Goal: Task Accomplishment & Management: Use online tool/utility

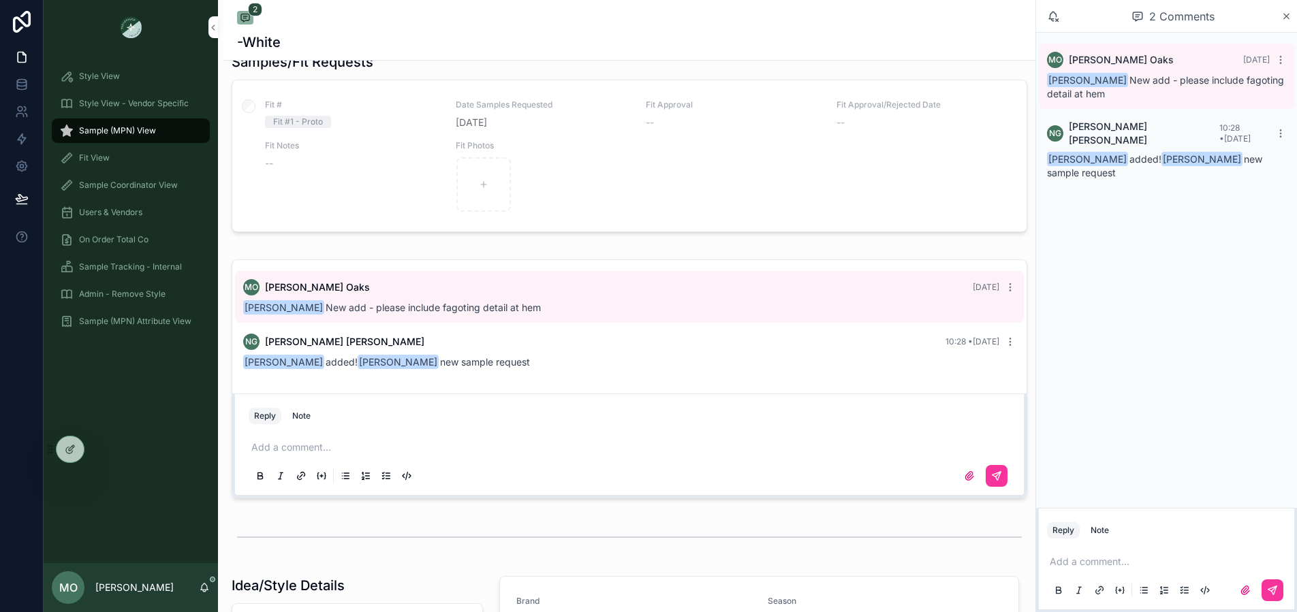
scroll to position [20, 0]
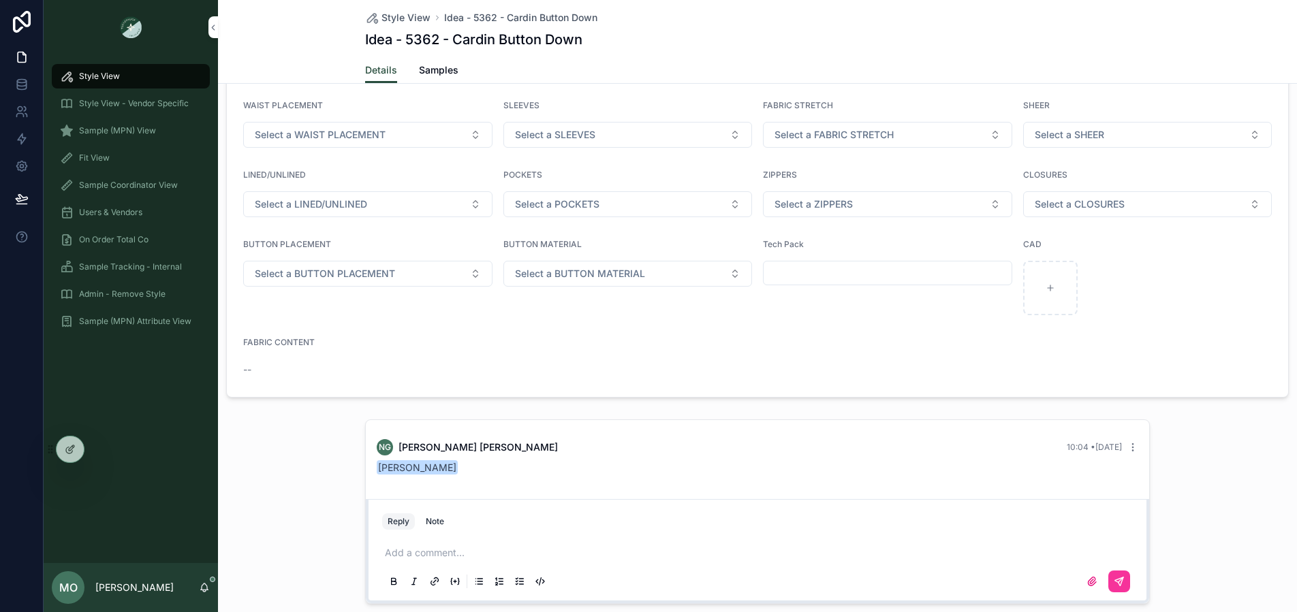
scroll to position [972, 0]
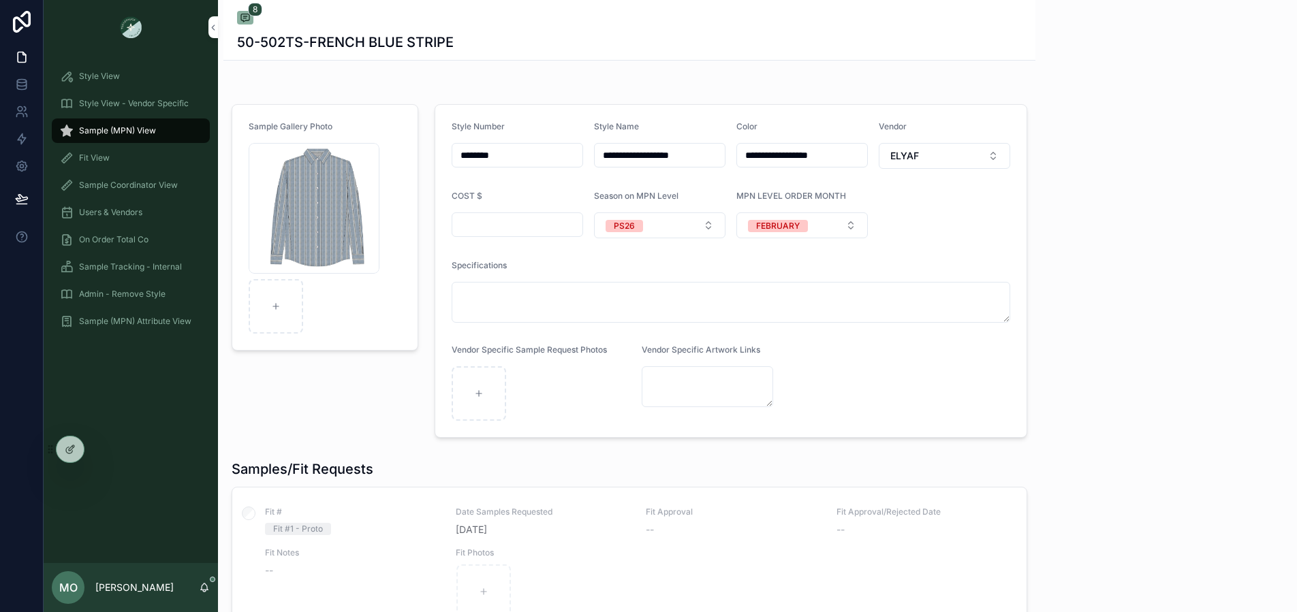
scroll to position [356, 0]
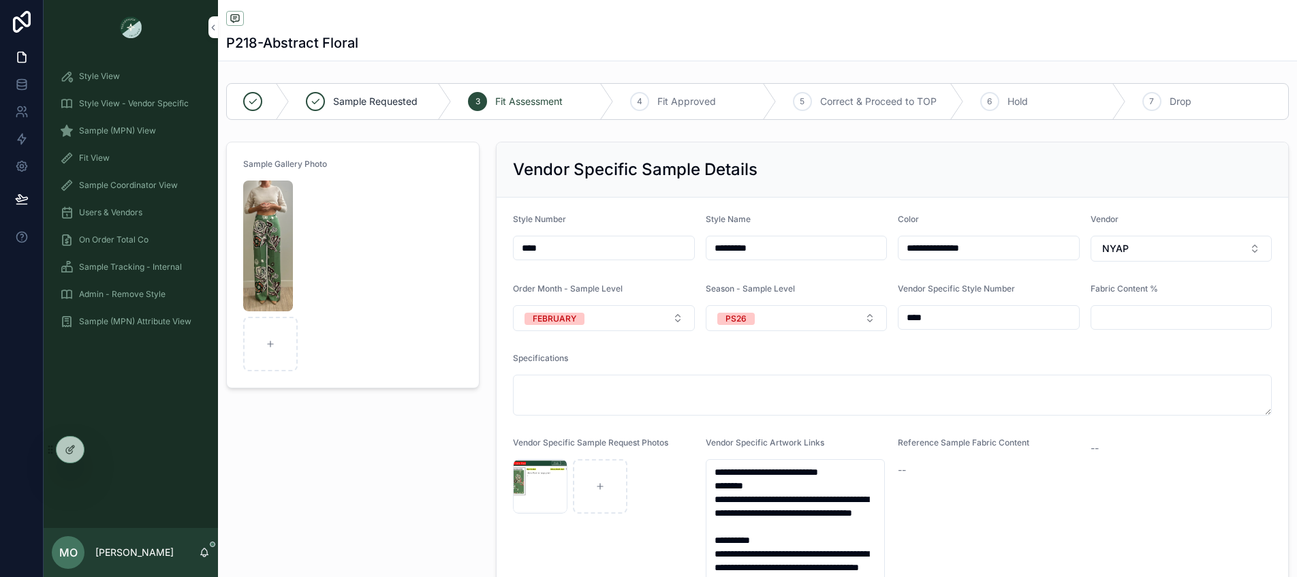
scroll to position [1606, 0]
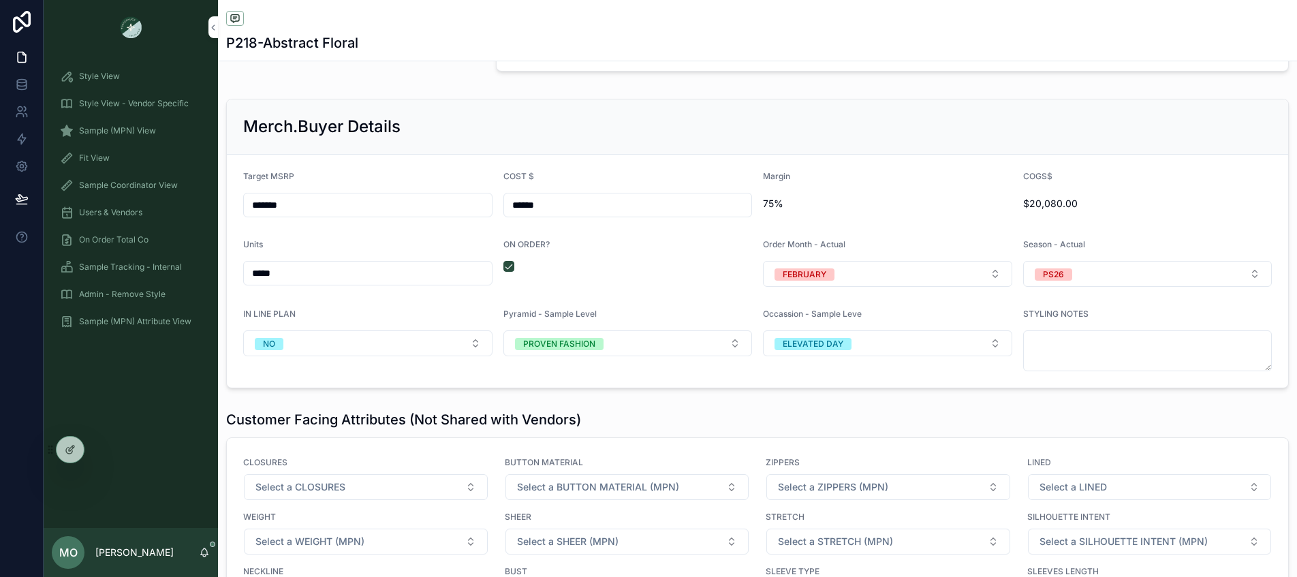
click at [154, 123] on div "Sample (MPN) View" at bounding box center [131, 131] width 142 height 22
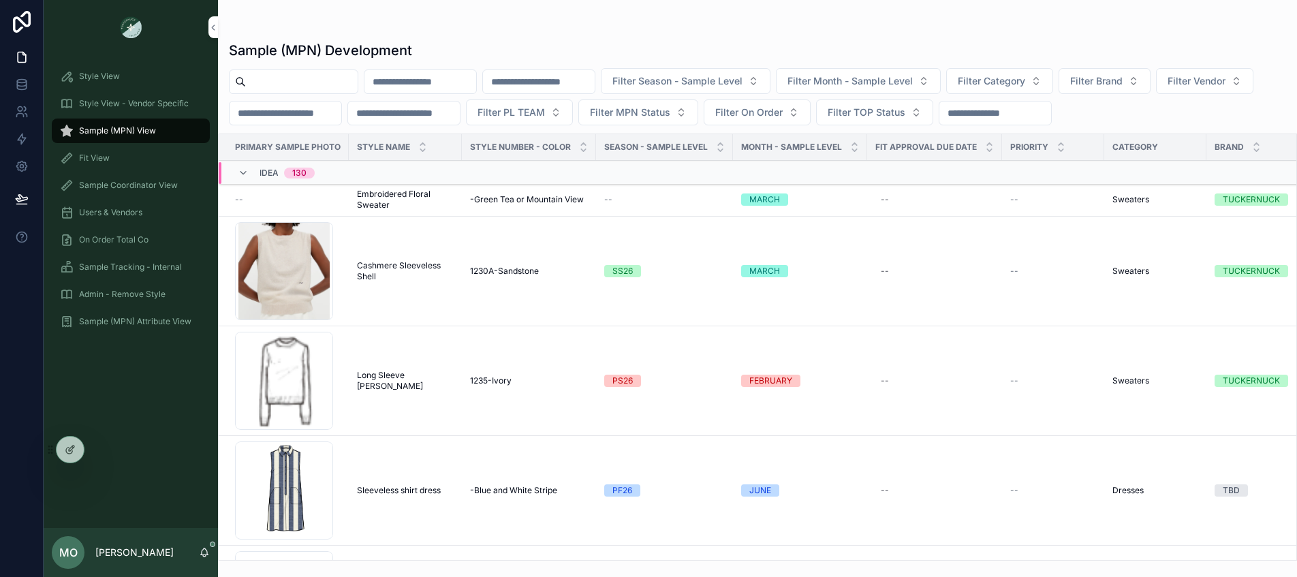
click at [268, 80] on input "scrollable content" at bounding box center [302, 81] width 112 height 19
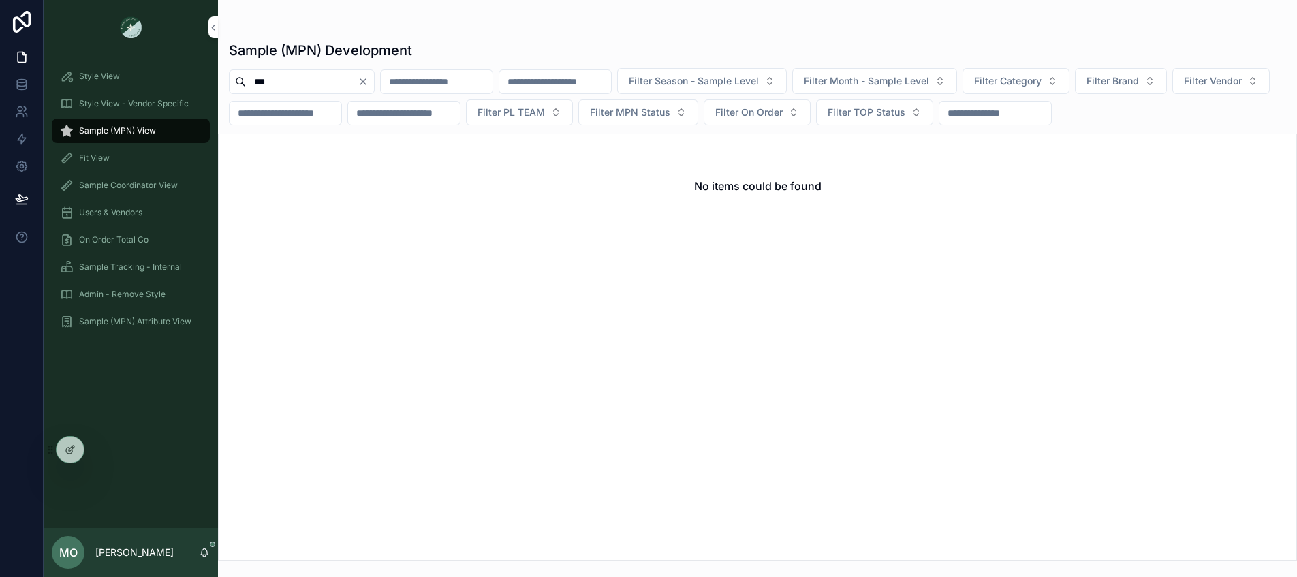
type input "***"
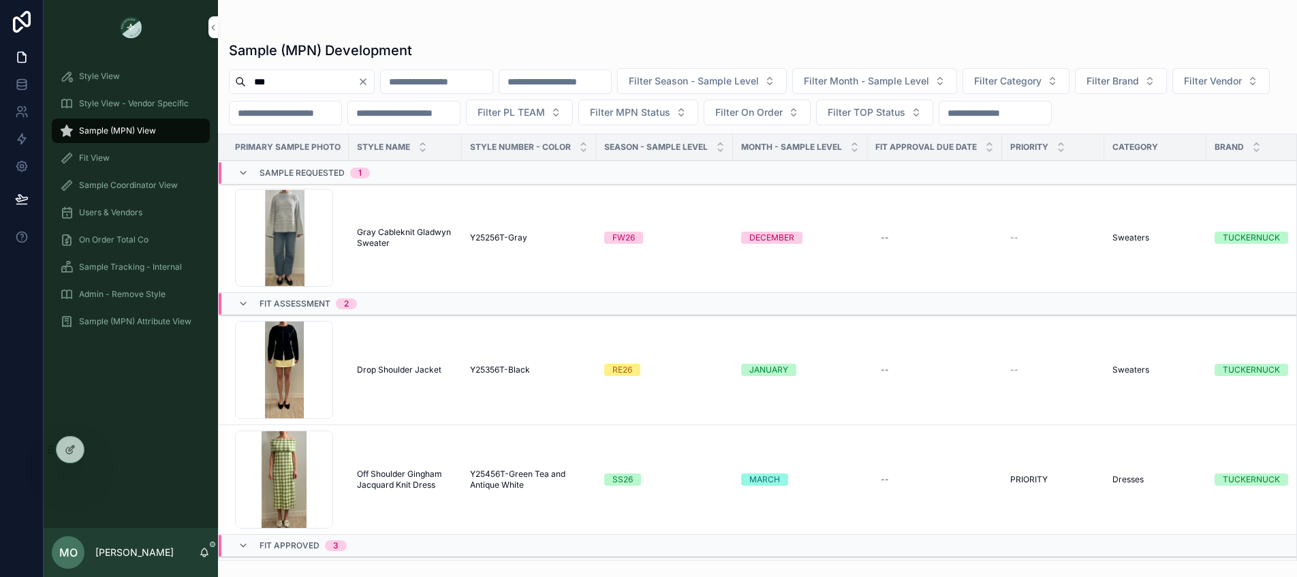
click at [121, 74] on div "Style View" at bounding box center [131, 76] width 142 height 22
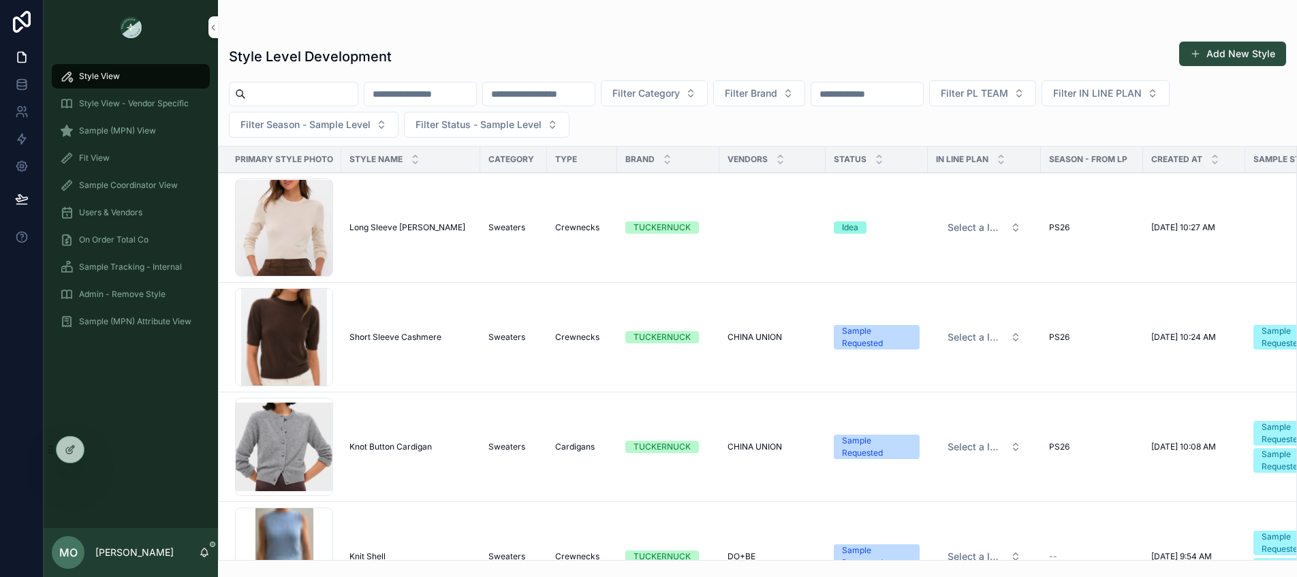
click at [268, 97] on input "scrollable content" at bounding box center [302, 93] width 112 height 19
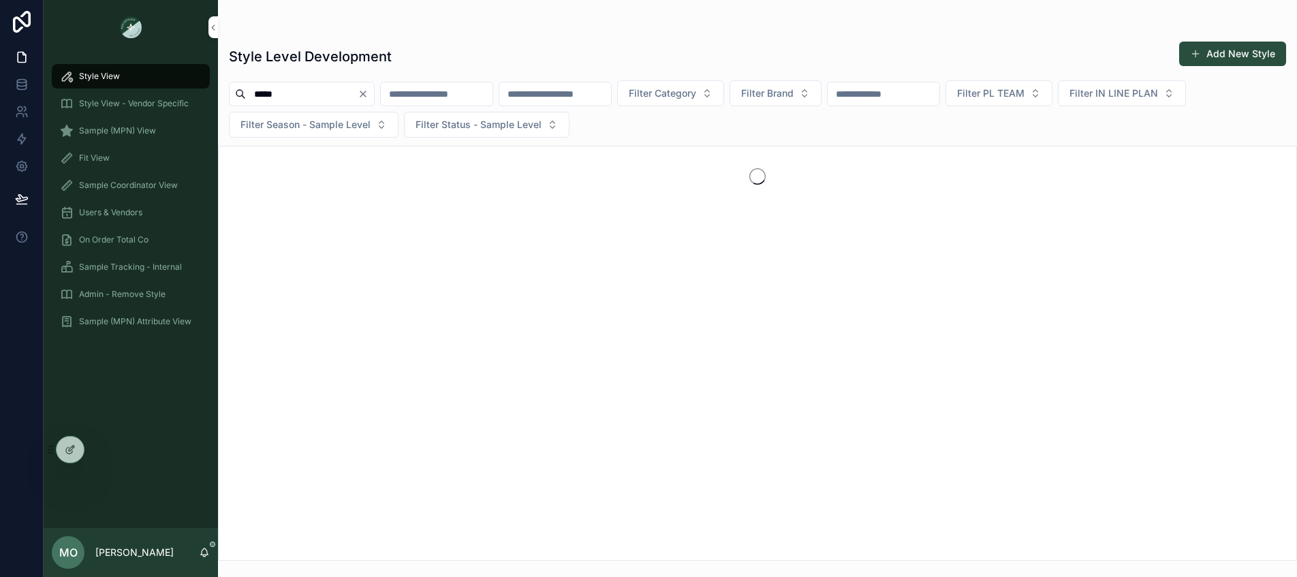
type input "*****"
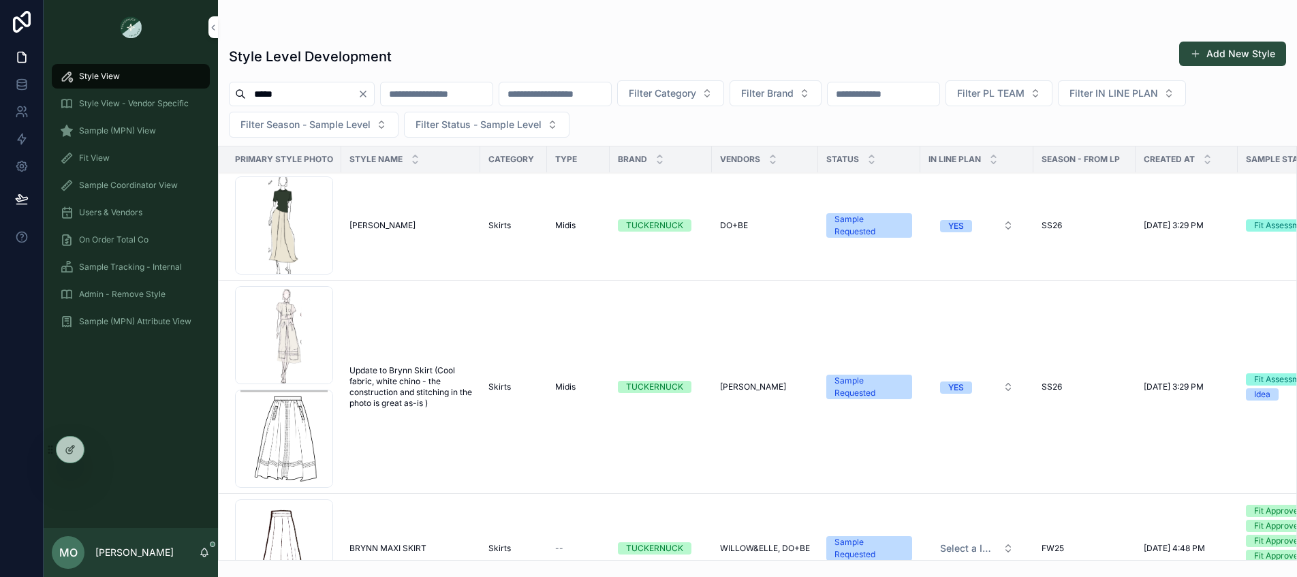
scroll to position [229, 0]
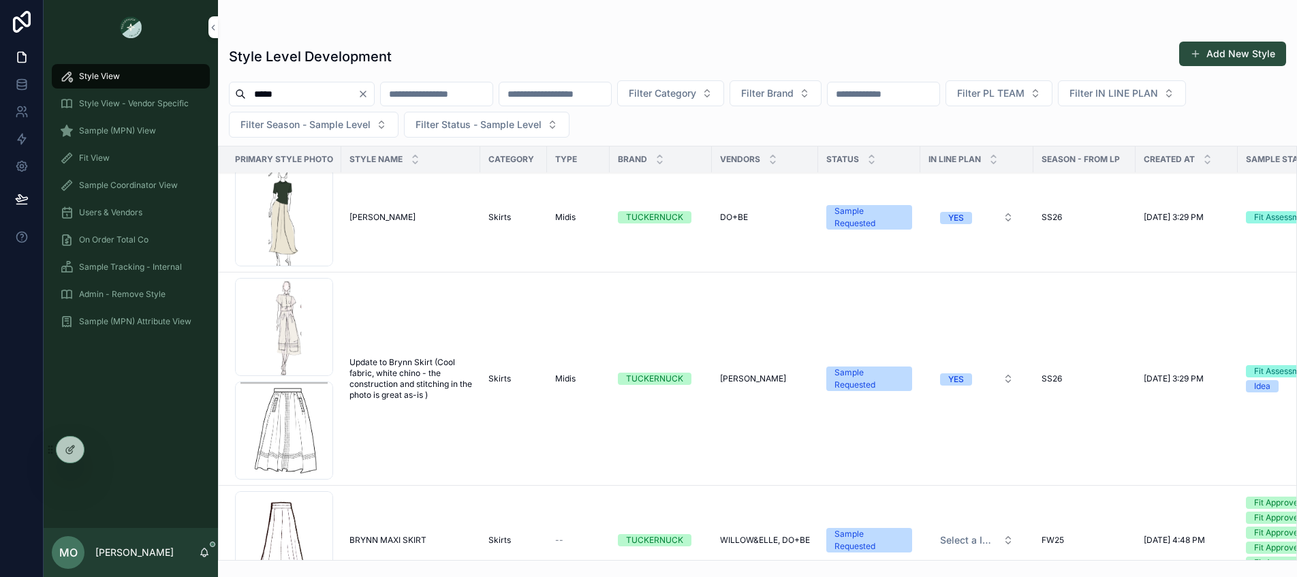
click at [389, 221] on span "Stone Brynn" at bounding box center [382, 217] width 66 height 11
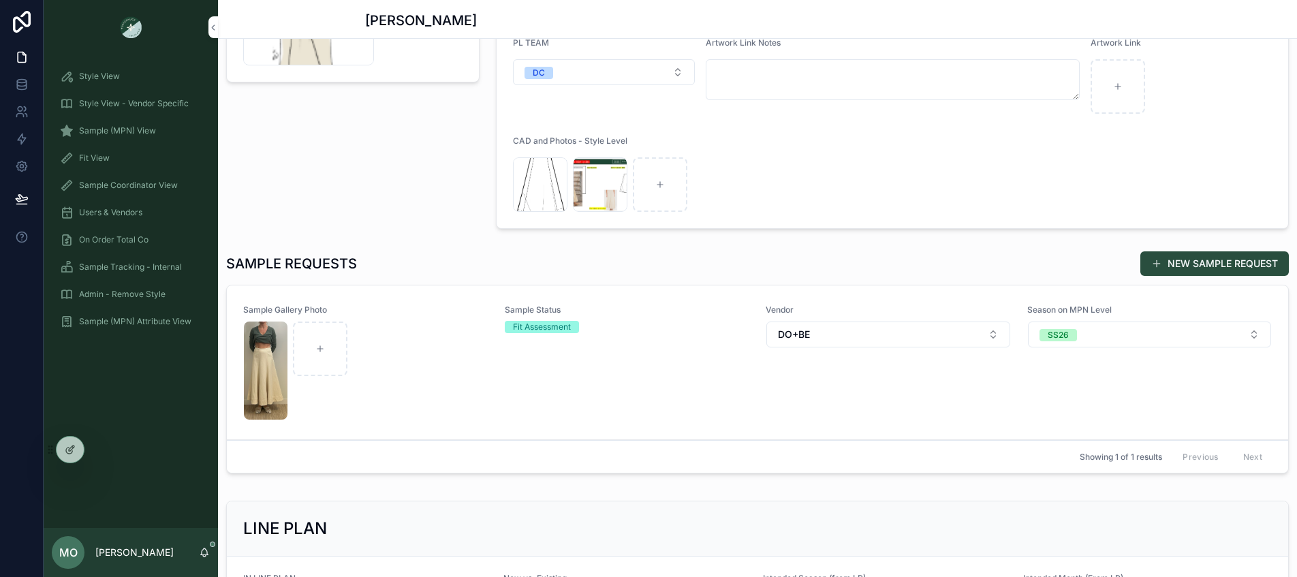
scroll to position [322, 0]
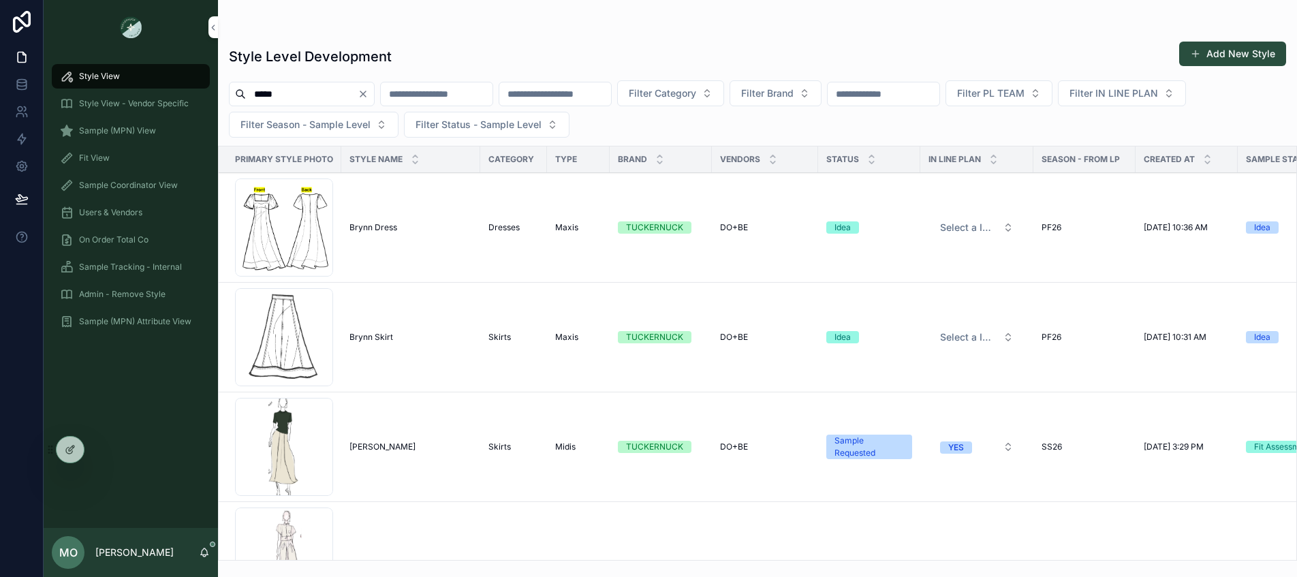
click at [379, 445] on span "Stone Brynn" at bounding box center [382, 446] width 66 height 11
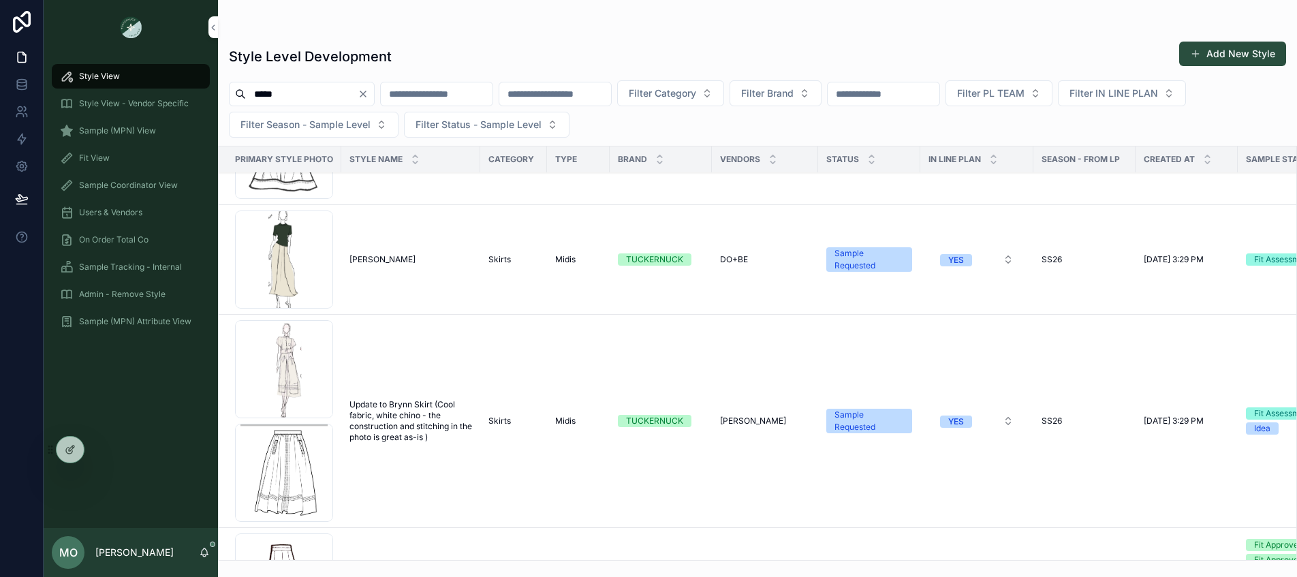
scroll to position [422, 0]
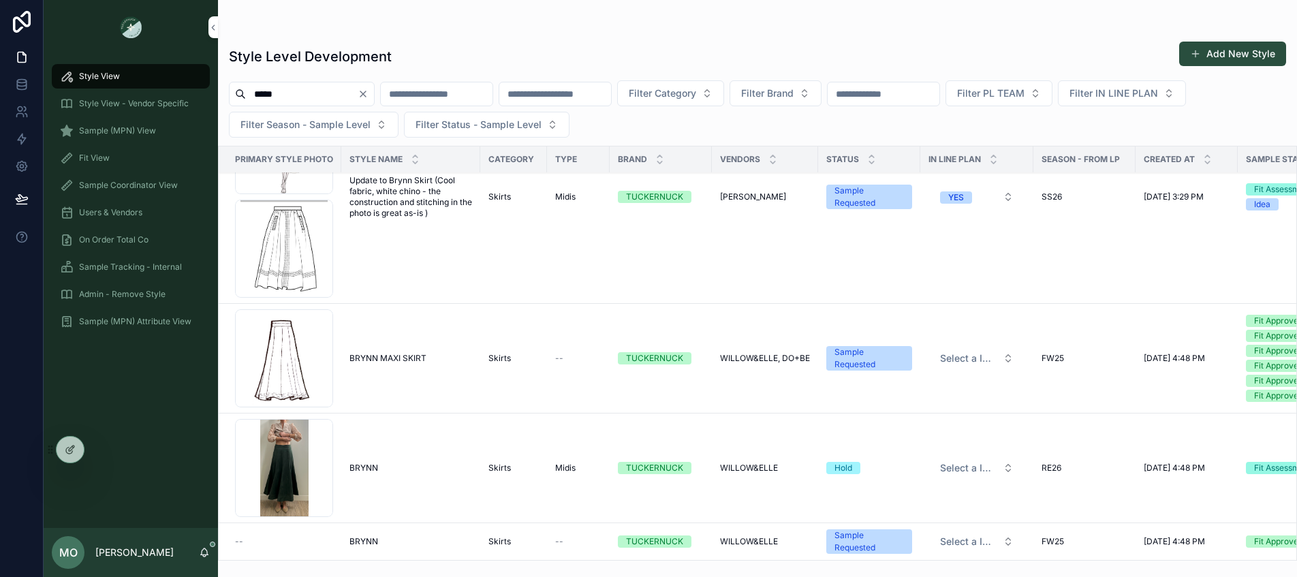
click at [407, 536] on div "BRYNN BRYNN" at bounding box center [410, 541] width 123 height 11
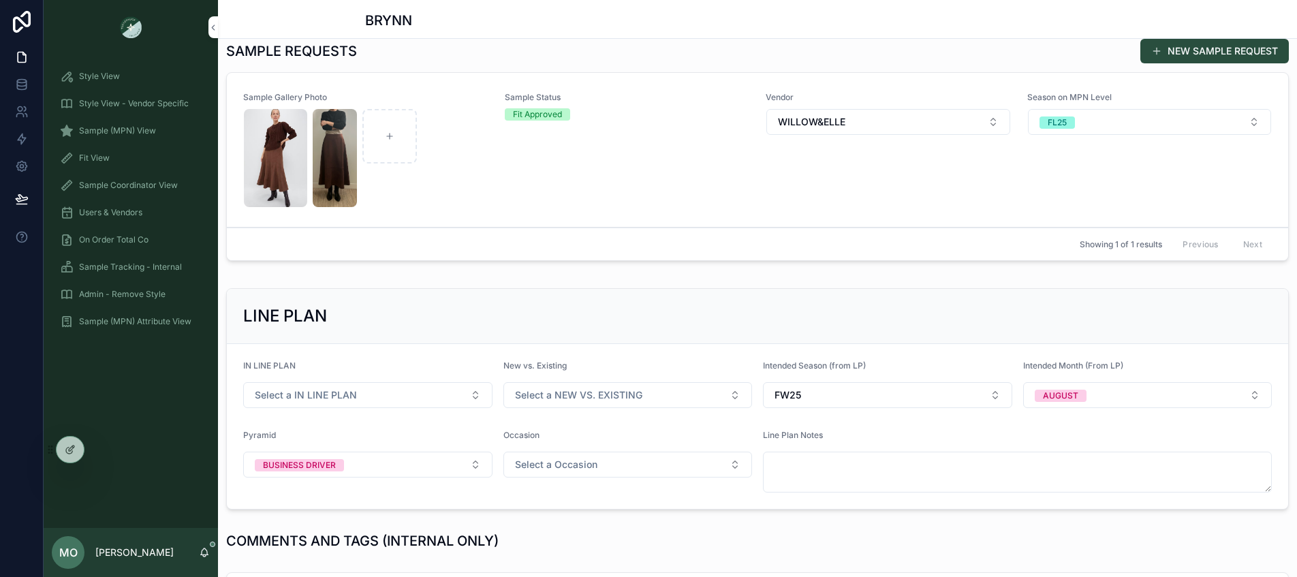
scroll to position [451, 0]
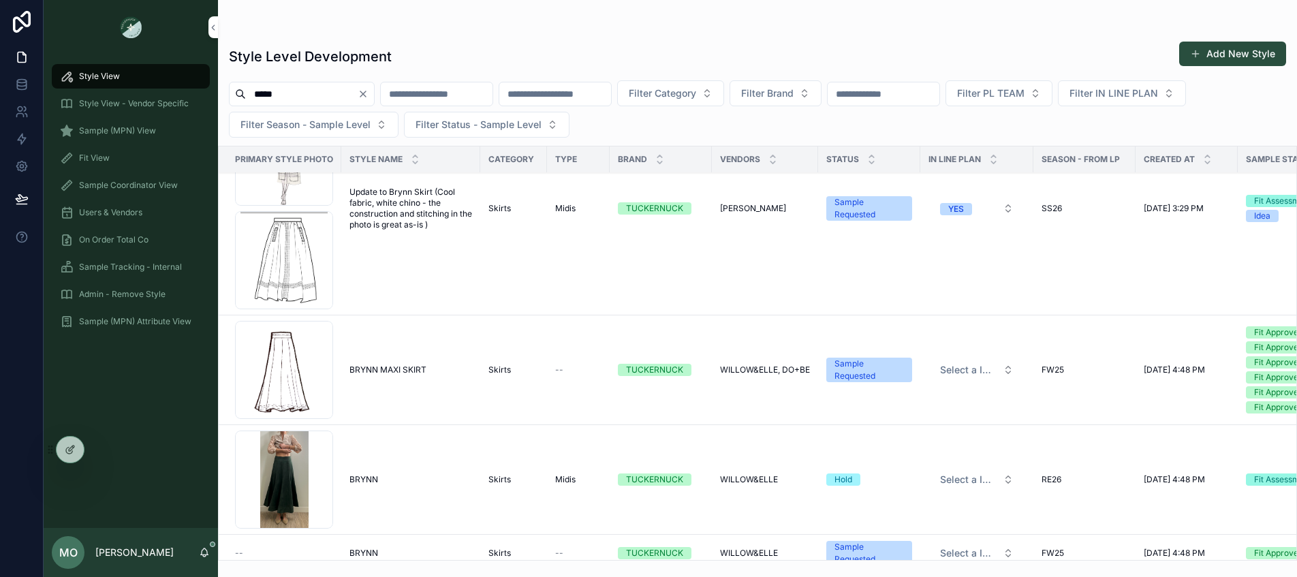
scroll to position [422, 0]
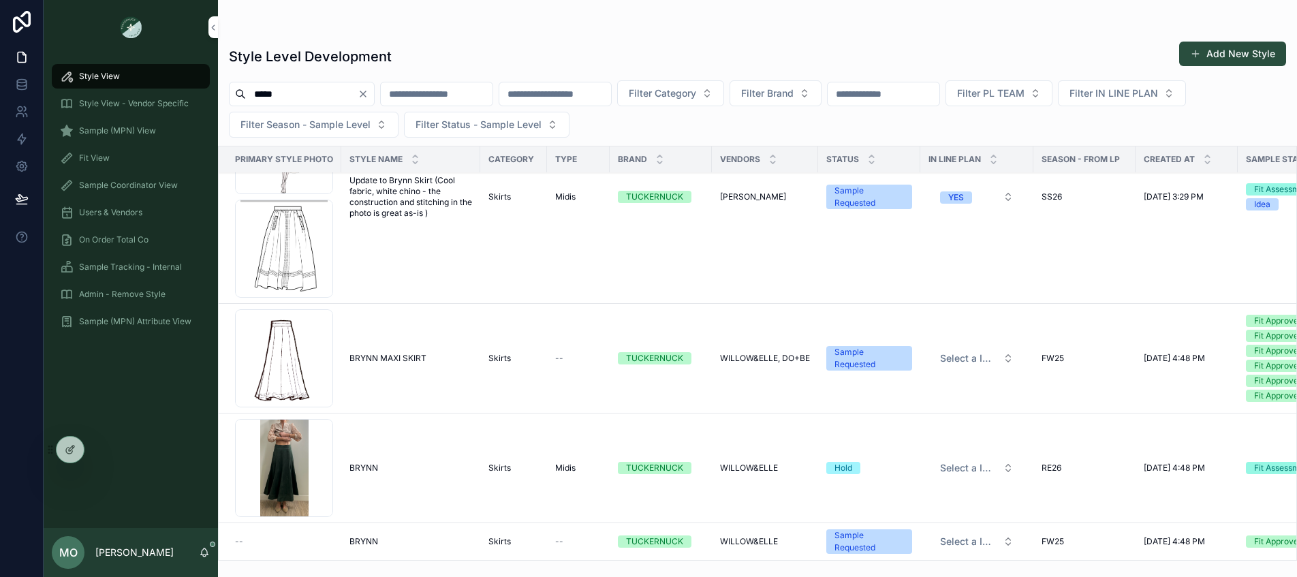
click at [360, 462] on span "BRYNN" at bounding box center [363, 467] width 29 height 11
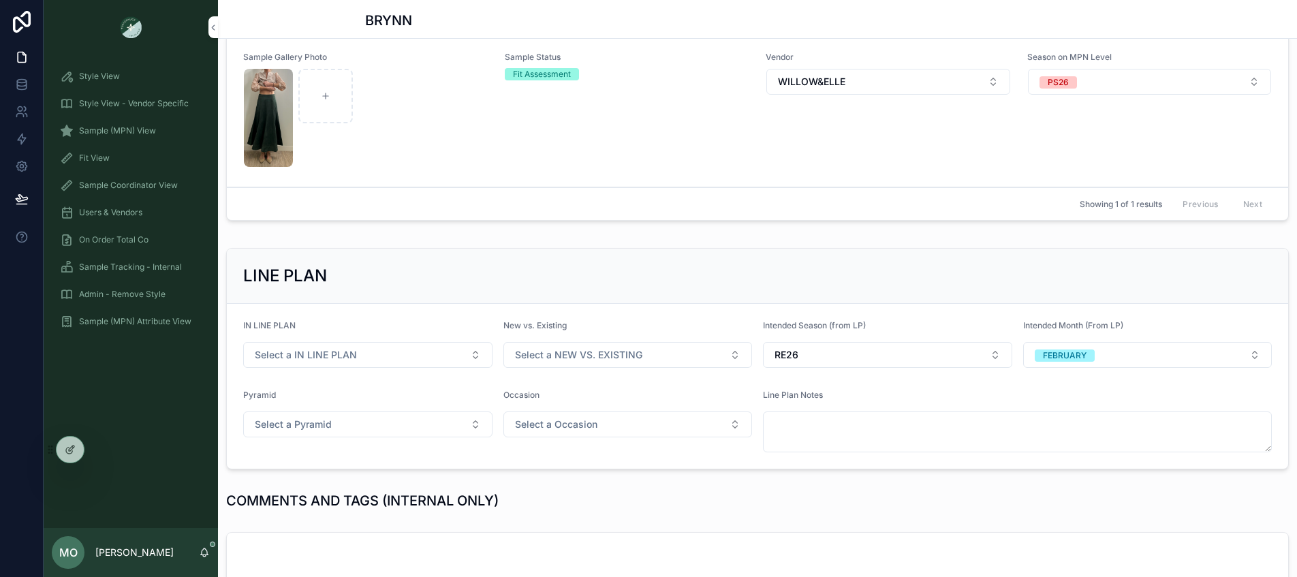
scroll to position [343, 0]
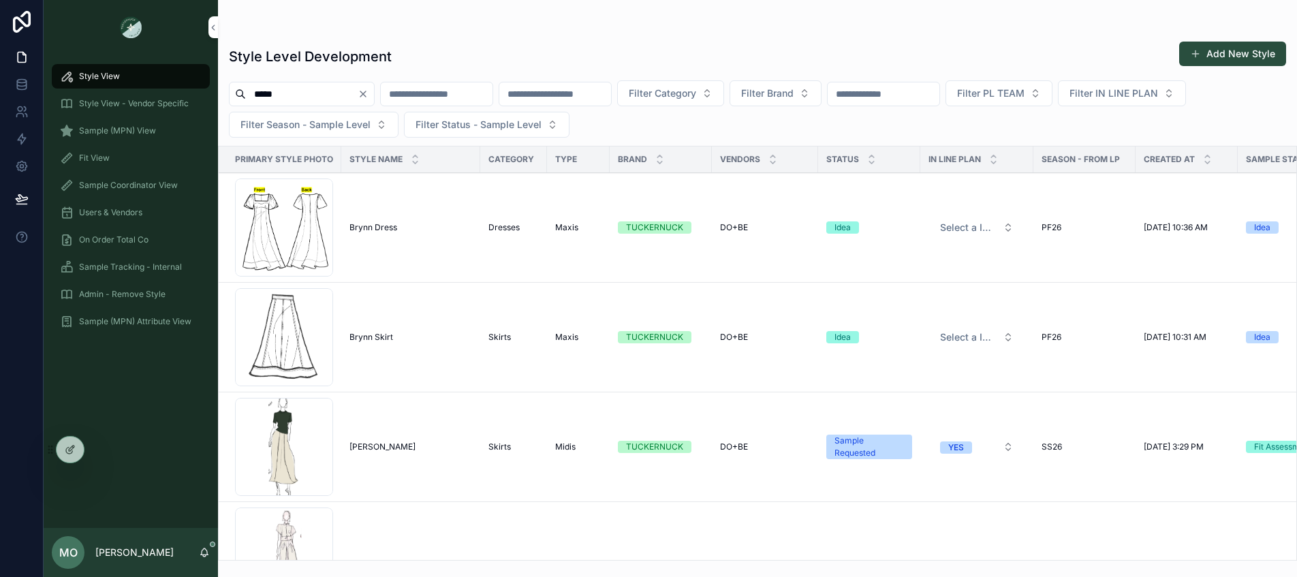
click at [379, 332] on span "Brynn Skirt" at bounding box center [371, 337] width 44 height 11
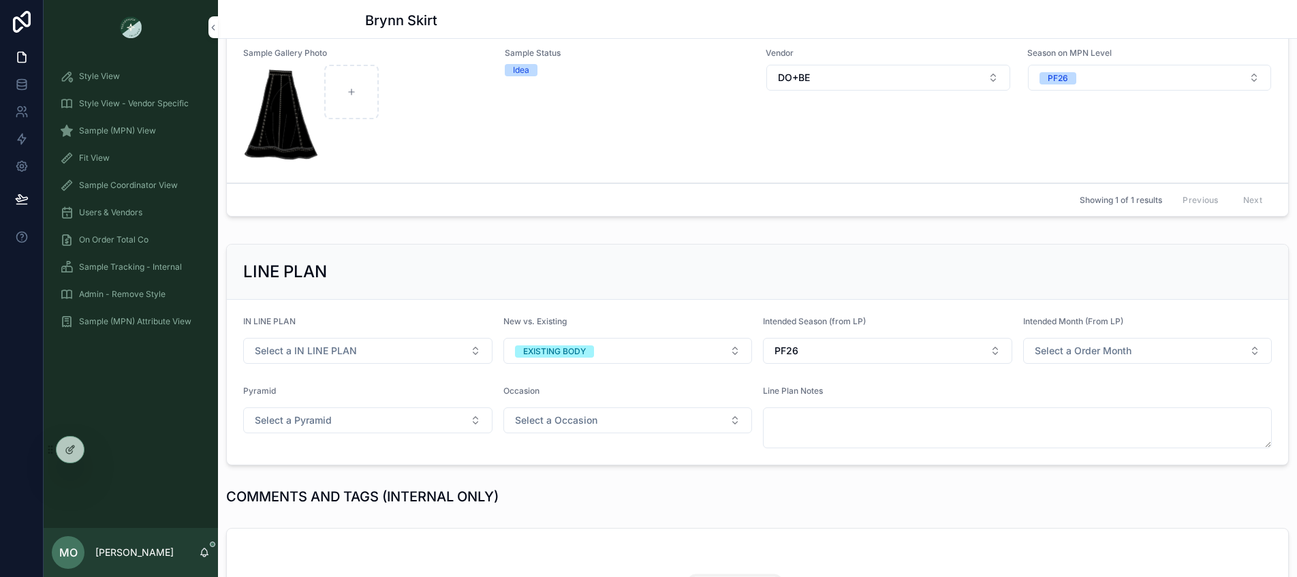
scroll to position [484, 0]
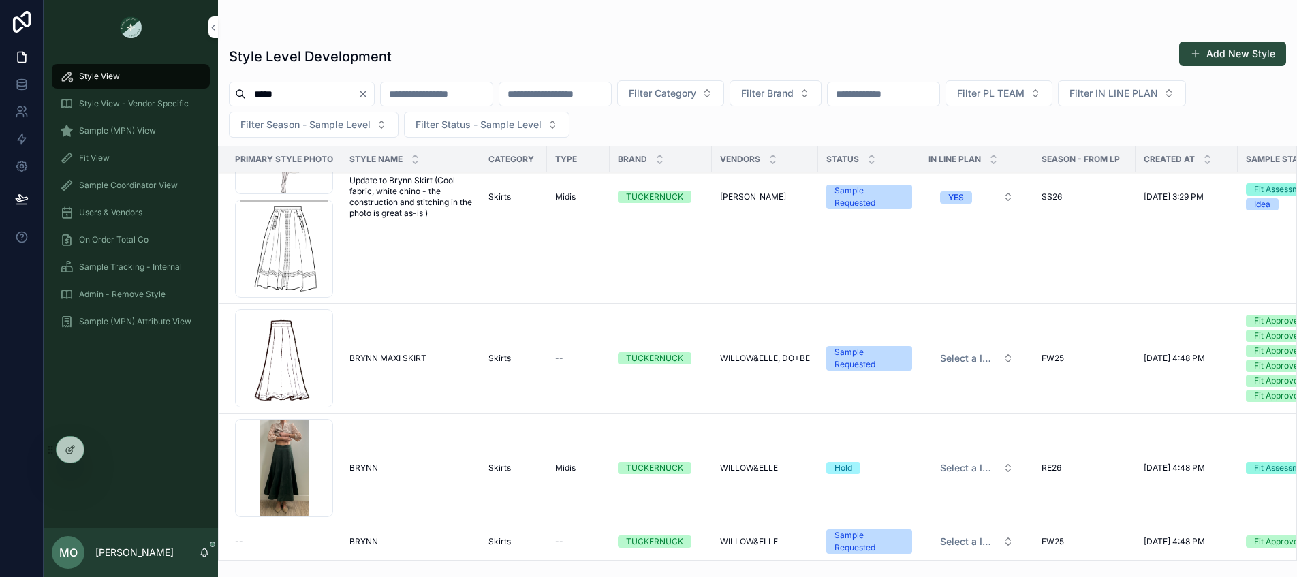
scroll to position [422, 0]
click at [96, 131] on span "Sample (MPN) View" at bounding box center [117, 130] width 77 height 11
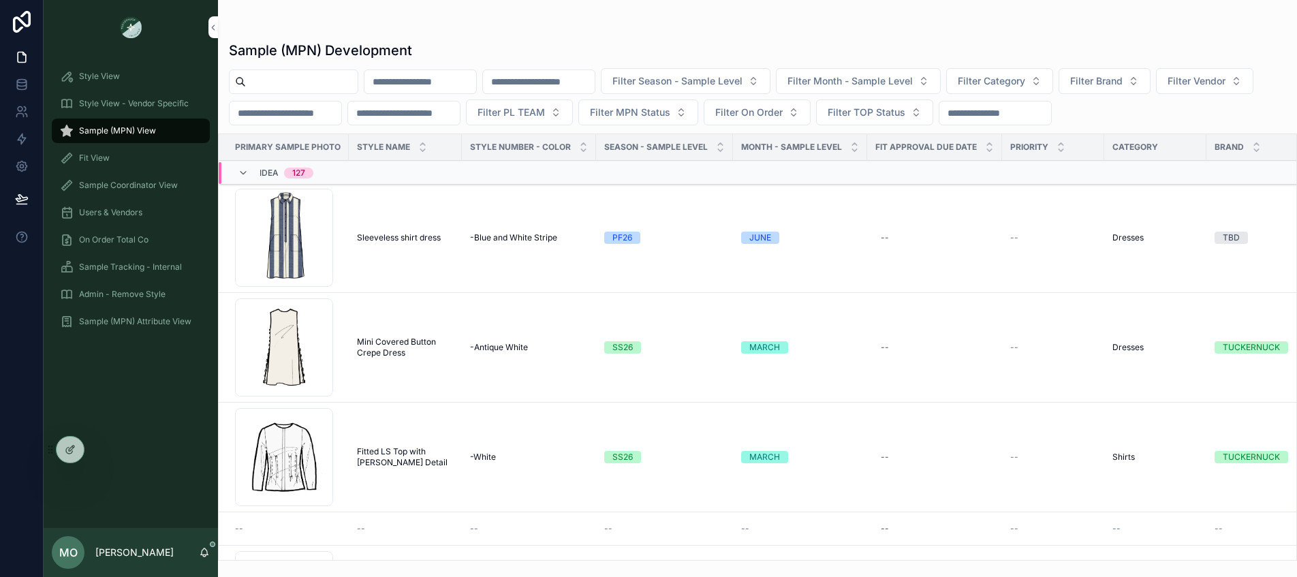
click at [279, 80] on input "scrollable content" at bounding box center [302, 81] width 112 height 19
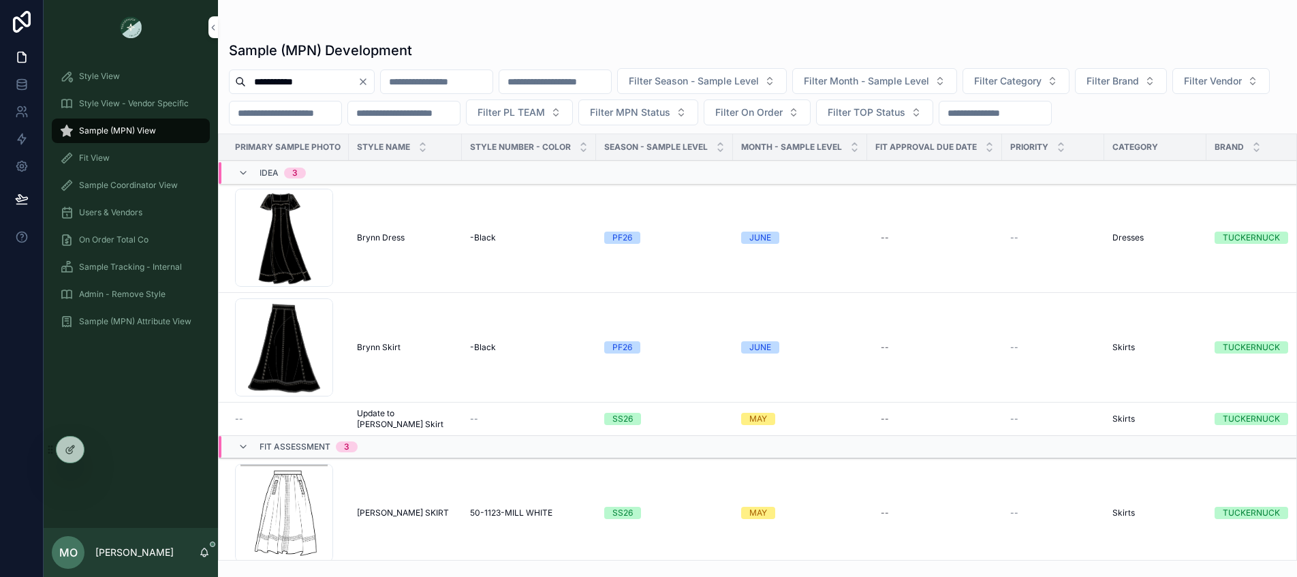
type input "**********"
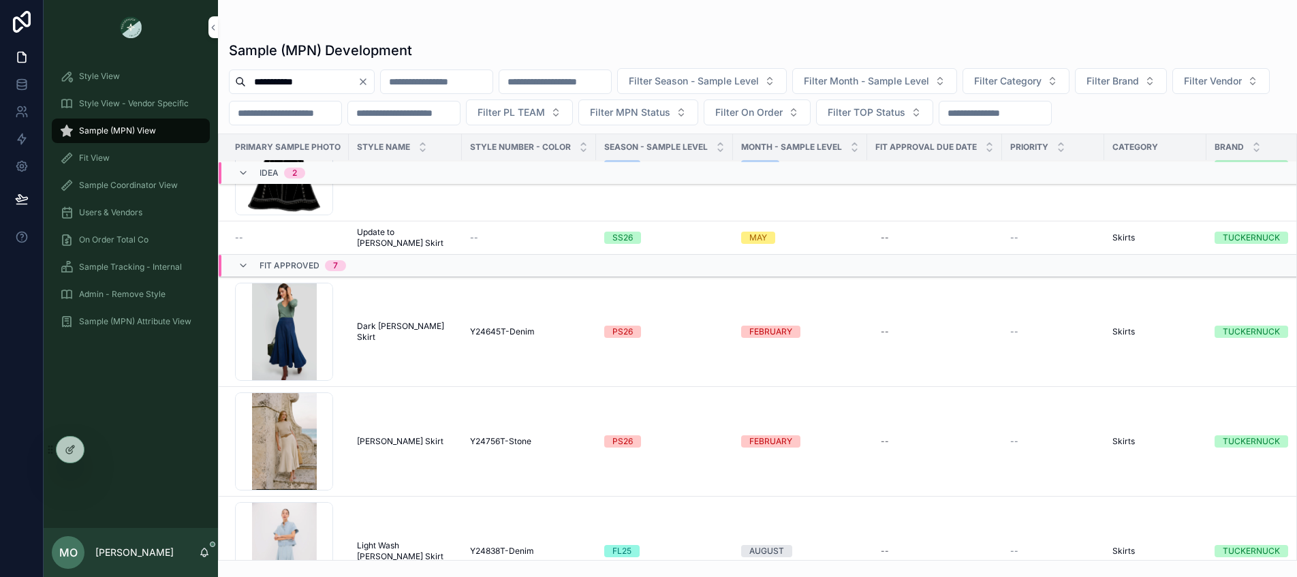
scroll to position [80, 0]
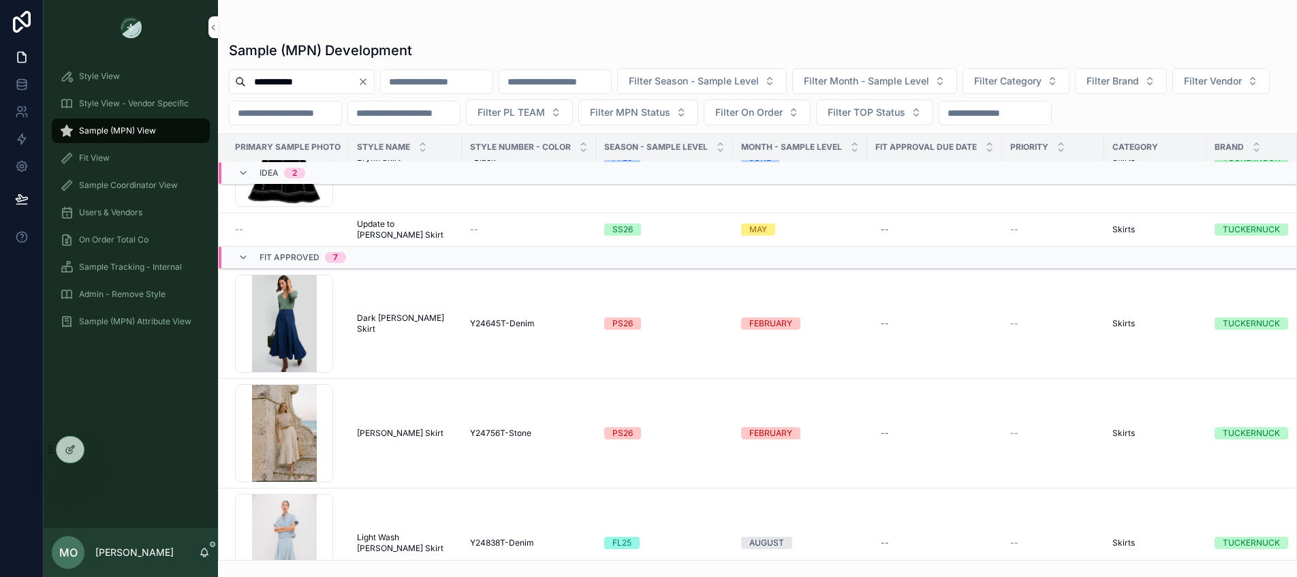
click at [394, 434] on span "Stone Brynn Skirt" at bounding box center [400, 433] width 86 height 11
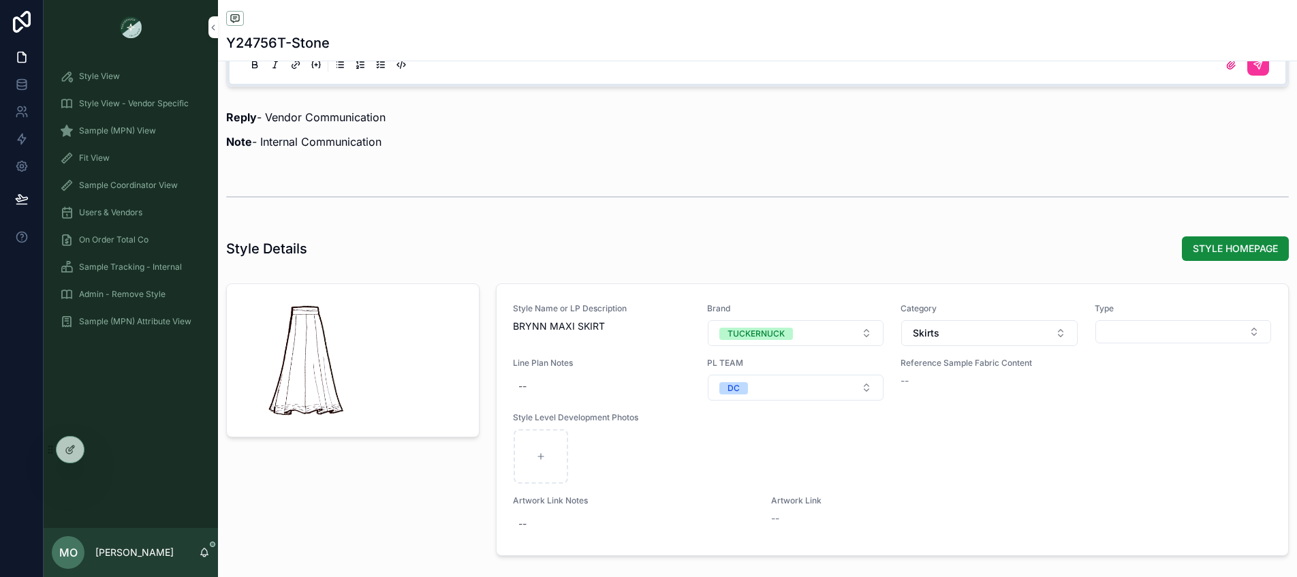
scroll to position [910, 0]
click at [1218, 328] on button "Select Button" at bounding box center [1183, 329] width 176 height 23
click at [1162, 332] on button "Select Button" at bounding box center [1183, 329] width 176 height 23
click at [1114, 332] on button "Select Button" at bounding box center [1183, 329] width 176 height 23
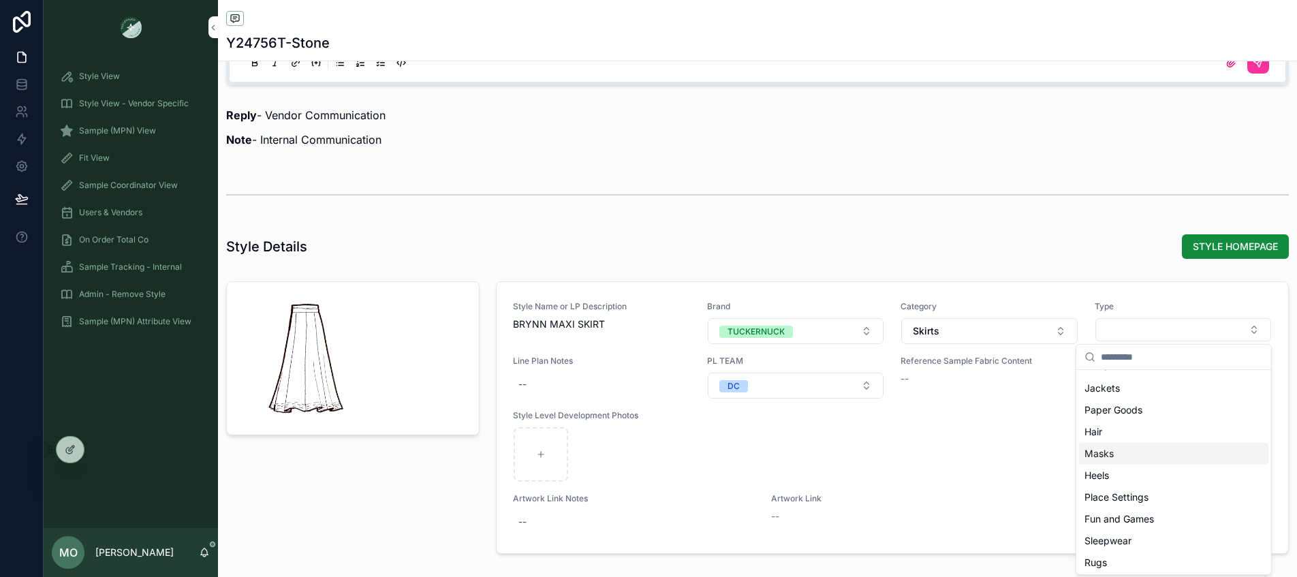
scroll to position [74, 0]
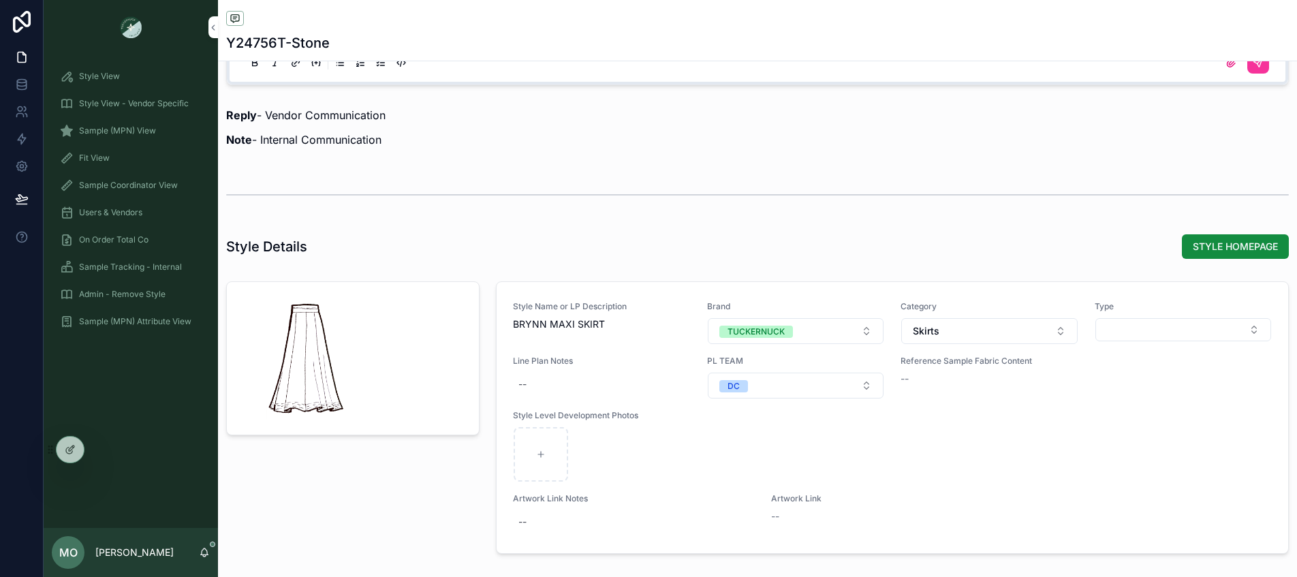
click at [1126, 330] on button "Select Button" at bounding box center [1183, 329] width 176 height 23
type input "****"
click at [1107, 387] on span "Midis" at bounding box center [1096, 384] width 24 height 14
click at [1009, 262] on div "Style Details STYLE HOMEPAGE" at bounding box center [757, 246] width 1079 height 37
click at [110, 130] on span "Sample (MPN) View" at bounding box center [117, 130] width 77 height 11
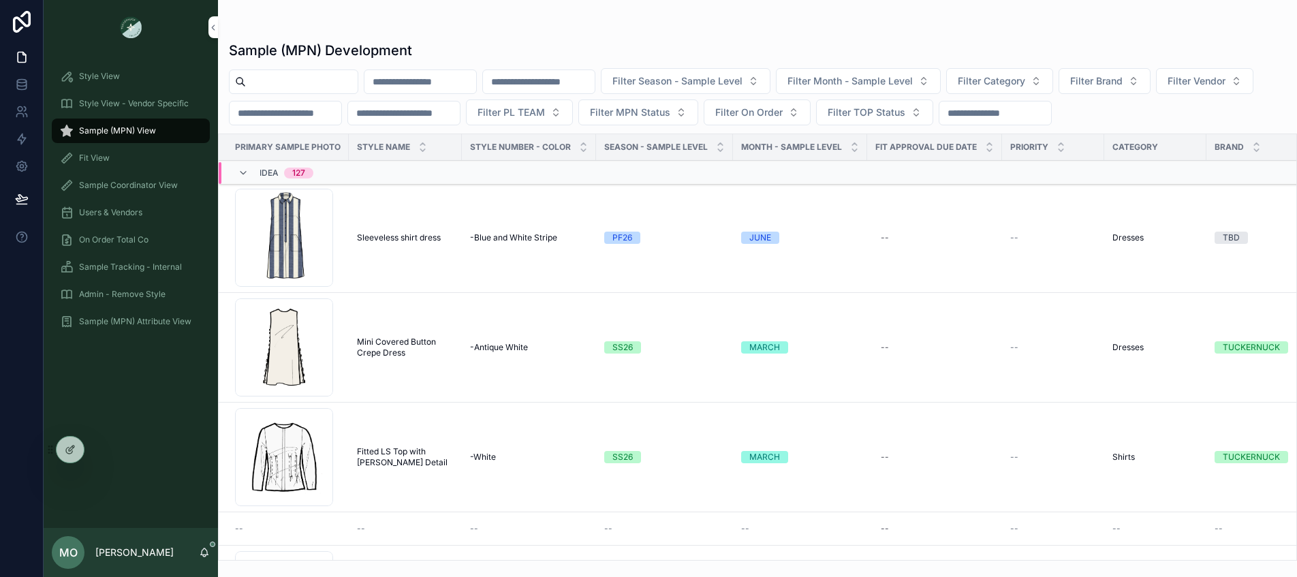
click at [274, 83] on input "scrollable content" at bounding box center [302, 81] width 112 height 19
type input "****"
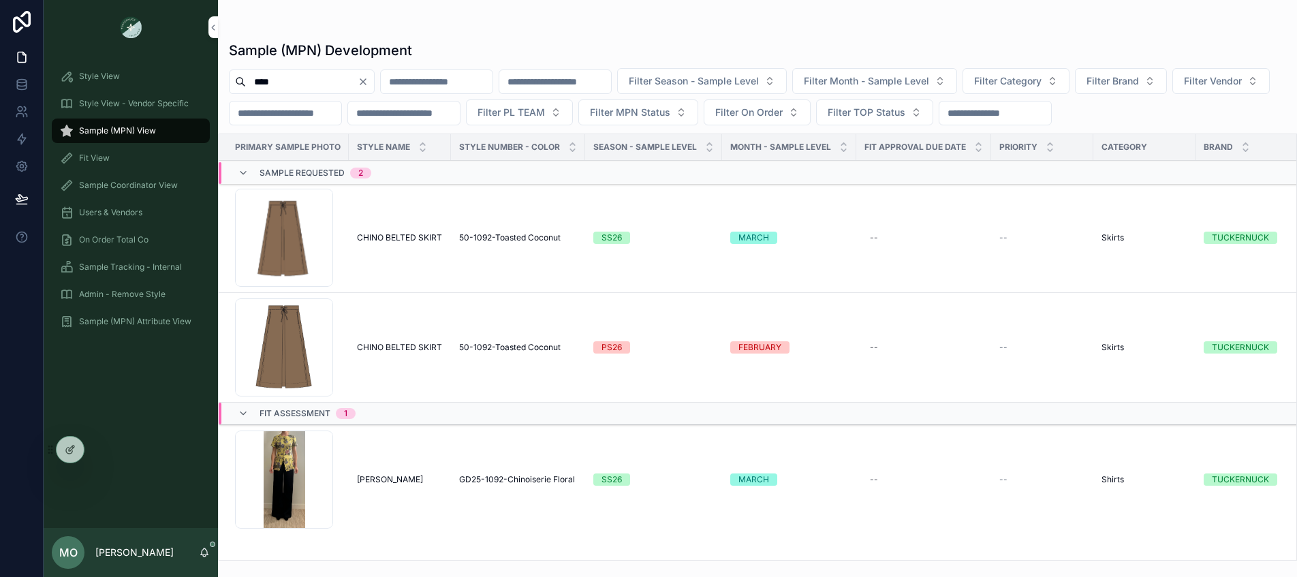
click at [434, 236] on span "CHINO BELTED SKIRT" at bounding box center [399, 237] width 85 height 11
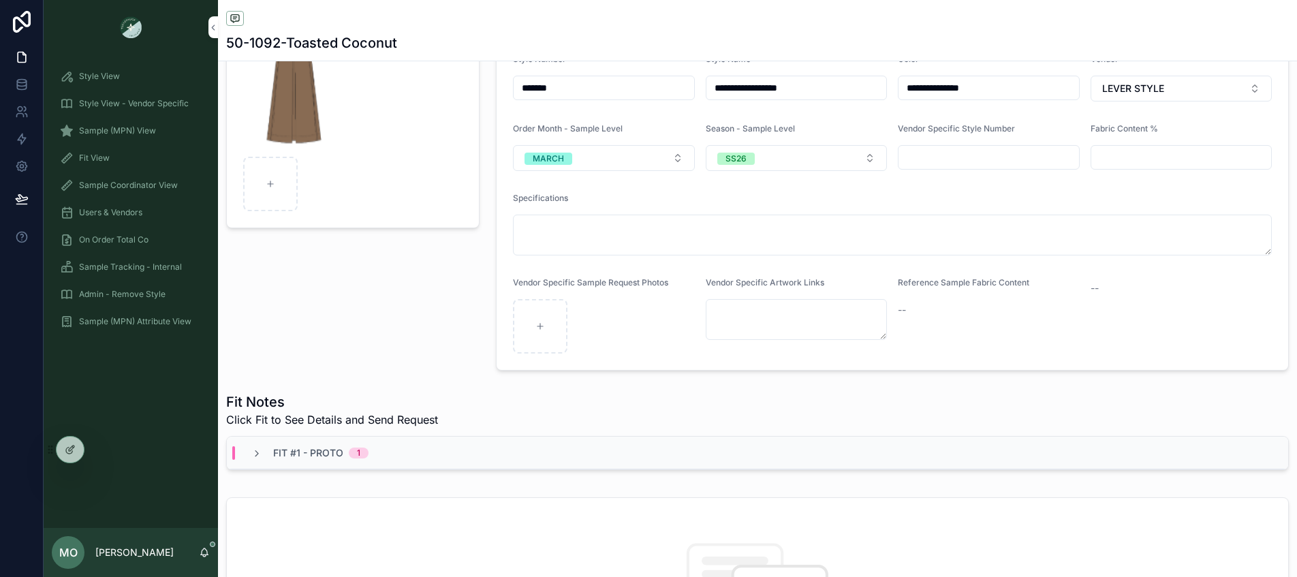
scroll to position [420, 0]
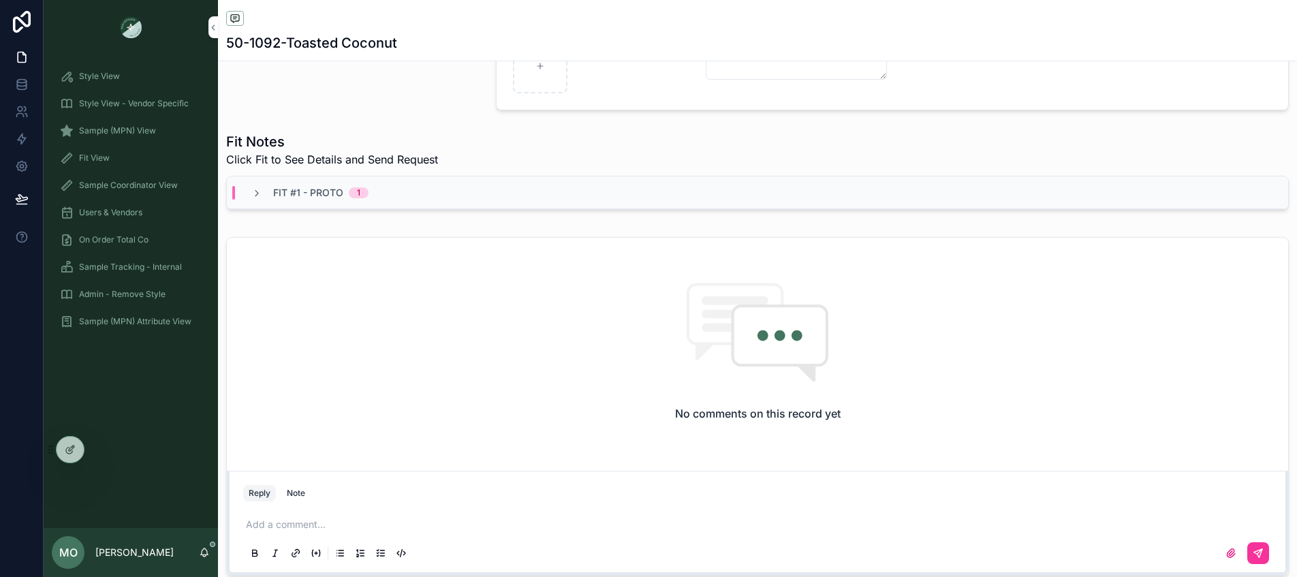
click at [276, 183] on div "Fit #1 - Proto 1" at bounding box center [757, 192] width 1061 height 33
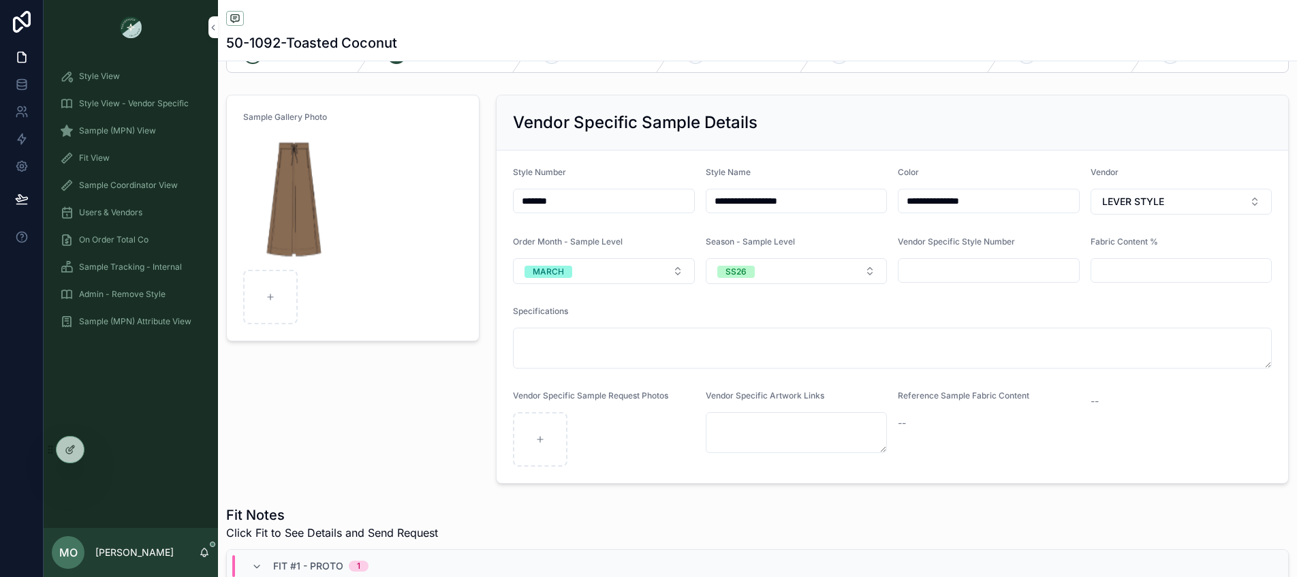
scroll to position [0, 0]
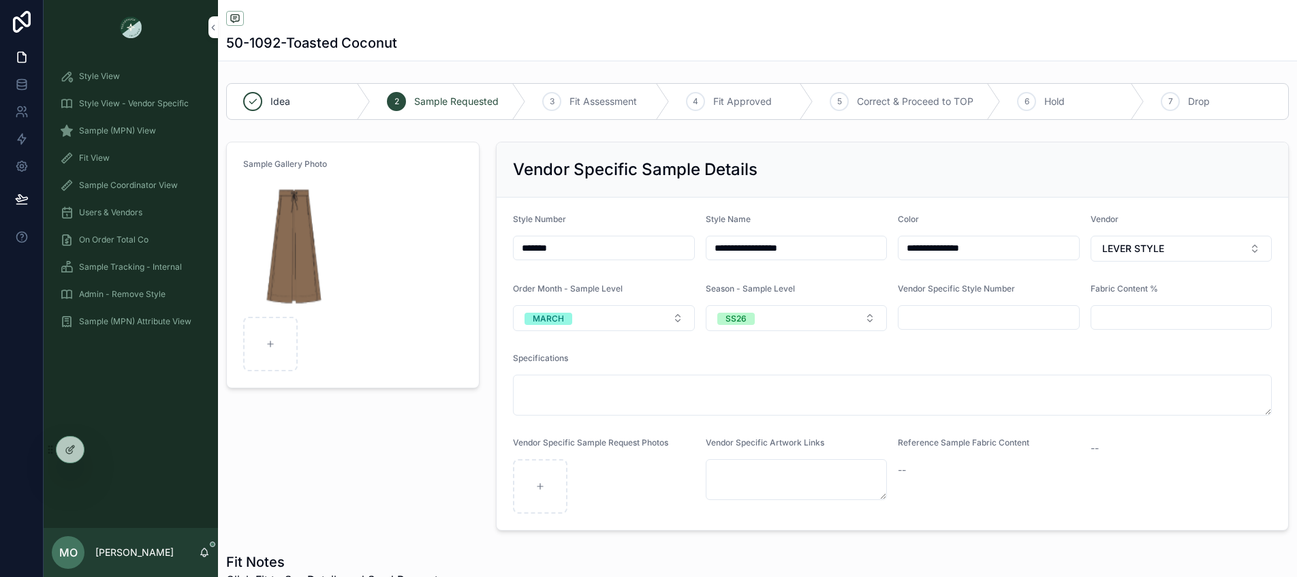
click at [279, 338] on div "scrollable content" at bounding box center [270, 344] width 54 height 54
type input "**********"
click at [300, 256] on img "scrollable content" at bounding box center [295, 245] width 104 height 131
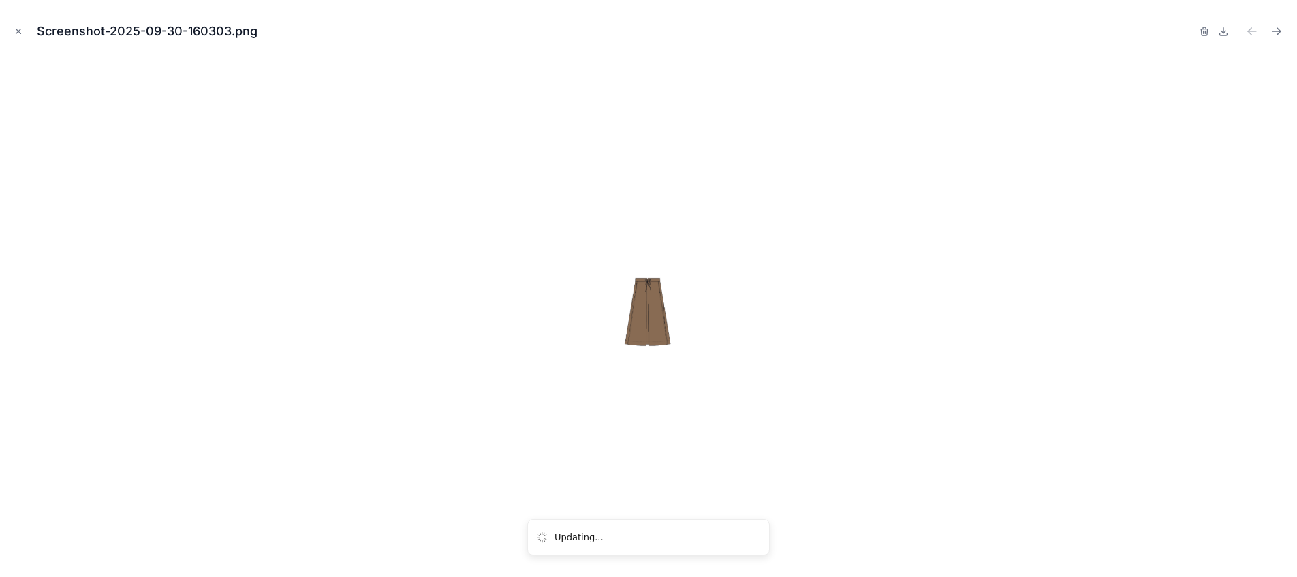
click at [1220, 32] on icon at bounding box center [1223, 31] width 11 height 11
click at [1209, 34] on div at bounding box center [1242, 31] width 87 height 19
click at [1206, 34] on icon "button" at bounding box center [1204, 32] width 6 height 6
click at [1186, 32] on icon "button" at bounding box center [1190, 31] width 11 height 11
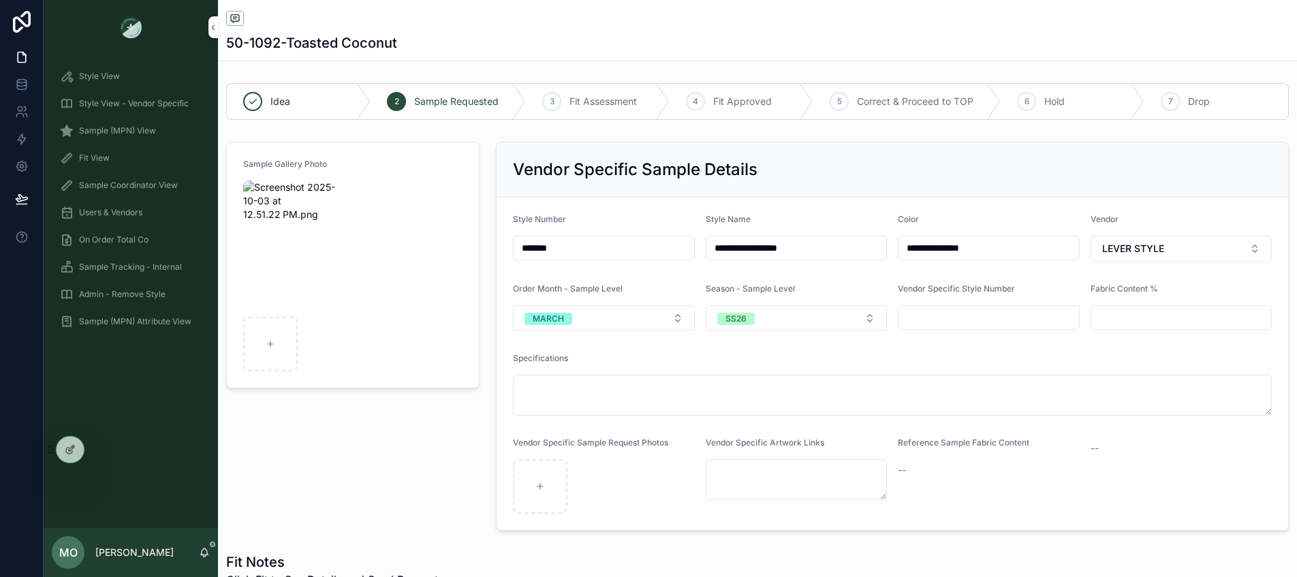
click at [535, 481] on icon "scrollable content" at bounding box center [540, 486] width 10 height 10
type input "**********"
drag, startPoint x: 415, startPoint y: 444, endPoint x: 176, endPoint y: 422, distance: 240.1
click at [414, 445] on div "Sample Gallery Photo" at bounding box center [353, 336] width 270 height 400
click at [390, 479] on div "Sample Gallery Photo" at bounding box center [353, 336] width 270 height 400
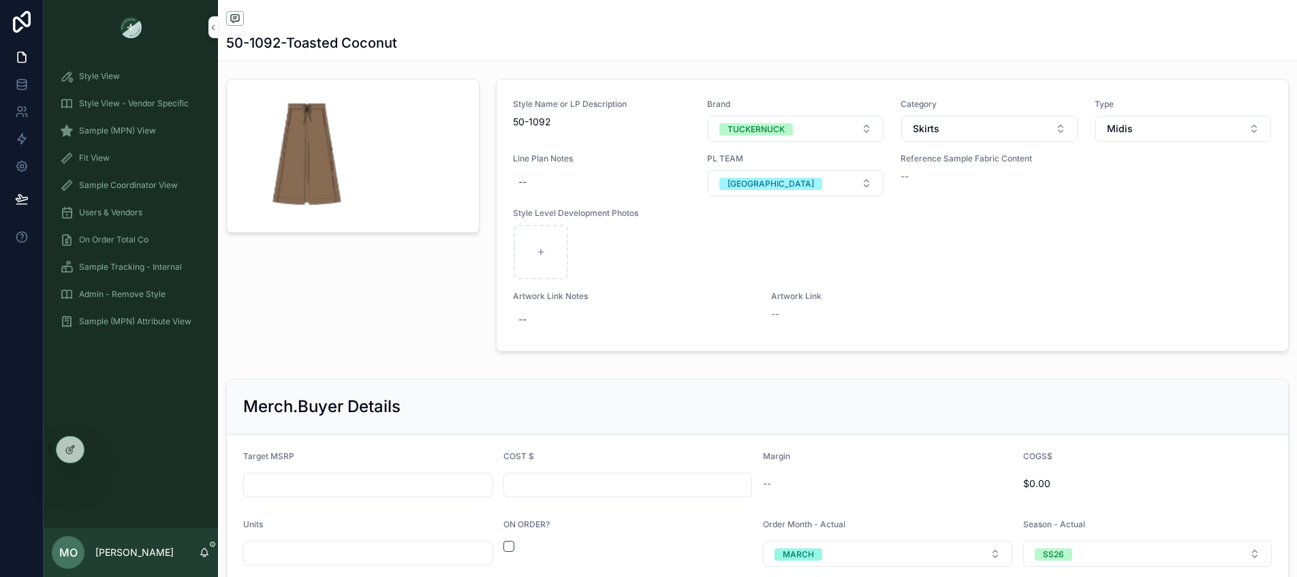
scroll to position [1500, 0]
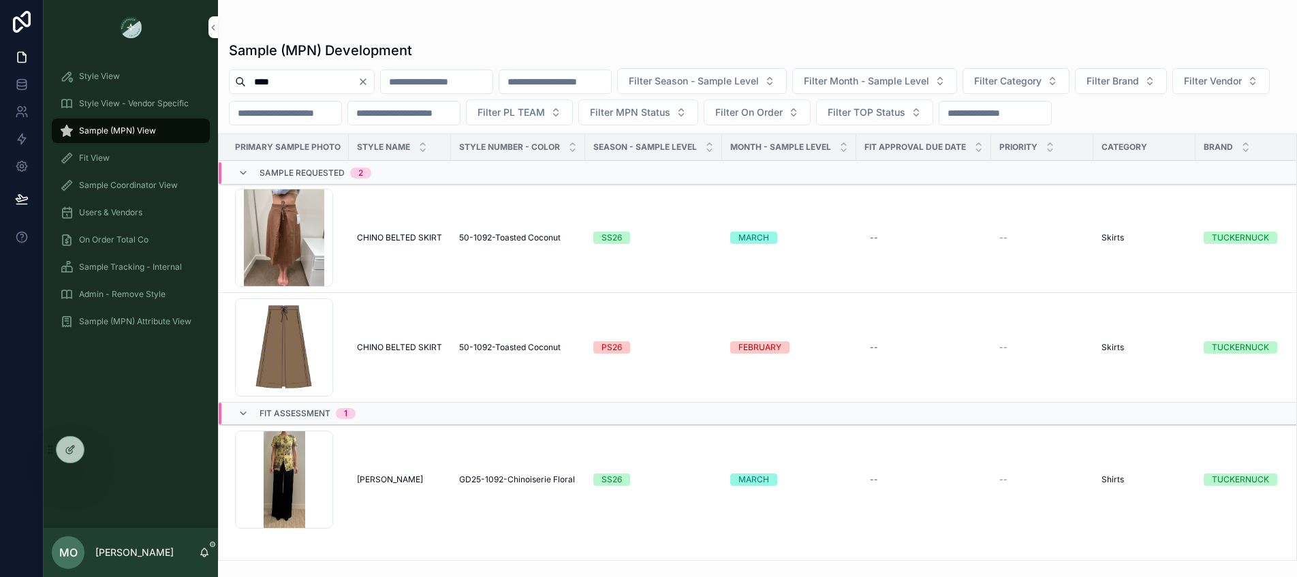
click at [414, 336] on td "CHINO BELTED SKIRT CHINO BELTED SKIRT" at bounding box center [400, 348] width 102 height 110
click at [411, 345] on span "CHINO BELTED SKIRT" at bounding box center [399, 347] width 85 height 11
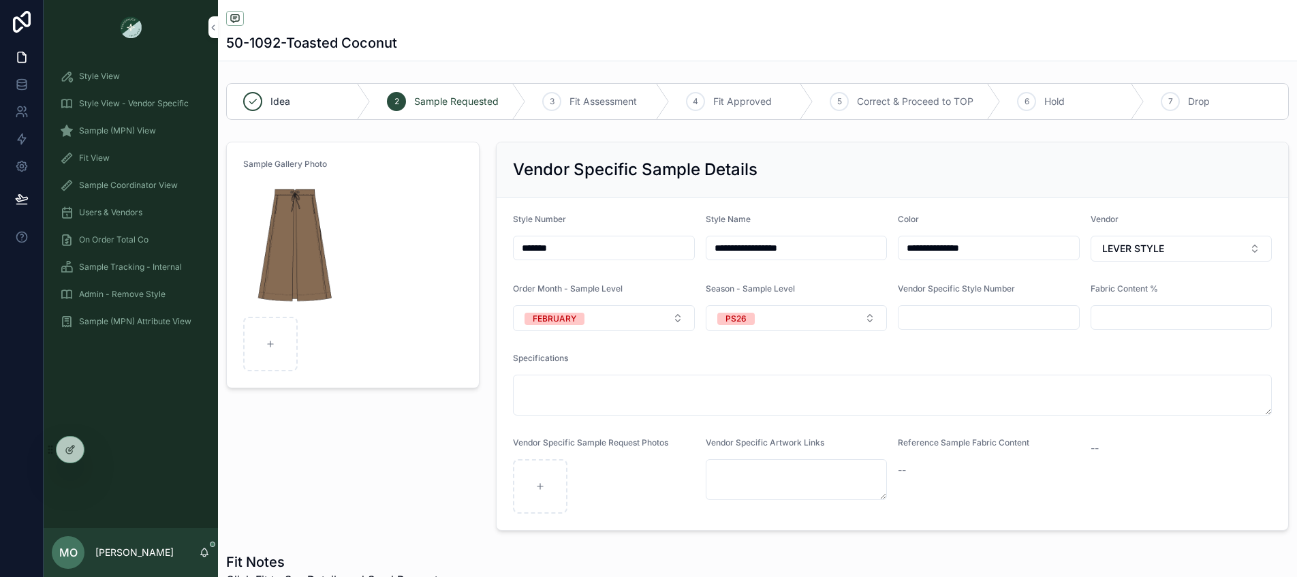
type input "*****"
click at [279, 345] on div "scrollable content" at bounding box center [270, 344] width 54 height 54
type input "**********"
click at [320, 266] on img "scrollable content" at bounding box center [295, 245] width 104 height 131
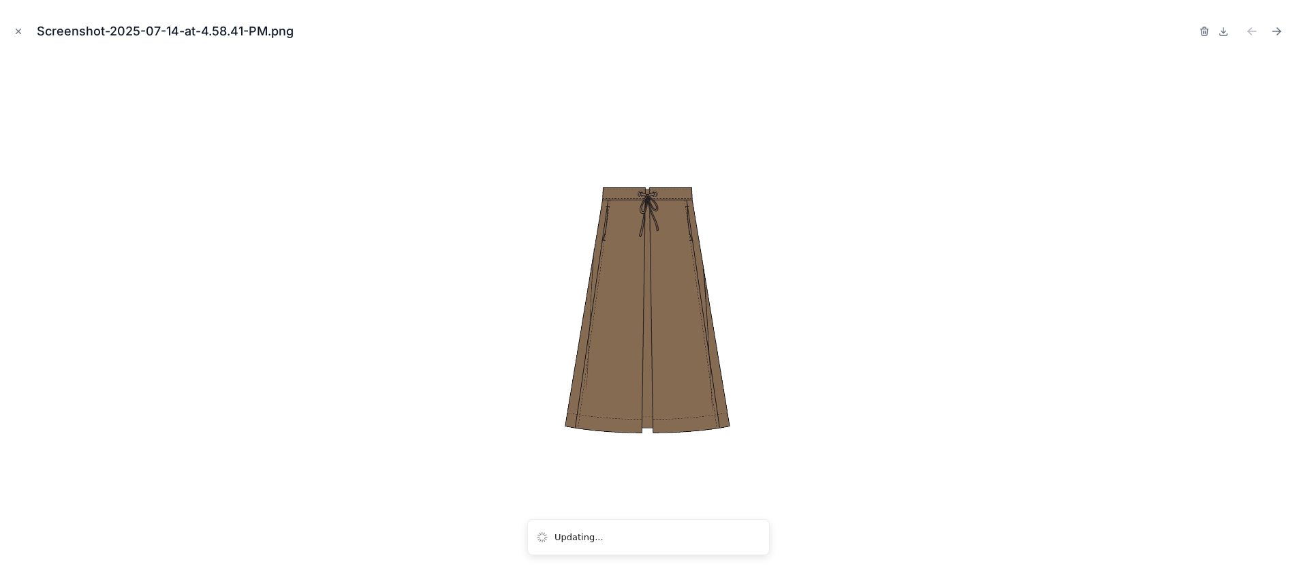
click at [1223, 29] on icon at bounding box center [1223, 31] width 11 height 11
click at [1205, 31] on icon "button" at bounding box center [1205, 32] width 0 height 3
click at [1191, 31] on icon "button" at bounding box center [1190, 31] width 11 height 11
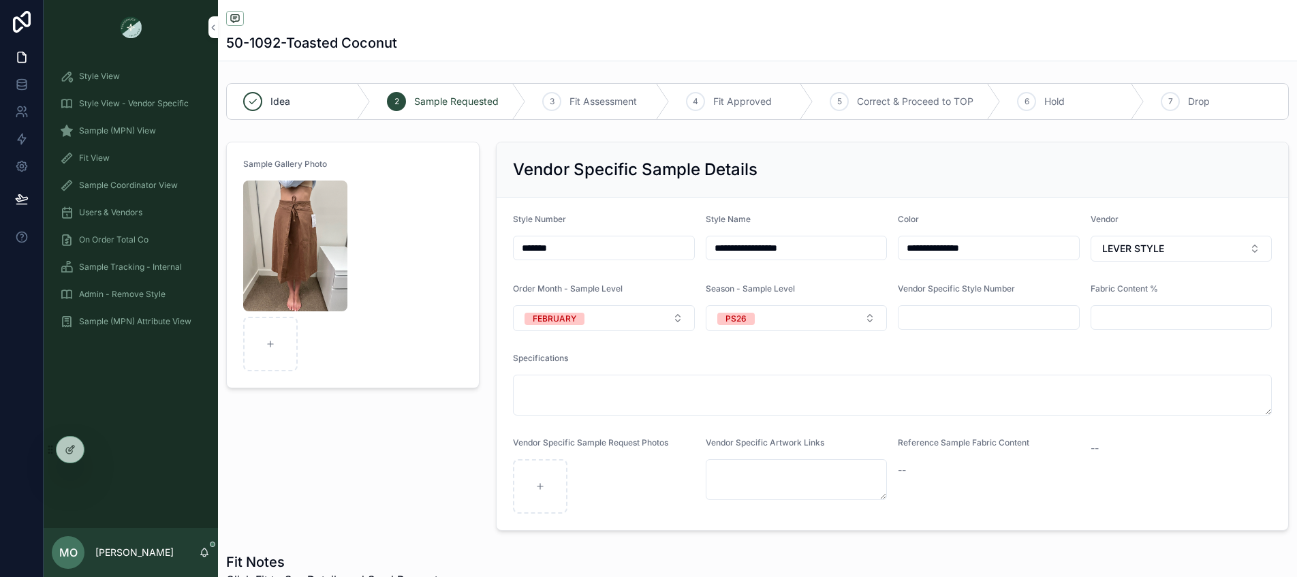
click at [90, 135] on span "Sample (MPN) View" at bounding box center [117, 130] width 77 height 11
click at [89, 131] on span "Sample (MPN) View" at bounding box center [117, 130] width 77 height 11
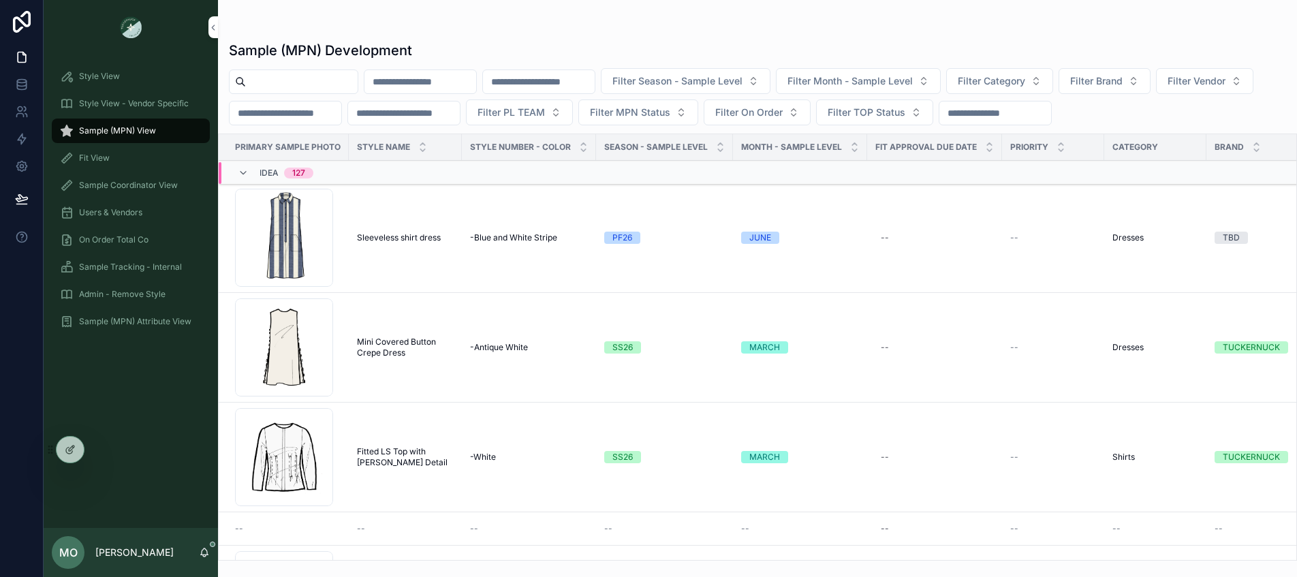
click at [259, 80] on input "scrollable content" at bounding box center [302, 81] width 112 height 19
type input "**********"
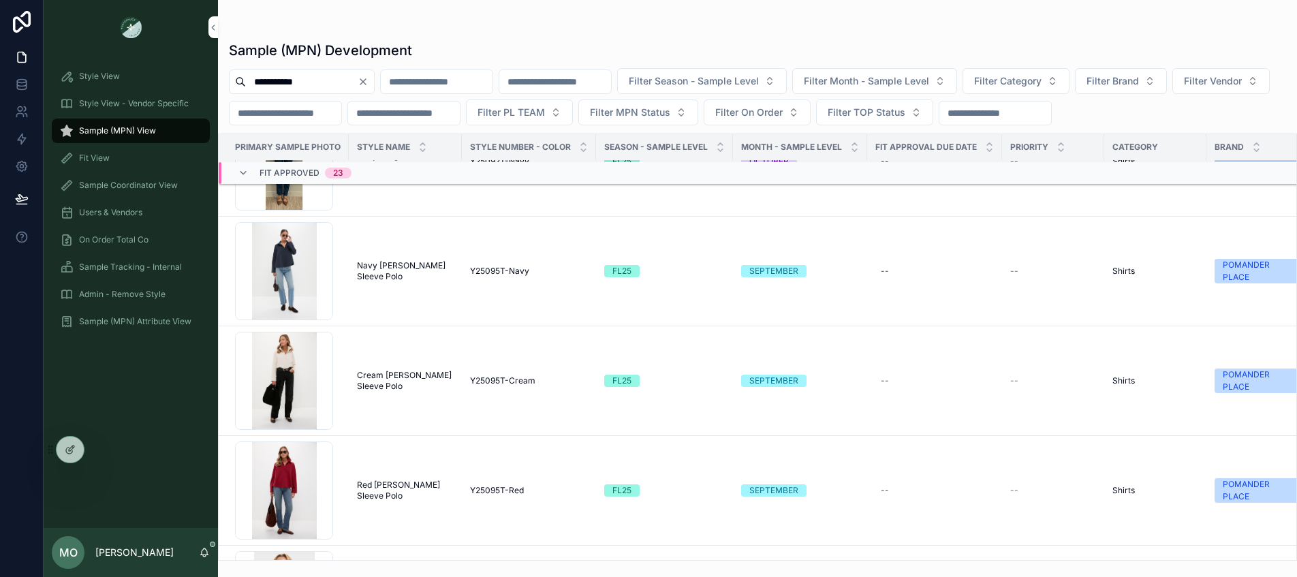
scroll to position [2545, 0]
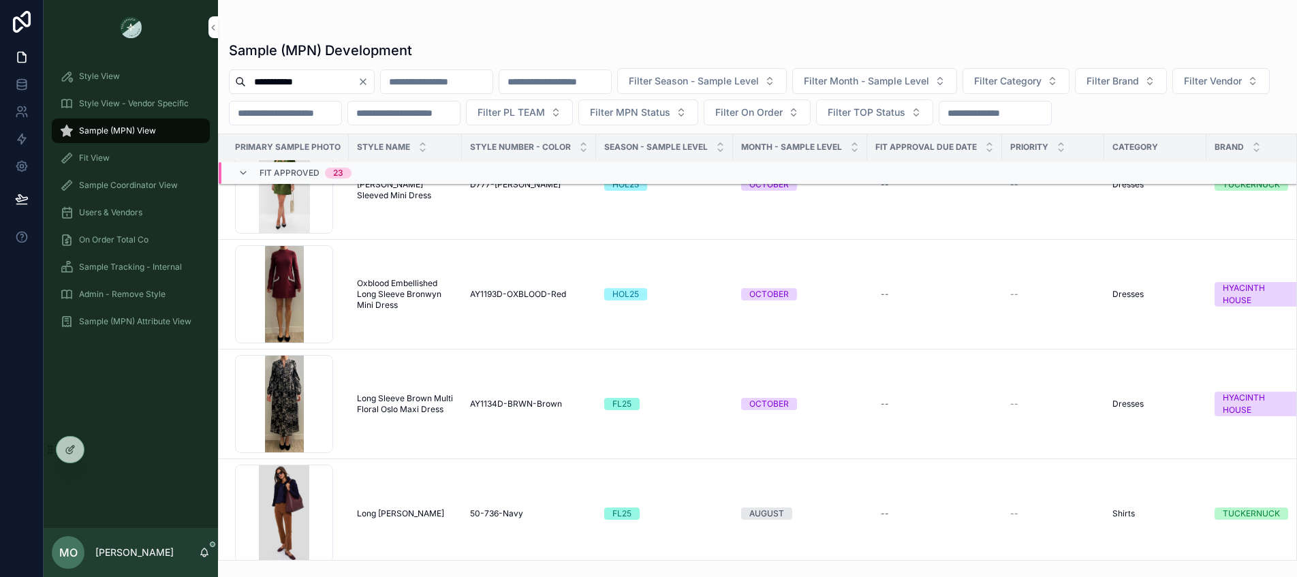
click at [374, 83] on button "Clear" at bounding box center [366, 81] width 16 height 11
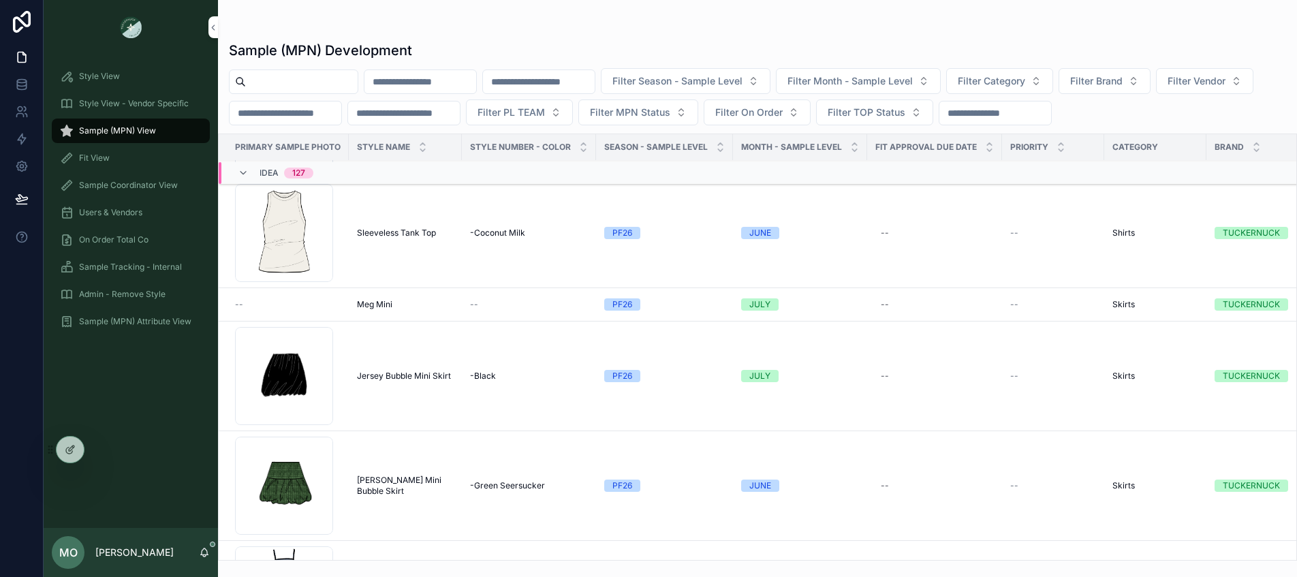
scroll to position [2600, 0]
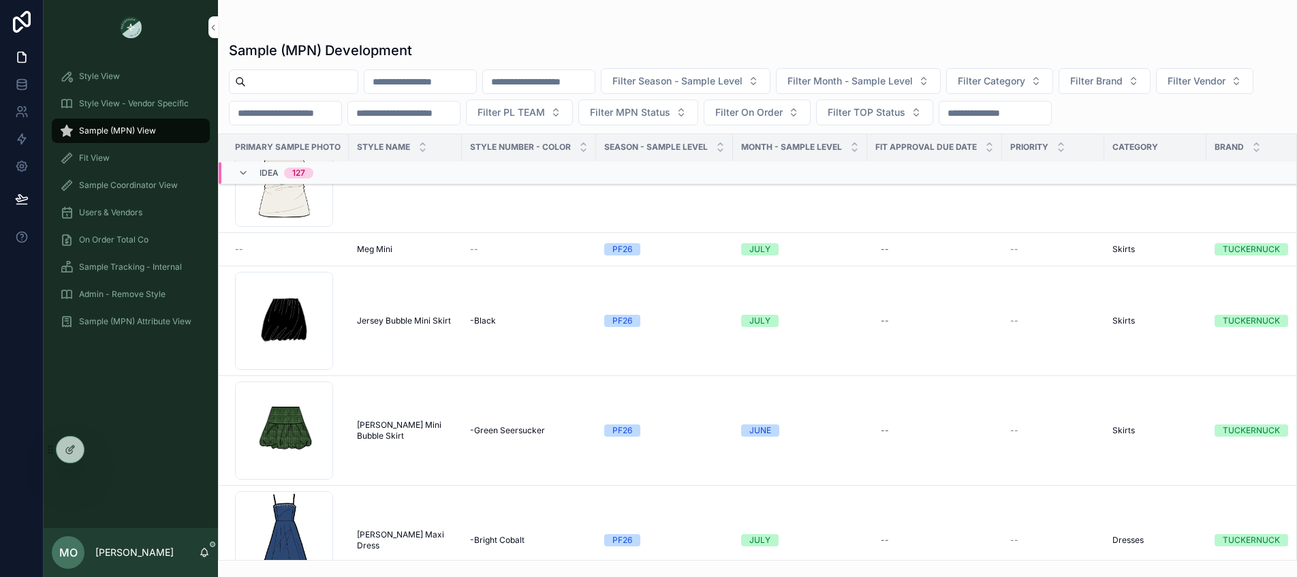
drag, startPoint x: 1158, startPoint y: 77, endPoint x: 1143, endPoint y: 79, distance: 15.1
click at [1122, 77] on span "Filter Brand" at bounding box center [1096, 81] width 52 height 14
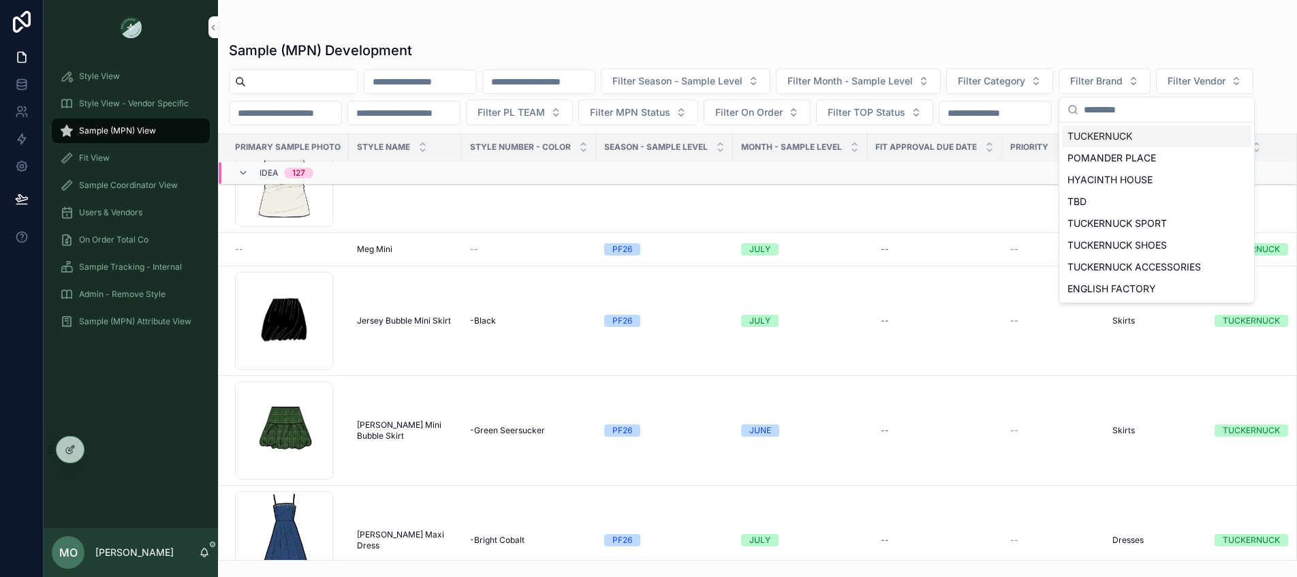
click at [1156, 94] on button "Filter Vendor" at bounding box center [1204, 81] width 97 height 26
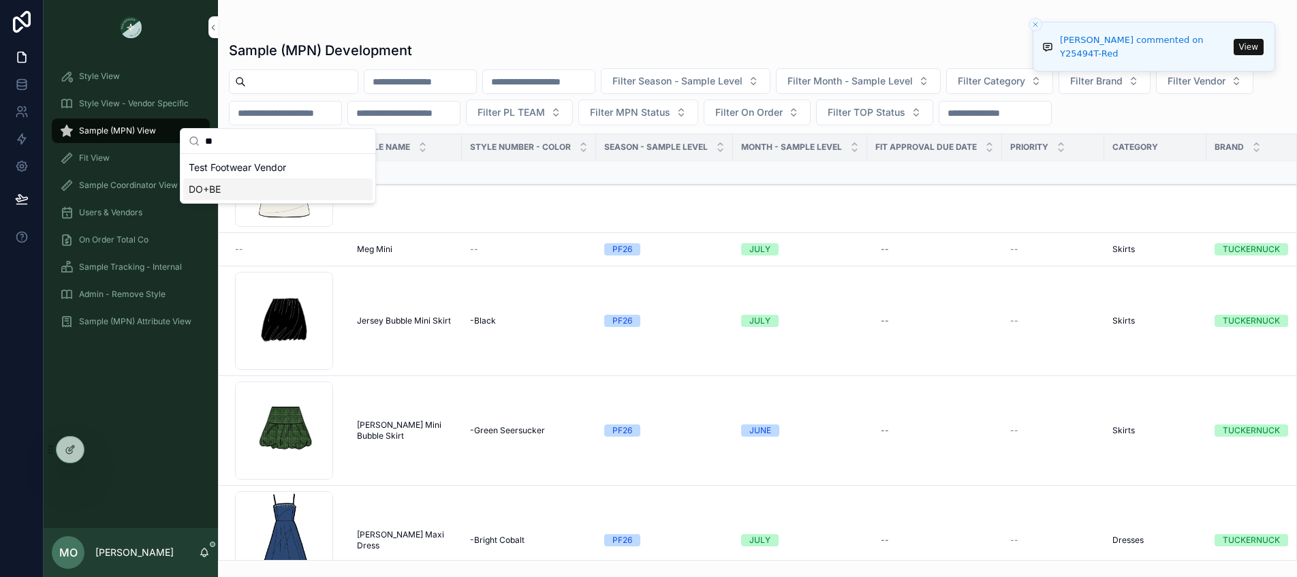
type input "**"
click at [213, 185] on span "DO+BE" at bounding box center [205, 190] width 32 height 14
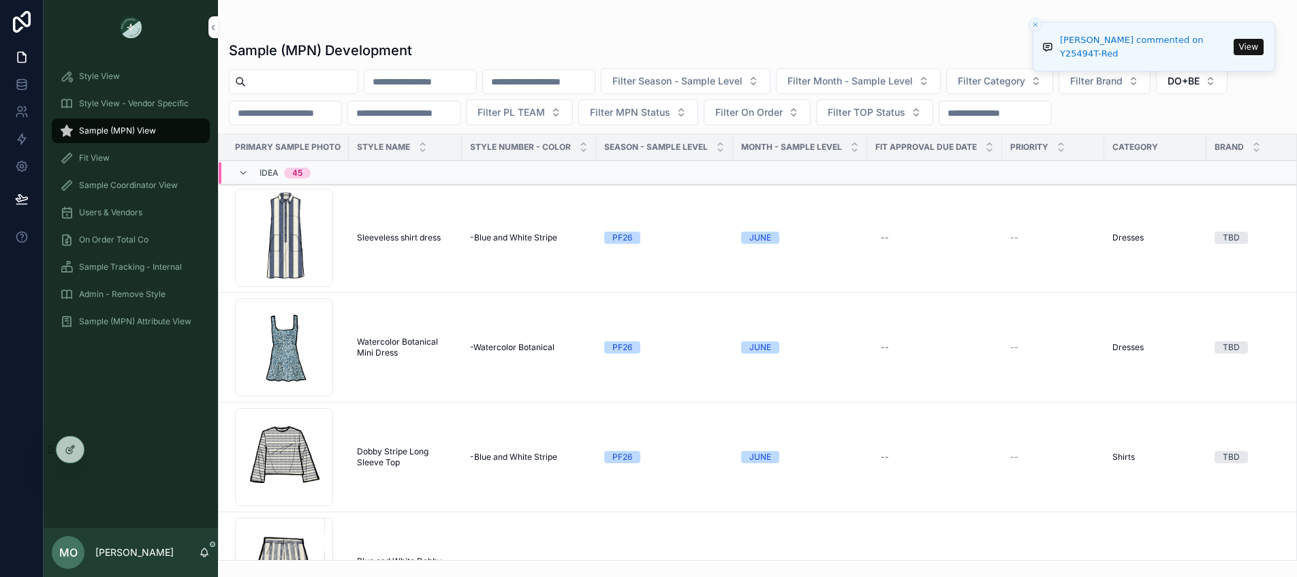
click at [1053, 85] on button "Filter Category" at bounding box center [999, 81] width 107 height 26
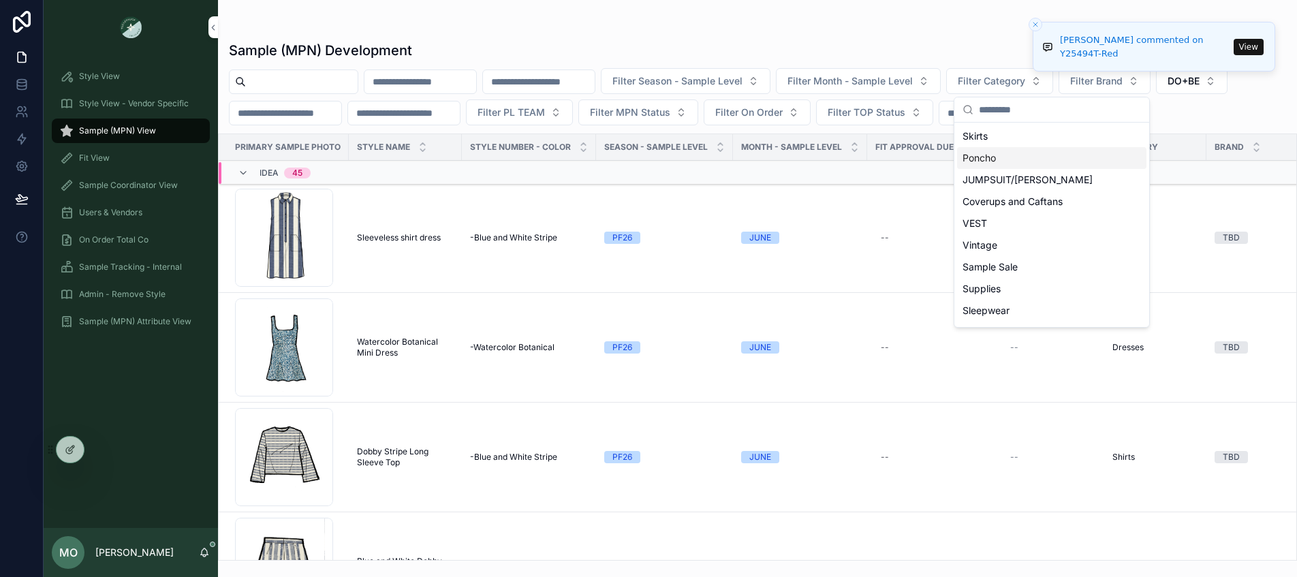
drag, startPoint x: 970, startPoint y: 141, endPoint x: 980, endPoint y: 123, distance: 20.4
click at [966, 135] on span "Skirts" at bounding box center [974, 136] width 25 height 14
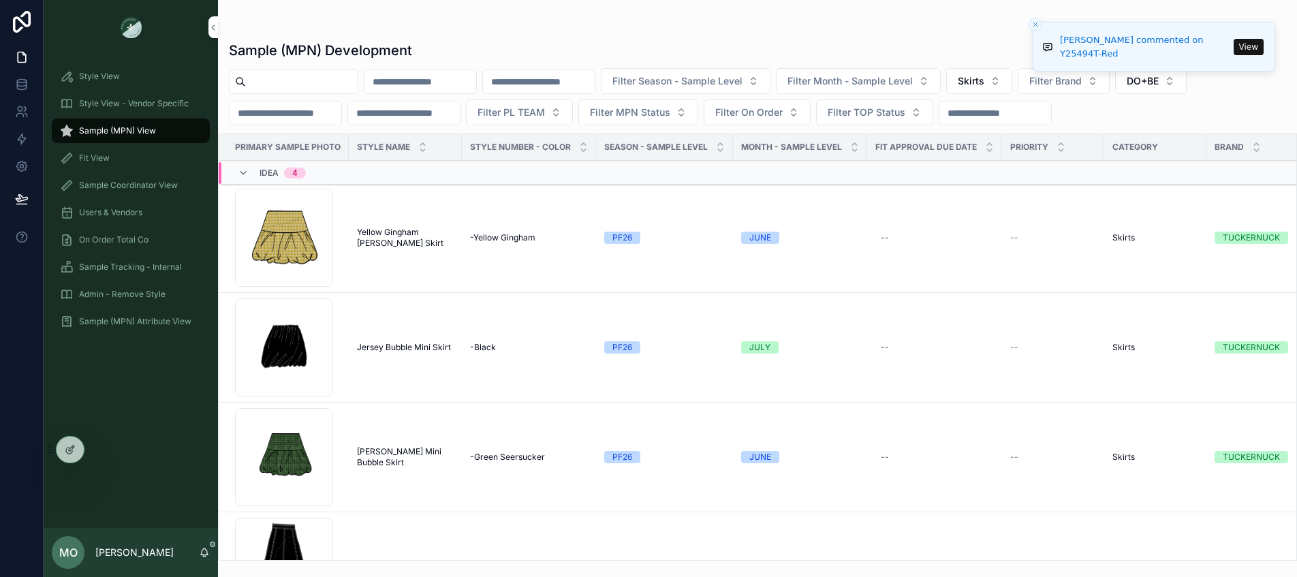
click at [984, 86] on span "Skirts" at bounding box center [970, 81] width 27 height 14
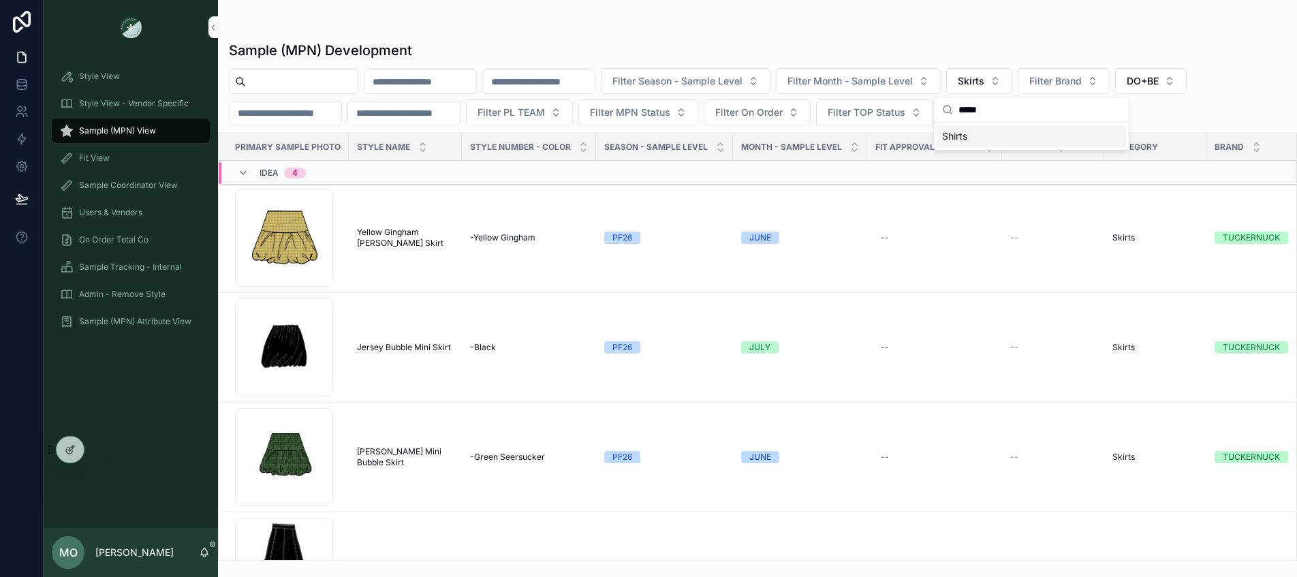
type input "*****"
click at [991, 138] on div "Shirts" at bounding box center [1030, 136] width 189 height 22
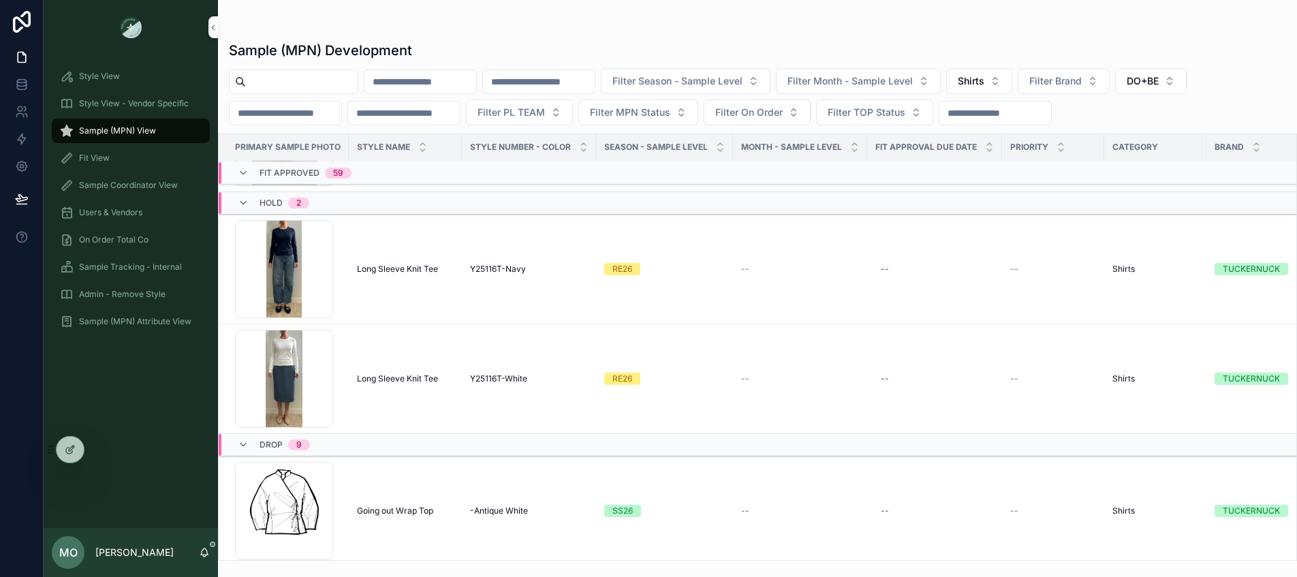
scroll to position [11856, 0]
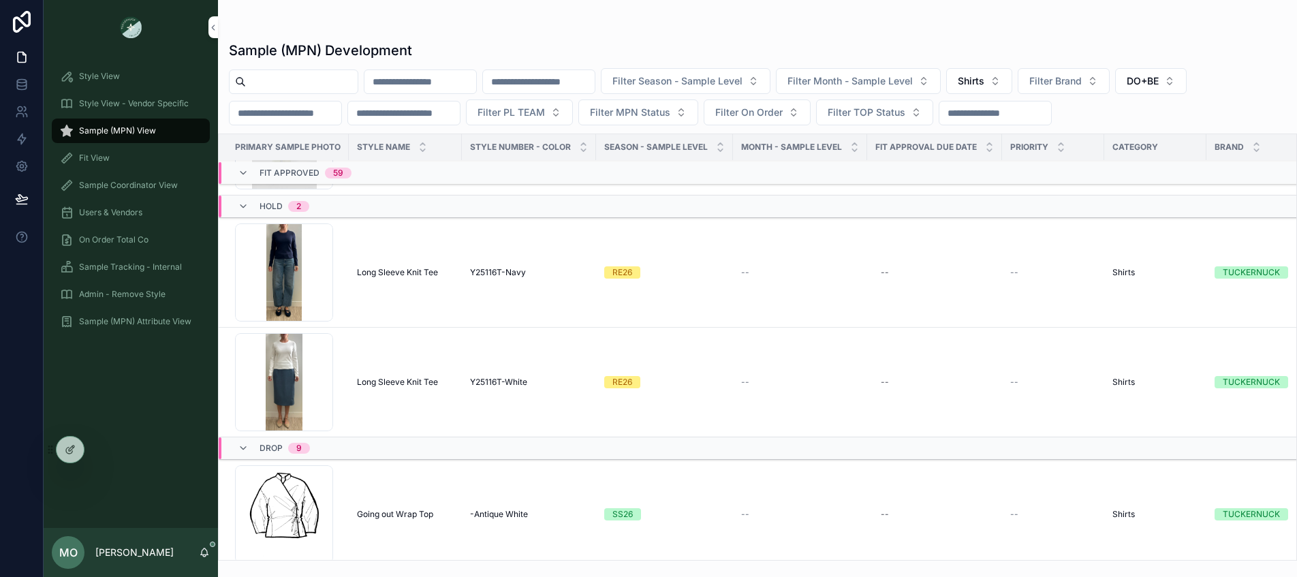
click at [400, 275] on span "Long Sleeve Knit Tee" at bounding box center [397, 272] width 81 height 11
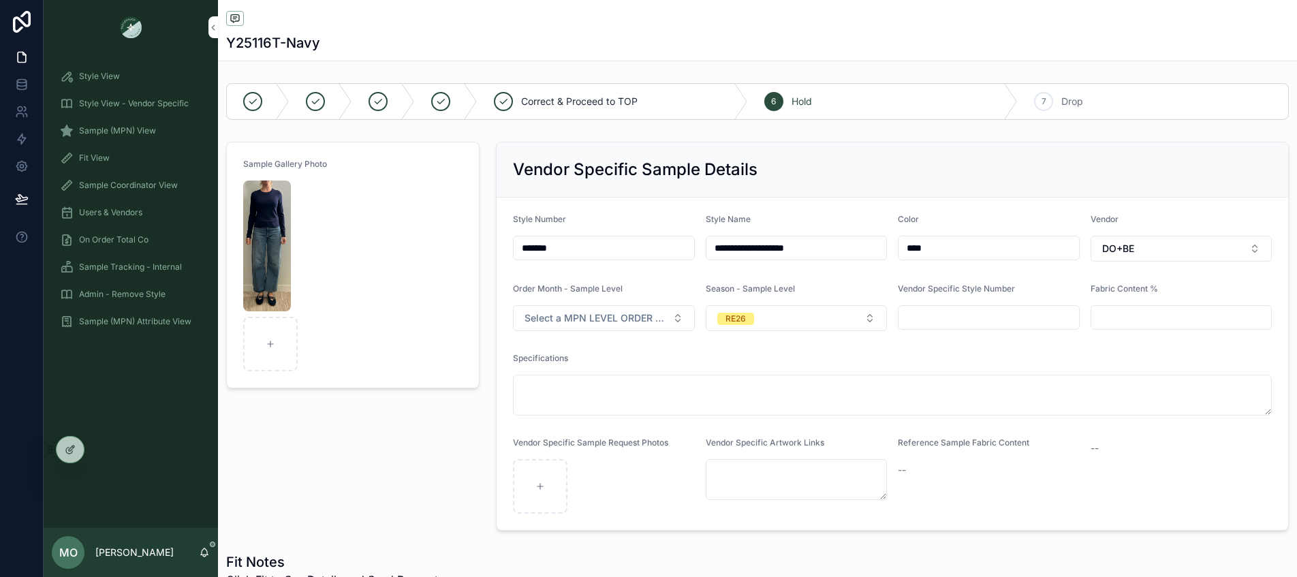
click at [639, 319] on span "Select a MPN LEVEL ORDER MONTH" at bounding box center [595, 318] width 142 height 14
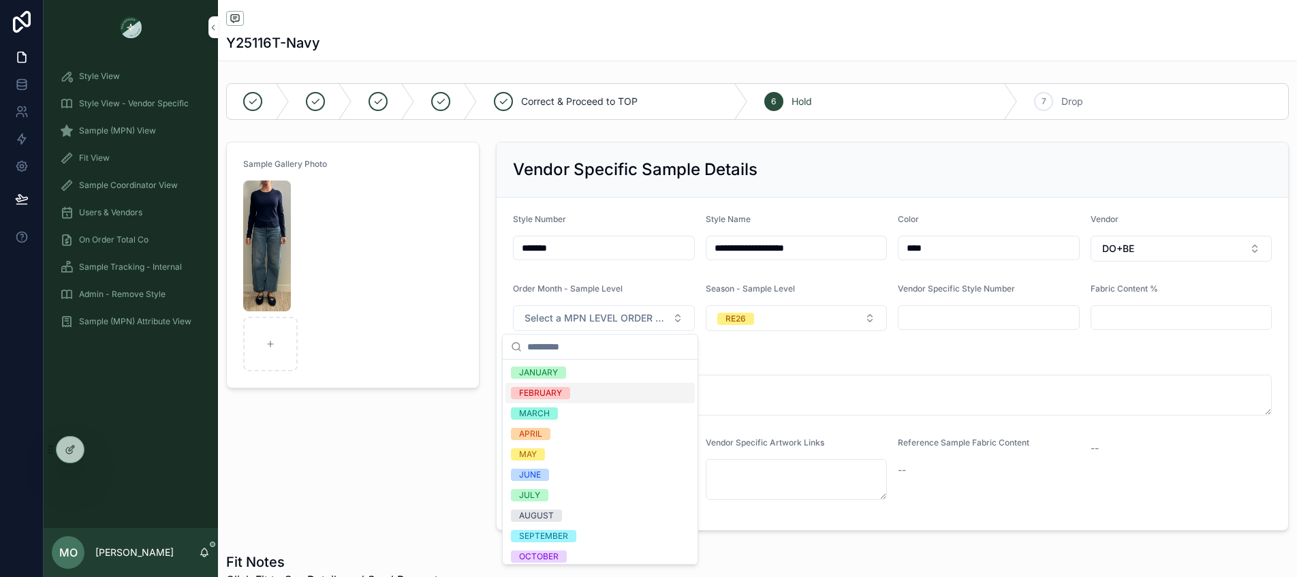
drag, startPoint x: 539, startPoint y: 396, endPoint x: 709, endPoint y: 349, distance: 176.0
click at [539, 396] on div "FEBRUARY" at bounding box center [540, 393] width 43 height 12
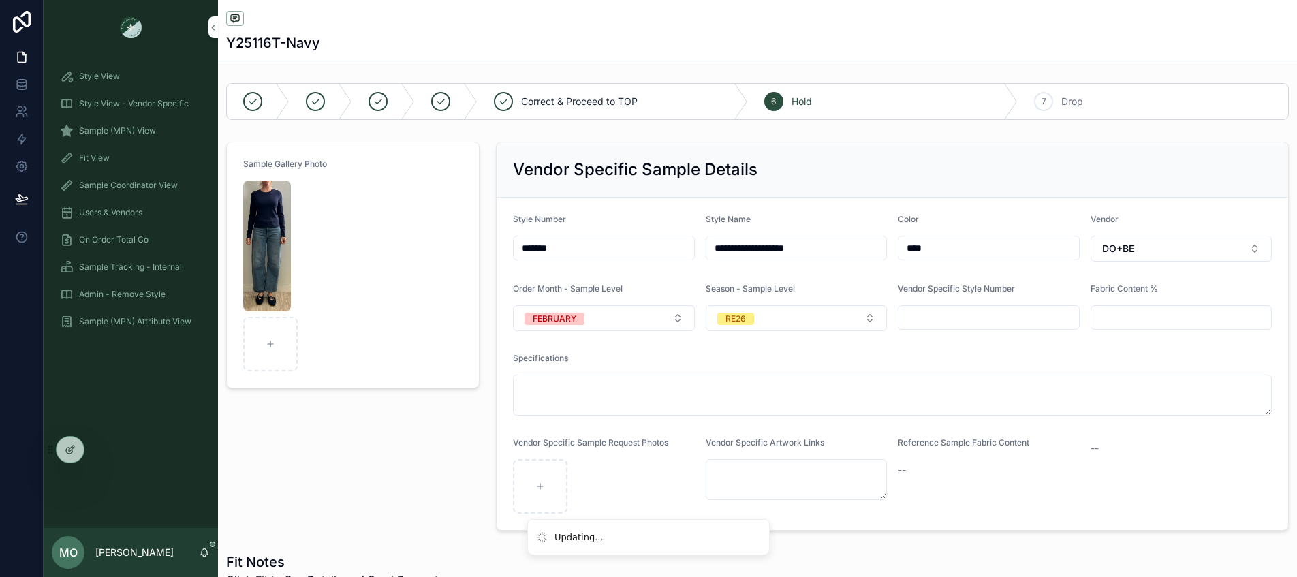
click at [758, 307] on button "RE26" at bounding box center [797, 318] width 182 height 26
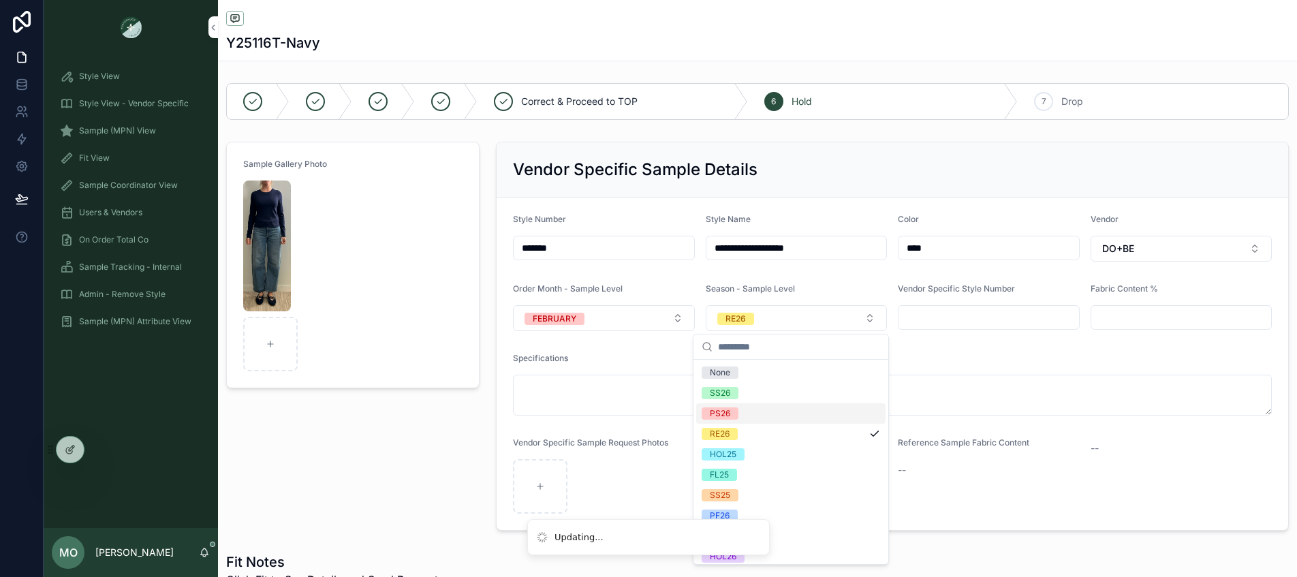
click at [732, 410] on span "PS26" at bounding box center [719, 413] width 37 height 12
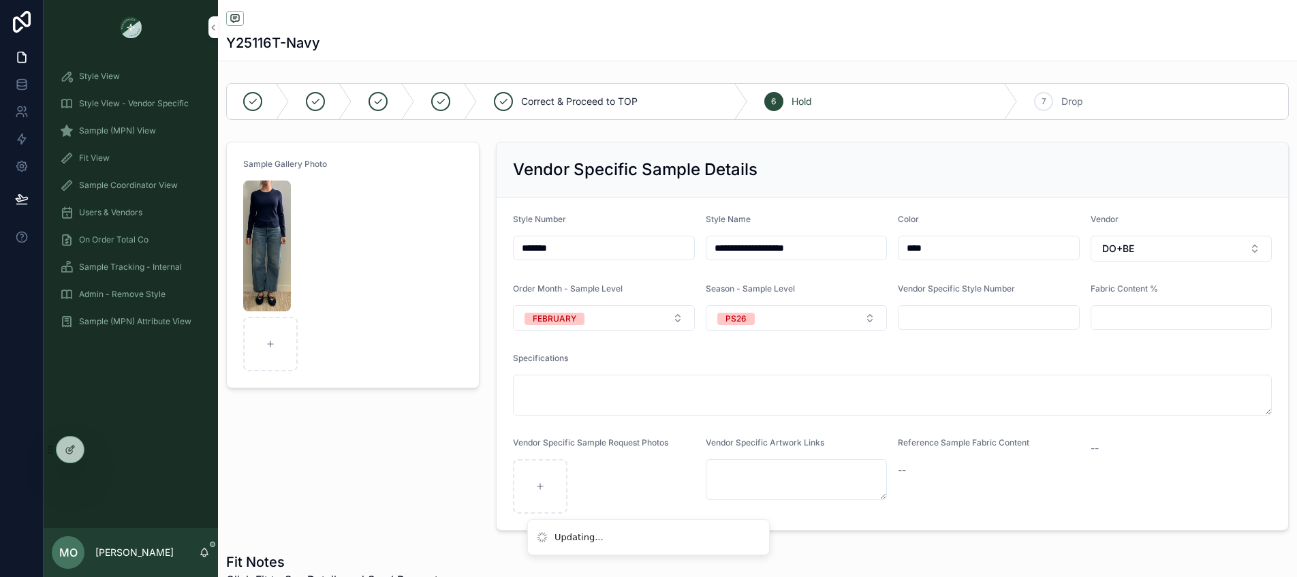
click at [419, 432] on div "Sample Gallery Photo" at bounding box center [353, 336] width 270 height 400
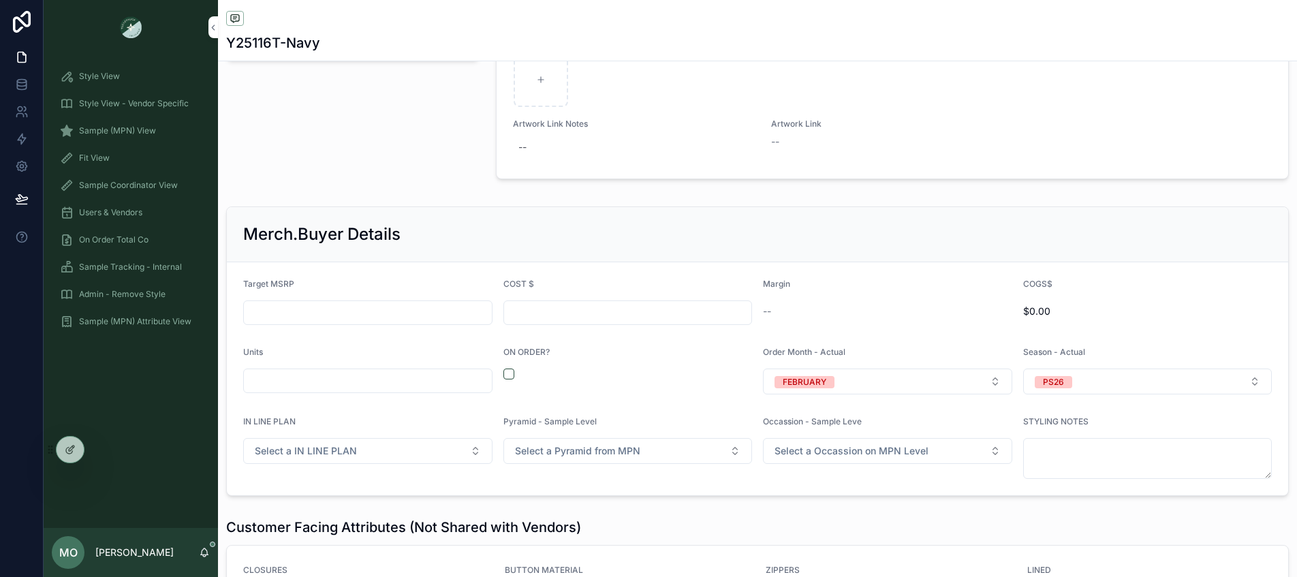
scroll to position [1690, 0]
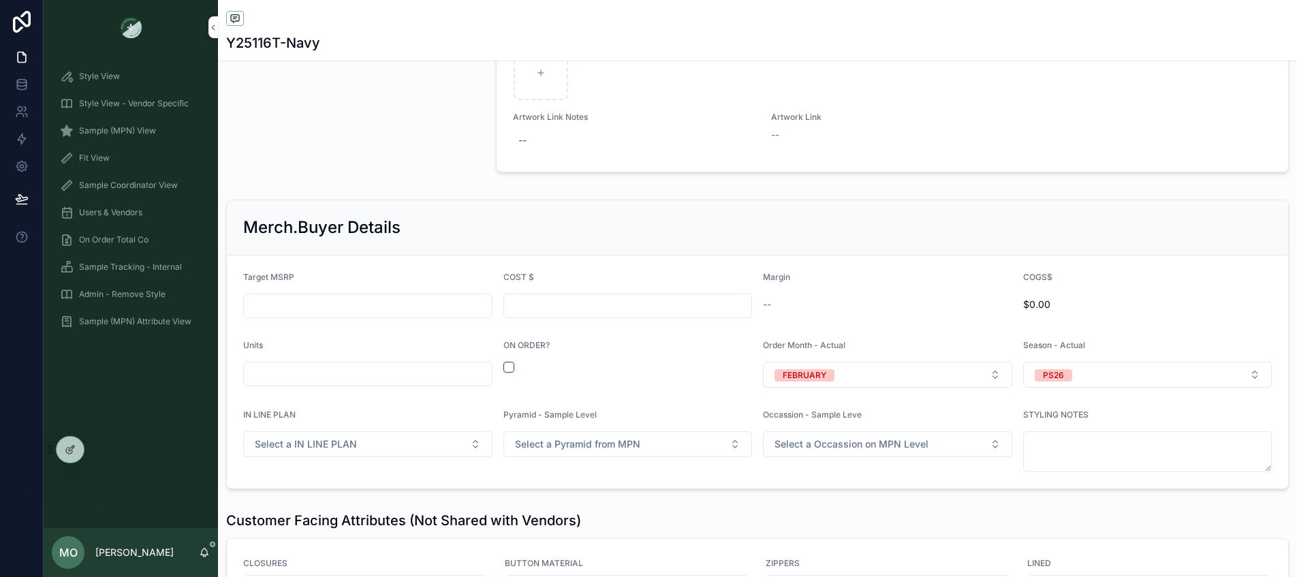
click at [503, 370] on button "scrollable content" at bounding box center [508, 367] width 11 height 11
click at [442, 376] on input "scrollable content" at bounding box center [368, 373] width 248 height 19
type input "*****"
click at [327, 174] on div "scrollable content" at bounding box center [353, 38] width 270 height 289
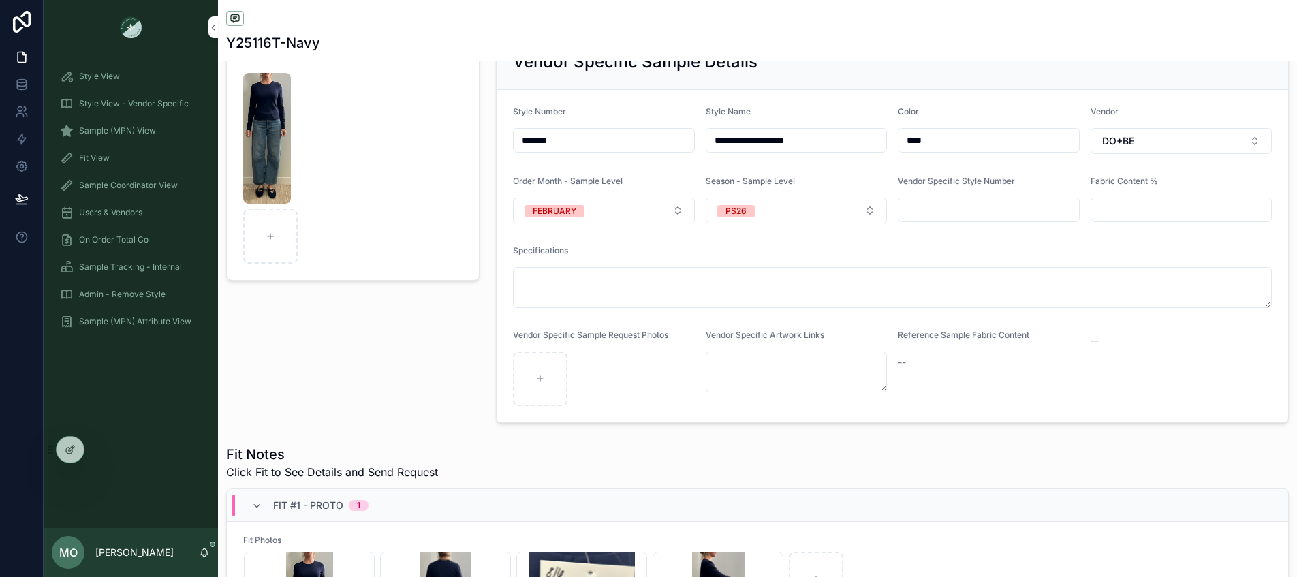
scroll to position [0, 0]
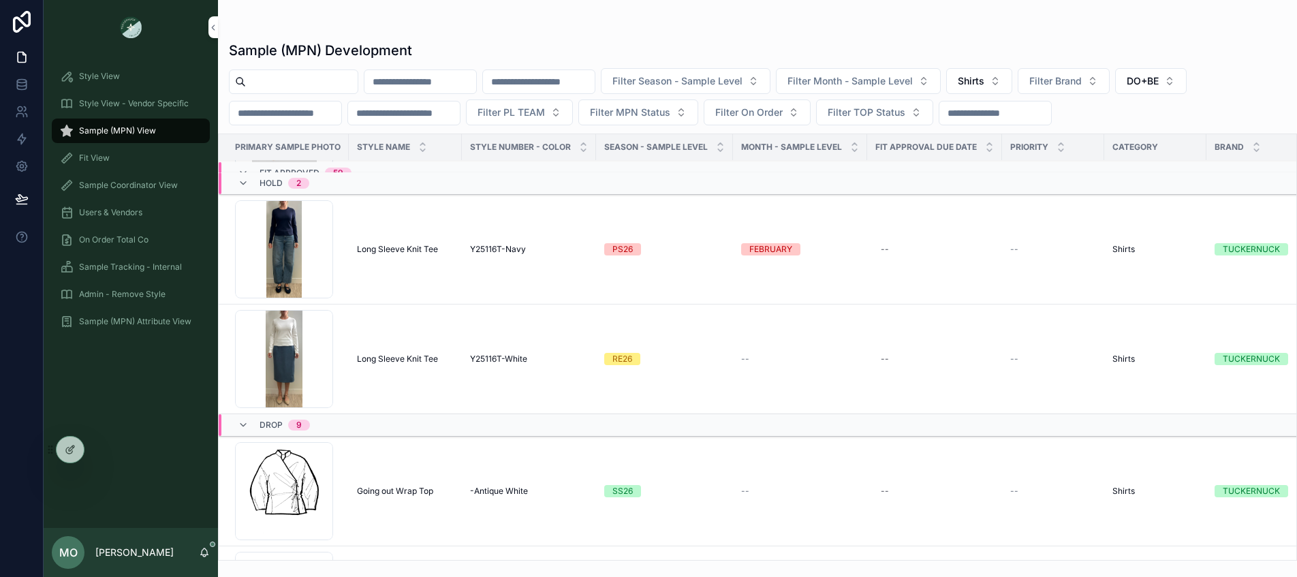
scroll to position [11822, 0]
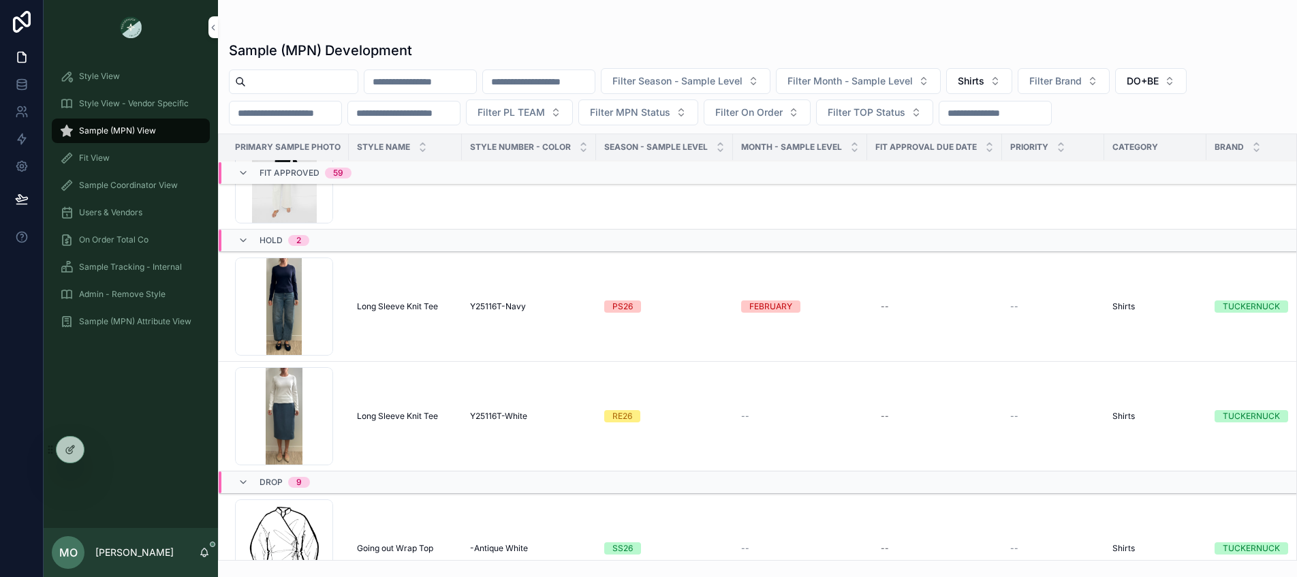
click at [541, 415] on div "Y25116T-White Y25116T-White" at bounding box center [529, 416] width 118 height 11
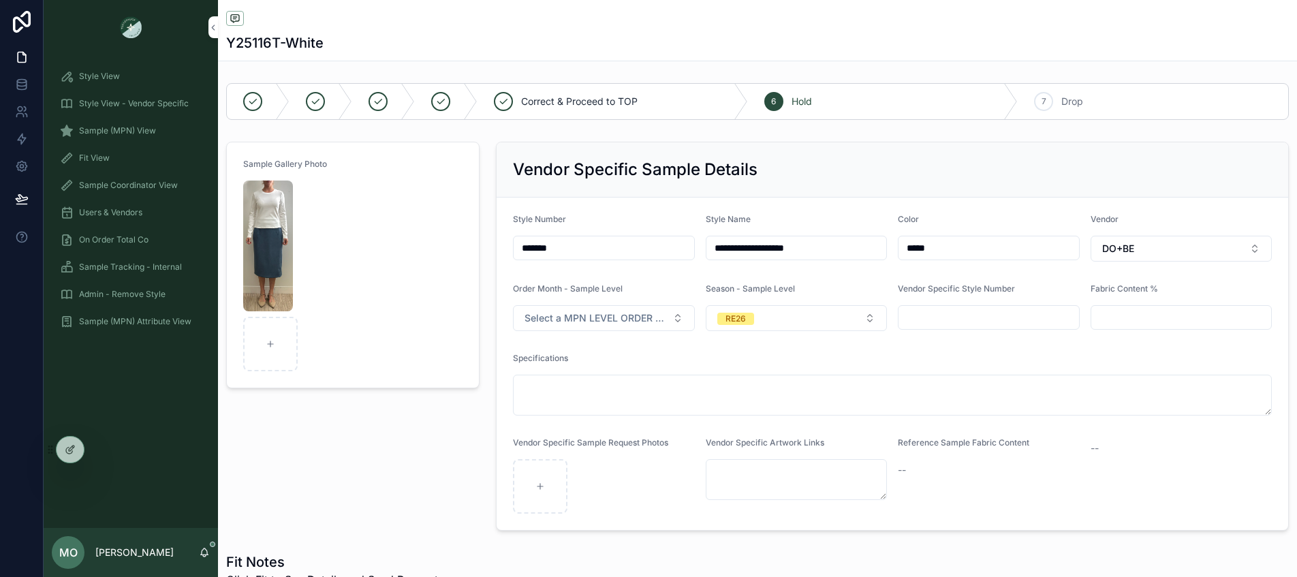
click at [630, 313] on span "Select a MPN LEVEL ORDER MONTH" at bounding box center [595, 318] width 142 height 14
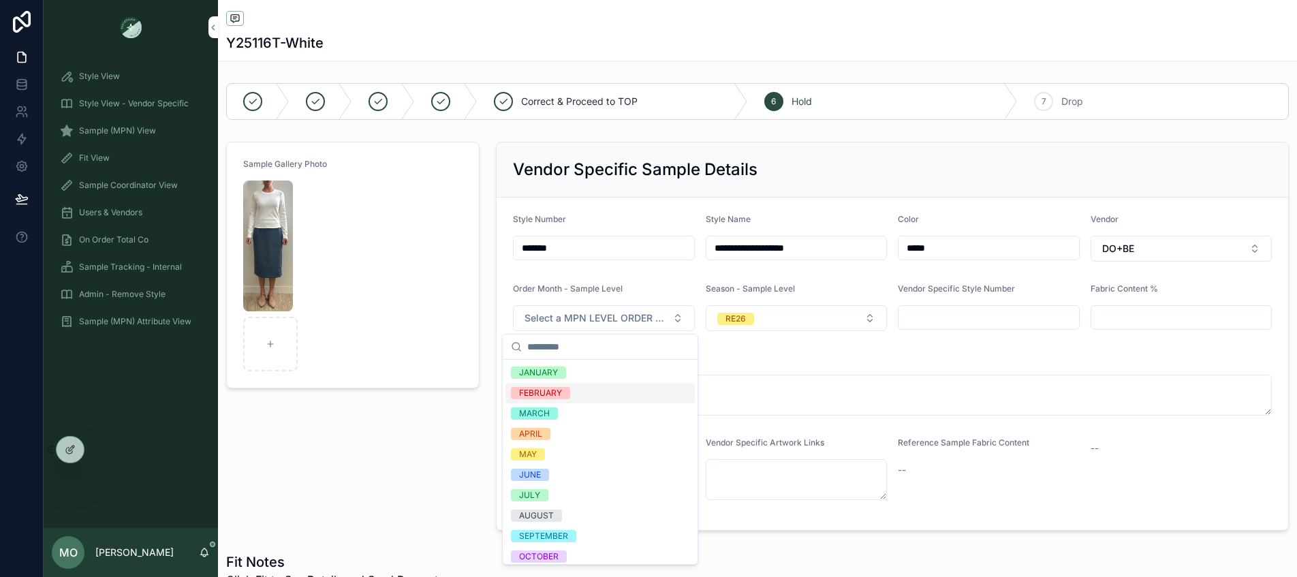
click at [543, 392] on div "FEBRUARY" at bounding box center [540, 393] width 43 height 12
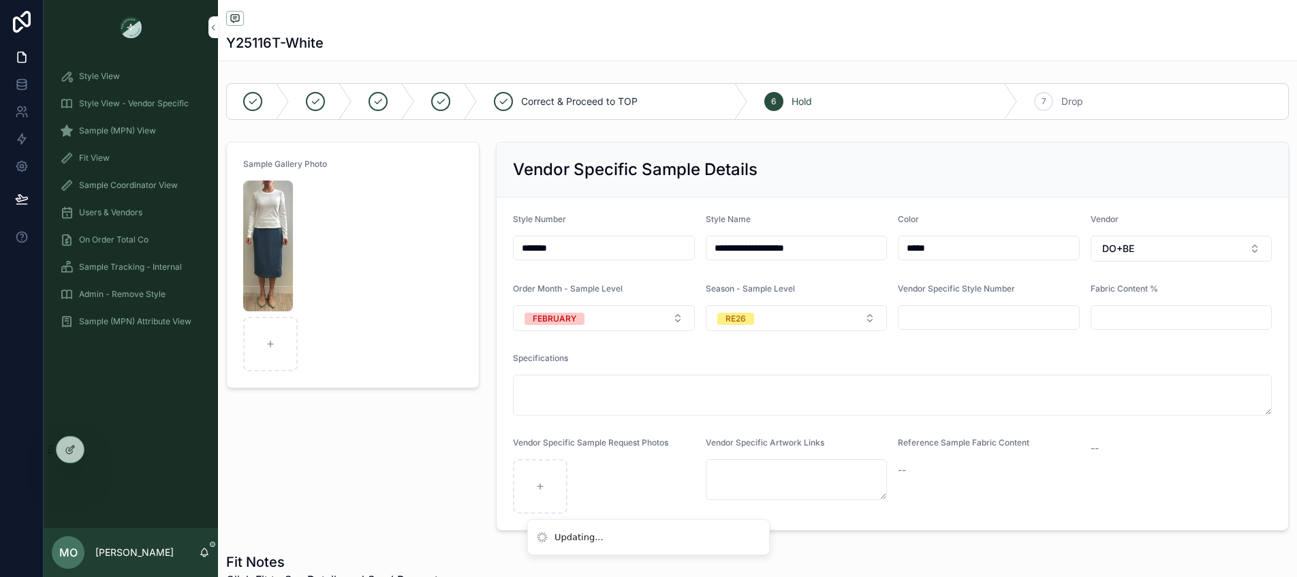
click at [752, 316] on button "RE26" at bounding box center [797, 318] width 182 height 26
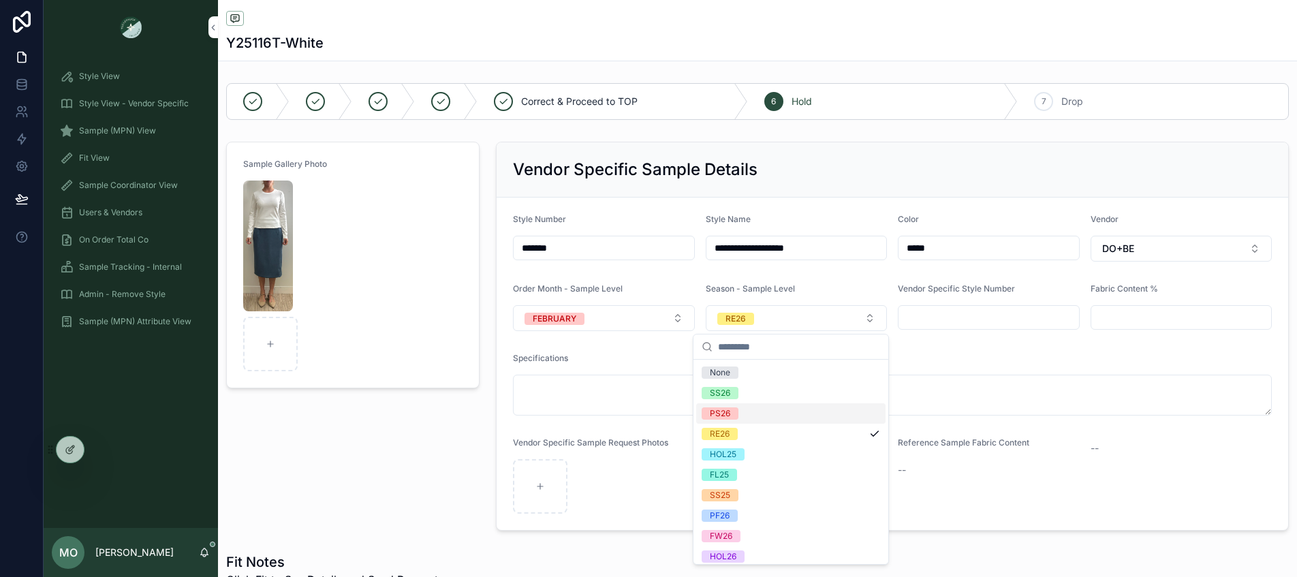
click at [720, 410] on div "PS26" at bounding box center [720, 413] width 20 height 12
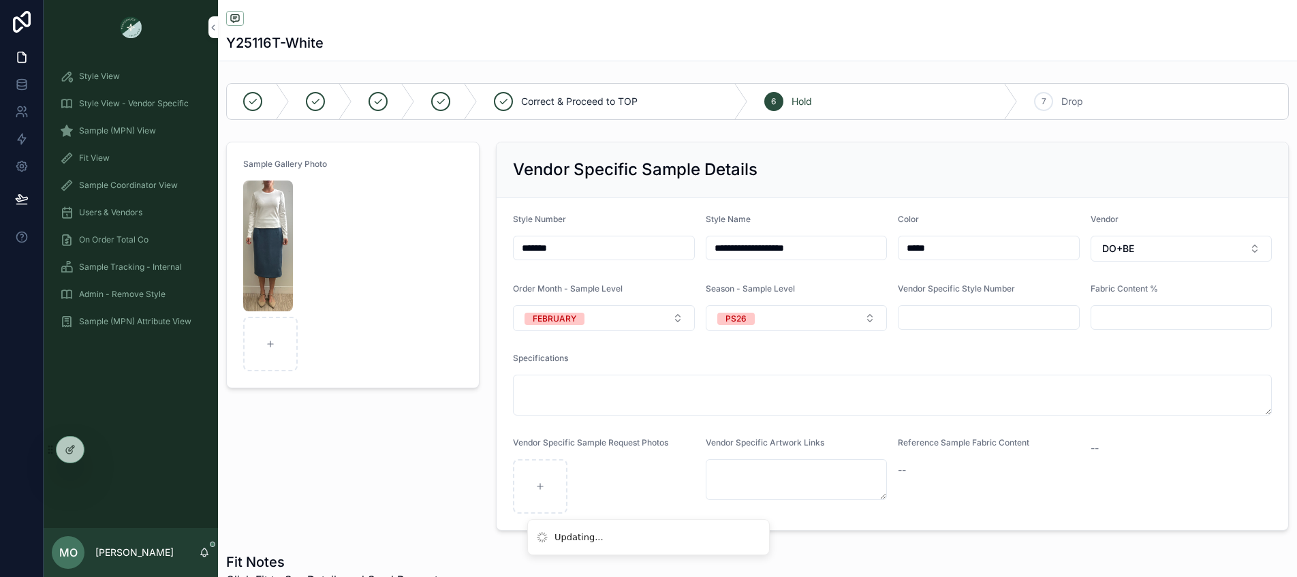
drag, startPoint x: 318, startPoint y: 483, endPoint x: 326, endPoint y: 476, distance: 10.6
click at [319, 482] on div "Sample Gallery Photo" at bounding box center [353, 336] width 270 height 400
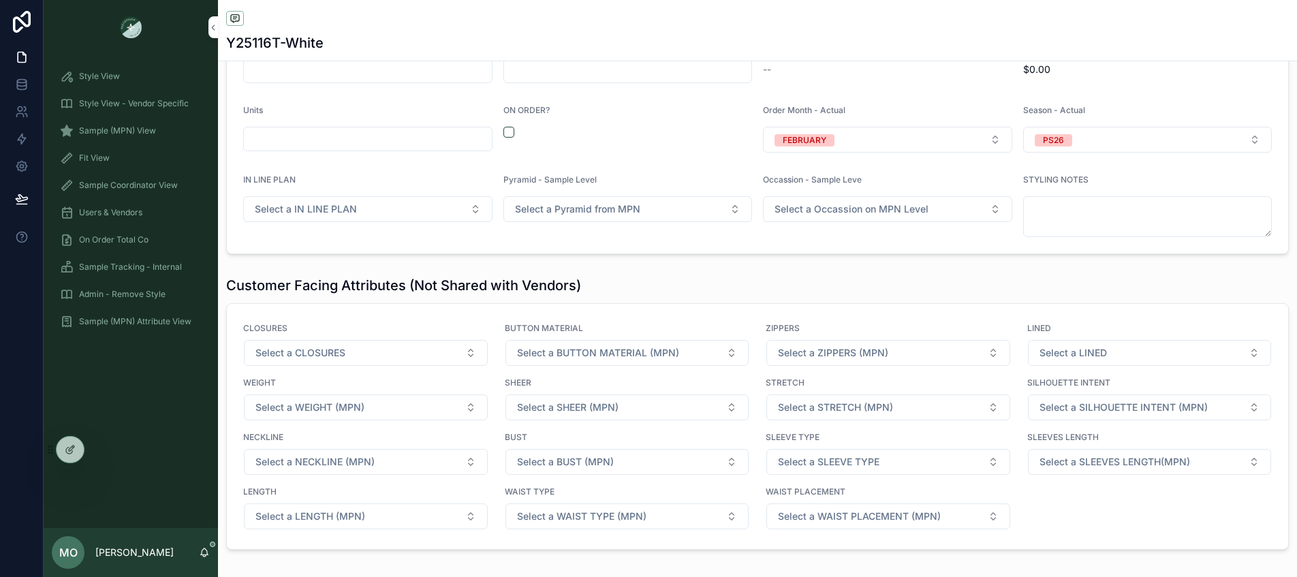
scroll to position [1682, 0]
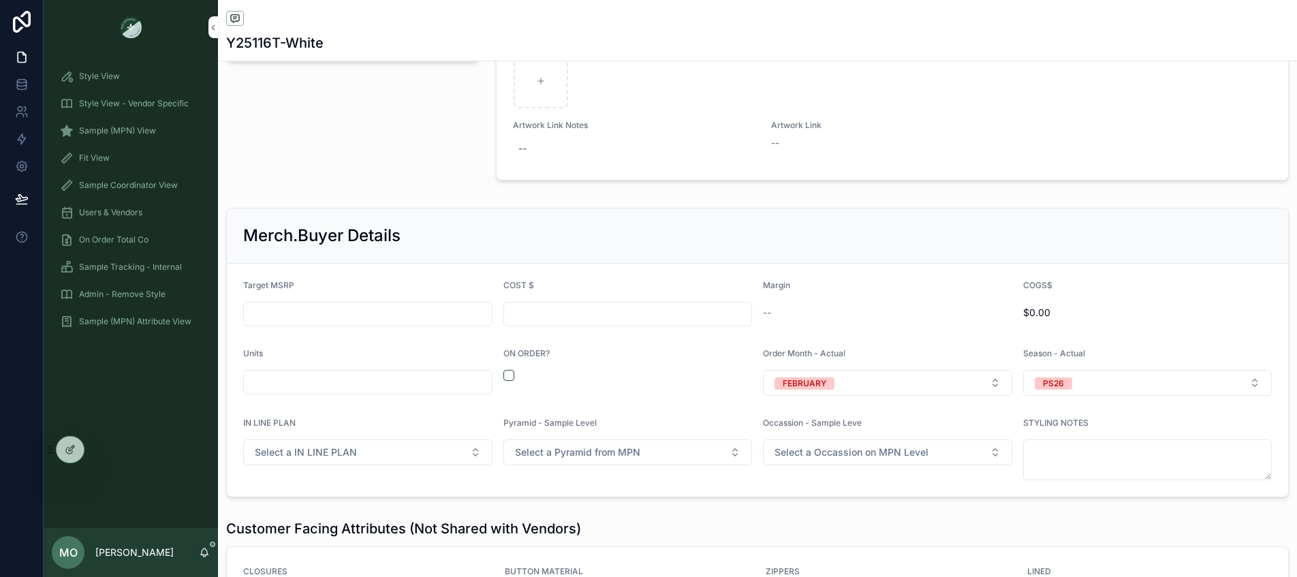
click at [506, 369] on div "ON ORDER?" at bounding box center [627, 372] width 249 height 48
click at [504, 374] on button "scrollable content" at bounding box center [508, 375] width 11 height 11
click at [390, 391] on input "scrollable content" at bounding box center [368, 382] width 248 height 19
type input "*****"
click at [424, 195] on div "**********" at bounding box center [757, 219] width 1079 height 3646
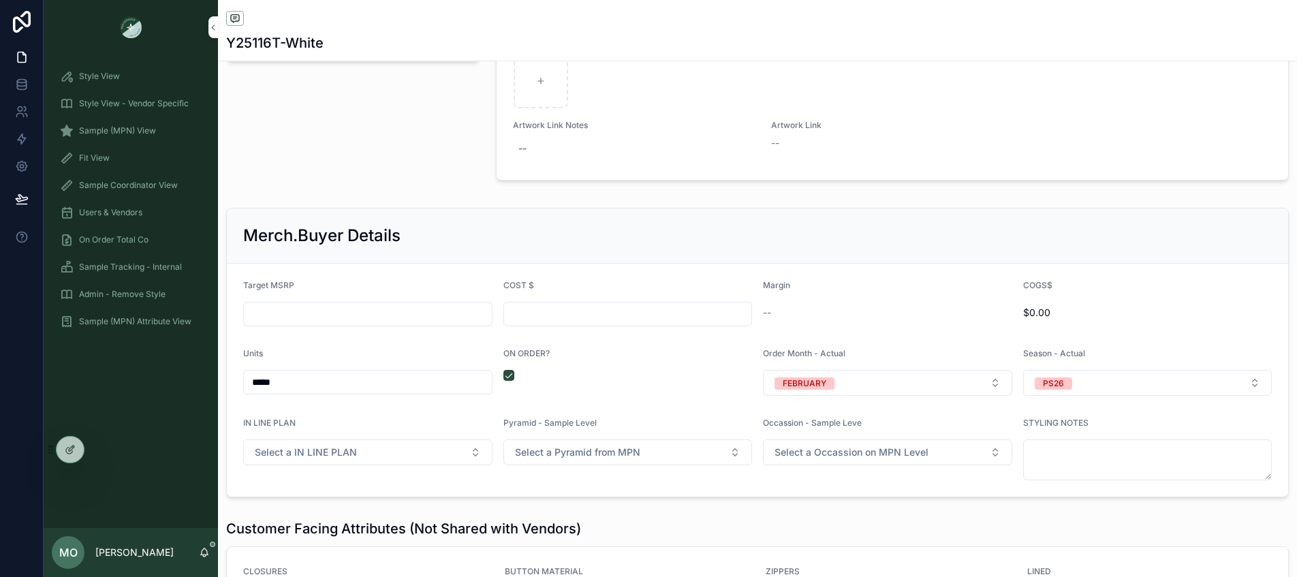
click at [140, 121] on div "Sample (MPN) View" at bounding box center [131, 131] width 142 height 22
click at [140, 136] on div "Sample (MPN) View" at bounding box center [131, 131] width 142 height 22
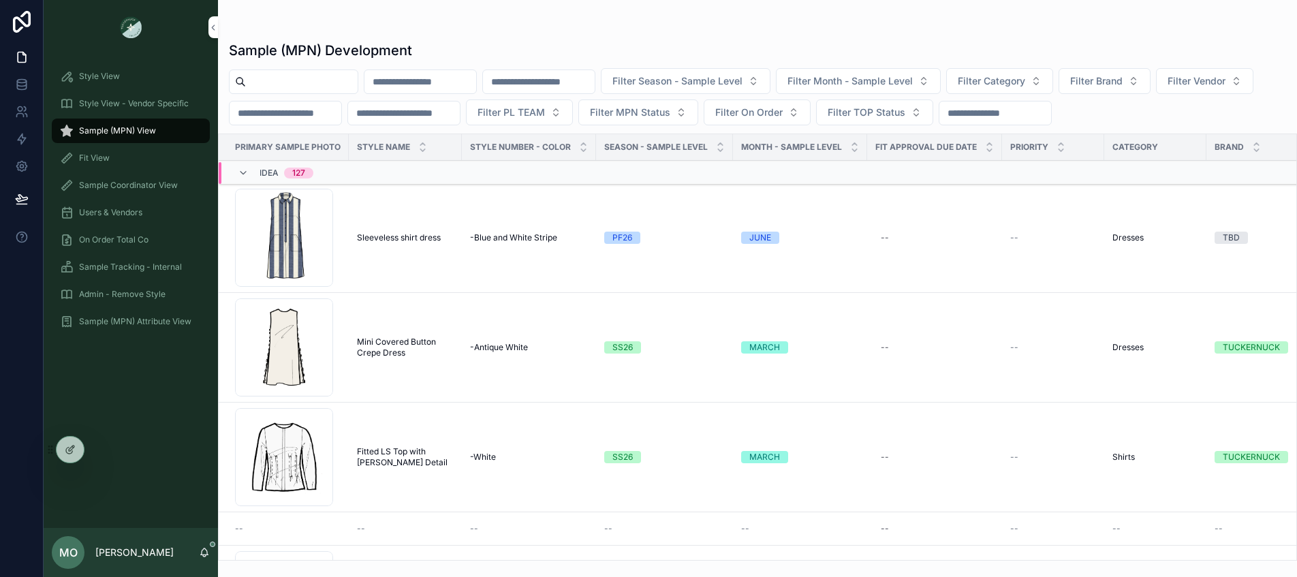
click at [285, 86] on input "scrollable content" at bounding box center [302, 81] width 112 height 19
type input "******"
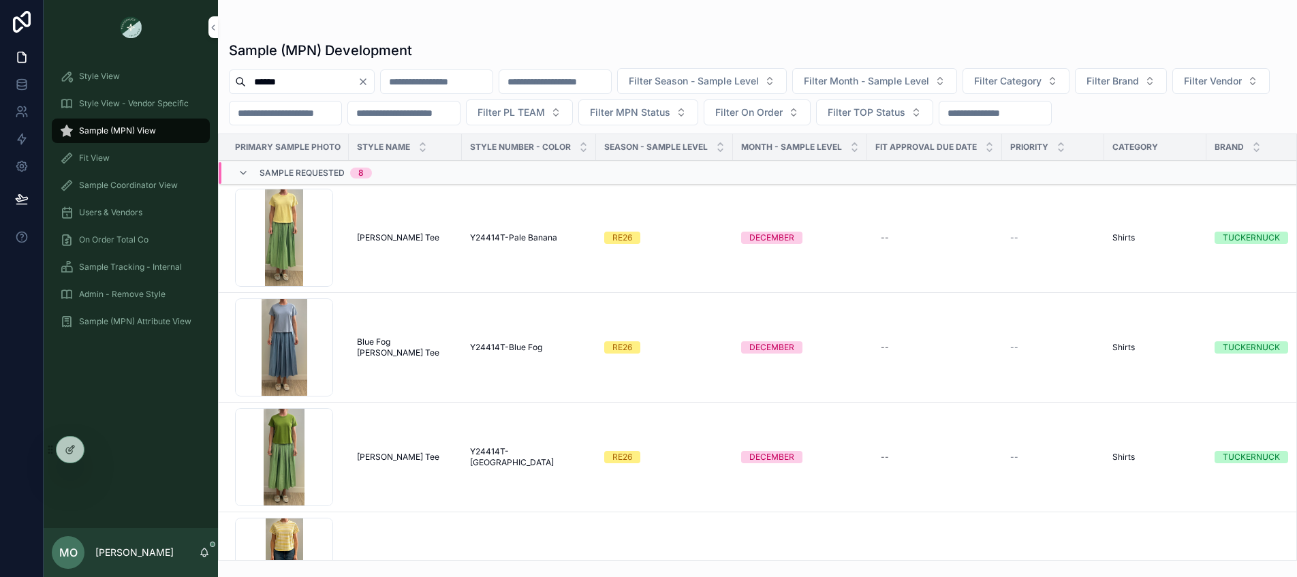
click at [385, 235] on span "Parker Tee" at bounding box center [398, 237] width 82 height 11
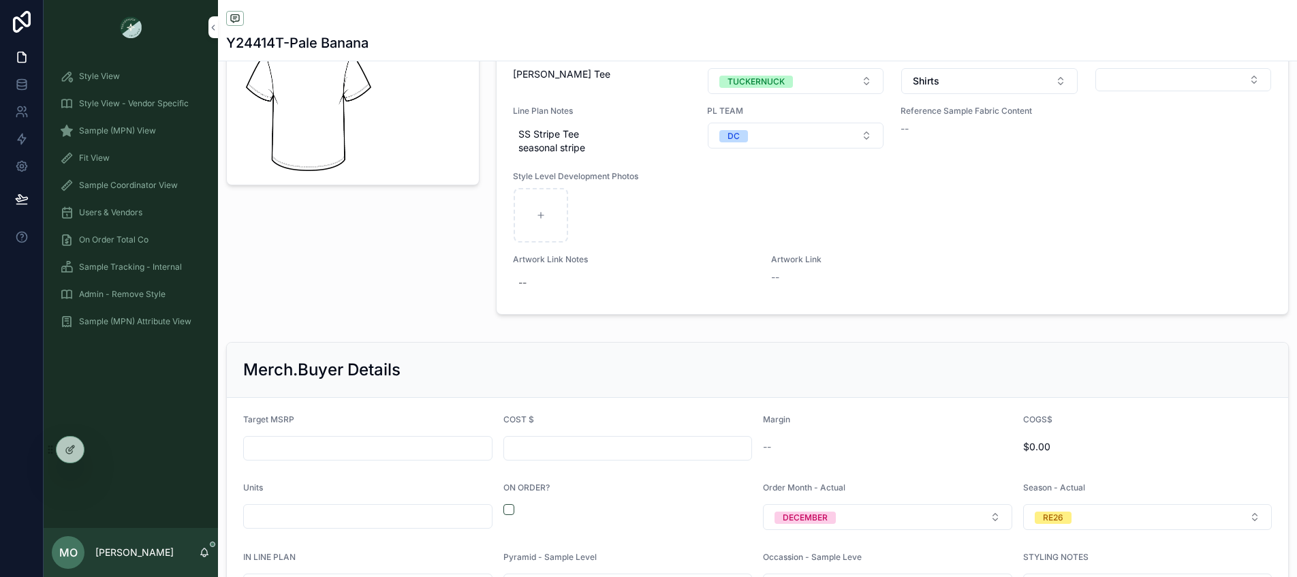
scroll to position [1673, 0]
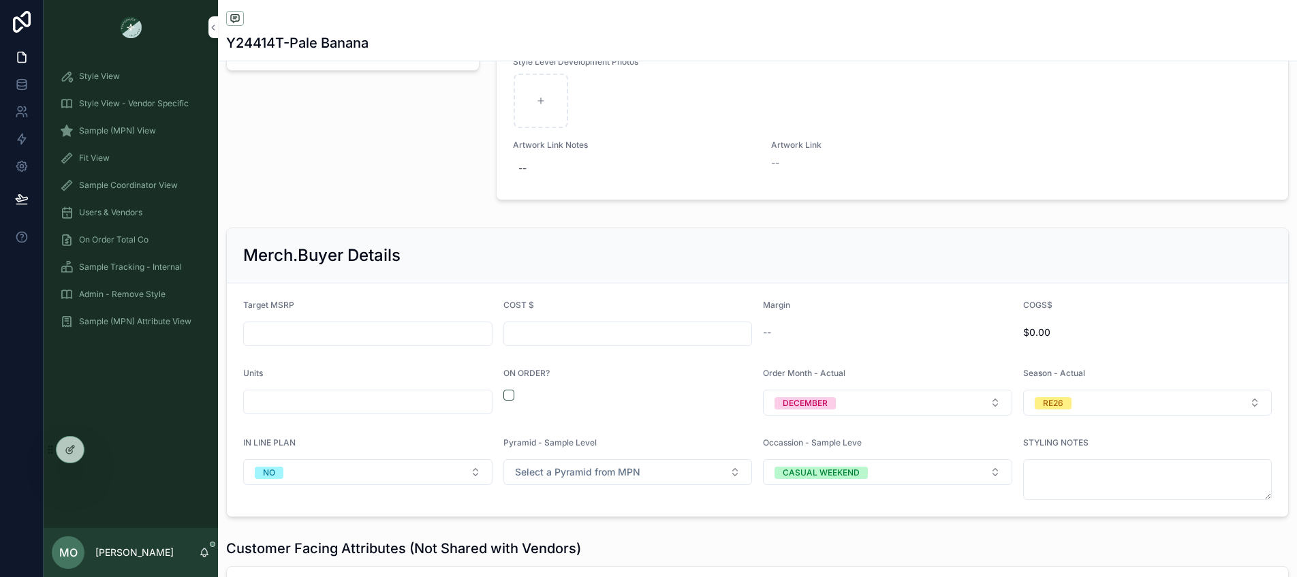
click at [507, 398] on button "scrollable content" at bounding box center [508, 395] width 11 height 11
click at [946, 400] on button "DECEMBER" at bounding box center [887, 403] width 249 height 26
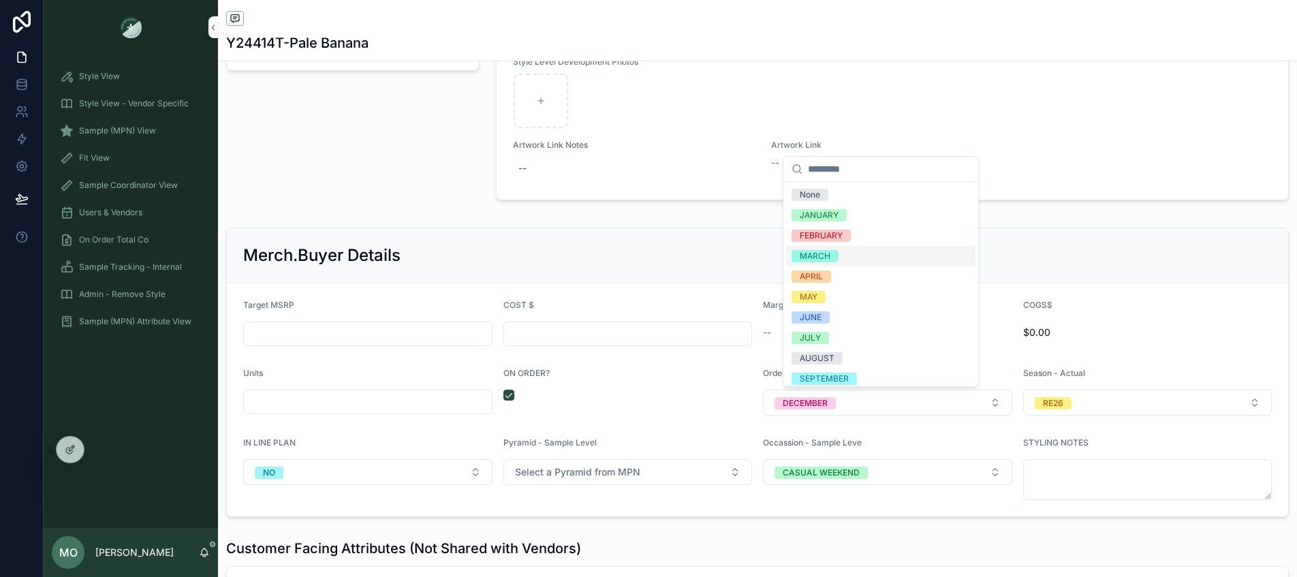
click at [831, 254] on span "MARCH" at bounding box center [814, 256] width 47 height 12
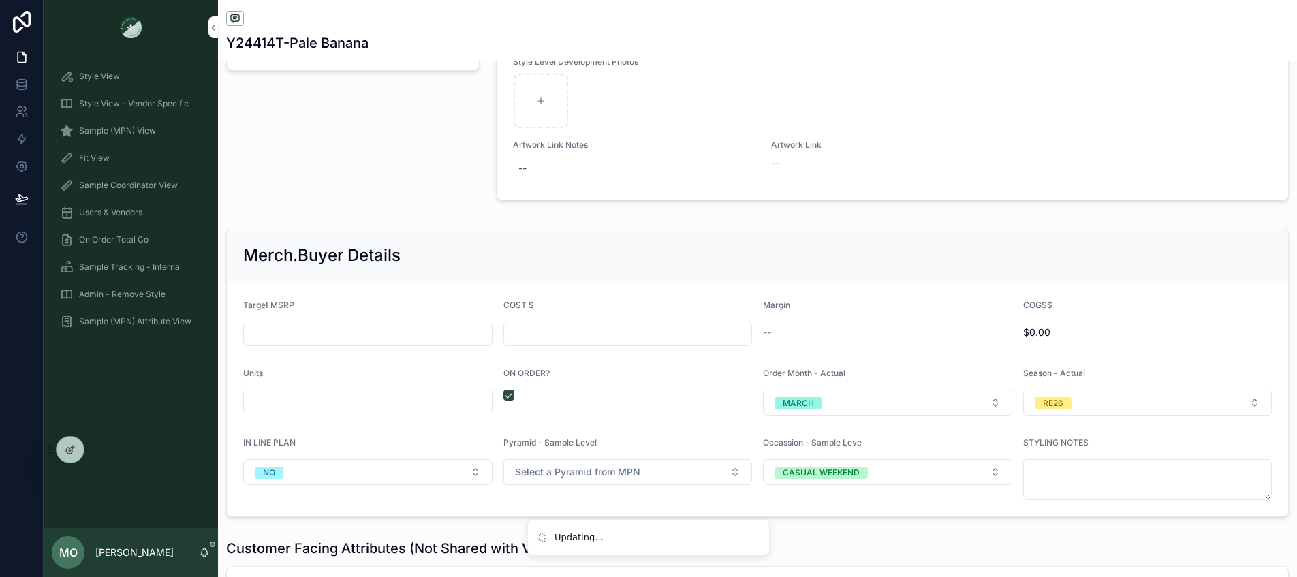
click at [1066, 397] on button "RE26" at bounding box center [1147, 403] width 249 height 26
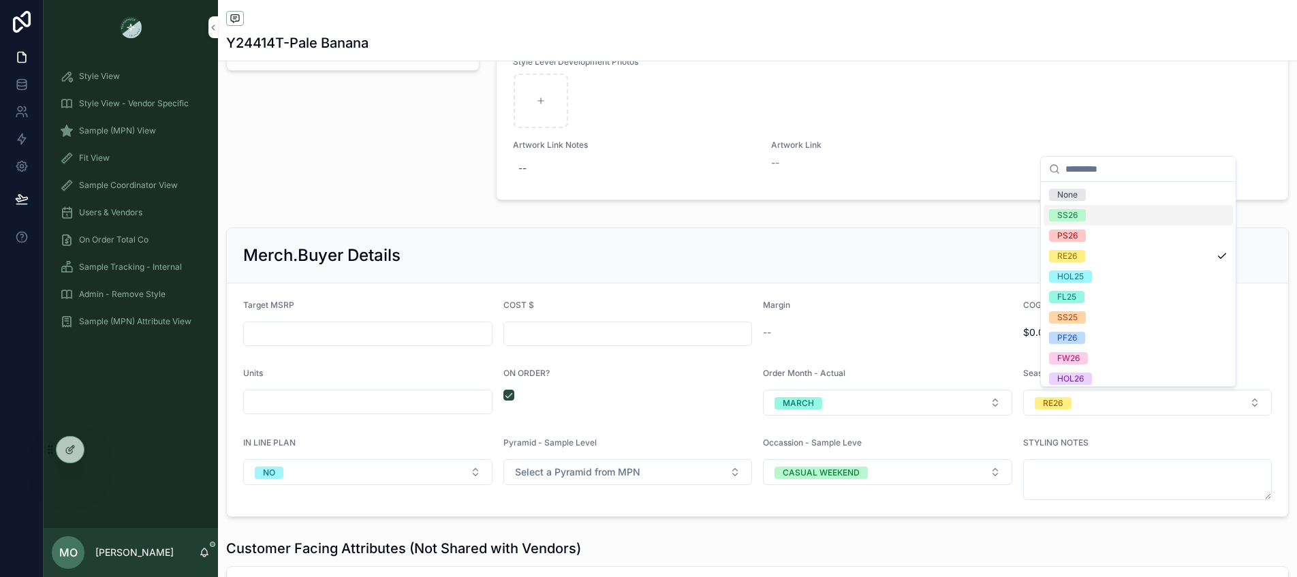
click at [1079, 210] on span "SS26" at bounding box center [1067, 215] width 37 height 12
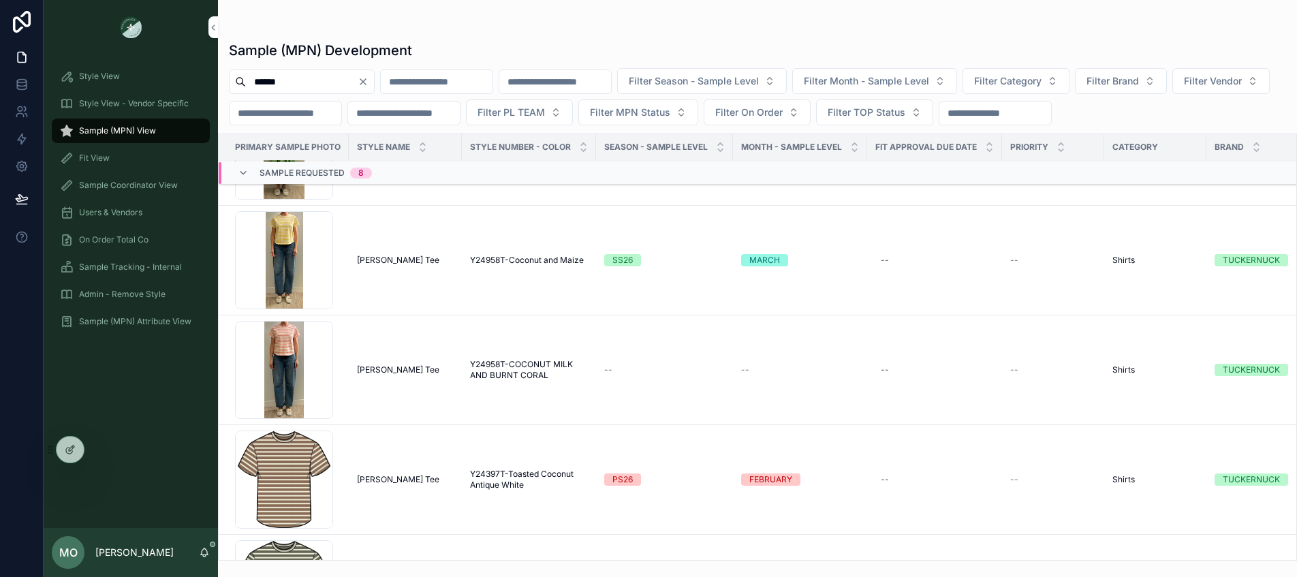
scroll to position [297, 0]
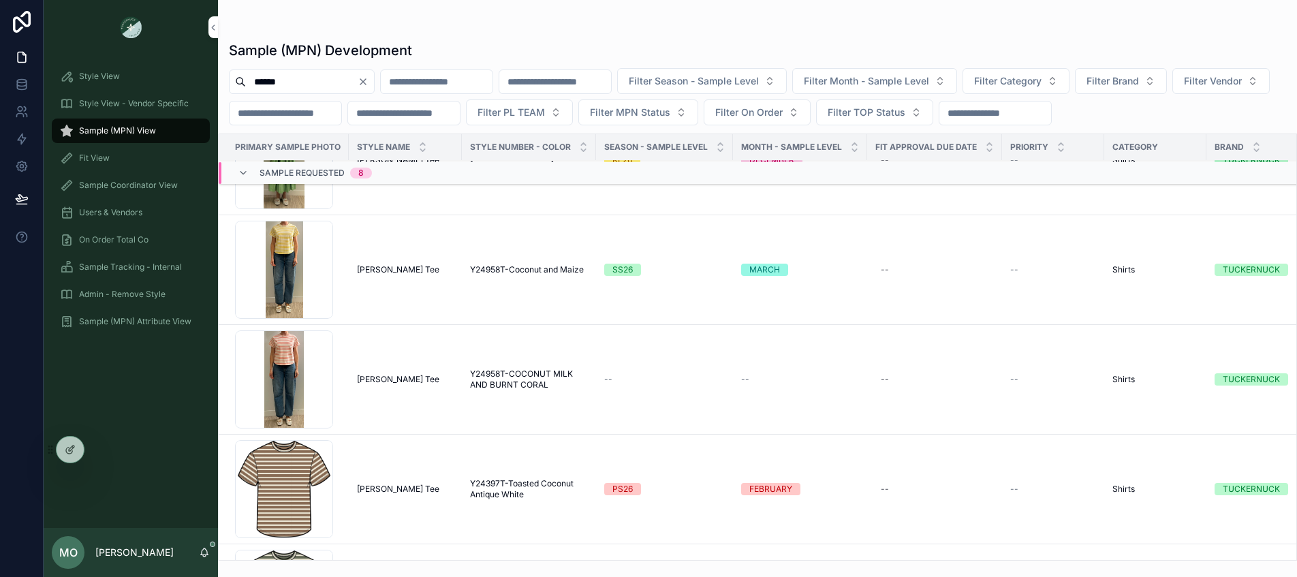
click at [387, 383] on span "Parker Tee" at bounding box center [398, 379] width 82 height 11
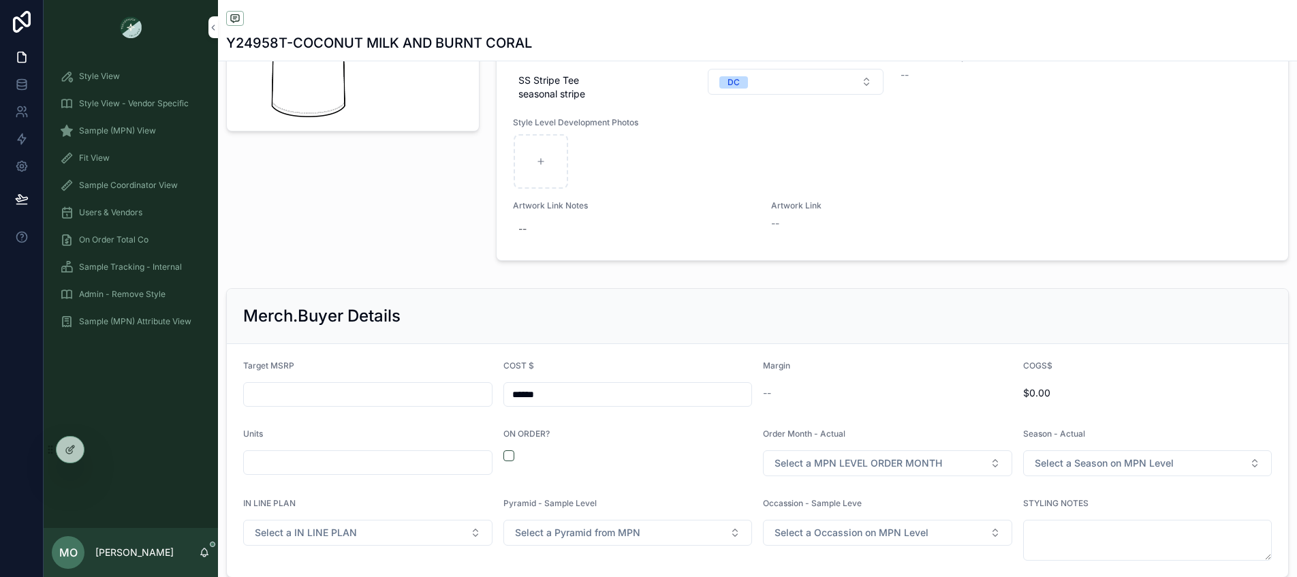
scroll to position [1686, 0]
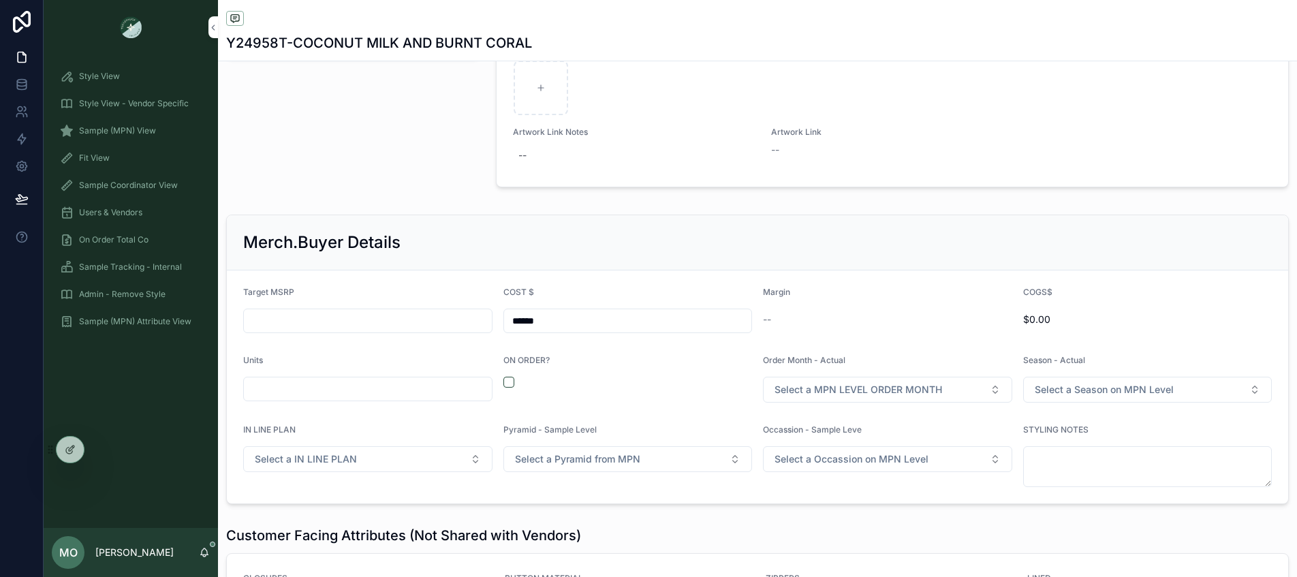
drag, startPoint x: 512, startPoint y: 383, endPoint x: 656, endPoint y: 389, distance: 143.8
click at [512, 383] on div "scrollable content" at bounding box center [627, 382] width 249 height 11
click at [795, 386] on span "Select a MPN LEVEL ORDER MONTH" at bounding box center [858, 390] width 168 height 14
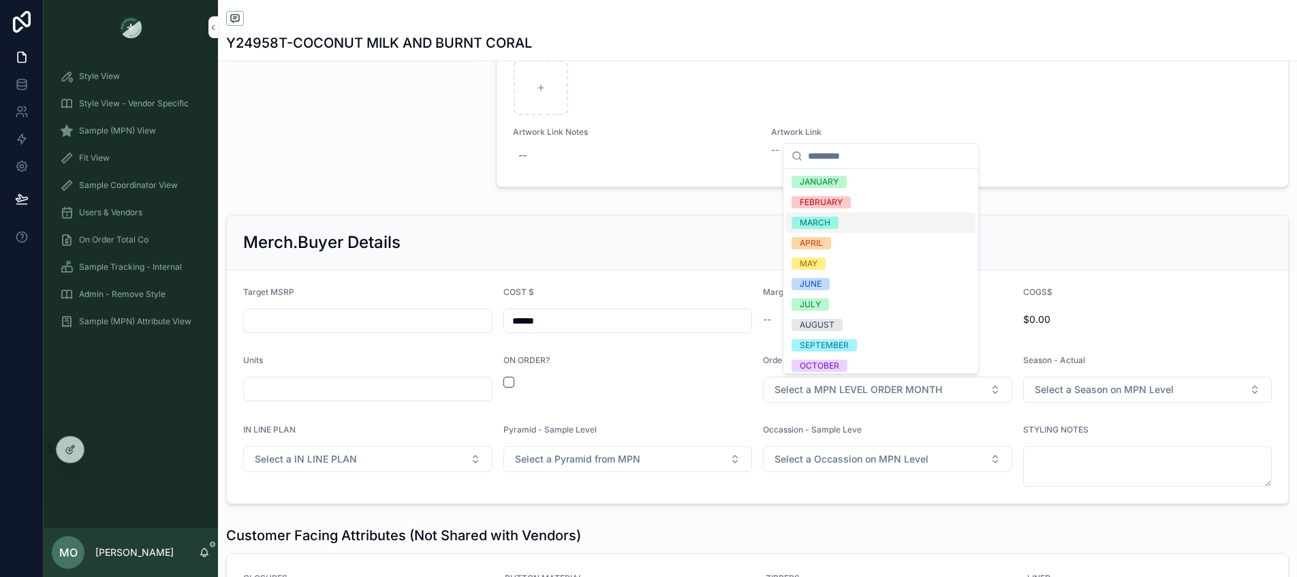
click at [815, 218] on div "MARCH" at bounding box center [814, 223] width 31 height 12
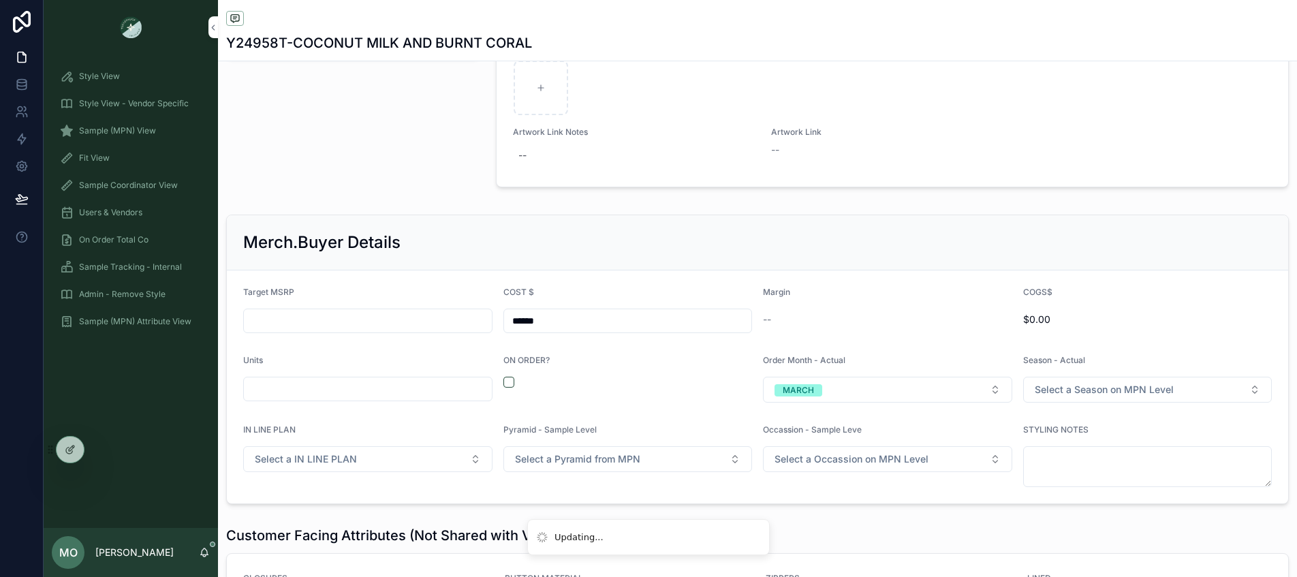
click at [510, 377] on div "scrollable content" at bounding box center [627, 382] width 249 height 11
click at [504, 385] on button "scrollable content" at bounding box center [508, 382] width 11 height 11
click at [1142, 386] on span "Select a Season on MPN Level" at bounding box center [1103, 390] width 139 height 14
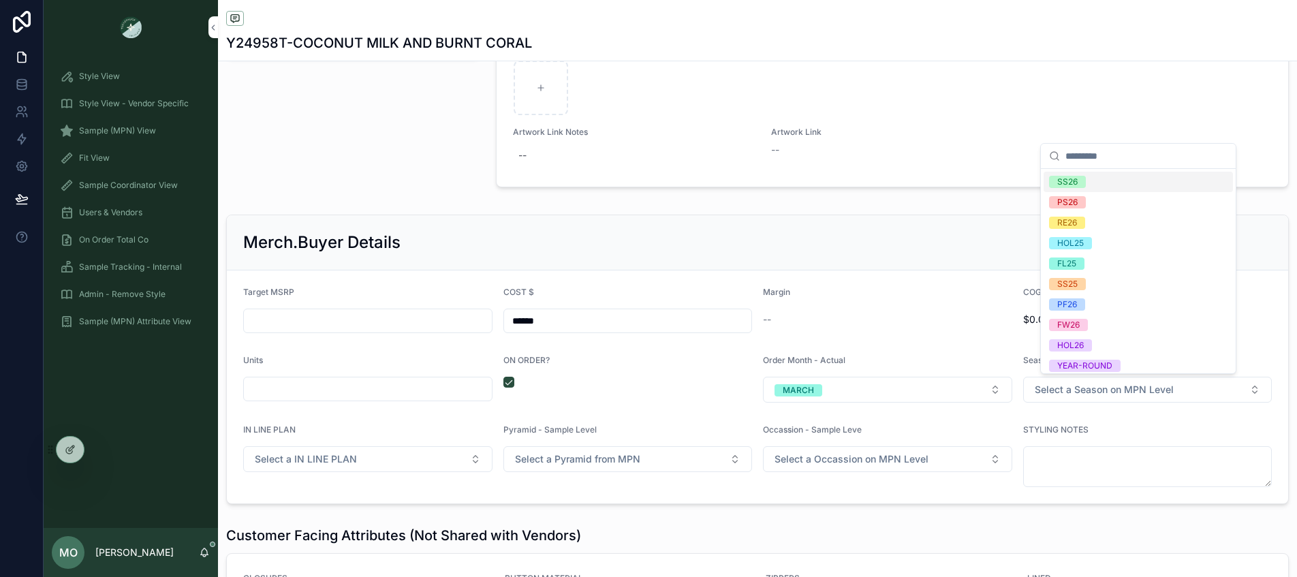
click at [1086, 187] on div "SS26" at bounding box center [1137, 182] width 189 height 20
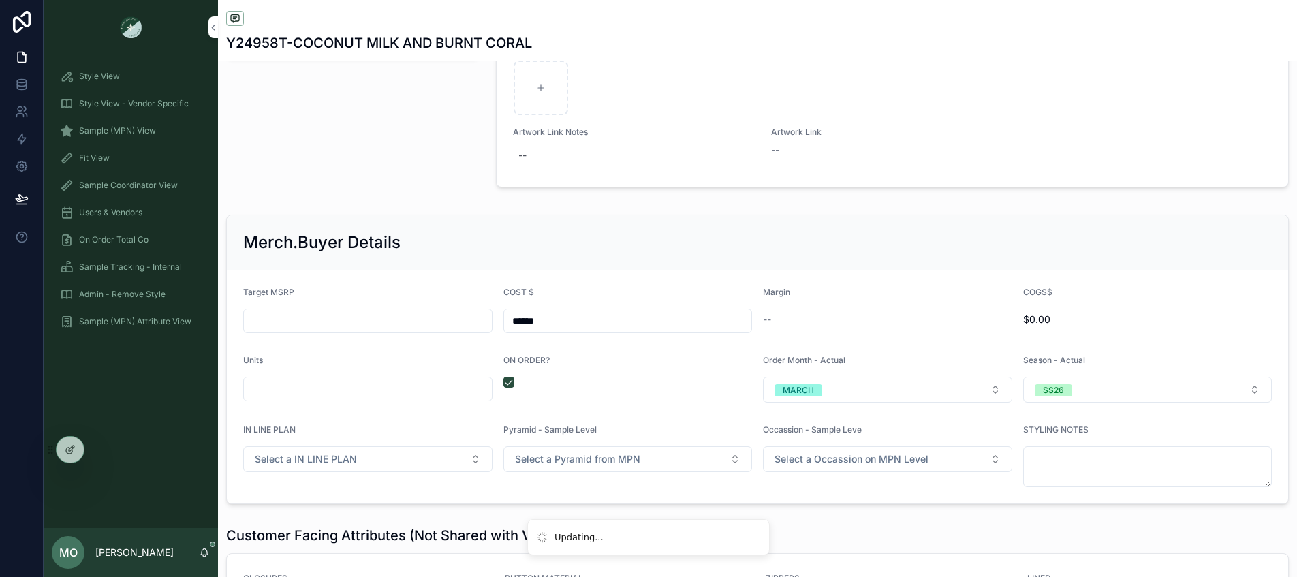
click at [883, 260] on div "Merch.Buyer Details" at bounding box center [757, 242] width 1061 height 55
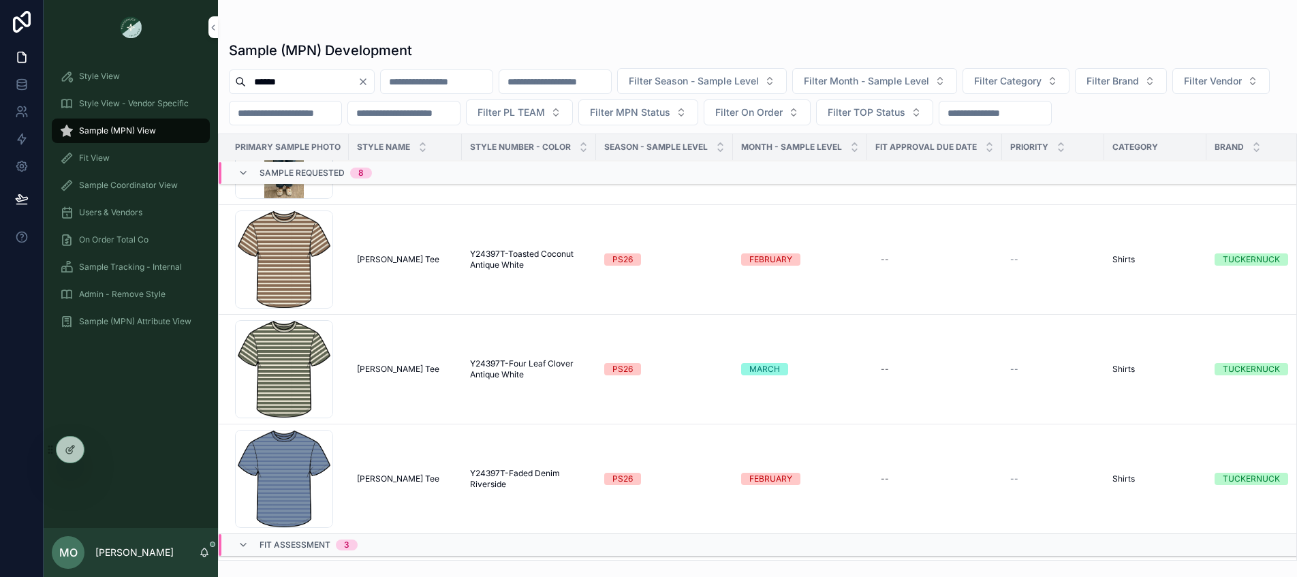
scroll to position [533, 0]
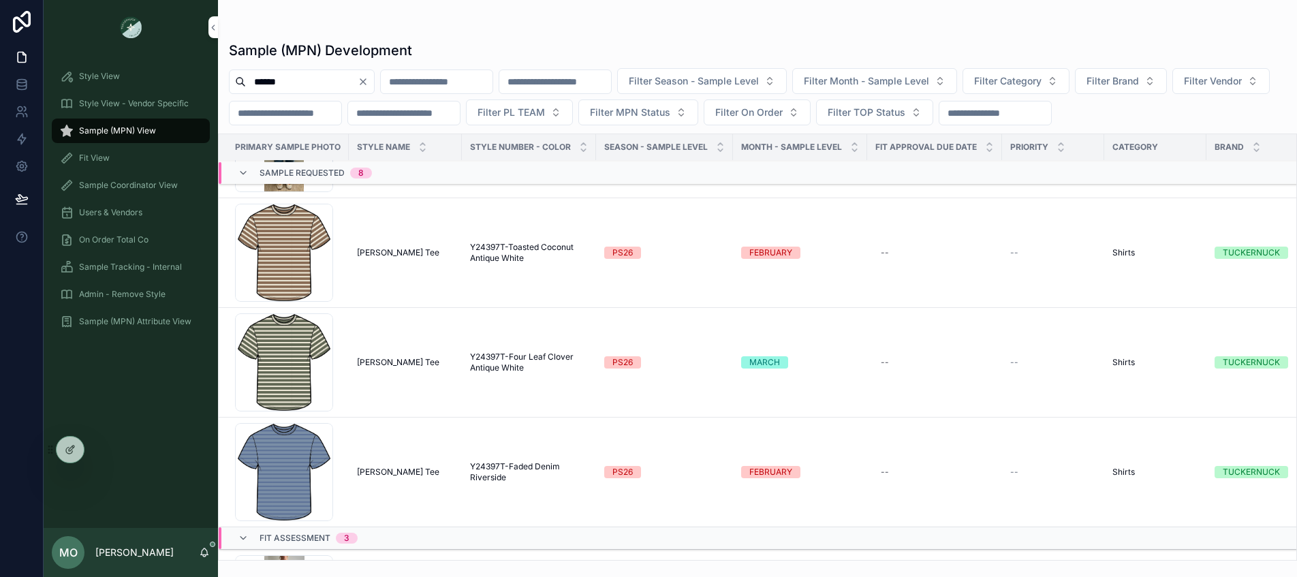
click at [379, 473] on span "Parker Tee" at bounding box center [398, 471] width 82 height 11
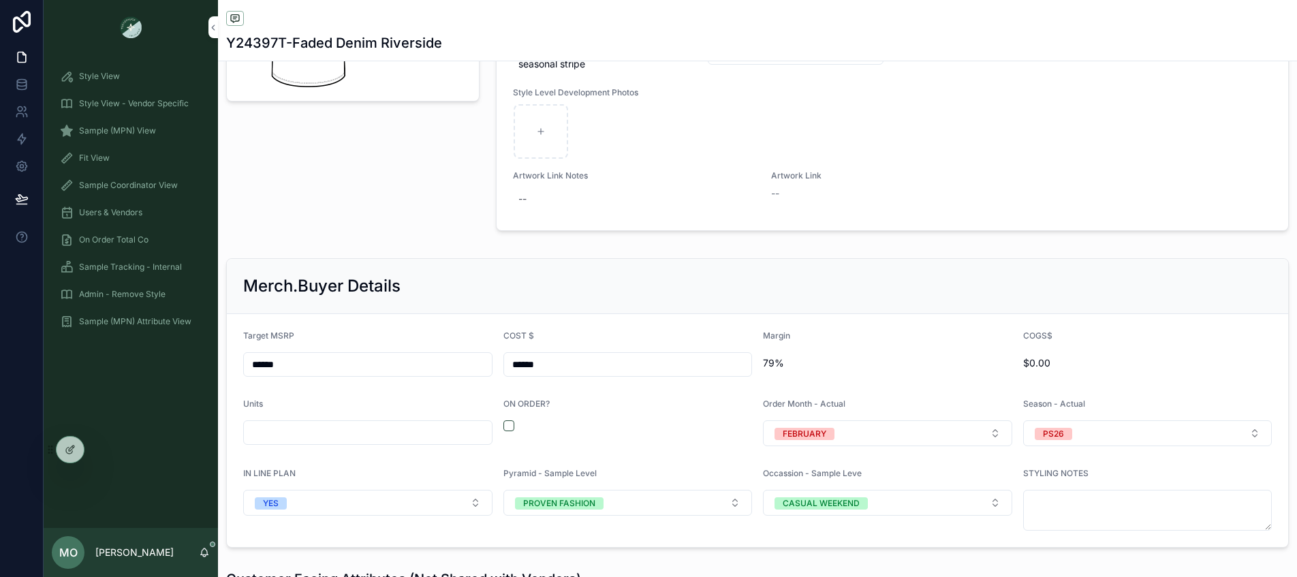
scroll to position [1683, 0]
click at [496, 422] on form "Target MSRP ****** COST $ ****** Margin 79% COGS$ $0.00 Units ON ORDER? Order M…" at bounding box center [757, 429] width 1061 height 233
click at [504, 425] on button "scrollable content" at bounding box center [508, 424] width 11 height 11
click at [910, 427] on button "FEBRUARY" at bounding box center [887, 432] width 249 height 26
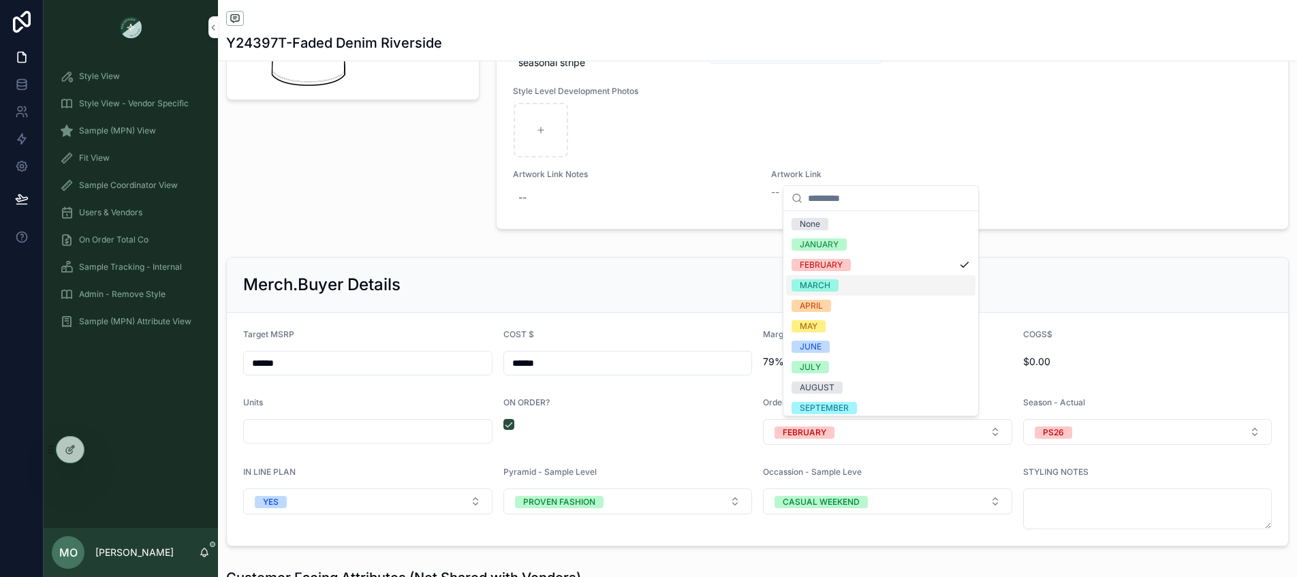
click at [827, 286] on div "MARCH" at bounding box center [814, 285] width 31 height 12
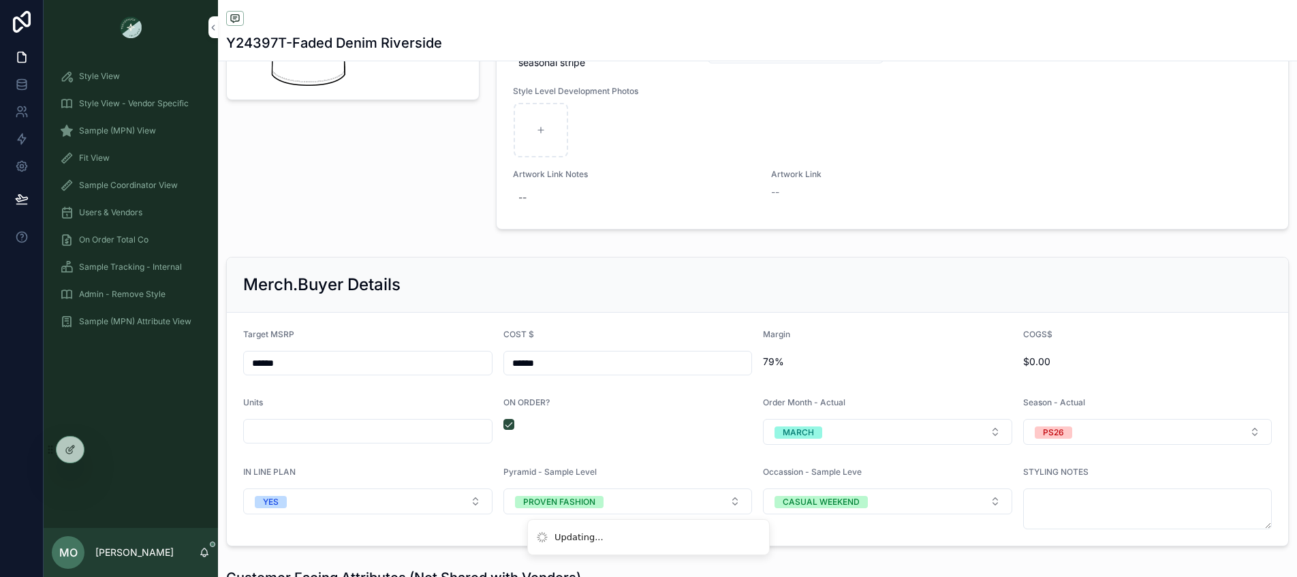
click at [1034, 432] on span "PS26" at bounding box center [1052, 432] width 37 height 12
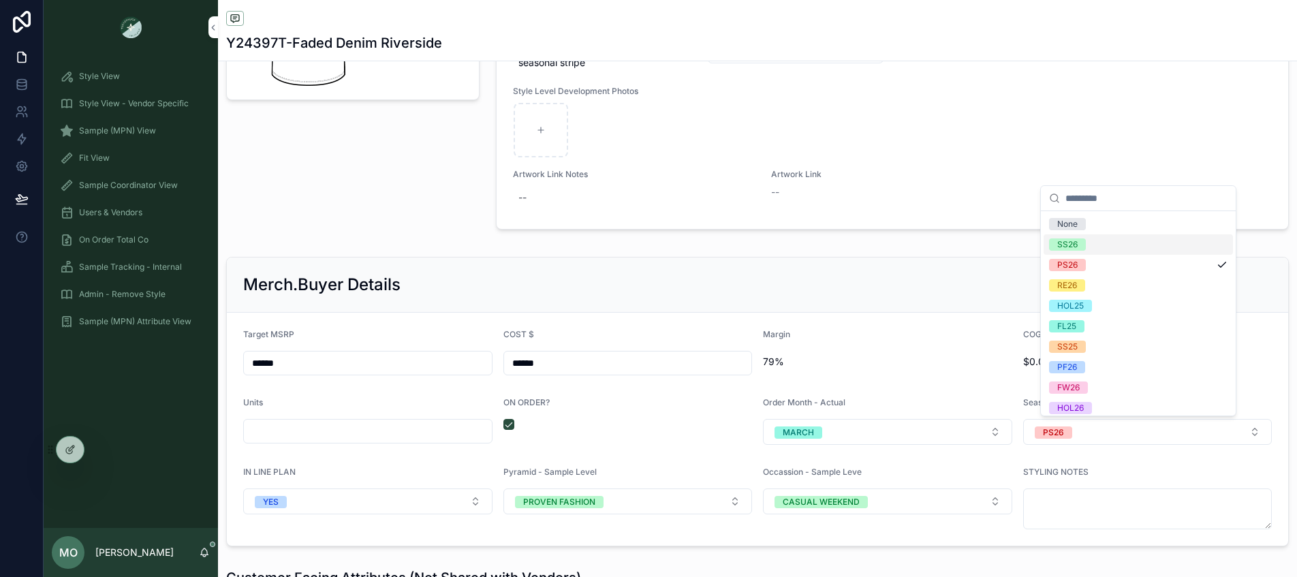
click at [1077, 245] on span "SS26" at bounding box center [1067, 244] width 37 height 12
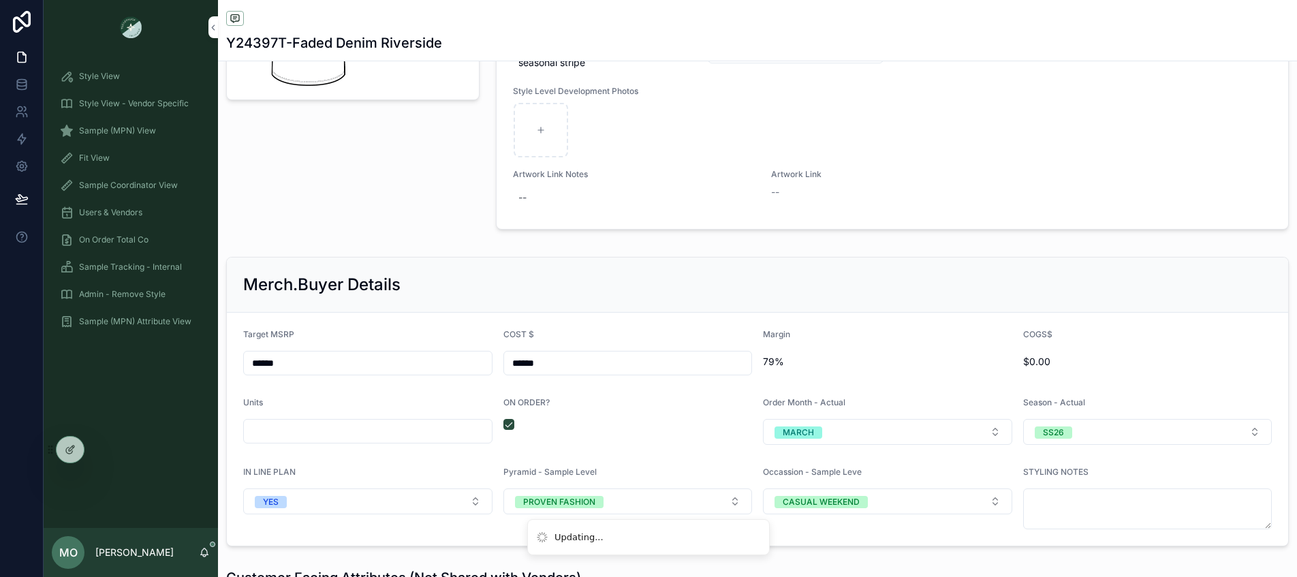
click at [882, 289] on div "Merch.Buyer Details" at bounding box center [757, 285] width 1028 height 22
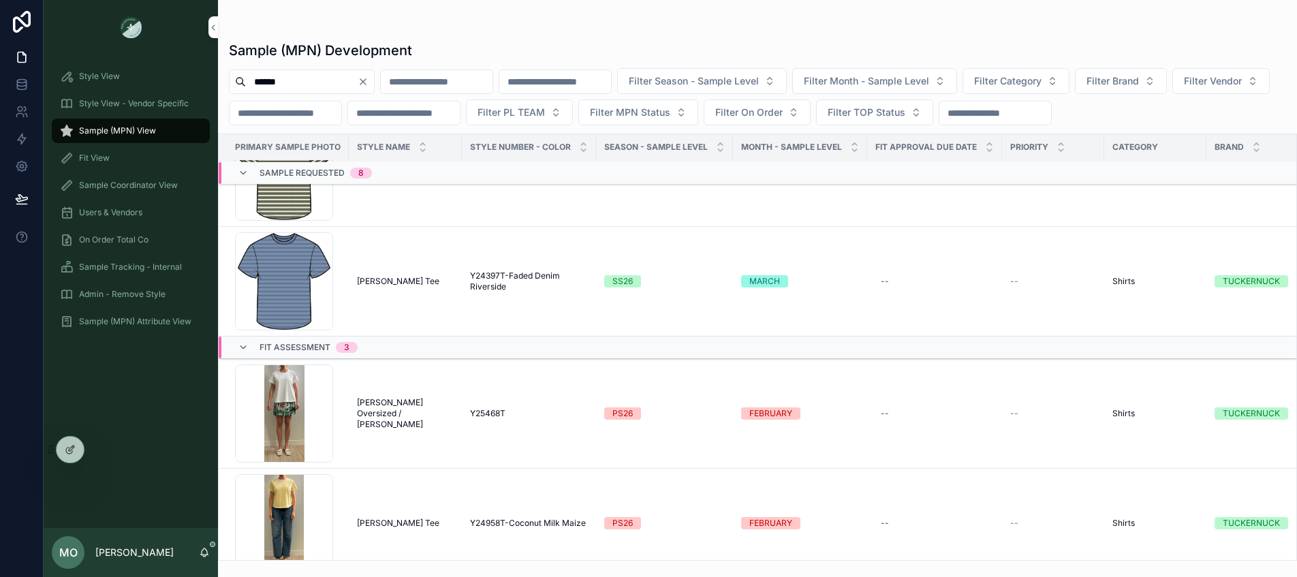
scroll to position [829, 0]
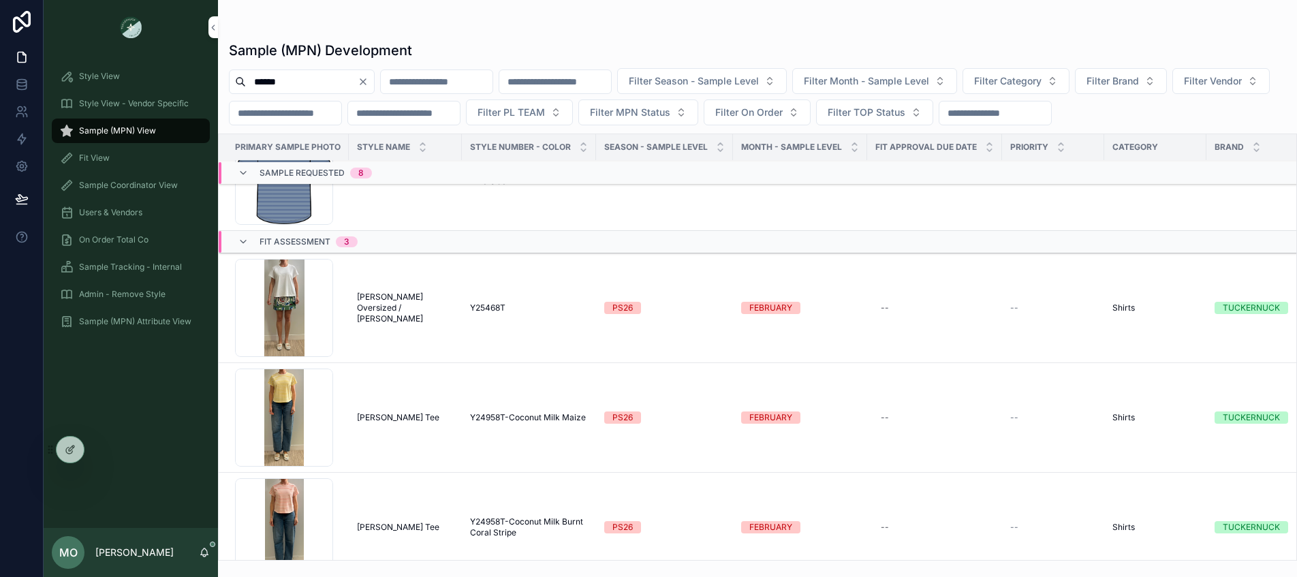
click at [134, 129] on span "Sample (MPN) View" at bounding box center [117, 130] width 77 height 11
click at [268, 95] on div "****** Filter Season - Sample Level Filter Month - Sample Level Filter Category…" at bounding box center [757, 96] width 1079 height 57
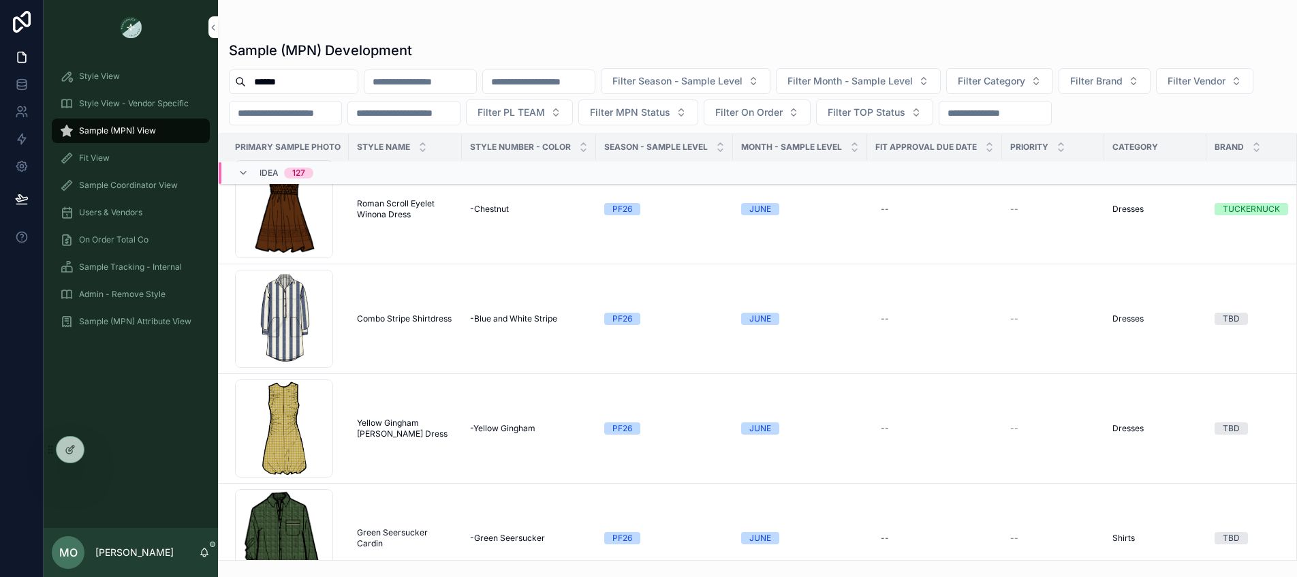
scroll to position [753, 0]
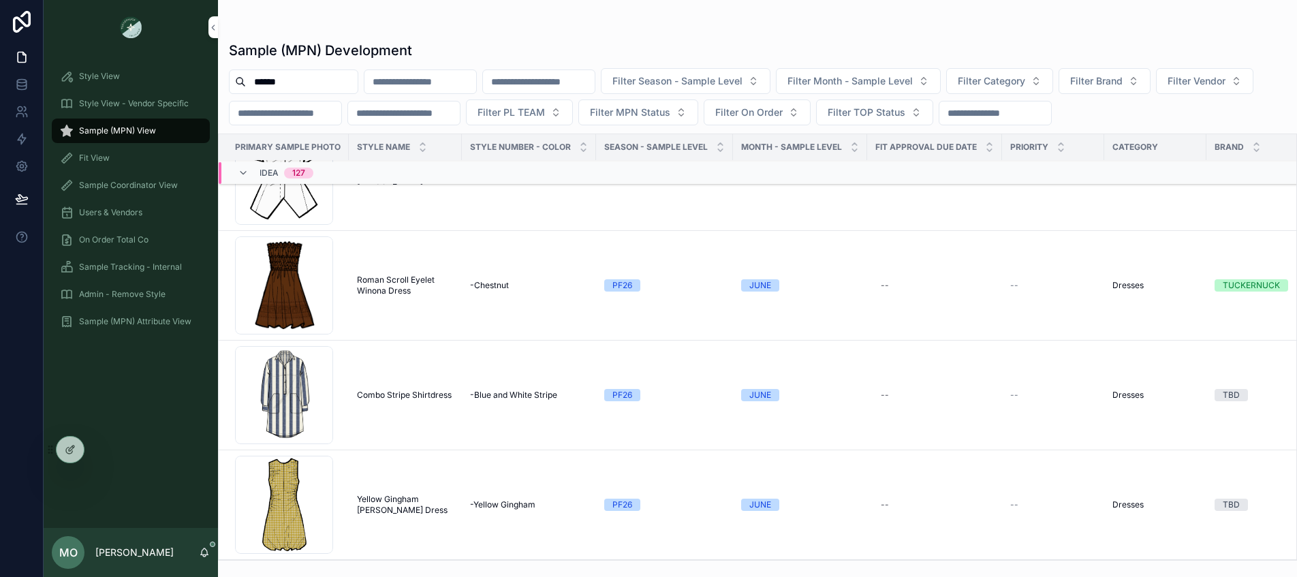
click at [287, 79] on input "******" at bounding box center [302, 81] width 112 height 19
type input "**********"
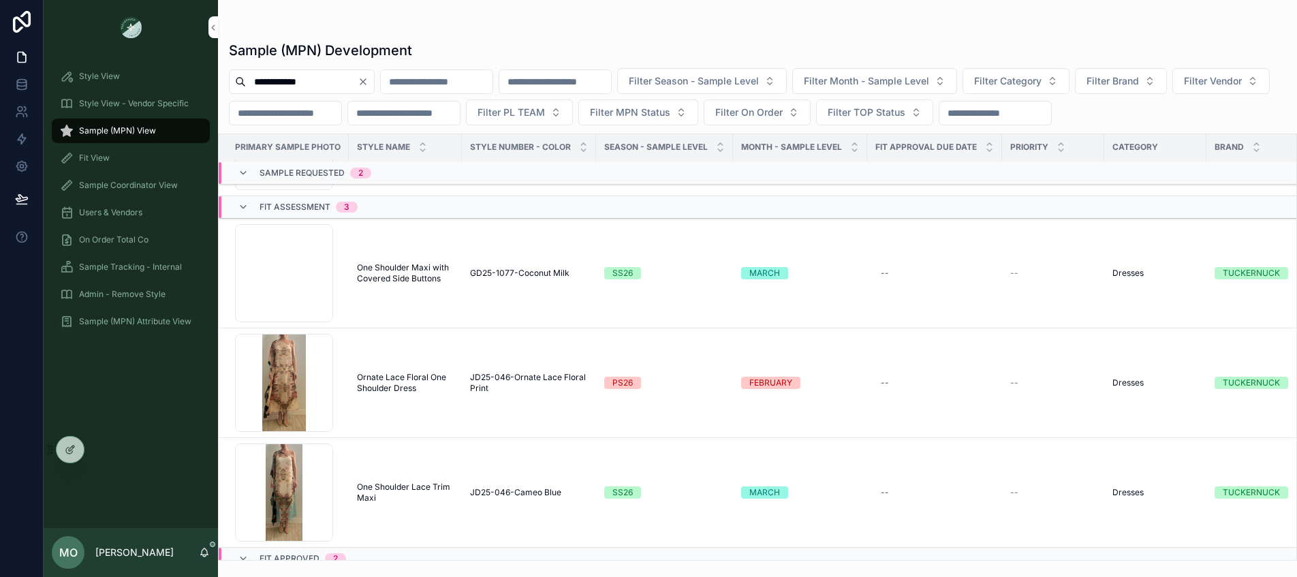
scroll to position [163, 0]
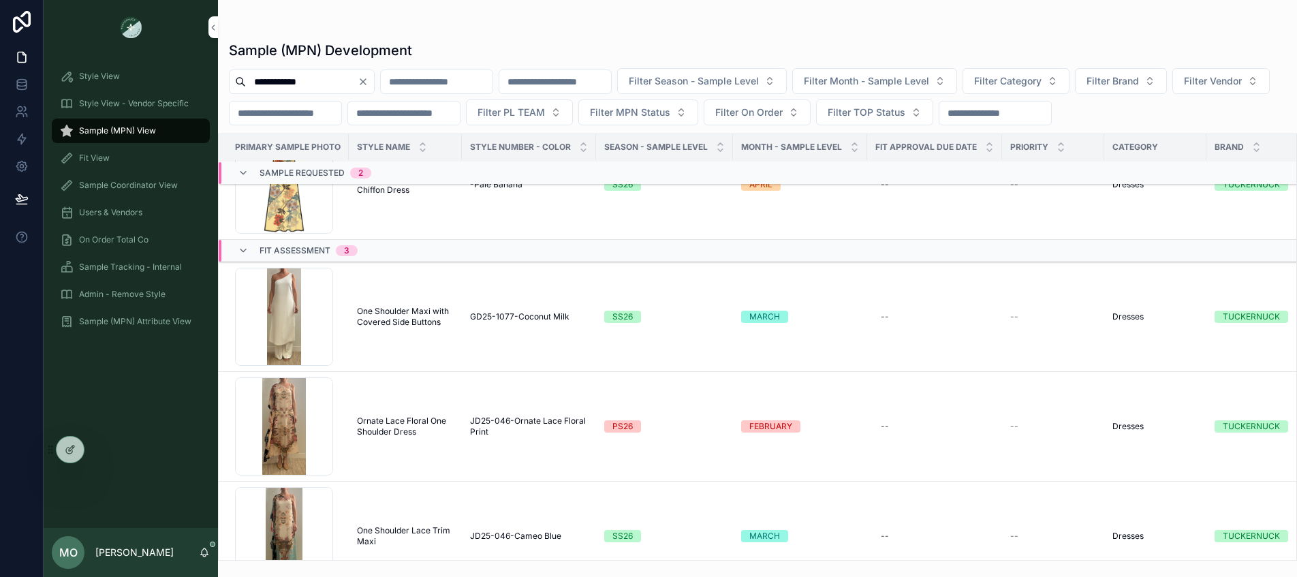
click at [368, 85] on icon "Clear" at bounding box center [363, 81] width 11 height 11
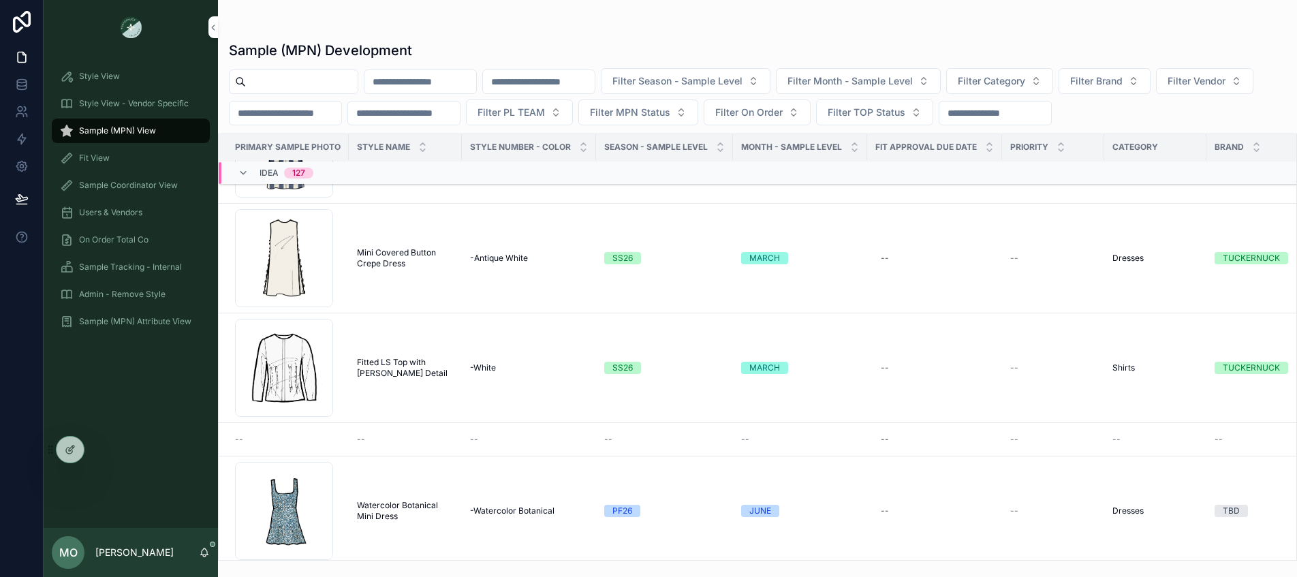
scroll to position [76, 0]
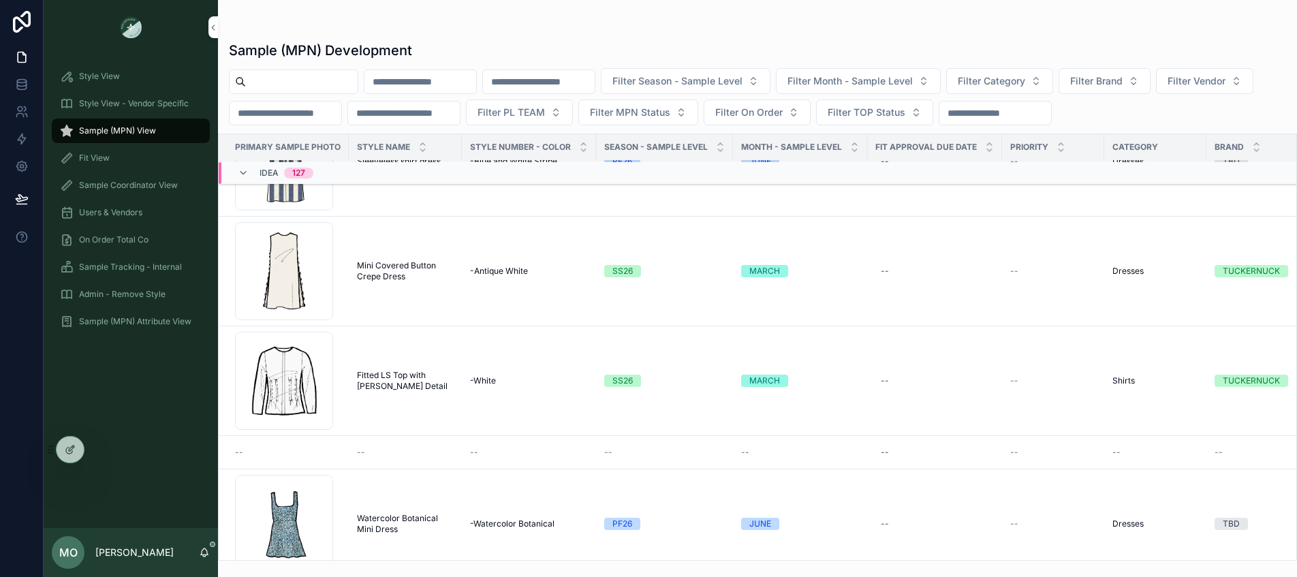
click at [326, 85] on input "scrollable content" at bounding box center [302, 81] width 112 height 19
type input "***"
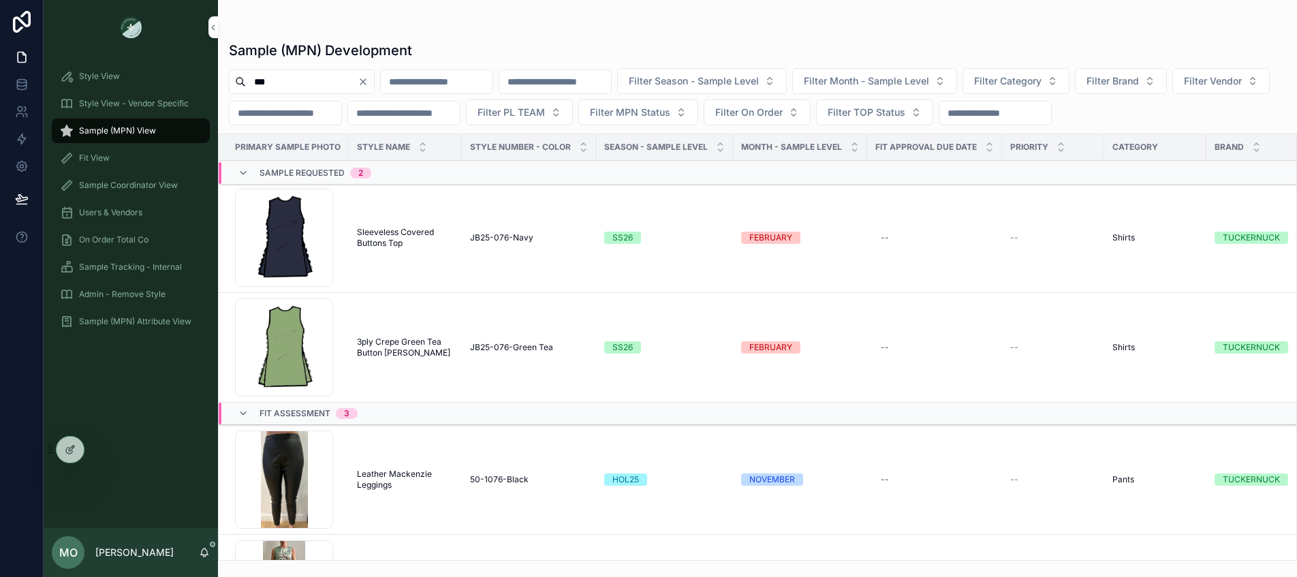
click at [395, 238] on span "Sleeveless Covered Buttons Top" at bounding box center [405, 238] width 97 height 22
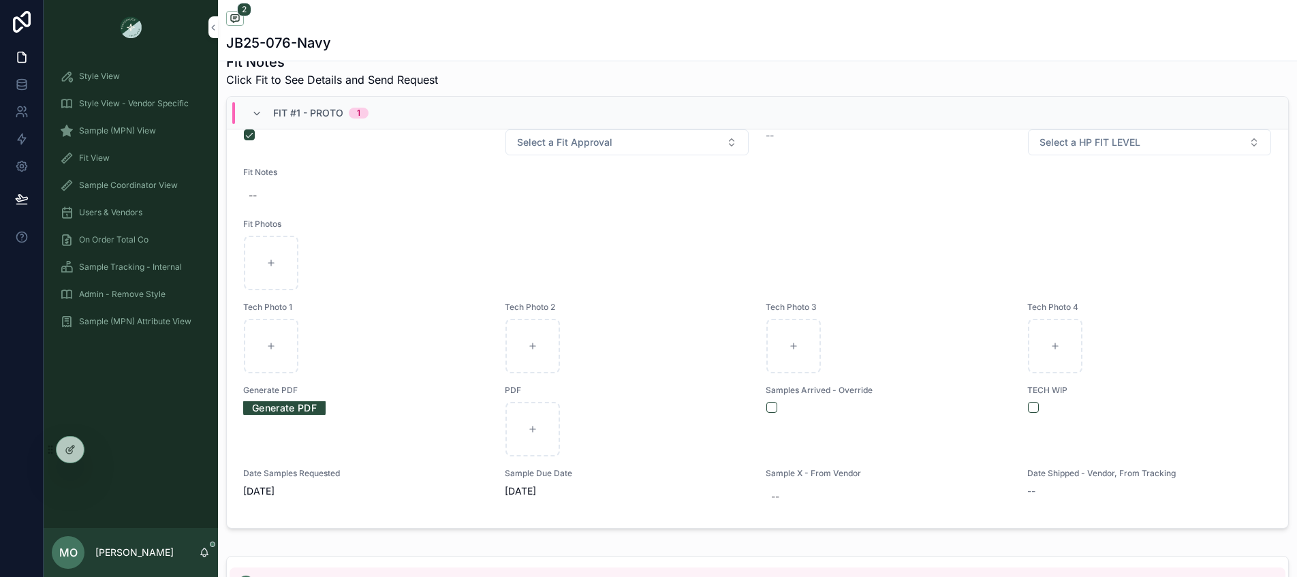
scroll to position [1179, 0]
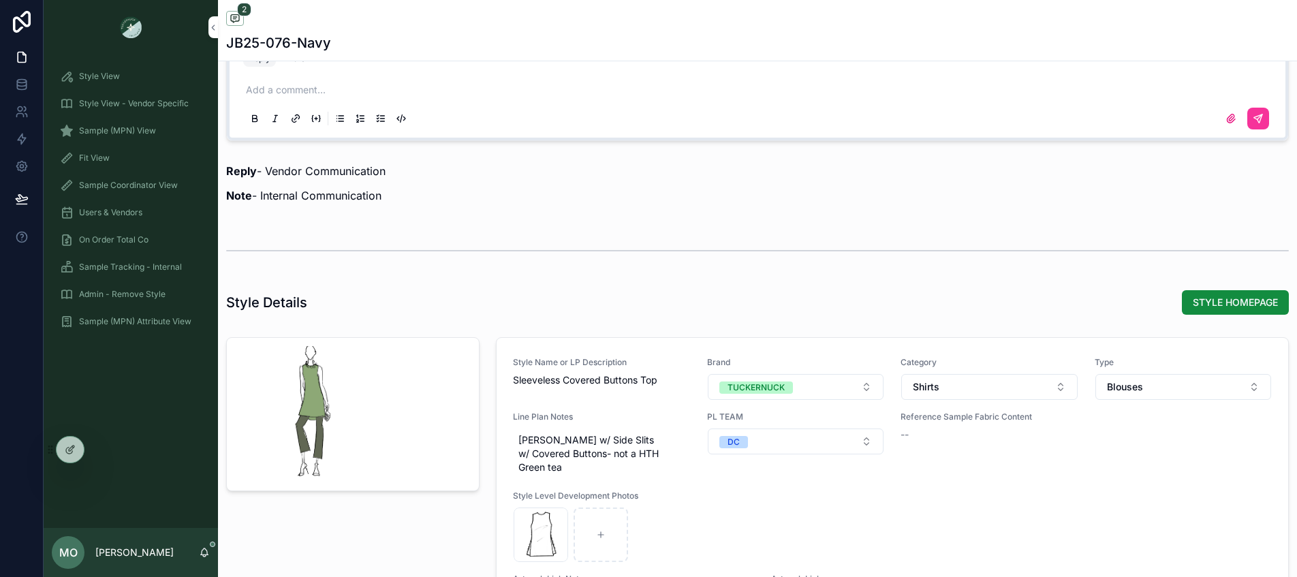
click at [1197, 291] on button "STYLE HOMEPAGE" at bounding box center [1235, 302] width 107 height 25
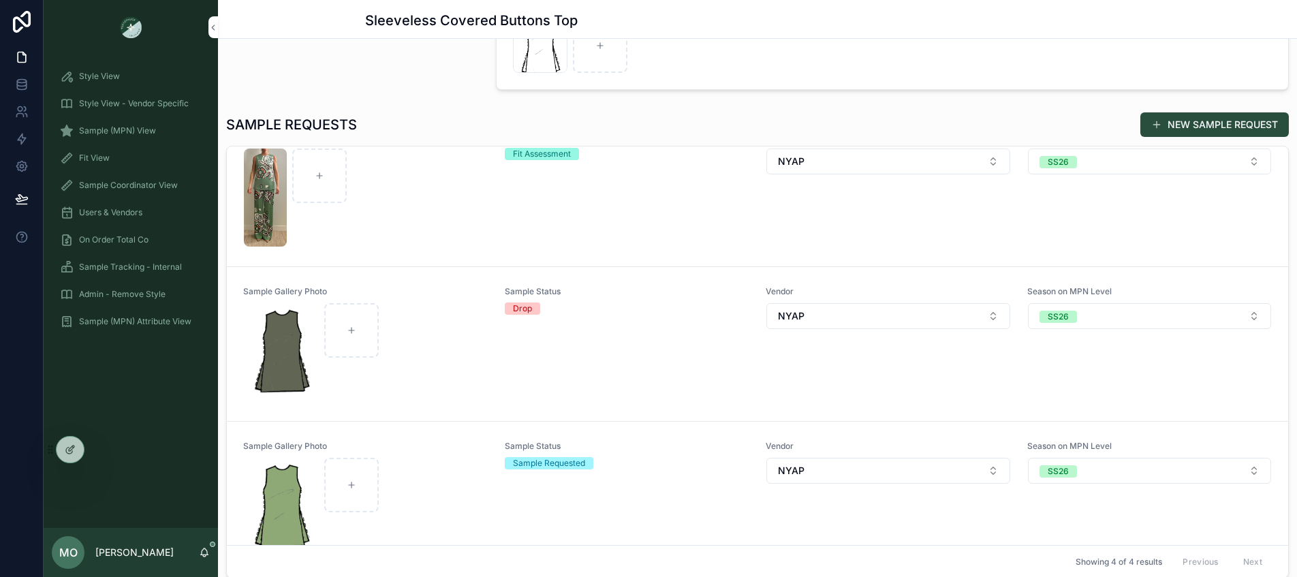
scroll to position [220, 0]
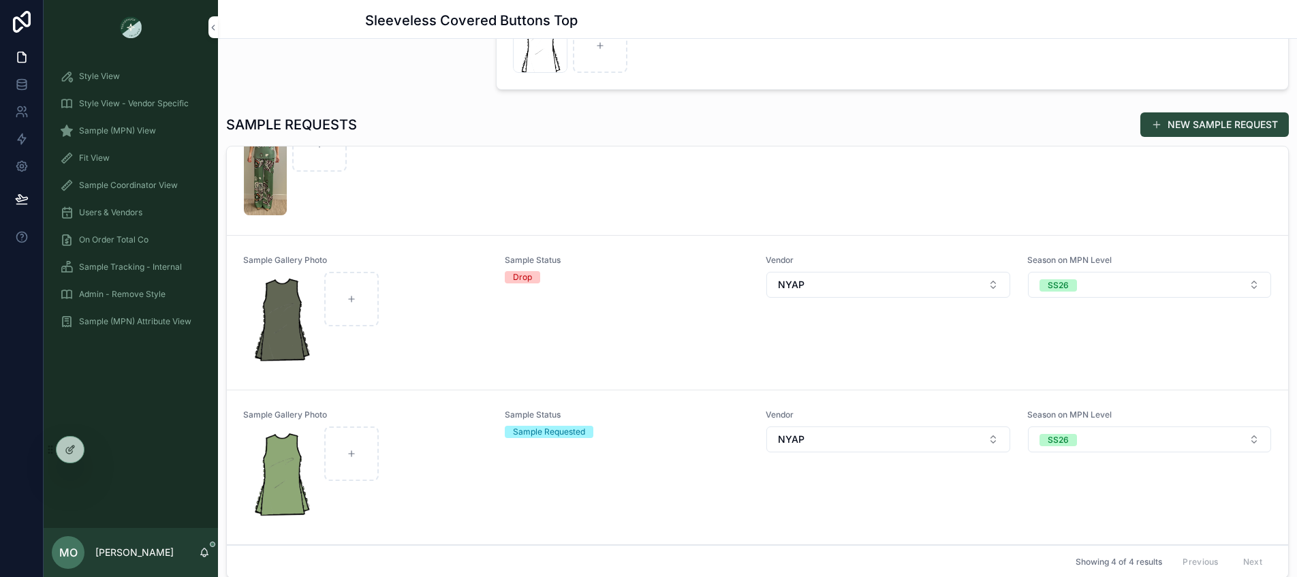
click at [707, 336] on div "Sample Status Drop" at bounding box center [627, 313] width 245 height 116
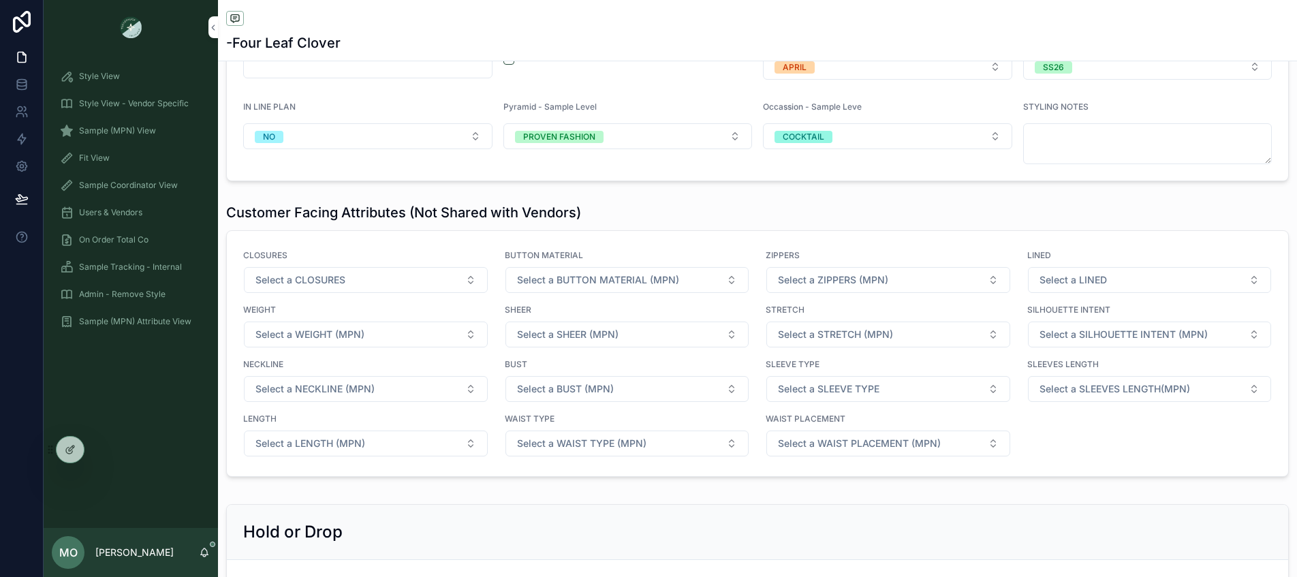
scroll to position [1893, 0]
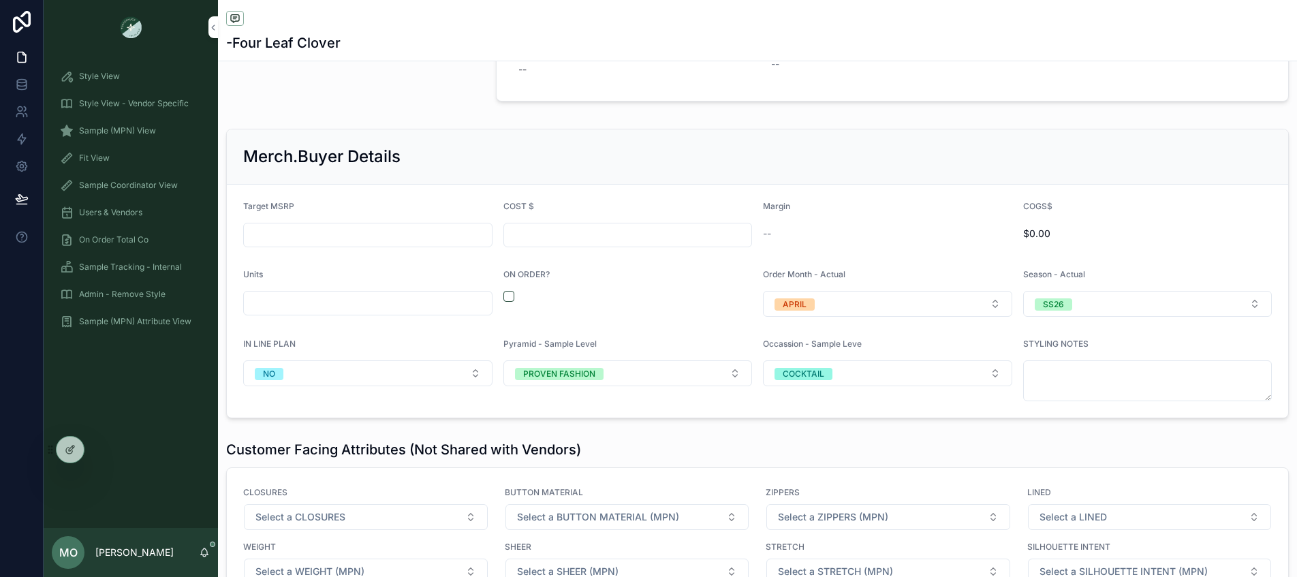
click at [504, 299] on button "scrollable content" at bounding box center [508, 296] width 11 height 11
click at [769, 304] on button "APRIL" at bounding box center [887, 304] width 249 height 26
type input "**"
click at [821, 361] on div "MARCH" at bounding box center [814, 358] width 31 height 12
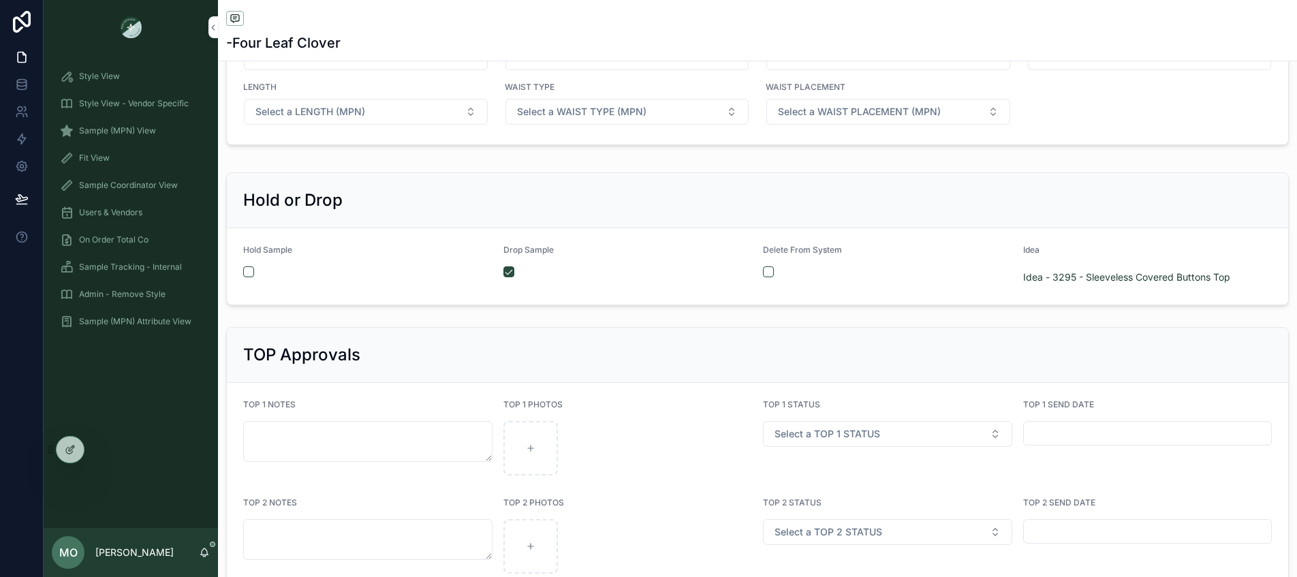
scroll to position [2457, 0]
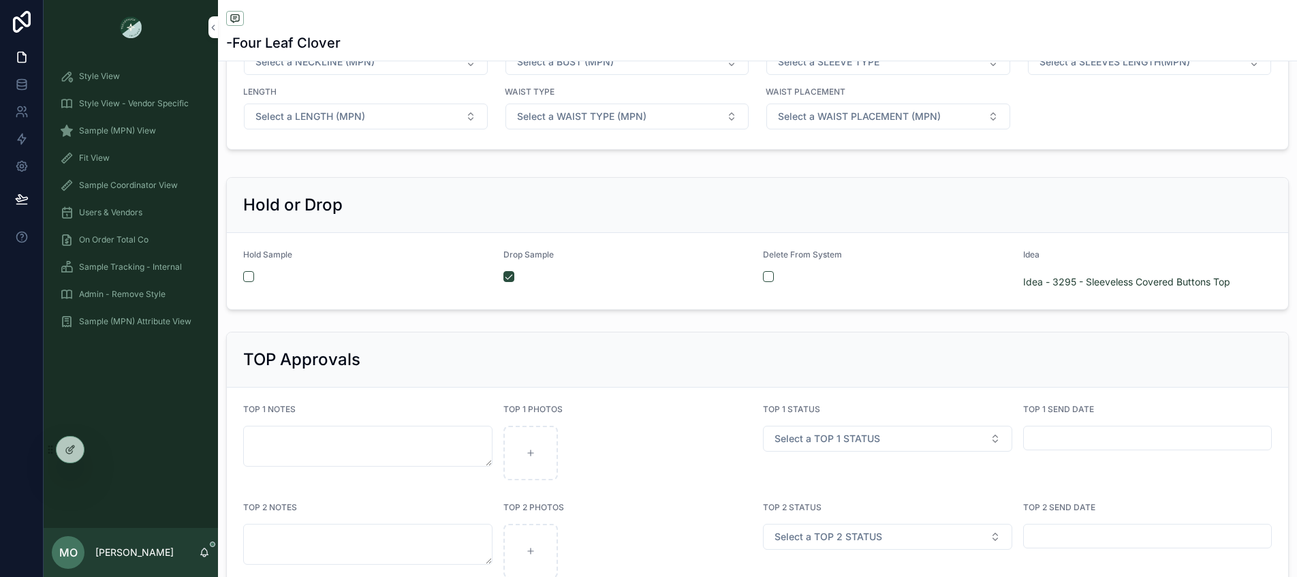
click at [503, 281] on button "scrollable content" at bounding box center [508, 276] width 11 height 11
type input "*****"
click at [152, 128] on span "Sample (MPN) View" at bounding box center [117, 130] width 77 height 11
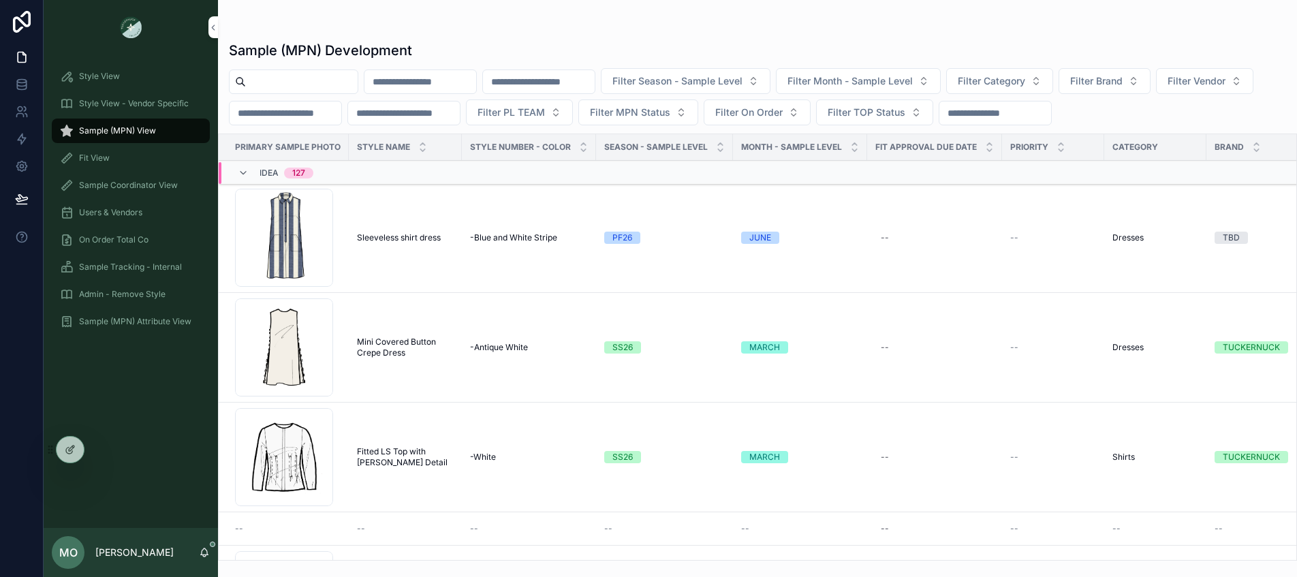
click at [313, 80] on input "scrollable content" at bounding box center [302, 81] width 112 height 19
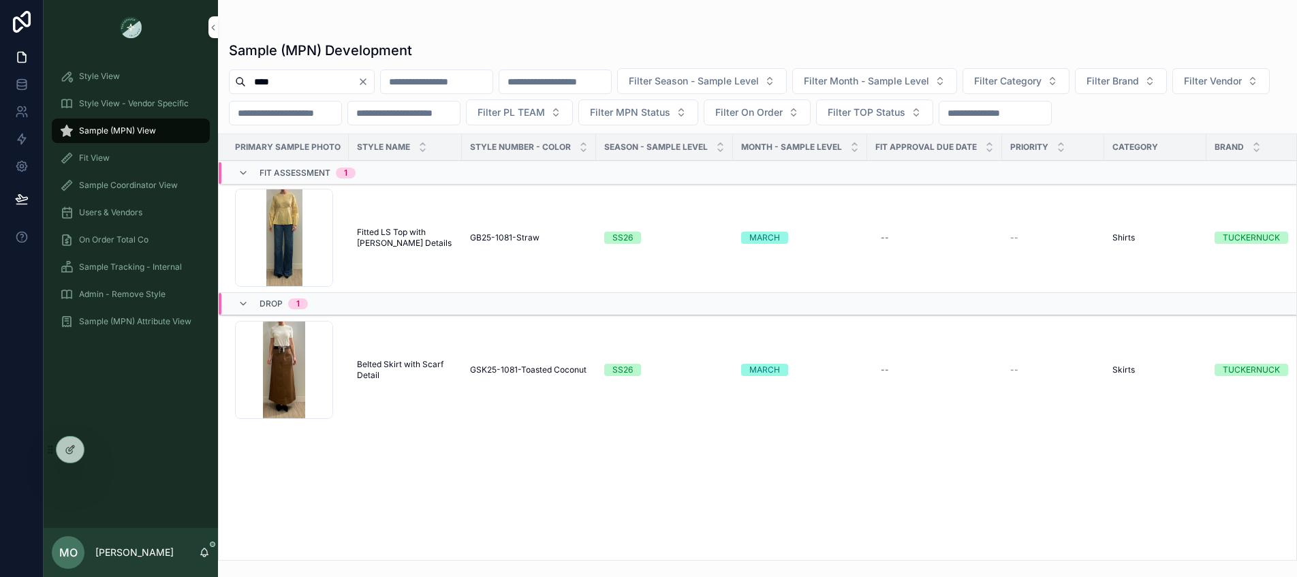
type input "****"
click at [392, 238] on span "Fitted LS Top with Delaney Seam Details" at bounding box center [405, 238] width 97 height 22
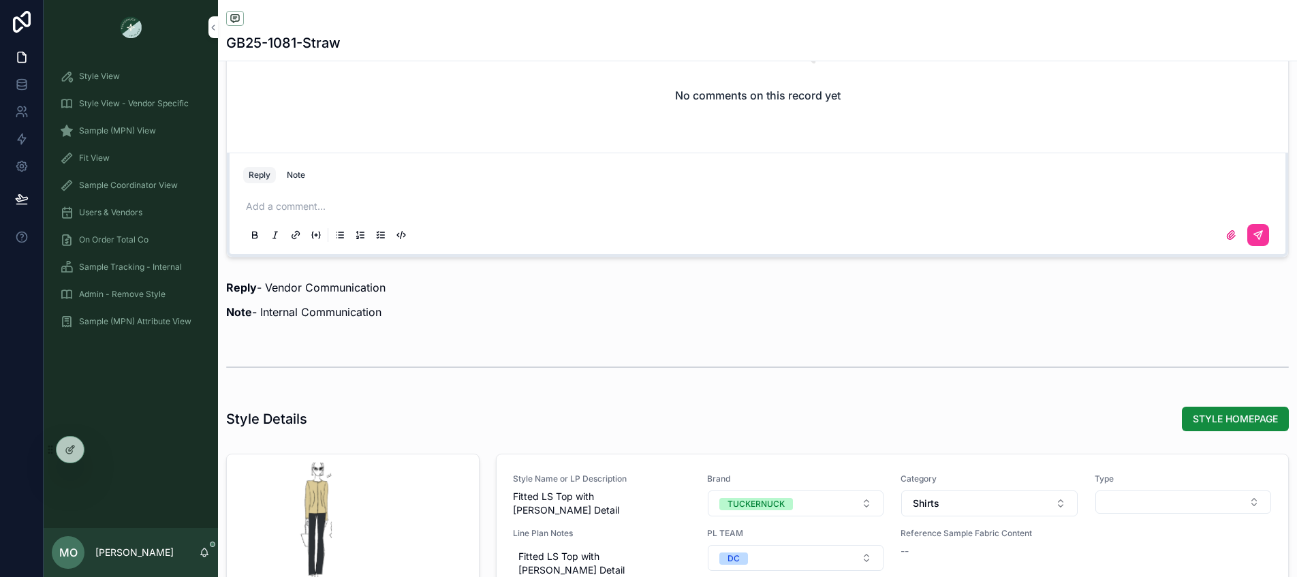
scroll to position [1137, 0]
click at [109, 133] on span "Sample (MPN) View" at bounding box center [117, 130] width 77 height 11
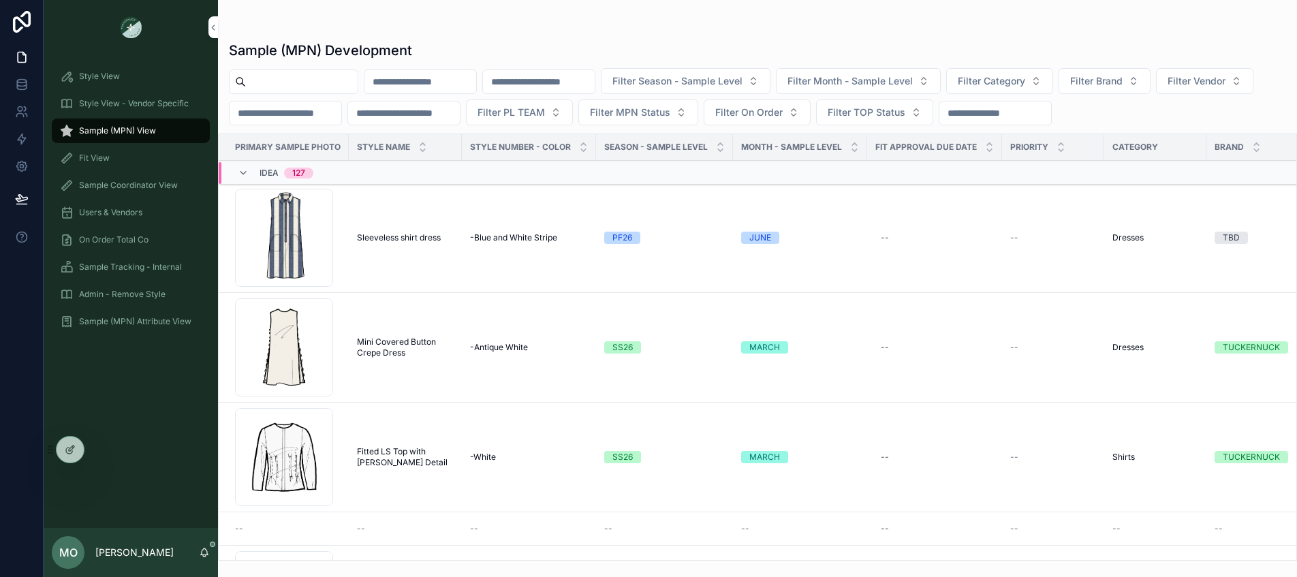
click at [270, 81] on input "scrollable content" at bounding box center [302, 81] width 112 height 19
type input "****"
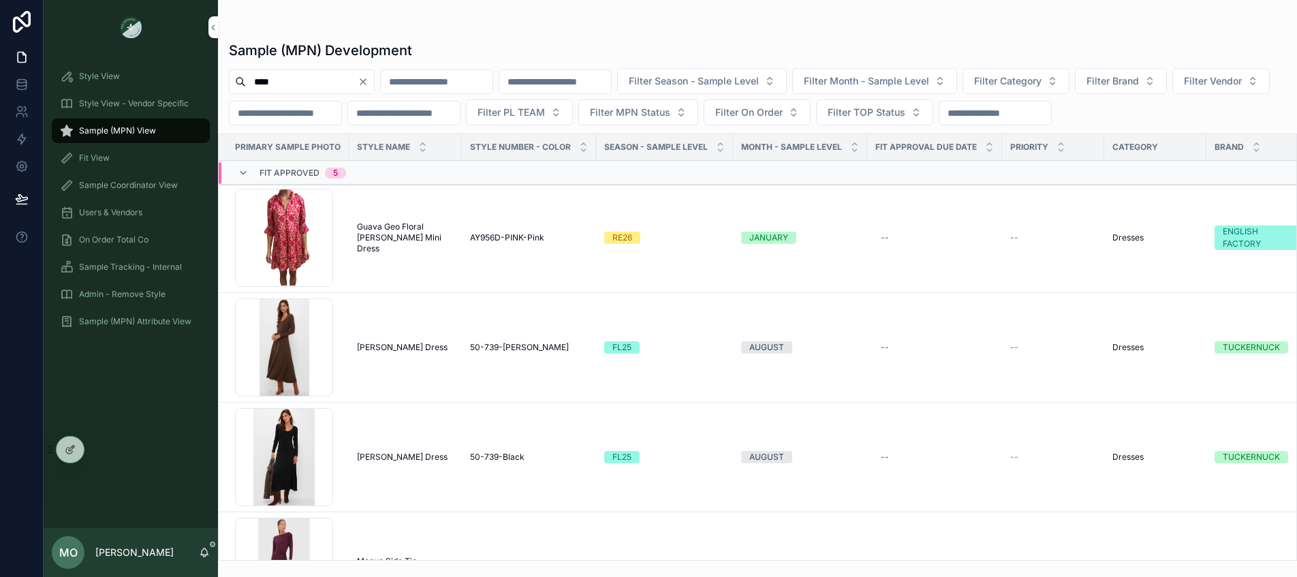
click at [368, 77] on icon "Clear" at bounding box center [363, 81] width 11 height 11
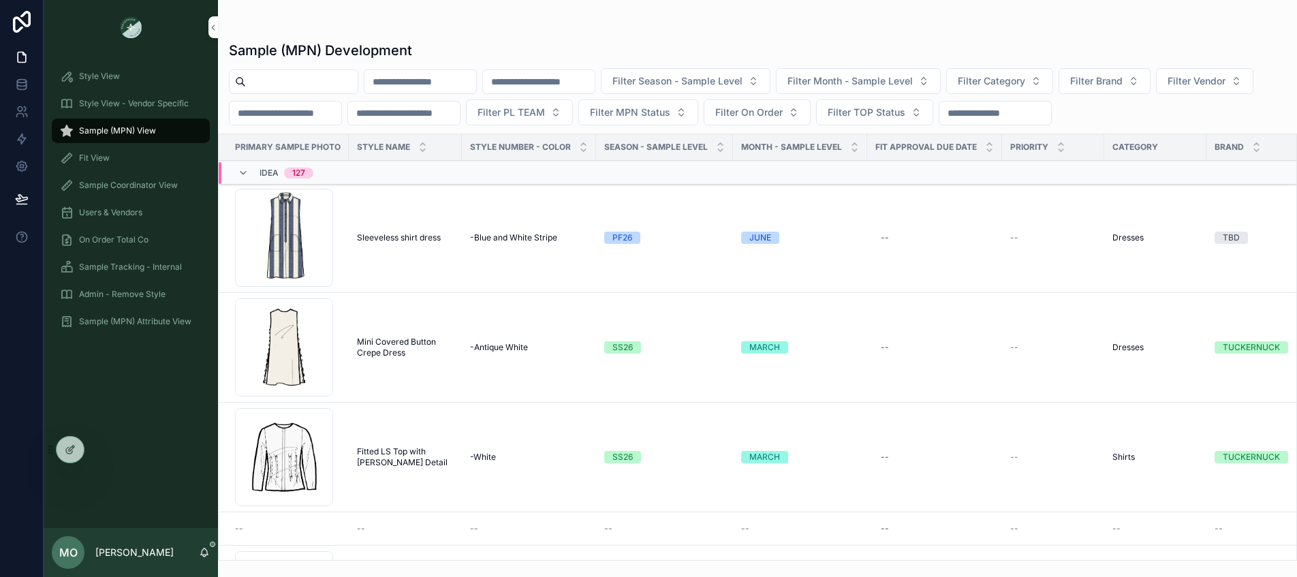
click at [112, 80] on span "Style View" at bounding box center [99, 76] width 41 height 11
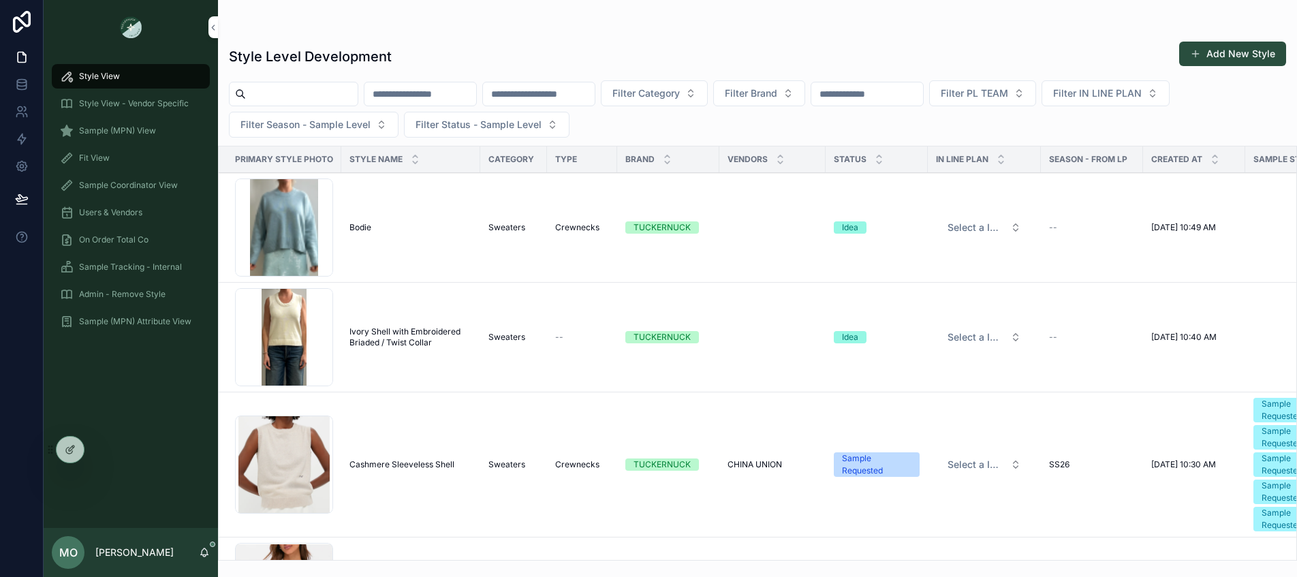
click at [105, 126] on span "Sample (MPN) View" at bounding box center [117, 130] width 77 height 11
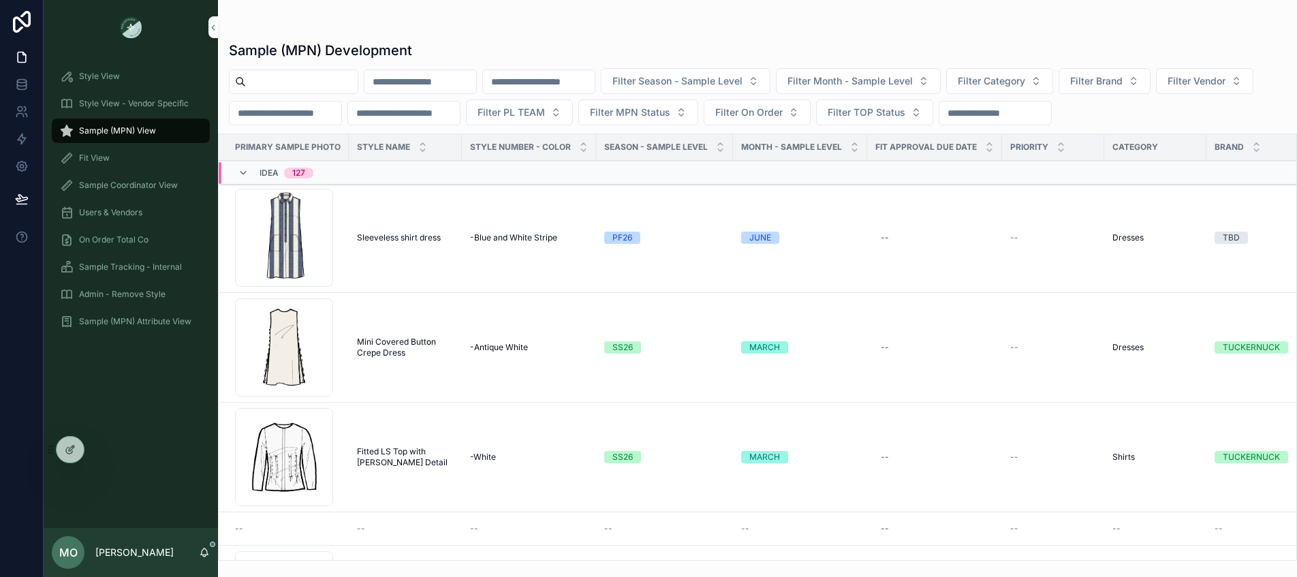
click at [135, 80] on div "Style View" at bounding box center [131, 76] width 142 height 22
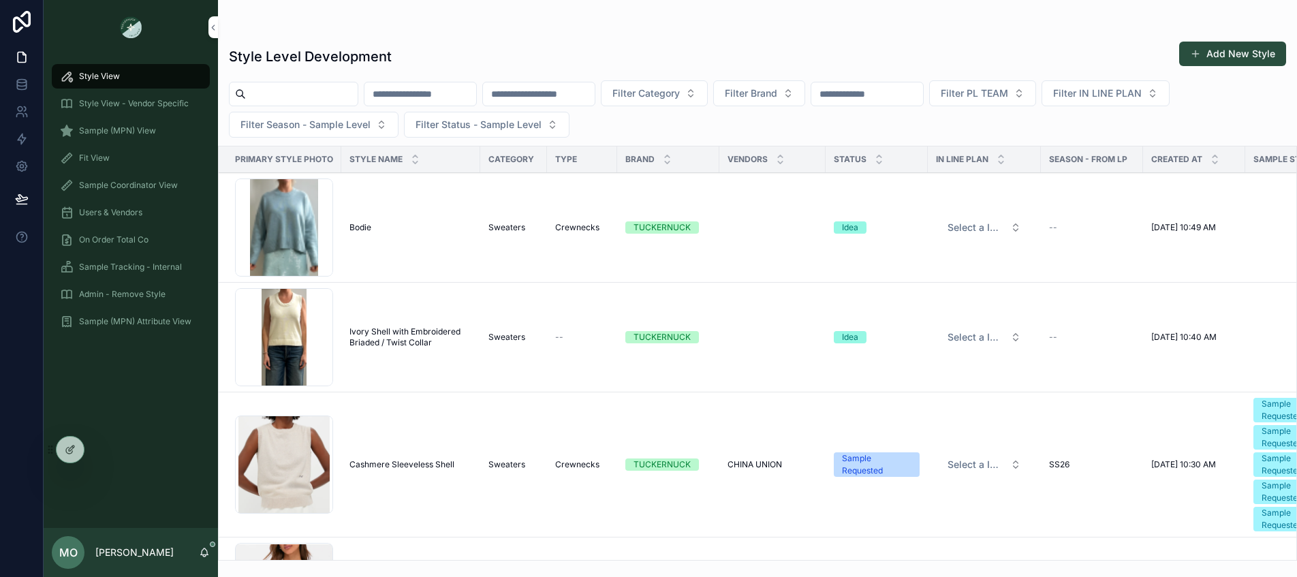
click at [1222, 54] on button "Add New Style" at bounding box center [1232, 54] width 107 height 25
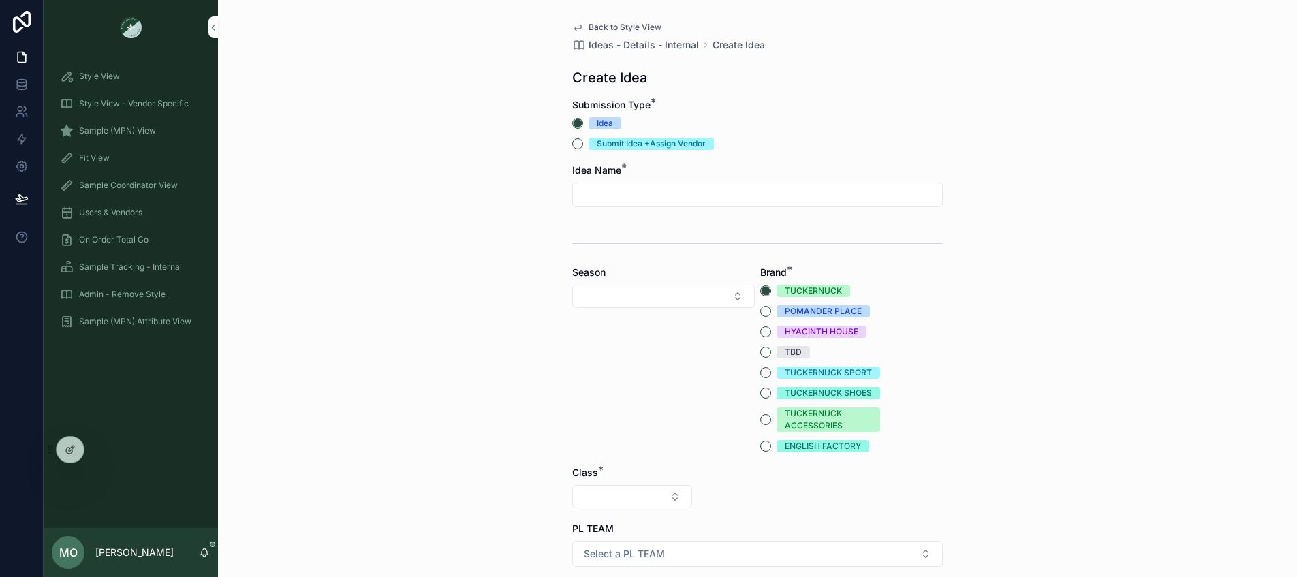
click at [635, 210] on form "Submission Type * Idea Submit Idea +Assign Vendor Idea Name * Season Brand * TU…" at bounding box center [757, 566] width 370 height 937
click at [633, 195] on input "scrollable content" at bounding box center [757, 194] width 369 height 19
type input "**********"
click at [610, 285] on button "Select Button" at bounding box center [663, 296] width 183 height 23
type input "**"
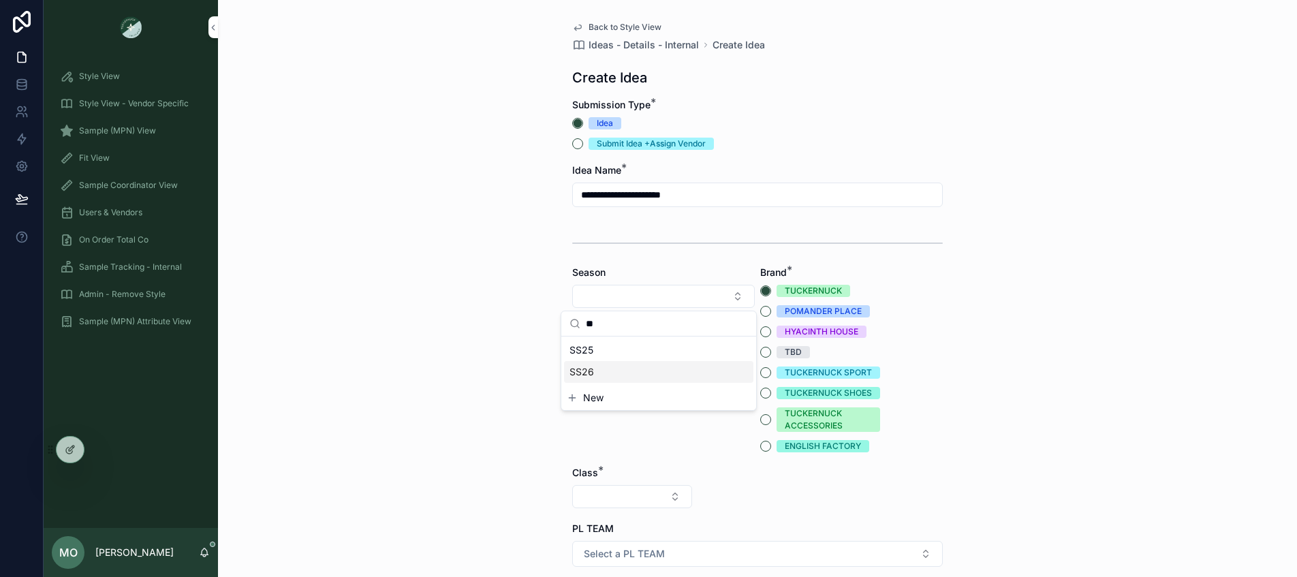
click at [597, 364] on div "SS26" at bounding box center [658, 372] width 189 height 22
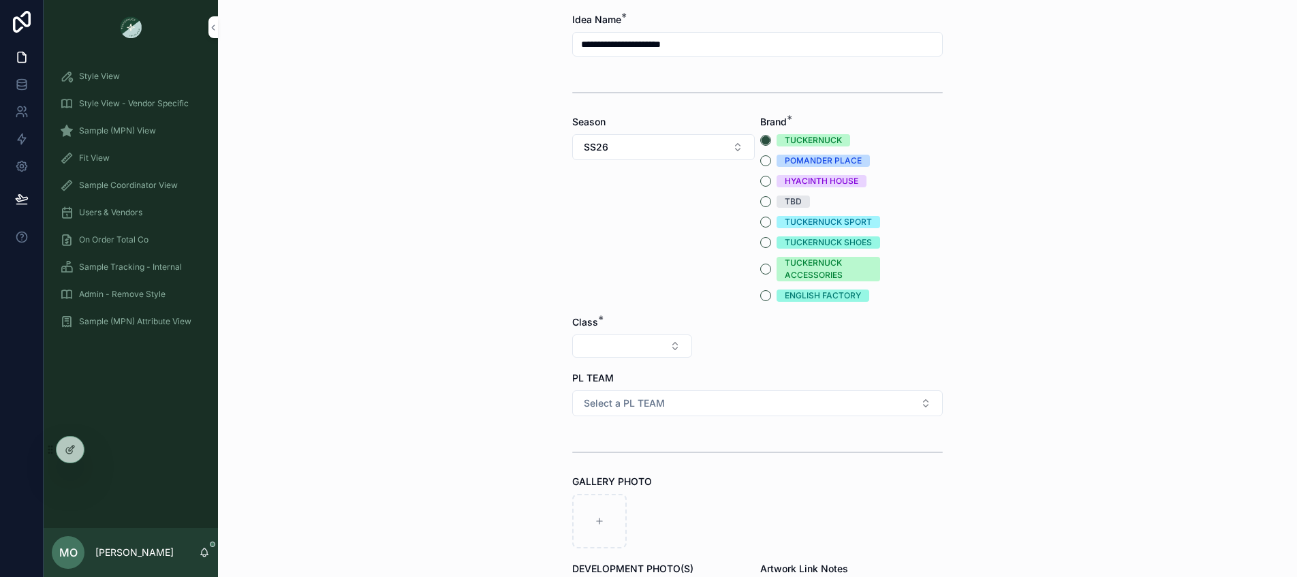
scroll to position [163, 0]
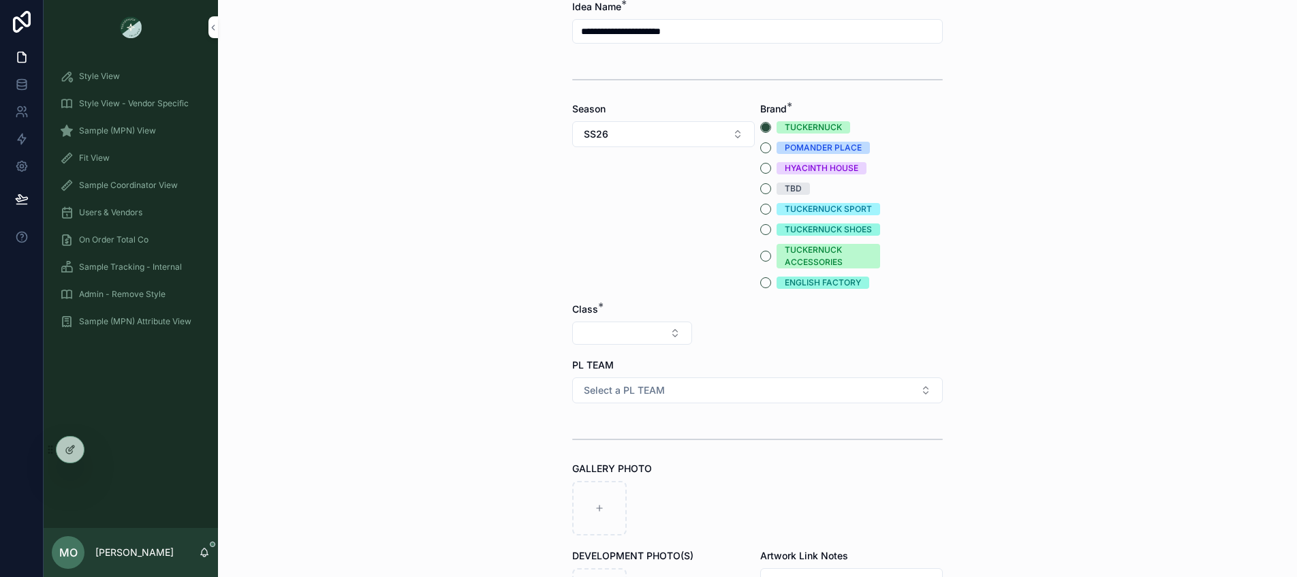
click at [602, 339] on button "Select Button" at bounding box center [632, 332] width 120 height 23
type input "**"
click at [544, 386] on span "Clothing" at bounding box center [556, 387] width 37 height 14
click at [746, 333] on button "Select Button" at bounding box center [757, 332] width 120 height 23
type input "***"
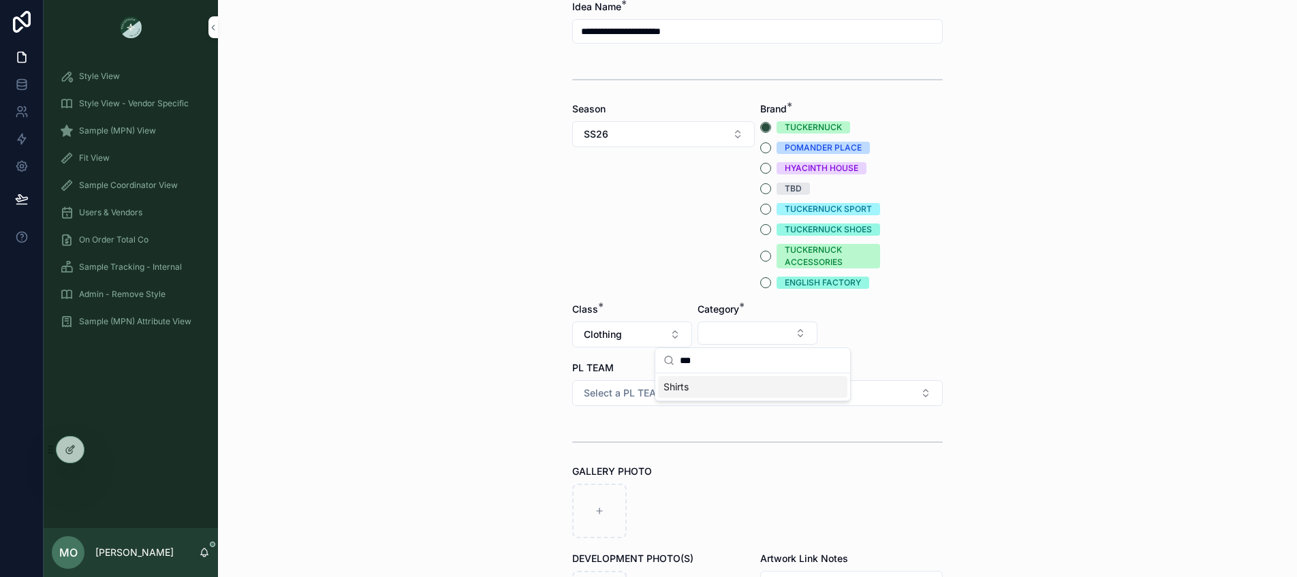
click at [712, 391] on div "Shirts" at bounding box center [752, 387] width 189 height 22
click at [878, 329] on button "Select Button" at bounding box center [883, 332] width 120 height 23
click at [810, 455] on span "Tanks" at bounding box center [802, 452] width 27 height 14
drag, startPoint x: 460, startPoint y: 435, endPoint x: 498, endPoint y: 424, distance: 39.9
click at [460, 435] on div "**********" at bounding box center [757, 288] width 1079 height 577
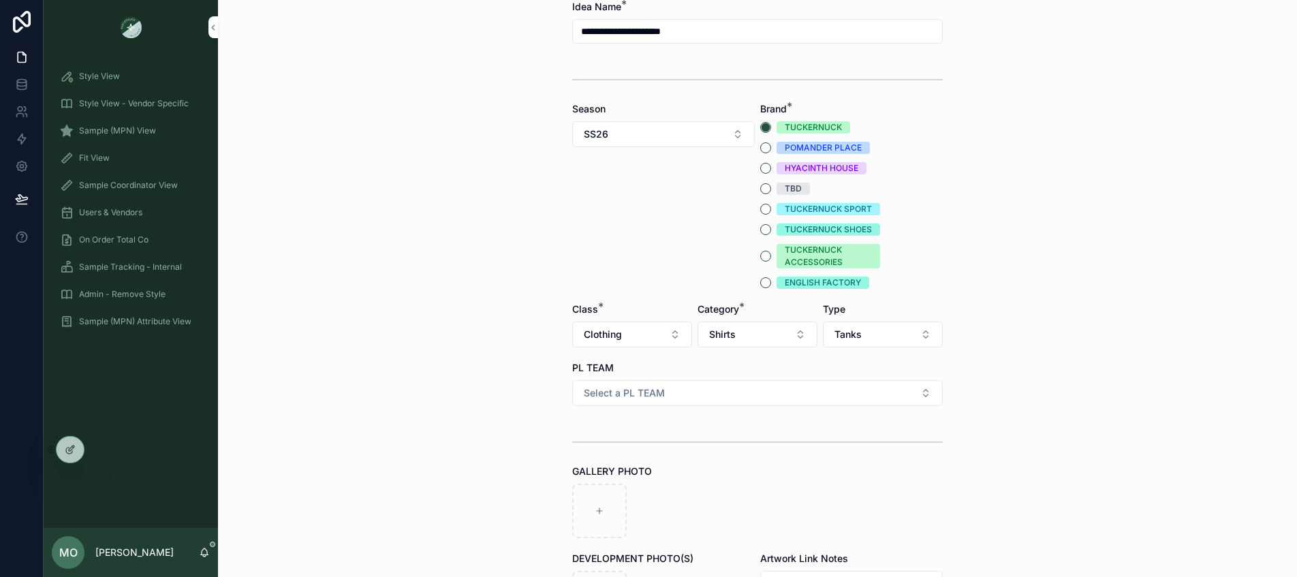
click at [618, 396] on span "Select a PL TEAM" at bounding box center [624, 393] width 81 height 14
click at [684, 445] on span "DC" at bounding box center [677, 447] width 29 height 12
click at [415, 447] on div "**********" at bounding box center [757, 288] width 1079 height 577
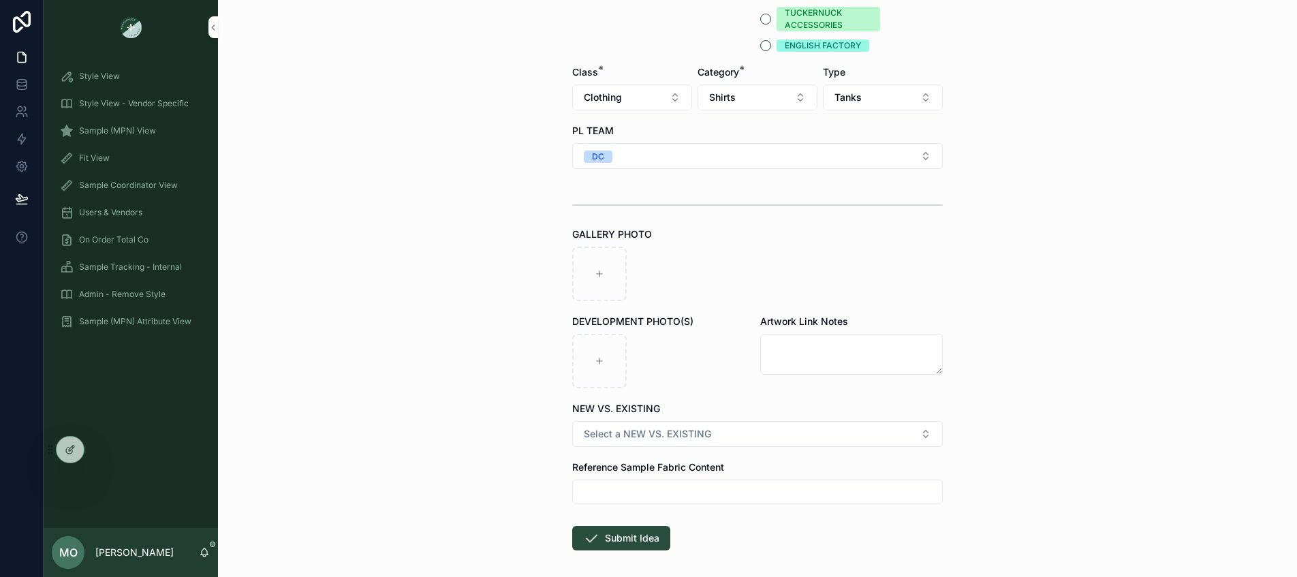
scroll to position [461, 0]
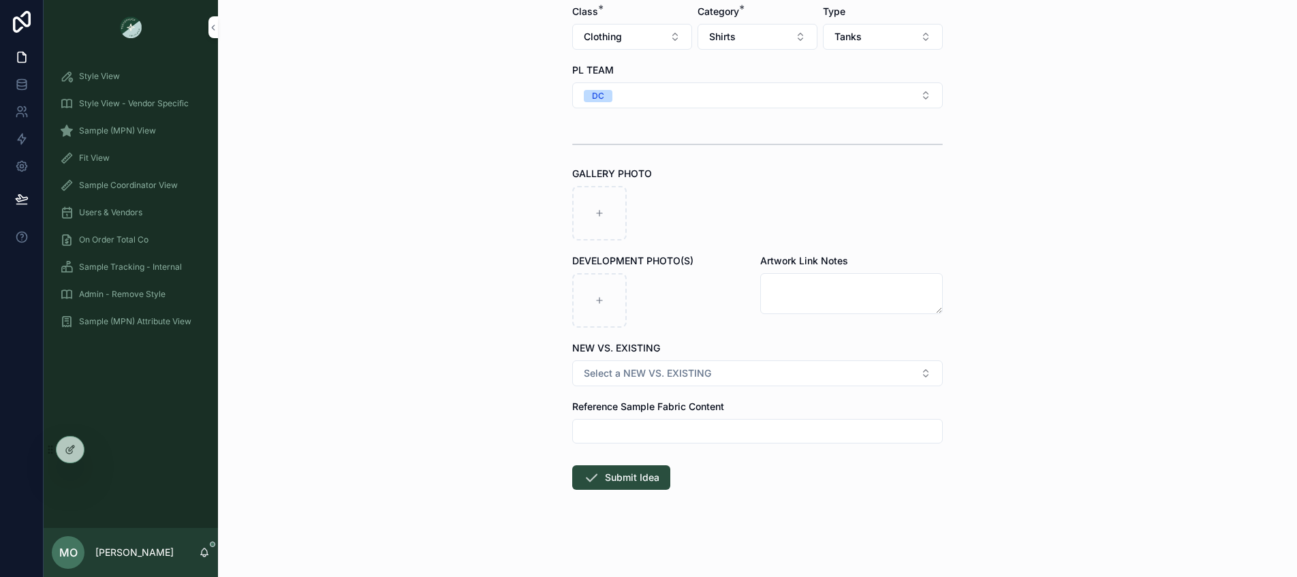
drag, startPoint x: 690, startPoint y: 392, endPoint x: 682, endPoint y: 373, distance: 20.5
click at [690, 392] on form "**********" at bounding box center [757, 107] width 370 height 940
click at [682, 373] on span "Select a NEW VS. EXISTING" at bounding box center [647, 373] width 127 height 14
click at [700, 448] on div "EXISTING BODY" at bounding box center [702, 448] width 63 height 12
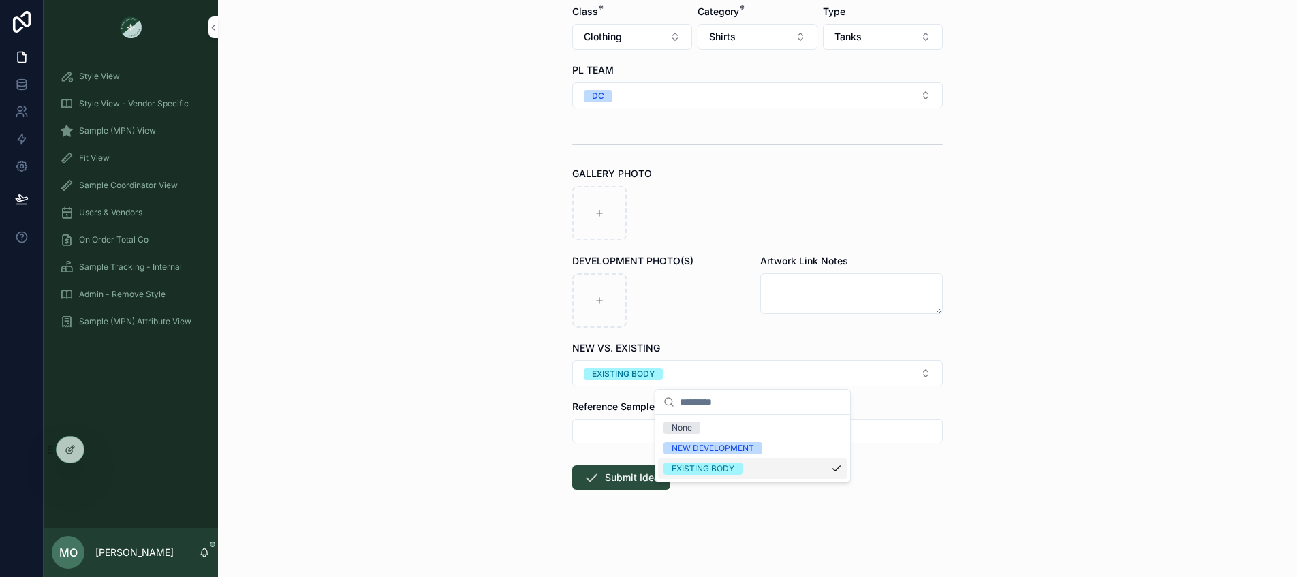
click at [633, 474] on button "Submit Idea" at bounding box center [621, 477] width 98 height 25
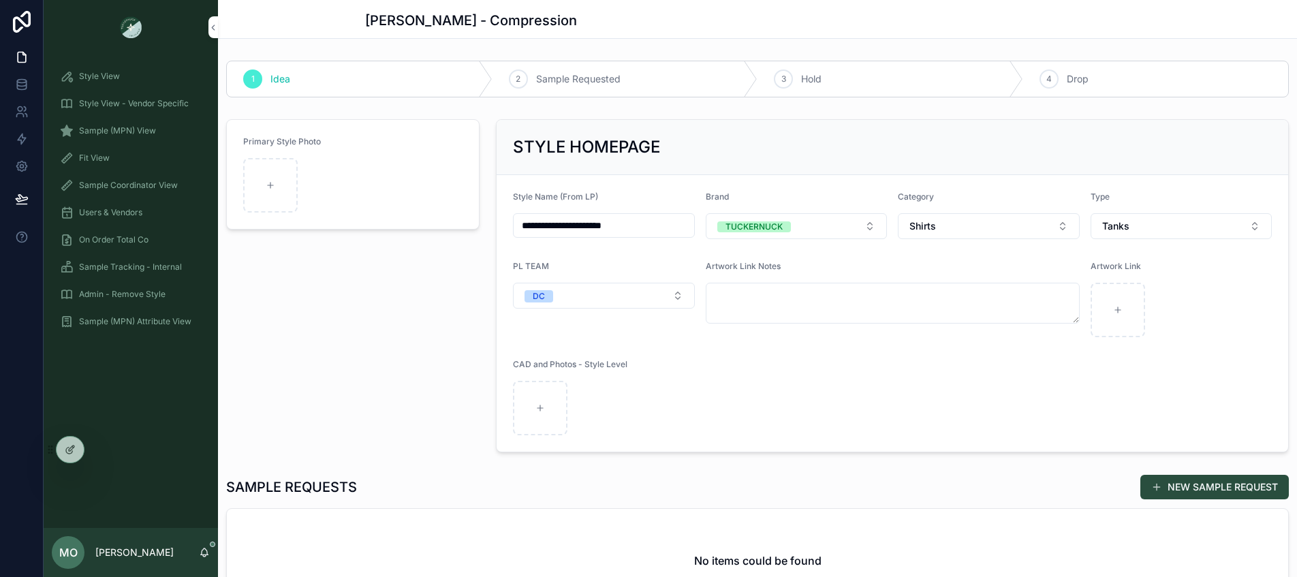
click at [263, 176] on div "scrollable content" at bounding box center [270, 185] width 54 height 54
type input "**********"
click at [364, 364] on div "Primary Style Photo Screenshot 2025-10-03 at 1.50.29 PM .png" at bounding box center [353, 286] width 270 height 344
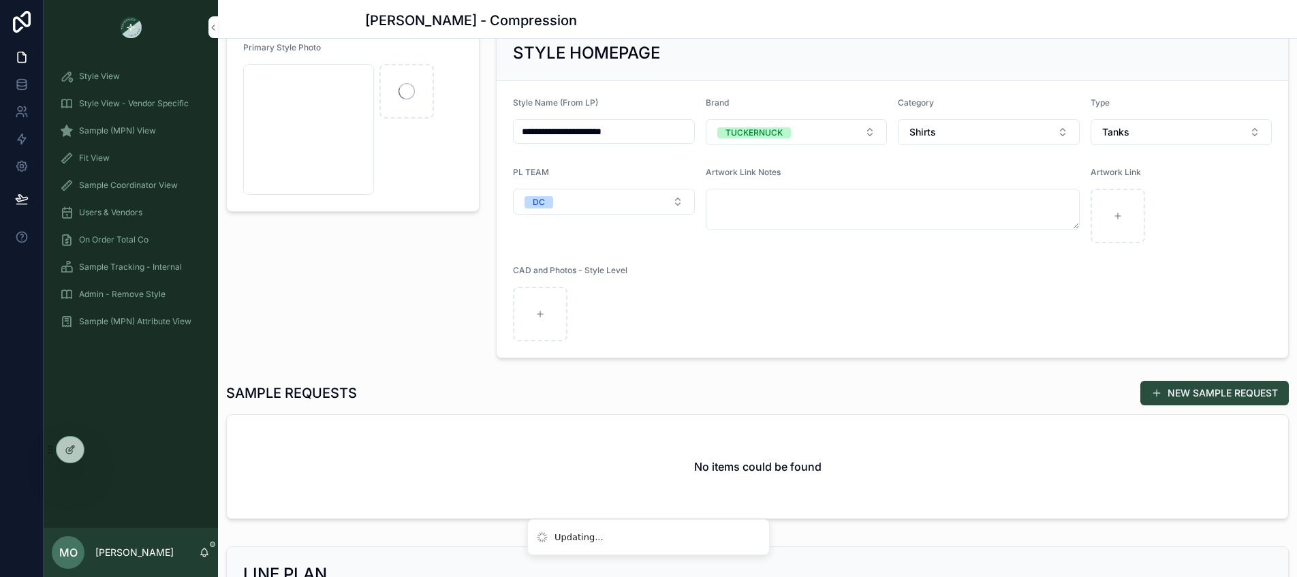
scroll to position [97, 0]
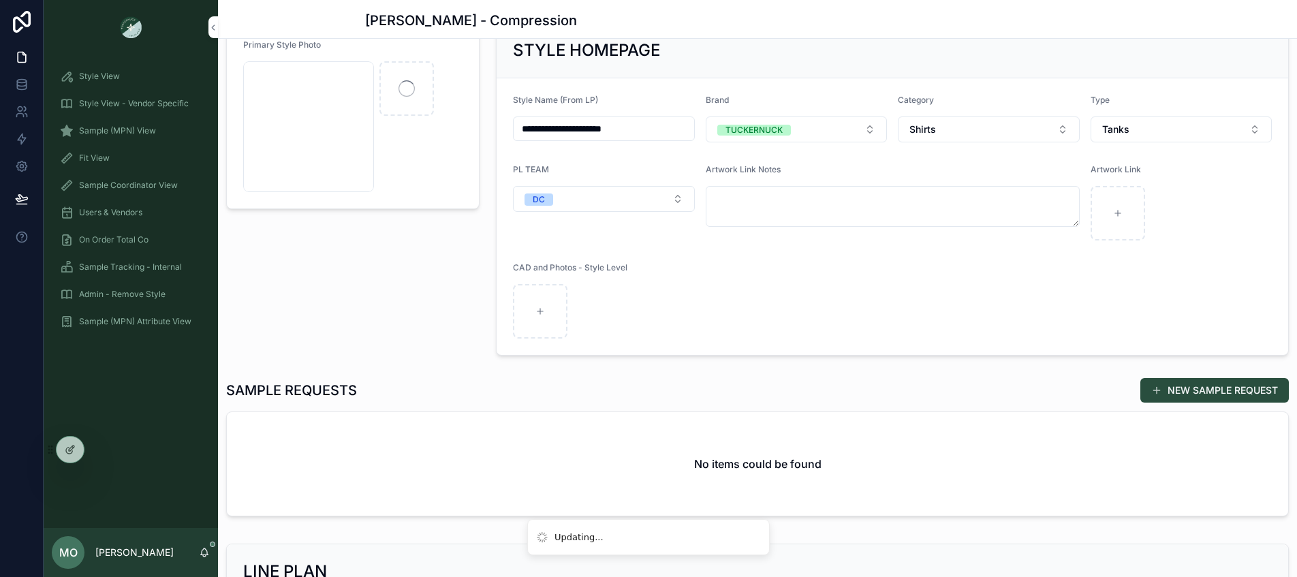
click at [1201, 381] on button "NEW SAMPLE REQUEST" at bounding box center [1214, 390] width 148 height 25
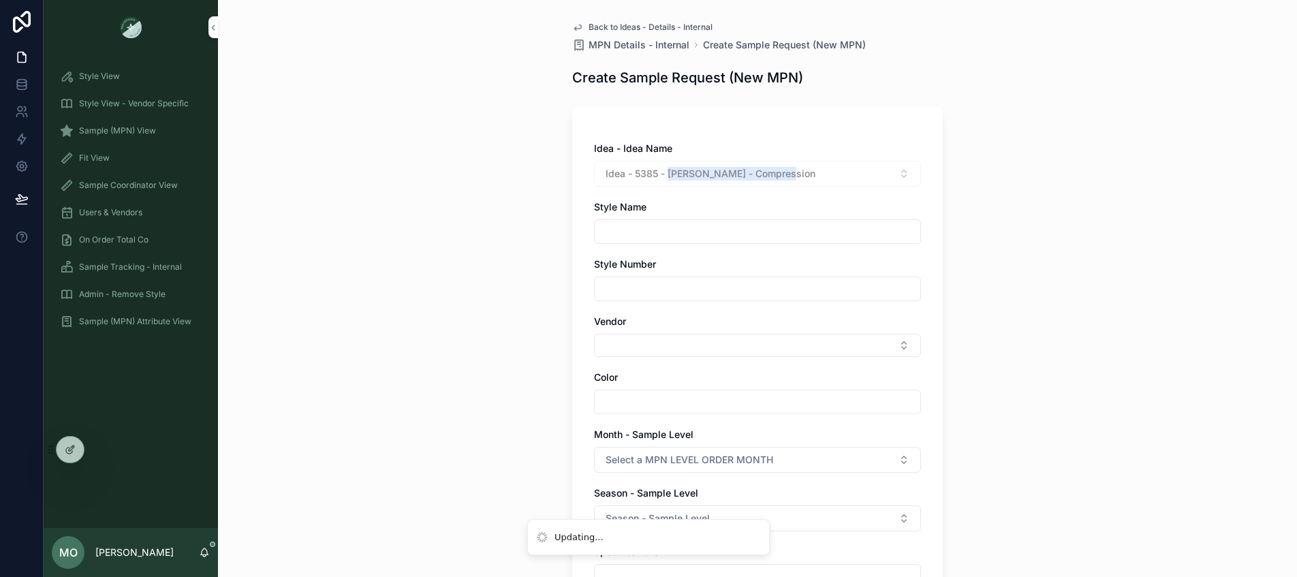
drag, startPoint x: 665, startPoint y: 176, endPoint x: 797, endPoint y: 173, distance: 132.1
click at [797, 173] on div "Idea - 5385 - Sara Tank - Compression" at bounding box center [757, 174] width 327 height 26
copy span "Sara Tank - Compression"
click at [625, 242] on div "scrollable content" at bounding box center [757, 231] width 327 height 25
click at [622, 236] on input "scrollable content" at bounding box center [758, 231] width 326 height 19
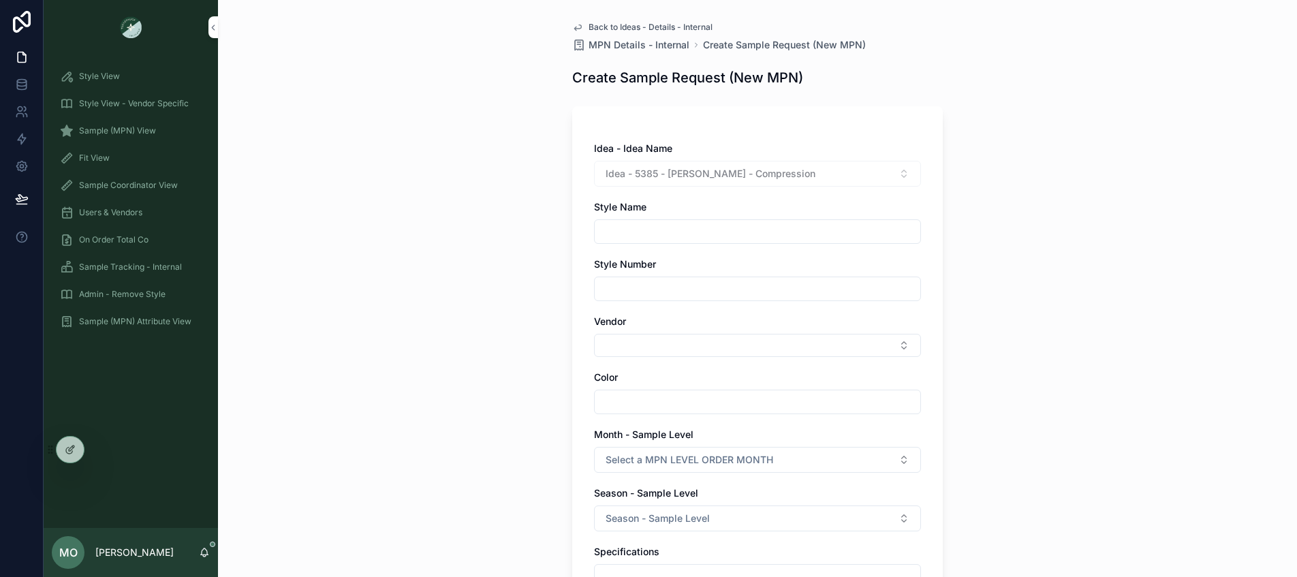
paste input "**********"
type input "**********"
click at [613, 290] on input "scrollable content" at bounding box center [758, 288] width 326 height 19
click at [605, 347] on button "Select Button" at bounding box center [757, 345] width 327 height 23
click at [604, 400] on input "scrollable content" at bounding box center [758, 401] width 326 height 19
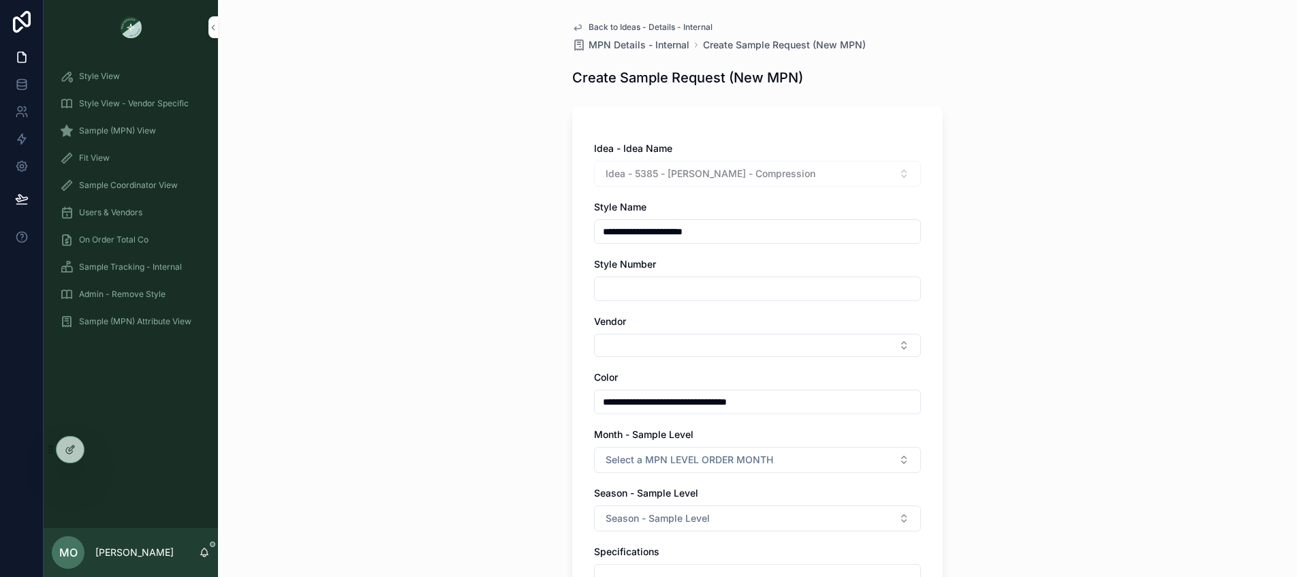
type input "**********"
click at [659, 473] on div "**********" at bounding box center [757, 504] width 327 height 725
click at [656, 465] on span "Select a MPN LEVEL ORDER MONTH" at bounding box center [689, 460] width 168 height 14
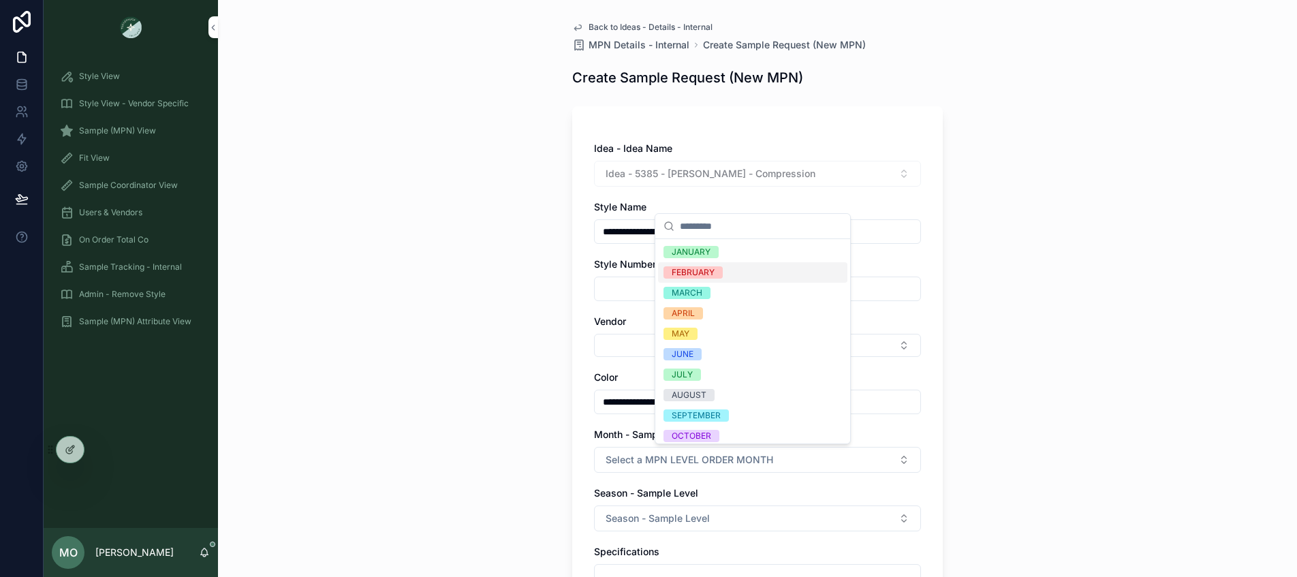
click at [697, 279] on div "FEBRUARY" at bounding box center [752, 272] width 189 height 20
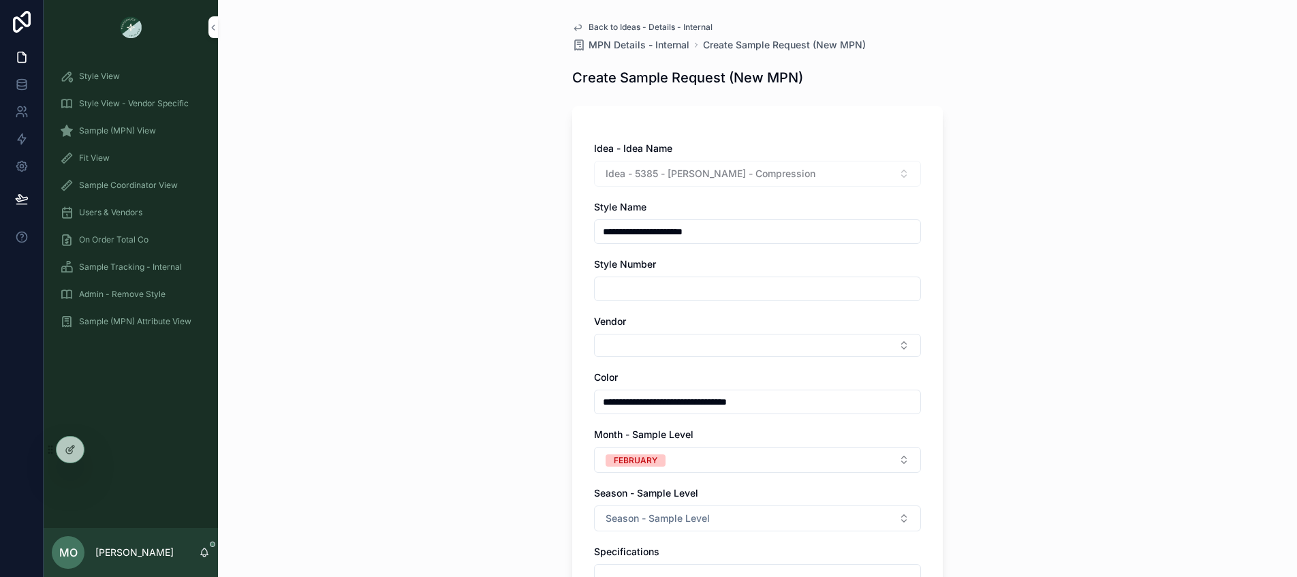
click at [646, 510] on button "Season - Sample Level" at bounding box center [757, 518] width 327 height 26
type input "*"
click at [701, 466] on div "PS26" at bounding box center [752, 468] width 189 height 20
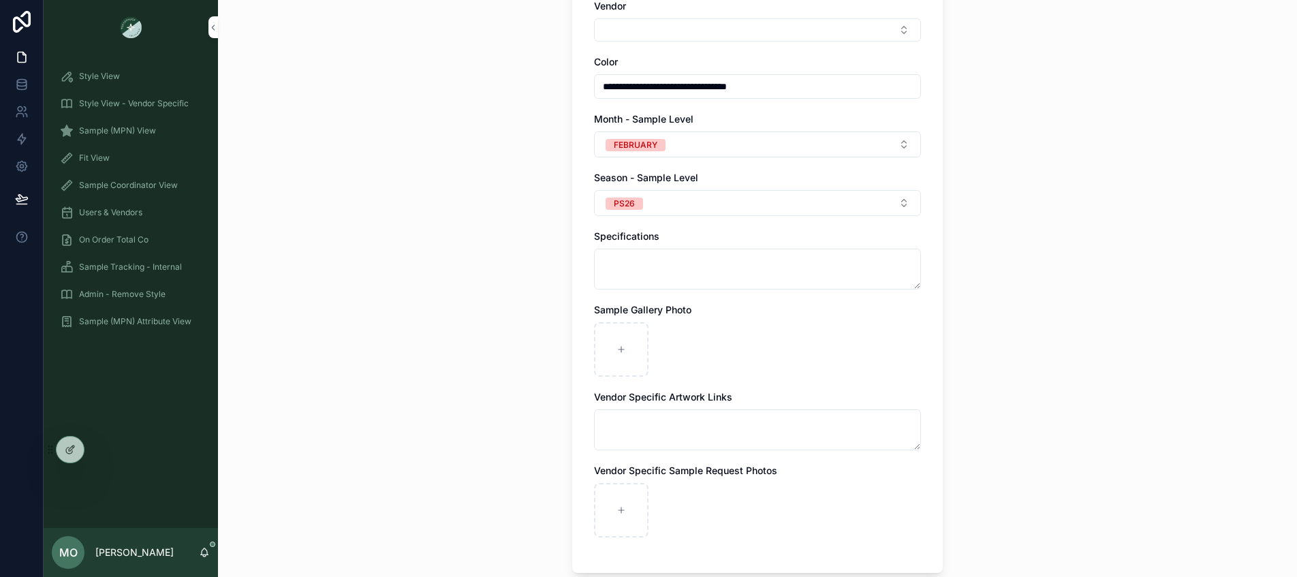
scroll to position [351, 0]
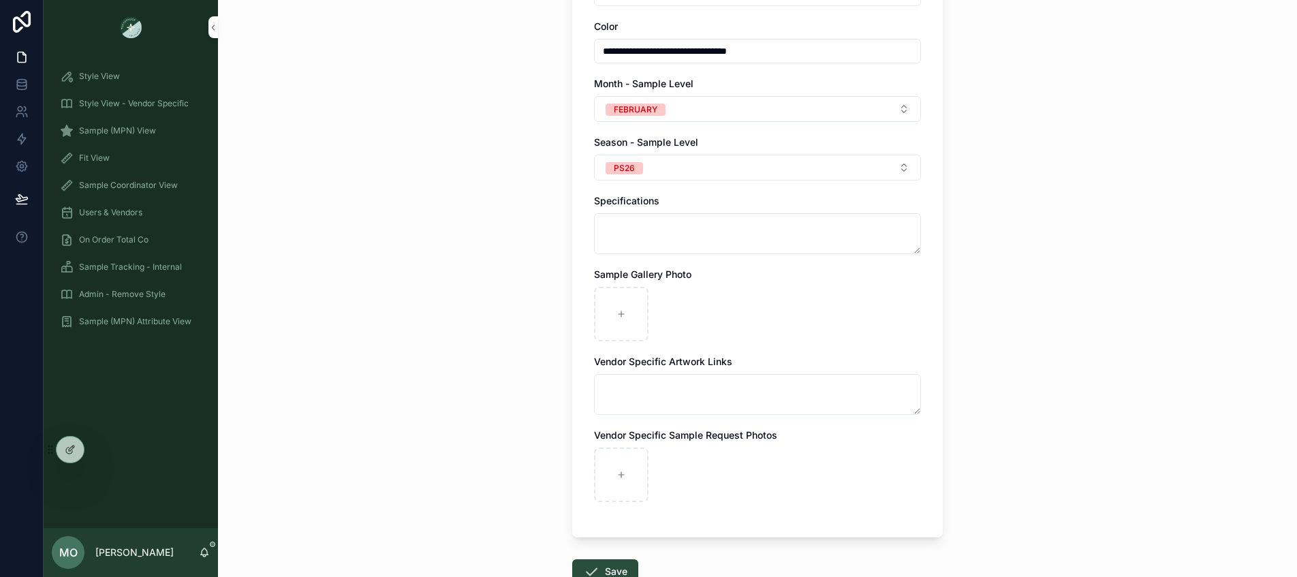
click at [600, 318] on div "scrollable content" at bounding box center [621, 314] width 54 height 54
type input "**********"
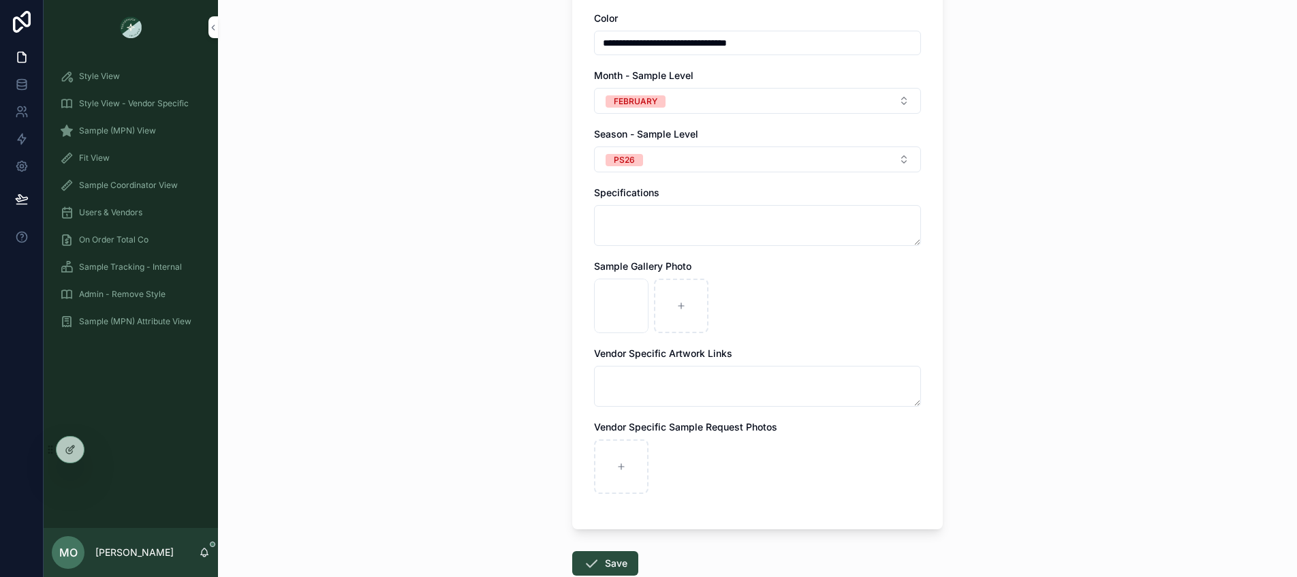
scroll to position [414, 0]
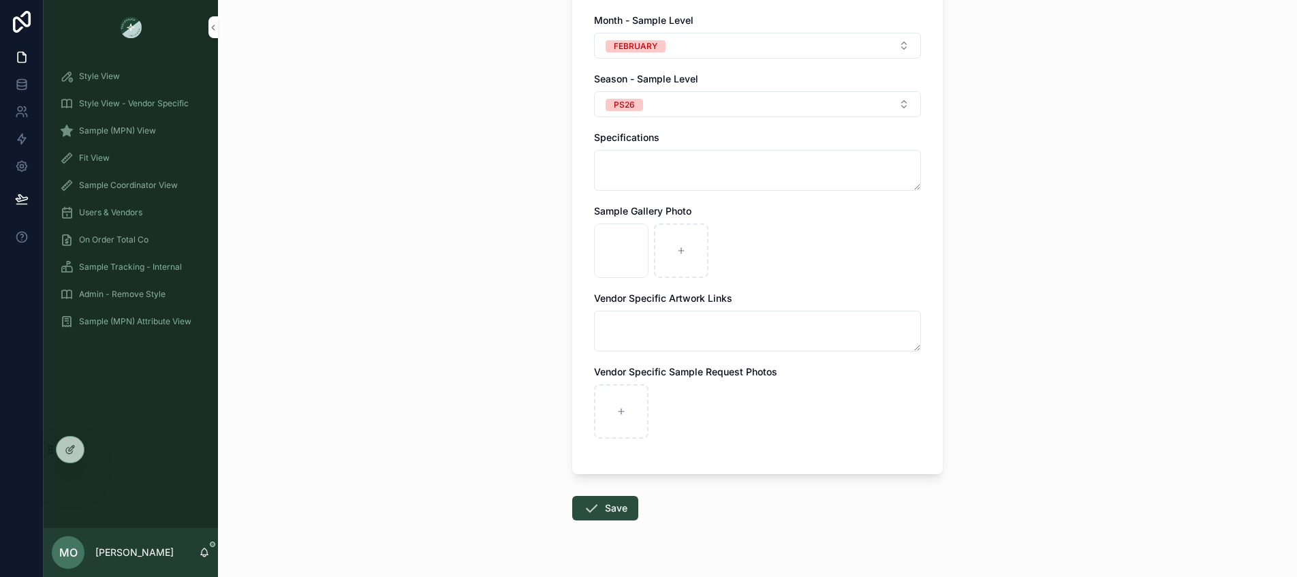
click at [598, 505] on button "Save" at bounding box center [605, 508] width 66 height 25
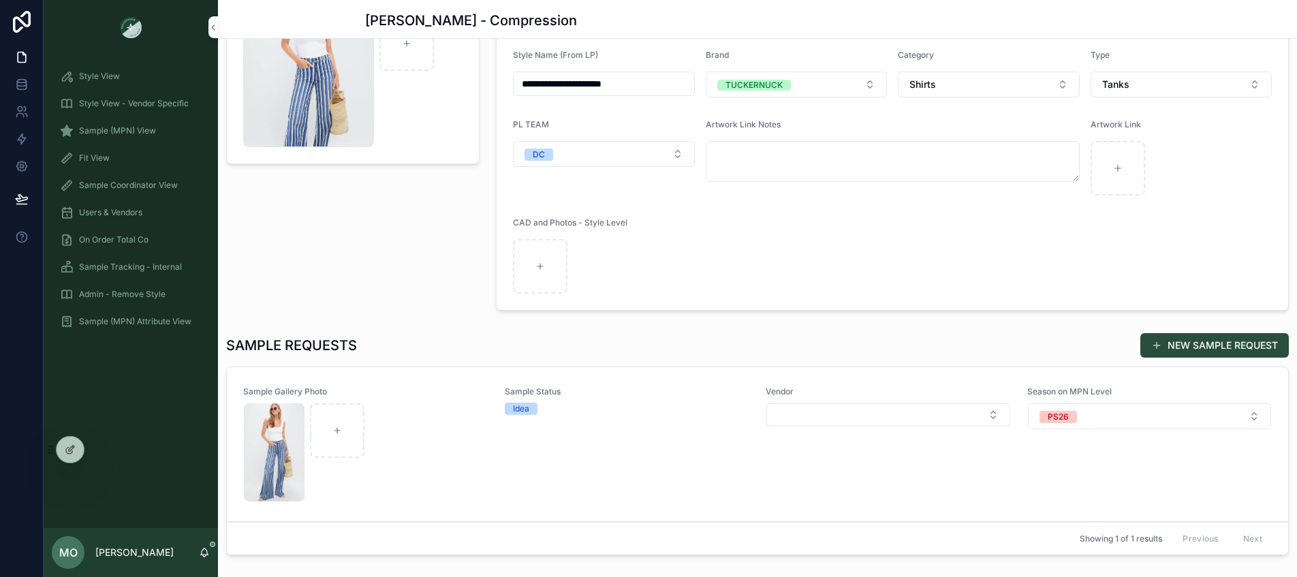
scroll to position [195, 0]
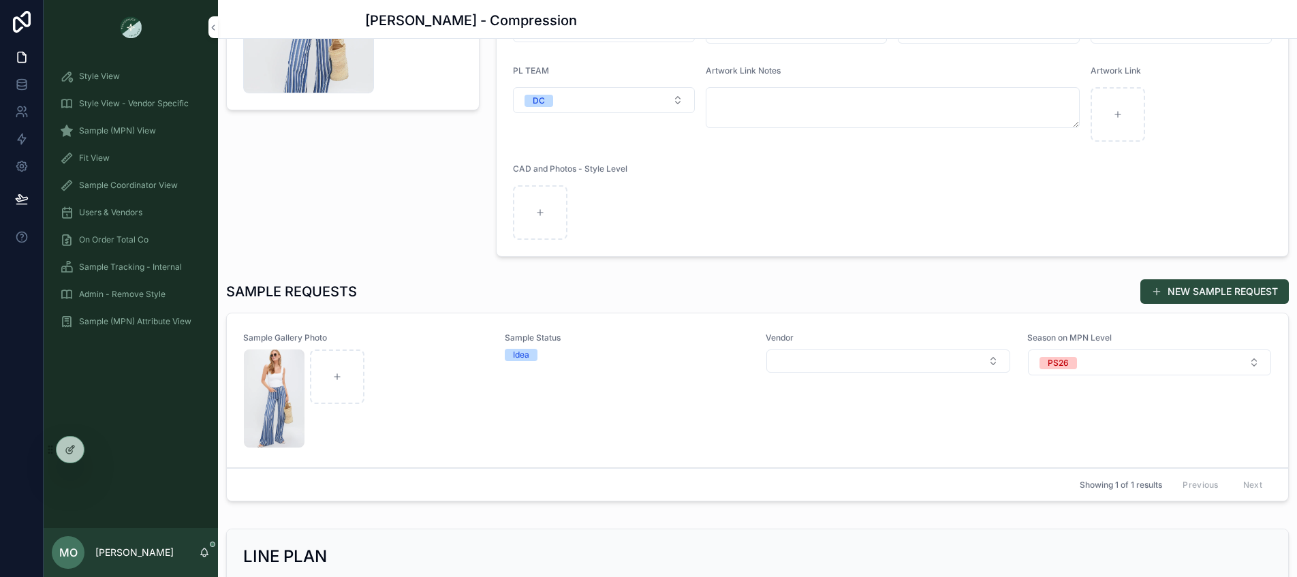
click at [488, 437] on div "Sample Gallery Photo Sample Status Idea Vendor Season on MPN Level PS26" at bounding box center [757, 390] width 1028 height 116
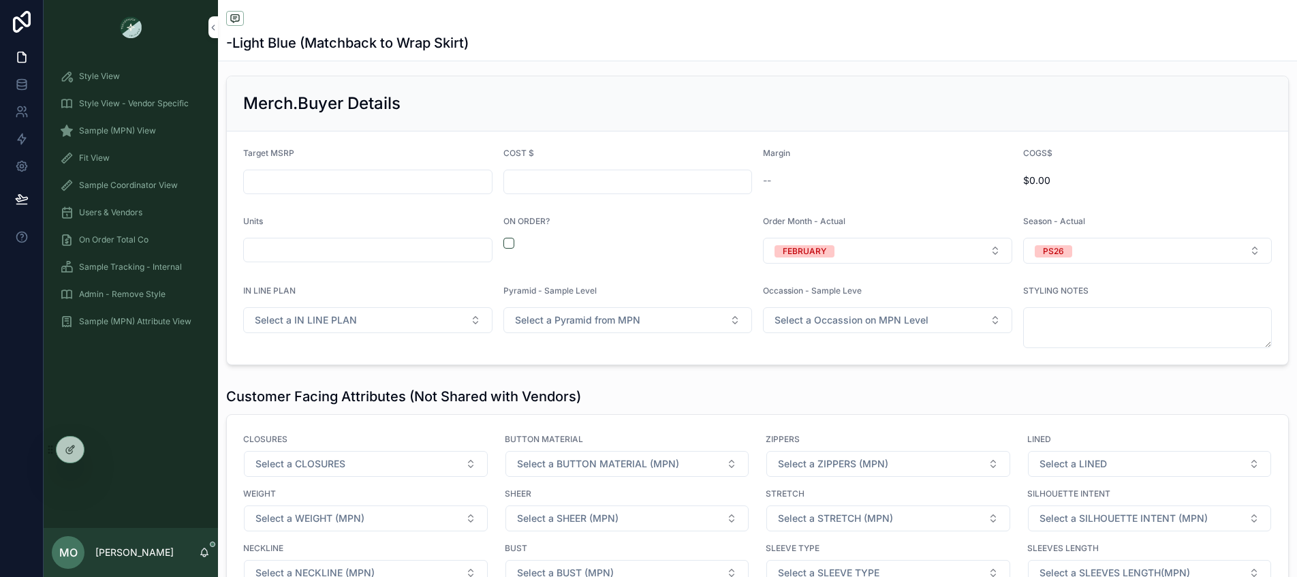
scroll to position [1817, 0]
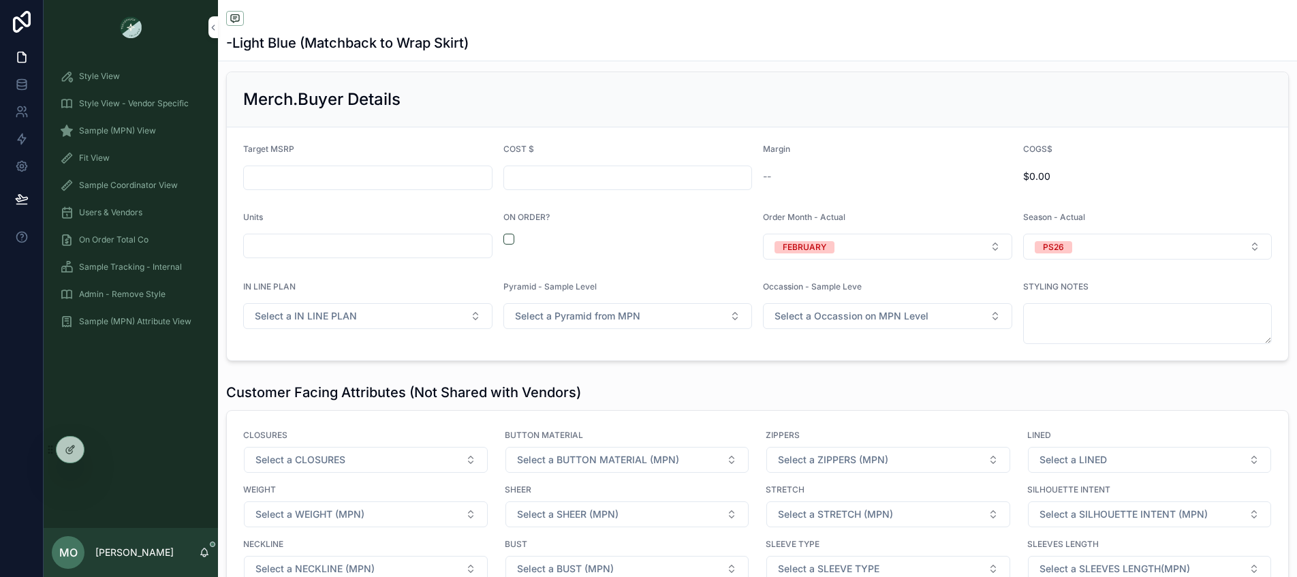
click at [500, 238] on form "Target MSRP COST $ Margin -- COGS$ $0.00 Units ON ORDER? Order Month - Actual F…" at bounding box center [757, 243] width 1061 height 233
click at [504, 239] on button "scrollable content" at bounding box center [508, 239] width 11 height 11
click at [419, 251] on input "scrollable content" at bounding box center [368, 245] width 248 height 19
type input "*****"
click at [437, 171] on input "scrollable content" at bounding box center [368, 177] width 248 height 19
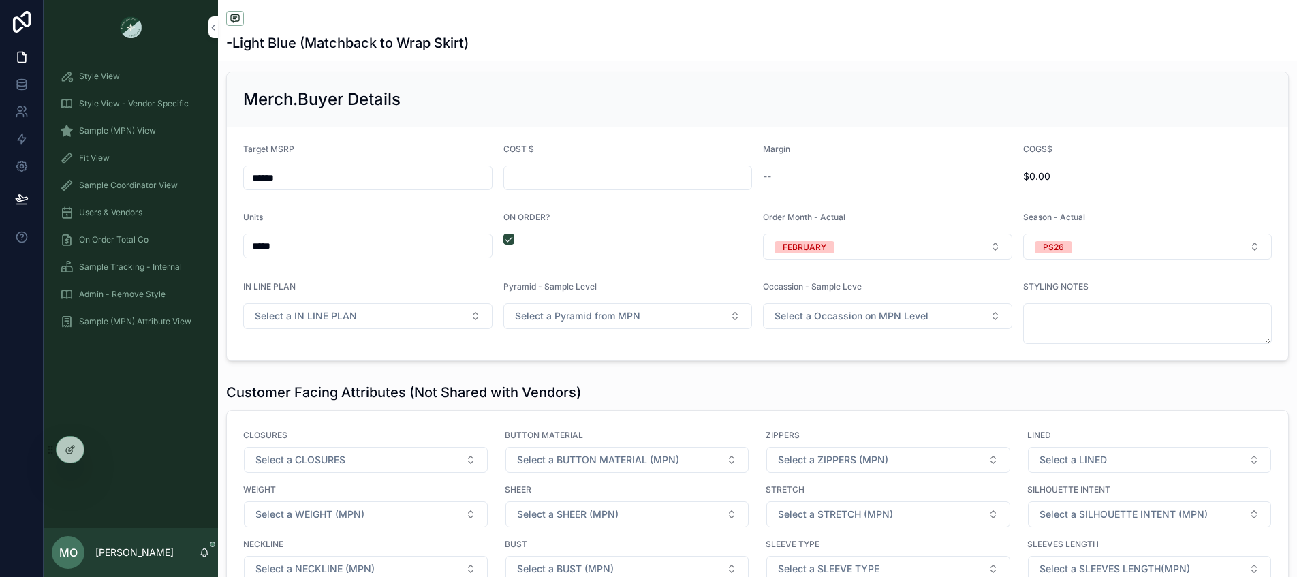
type input "******"
click at [538, 174] on input "scrollable content" at bounding box center [628, 177] width 248 height 19
type input "******"
click at [599, 97] on div "Merch.Buyer Details" at bounding box center [757, 100] width 1028 height 22
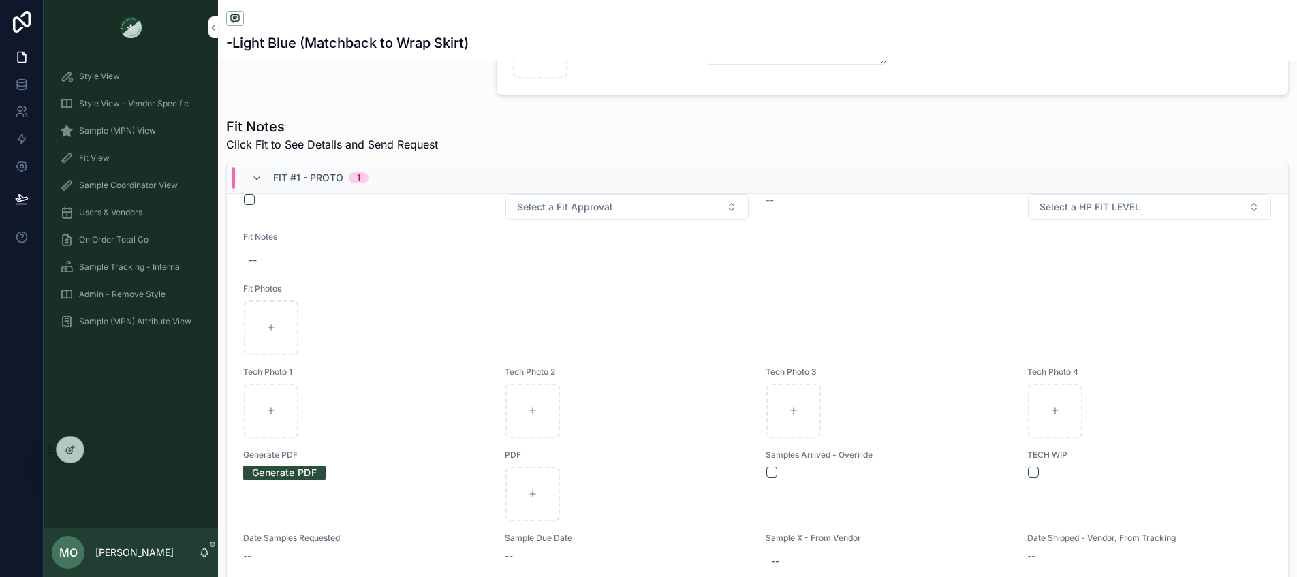
scroll to position [0, 0]
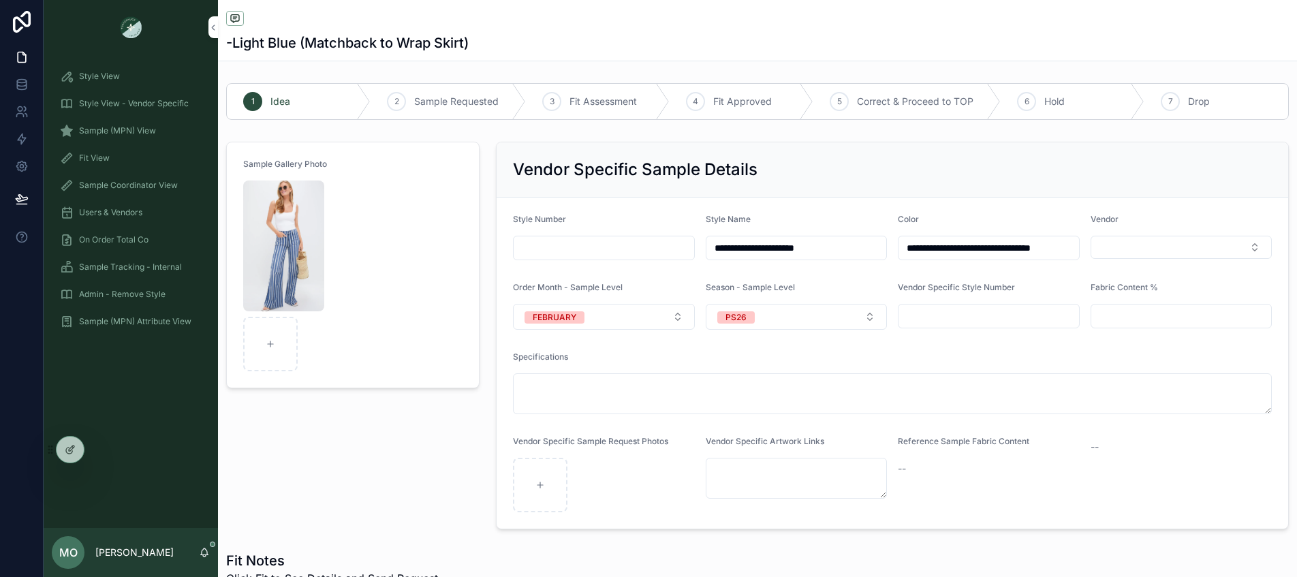
click at [435, 467] on div "Sample Gallery Photo" at bounding box center [353, 335] width 270 height 398
click at [112, 317] on span "Sample (MPN) Attribute View" at bounding box center [135, 321] width 112 height 11
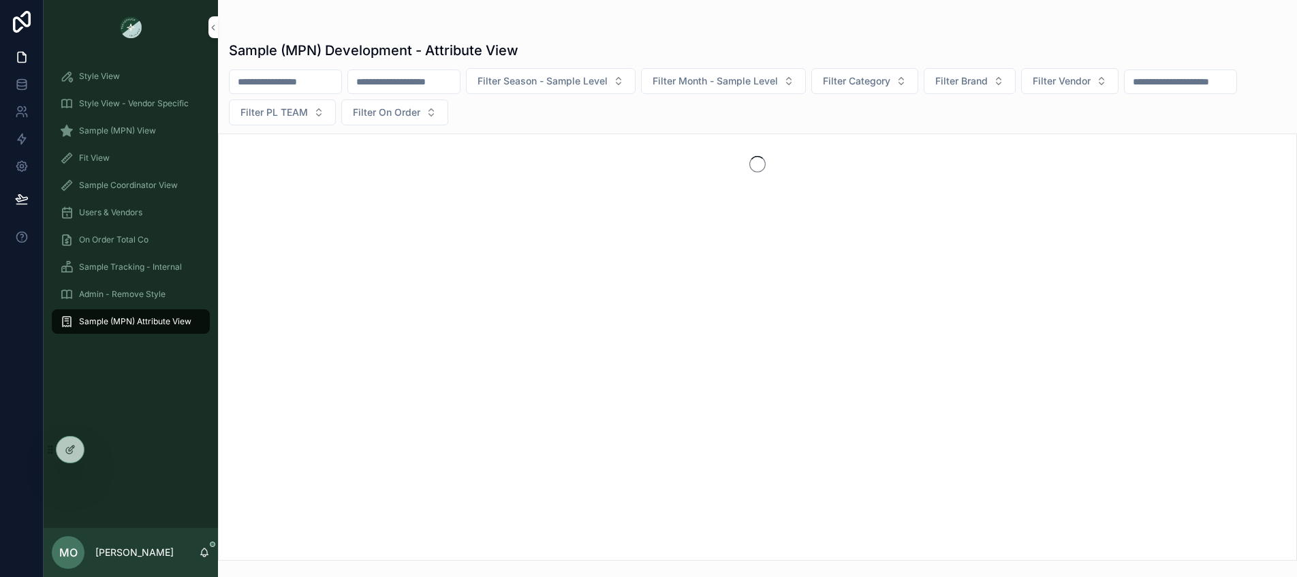
click at [448, 123] on button "Filter On Order" at bounding box center [394, 112] width 107 height 26
click at [454, 216] on div "Yes" at bounding box center [530, 211] width 189 height 22
click at [607, 82] on span "Filter Season - Sample Level" at bounding box center [542, 81] width 130 height 14
click at [720, 97] on div "Filter Season - Sample Level Filter Month - Sample Level Filter Category Filter…" at bounding box center [757, 96] width 1079 height 57
click at [727, 78] on span "Filter Month - Sample Level" at bounding box center [714, 81] width 125 height 14
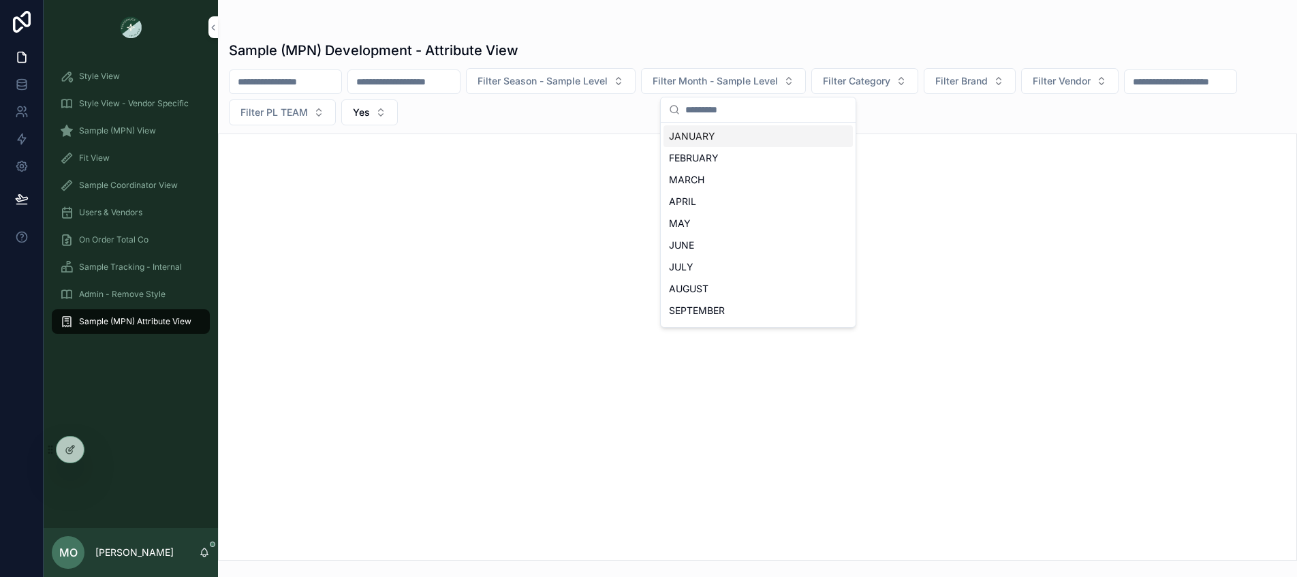
click at [599, 80] on span "Filter Season - Sample Level" at bounding box center [542, 81] width 130 height 14
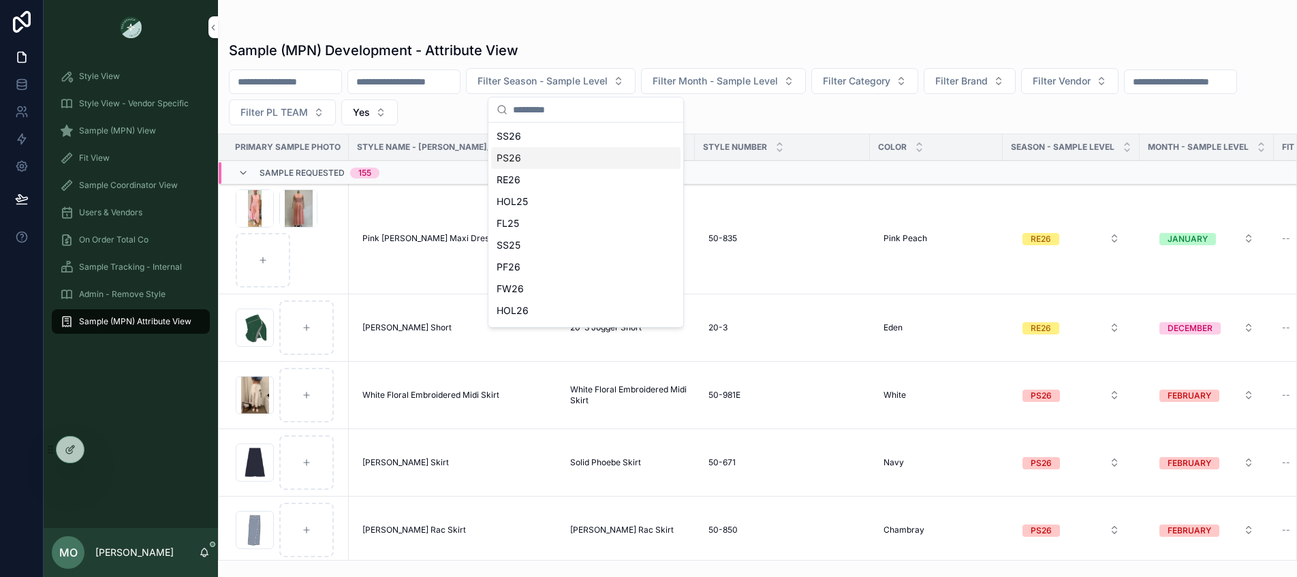
click at [524, 165] on div "PS26" at bounding box center [585, 158] width 189 height 22
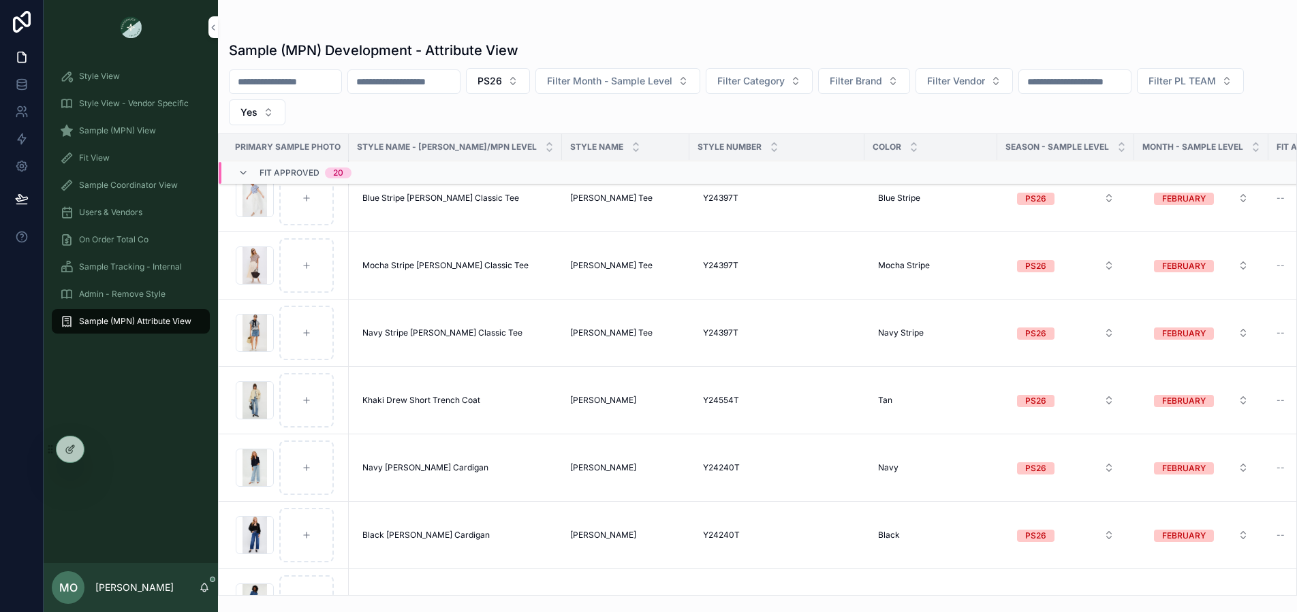
scroll to position [6640, 0]
click at [285, 120] on button "Yes" at bounding box center [257, 112] width 57 height 26
click at [499, 112] on div "PS26 Filter Month - Sample Level Filter Category Filter Brand Filter Vendor Fil…" at bounding box center [757, 96] width 1079 height 57
click at [530, 80] on button "PS26" at bounding box center [498, 81] width 64 height 26
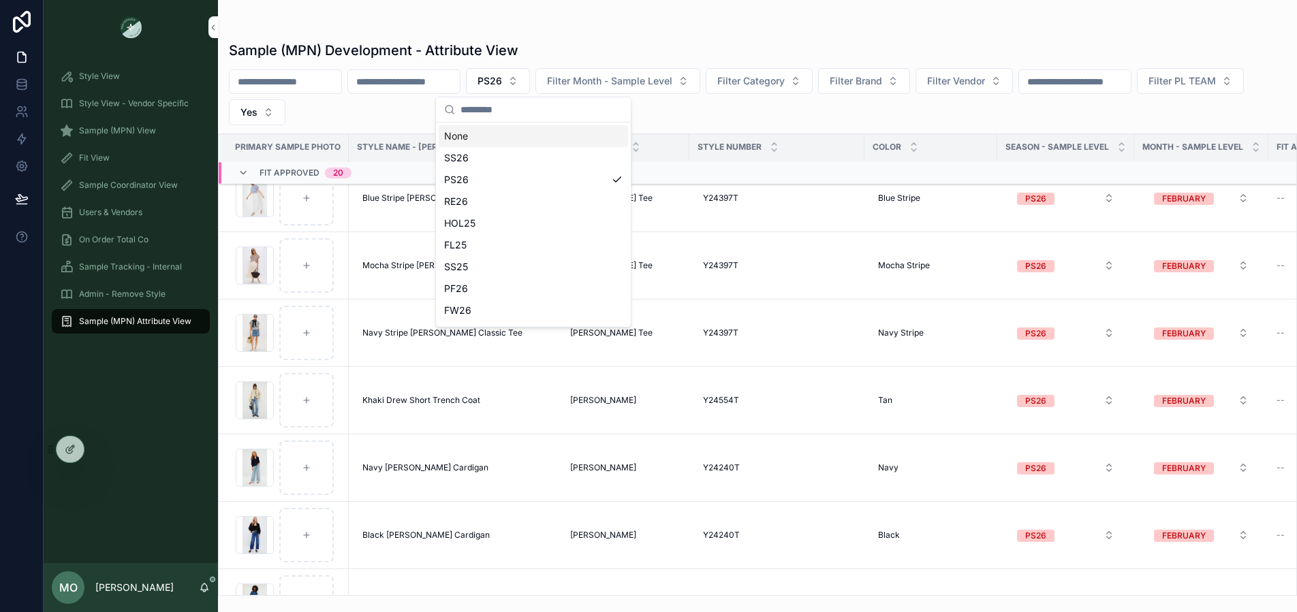
click at [549, 46] on div "Sample (MPN) Development - Attribute View" at bounding box center [757, 50] width 1057 height 19
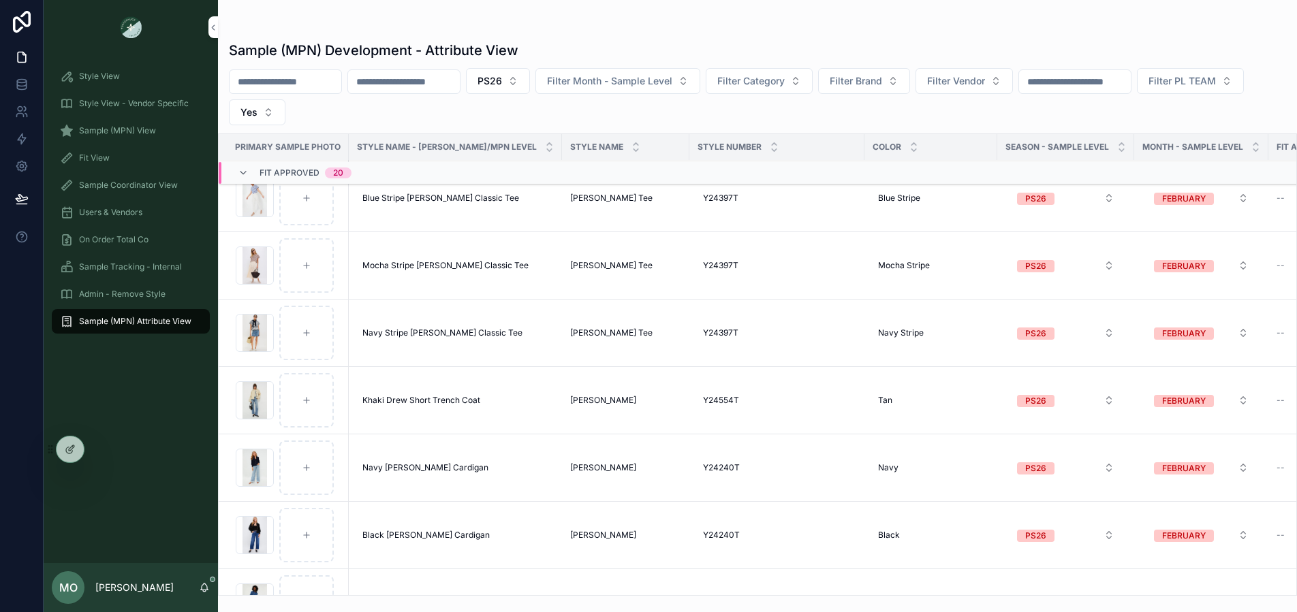
click at [1137, 94] on button "Filter PL TEAM" at bounding box center [1190, 81] width 107 height 26
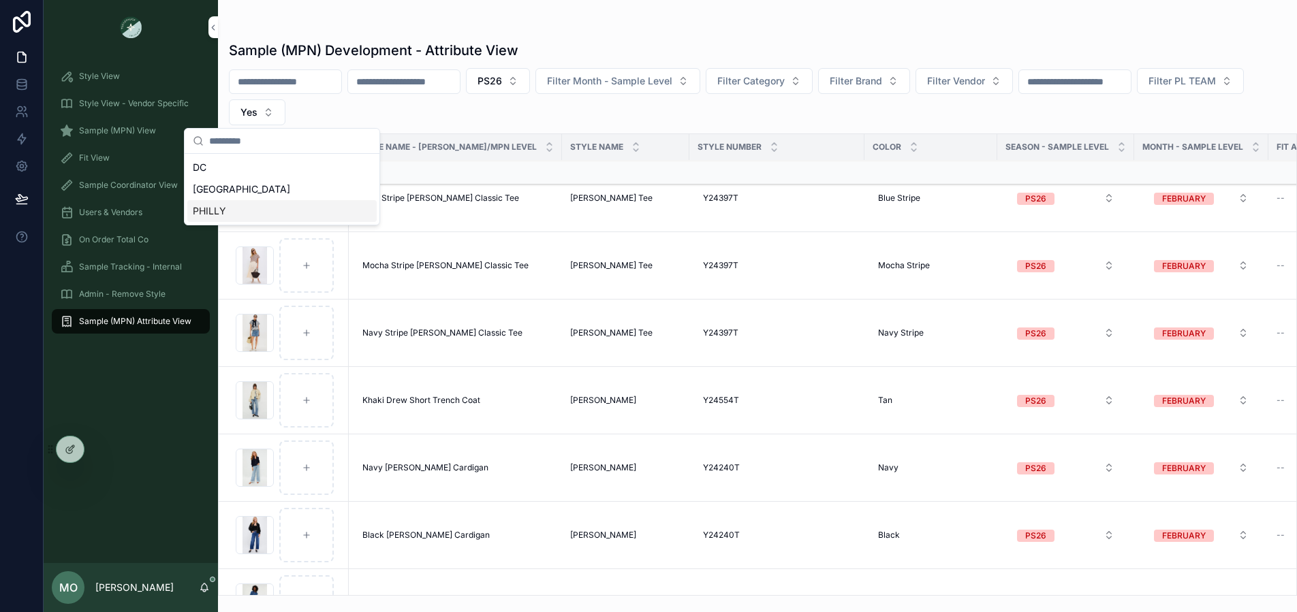
click at [247, 216] on div "PHILLY" at bounding box center [281, 211] width 189 height 22
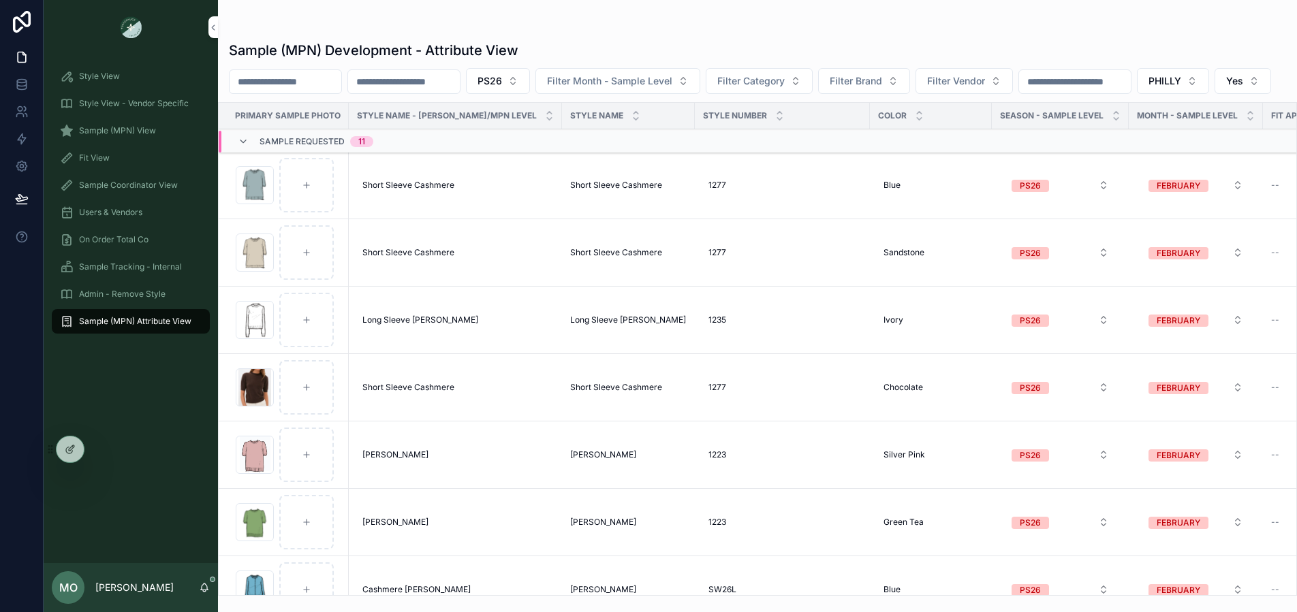
click at [502, 79] on span "PS26" at bounding box center [489, 81] width 25 height 14
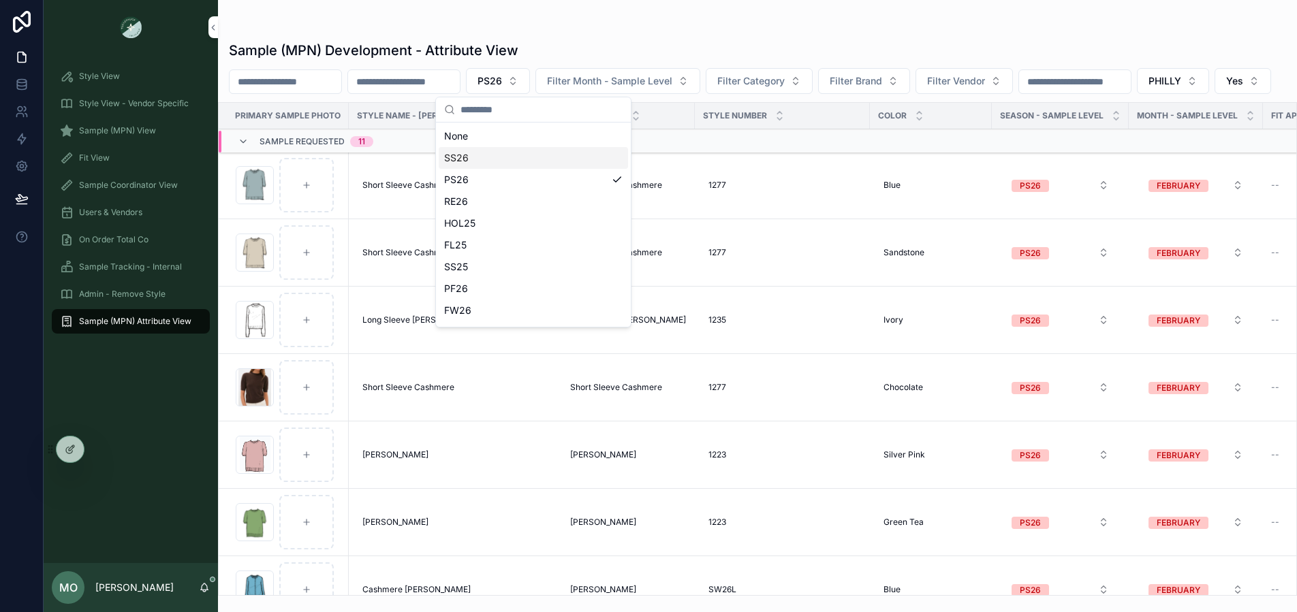
click at [319, 94] on div "PS26 Filter Month - Sample Level Filter Category Filter Brand Filter Vendor PHI…" at bounding box center [757, 81] width 1079 height 26
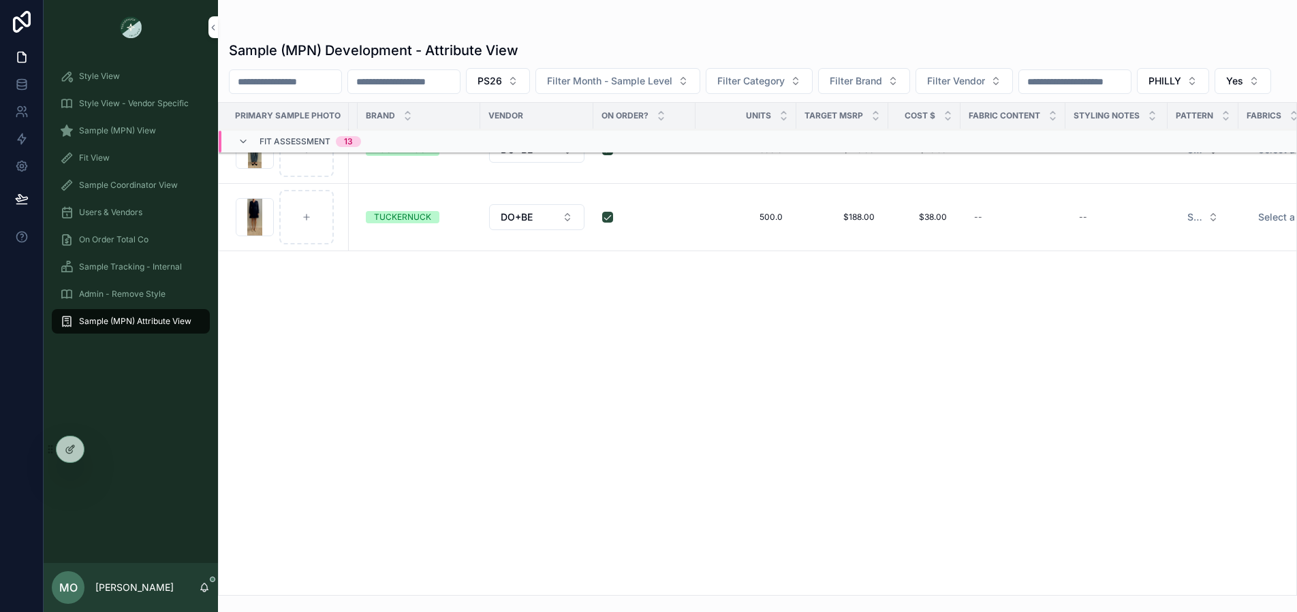
scroll to position [0, 1142]
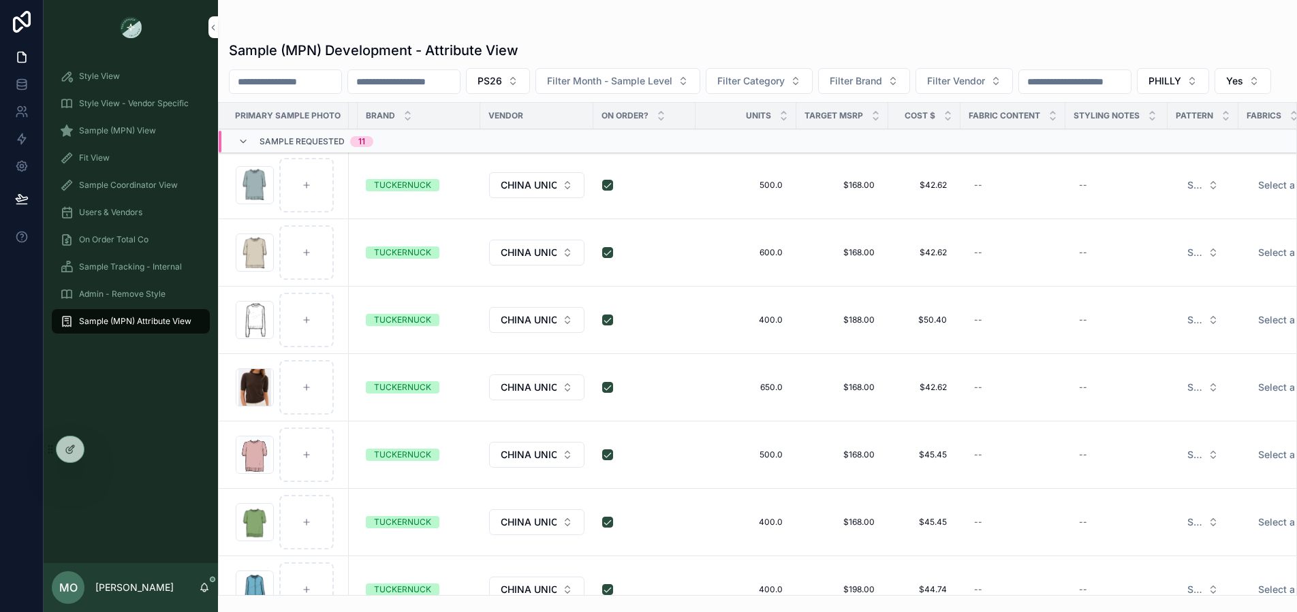
click at [1214, 94] on button "Yes" at bounding box center [1242, 81] width 57 height 26
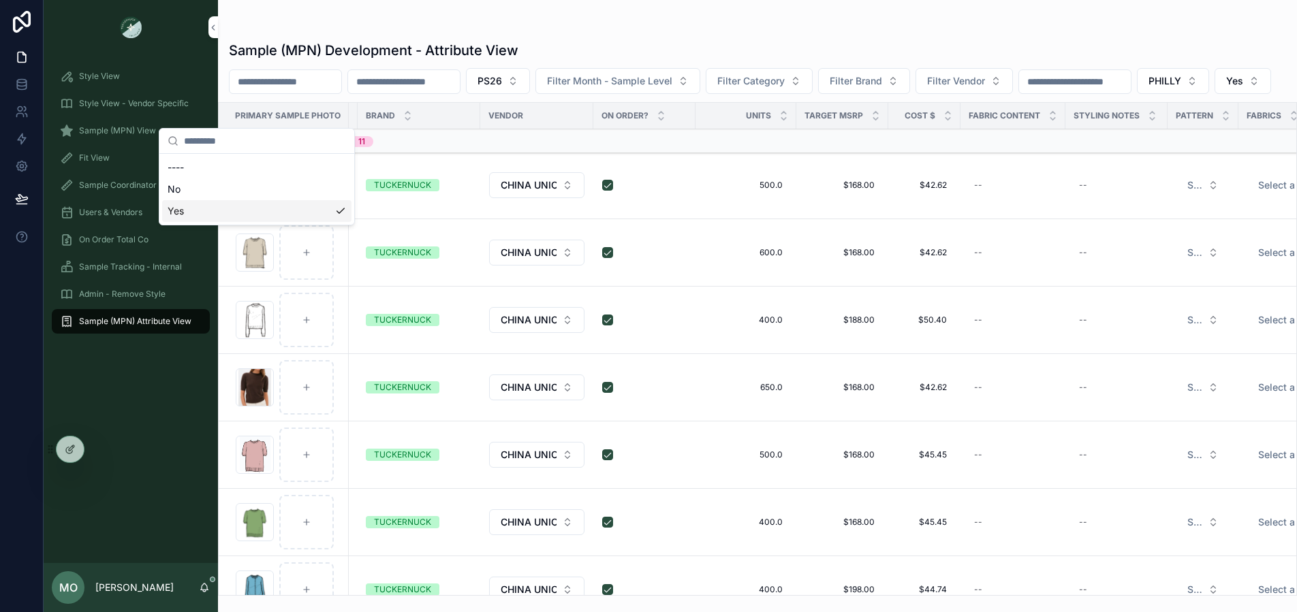
click at [197, 205] on div "Yes" at bounding box center [256, 211] width 189 height 22
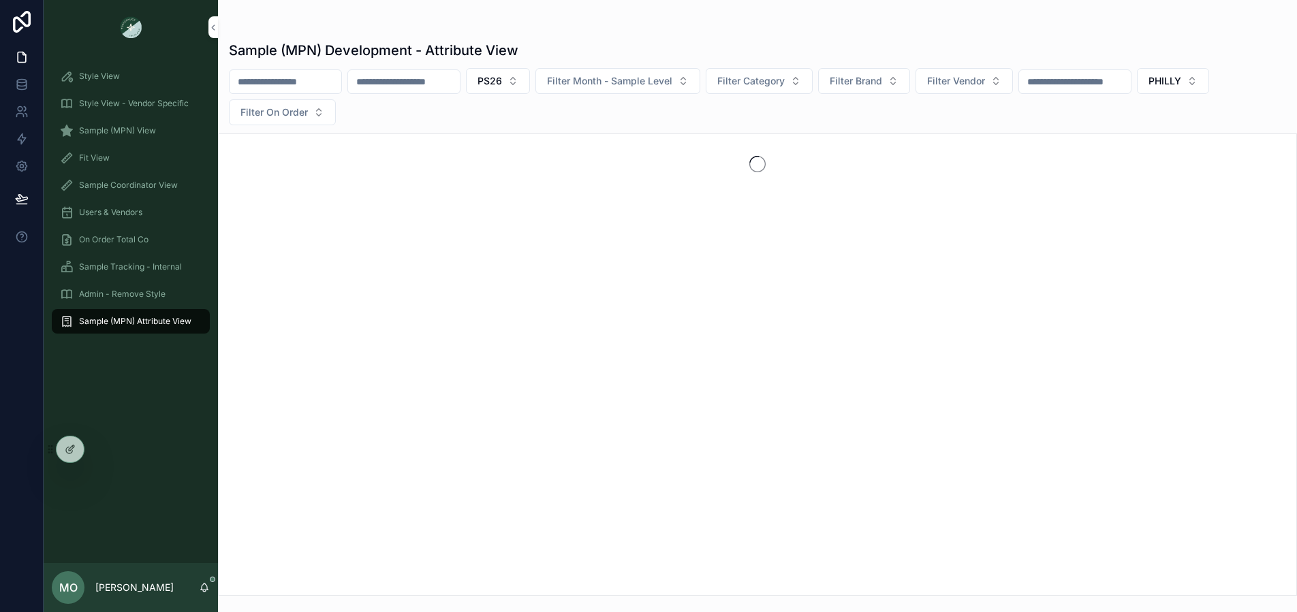
click at [284, 116] on span "Filter On Order" at bounding box center [273, 113] width 67 height 14
click at [240, 211] on div "Yes" at bounding box center [281, 211] width 189 height 22
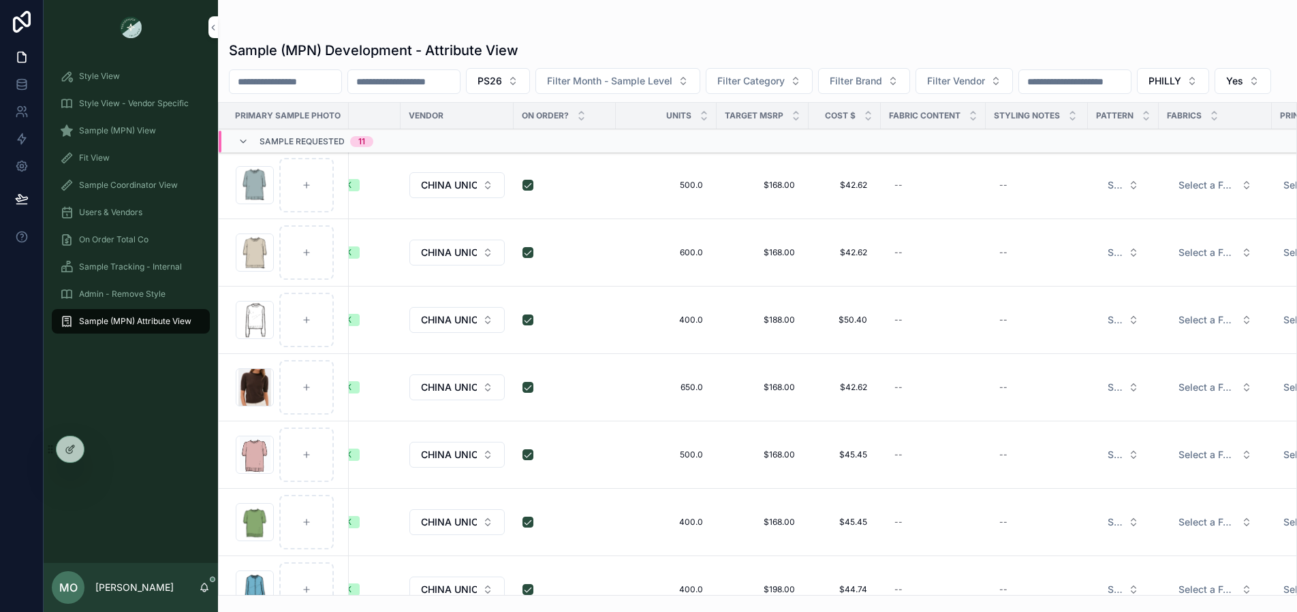
scroll to position [0, 1222]
click at [128, 125] on span "Sample (MPN) View" at bounding box center [117, 130] width 77 height 11
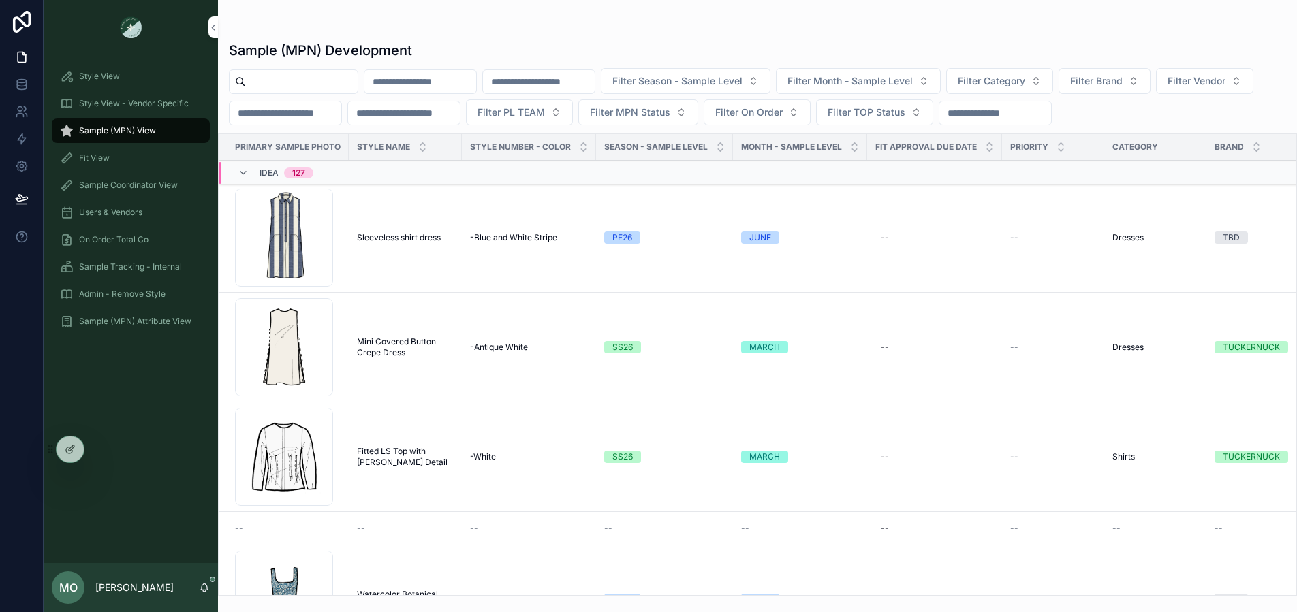
click at [129, 130] on span "Sample (MPN) View" at bounding box center [117, 130] width 77 height 11
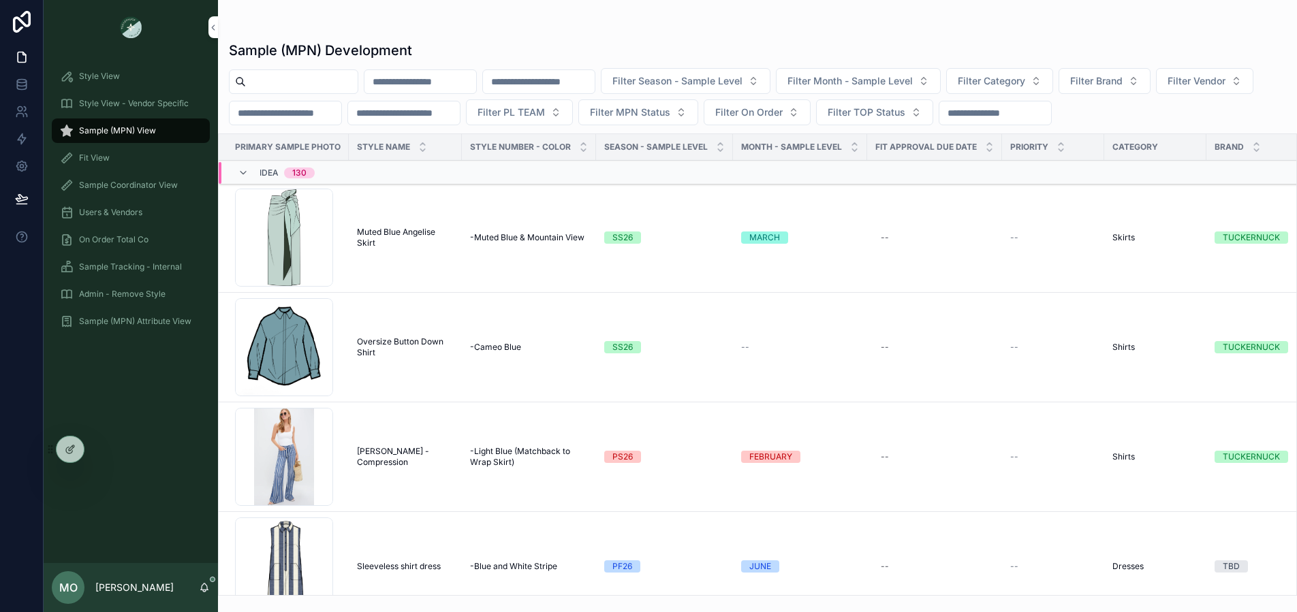
click at [385, 231] on span "Muted Blue Angelise Skirt" at bounding box center [405, 238] width 97 height 22
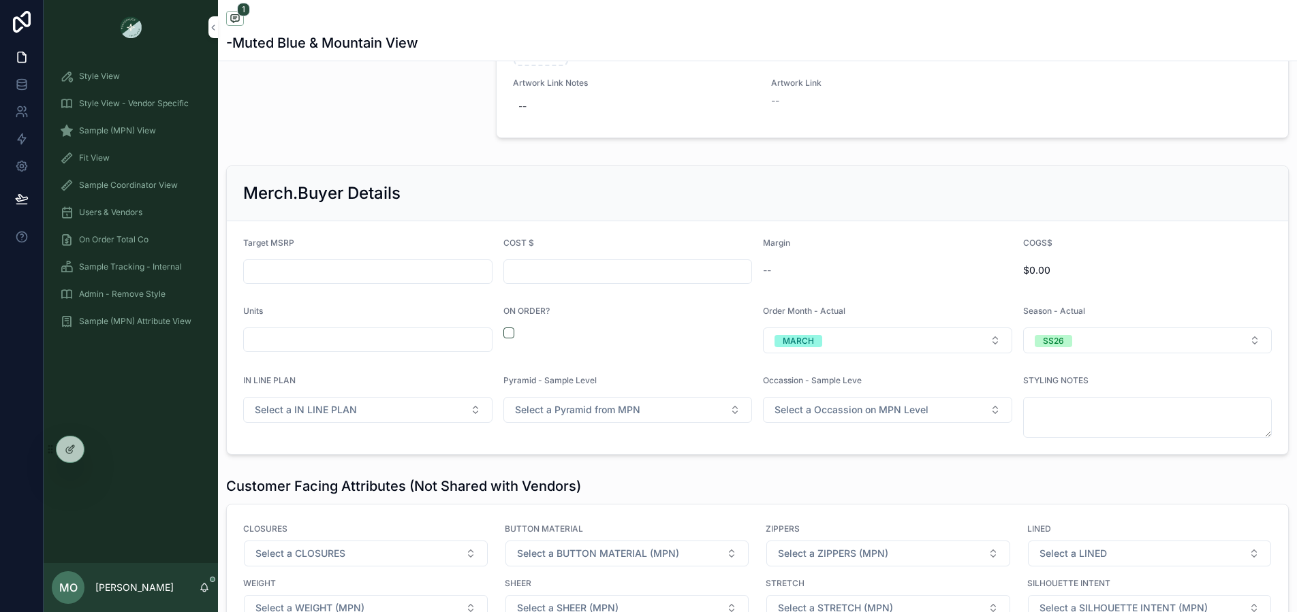
scroll to position [1692, 0]
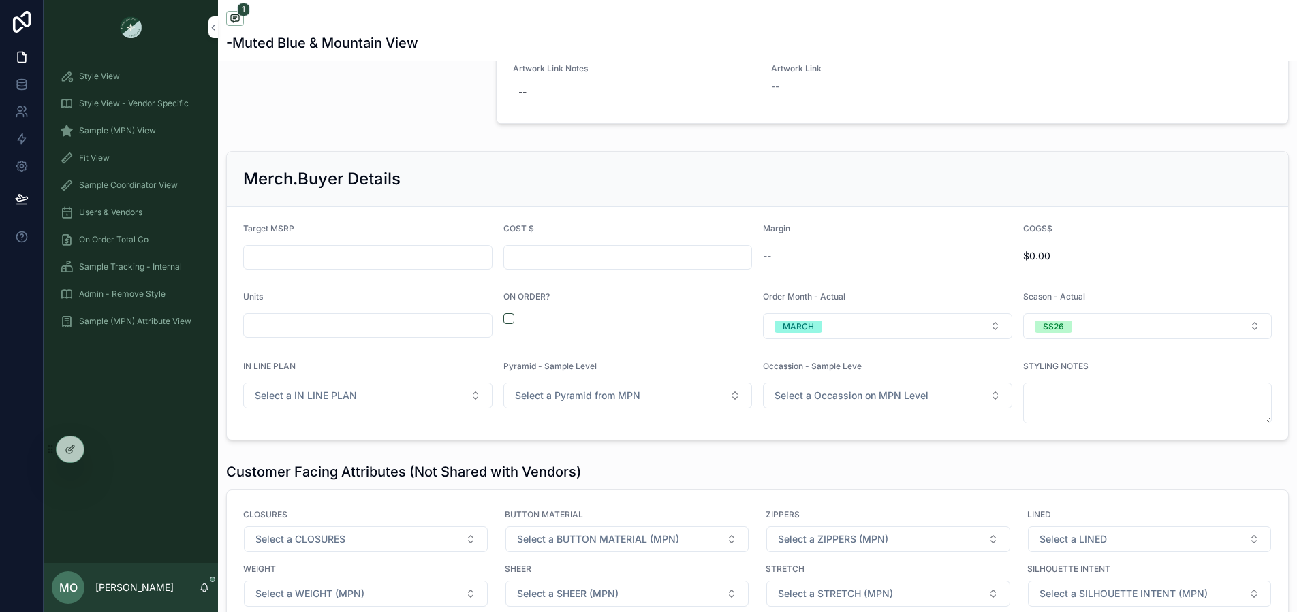
click at [503, 321] on button "scrollable content" at bounding box center [508, 318] width 11 height 11
click at [427, 334] on input "scrollable content" at bounding box center [368, 325] width 248 height 19
type input "*****"
click at [434, 269] on div "scrollable content" at bounding box center [367, 257] width 249 height 25
click at [426, 263] on input "scrollable content" at bounding box center [368, 257] width 248 height 19
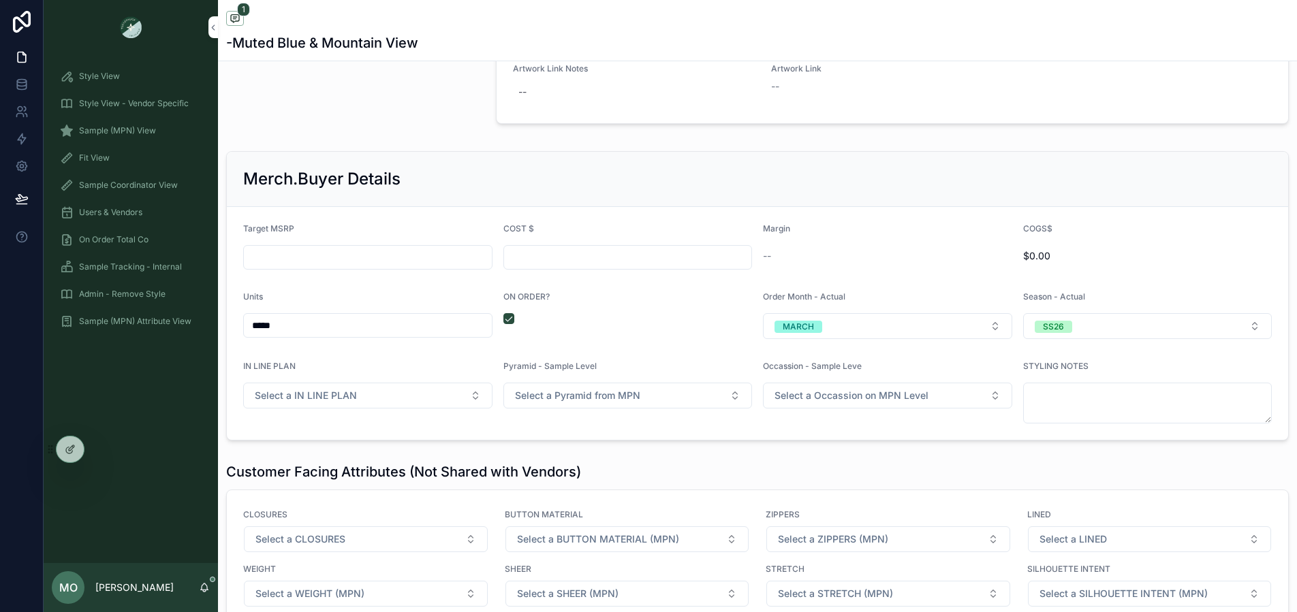
drag, startPoint x: 314, startPoint y: 326, endPoint x: 229, endPoint y: 321, distance: 84.6
click at [229, 321] on form "Target MSRP COST $ Margin -- COGS$ $0.00 Units ***** ON ORDER? Order Month - Ac…" at bounding box center [757, 323] width 1061 height 233
type input "*****"
click at [277, 257] on input "scrollable content" at bounding box center [368, 257] width 248 height 19
type input "*******"
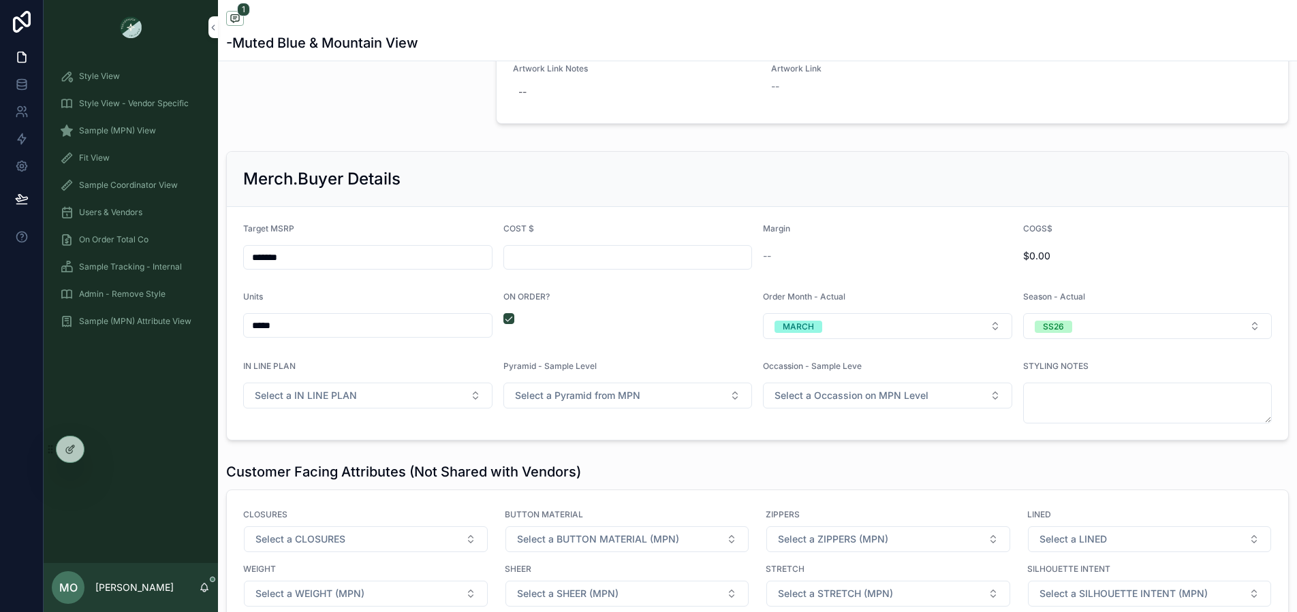
click at [537, 250] on input "scrollable content" at bounding box center [628, 257] width 248 height 19
type input "******"
click at [566, 171] on div "Merch.Buyer Details" at bounding box center [757, 179] width 1028 height 22
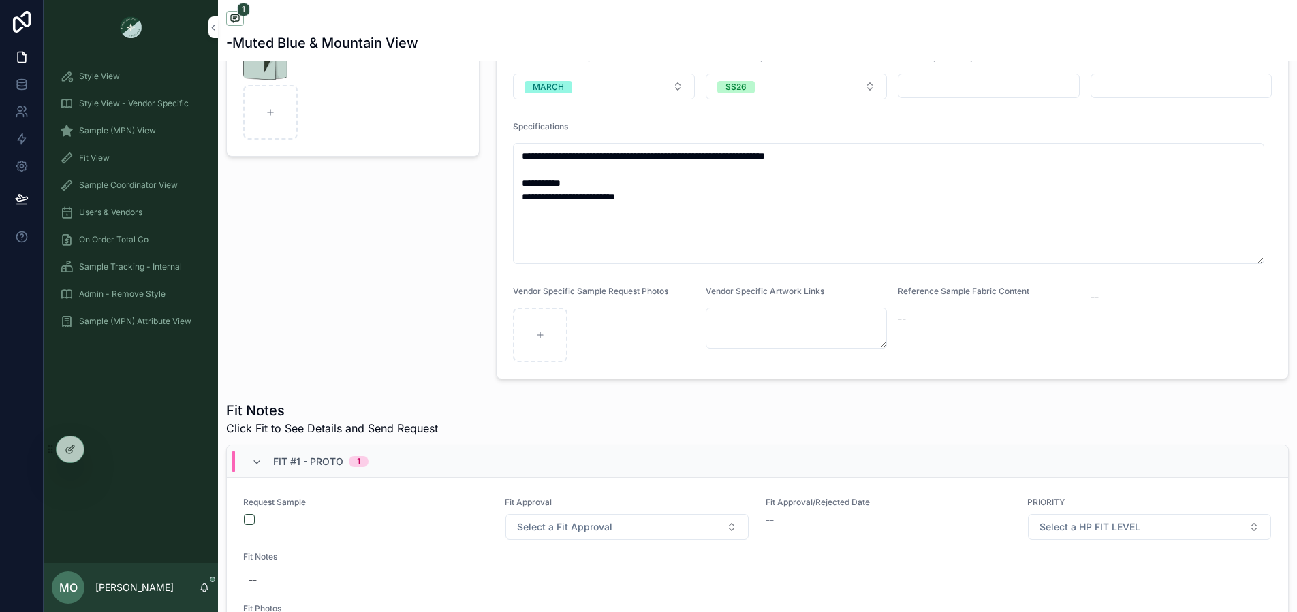
scroll to position [240, 0]
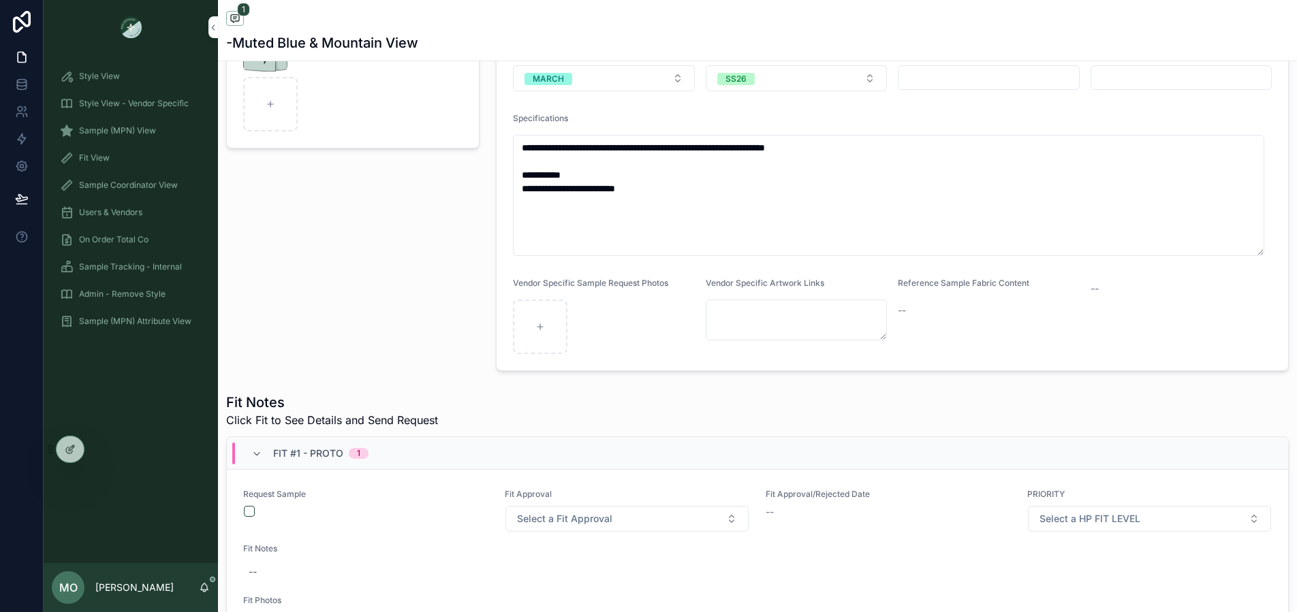
click at [248, 454] on div "Fit #1 - Proto 1" at bounding box center [310, 454] width 150 height 22
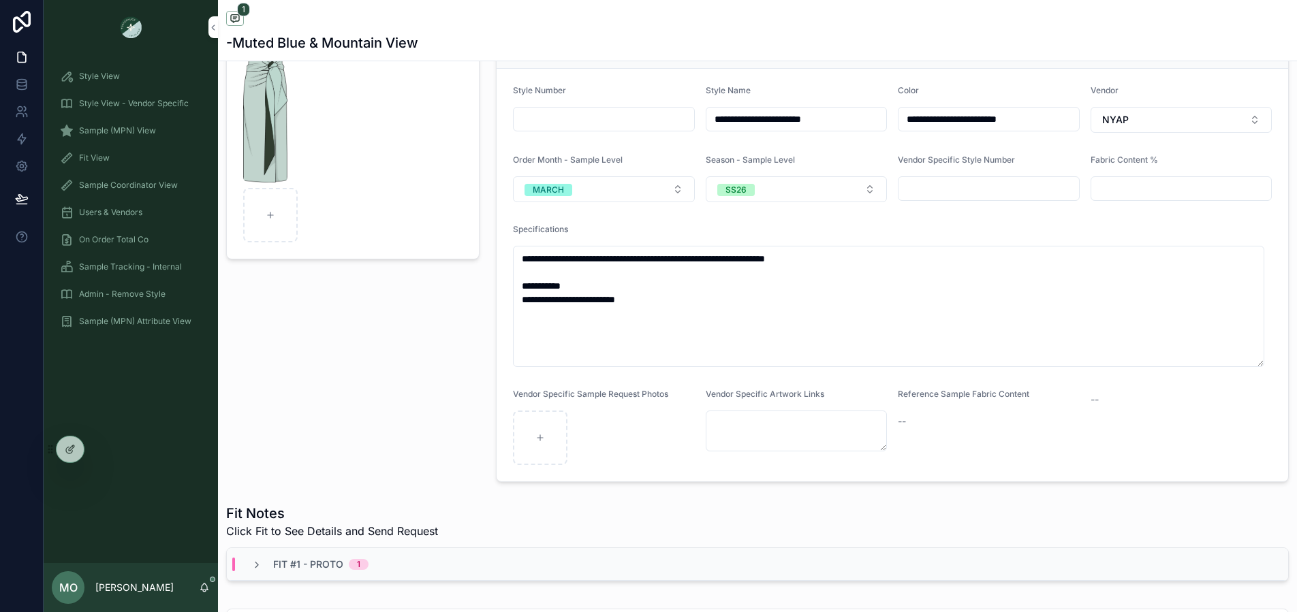
scroll to position [0, 0]
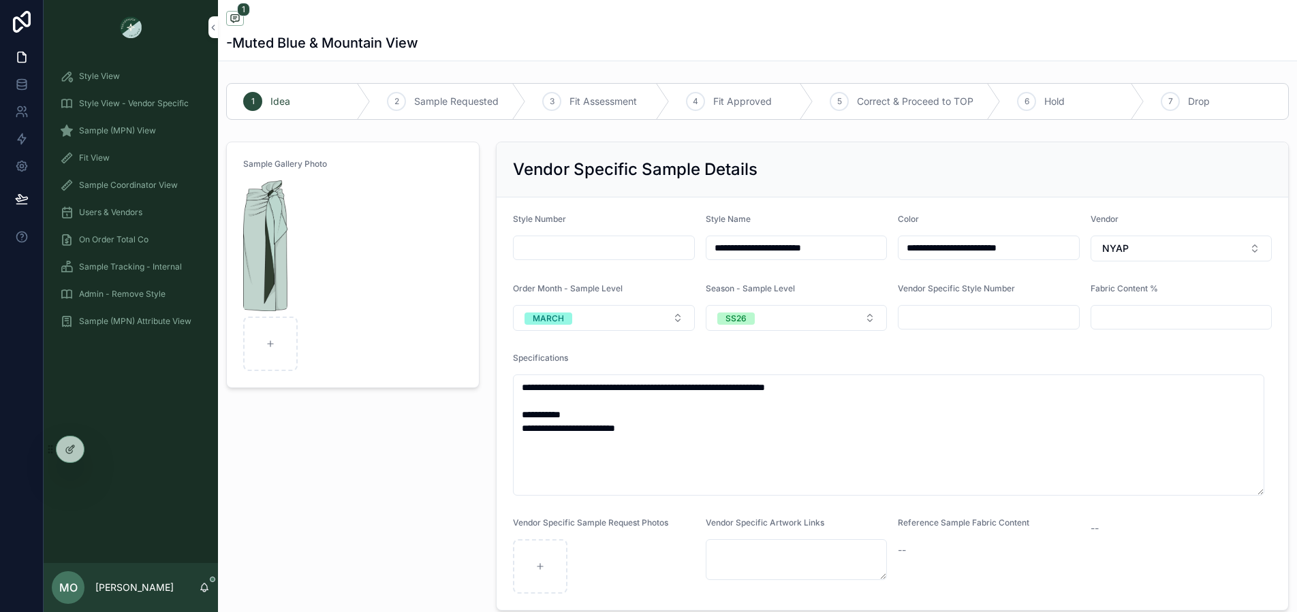
click at [140, 133] on span "Sample (MPN) View" at bounding box center [117, 130] width 77 height 11
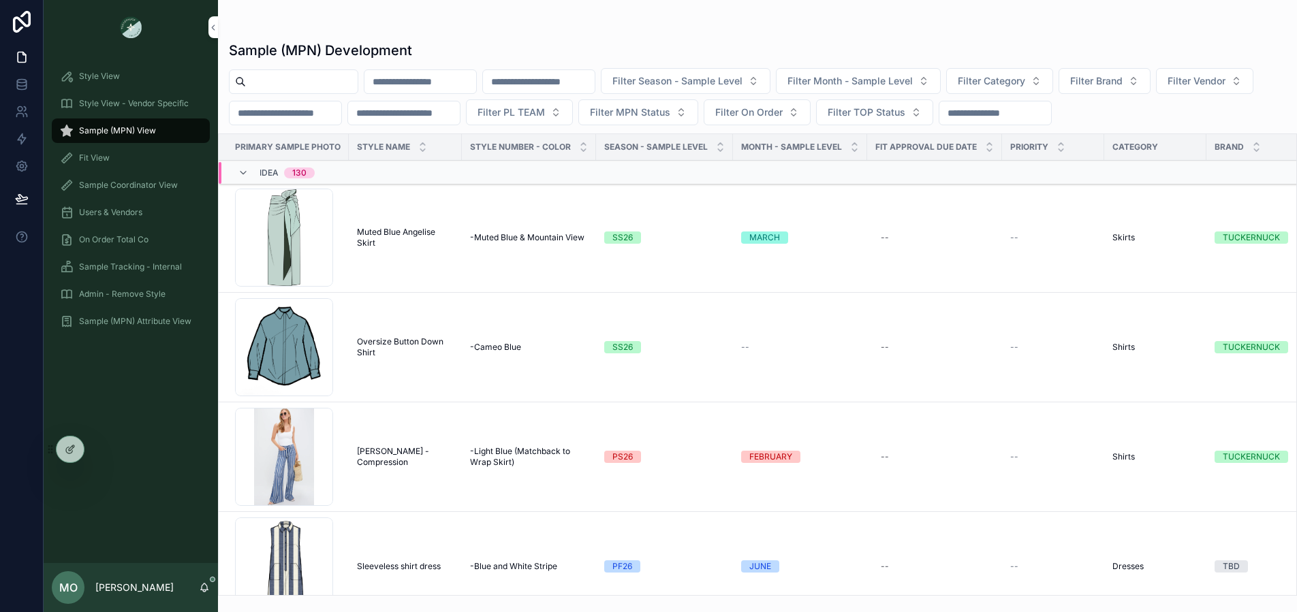
click at [275, 86] on input "scrollable content" at bounding box center [302, 81] width 112 height 19
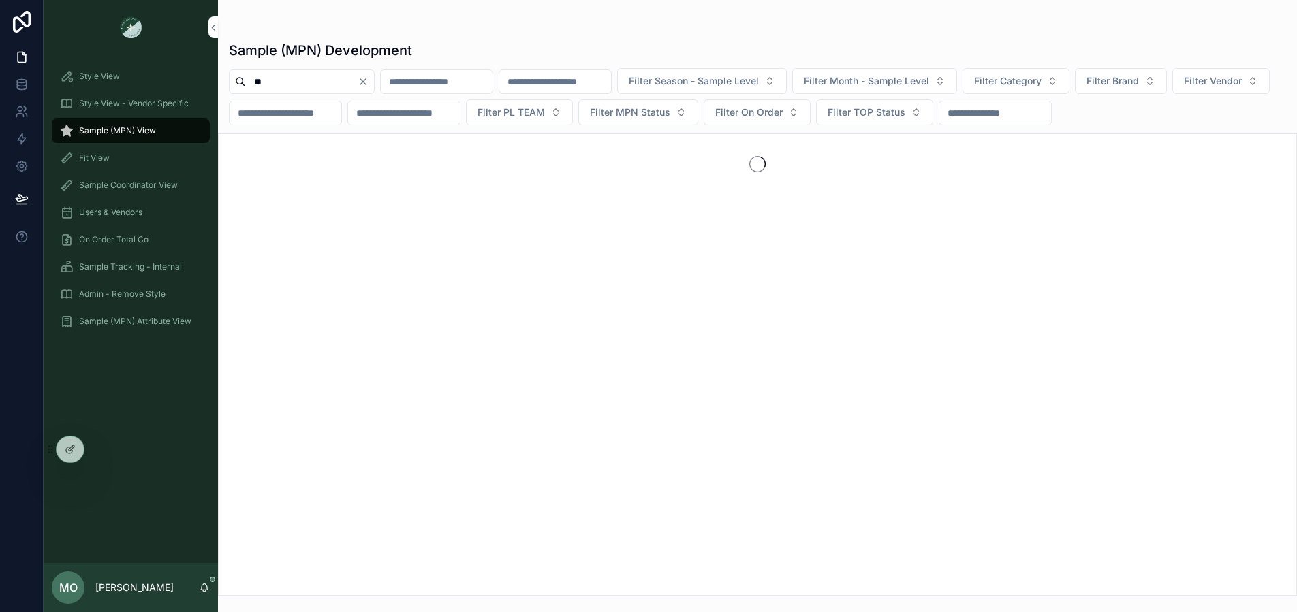
type input "*"
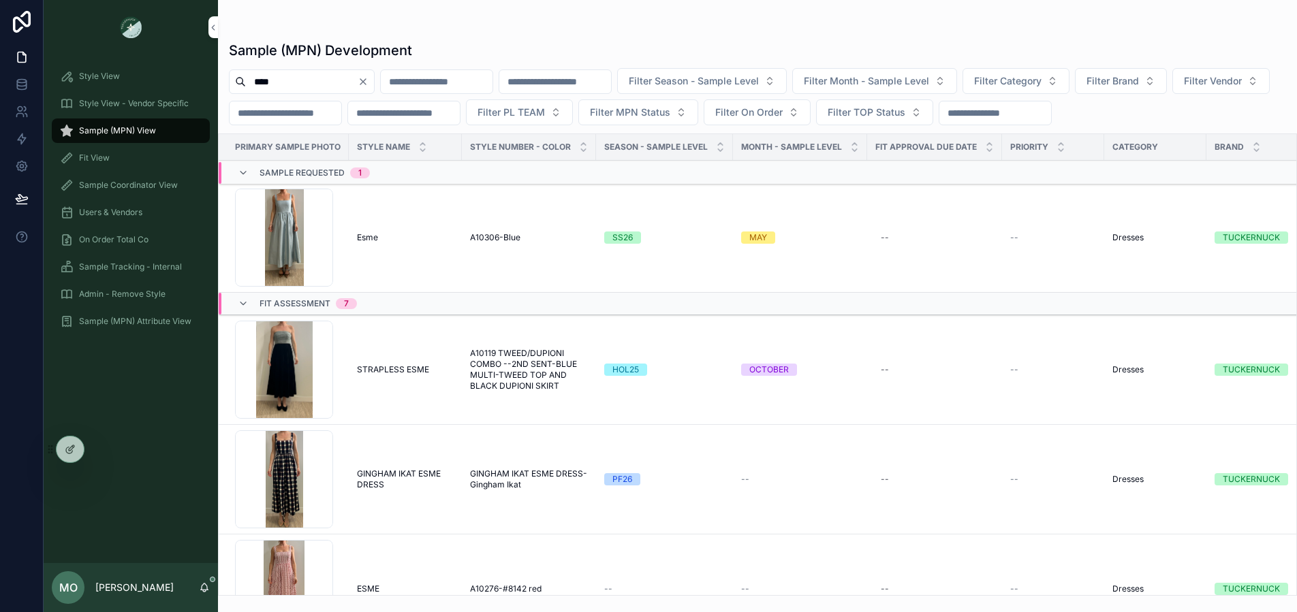
click at [0, 0] on icon "scrollable content" at bounding box center [0, 0] width 0 height 0
click at [280, 80] on input "****" at bounding box center [302, 81] width 112 height 19
drag, startPoint x: 284, startPoint y: 80, endPoint x: 236, endPoint y: 82, distance: 47.7
click at [236, 82] on div "****" at bounding box center [302, 81] width 146 height 25
type input "********"
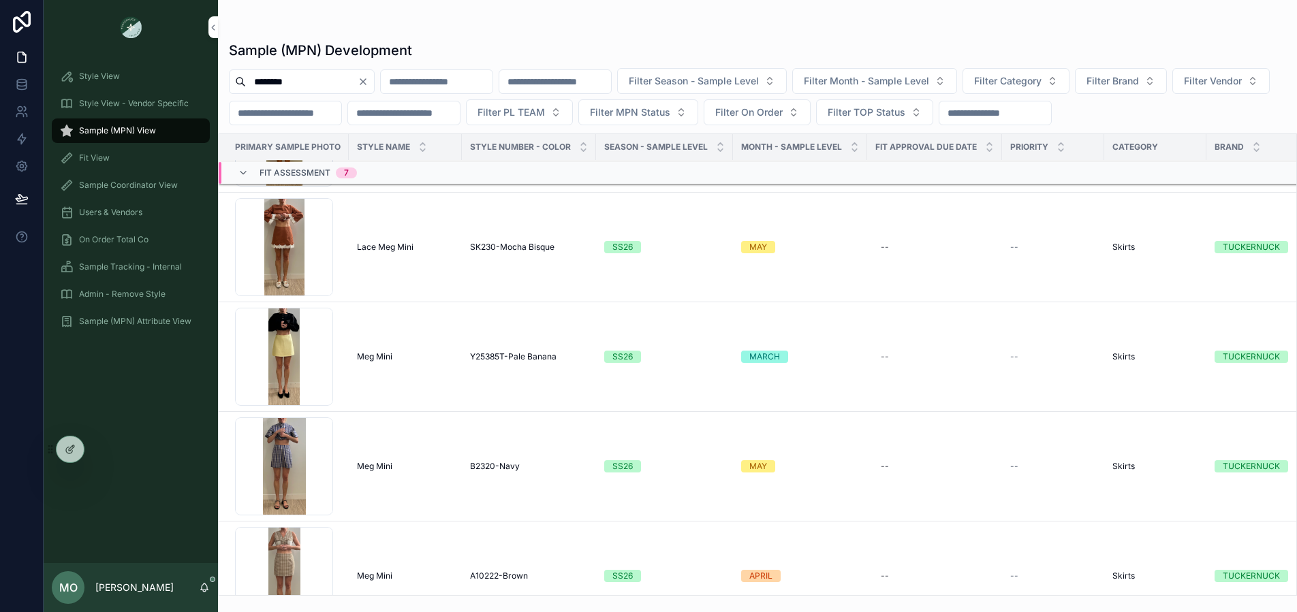
scroll to position [541, 0]
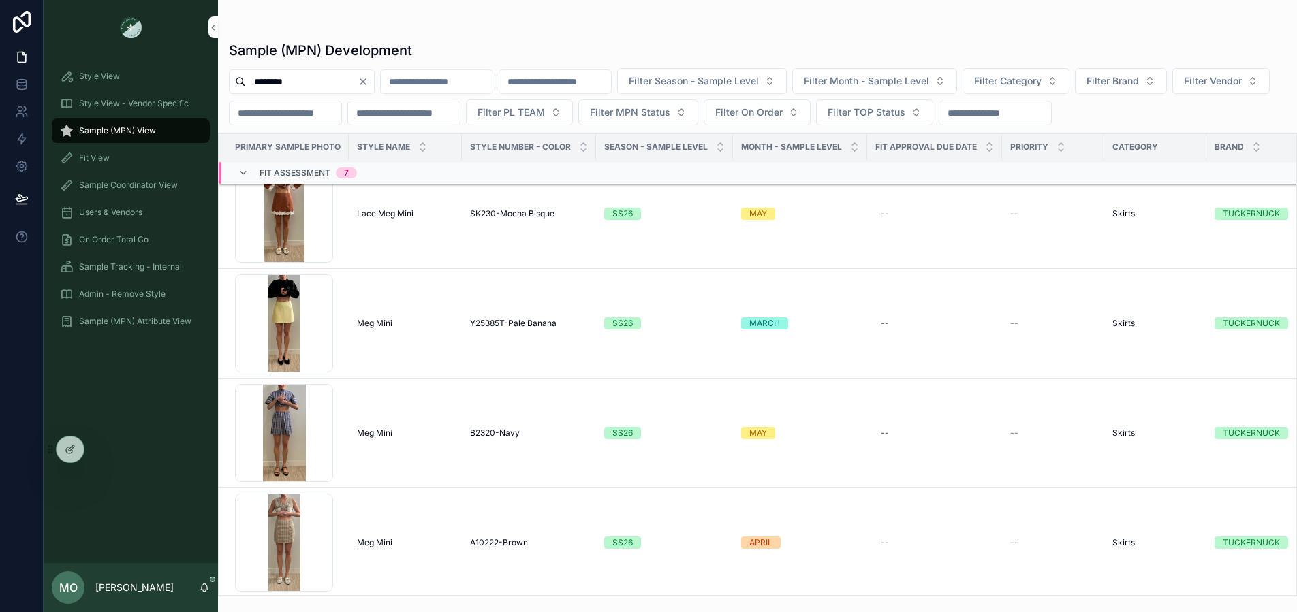
click at [377, 318] on span "Meg Mini" at bounding box center [374, 323] width 35 height 11
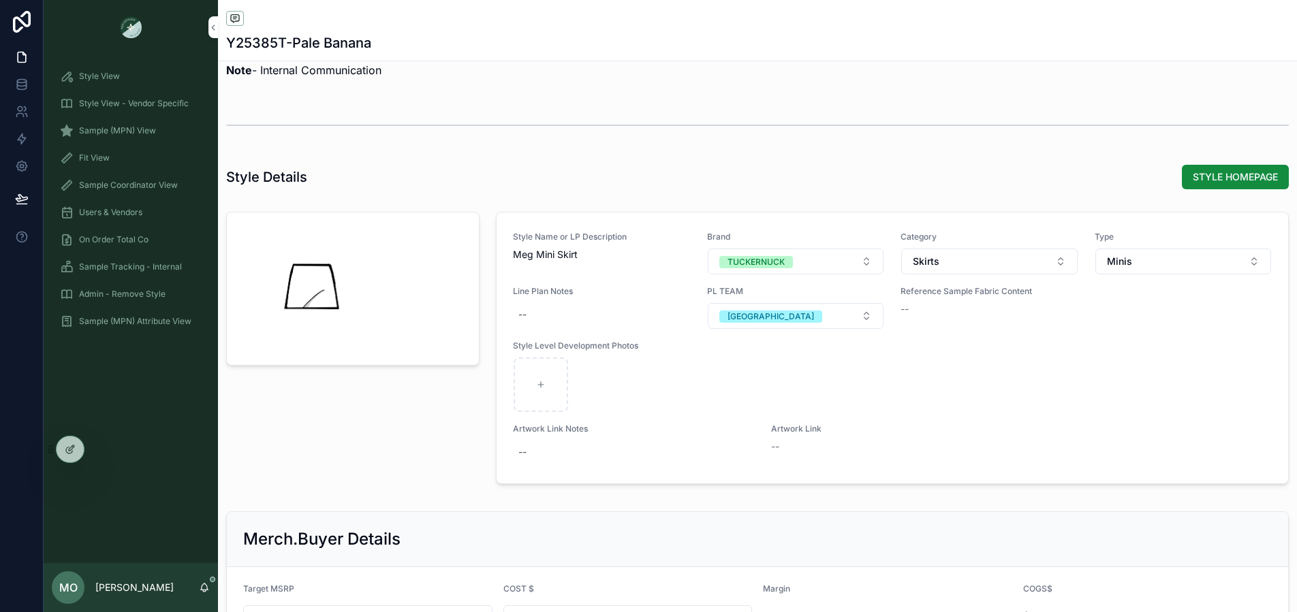
scroll to position [1079, 0]
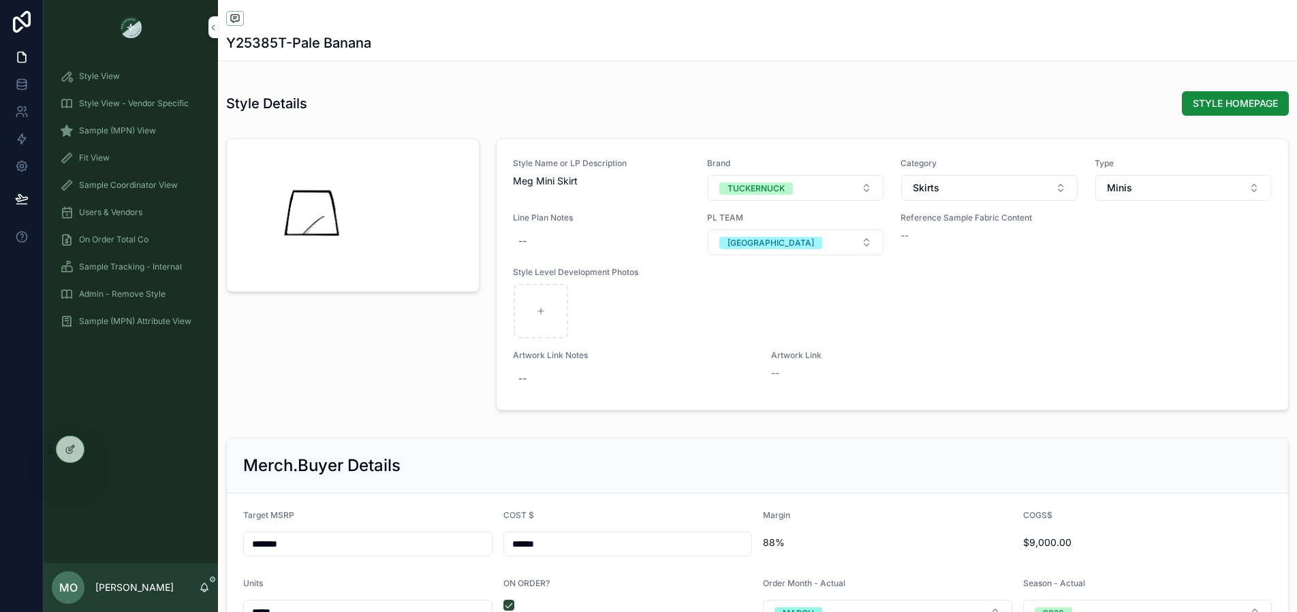
click at [1243, 110] on button "STYLE HOMEPAGE" at bounding box center [1235, 103] width 107 height 25
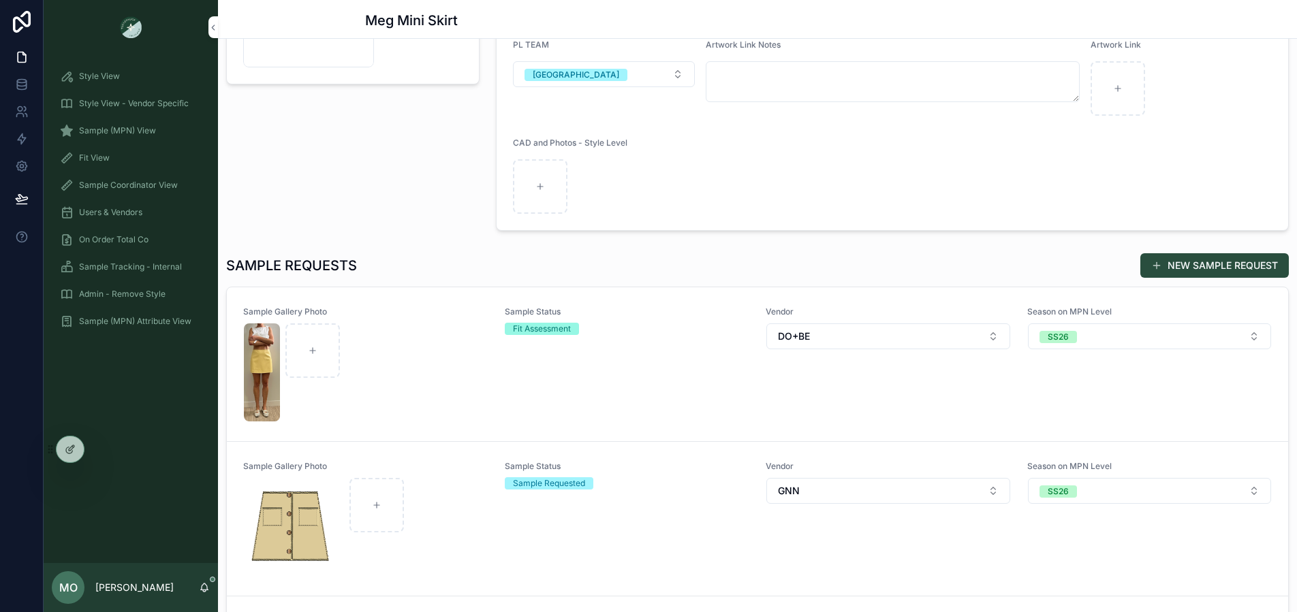
scroll to position [259, 0]
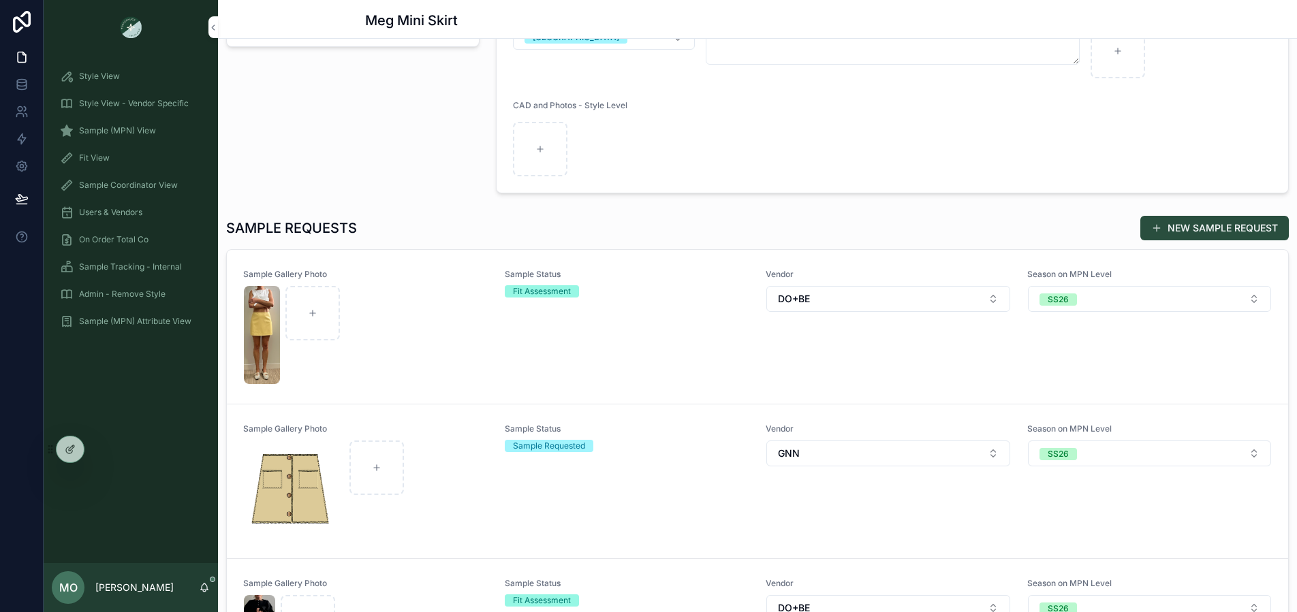
click at [449, 321] on div "scrollable content" at bounding box center [366, 335] width 244 height 98
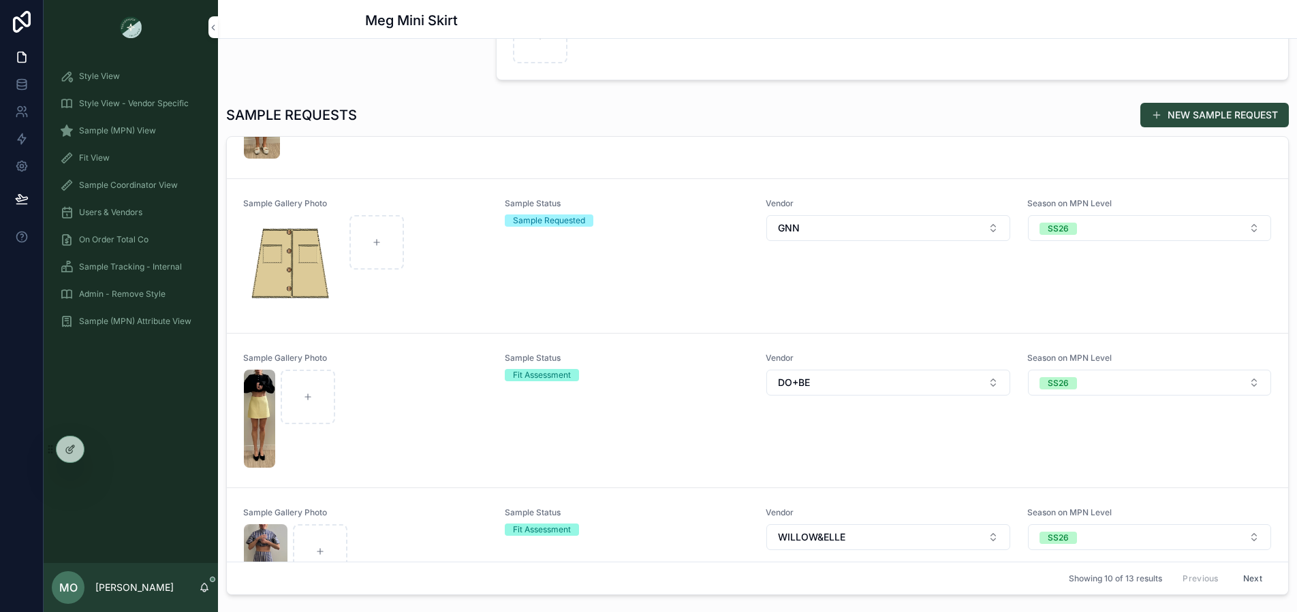
scroll to position [125, 0]
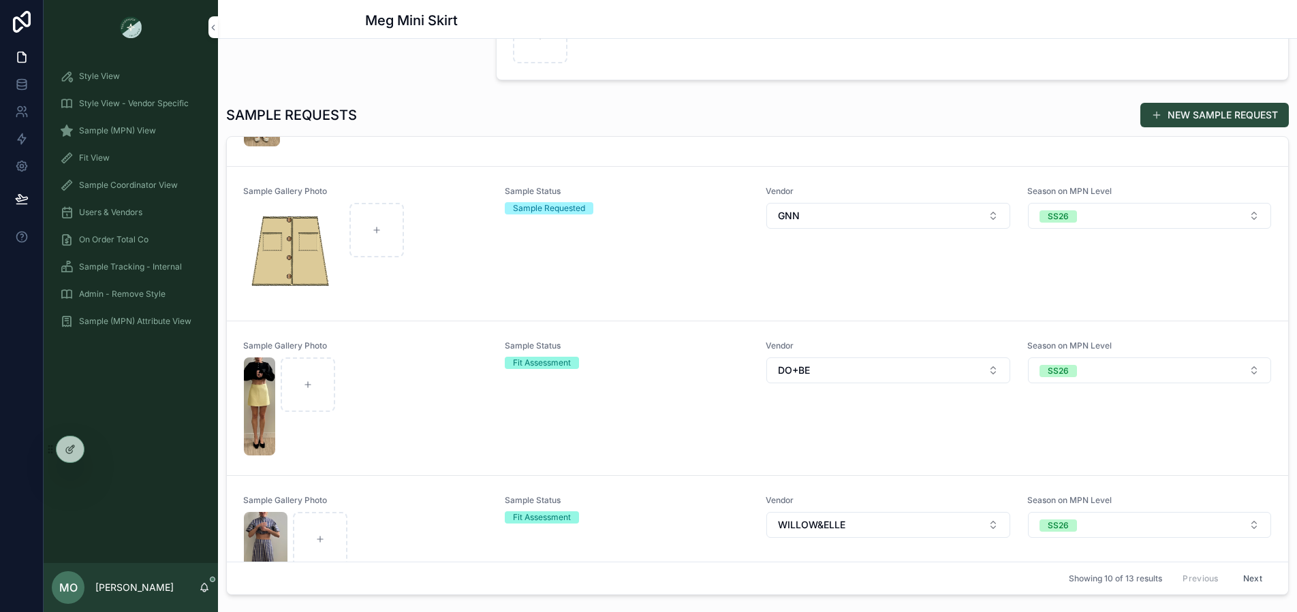
click at [460, 409] on div "scrollable content" at bounding box center [366, 407] width 244 height 98
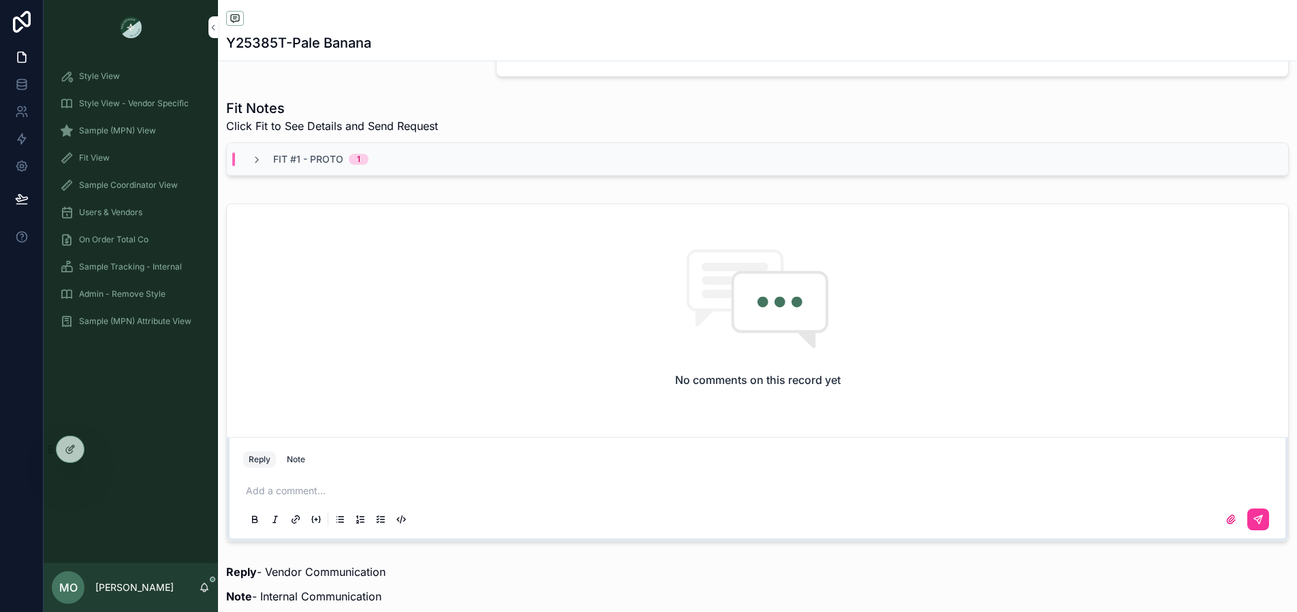
scroll to position [782, 0]
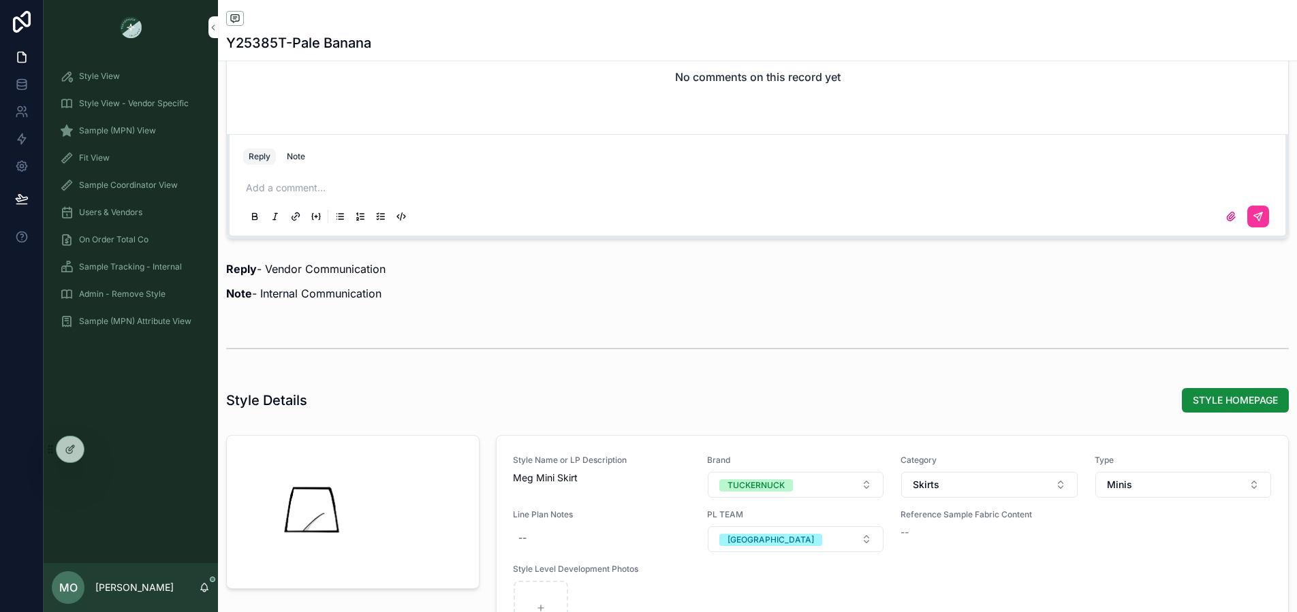
click at [1229, 397] on span "STYLE HOMEPAGE" at bounding box center [1234, 401] width 85 height 14
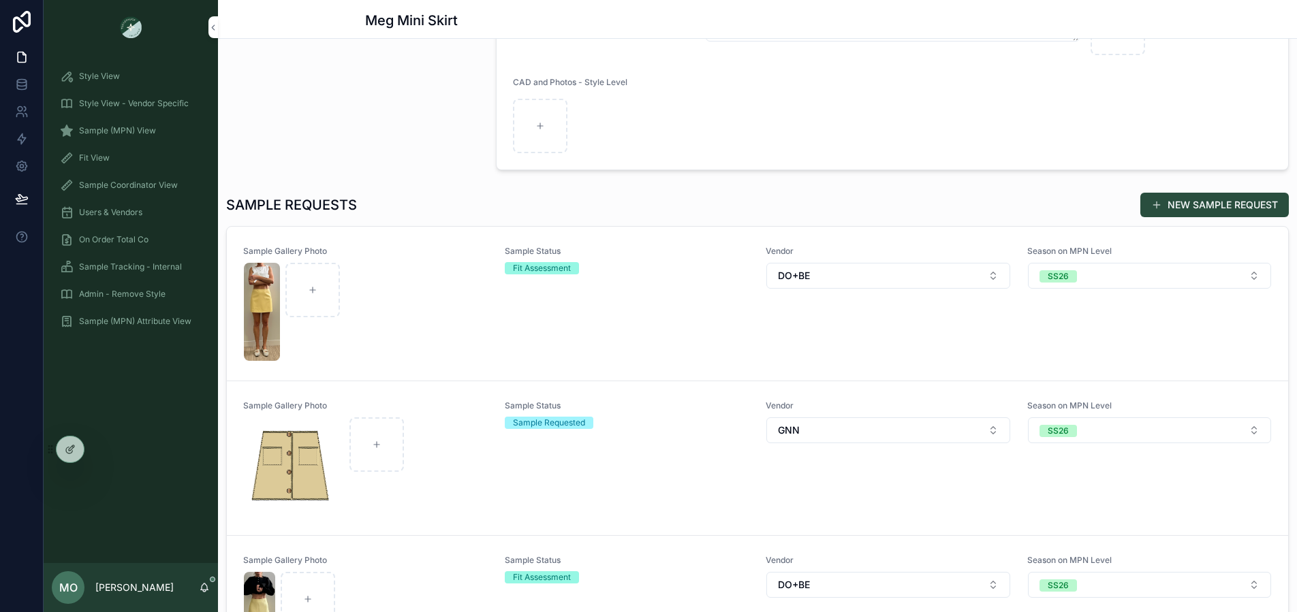
scroll to position [274, 0]
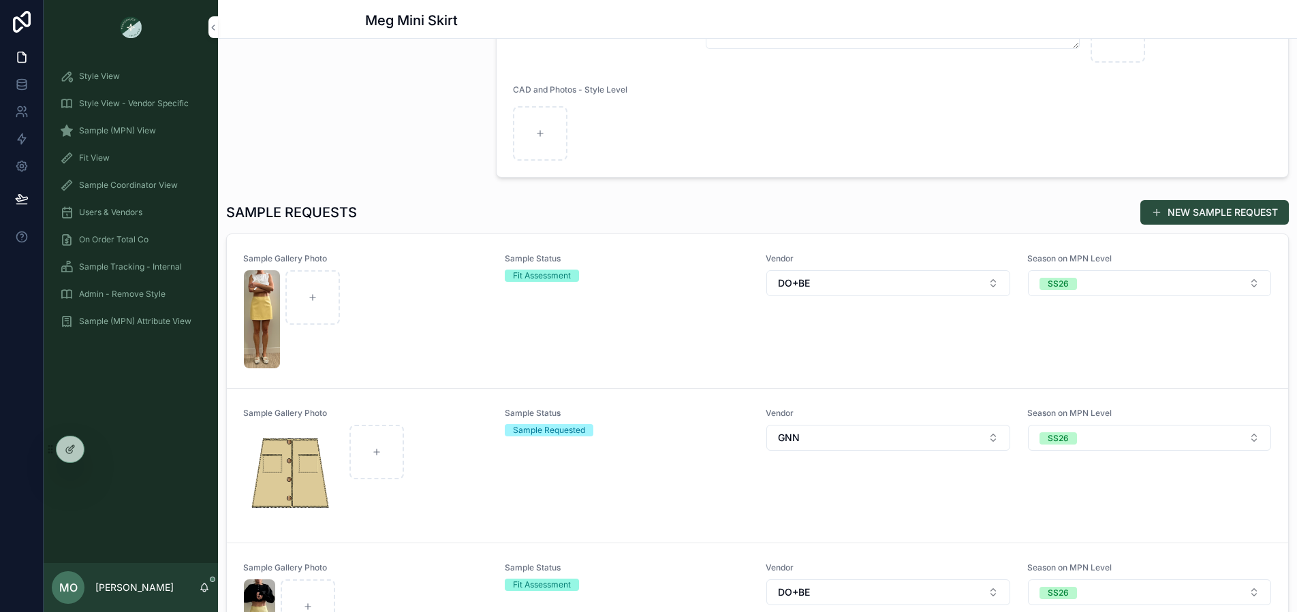
click at [1194, 224] on div "NEW SAMPLE REQUEST" at bounding box center [1208, 213] width 159 height 26
click at [1150, 202] on button "NEW SAMPLE REQUEST" at bounding box center [1214, 212] width 148 height 25
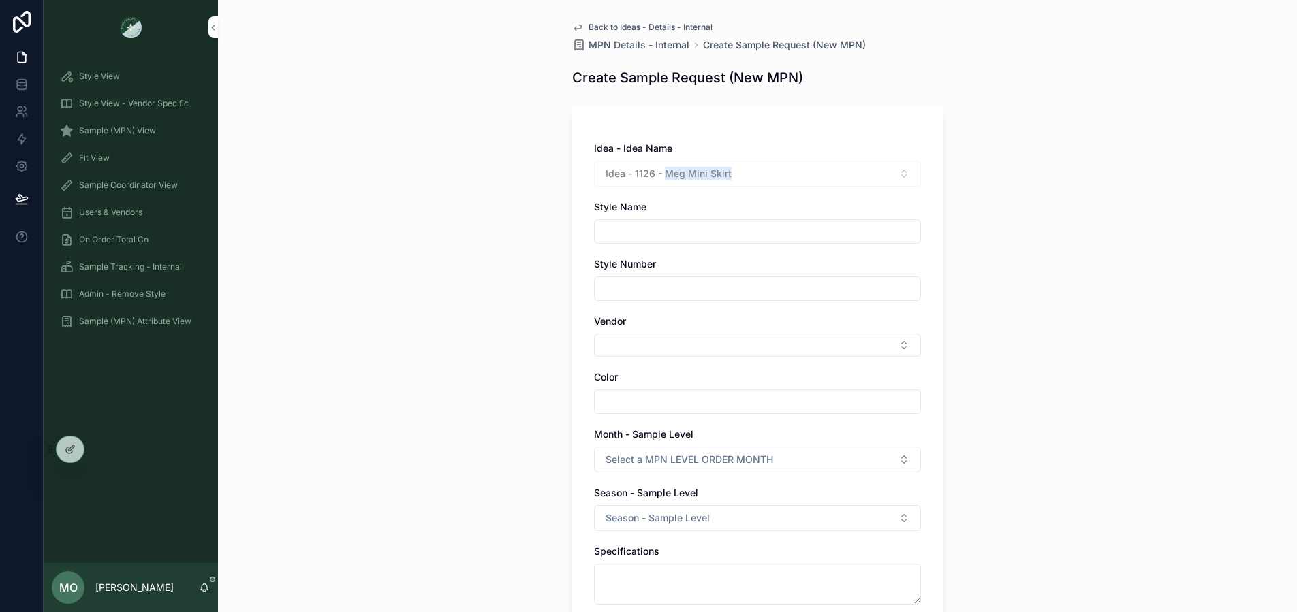
drag, startPoint x: 659, startPoint y: 175, endPoint x: 726, endPoint y: 183, distance: 67.2
click at [726, 183] on div "Idea - 1126 - Meg Mini Skirt" at bounding box center [757, 174] width 327 height 26
copy span "Meg Mini Skirt"
click at [659, 233] on input "scrollable content" at bounding box center [758, 231] width 326 height 19
paste input "**********"
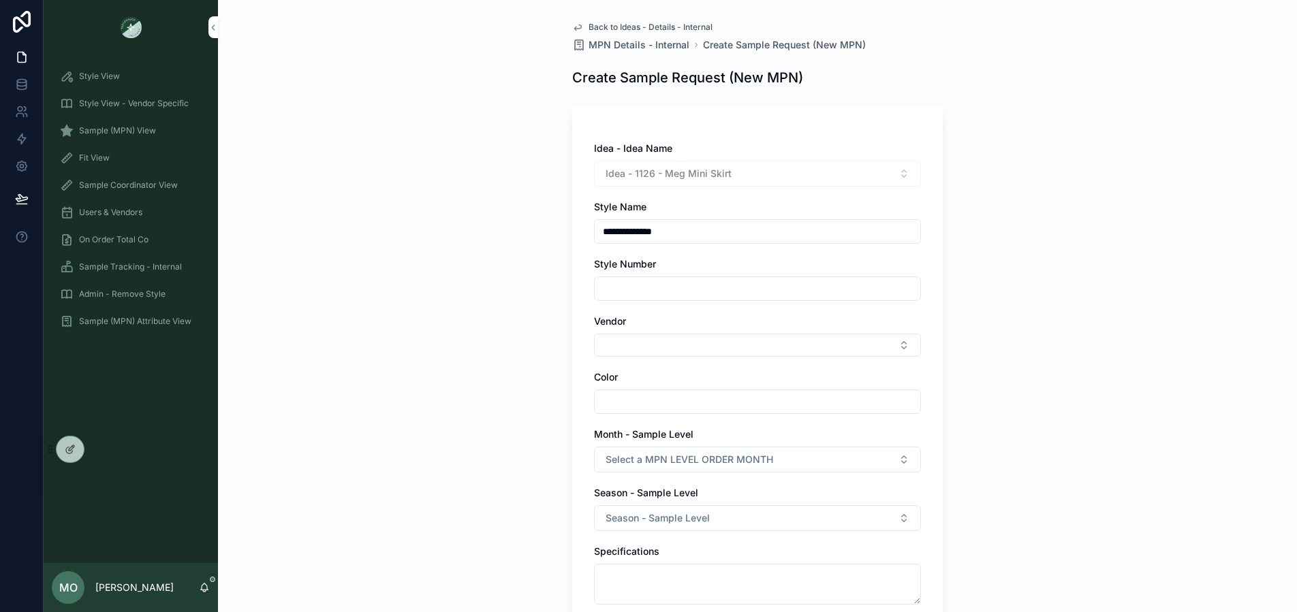
type input "**********"
click at [621, 296] on input "scrollable content" at bounding box center [758, 288] width 326 height 19
drag, startPoint x: 607, startPoint y: 415, endPoint x: 599, endPoint y: 394, distance: 22.0
click at [607, 415] on div "**********" at bounding box center [757, 504] width 327 height 725
click at [599, 394] on input "scrollable content" at bounding box center [758, 401] width 326 height 19
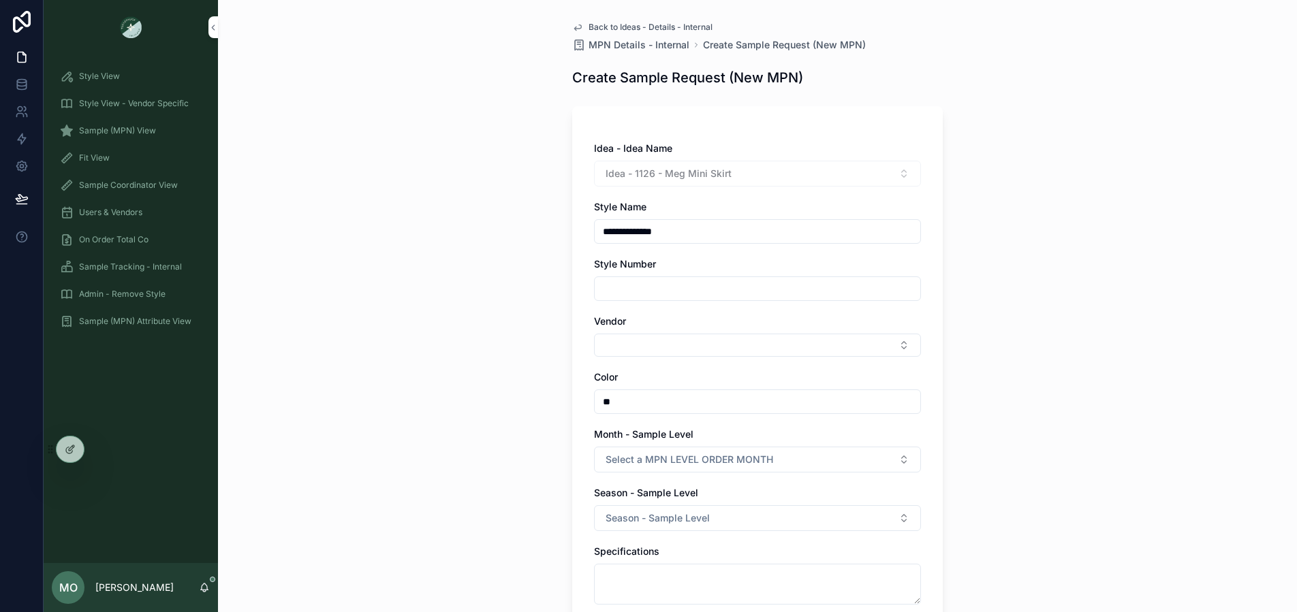
type input "*"
type input "**********"
click at [605, 457] on span "Select a MPN LEVEL ORDER MONTH" at bounding box center [689, 460] width 168 height 14
type input "**"
click at [693, 513] on div "FEBRUARY" at bounding box center [692, 514] width 43 height 12
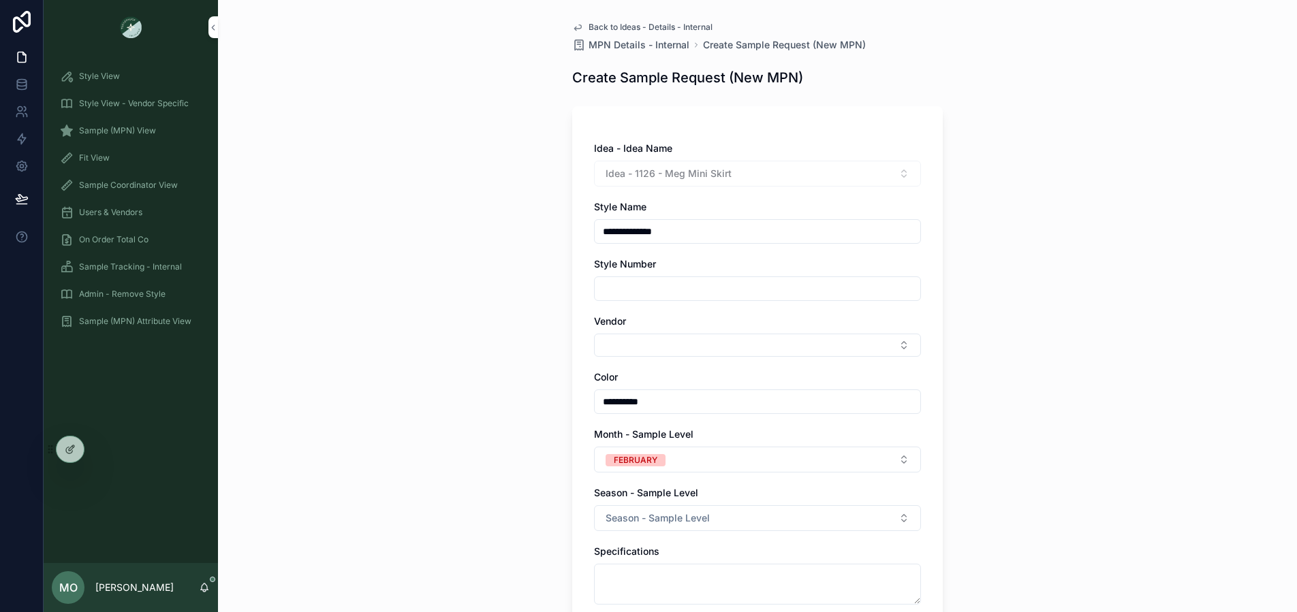
click at [648, 512] on span "Season - Sample Level" at bounding box center [657, 518] width 104 height 14
type input "**"
click at [721, 569] on div "PS26" at bounding box center [752, 573] width 189 height 20
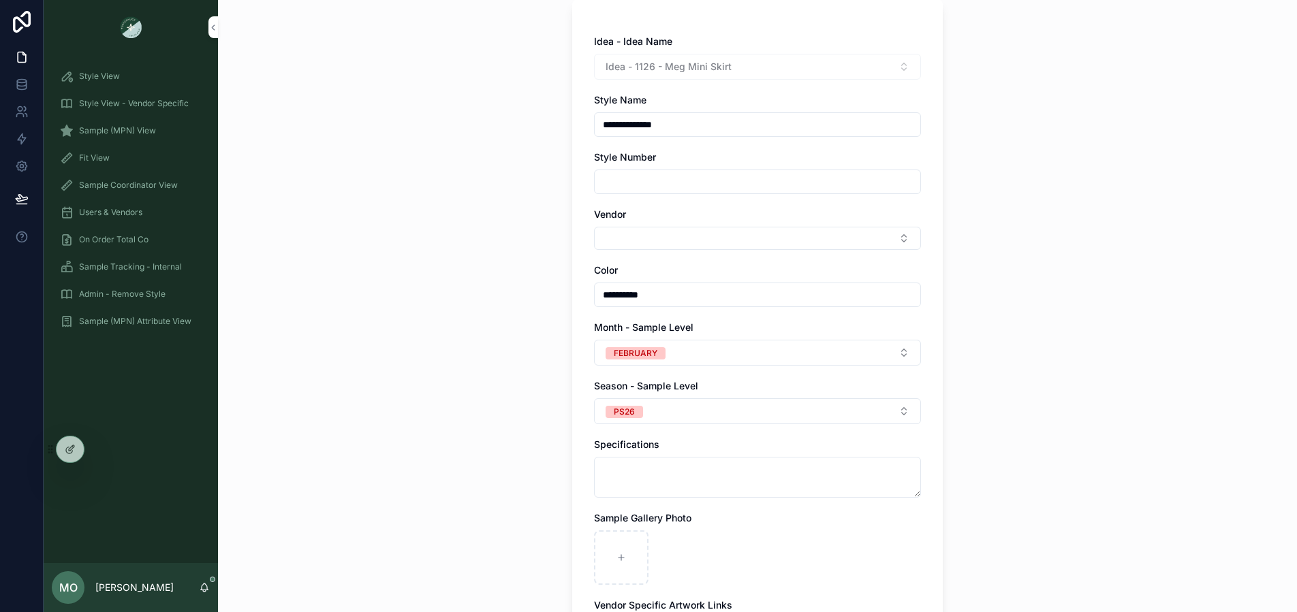
scroll to position [409, 0]
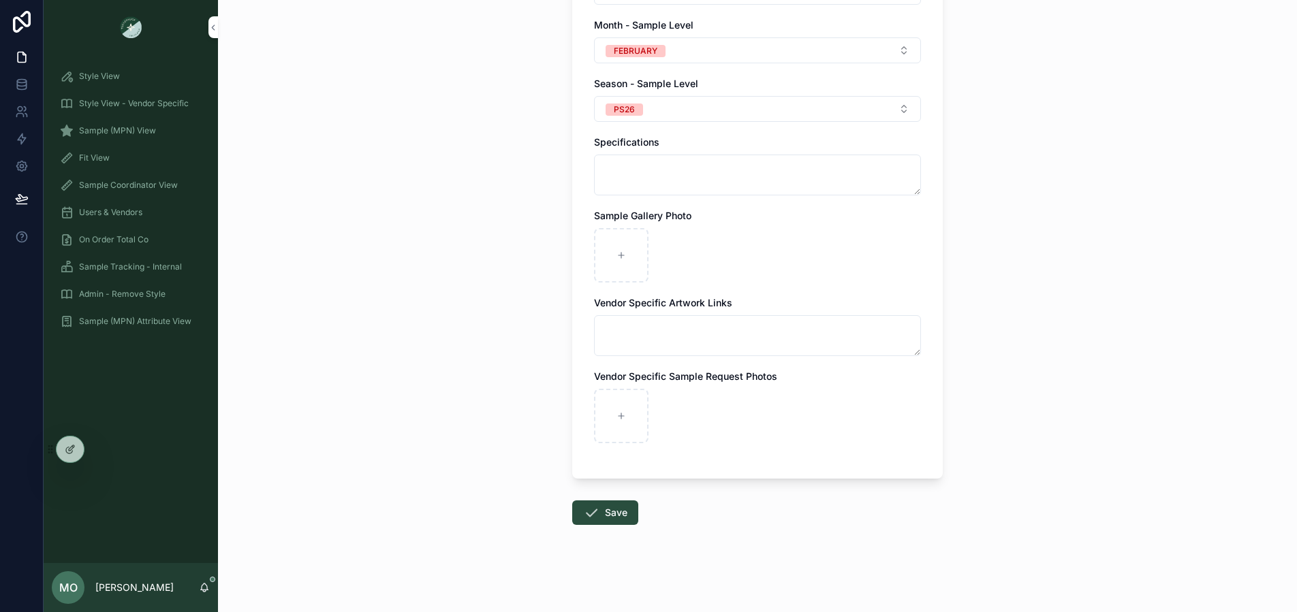
click at [619, 270] on div "scrollable content" at bounding box center [621, 255] width 54 height 54
type input "**********"
click at [608, 512] on button "Save" at bounding box center [605, 513] width 66 height 25
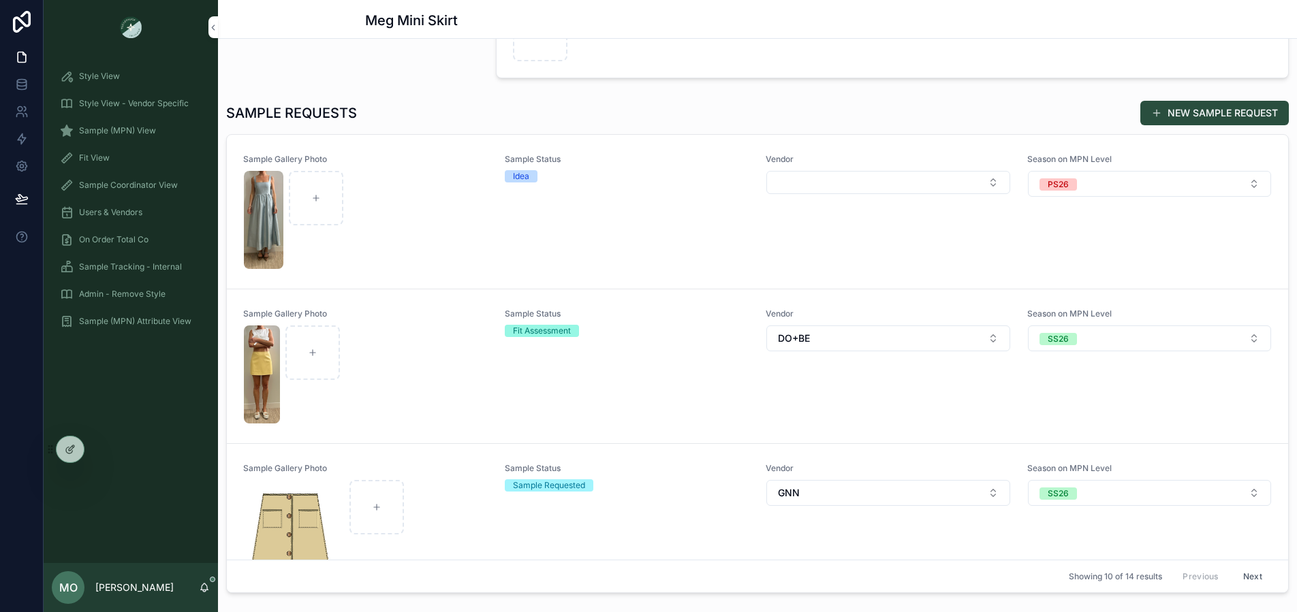
scroll to position [361, 0]
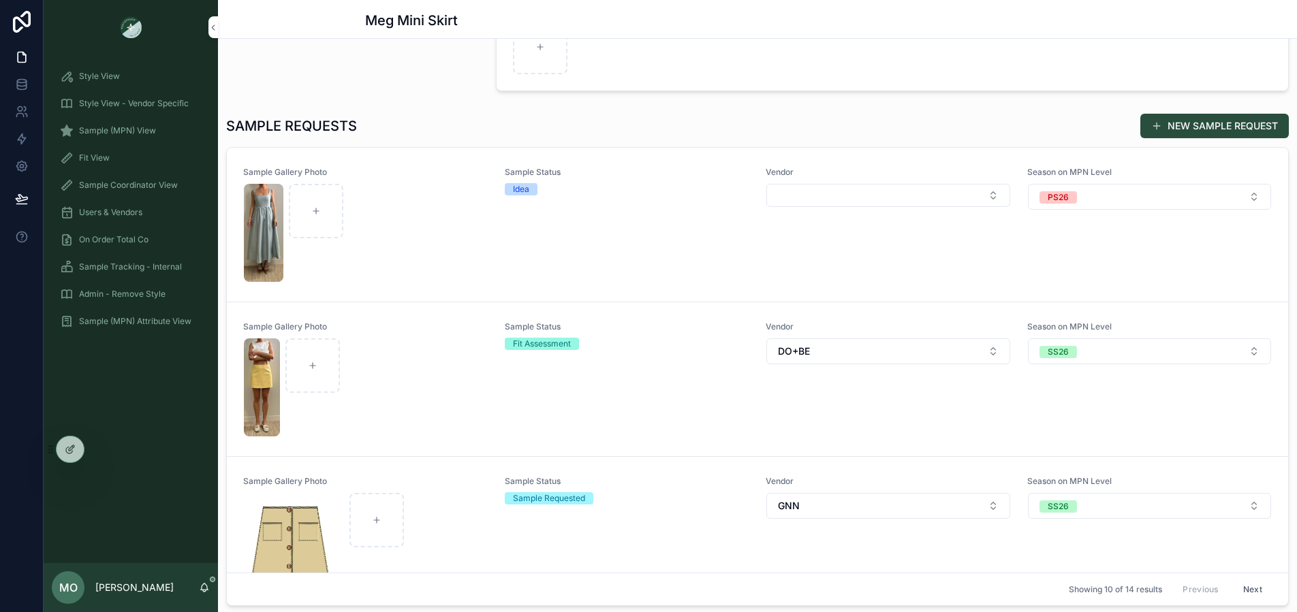
click at [432, 237] on div "scrollable content" at bounding box center [366, 233] width 244 height 98
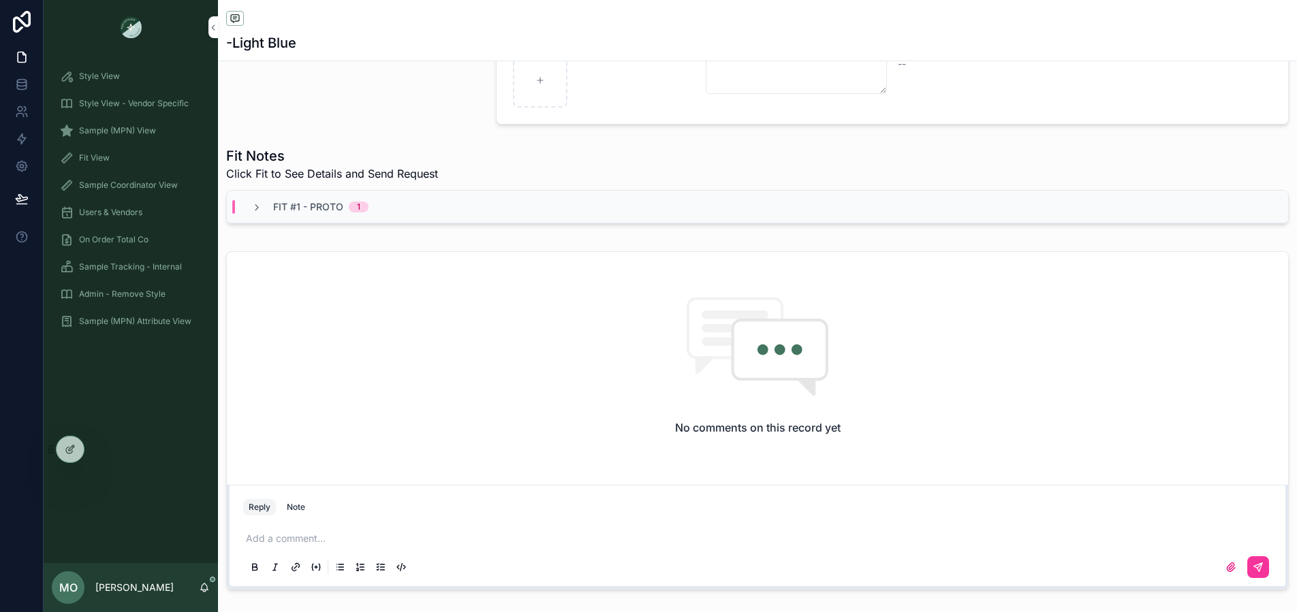
scroll to position [412, 0]
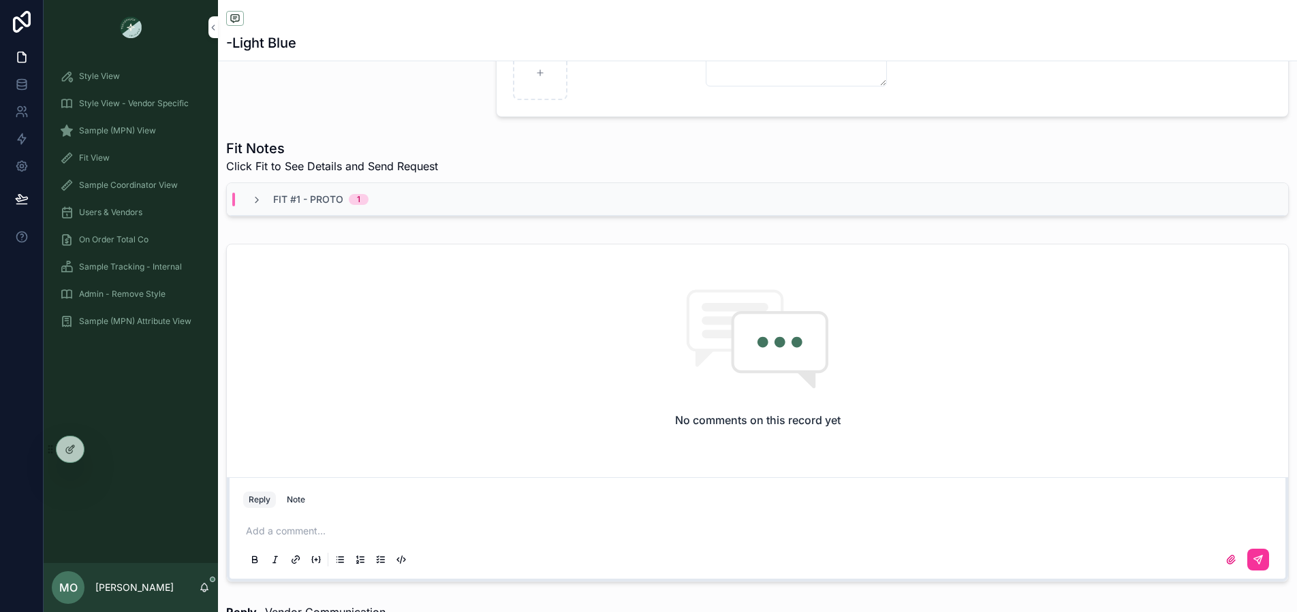
click at [296, 496] on div "Note" at bounding box center [296, 499] width 18 height 11
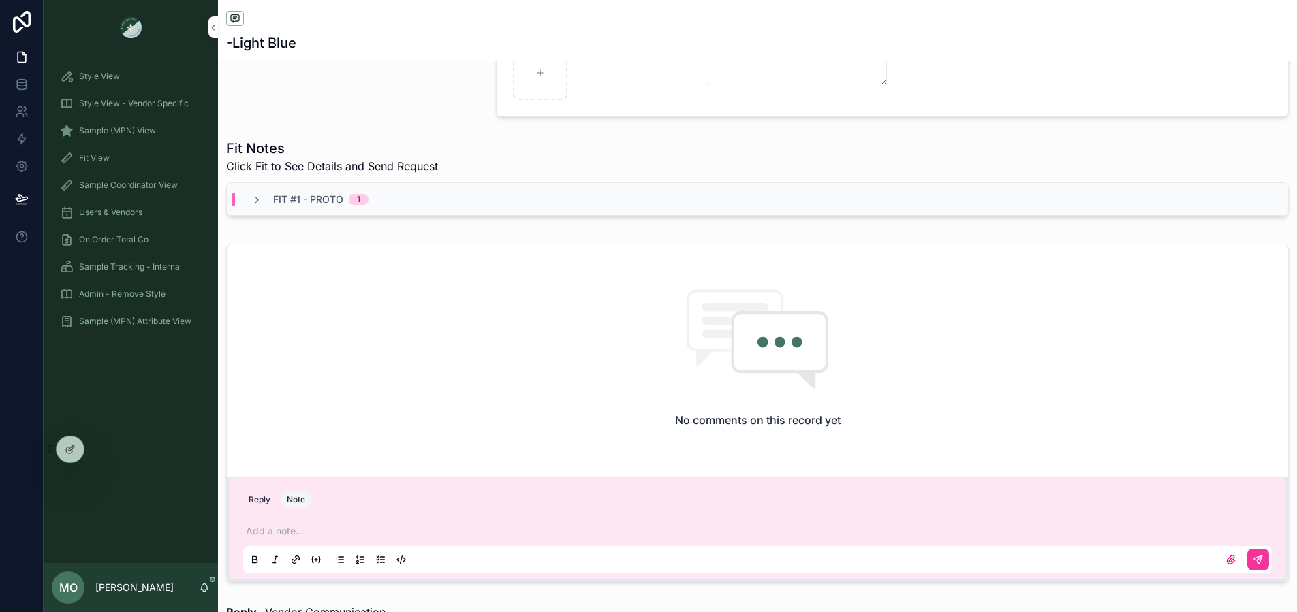
click at [283, 521] on div "Add a note..." at bounding box center [757, 544] width 1028 height 57
click at [288, 530] on p "scrollable content" at bounding box center [760, 531] width 1028 height 14
click at [1253, 561] on button "scrollable content" at bounding box center [1258, 560] width 22 height 22
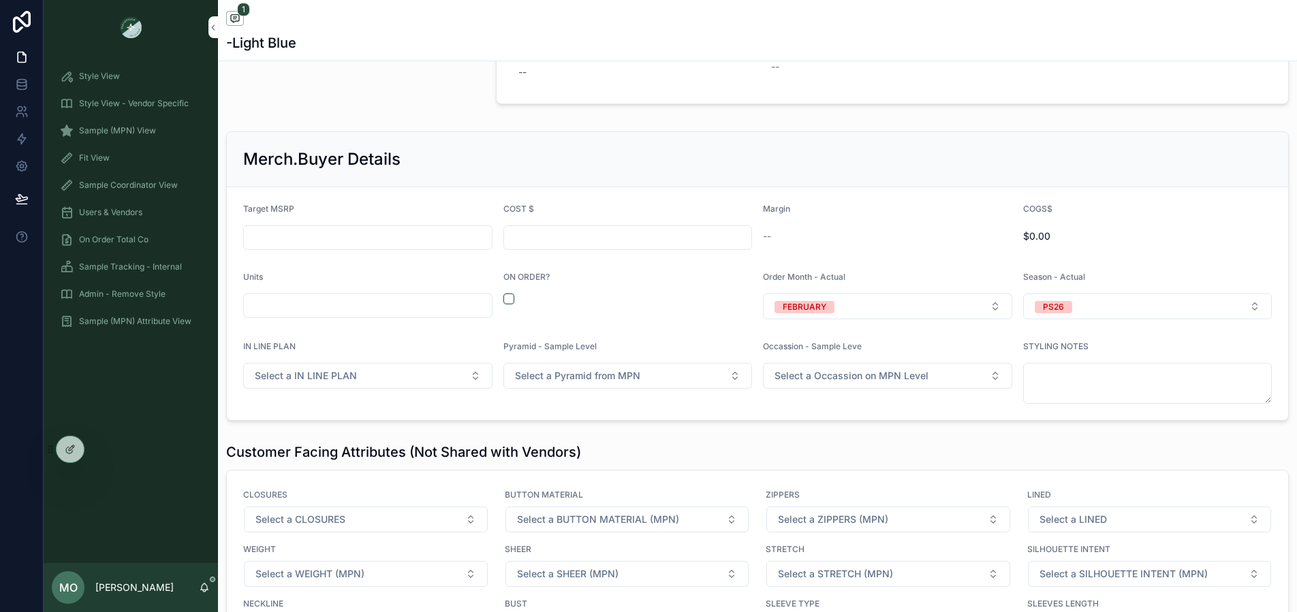
scroll to position [1226, 0]
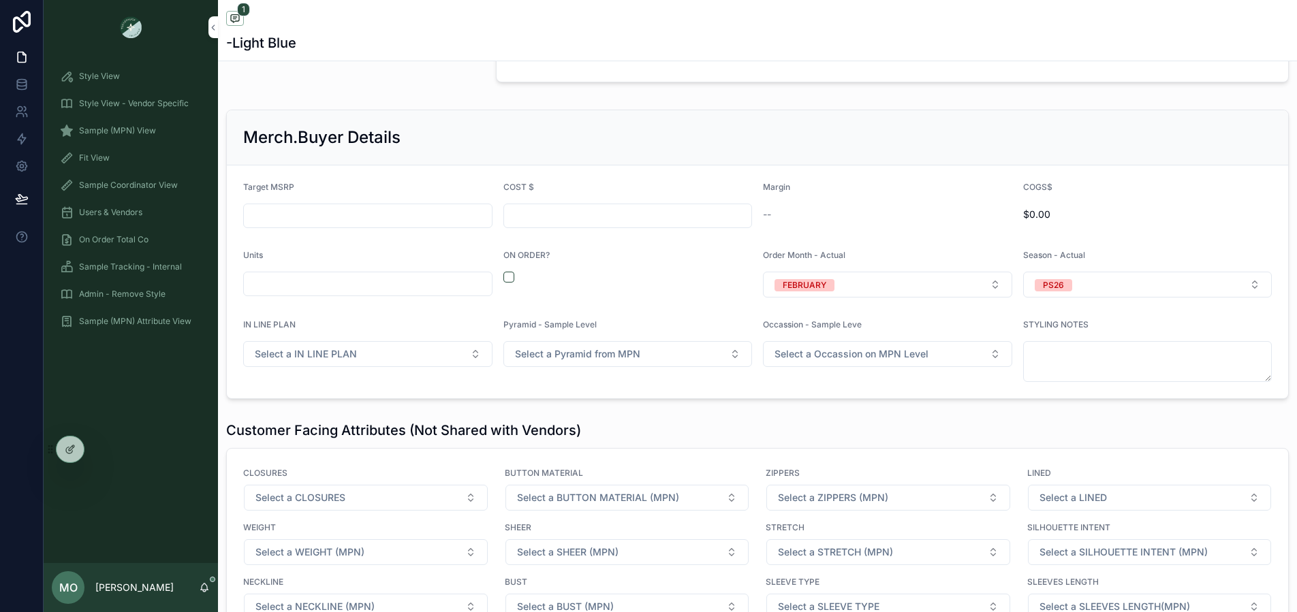
click at [507, 272] on button "scrollable content" at bounding box center [508, 277] width 11 height 11
click at [459, 281] on input "scrollable content" at bounding box center [368, 283] width 248 height 19
type input "*****"
click at [603, 228] on form "Target MSRP COST $ Margin -- COGS$ $0.00 Units ***** ON ORDER? Order Month - Ac…" at bounding box center [757, 281] width 1061 height 233
click at [528, 225] on input "scrollable content" at bounding box center [628, 215] width 248 height 19
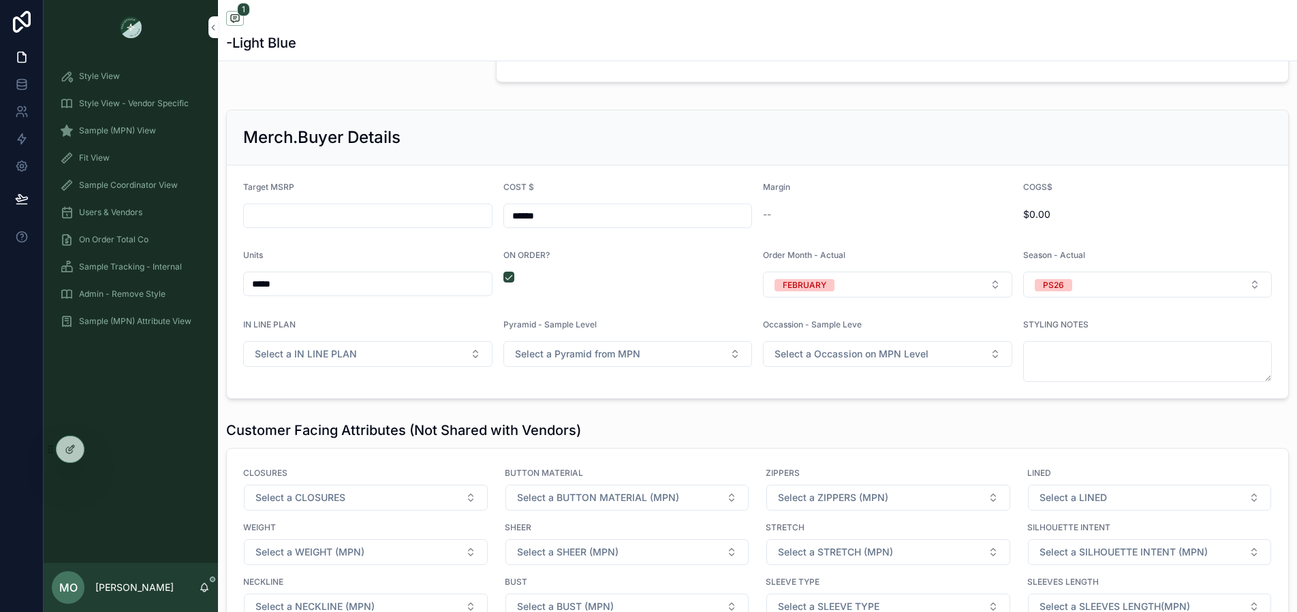
type input "******"
click at [383, 217] on input "scrollable content" at bounding box center [368, 215] width 248 height 19
type input "*******"
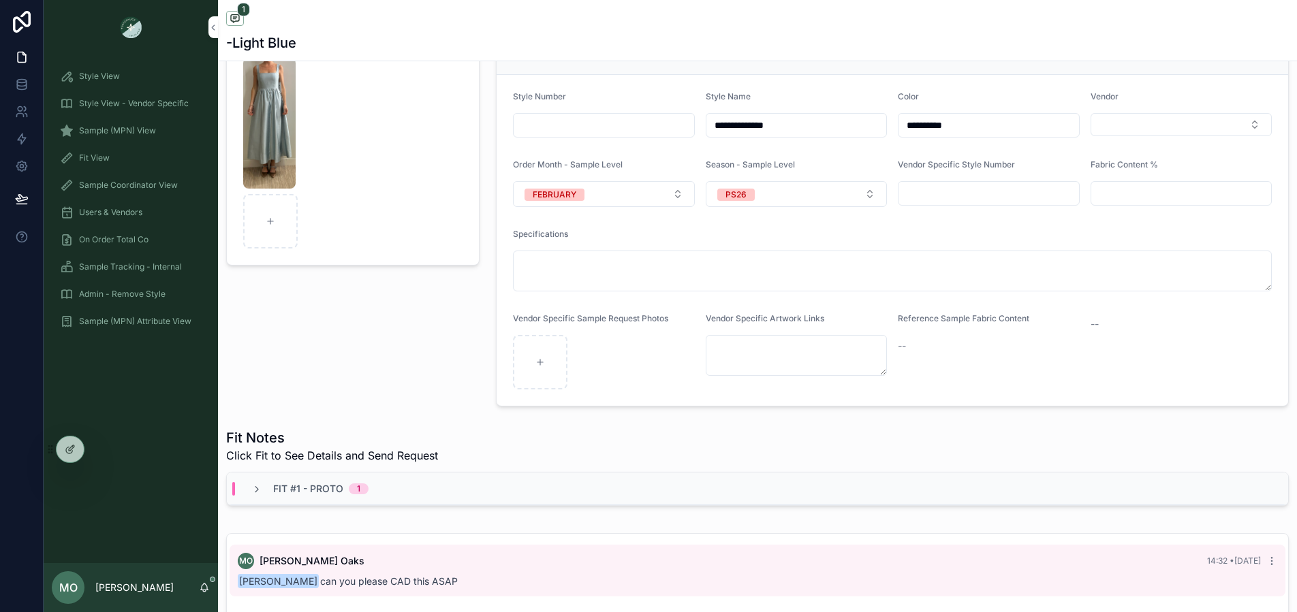
scroll to position [0, 0]
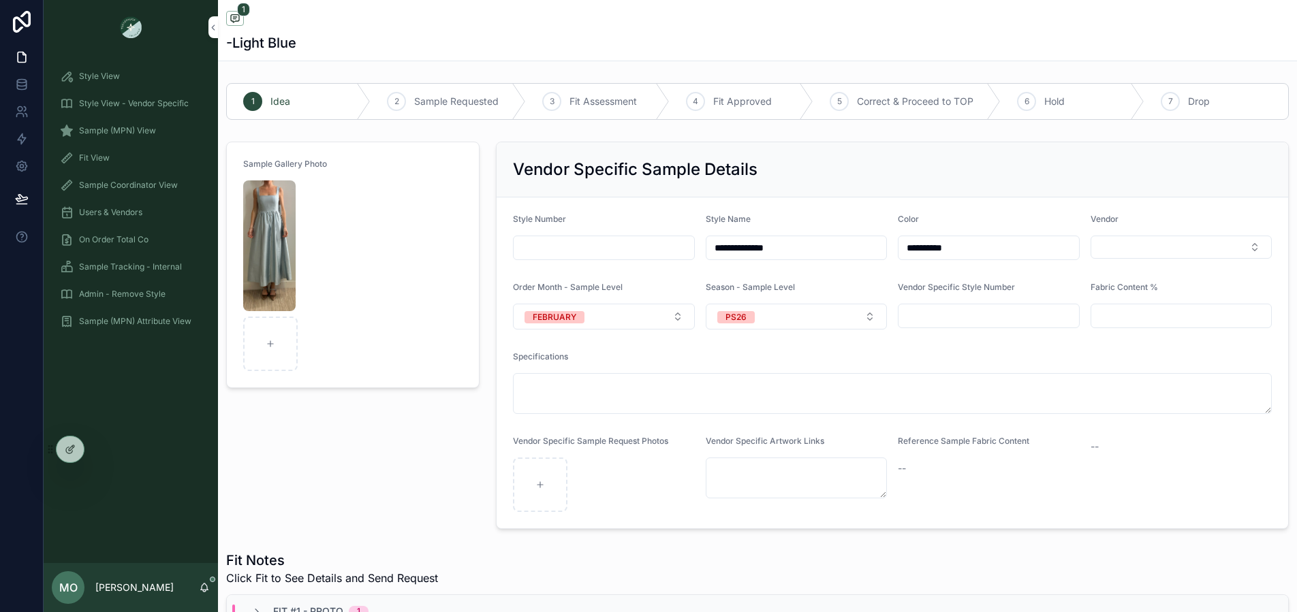
click at [121, 142] on link "Sample (MPN) View" at bounding box center [131, 130] width 158 height 25
click at [122, 131] on span "Sample (MPN) View" at bounding box center [117, 130] width 77 height 11
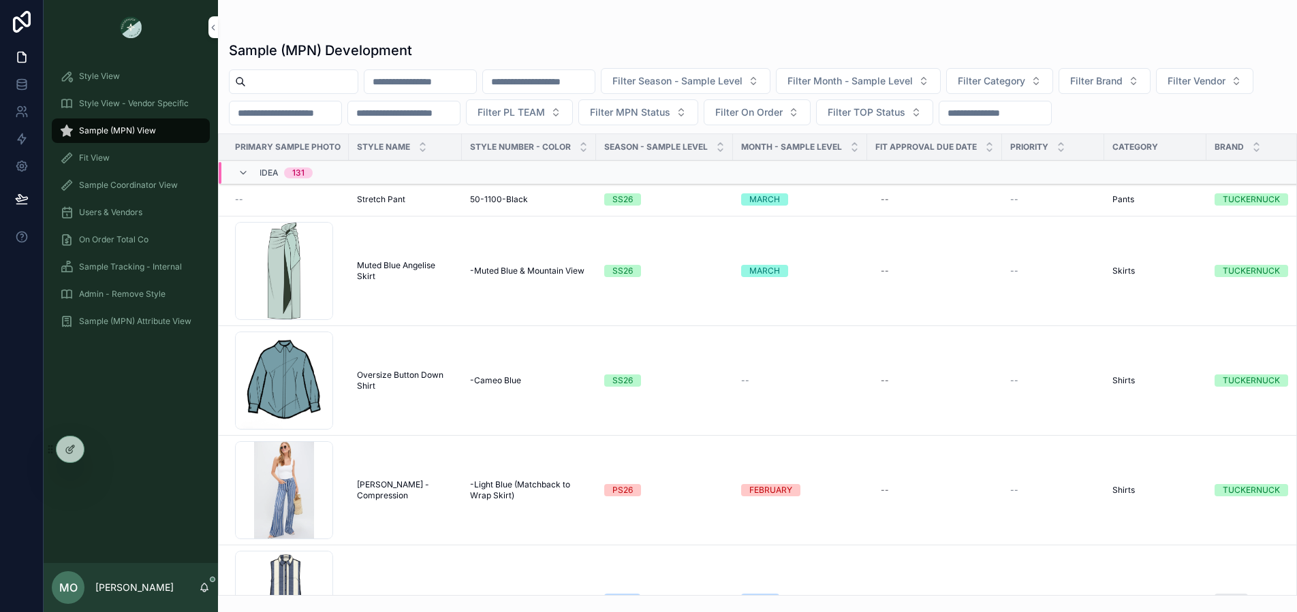
click at [262, 78] on input "scrollable content" at bounding box center [302, 81] width 112 height 19
type input "********"
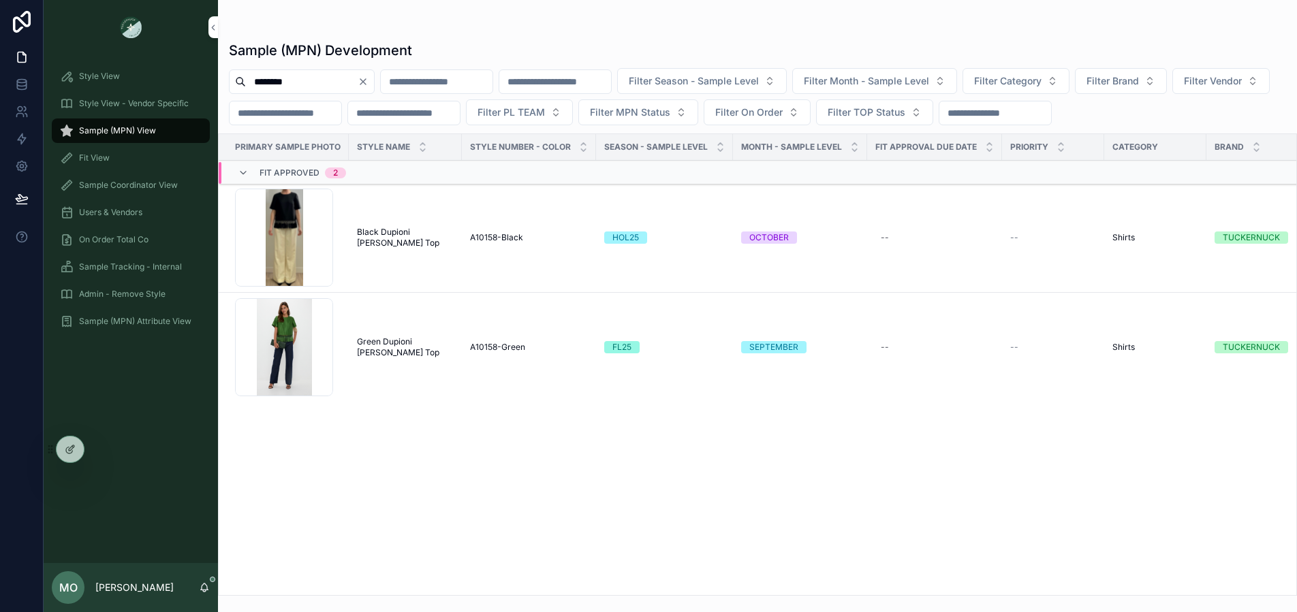
click at [385, 251] on td "Black Dupioni Chadwick Tassel Top Black Dupioni Chadwick Tassel Top" at bounding box center [405, 238] width 113 height 110
click at [384, 240] on span "Black Dupioni Chadwick Tassel Top" at bounding box center [405, 238] width 97 height 22
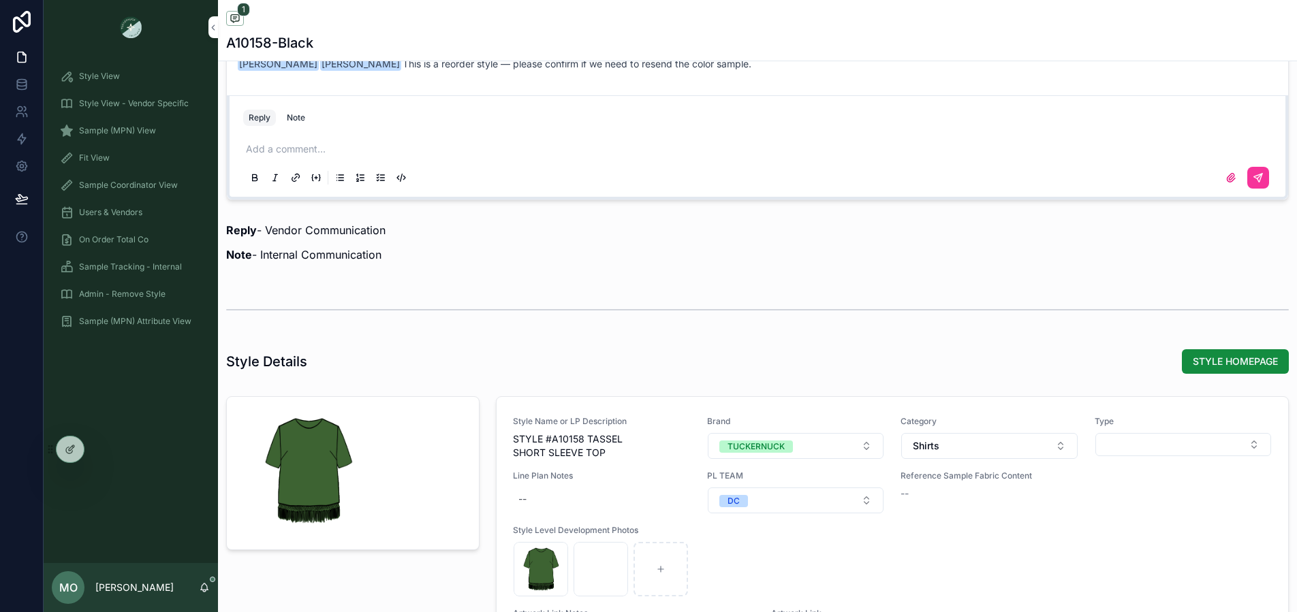
scroll to position [676, 0]
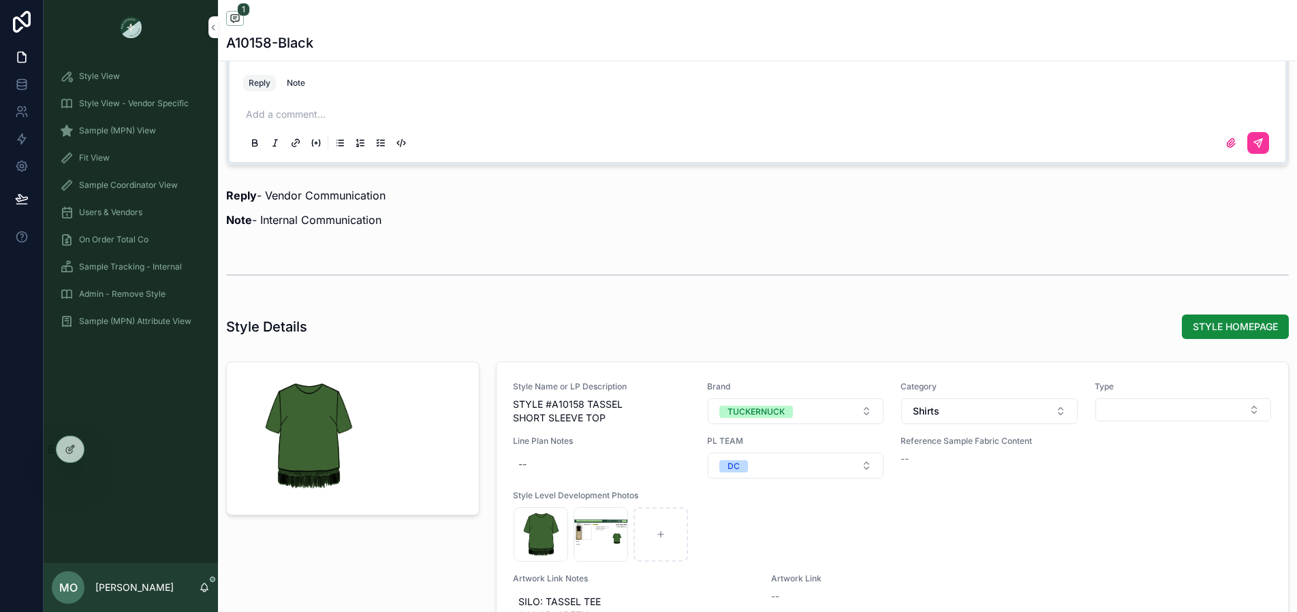
click at [1206, 328] on span "STYLE HOMEPAGE" at bounding box center [1234, 327] width 85 height 14
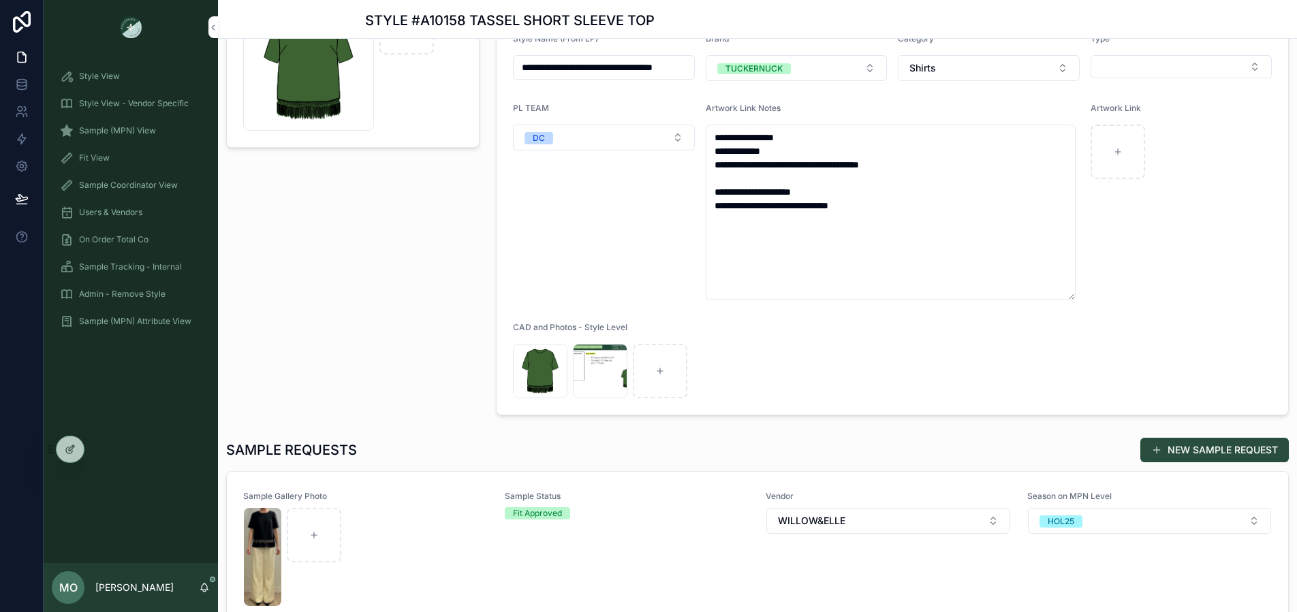
scroll to position [411, 0]
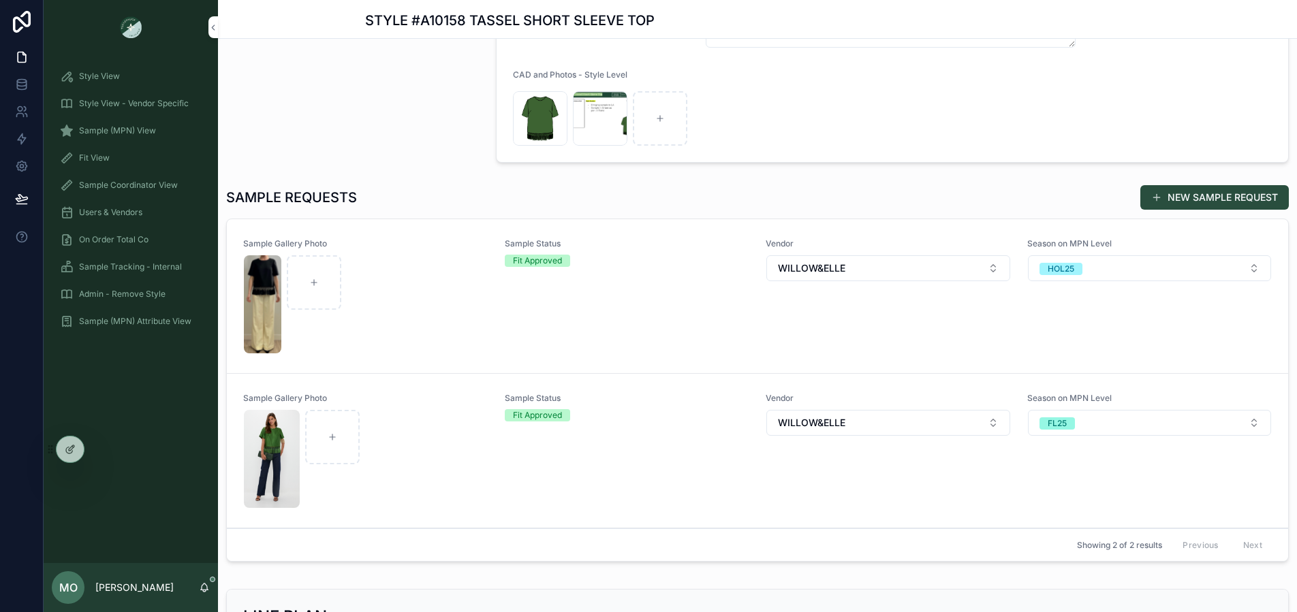
click at [1162, 199] on button "NEW SAMPLE REQUEST" at bounding box center [1214, 197] width 148 height 25
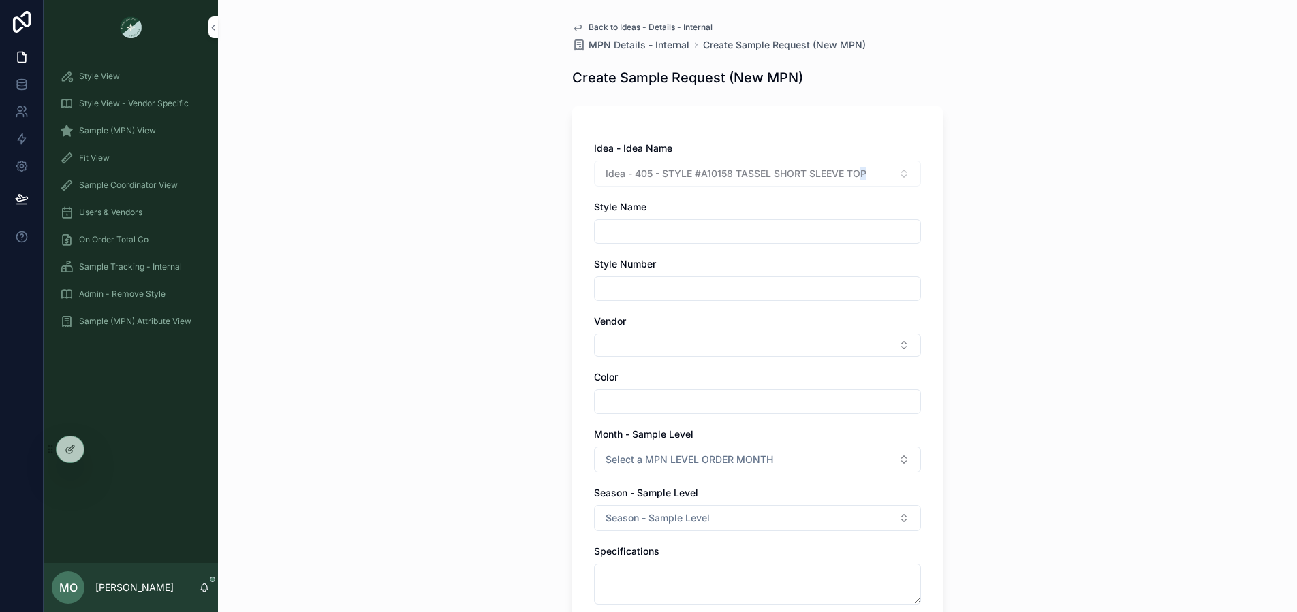
drag, startPoint x: 857, startPoint y: 174, endPoint x: 667, endPoint y: 180, distance: 189.4
click at [667, 180] on div "Idea - 405 - STYLE #A10158 TASSEL SHORT SLEEVE TOP" at bounding box center [757, 174] width 327 height 26
click at [666, 231] on input "scrollable content" at bounding box center [758, 231] width 326 height 19
drag, startPoint x: 863, startPoint y: 176, endPoint x: 733, endPoint y: 176, distance: 130.1
click at [733, 176] on div "Idea - 405 - STYLE #A10158 TASSEL SHORT SLEEVE TOP" at bounding box center [757, 174] width 327 height 26
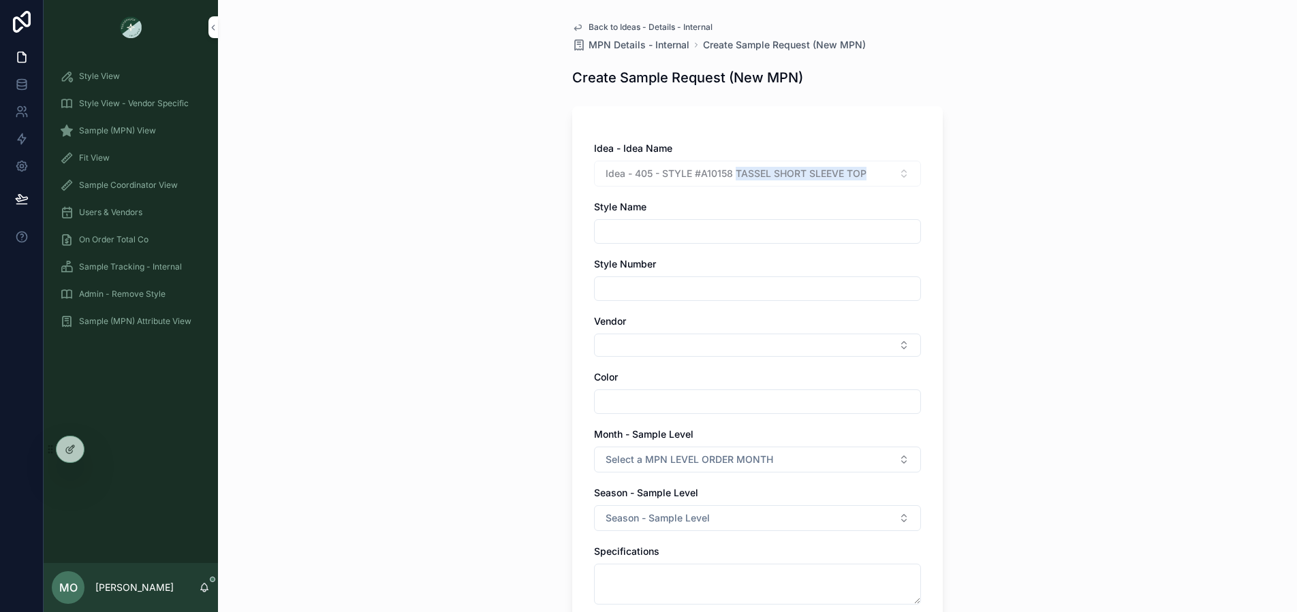
copy span "TASSEL SHORT SLEEVE TOP"
click at [712, 232] on input "scrollable content" at bounding box center [758, 231] width 326 height 19
paste input "**********"
type input "**********"
drag, startPoint x: 623, startPoint y: 337, endPoint x: 621, endPoint y: 357, distance: 19.9
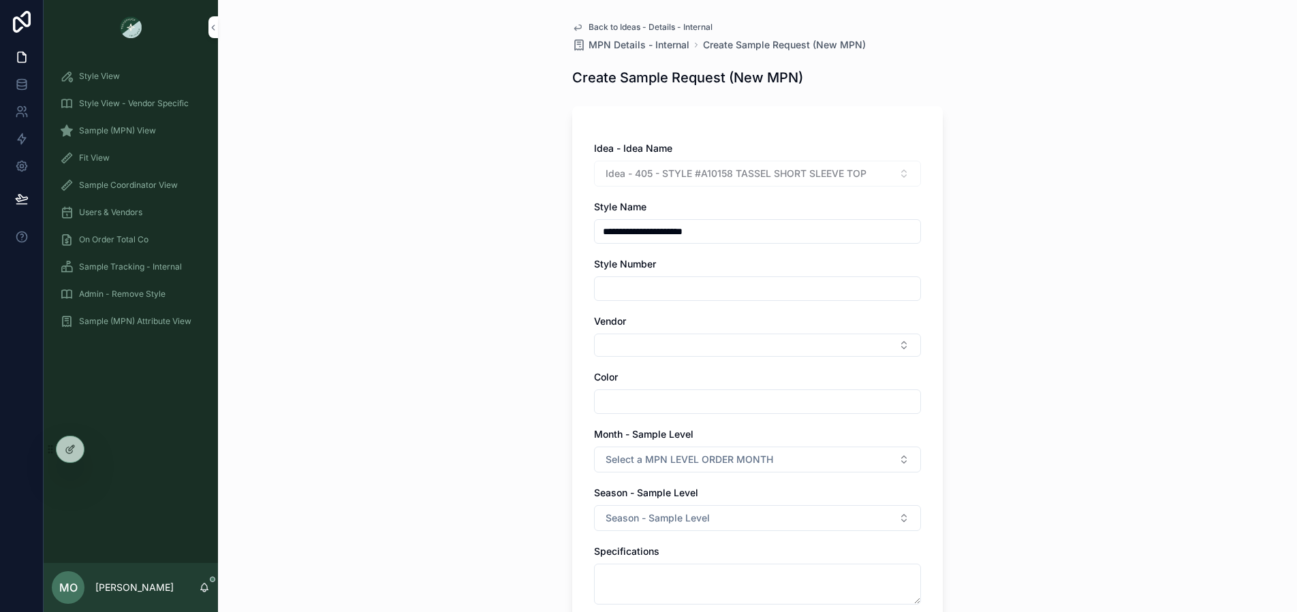
click at [623, 337] on button "Select Button" at bounding box center [757, 345] width 327 height 23
click at [609, 397] on input "scrollable content" at bounding box center [758, 401] width 326 height 19
type input "**********"
drag, startPoint x: 454, startPoint y: 462, endPoint x: 602, endPoint y: 457, distance: 148.6
click at [454, 463] on div "**********" at bounding box center [757, 306] width 1079 height 612
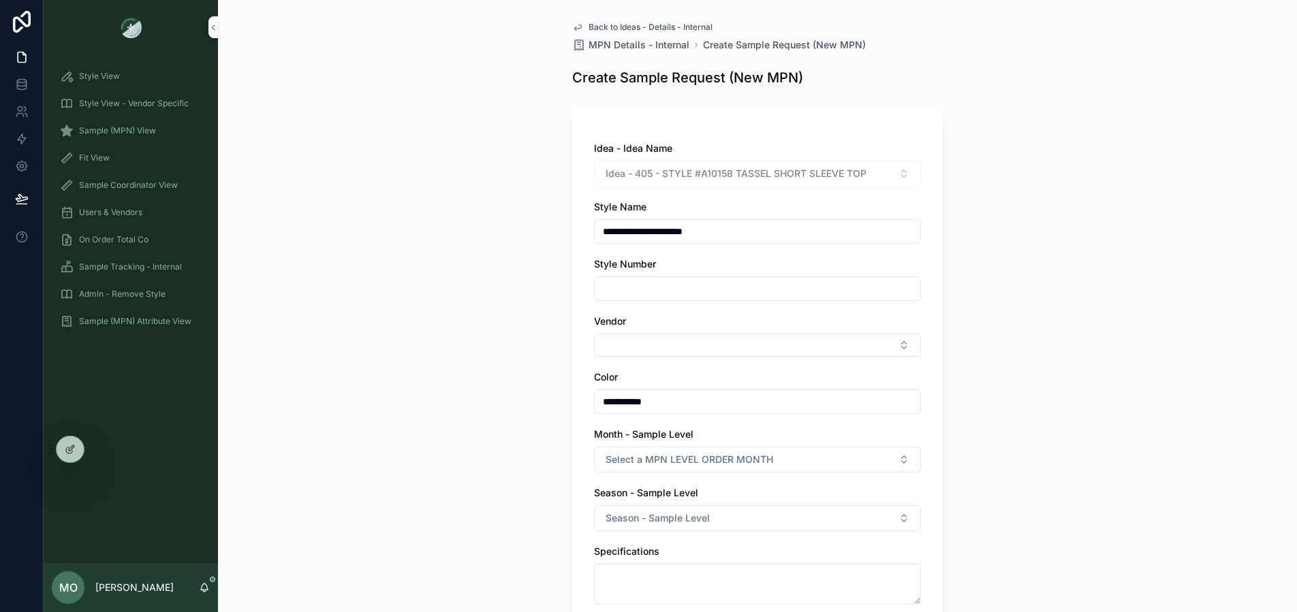
click at [605, 457] on span "Select a MPN LEVEL ORDER MONTH" at bounding box center [689, 460] width 168 height 14
type input "**"
click at [688, 511] on div "FEBRUARY" at bounding box center [692, 514] width 43 height 12
drag, startPoint x: 558, startPoint y: 516, endPoint x: 644, endPoint y: 513, distance: 85.8
click at [561, 516] on div "**********" at bounding box center [757, 510] width 392 height 1021
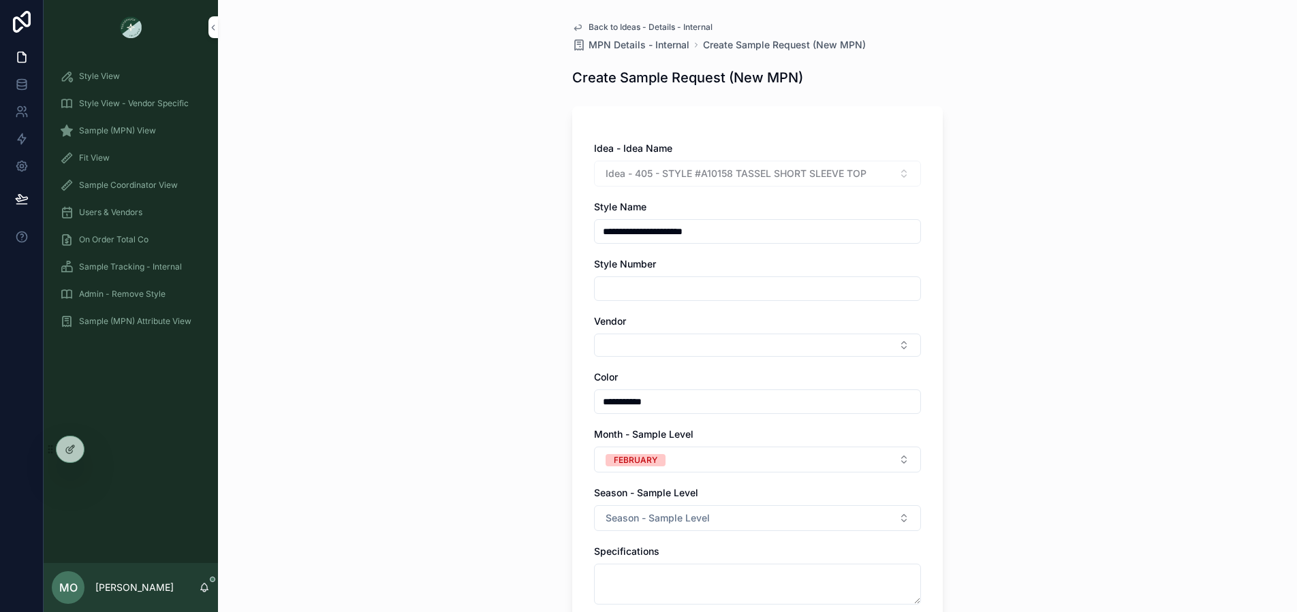
click at [648, 513] on span "Season - Sample Level" at bounding box center [657, 518] width 104 height 14
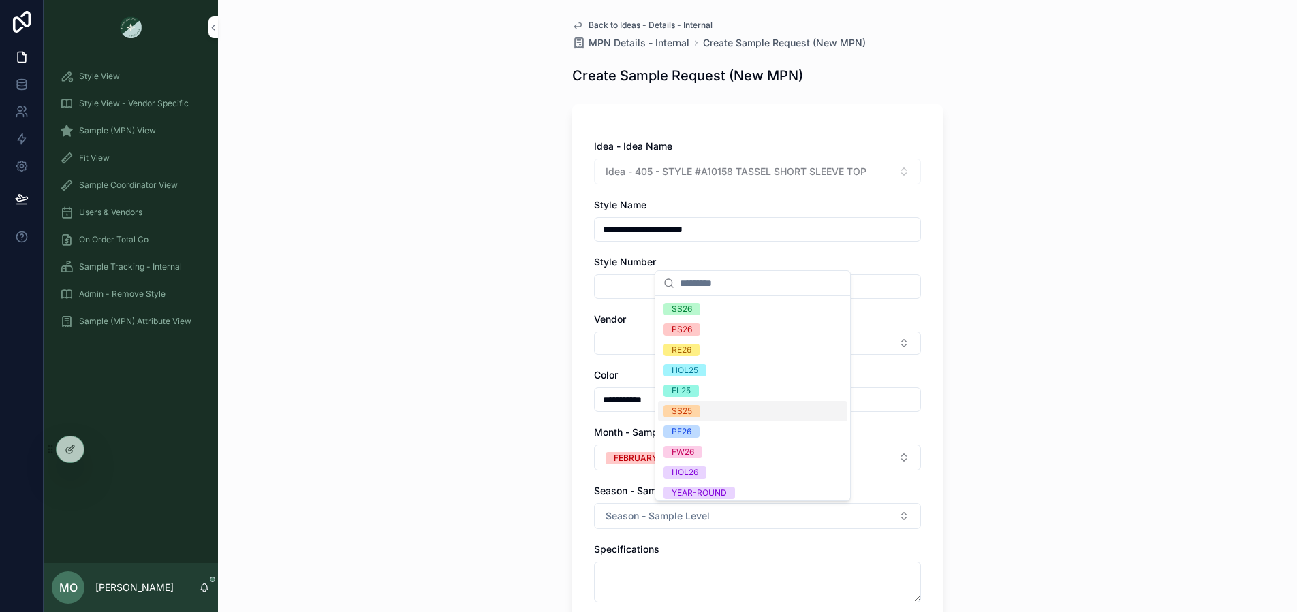
scroll to position [3, 0]
click at [701, 334] on div "PS26" at bounding box center [752, 328] width 189 height 20
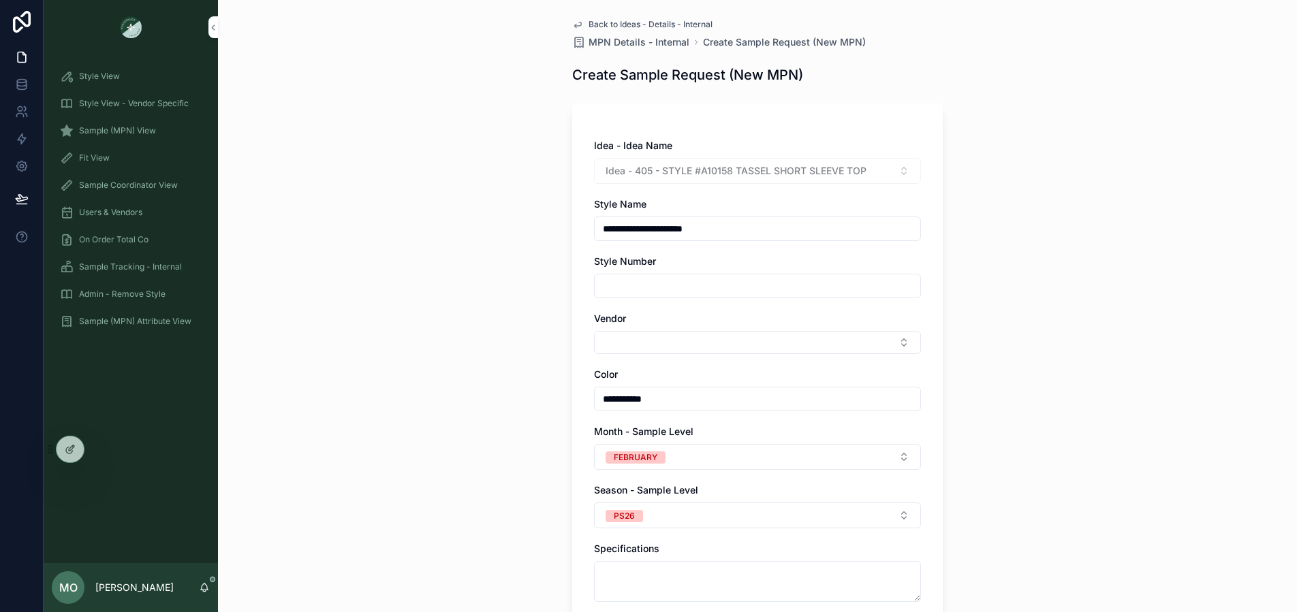
drag, startPoint x: 507, startPoint y: 437, endPoint x: 528, endPoint y: 523, distance: 89.0
click at [507, 437] on div "**********" at bounding box center [757, 303] width 1079 height 612
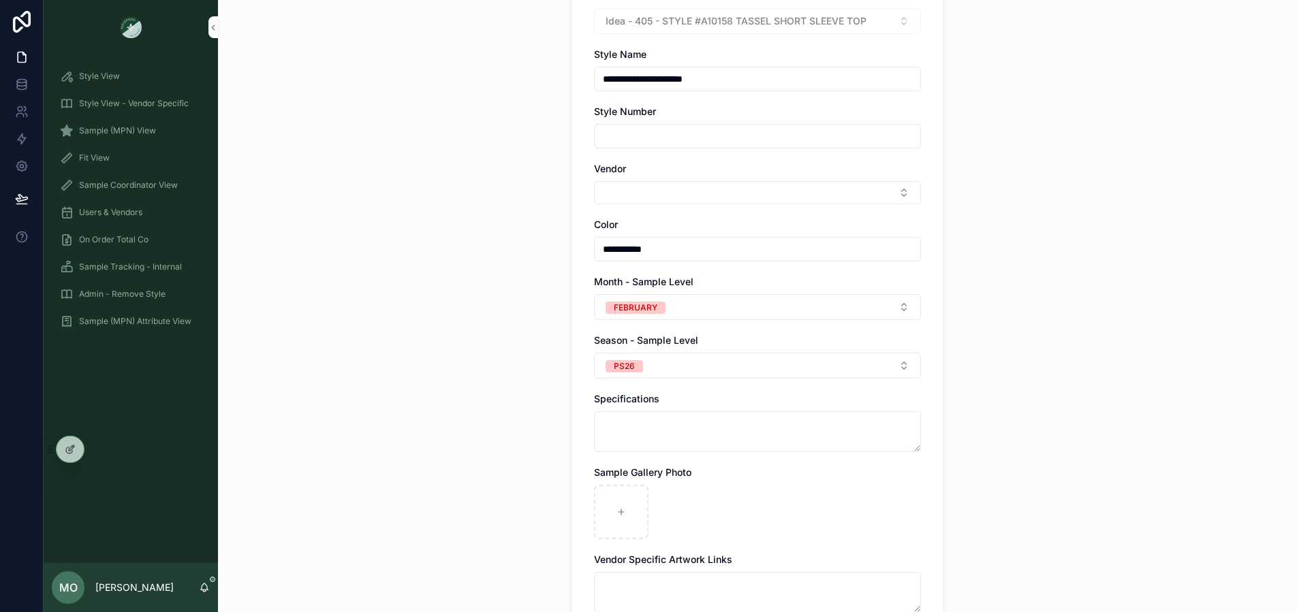
scroll to position [409, 0]
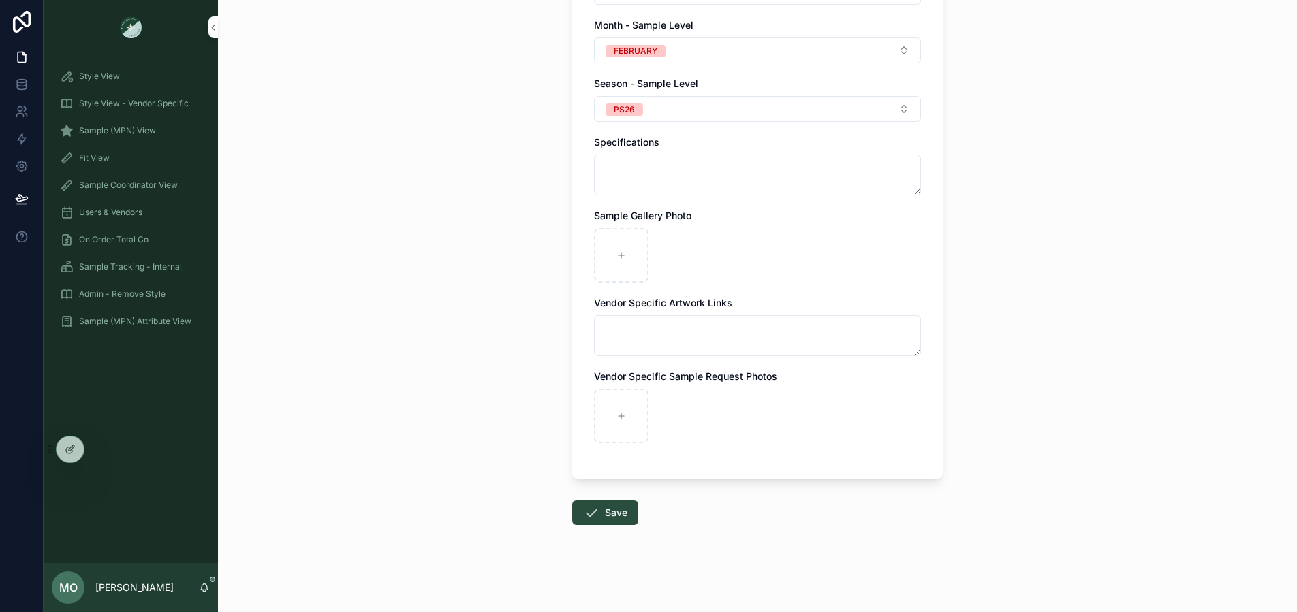
click at [607, 509] on button "Save" at bounding box center [605, 513] width 66 height 25
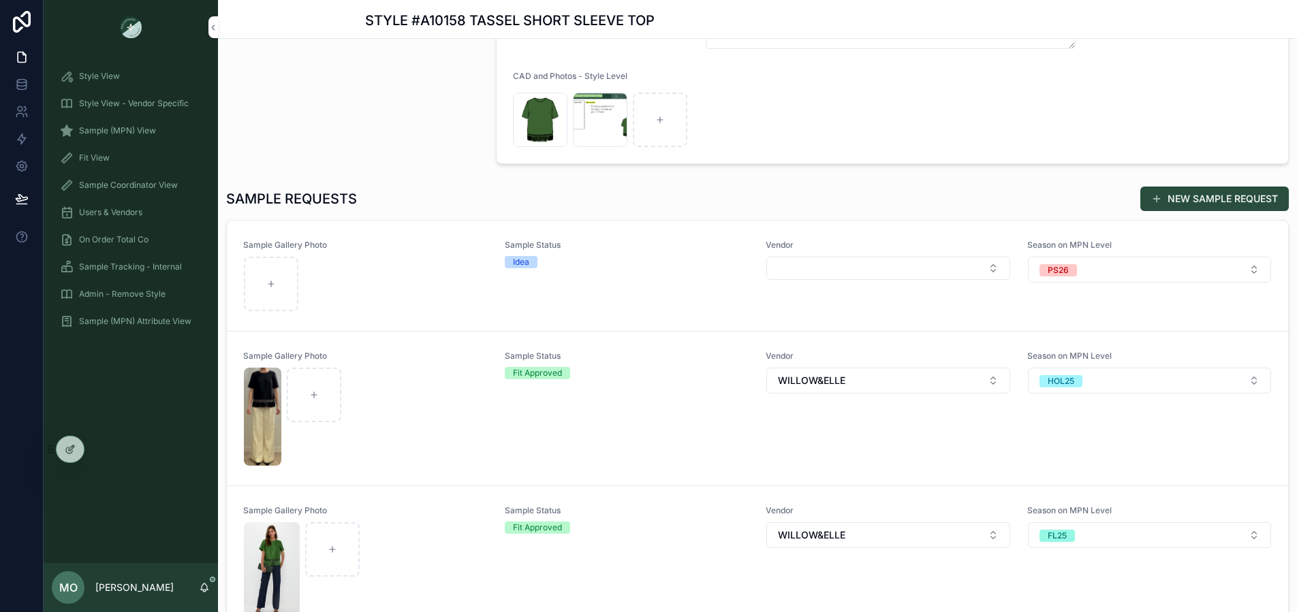
click at [441, 296] on div "scrollable content" at bounding box center [366, 284] width 244 height 54
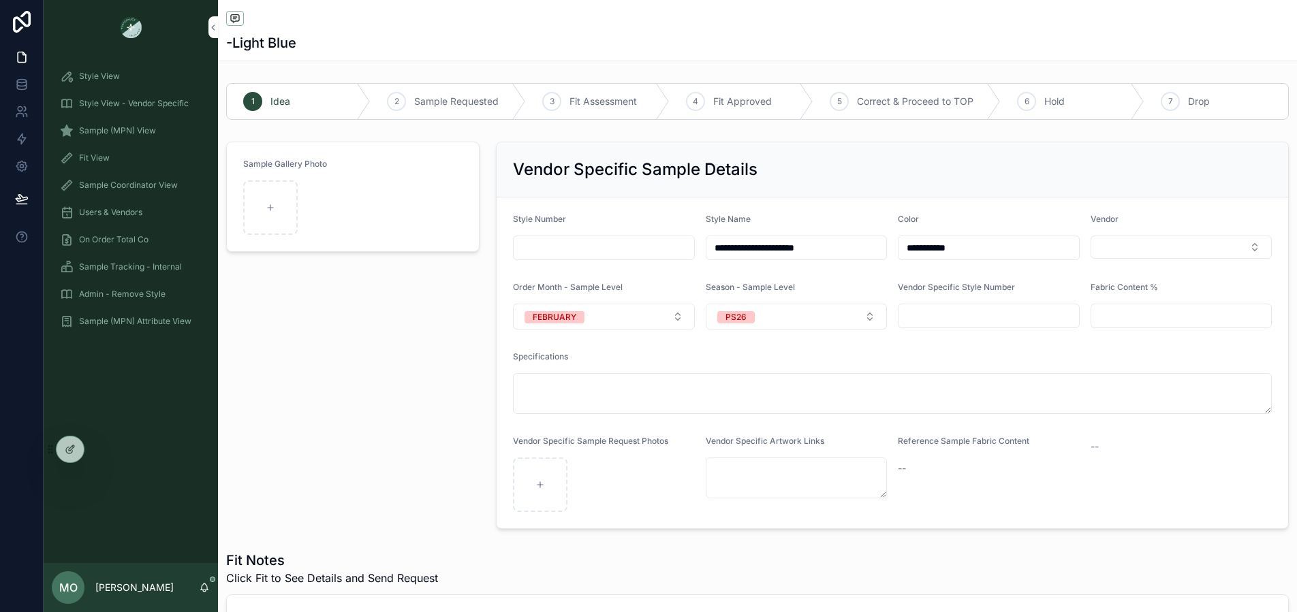
click at [256, 193] on div "scrollable content" at bounding box center [270, 207] width 54 height 54
type input "**********"
click at [384, 446] on div "Sample Gallery Photo" at bounding box center [353, 335] width 270 height 398
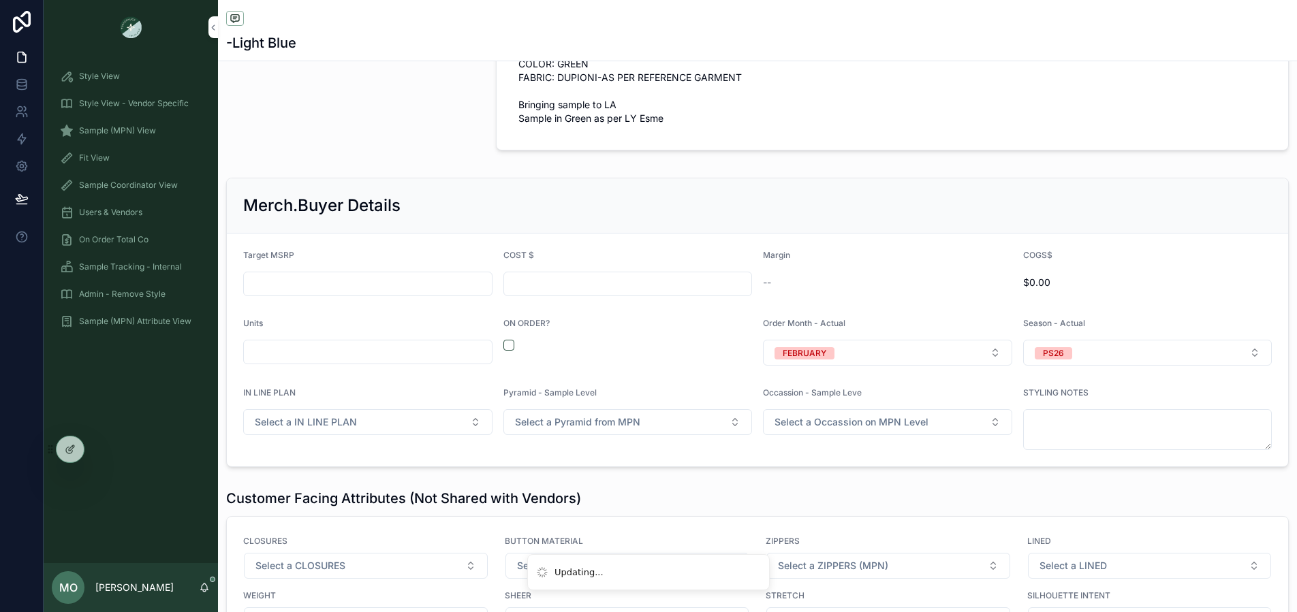
scroll to position [1502, 0]
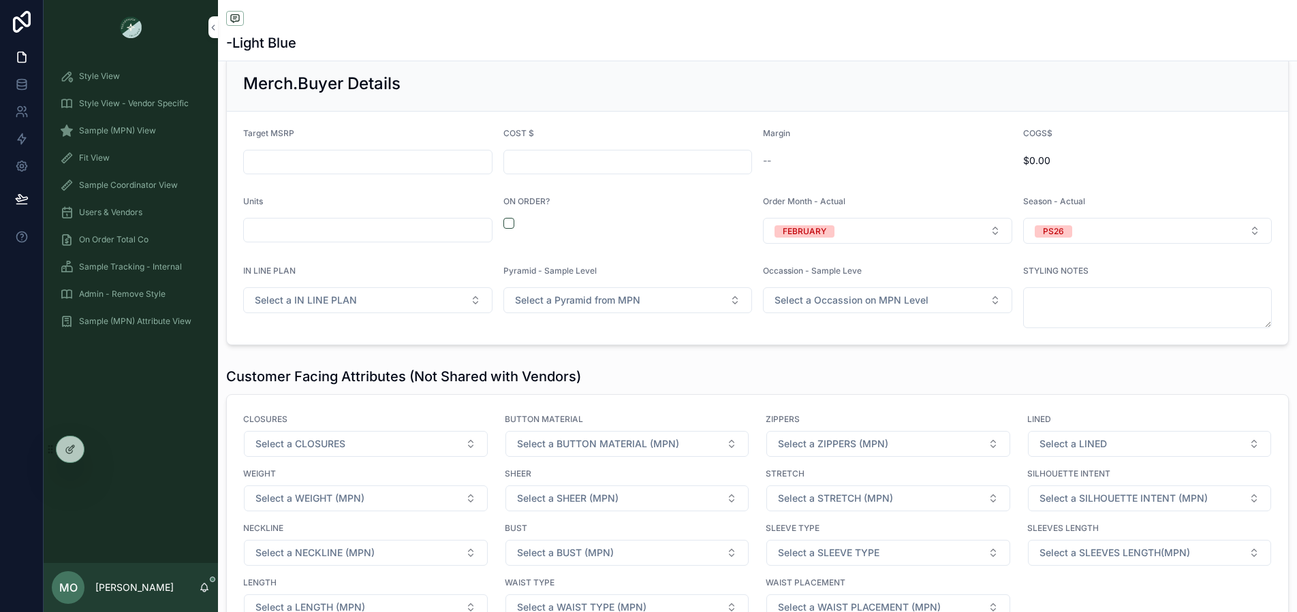
click at [506, 229] on button "scrollable content" at bounding box center [508, 223] width 11 height 11
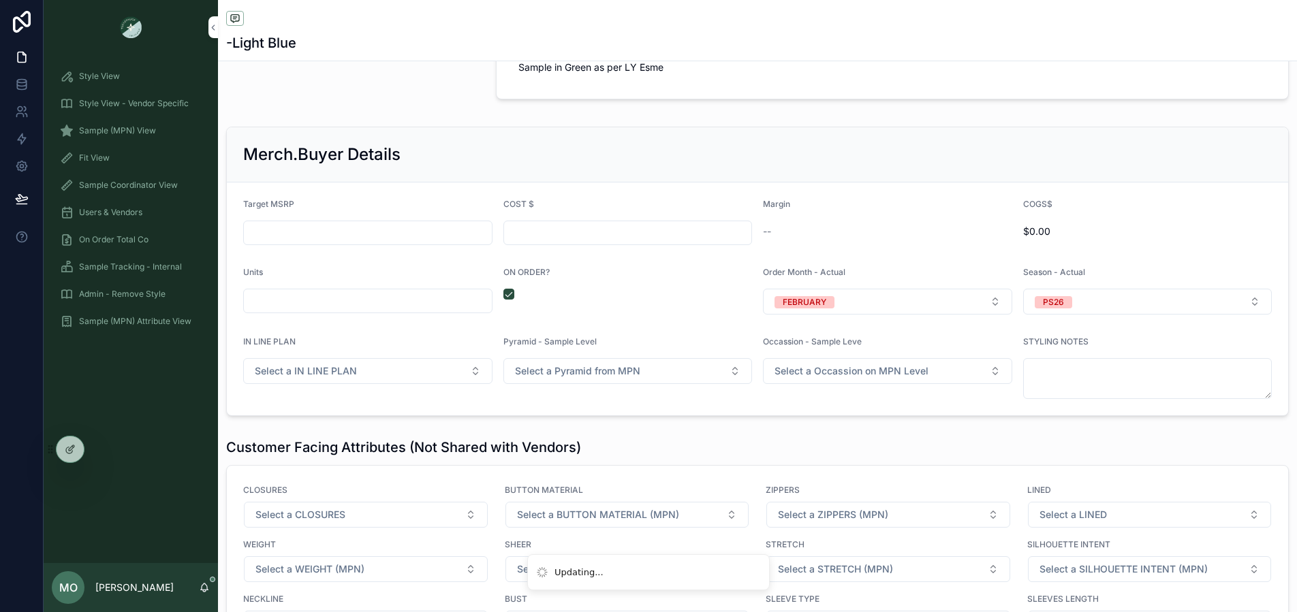
click at [442, 311] on input "scrollable content" at bounding box center [368, 300] width 248 height 19
type input "*****"
click at [432, 209] on form "Target MSRP COST $ Margin -- COGS$ $0.00 Units ***** ON ORDER? Order Month - Ac…" at bounding box center [757, 299] width 1061 height 233
click at [395, 242] on input "scrollable content" at bounding box center [368, 232] width 248 height 19
type input "*******"
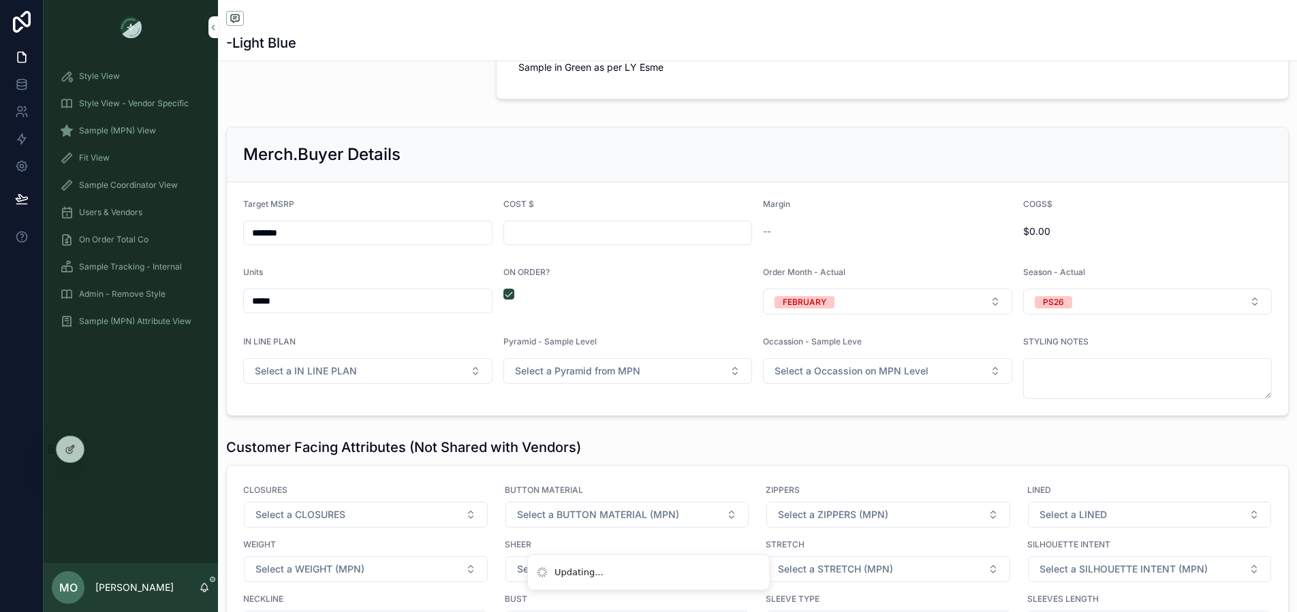
click at [540, 229] on div "COST $" at bounding box center [627, 222] width 249 height 46
click at [543, 242] on input "scrollable content" at bounding box center [628, 232] width 248 height 19
type input "******"
click at [377, 162] on h2 "Merch.Buyer Details" at bounding box center [321, 155] width 157 height 22
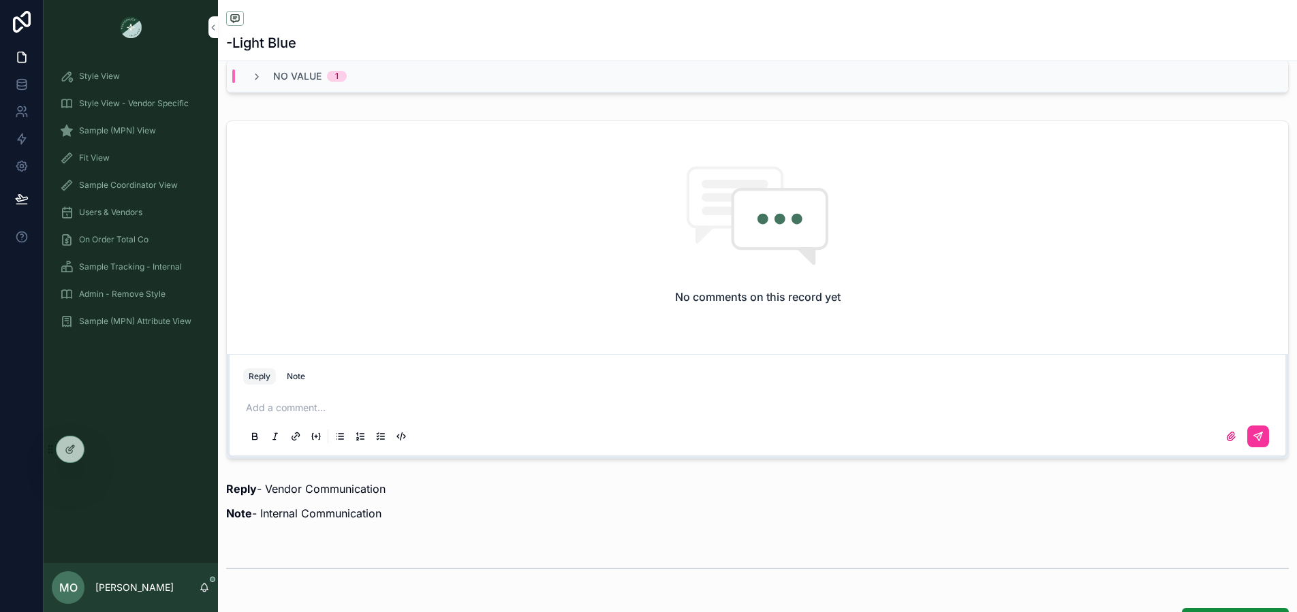
scroll to position [474, 0]
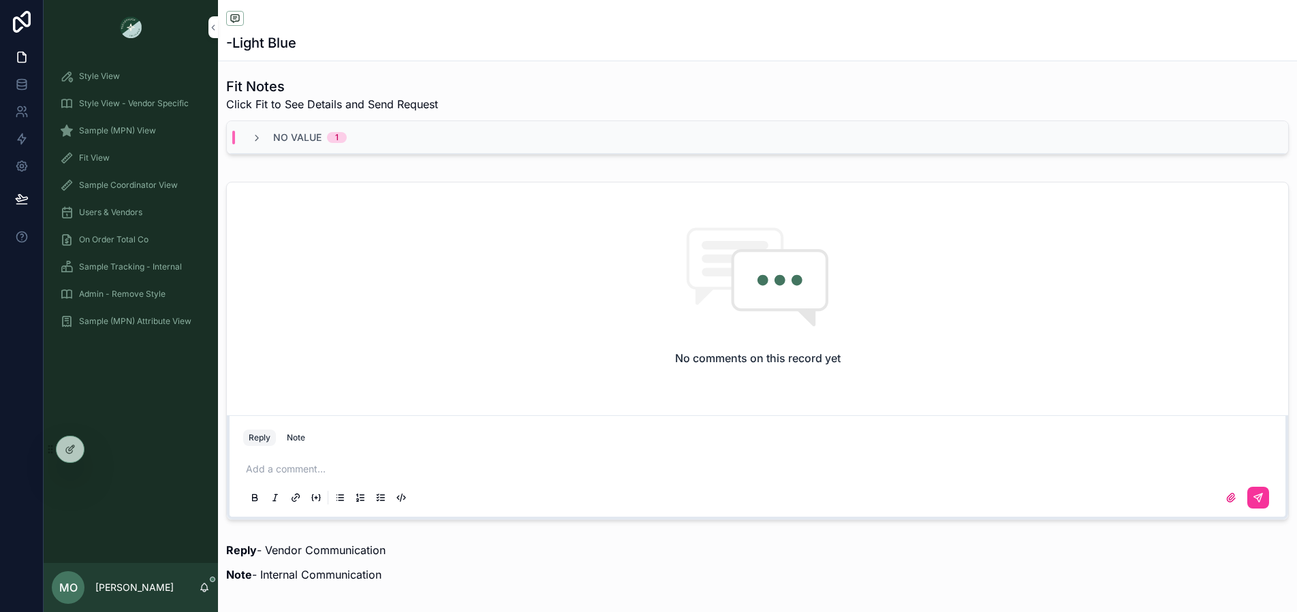
click at [296, 430] on button "Note" at bounding box center [295, 438] width 29 height 16
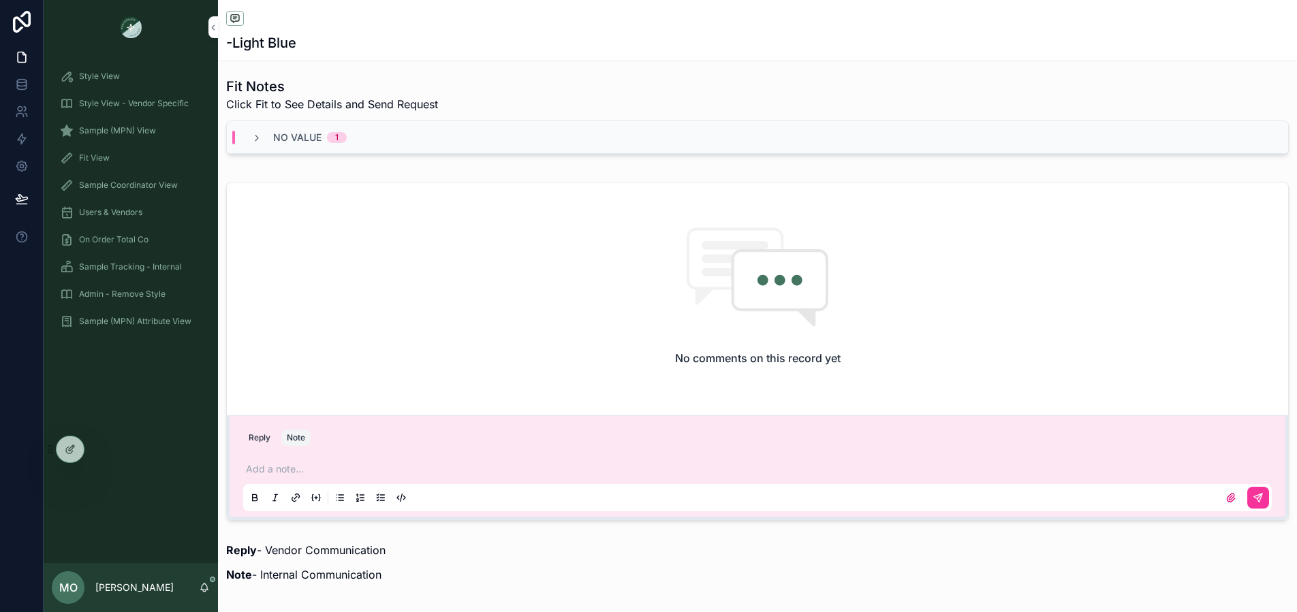
click at [287, 461] on div "Add a note..." at bounding box center [757, 482] width 1028 height 57
click at [286, 466] on p "scrollable content" at bounding box center [760, 469] width 1028 height 14
click at [1254, 498] on icon "scrollable content" at bounding box center [1258, 498] width 8 height 8
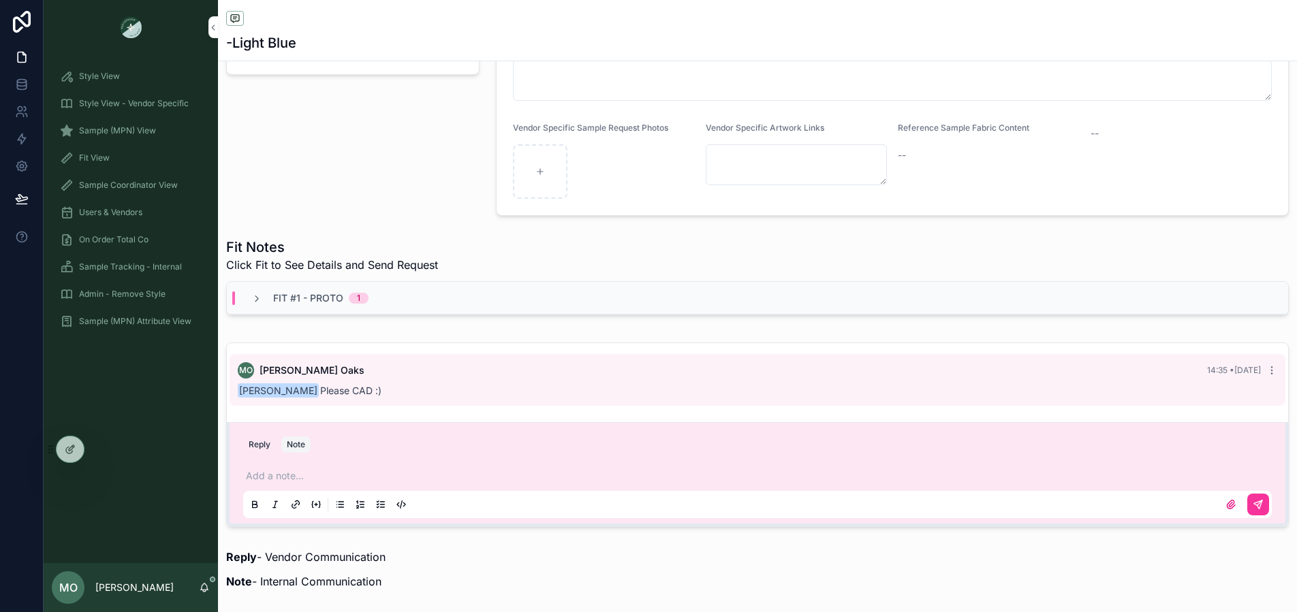
scroll to position [272, 0]
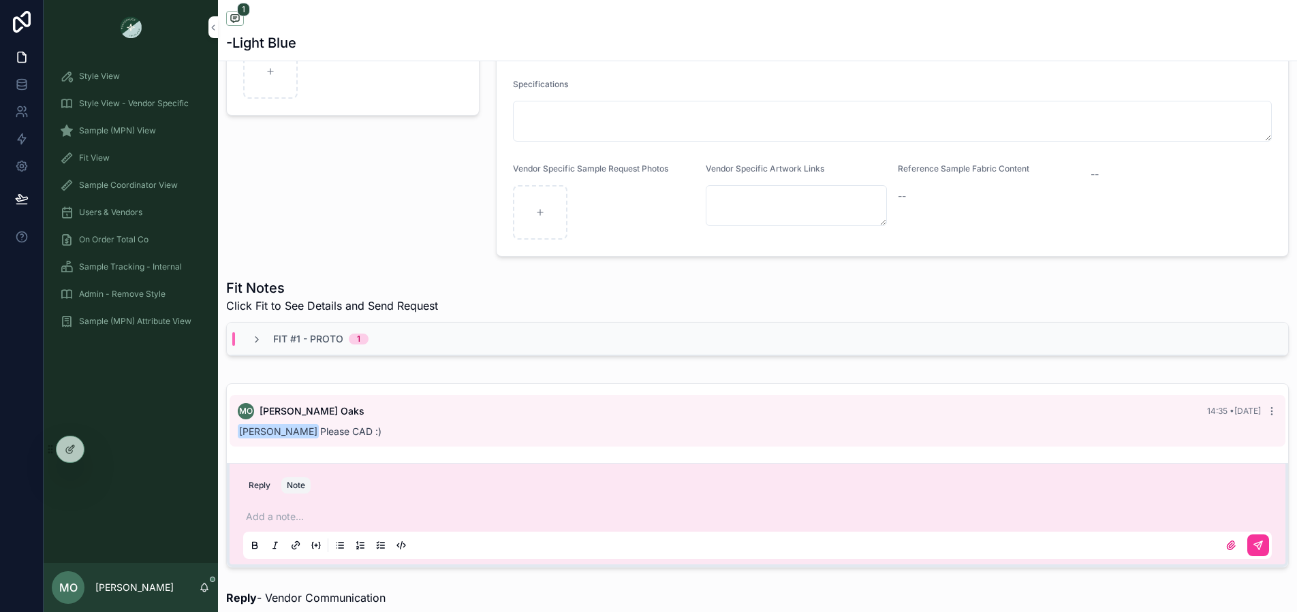
click at [133, 128] on span "Sample (MPN) View" at bounding box center [117, 130] width 77 height 11
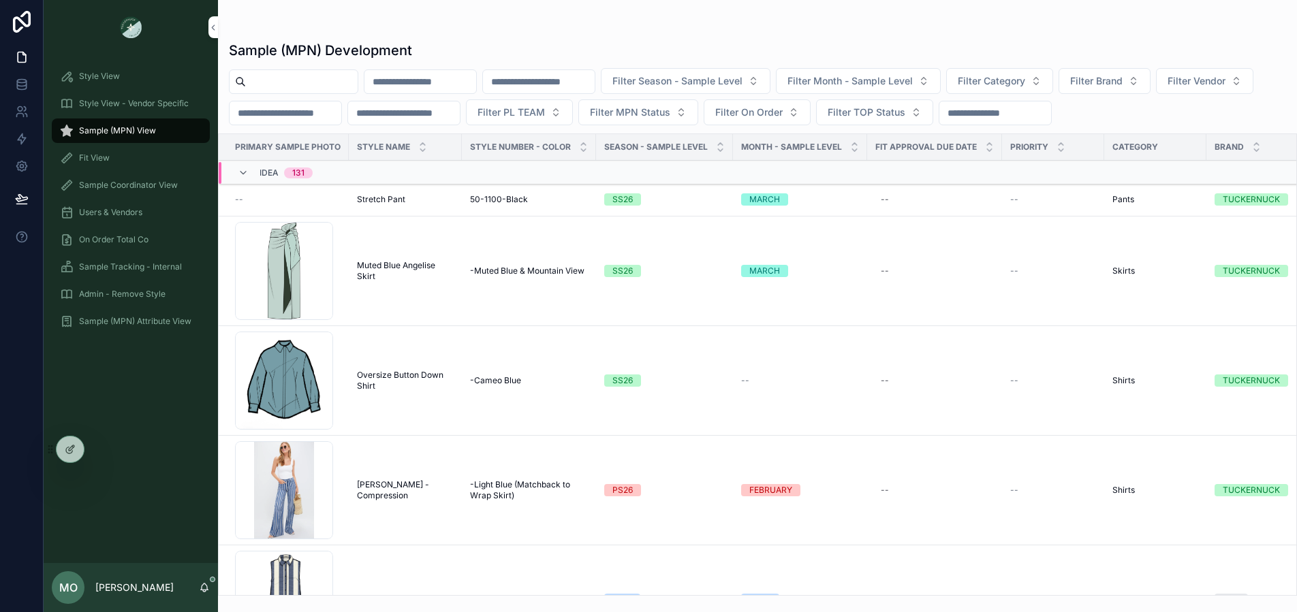
click at [258, 86] on input "scrollable content" at bounding box center [302, 81] width 112 height 19
click at [416, 377] on span "Oversize Button Down Shirt" at bounding box center [405, 381] width 97 height 22
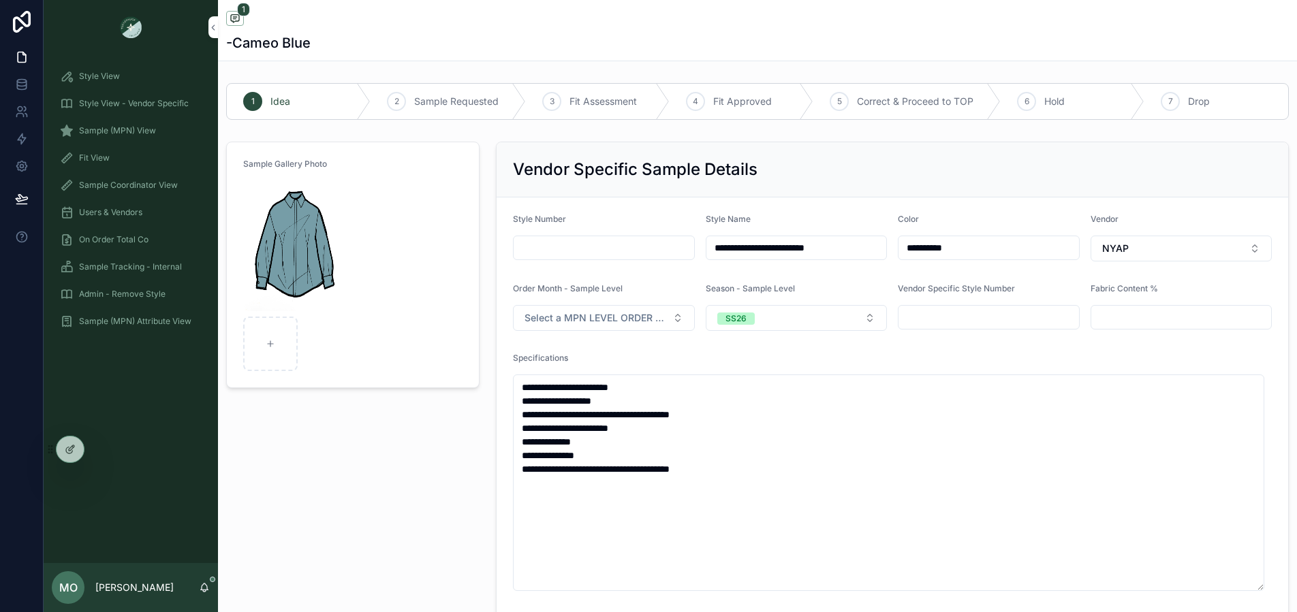
click at [306, 262] on img "scrollable content" at bounding box center [295, 245] width 104 height 131
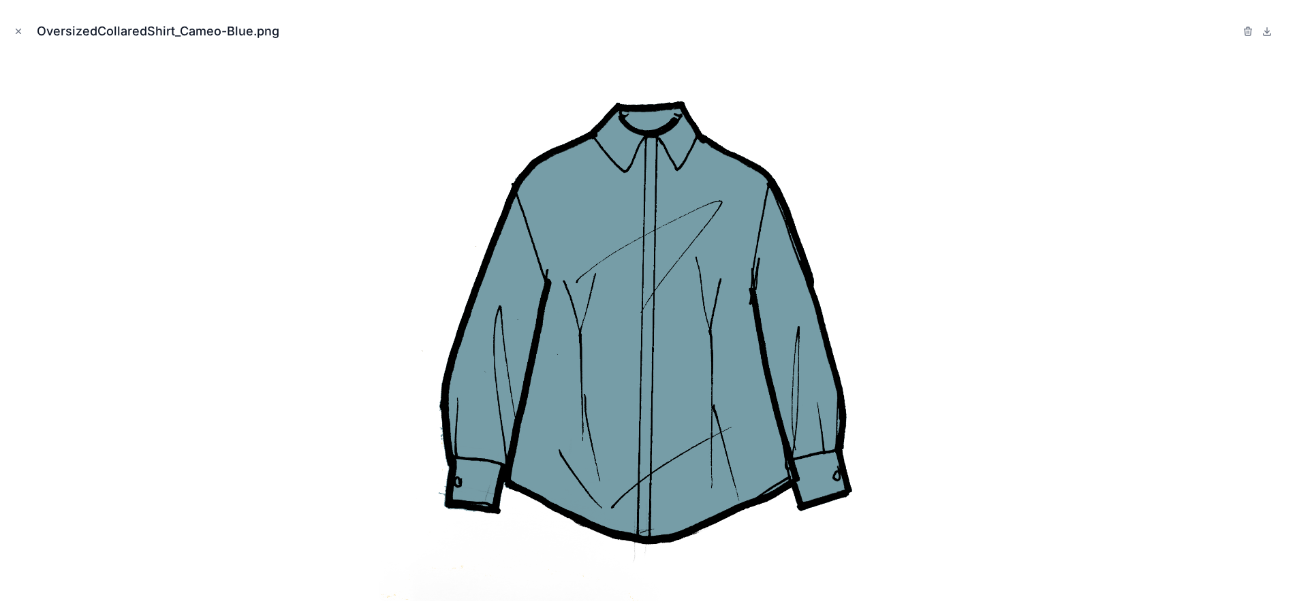
click at [1271, 31] on icon at bounding box center [1266, 31] width 11 height 11
click at [15, 33] on icon "Close modal" at bounding box center [19, 32] width 10 height 10
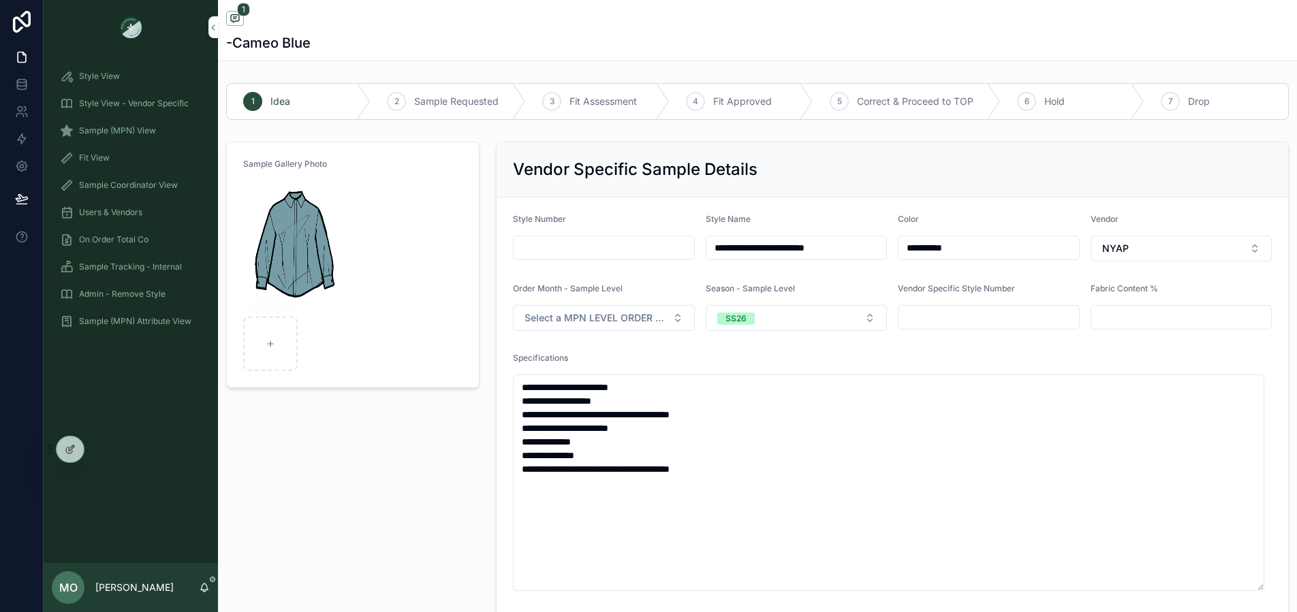
click at [314, 219] on img "scrollable content" at bounding box center [295, 245] width 104 height 131
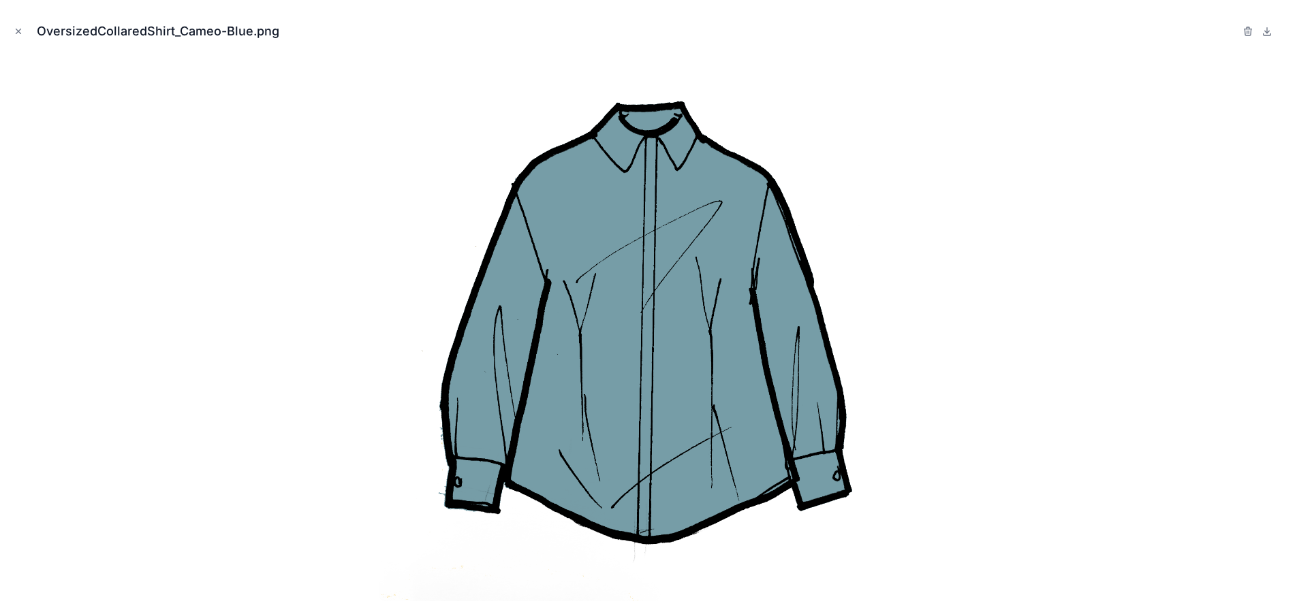
click at [1268, 33] on icon at bounding box center [1266, 31] width 11 height 11
click at [16, 37] on button "Close modal" at bounding box center [18, 31] width 15 height 15
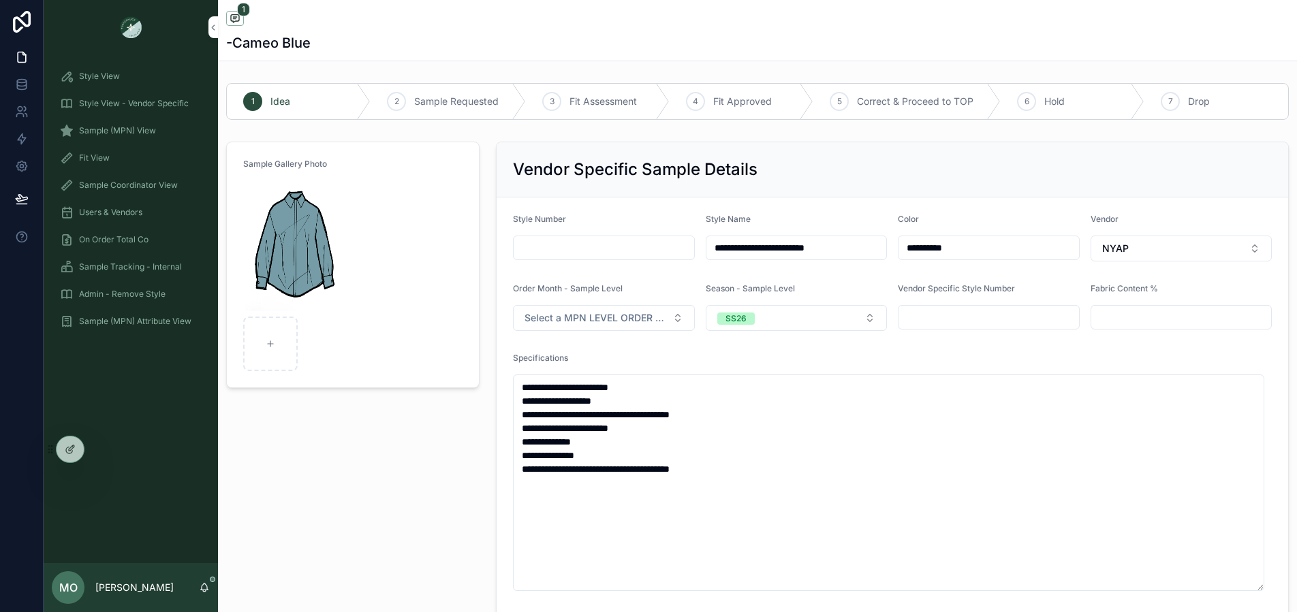
click at [110, 118] on link "Sample (MPN) View" at bounding box center [131, 130] width 158 height 25
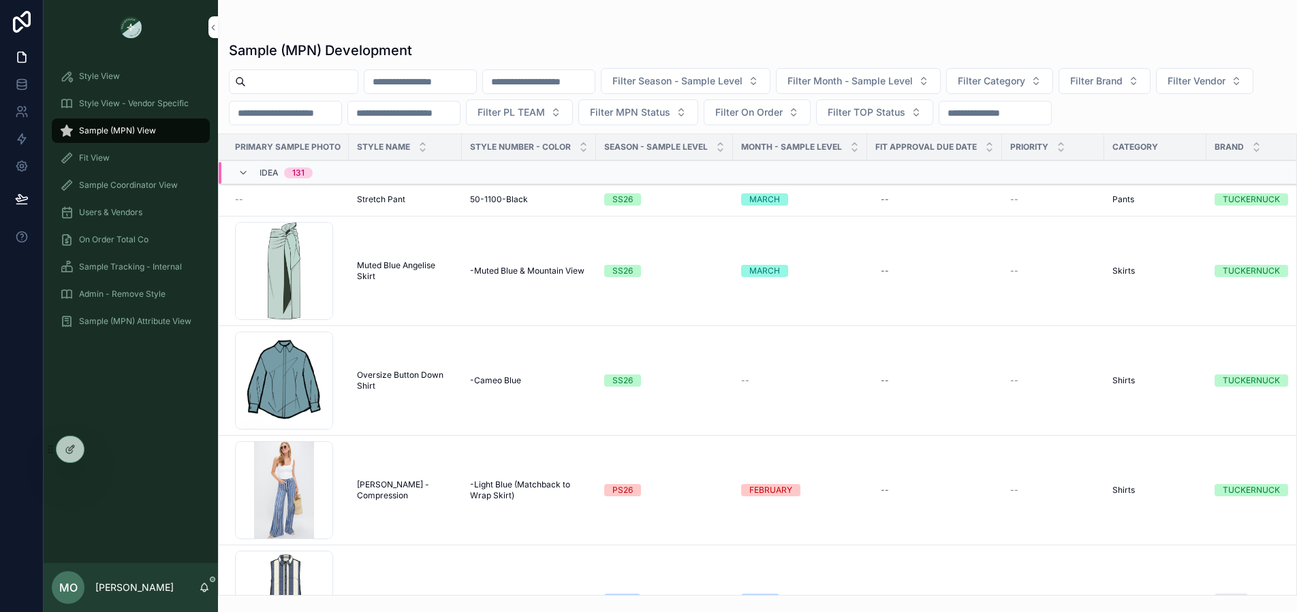
click at [108, 129] on span "Sample (MPN) View" at bounding box center [117, 130] width 77 height 11
click at [266, 84] on input "scrollable content" at bounding box center [302, 81] width 112 height 19
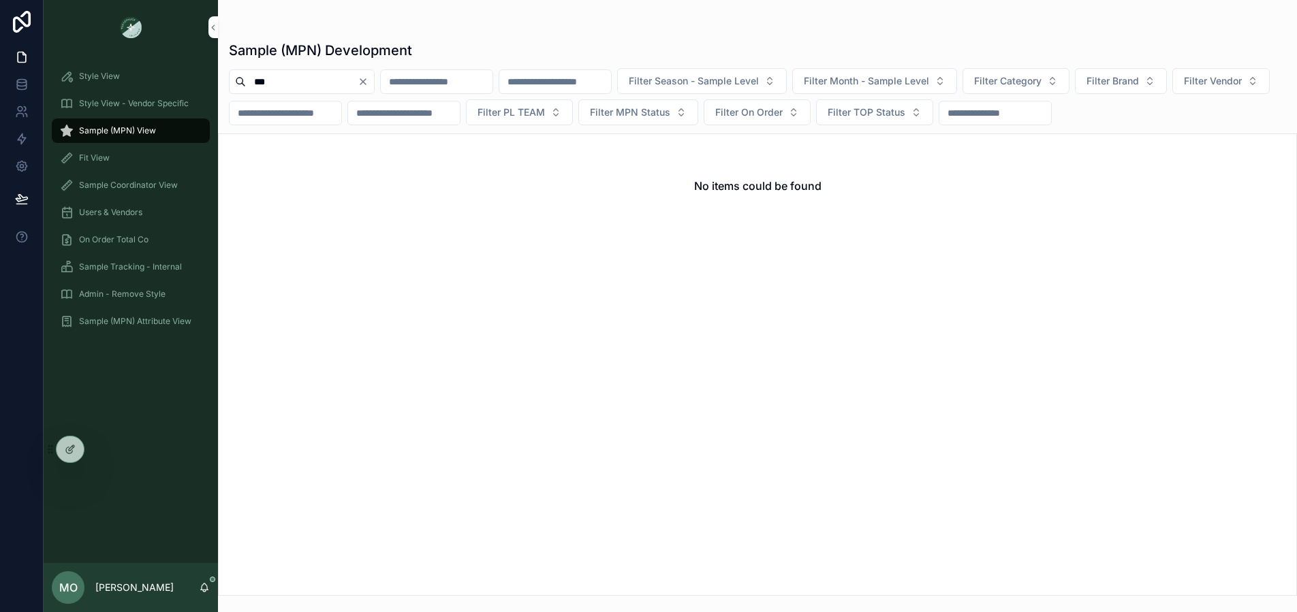
type input "***"
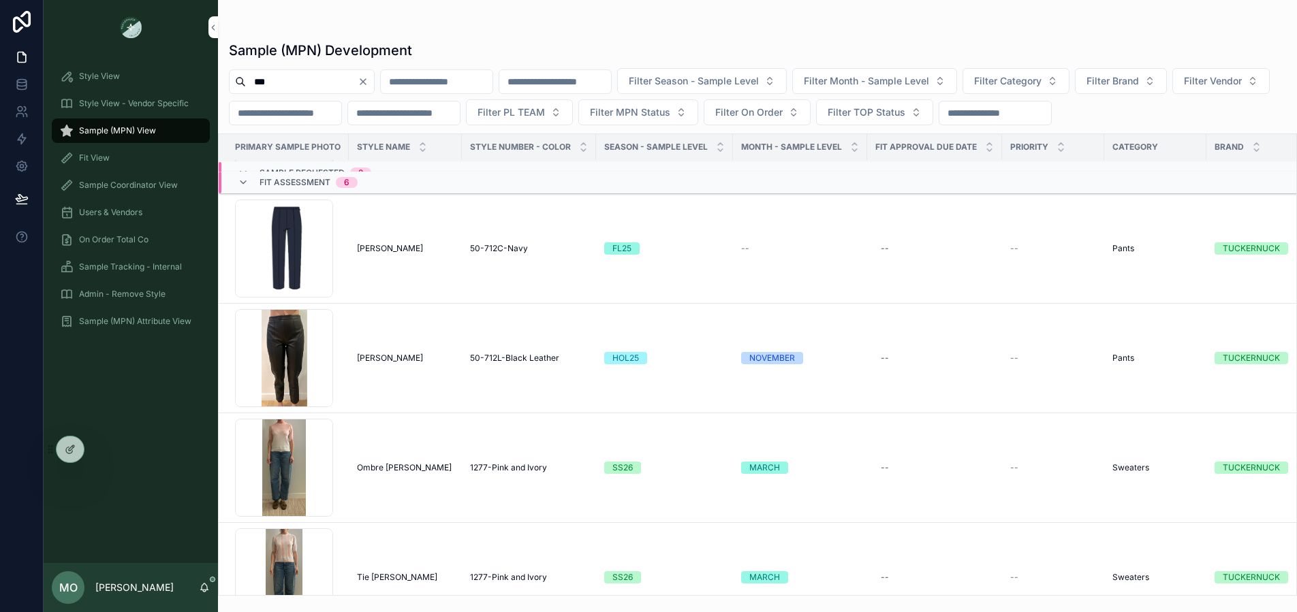
scroll to position [172, 0]
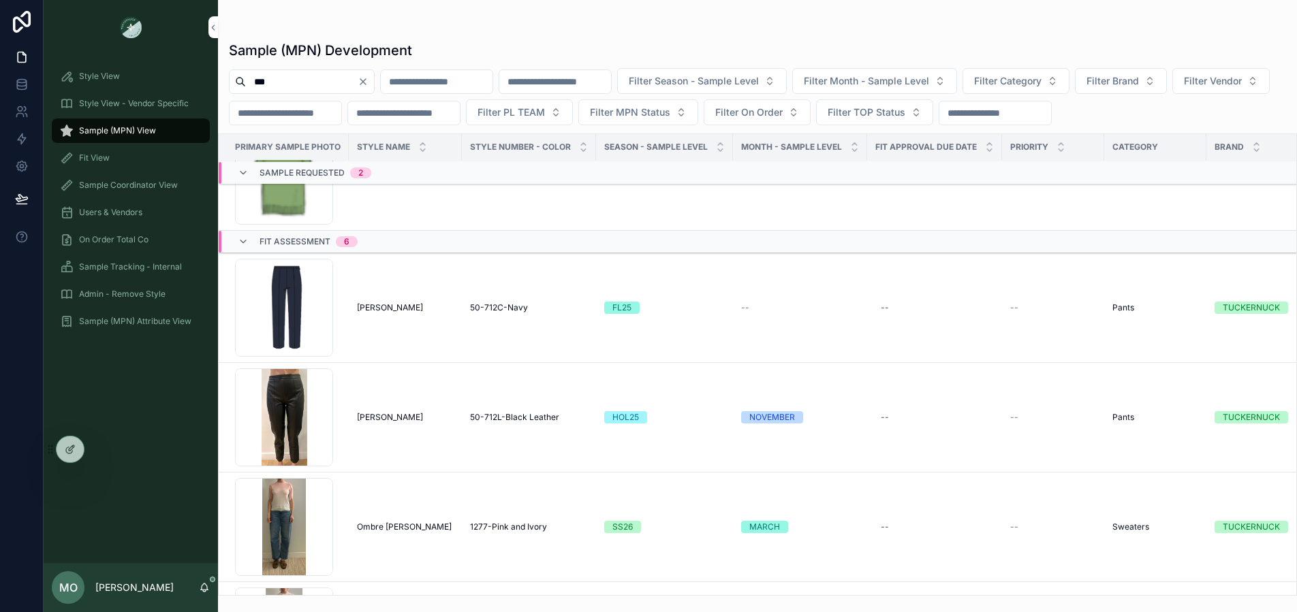
click at [0, 0] on icon "scrollable content" at bounding box center [0, 0] width 0 height 0
click at [205, 587] on icon "scrollable content" at bounding box center [204, 587] width 11 height 11
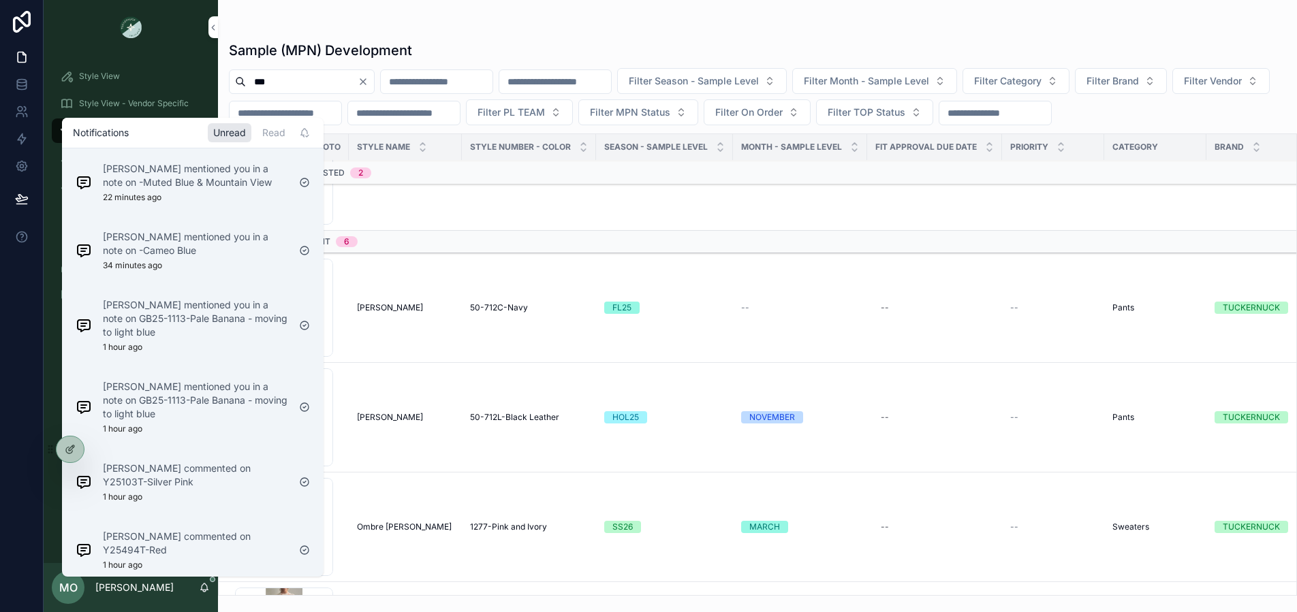
click at [217, 180] on p "Noelle Garcia-Farris mentioned you in a note on -Muted Blue & Mountain View" at bounding box center [195, 175] width 185 height 27
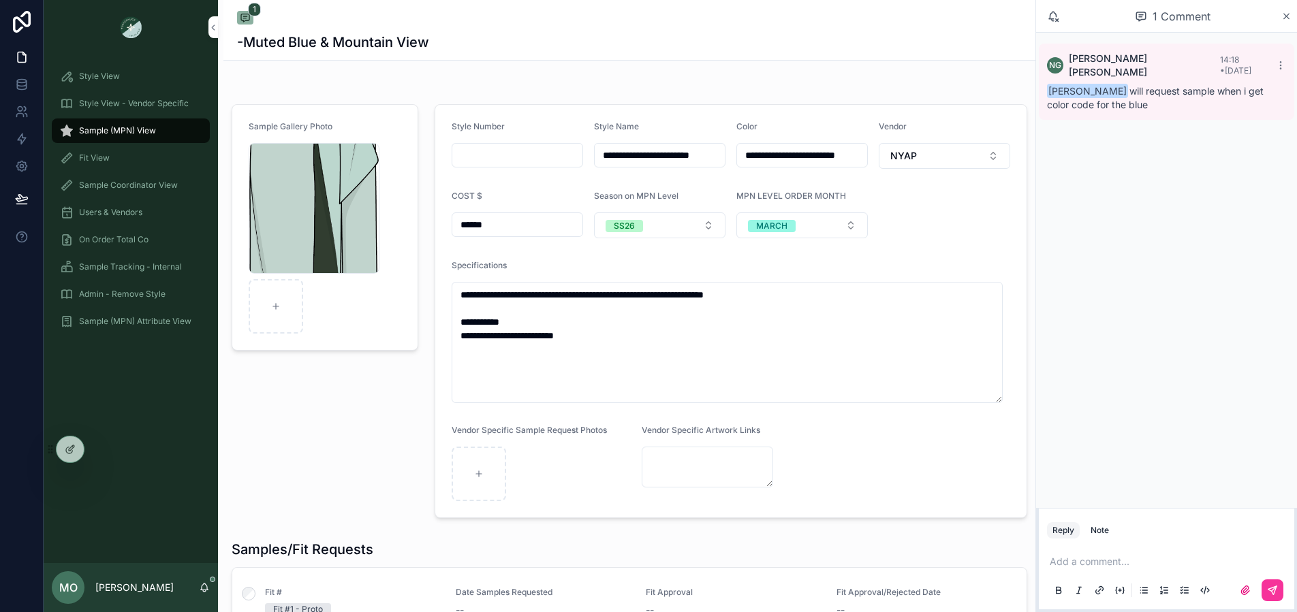
click at [208, 600] on div "MO Maggie Oaks" at bounding box center [131, 587] width 174 height 49
click at [209, 590] on icon "scrollable content" at bounding box center [204, 587] width 11 height 11
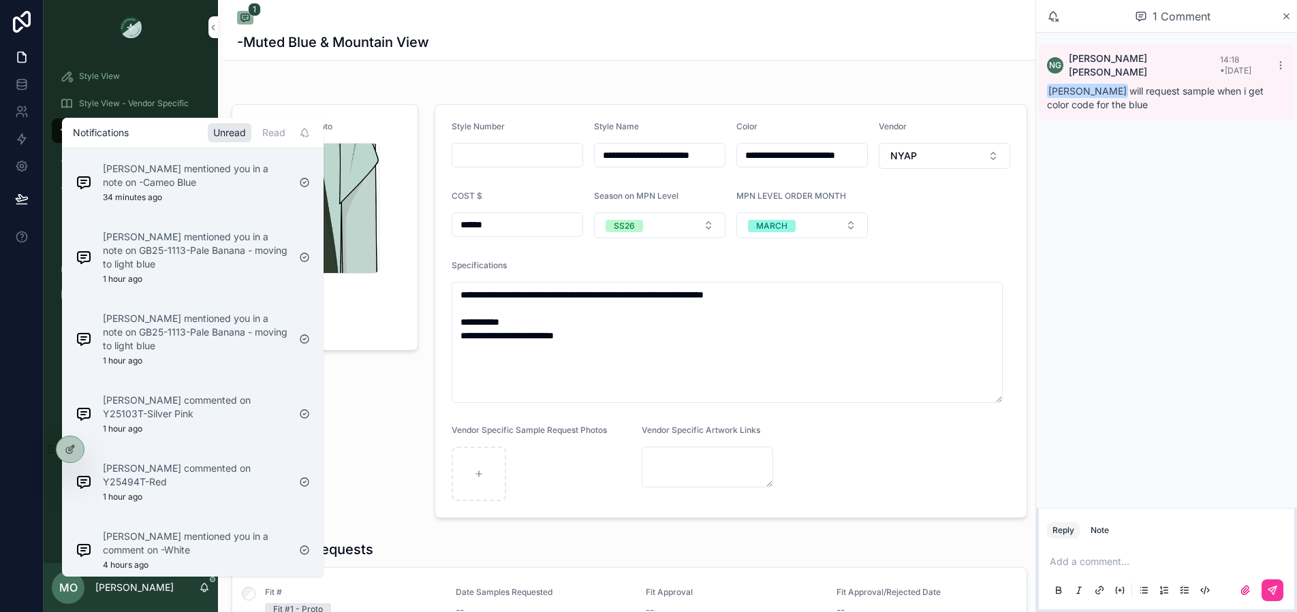
click at [187, 275] on div "Noelle Garcia-Farris mentioned you in a note on GB25-1113-Pale Banana - moving …" at bounding box center [195, 257] width 185 height 54
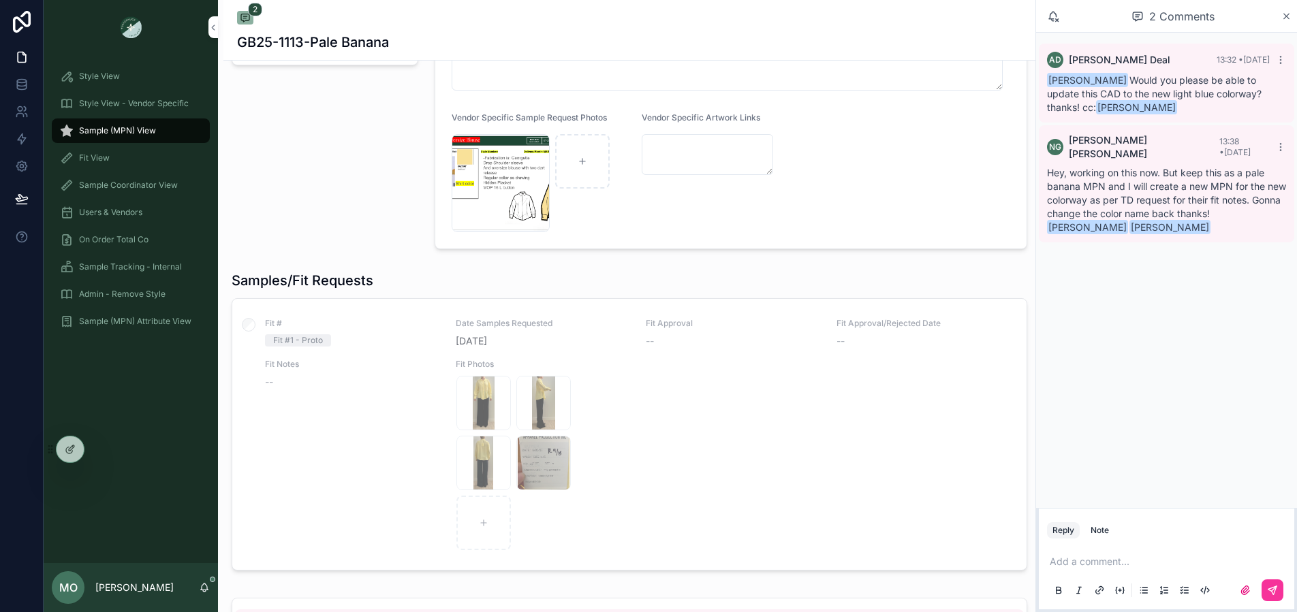
scroll to position [829, 0]
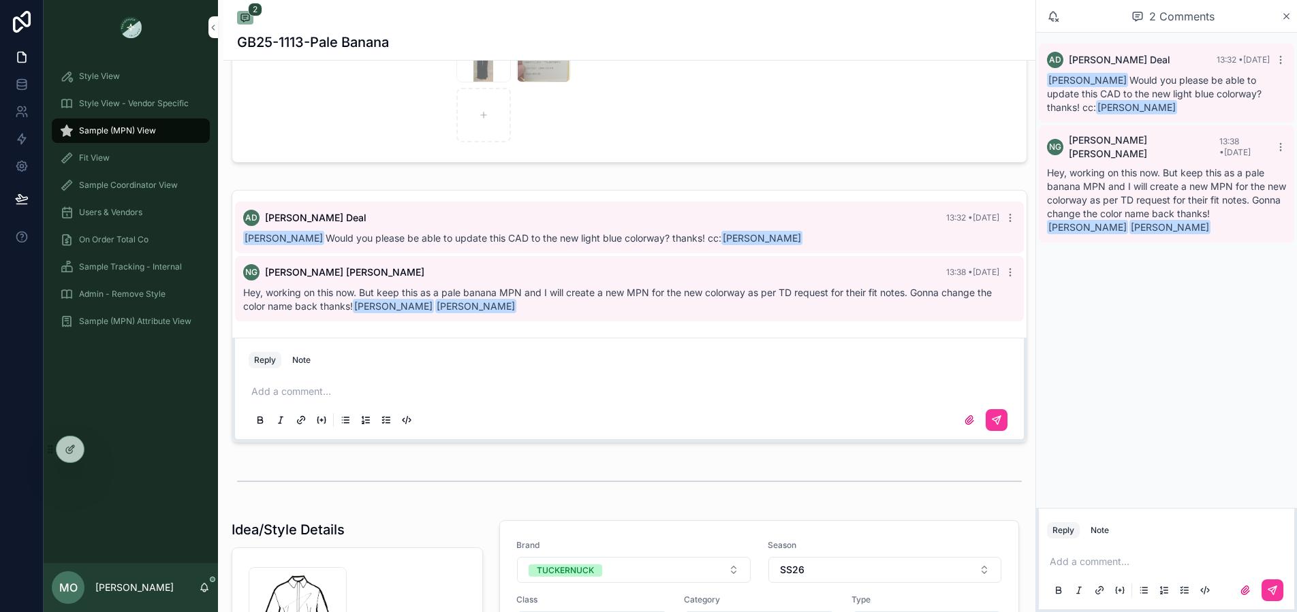
click at [208, 588] on icon "scrollable content" at bounding box center [204, 587] width 11 height 11
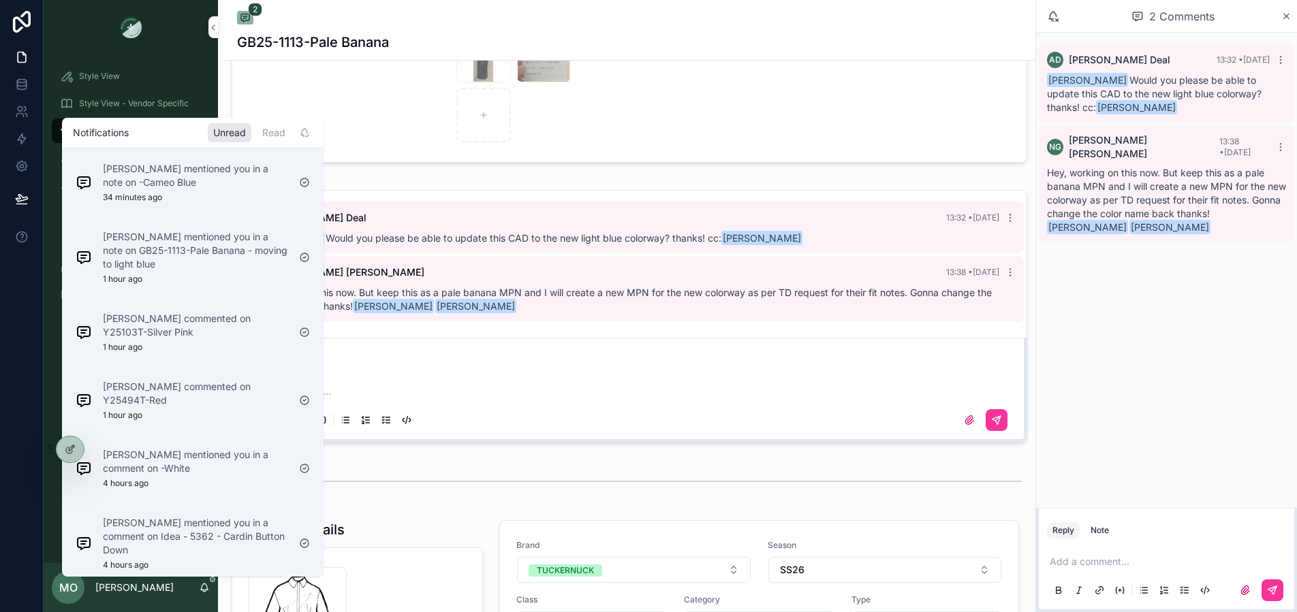
click at [250, 337] on p "Alice Lee commented on Y25103T-Silver Pink" at bounding box center [195, 325] width 185 height 27
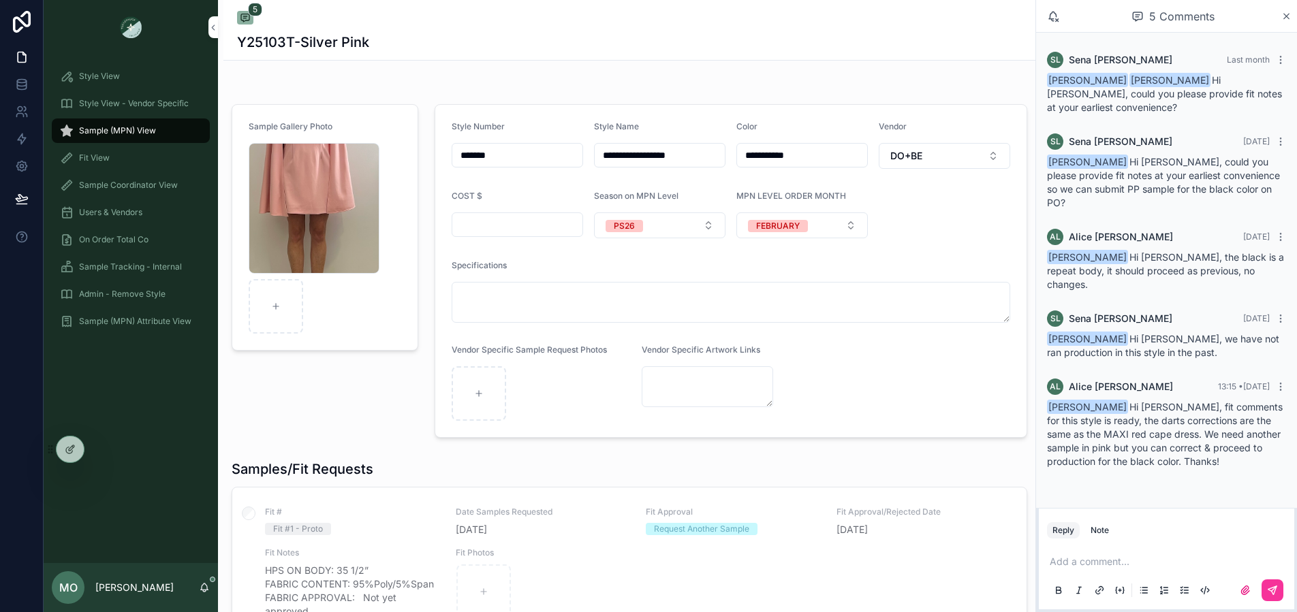
click at [114, 76] on span "Style View" at bounding box center [99, 76] width 41 height 11
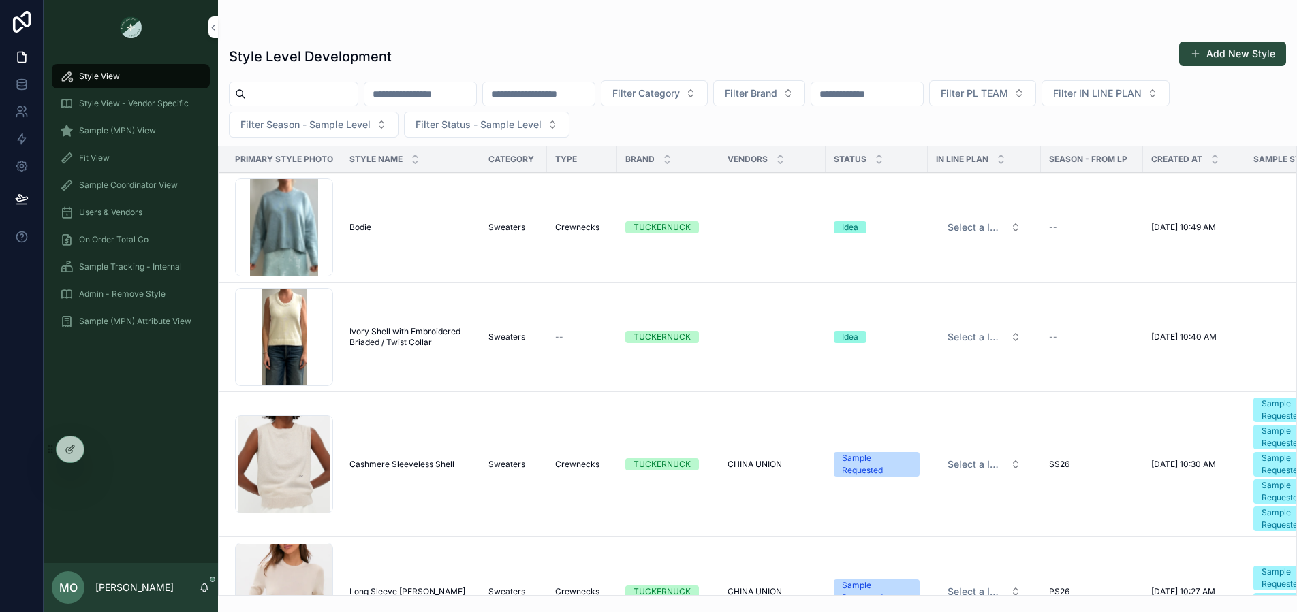
click at [114, 76] on span "Style View" at bounding box center [99, 76] width 41 height 11
drag, startPoint x: 92, startPoint y: 142, endPoint x: 88, endPoint y: 133, distance: 9.1
click at [92, 142] on link "Sample (MPN) View" at bounding box center [131, 130] width 158 height 25
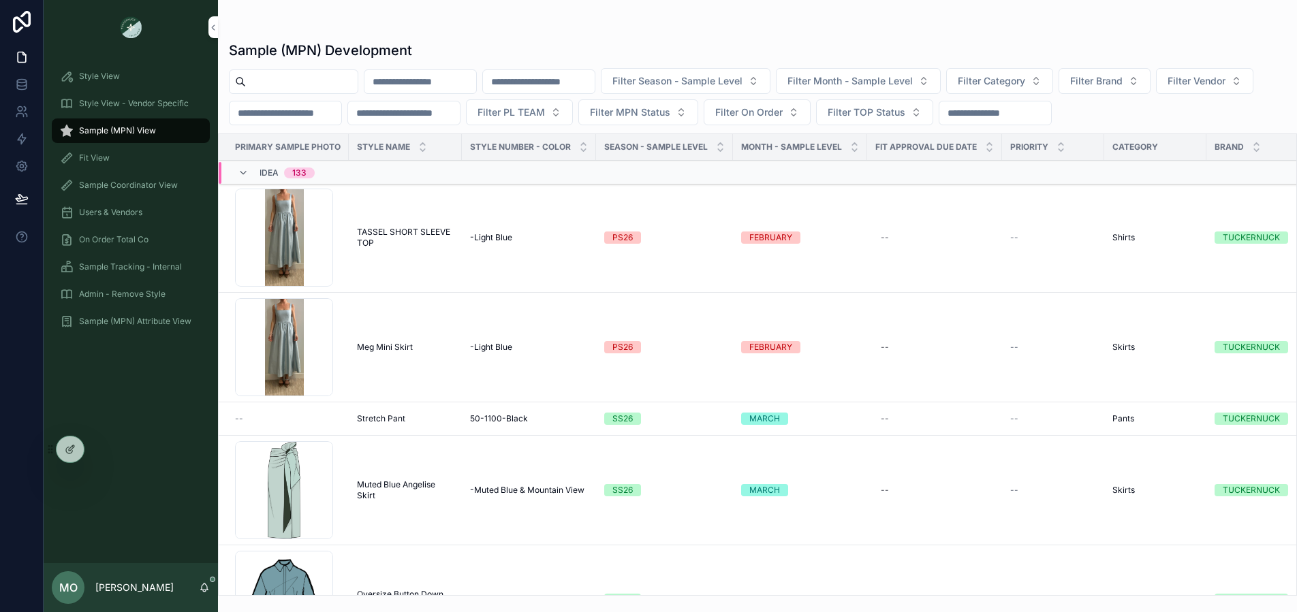
click at [88, 133] on span "Sample (MPN) View" at bounding box center [117, 130] width 77 height 11
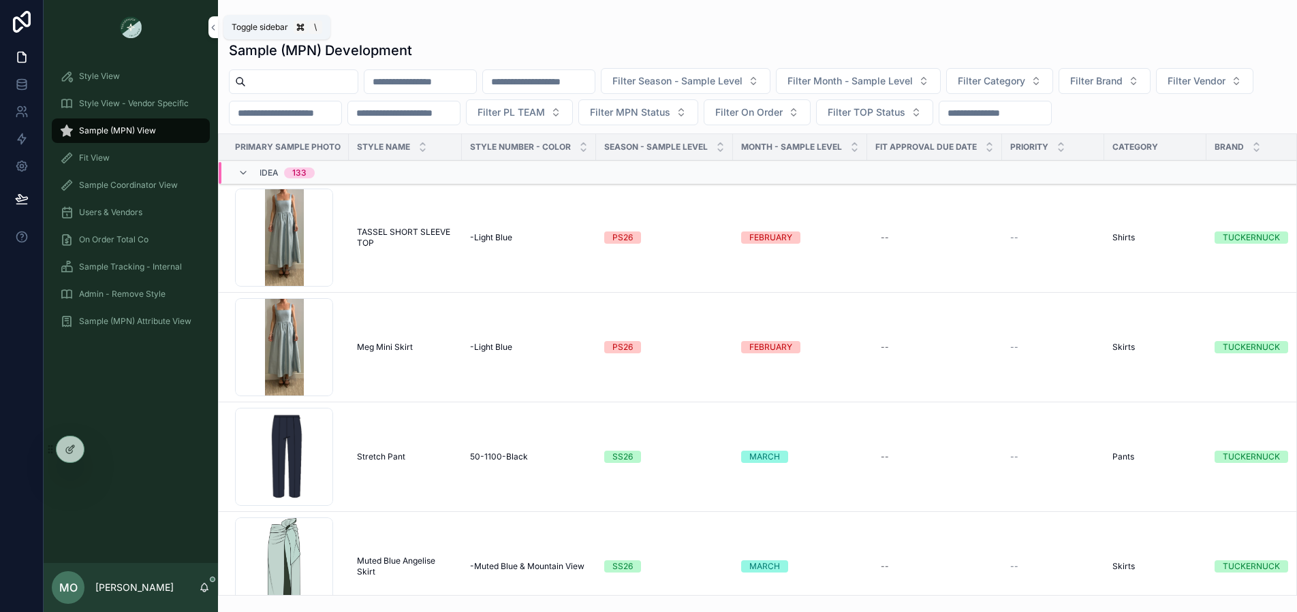
click at [213, 31] on icon "scrollable content" at bounding box center [213, 27] width 10 height 10
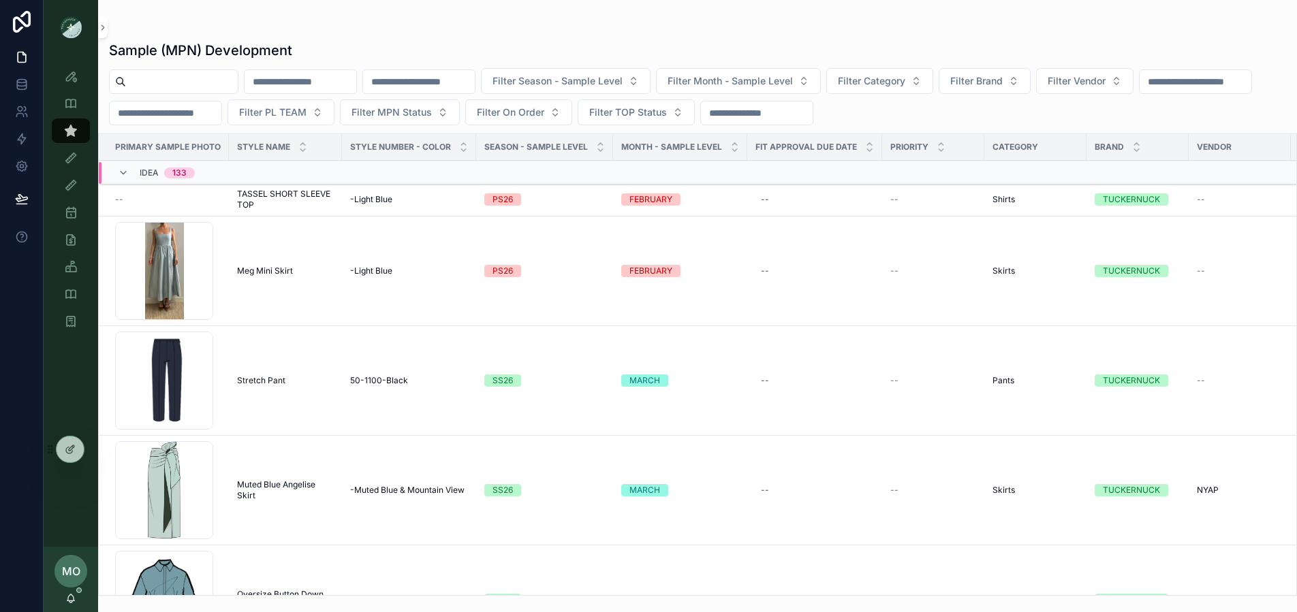
click at [283, 200] on span "TASSEL SHORT SLEEVE TOP" at bounding box center [285, 200] width 97 height 22
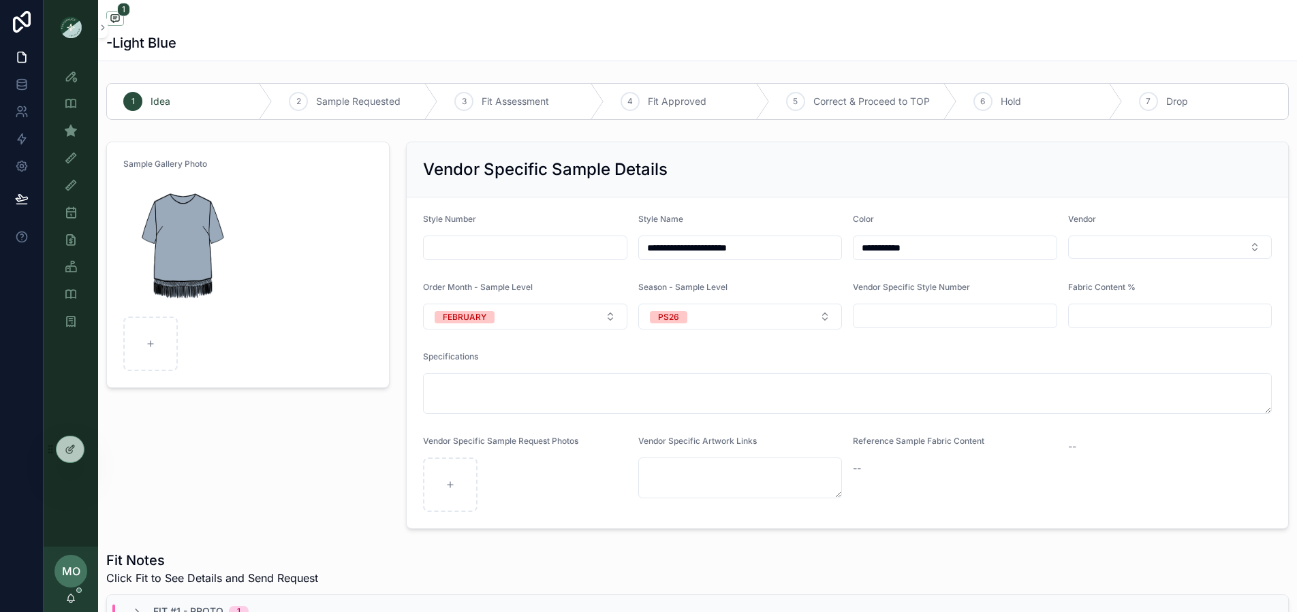
type textarea "**********"
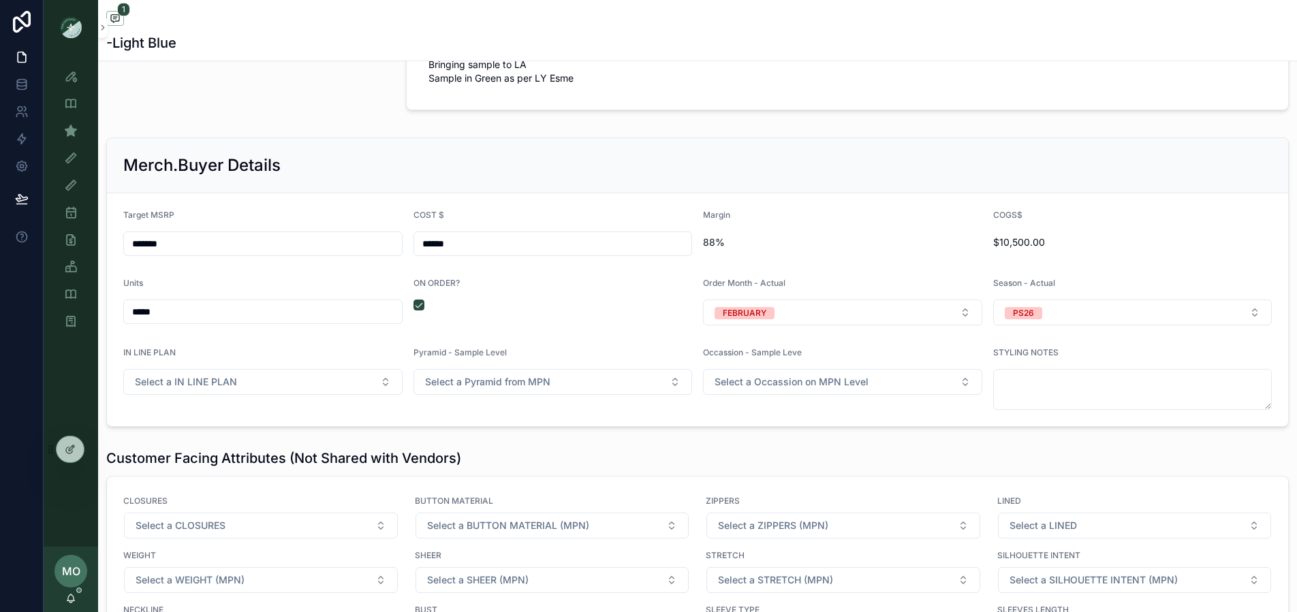
scroll to position [1287, 0]
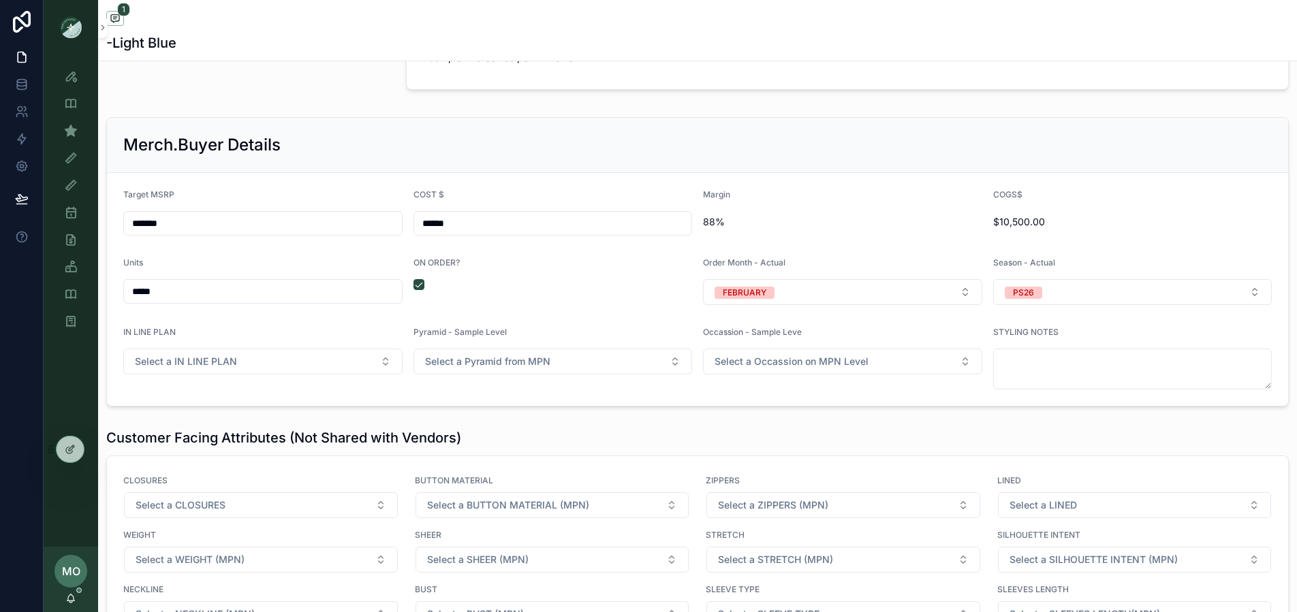
drag, startPoint x: 170, startPoint y: 305, endPoint x: 123, endPoint y: 307, distance: 46.4
click at [124, 301] on input "*****" at bounding box center [263, 291] width 278 height 19
type input "*******"
click at [464, 251] on form "Target MSRP ******* COST $ ****** Margin 88% COGS$ $21,000.00 Units ******* ON …" at bounding box center [697, 289] width 1181 height 233
drag, startPoint x: 458, startPoint y: 232, endPoint x: 399, endPoint y: 231, distance: 58.6
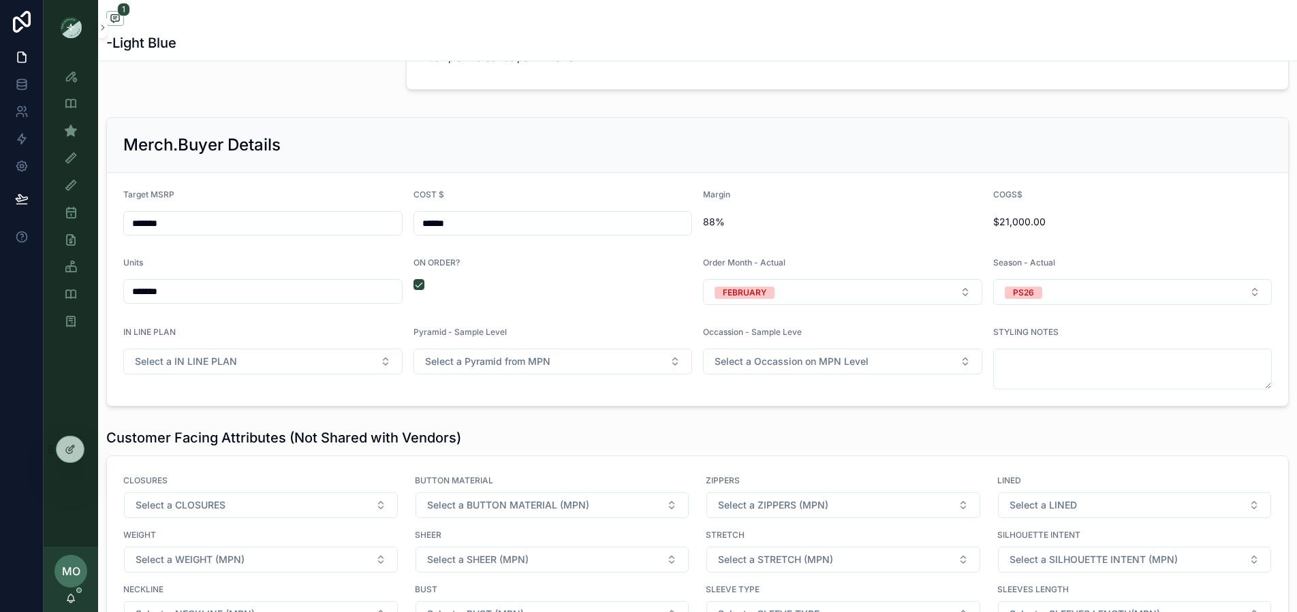
click at [400, 232] on form "Target MSRP ******* COST $ ****** Margin 88% COGS$ $21,000.00 Units ******* ON …" at bounding box center [697, 289] width 1181 height 233
type input "******"
click at [445, 156] on div "Merch.Buyer Details" at bounding box center [697, 145] width 1148 height 22
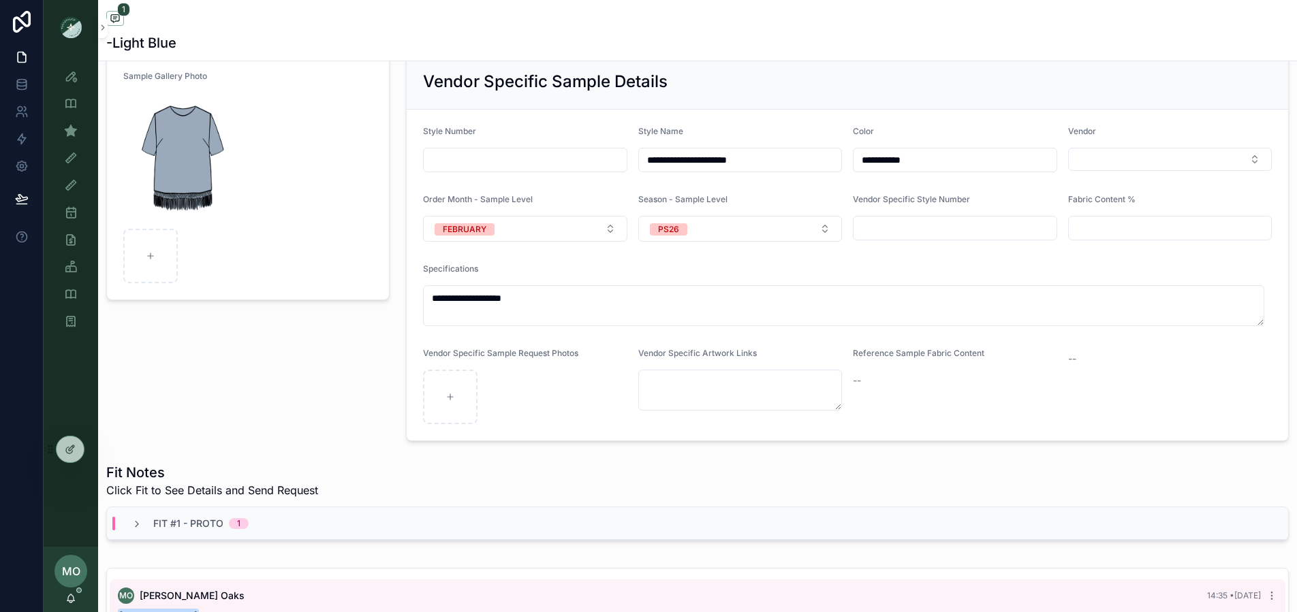
scroll to position [0, 0]
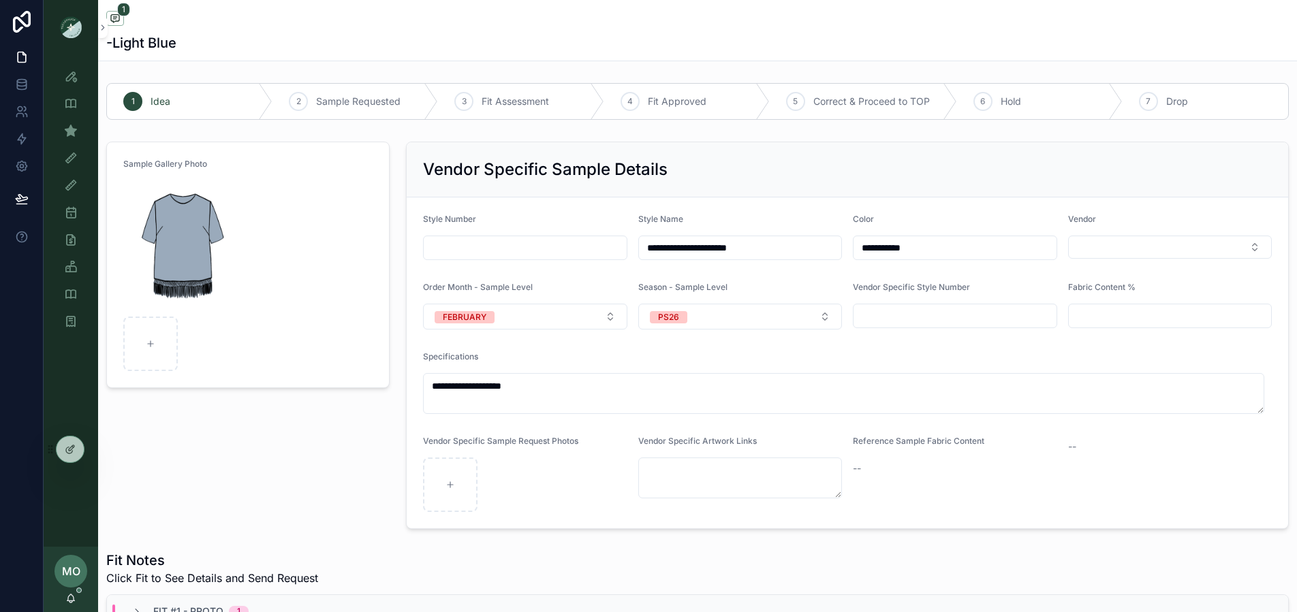
click at [76, 142] on link "Sample (MPN) View" at bounding box center [71, 130] width 38 height 25
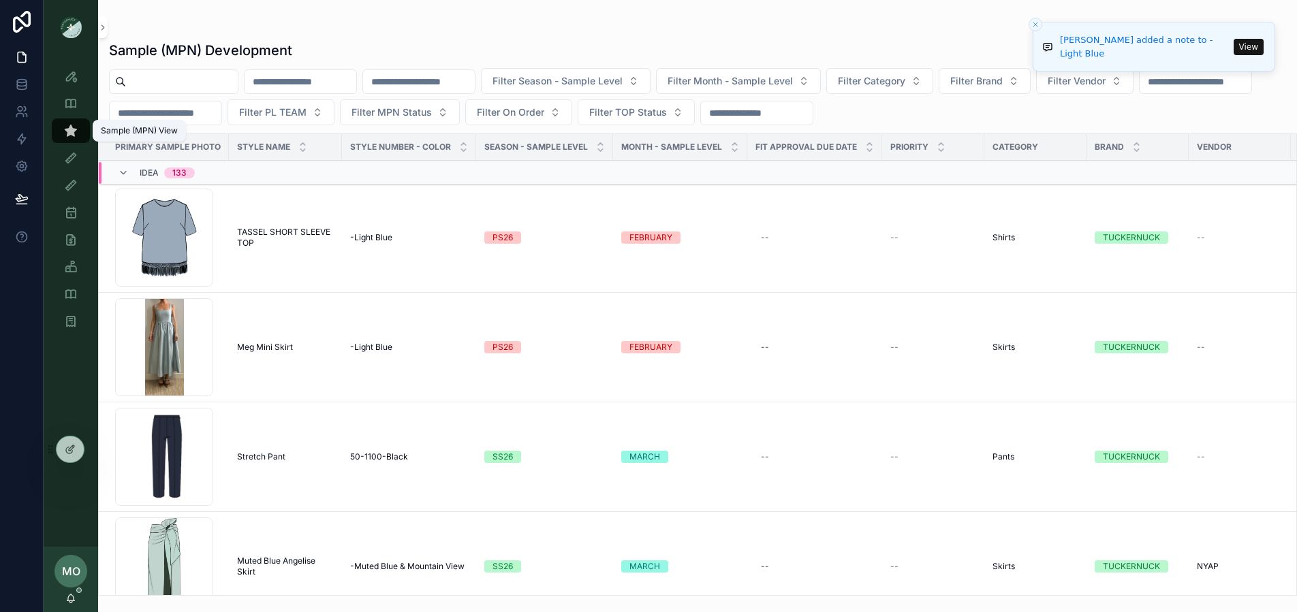
click at [69, 129] on icon "scrollable content" at bounding box center [71, 131] width 14 height 14
click at [166, 85] on input "scrollable content" at bounding box center [182, 81] width 112 height 19
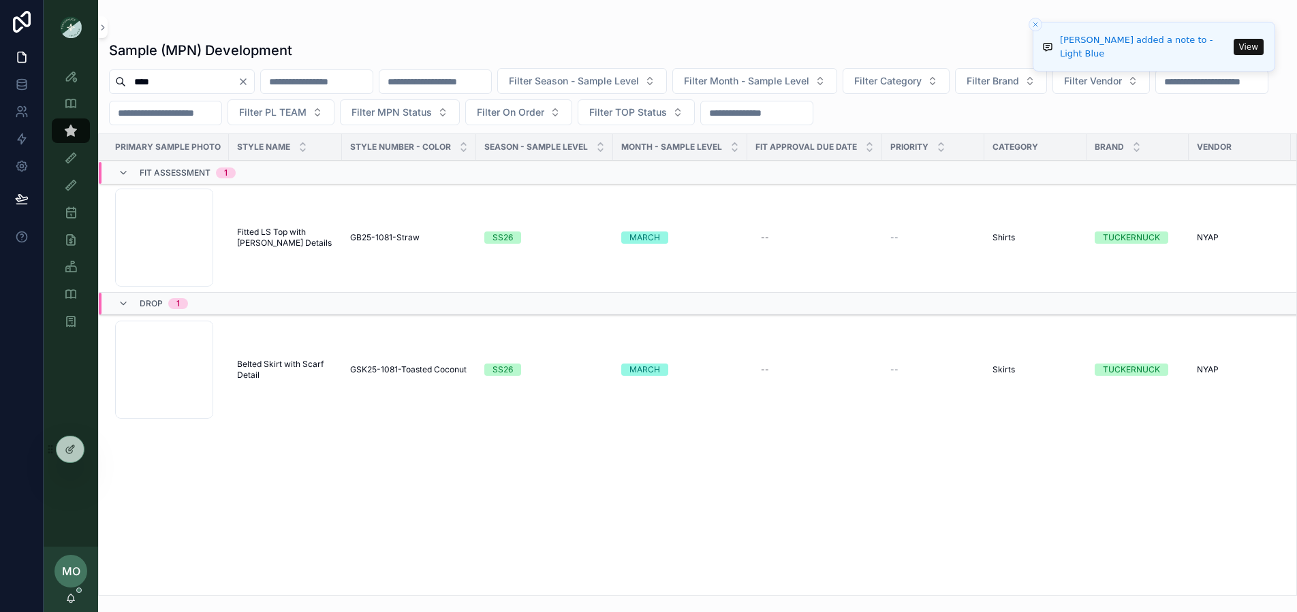
type input "****"
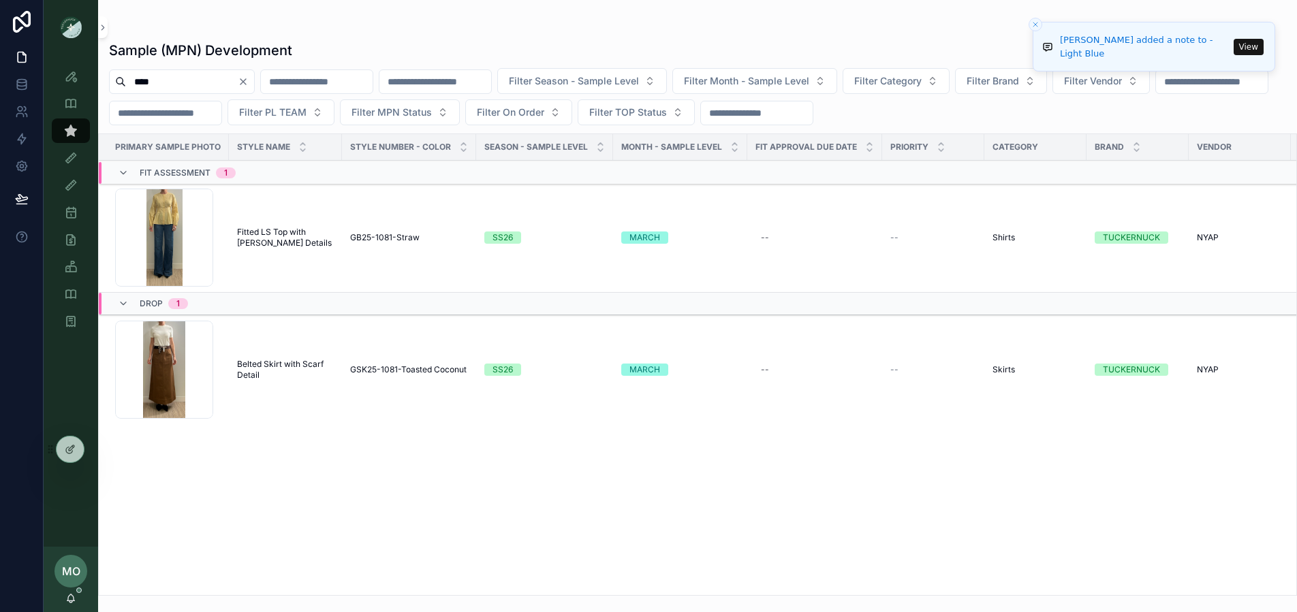
click at [268, 238] on span "Fitted LS Top with Delaney Seam Details" at bounding box center [285, 238] width 97 height 22
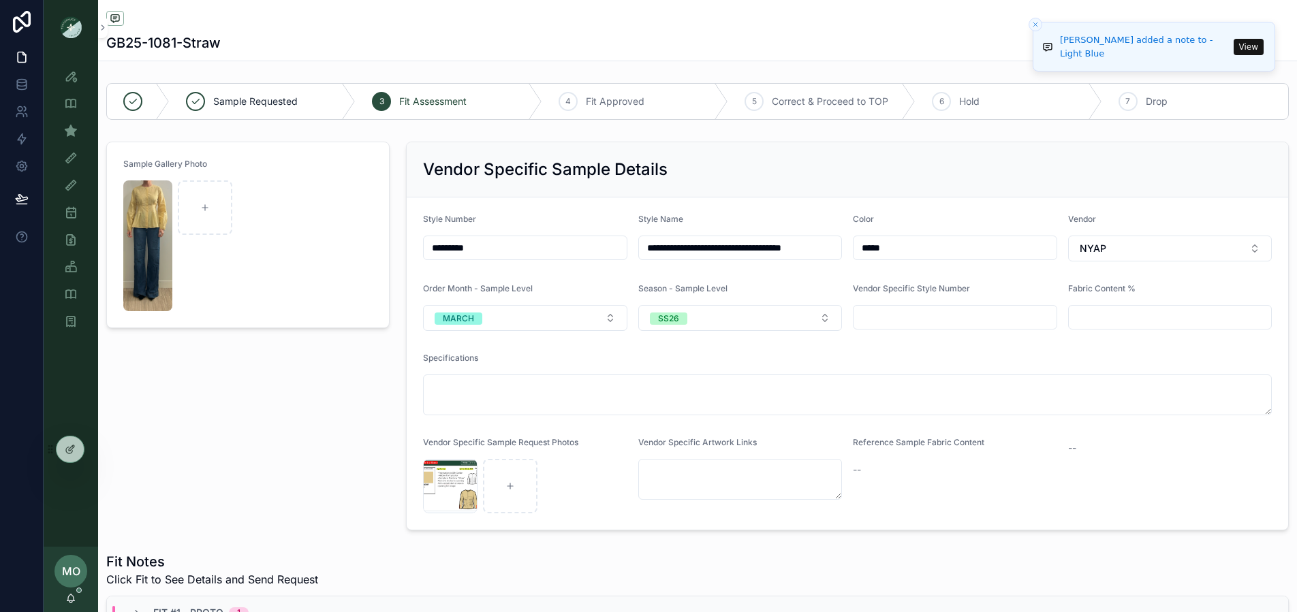
click at [263, 240] on form "Sample Gallery Photo" at bounding box center [248, 234] width 282 height 185
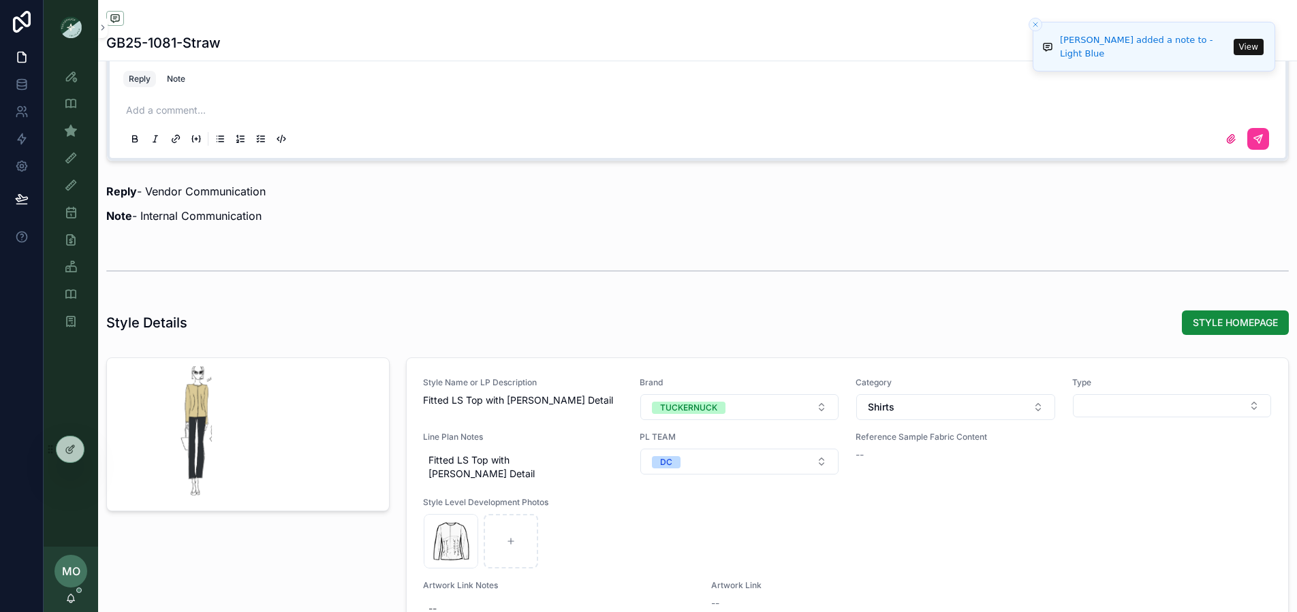
scroll to position [840, 0]
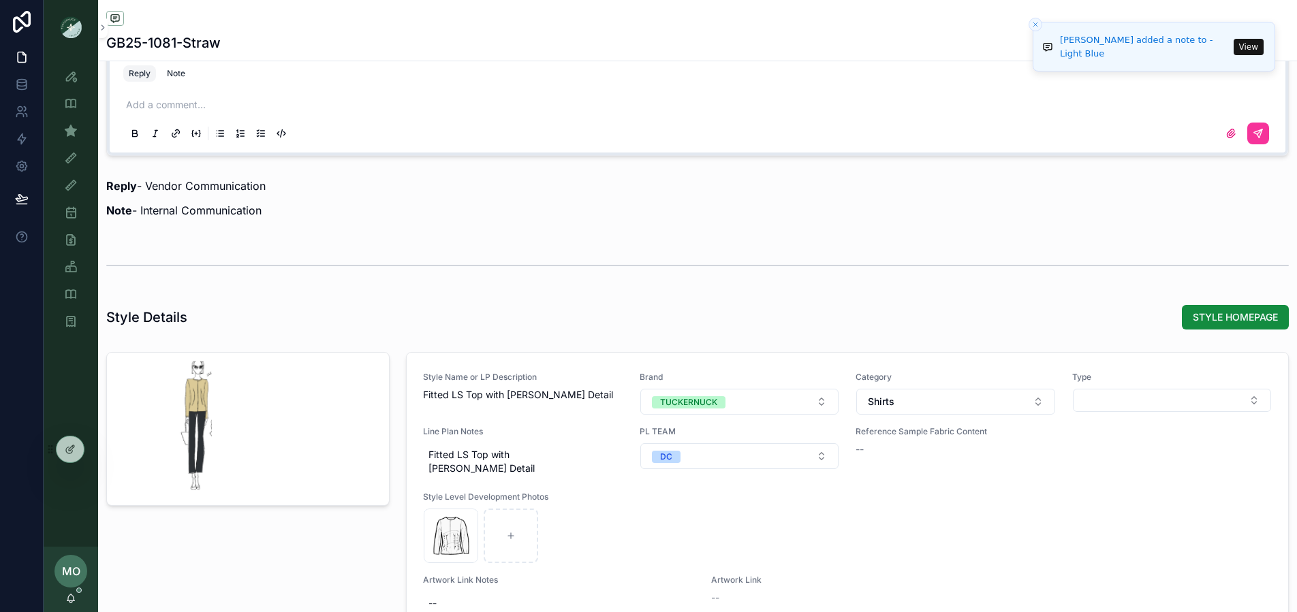
click at [1205, 322] on span "STYLE HOMEPAGE" at bounding box center [1234, 318] width 85 height 14
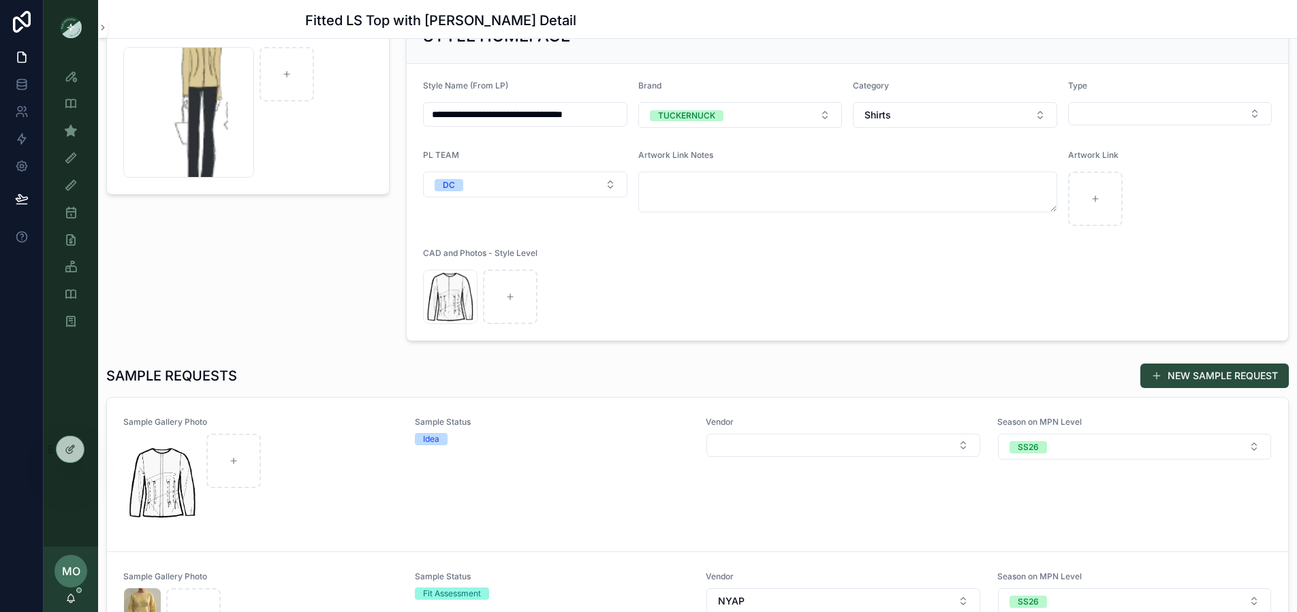
scroll to position [257, 0]
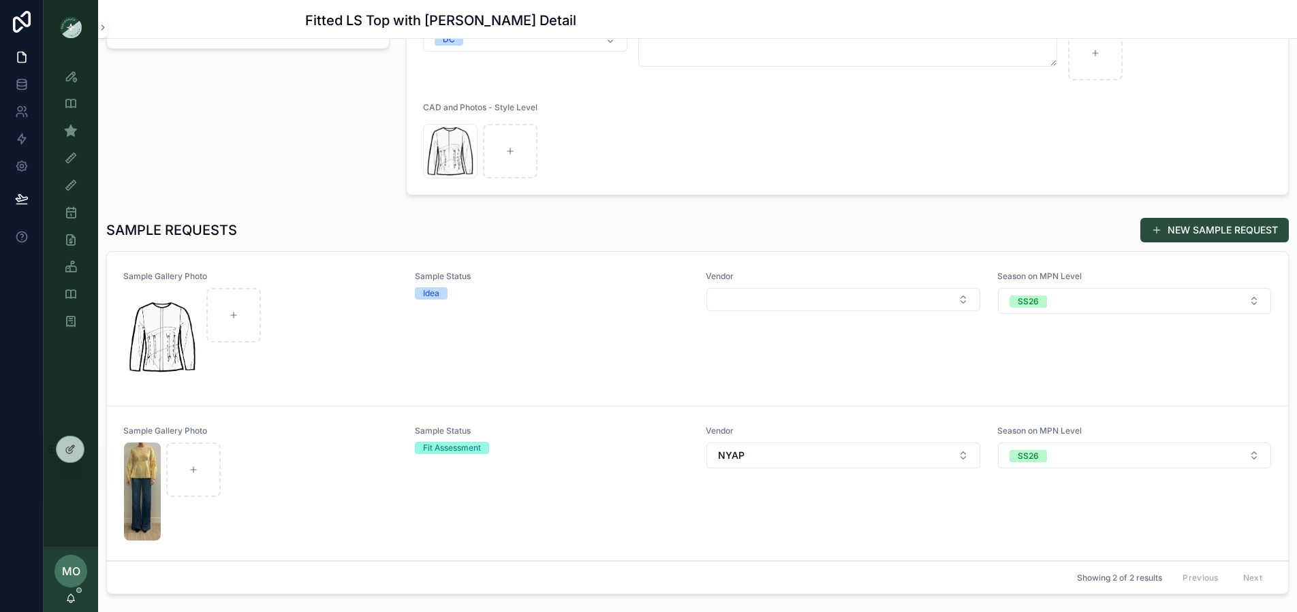
click at [381, 319] on div "scrollable content" at bounding box center [261, 337] width 274 height 98
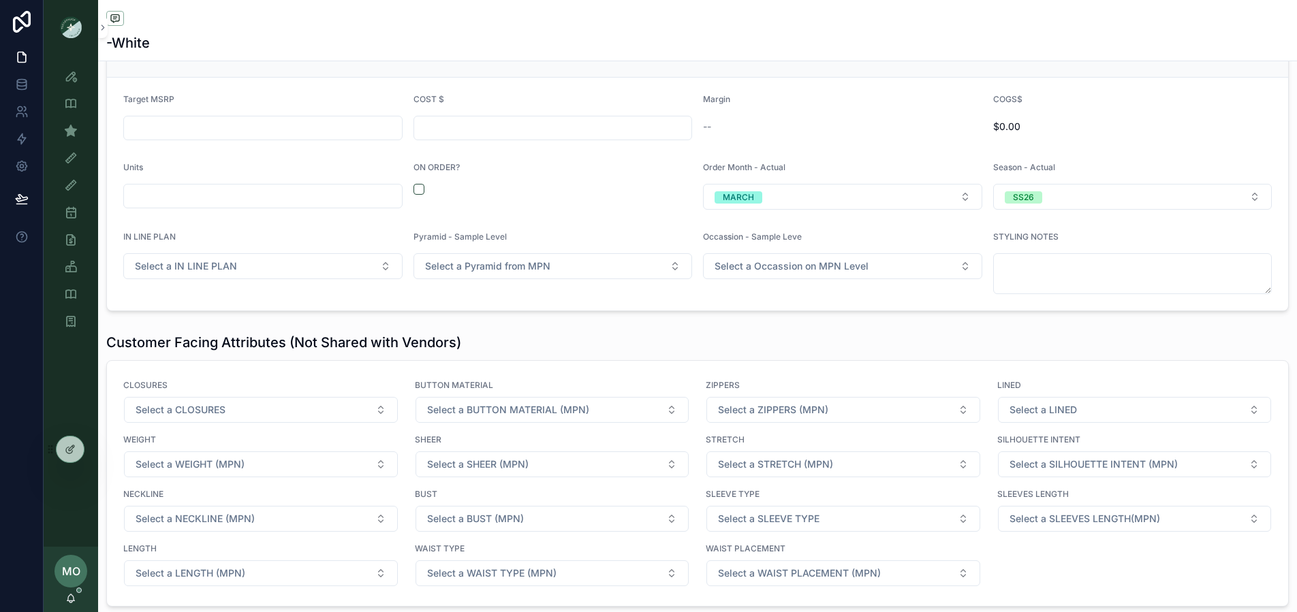
scroll to position [1487, 0]
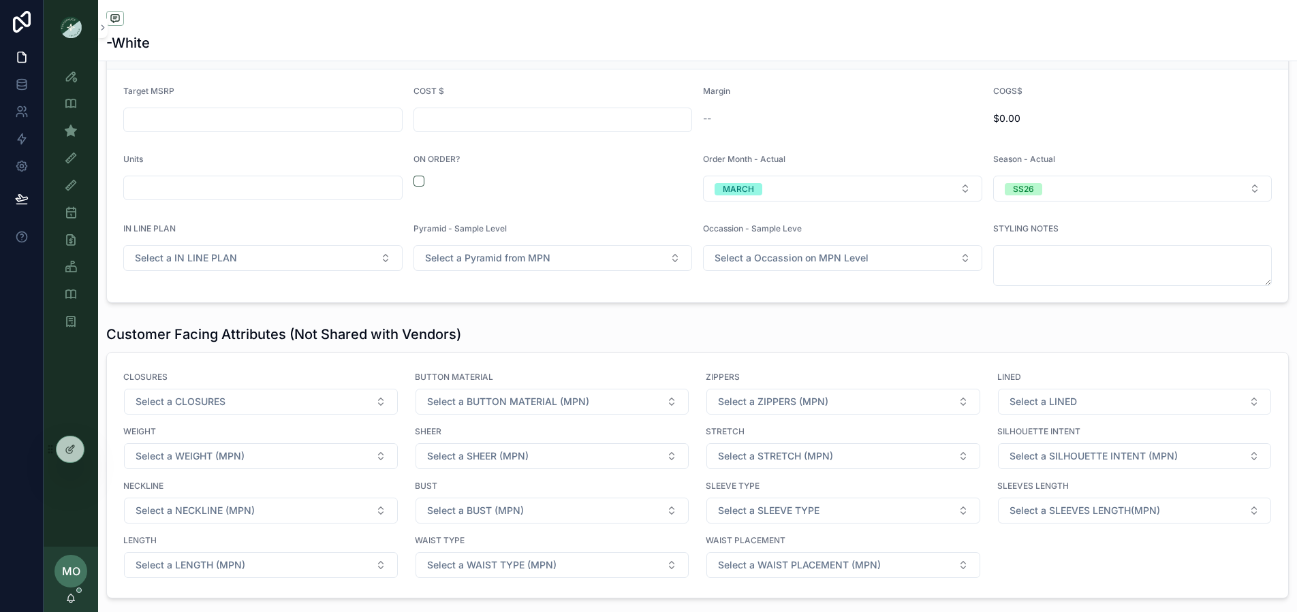
click at [415, 176] on button "scrollable content" at bounding box center [418, 181] width 11 height 11
click at [350, 178] on input "scrollable content" at bounding box center [263, 187] width 278 height 19
type input "*****"
click at [230, 119] on div "scrollable content" at bounding box center [262, 120] width 279 height 25
click at [233, 110] on input "scrollable content" at bounding box center [263, 119] width 278 height 19
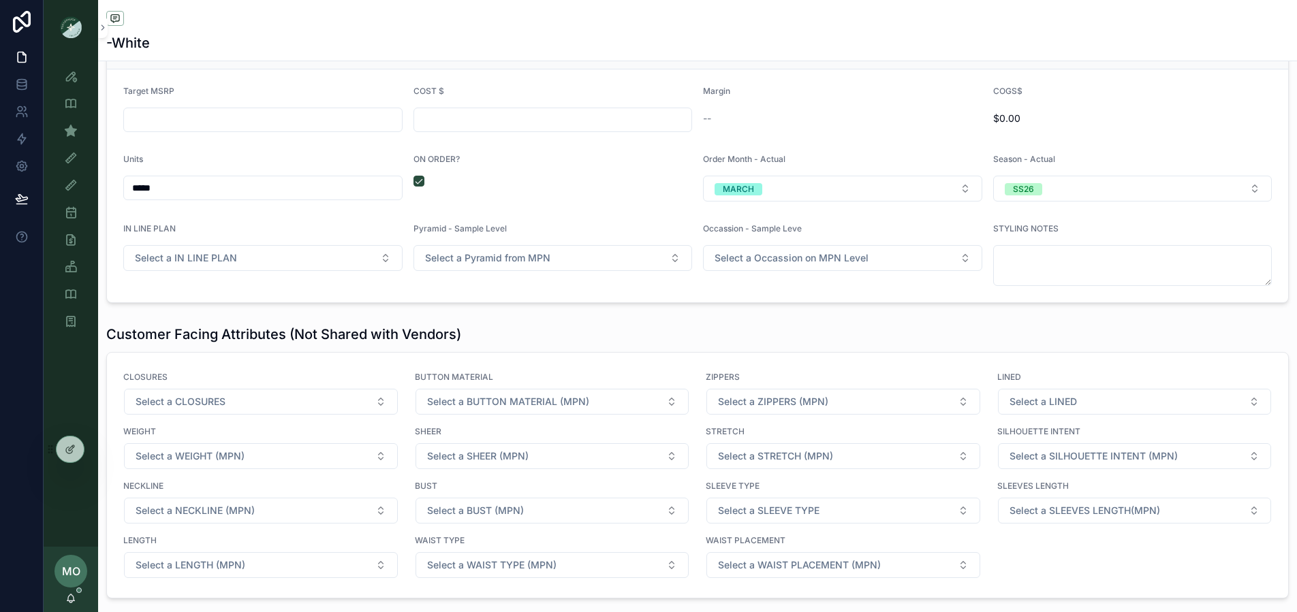
click at [644, 183] on div "ON ORDER?" at bounding box center [552, 178] width 279 height 48
type input "******"
type input "*****"
click at [72, 130] on icon "scrollable content" at bounding box center [71, 131] width 14 height 14
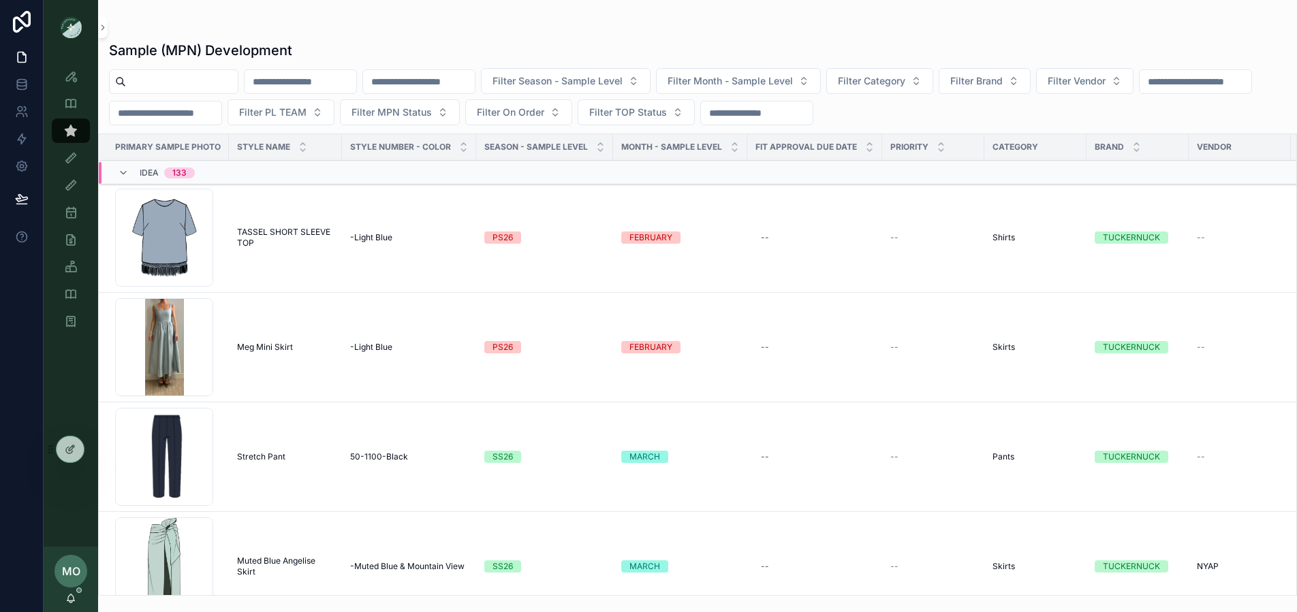
click at [156, 79] on input "scrollable content" at bounding box center [182, 81] width 112 height 19
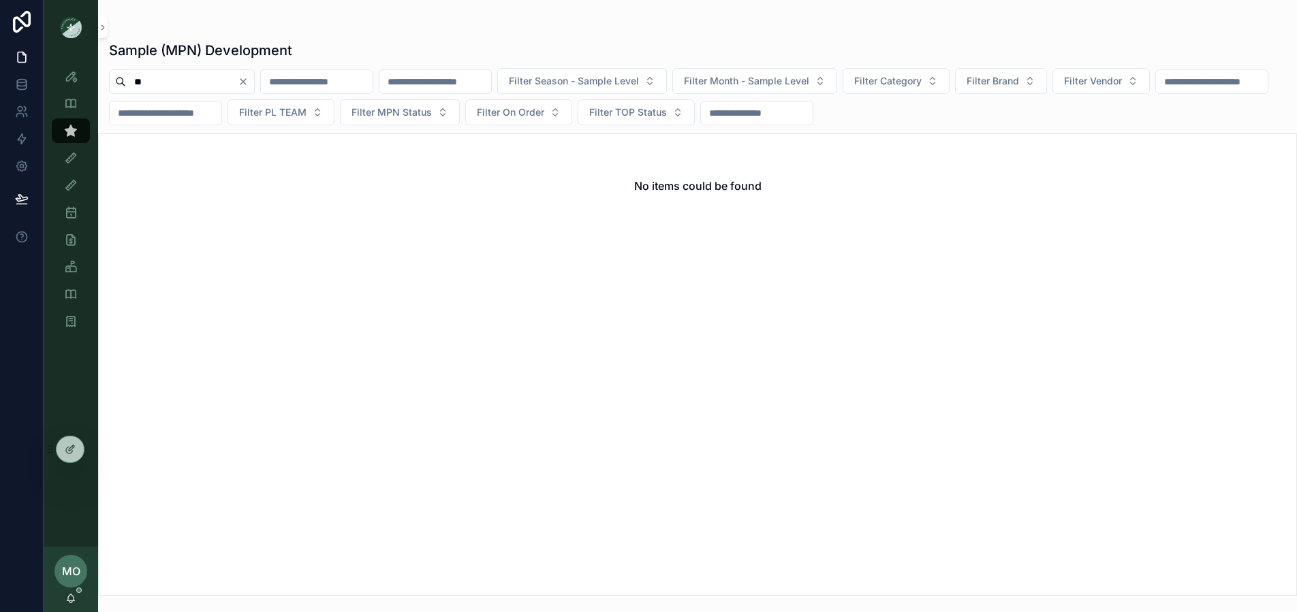
type input "*"
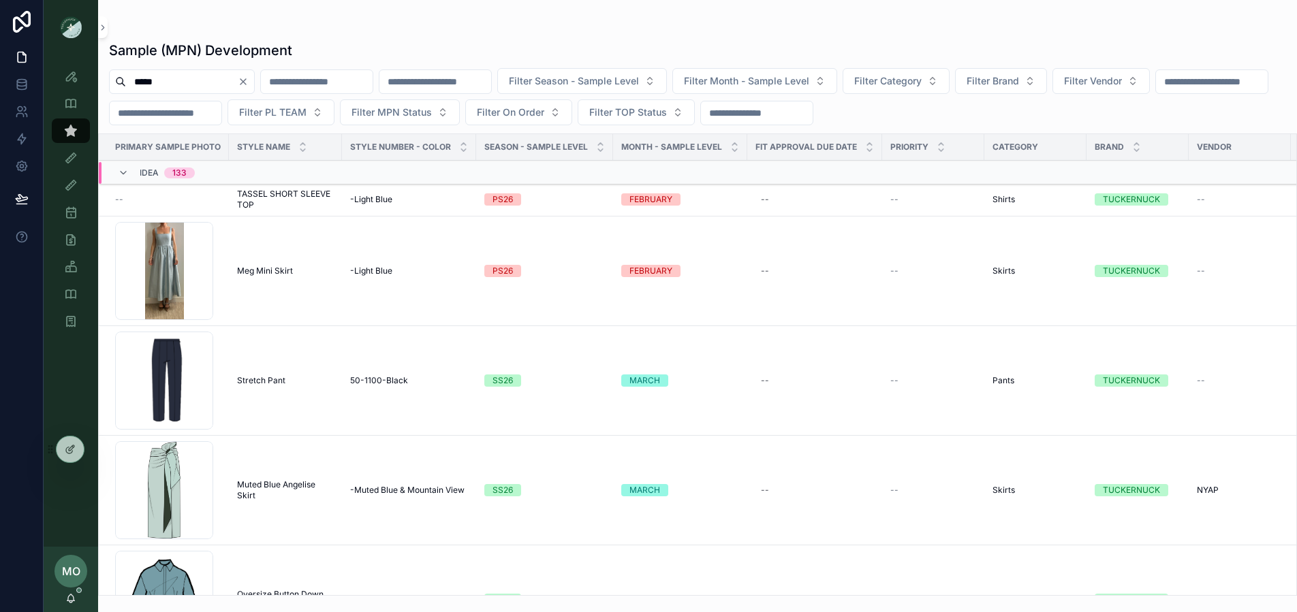
type input "*****"
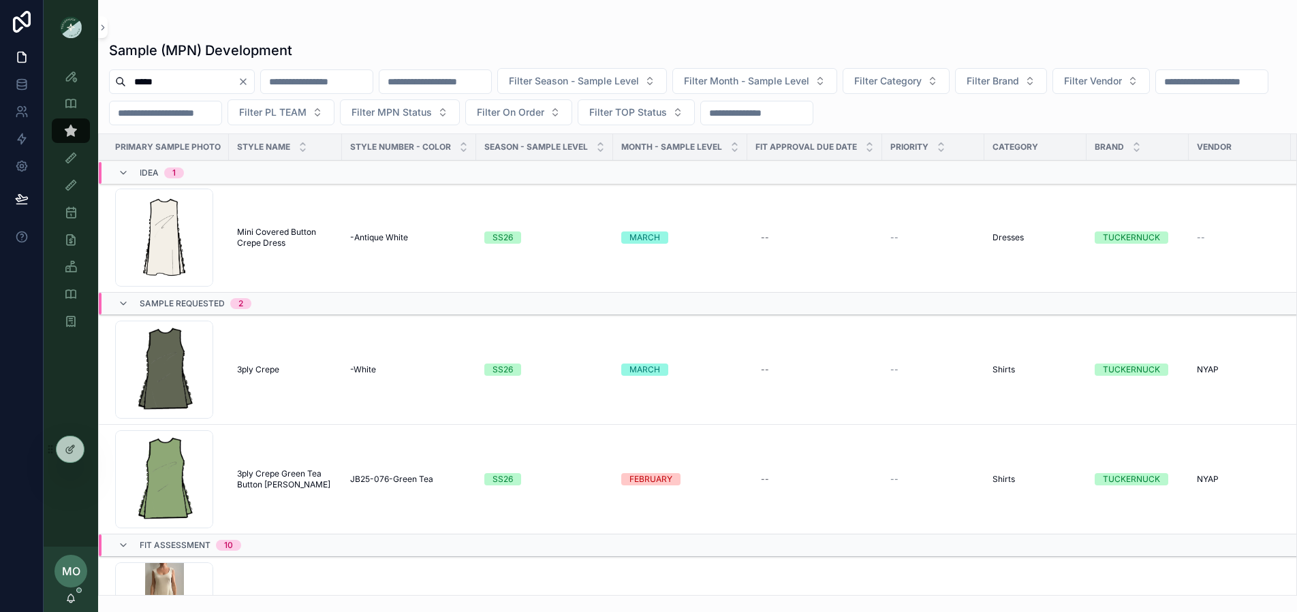
click at [0, 0] on icon "scrollable content" at bounding box center [0, 0] width 0 height 0
click at [262, 362] on td "3ply Crepe 3ply Crepe" at bounding box center [285, 370] width 113 height 110
click at [261, 372] on span "3ply Crepe" at bounding box center [258, 369] width 42 height 11
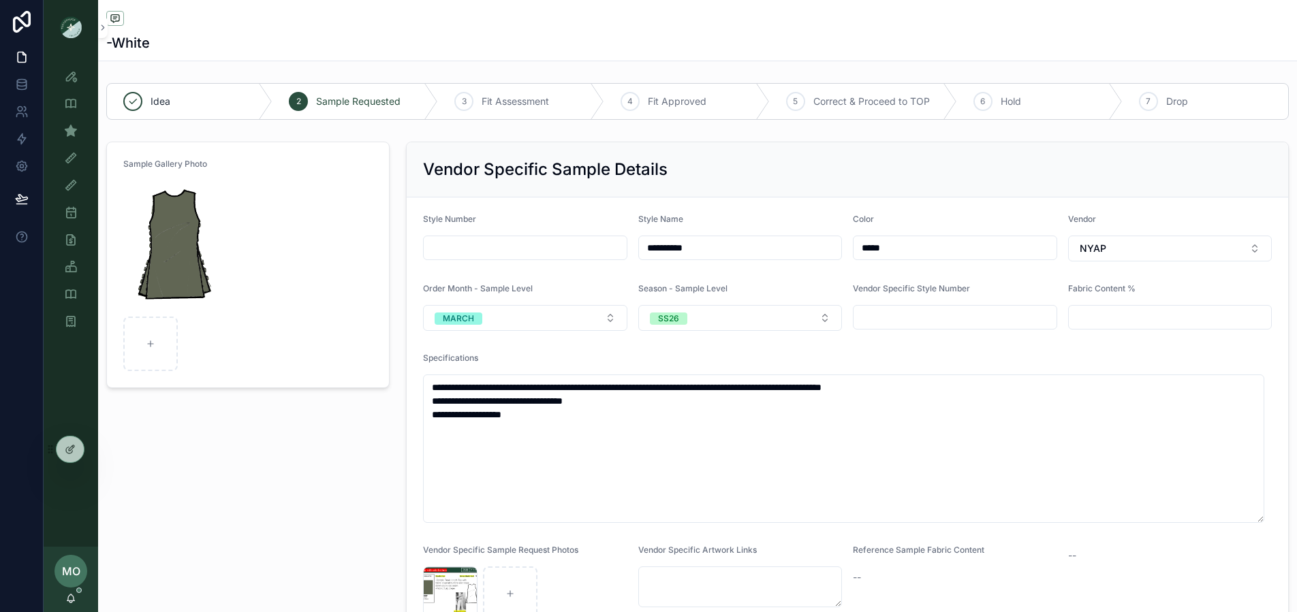
click at [155, 330] on div "scrollable content" at bounding box center [150, 344] width 54 height 54
type input "**********"
click at [204, 223] on img "scrollable content" at bounding box center [173, 245] width 100 height 131
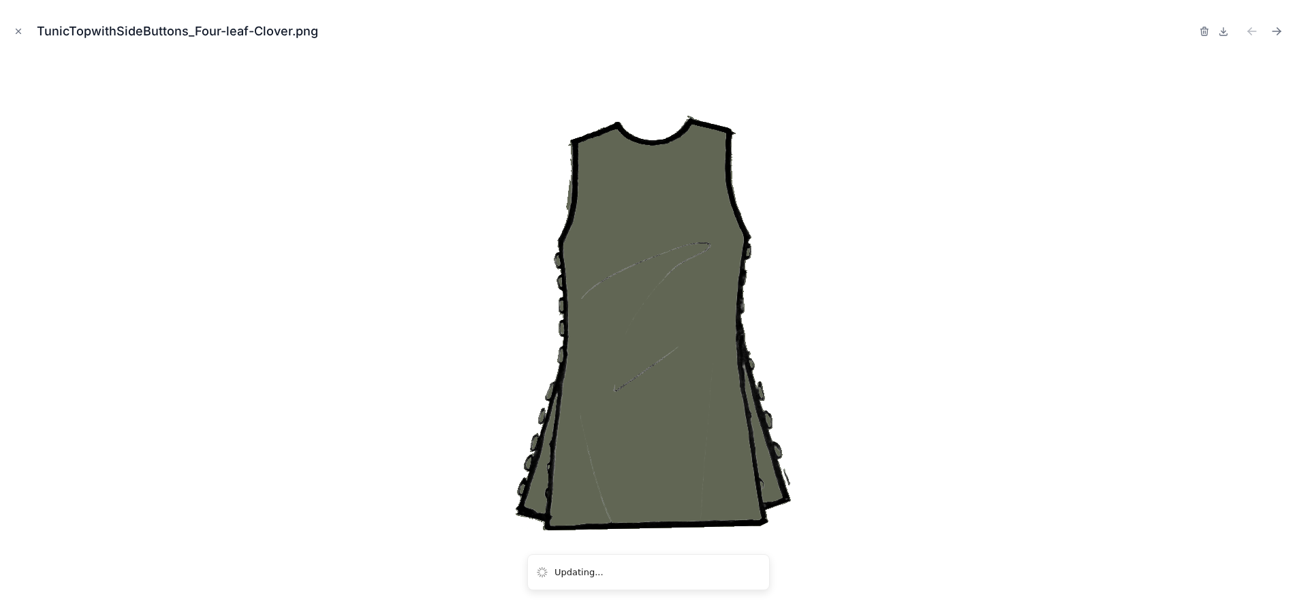
click at [1201, 31] on icon "button" at bounding box center [1204, 31] width 11 height 11
click at [1190, 29] on icon "button" at bounding box center [1190, 29] width 7 height 0
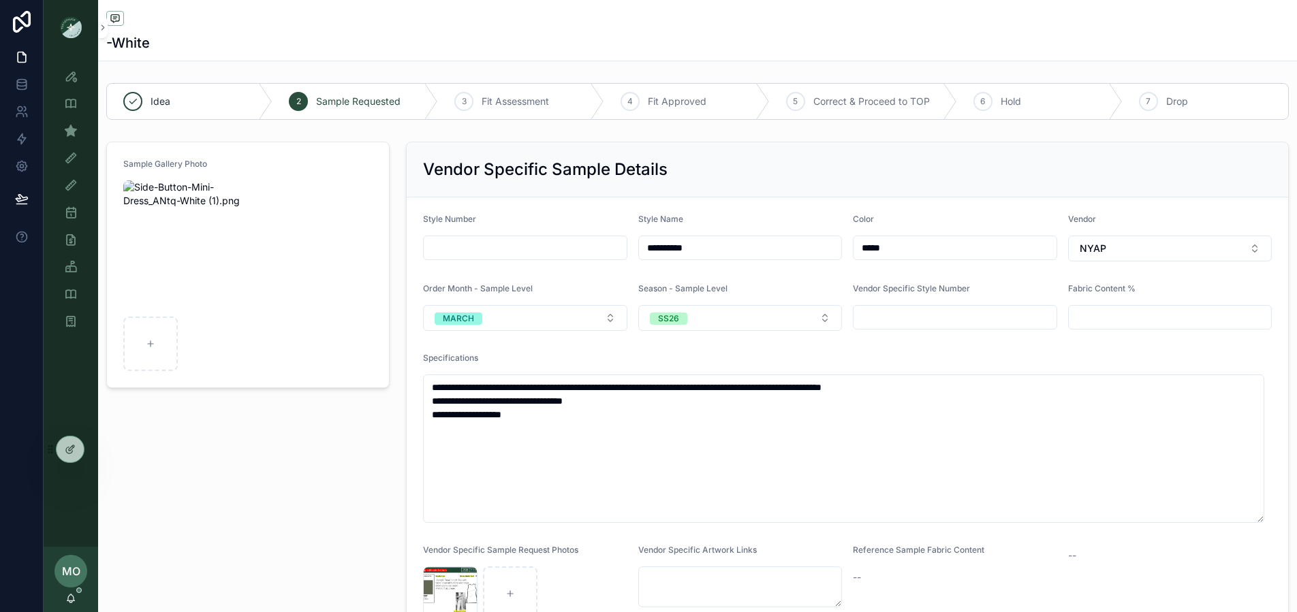
click at [315, 552] on div "Sample Gallery Photo" at bounding box center [248, 389] width 300 height 507
click at [79, 123] on div "Sample (MPN) View" at bounding box center [71, 131] width 22 height 22
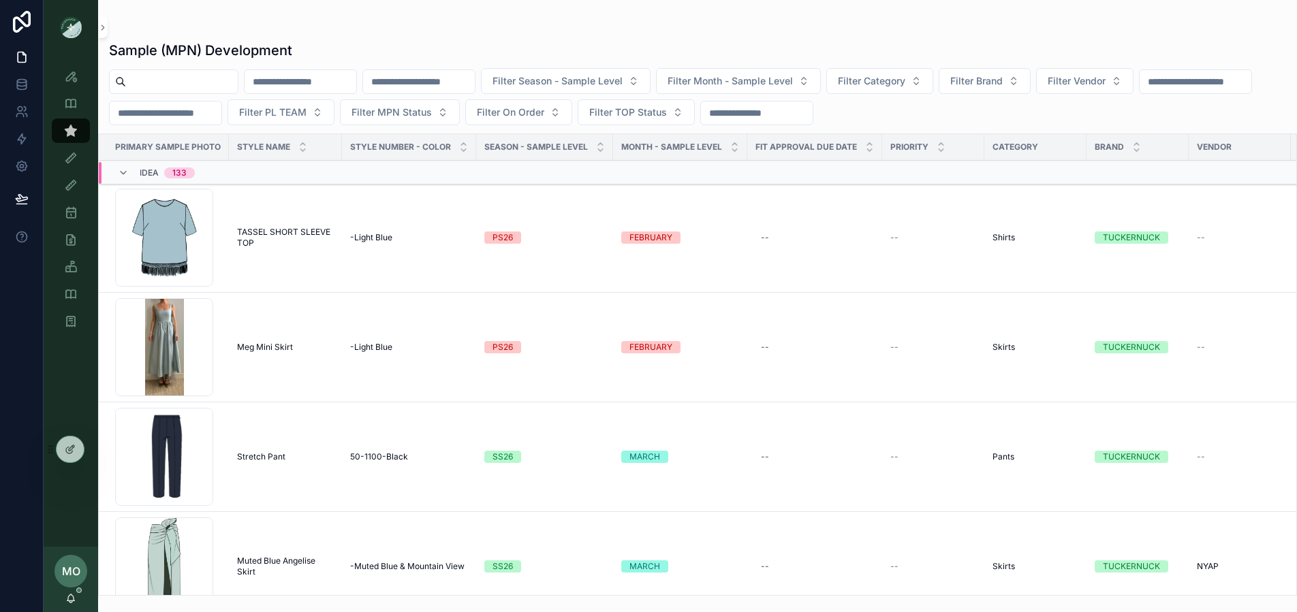
click at [544, 106] on span "Filter On Order" at bounding box center [510, 113] width 67 height 14
click at [595, 208] on div "Yes" at bounding box center [670, 211] width 189 height 22
click at [1105, 83] on span "Filter Vendor" at bounding box center [1076, 81] width 58 height 14
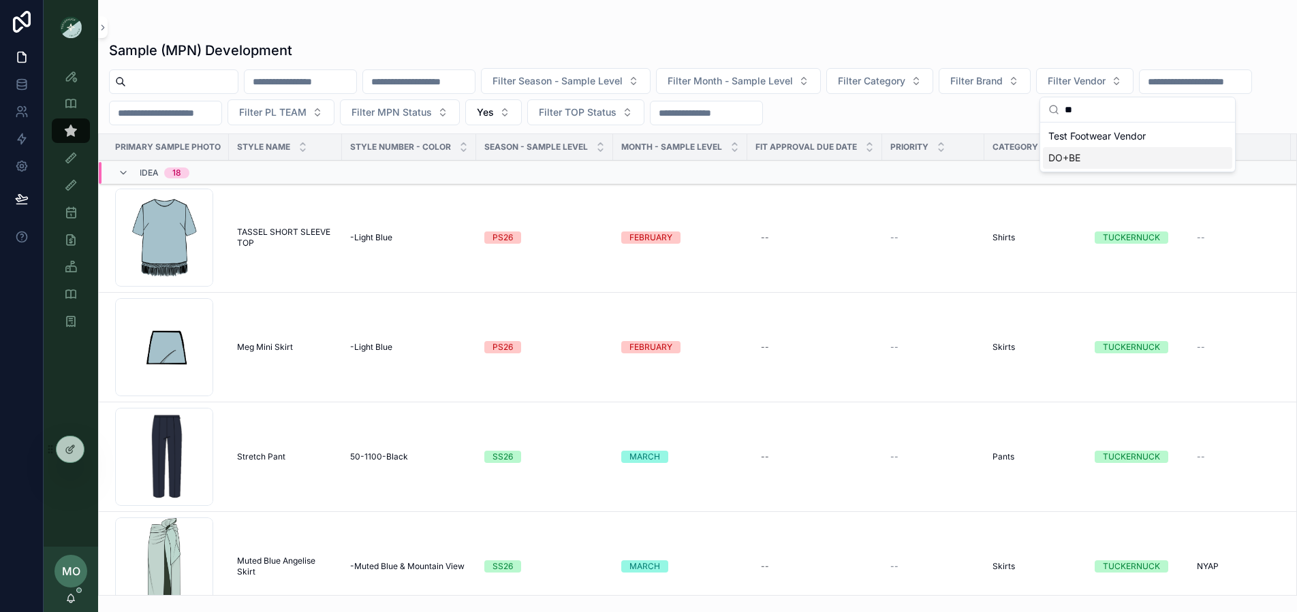
type input "**"
click at [1080, 162] on span "DO+BE" at bounding box center [1064, 158] width 32 height 14
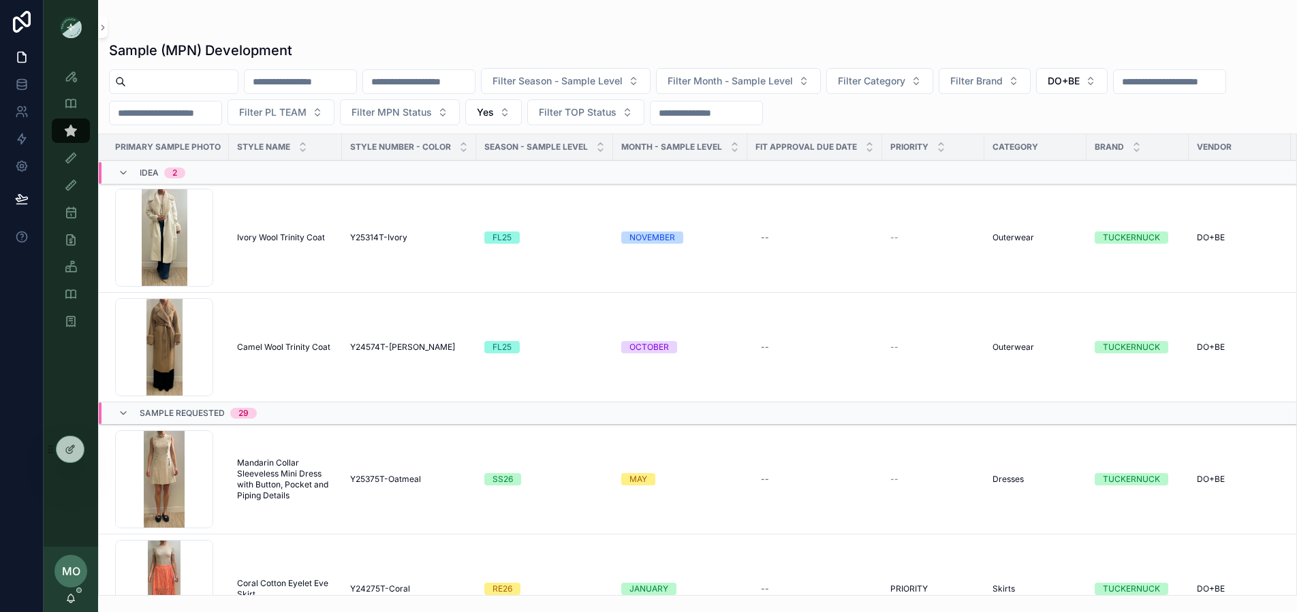
click at [929, 91] on button "Filter Category" at bounding box center [879, 81] width 107 height 26
type input "**"
click at [876, 180] on div "Shirts" at bounding box center [931, 180] width 189 height 22
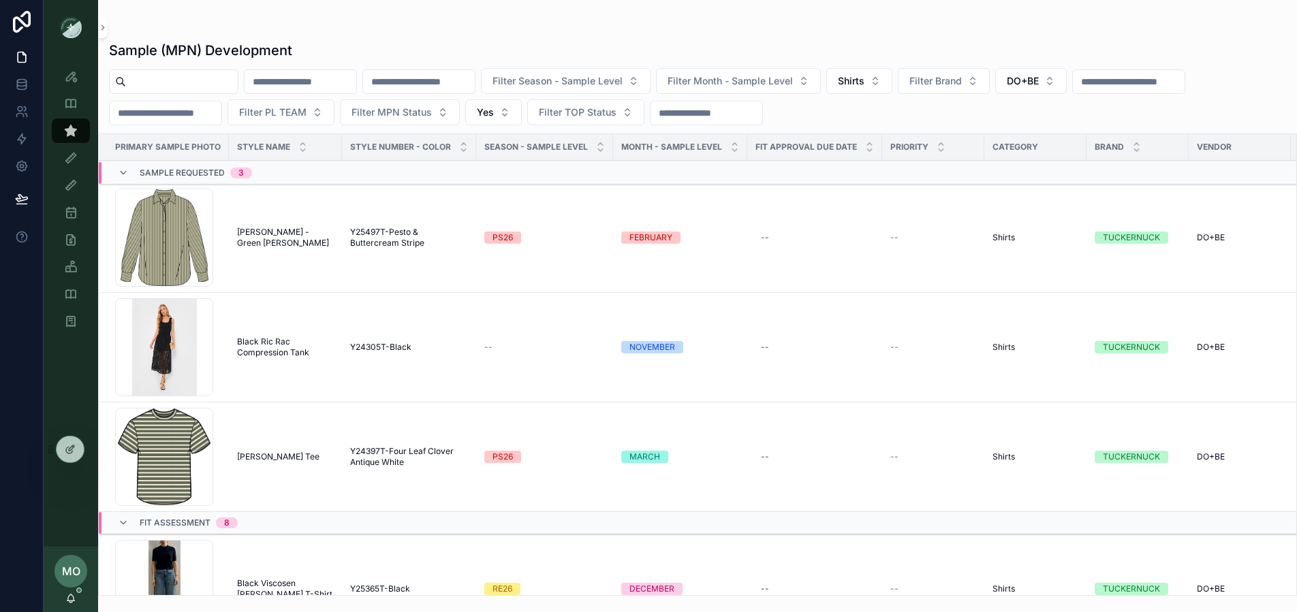
drag, startPoint x: 179, startPoint y: 71, endPoint x: 180, endPoint y: 80, distance: 8.9
click at [179, 74] on div "scrollable content" at bounding box center [173, 81] width 129 height 25
click at [180, 86] on input "scrollable content" at bounding box center [182, 81] width 112 height 19
type input "*****"
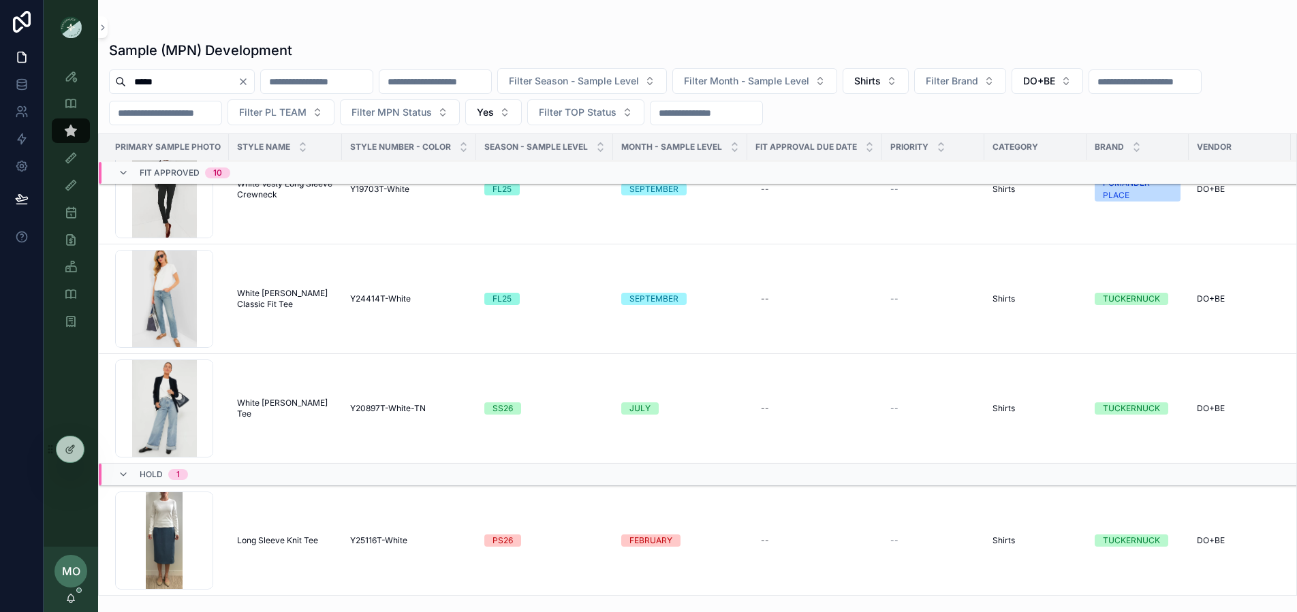
scroll to position [1325, 0]
click at [294, 535] on span "Long Sleeve Knit Tee" at bounding box center [277, 540] width 81 height 11
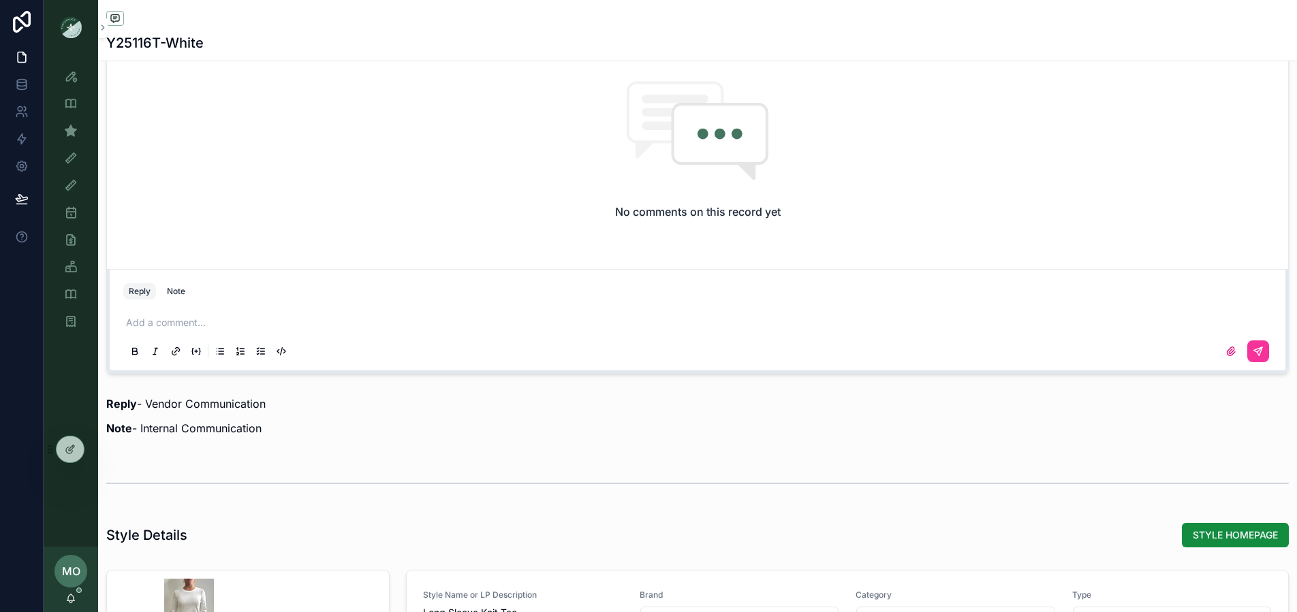
scroll to position [728, 0]
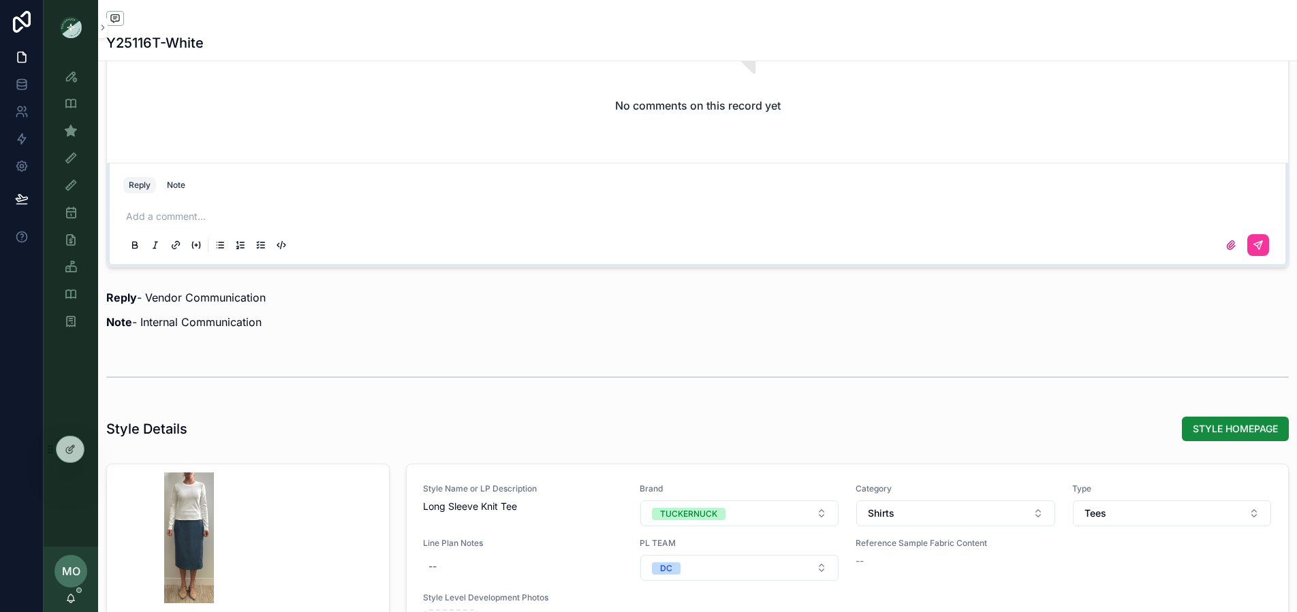
click at [1214, 417] on button "STYLE HOMEPAGE" at bounding box center [1235, 429] width 107 height 25
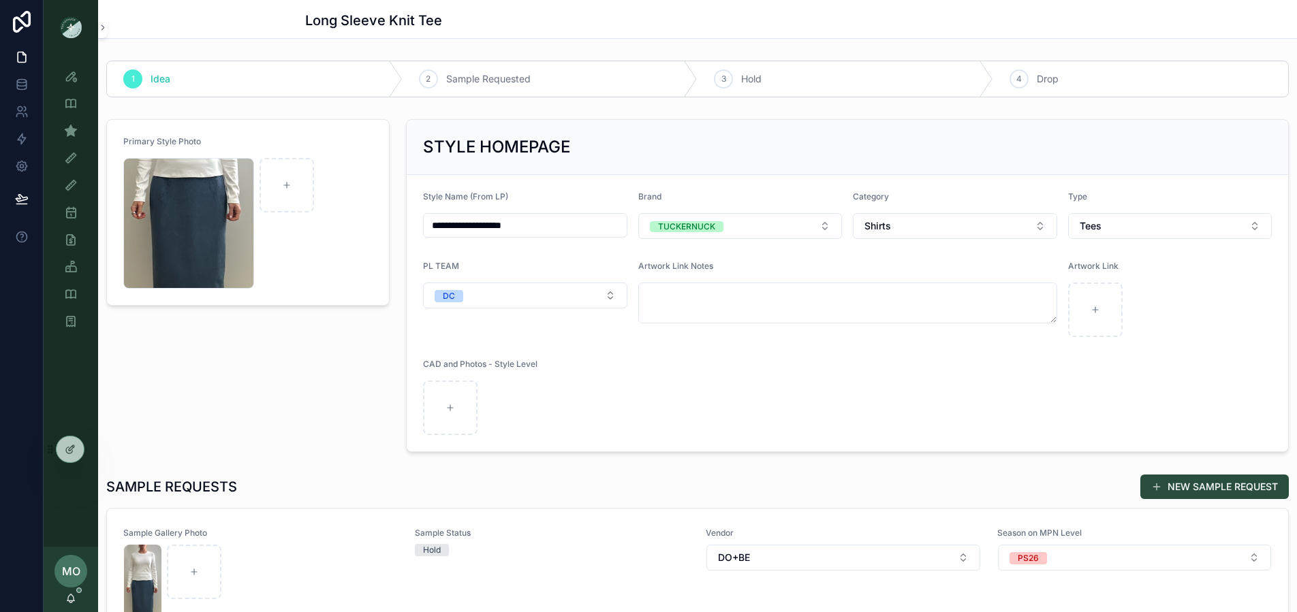
click at [0, 0] on icon "scrollable content" at bounding box center [0, 0] width 0 height 0
click at [1176, 483] on button "NEW SAMPLE REQUEST" at bounding box center [1214, 487] width 148 height 25
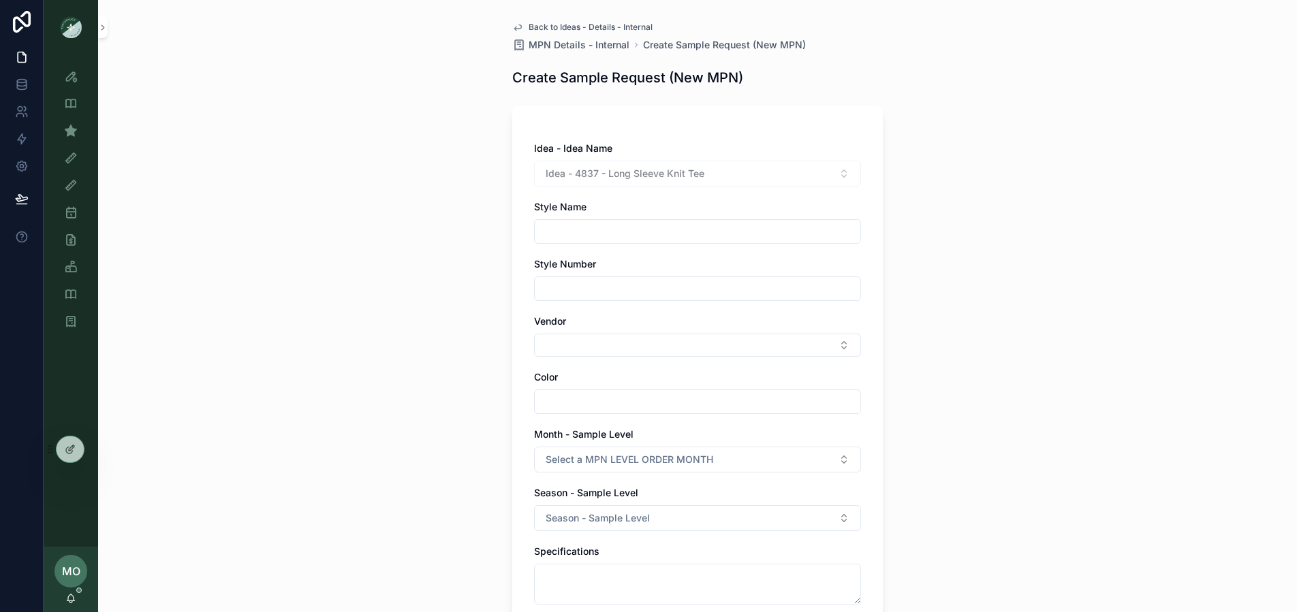
click at [627, 224] on input "scrollable content" at bounding box center [698, 231] width 326 height 19
drag, startPoint x: 600, startPoint y: 173, endPoint x: 710, endPoint y: 181, distance: 110.6
click at [710, 181] on div "Idea - 4837 - Long Sleeve Knit Tee" at bounding box center [697, 174] width 327 height 26
copy span "Long Sleeve Knit Tee"
click at [610, 236] on input "scrollable content" at bounding box center [698, 231] width 326 height 19
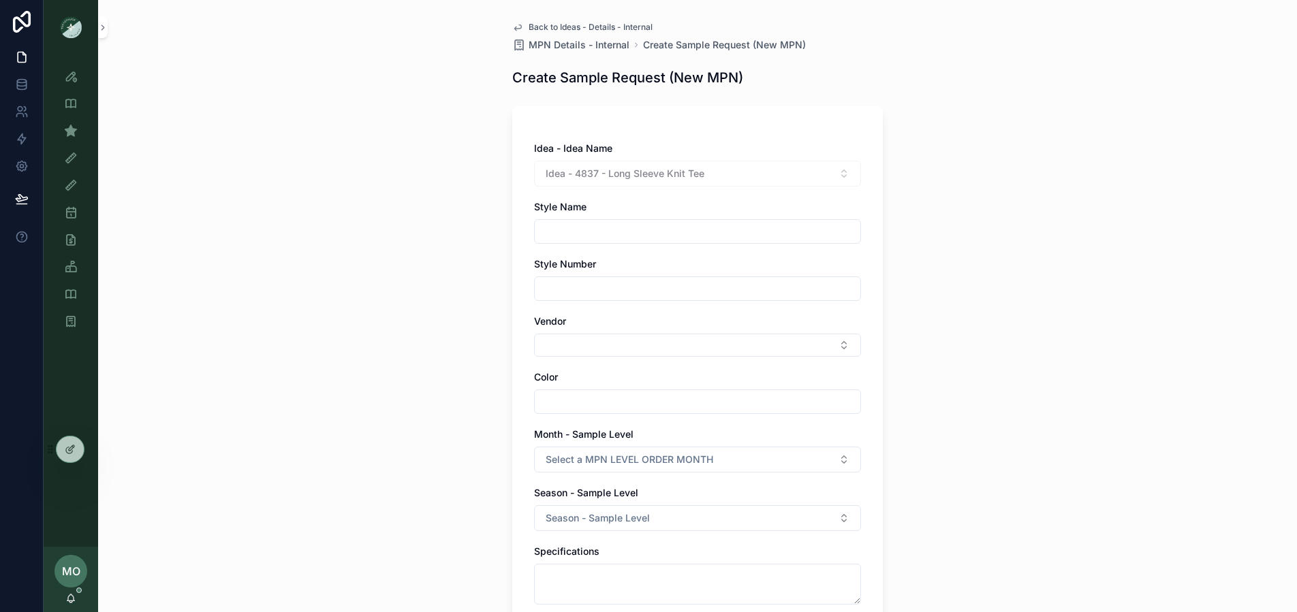
paste input "**********"
type input "**********"
click at [564, 346] on button "Select Button" at bounding box center [697, 345] width 327 height 23
click at [539, 402] on input "scrollable content" at bounding box center [698, 401] width 326 height 19
type input "**********"
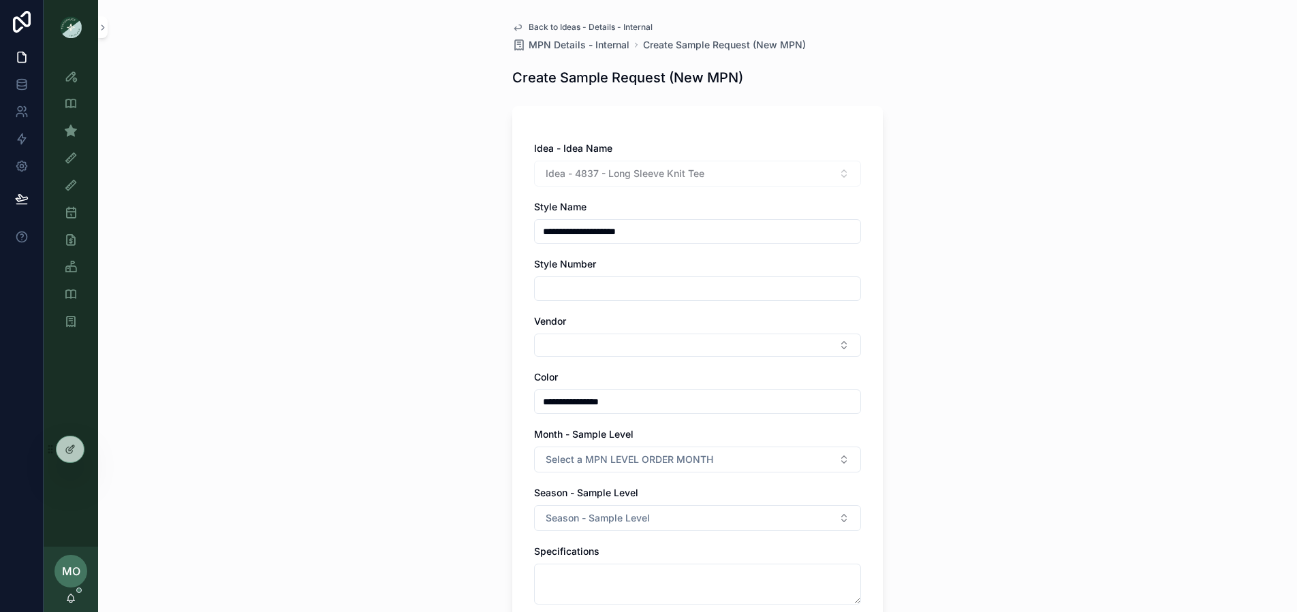
click at [558, 450] on button "Select a MPN LEVEL ORDER MONTH" at bounding box center [697, 460] width 327 height 26
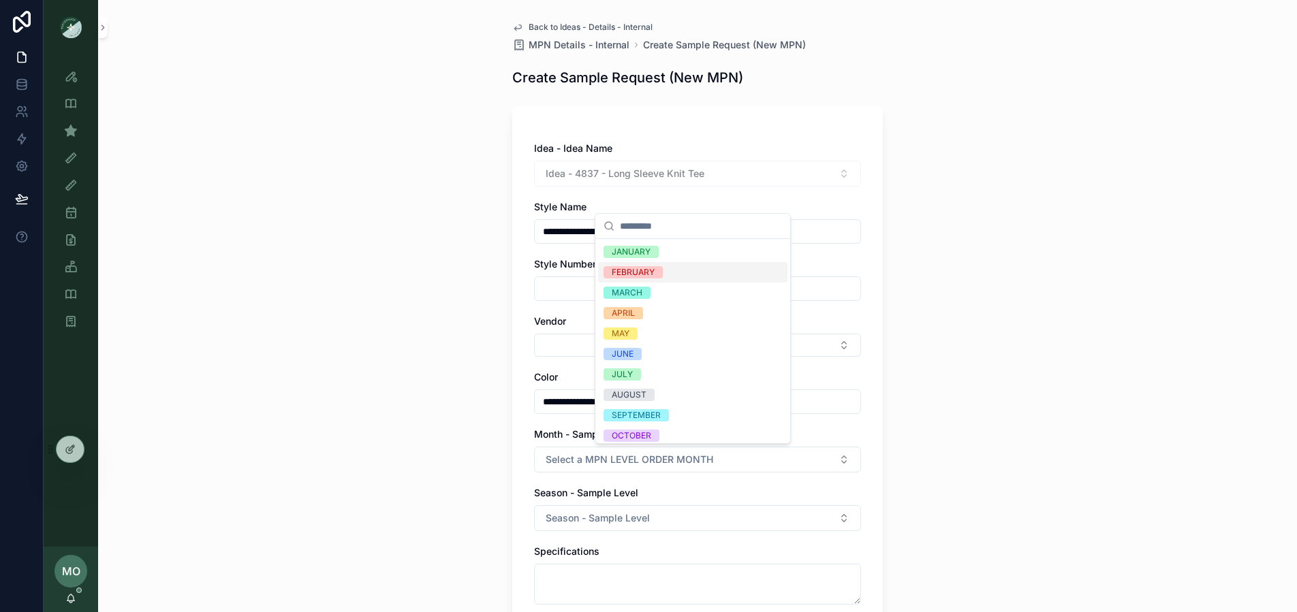
click at [626, 276] on div "FEBRUARY" at bounding box center [633, 272] width 43 height 12
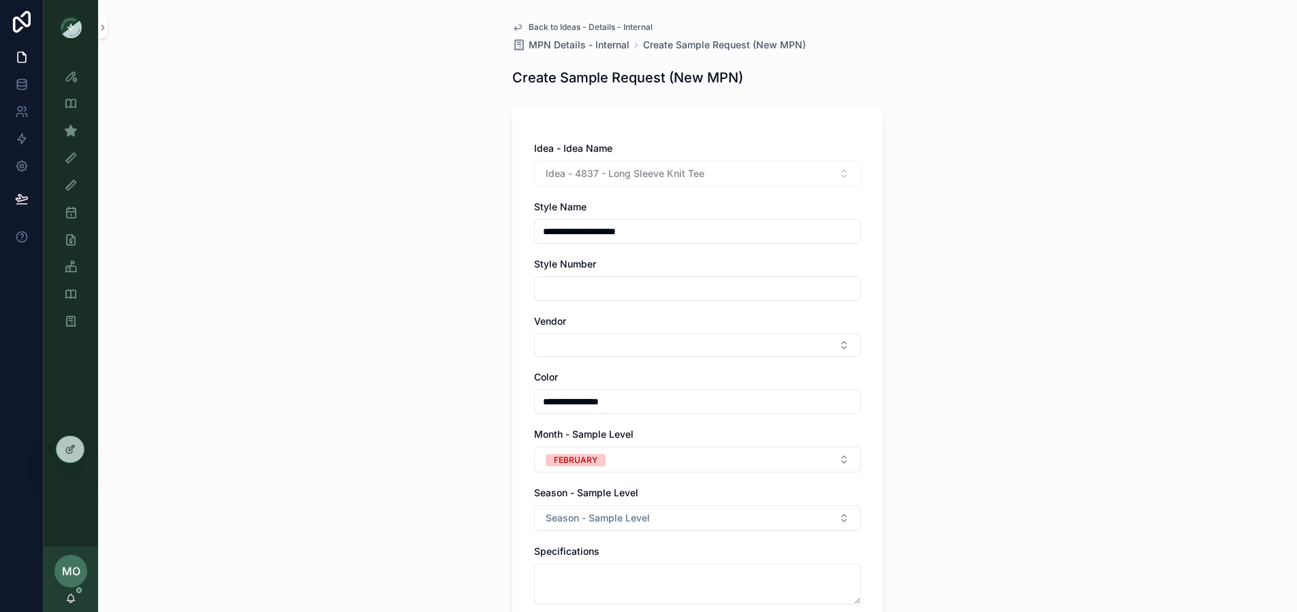
click at [578, 521] on span "Season - Sample Level" at bounding box center [597, 518] width 104 height 14
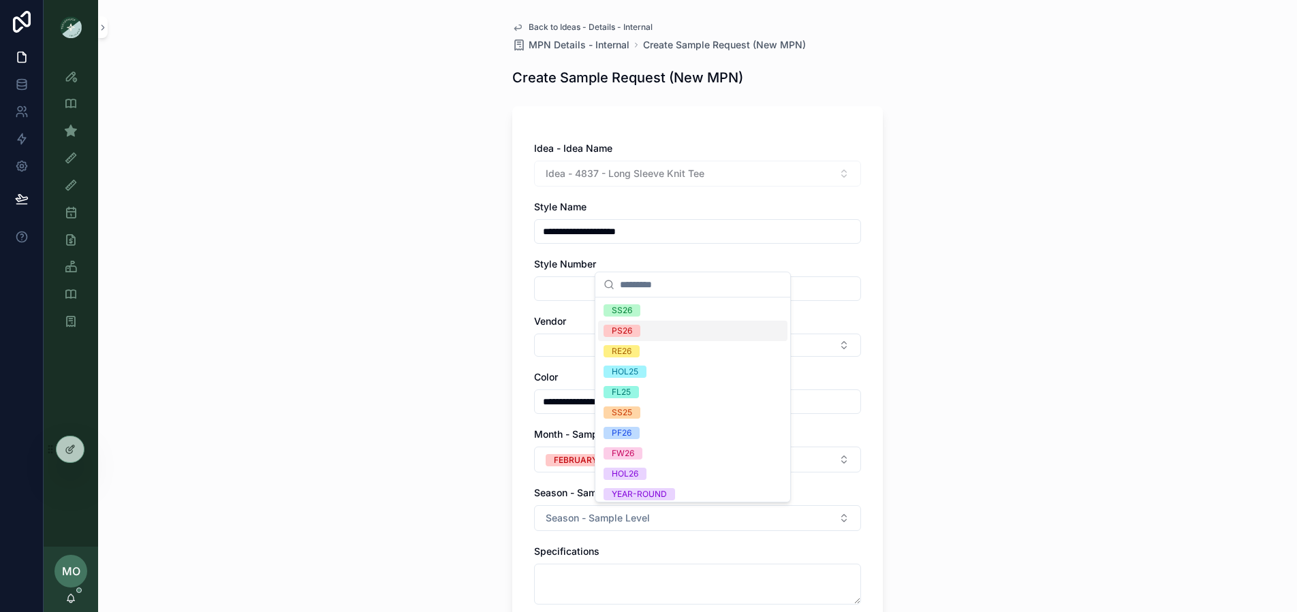
click at [629, 333] on div "PS26" at bounding box center [622, 331] width 20 height 12
click at [459, 375] on div "**********" at bounding box center [697, 306] width 1199 height 612
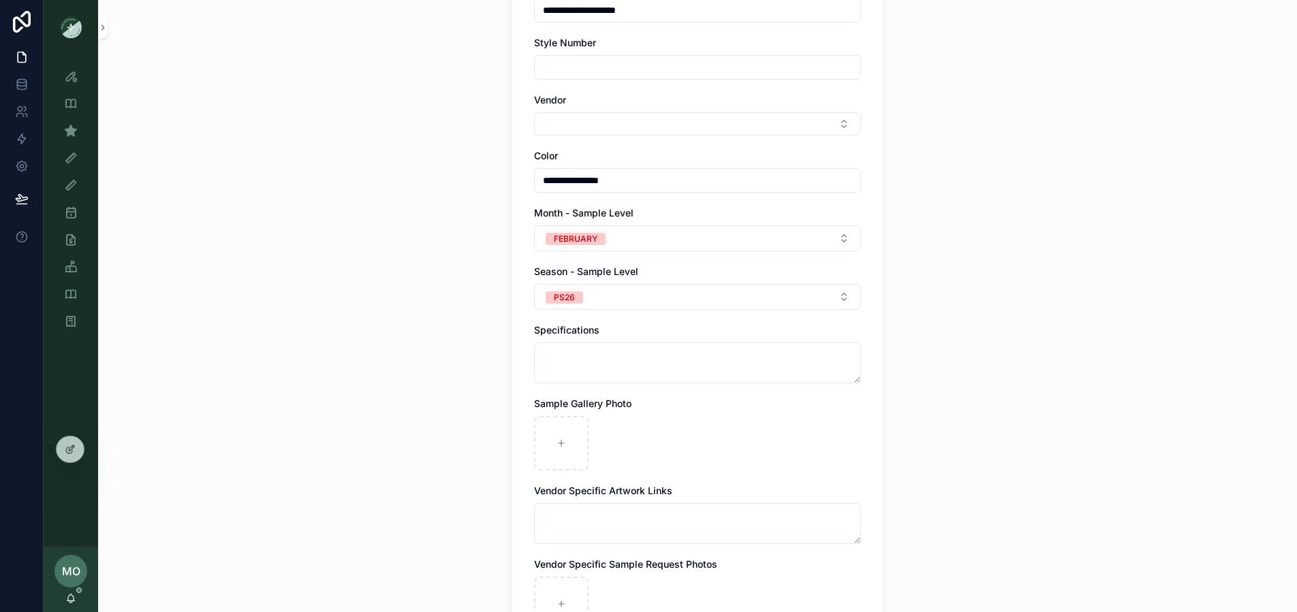
scroll to position [229, 0]
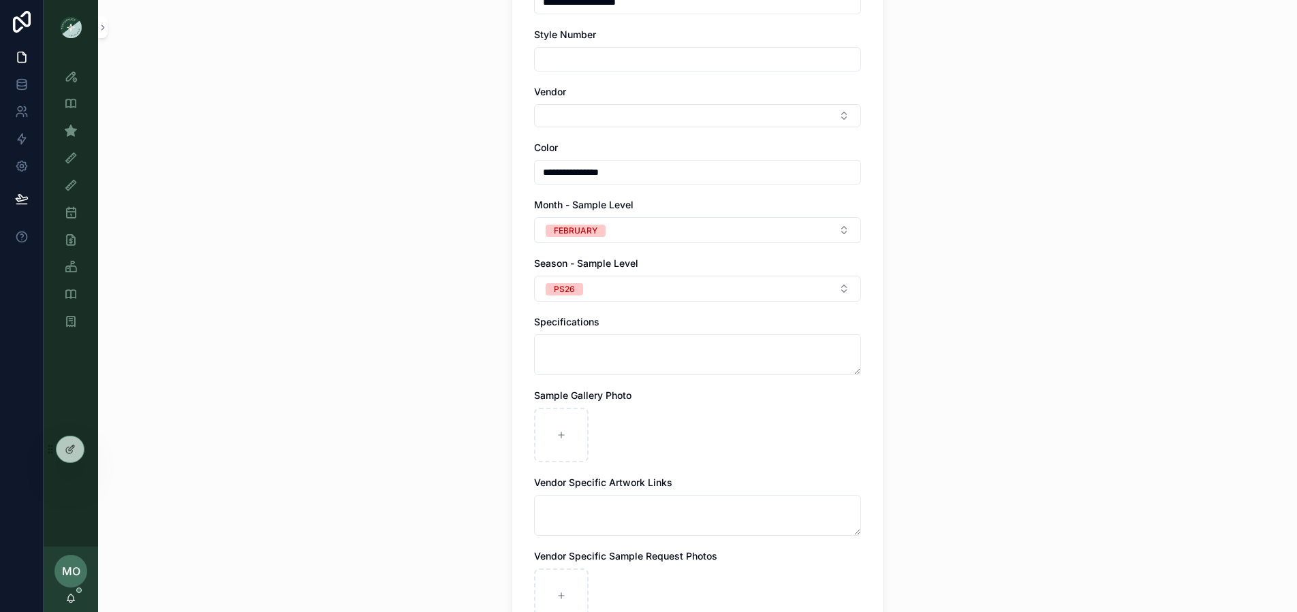
click at [555, 413] on div "scrollable content" at bounding box center [561, 435] width 54 height 54
type input "**********"
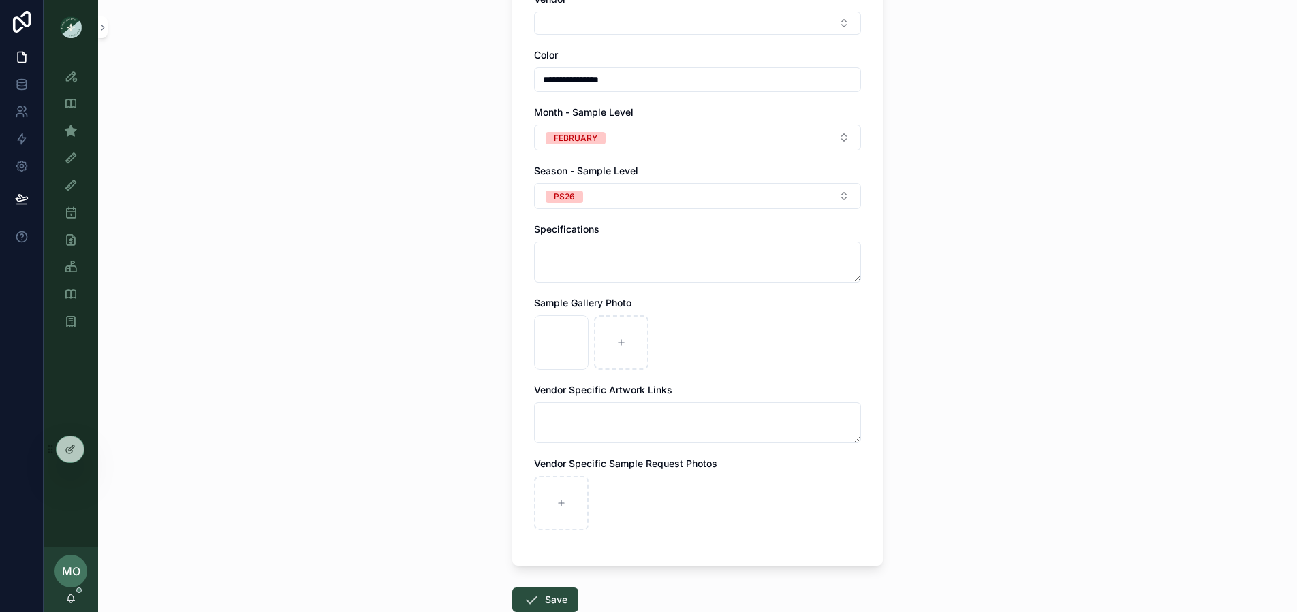
scroll to position [409, 0]
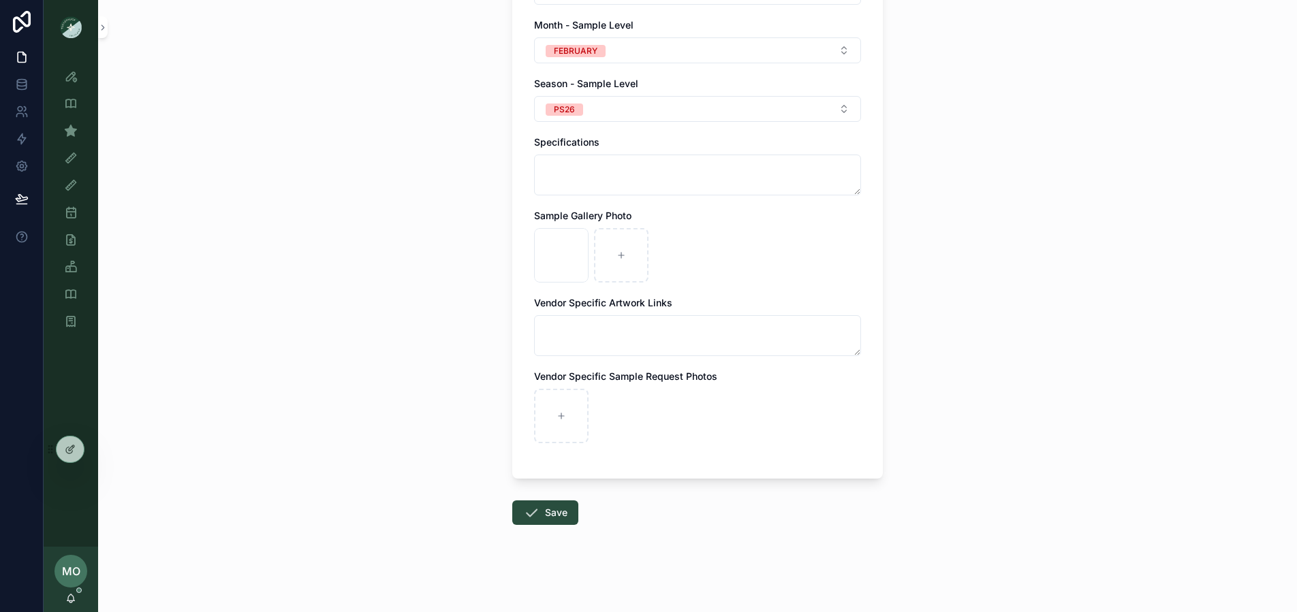
click at [554, 513] on button "Save" at bounding box center [545, 513] width 66 height 25
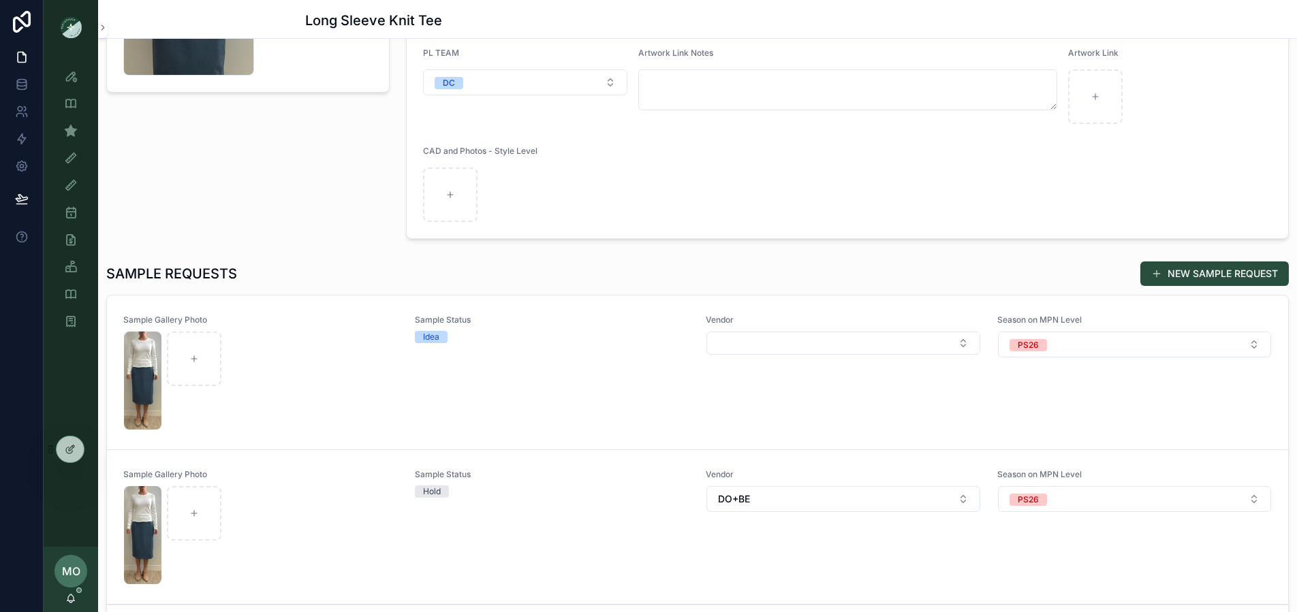
scroll to position [184, 0]
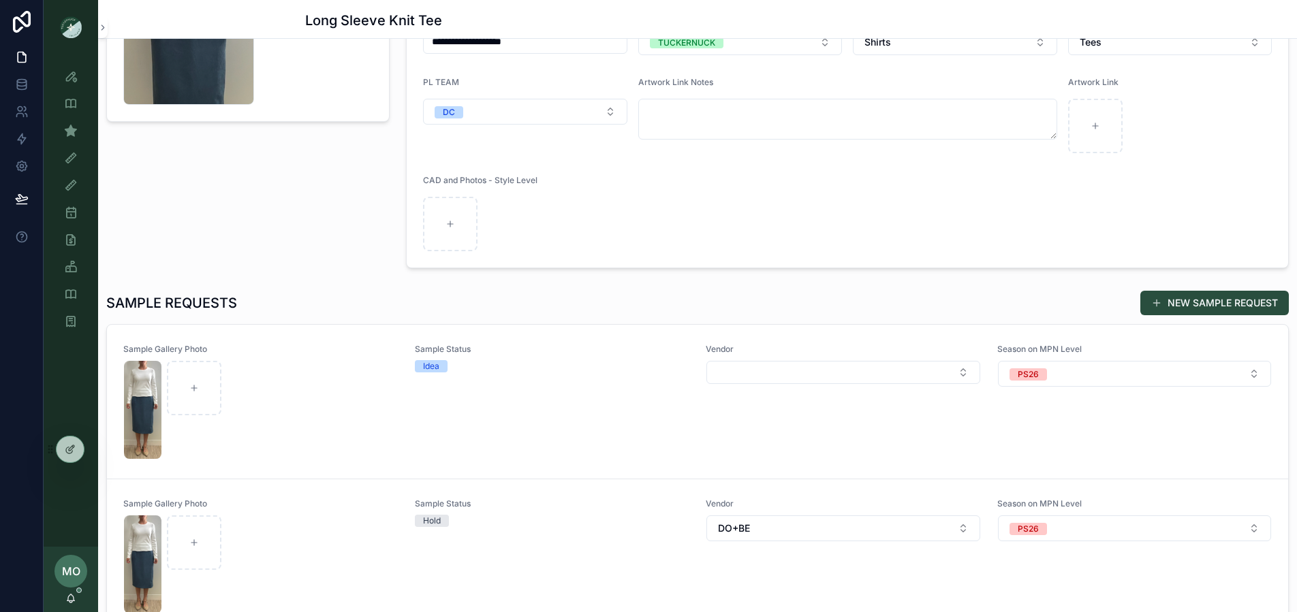
click at [329, 371] on div "scrollable content" at bounding box center [261, 410] width 274 height 98
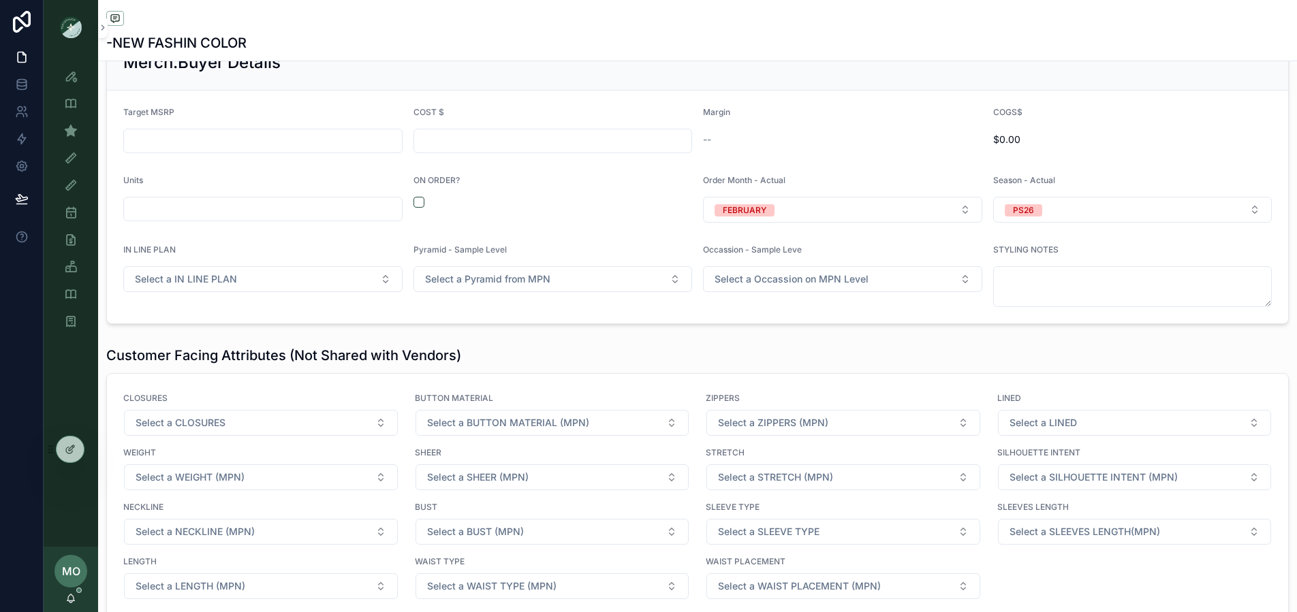
scroll to position [1295, 0]
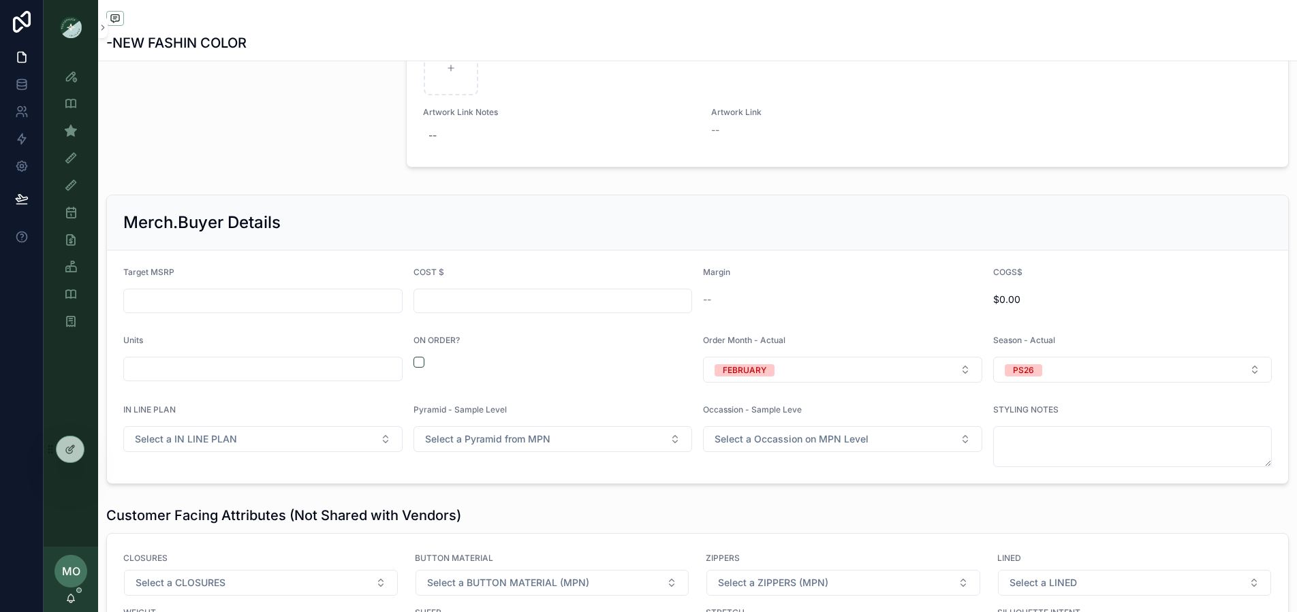
click at [417, 357] on button "scrollable content" at bounding box center [418, 362] width 11 height 11
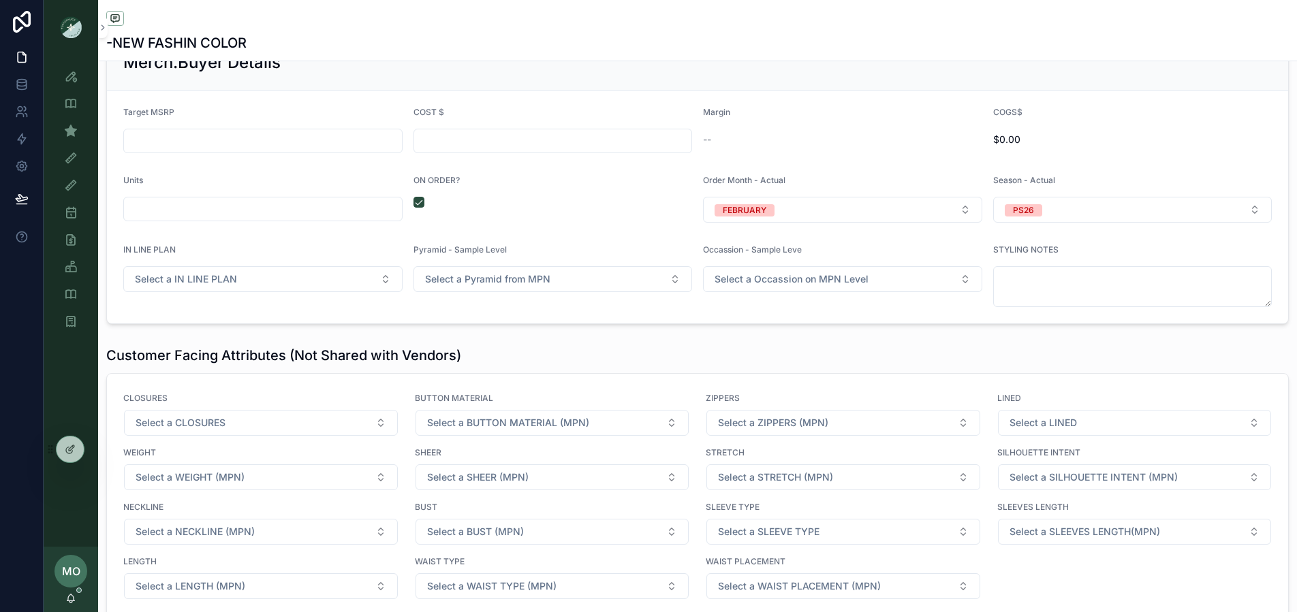
scroll to position [1543, 0]
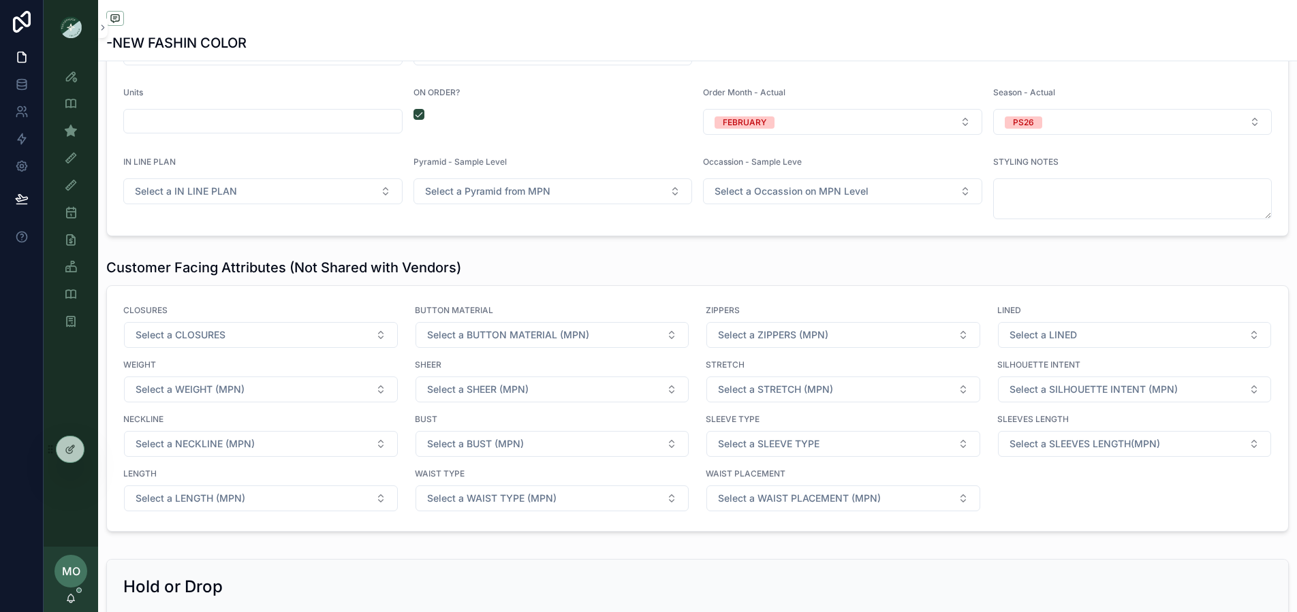
click at [245, 124] on input "scrollable content" at bounding box center [263, 121] width 278 height 19
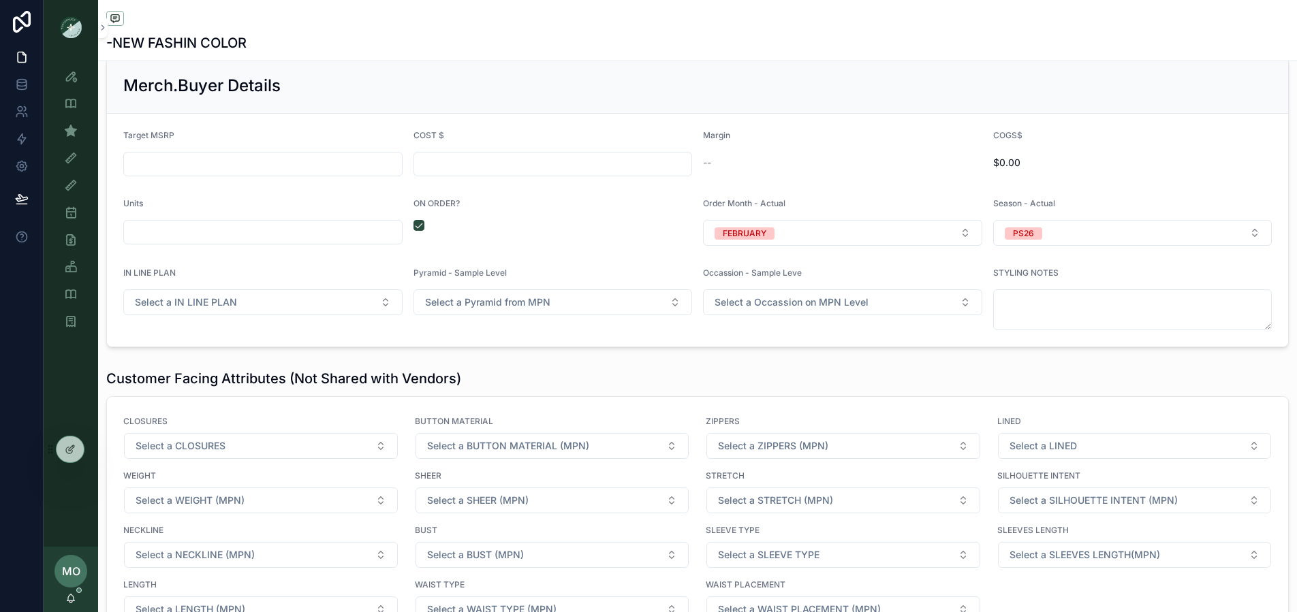
scroll to position [1295, 0]
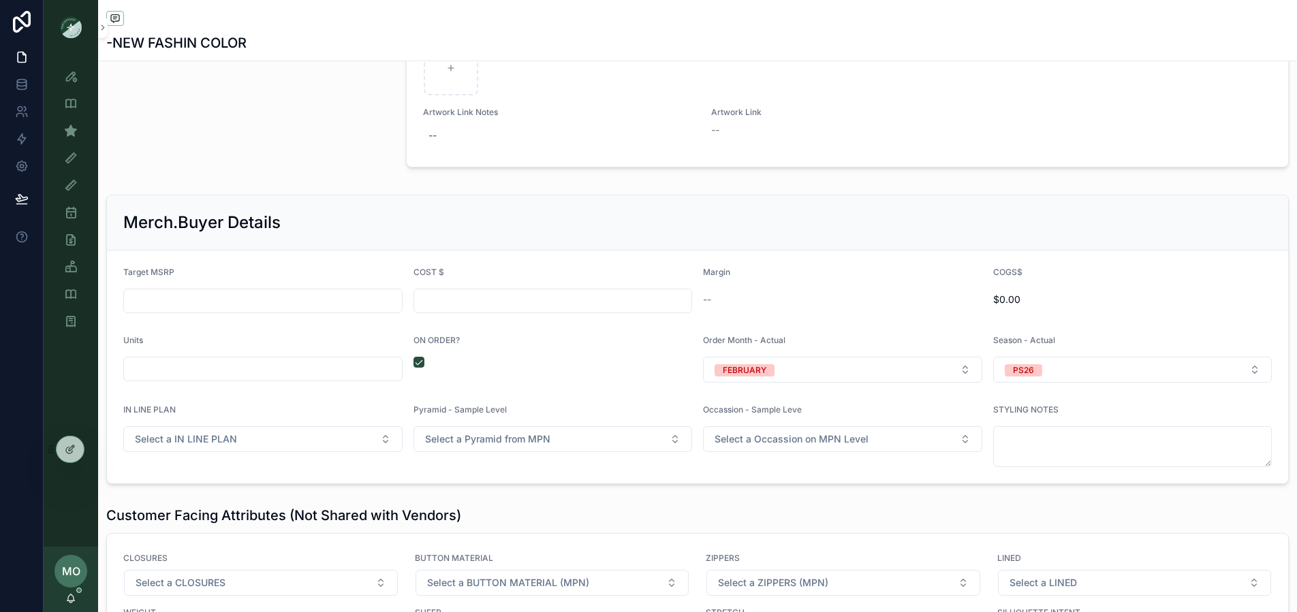
click at [146, 297] on input "scrollable content" at bounding box center [263, 300] width 278 height 19
click at [607, 302] on input "scrollable content" at bounding box center [553, 300] width 278 height 19
type input "******"
click at [289, 134] on div "scrollable content" at bounding box center [248, 34] width 300 height 289
type input "*******"
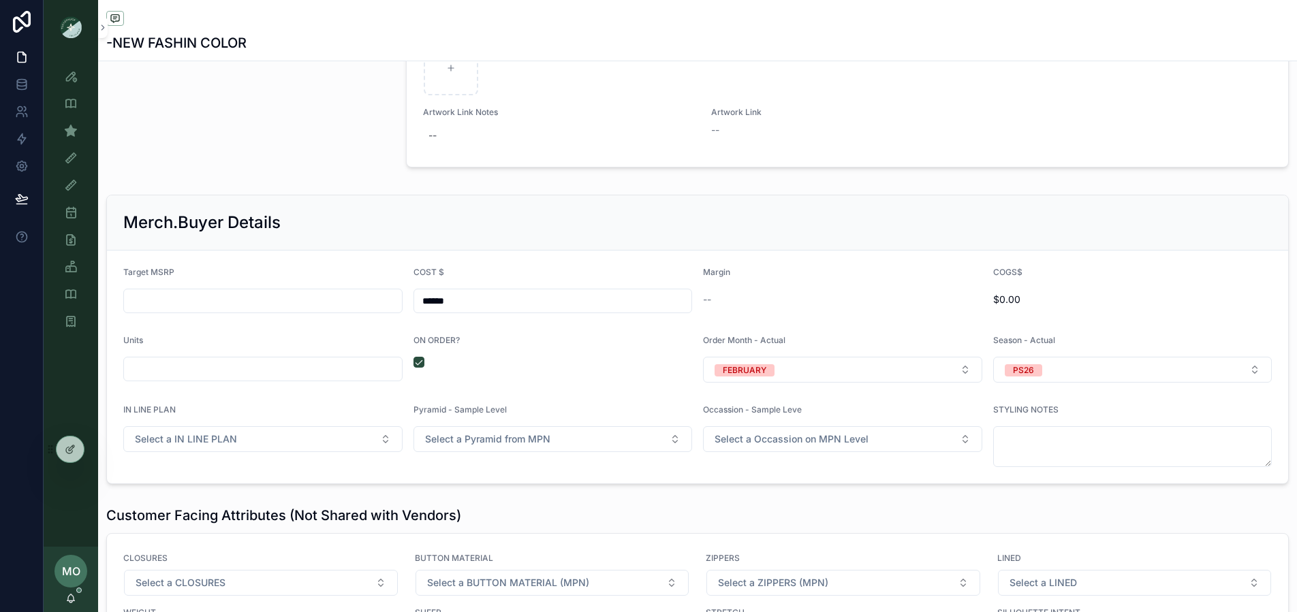
type input "*****"
click at [74, 131] on icon "scrollable content" at bounding box center [71, 131] width 14 height 14
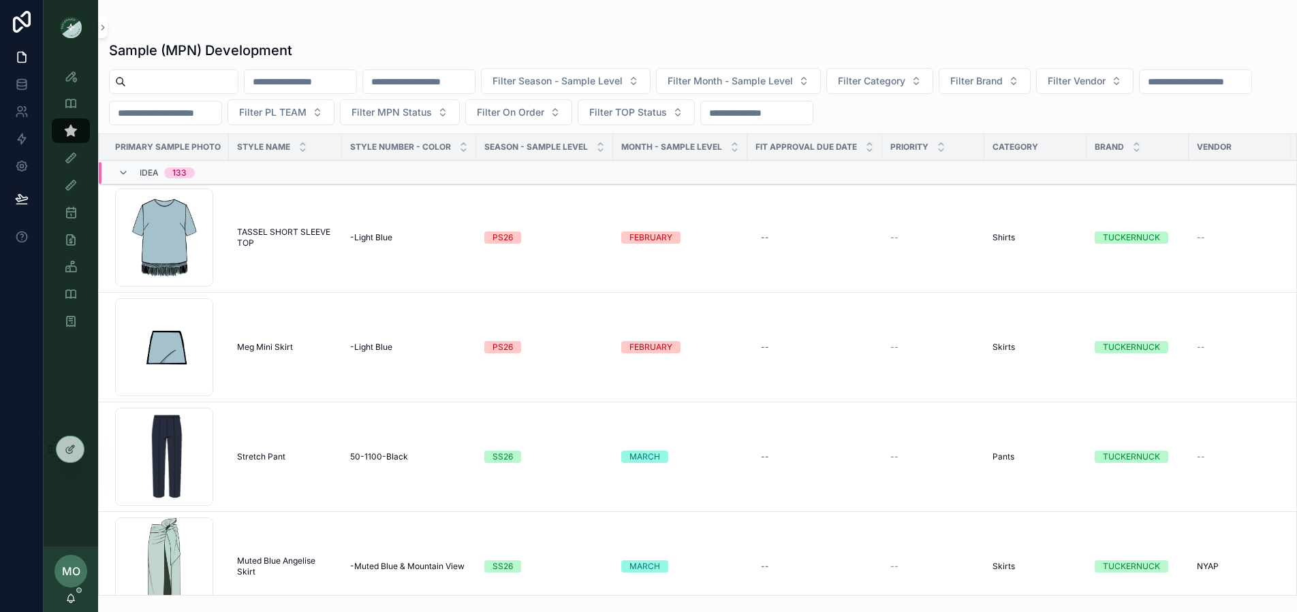
click at [114, 172] on div "Idea 133" at bounding box center [156, 173] width 110 height 22
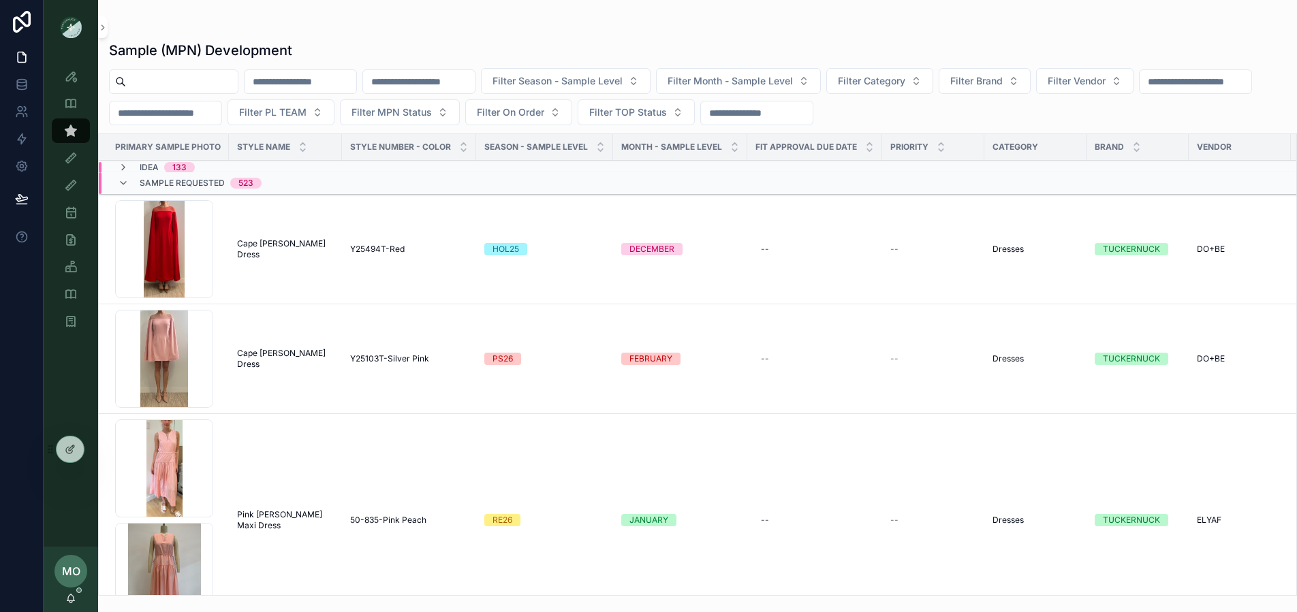
click at [116, 185] on div "Sample Requested 523" at bounding box center [189, 183] width 176 height 22
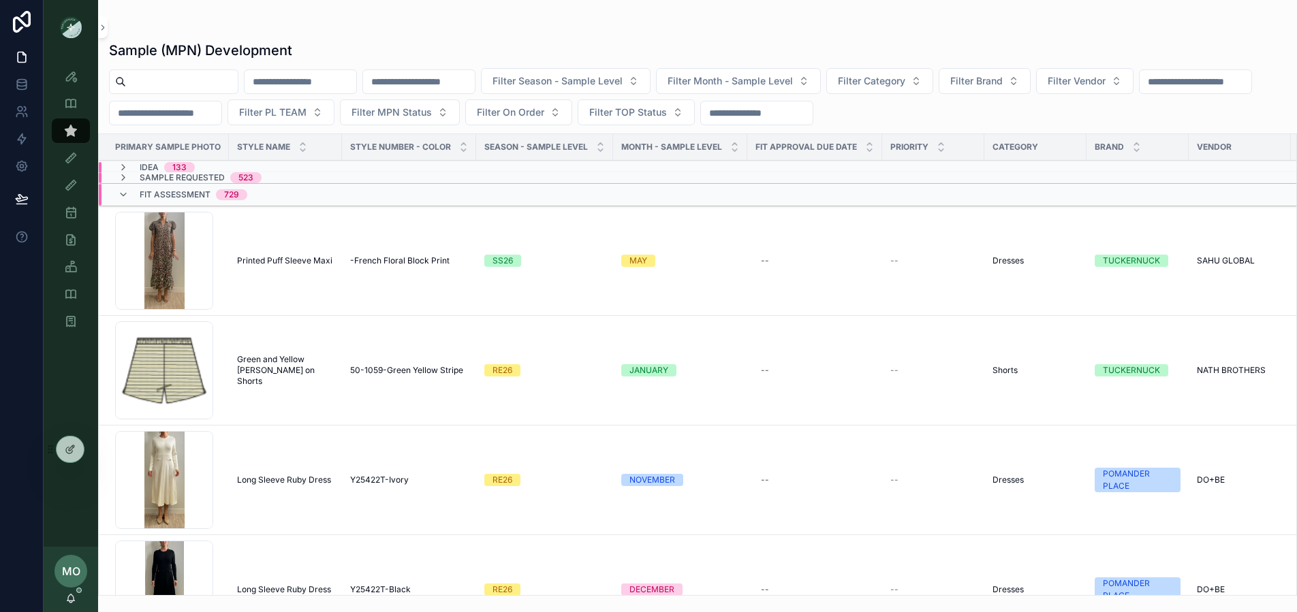
click at [138, 80] on input "scrollable content" at bounding box center [182, 81] width 112 height 19
type input "**********"
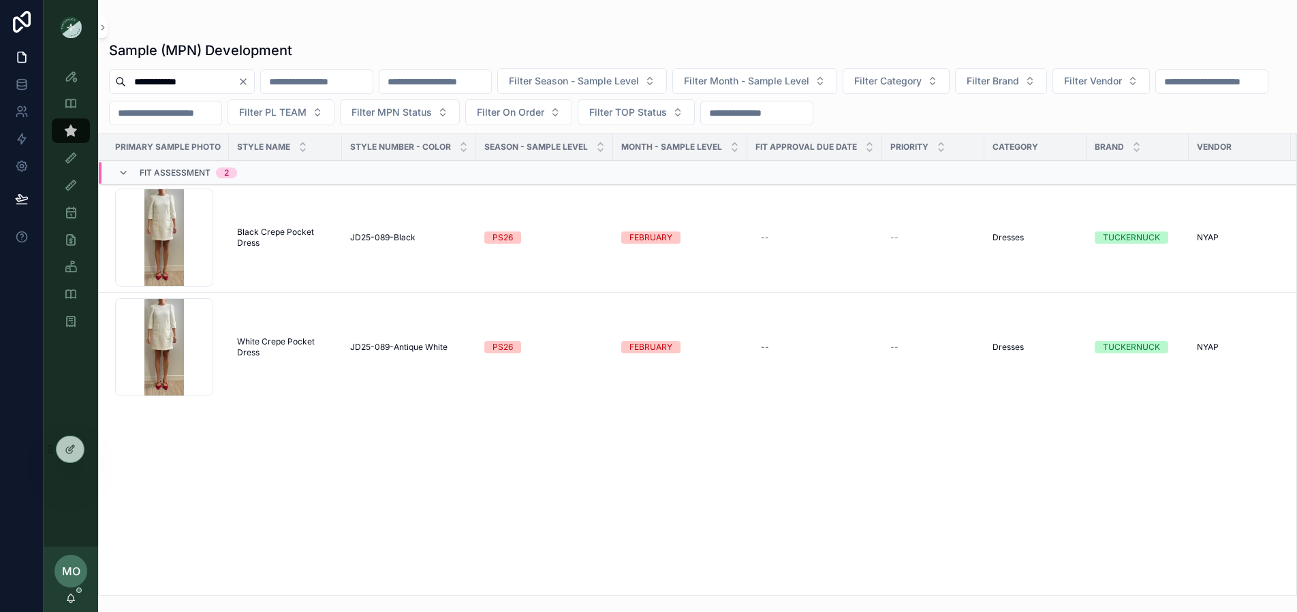
click at [251, 340] on span "White Crepe Pocket Dress" at bounding box center [285, 347] width 97 height 22
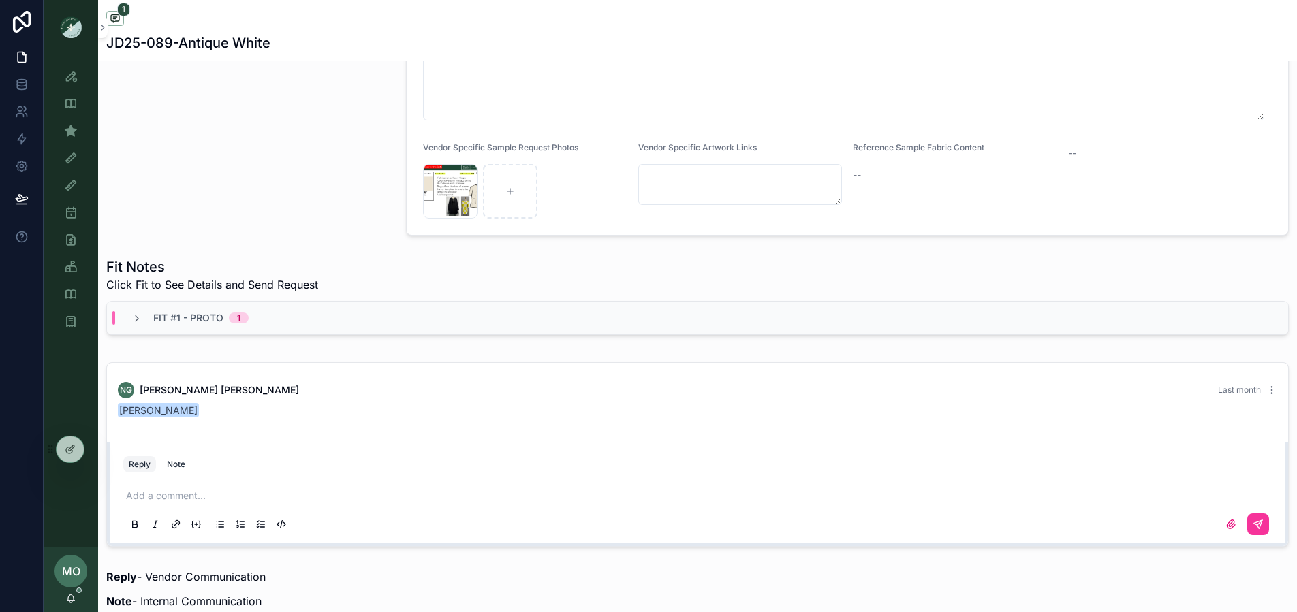
scroll to position [474, 0]
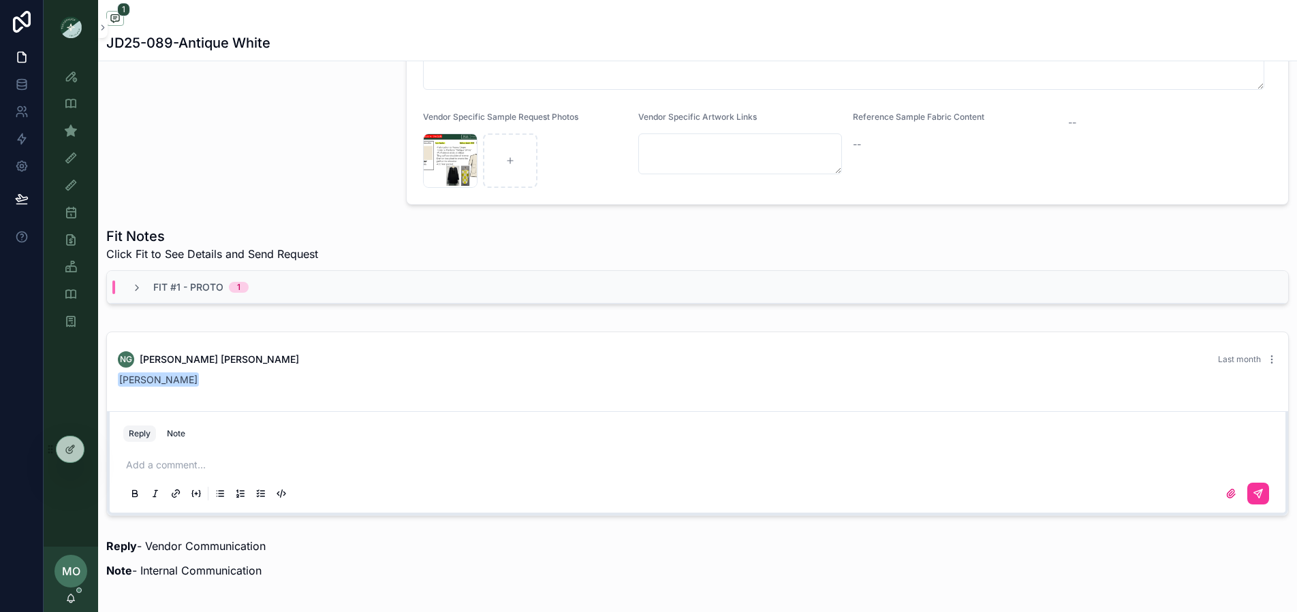
click at [146, 281] on div "Fit #1 - Proto 1" at bounding box center [189, 288] width 117 height 14
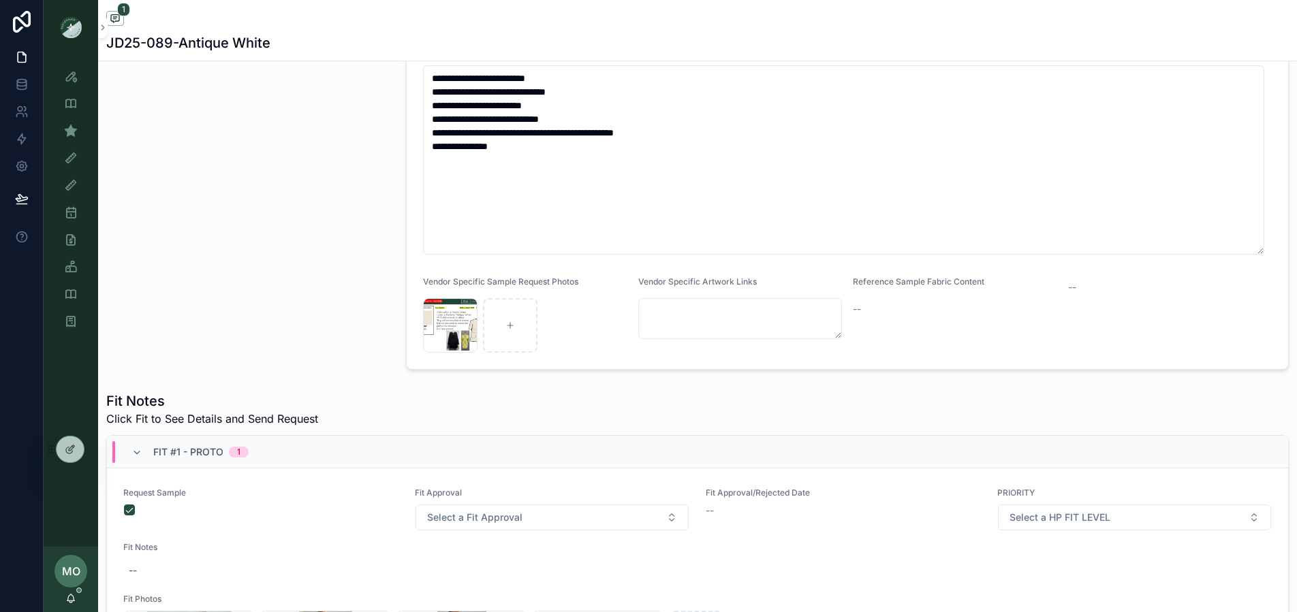
scroll to position [62, 0]
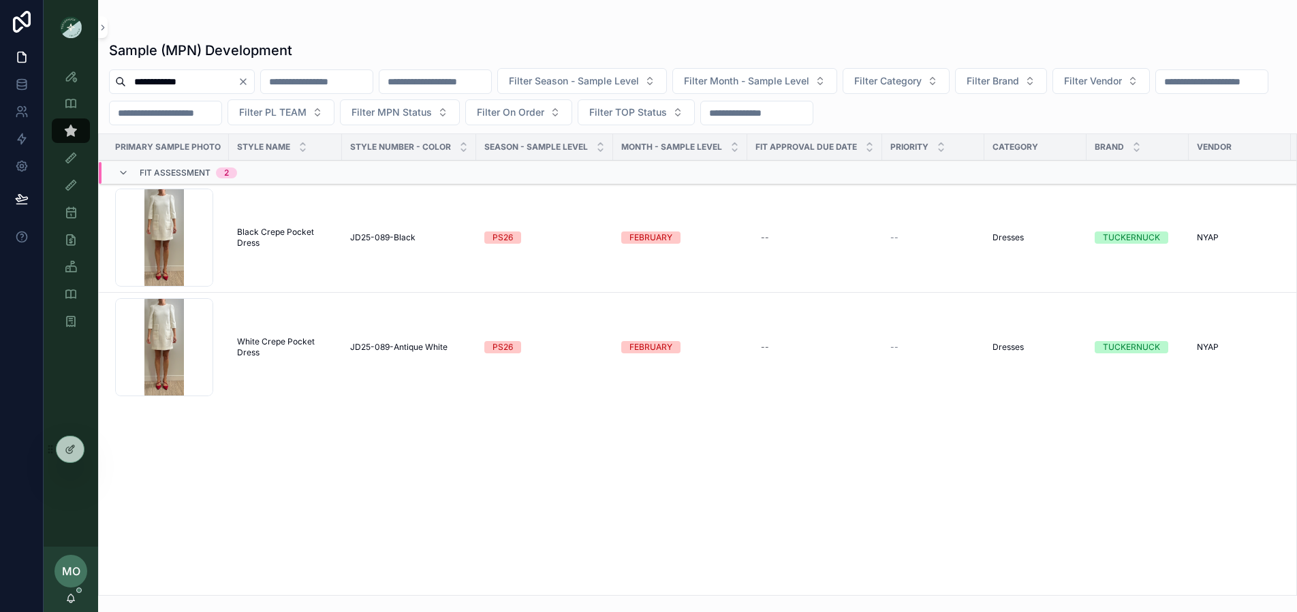
click at [275, 229] on span "Black Crepe Pocket Dress" at bounding box center [285, 238] width 97 height 22
click at [238, 216] on td "Black Crepe Pocket Dress Black Crepe Pocket Dress" at bounding box center [285, 238] width 113 height 110
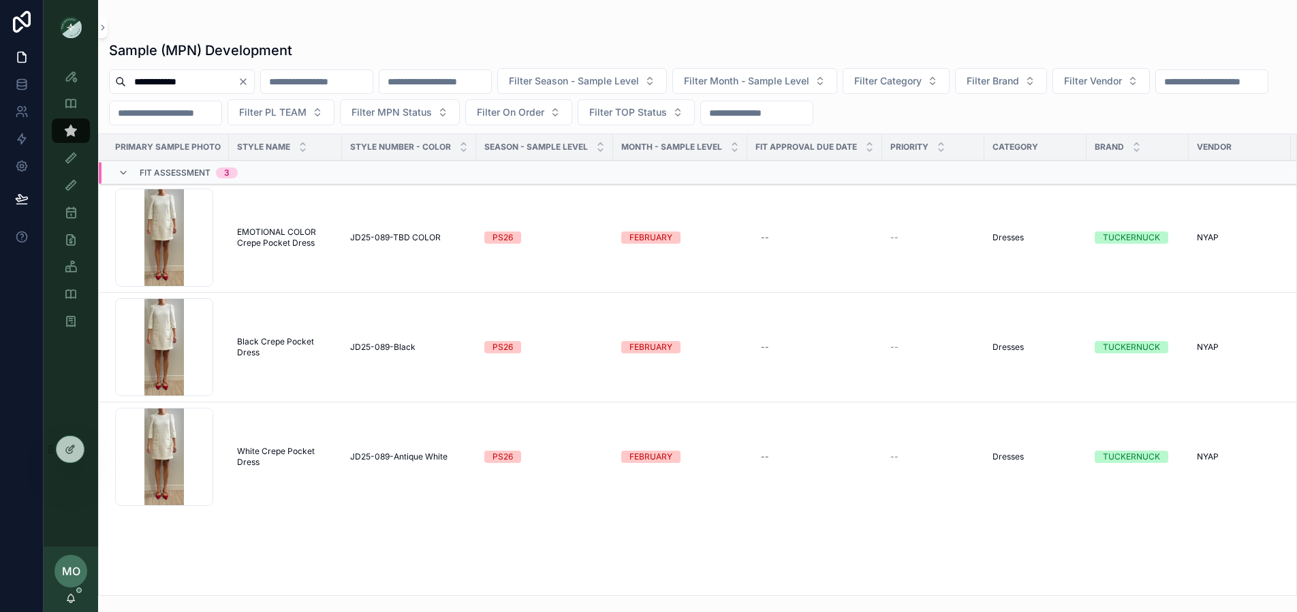
click at [289, 234] on span "EMOTIONAL COLOR Crepe Pocket Dress" at bounding box center [285, 238] width 97 height 22
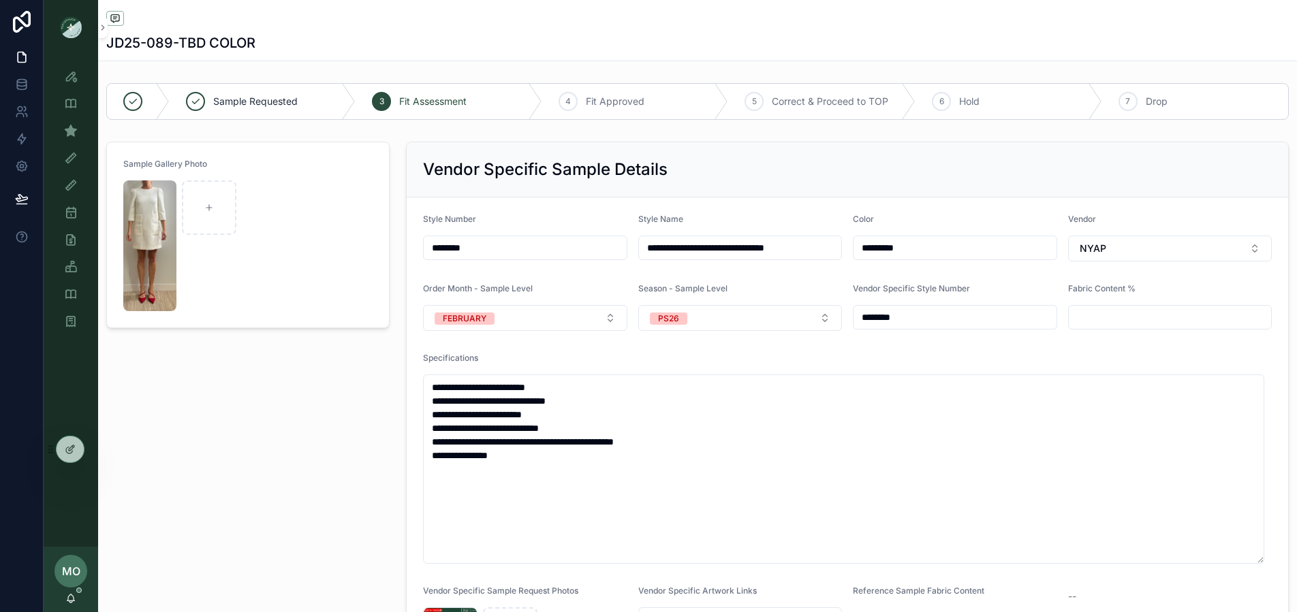
click at [640, 249] on input "**********" at bounding box center [740, 247] width 203 height 19
type input "**********"
click at [328, 462] on div "Sample Gallery Photo" at bounding box center [248, 410] width 300 height 548
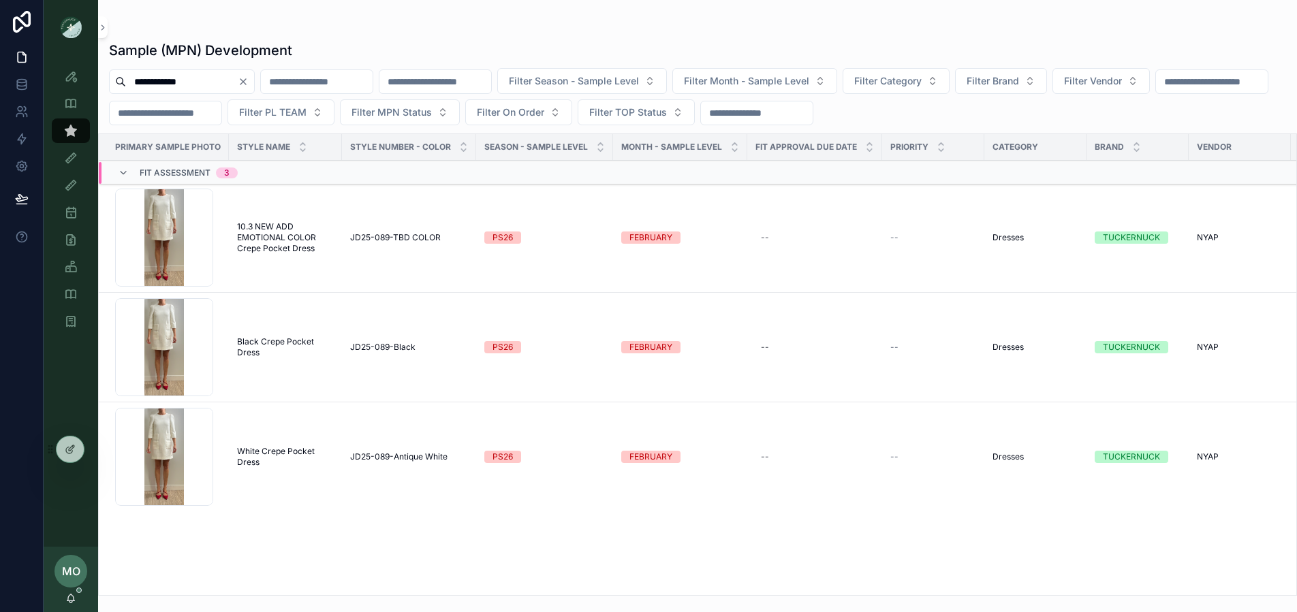
click at [263, 332] on td "Black Crepe Pocket Dress Black Crepe Pocket Dress" at bounding box center [285, 348] width 113 height 110
click at [264, 345] on span "Black Crepe Pocket Dress" at bounding box center [285, 347] width 97 height 22
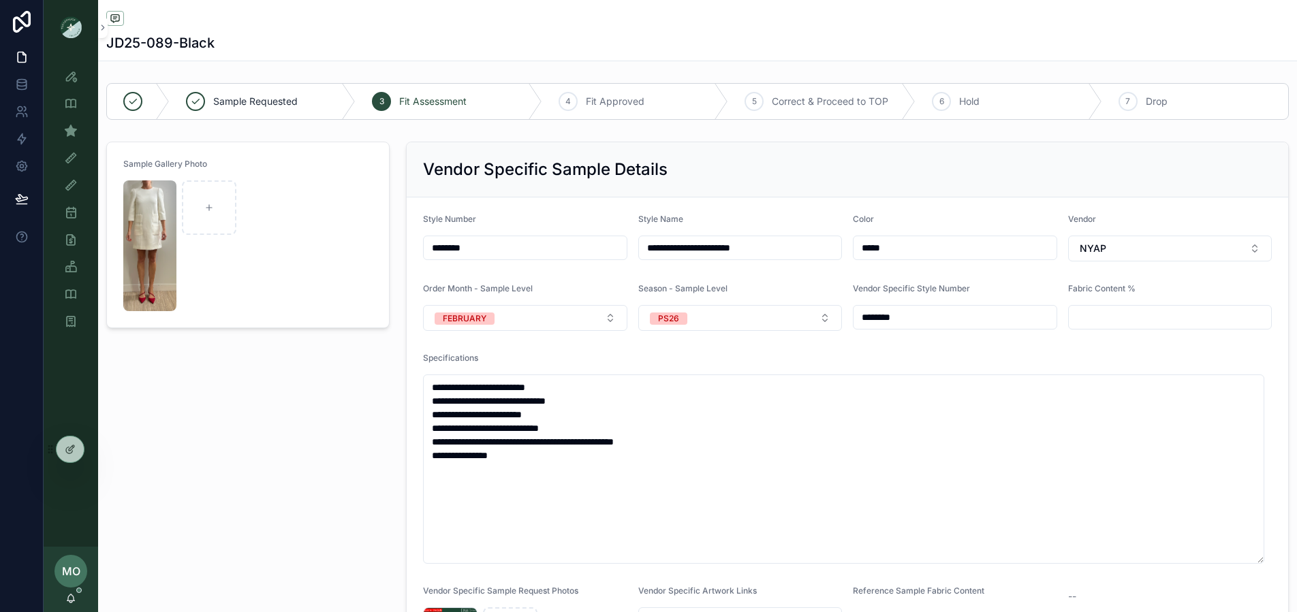
click at [644, 248] on input "**********" at bounding box center [740, 247] width 203 height 19
type input "**********"
click at [302, 422] on div "Sample Gallery Photo" at bounding box center [248, 410] width 300 height 548
click at [72, 130] on icon "scrollable content" at bounding box center [71, 131] width 14 height 14
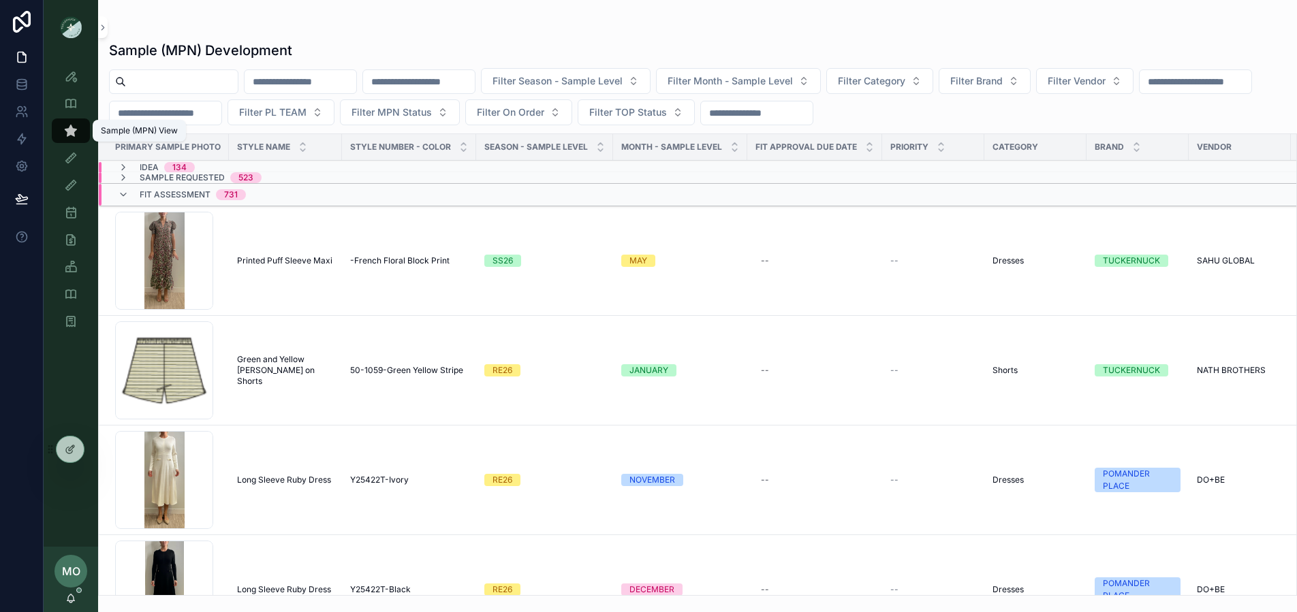
click at [75, 138] on div "Sample (MPN) View" at bounding box center [71, 131] width 22 height 22
click at [120, 176] on icon "scrollable content" at bounding box center [123, 177] width 11 height 11
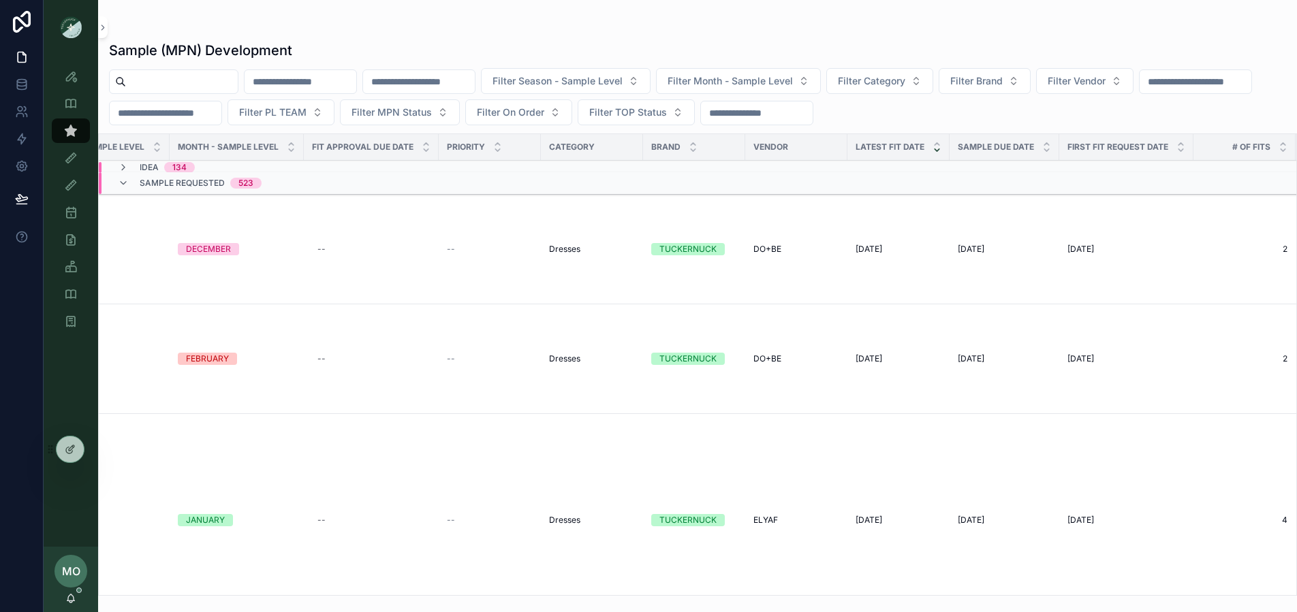
scroll to position [0, 445]
click at [1174, 151] on icon "scrollable content" at bounding box center [1178, 150] width 9 height 9
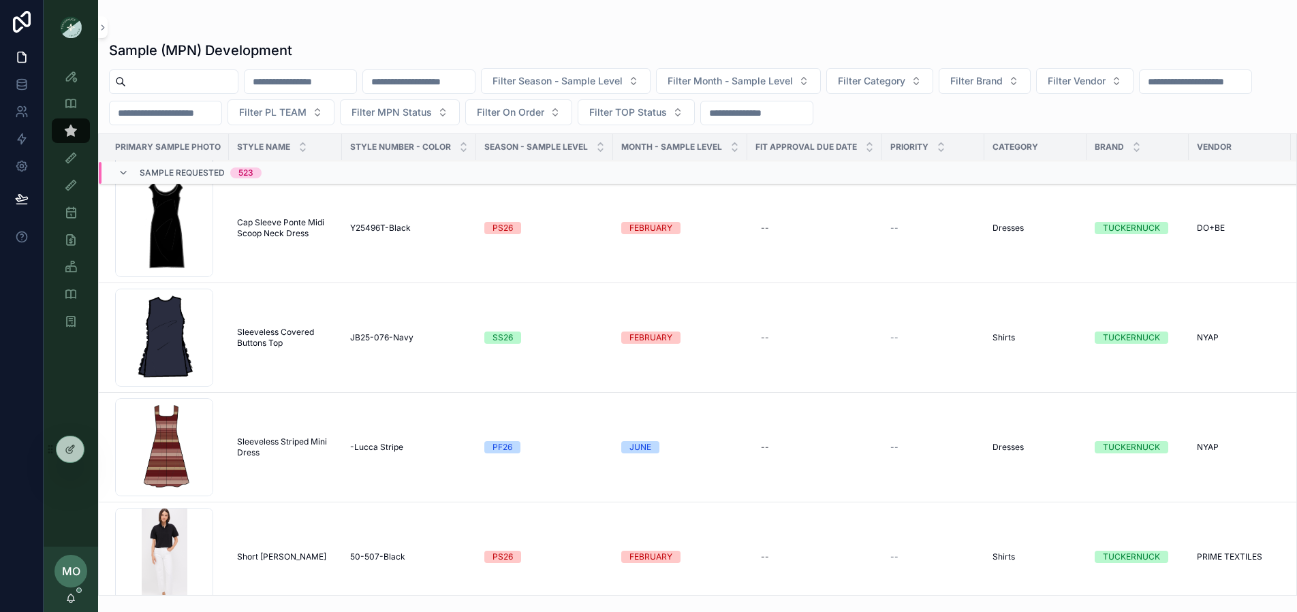
scroll to position [6470, 0]
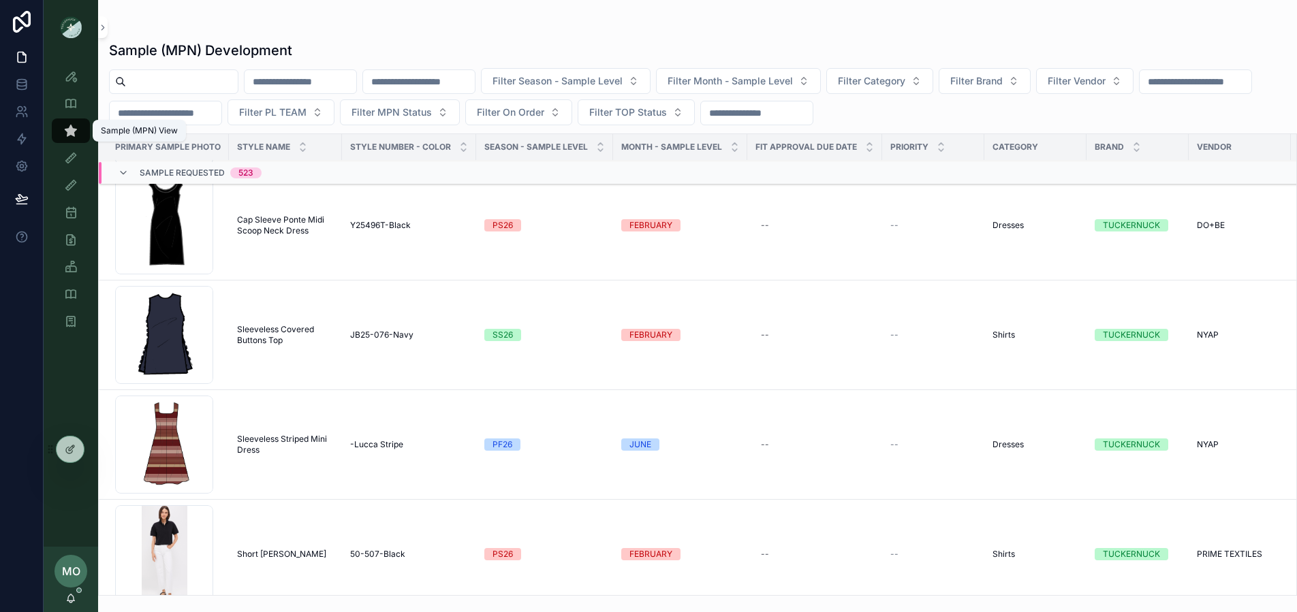
click at [71, 130] on icon "scrollable content" at bounding box center [71, 131] width 14 height 14
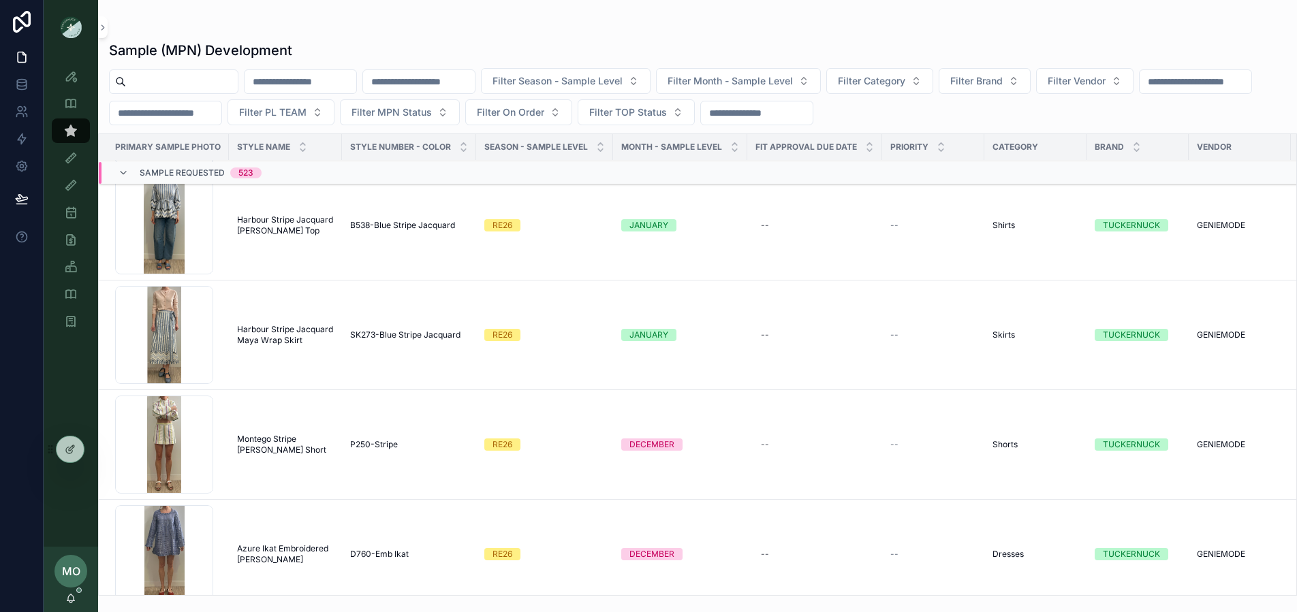
click at [1105, 80] on span "Filter Vendor" at bounding box center [1076, 81] width 58 height 14
type input "**"
click at [1084, 148] on div "DO+BE" at bounding box center [1137, 158] width 189 height 22
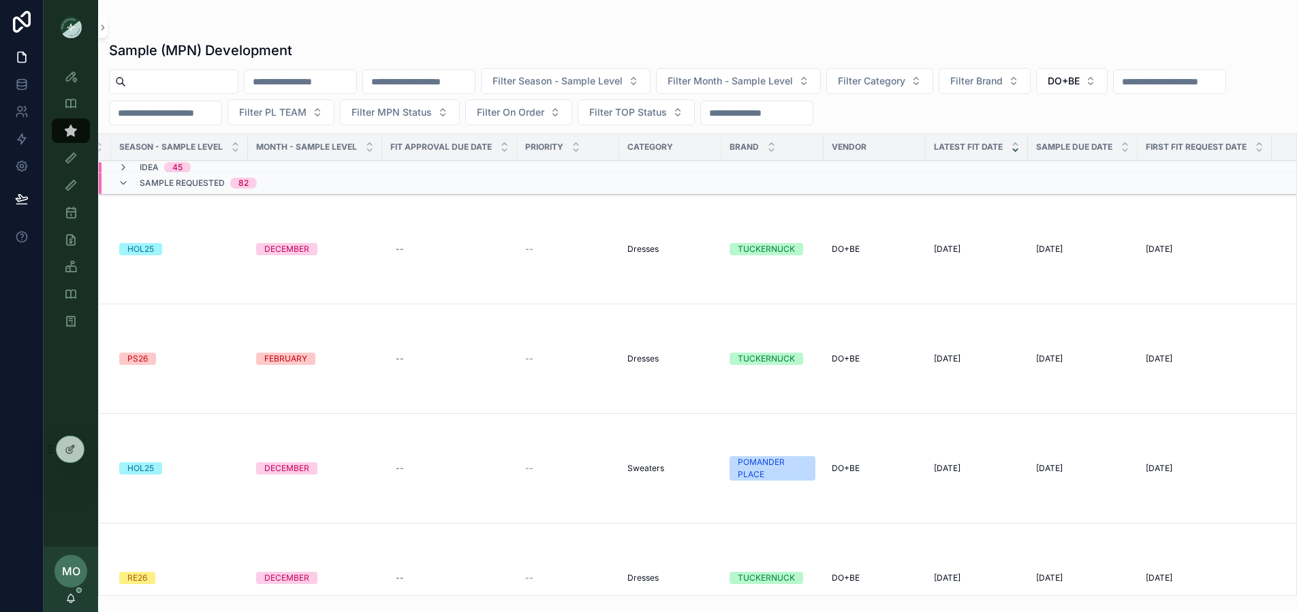
scroll to position [0, 374]
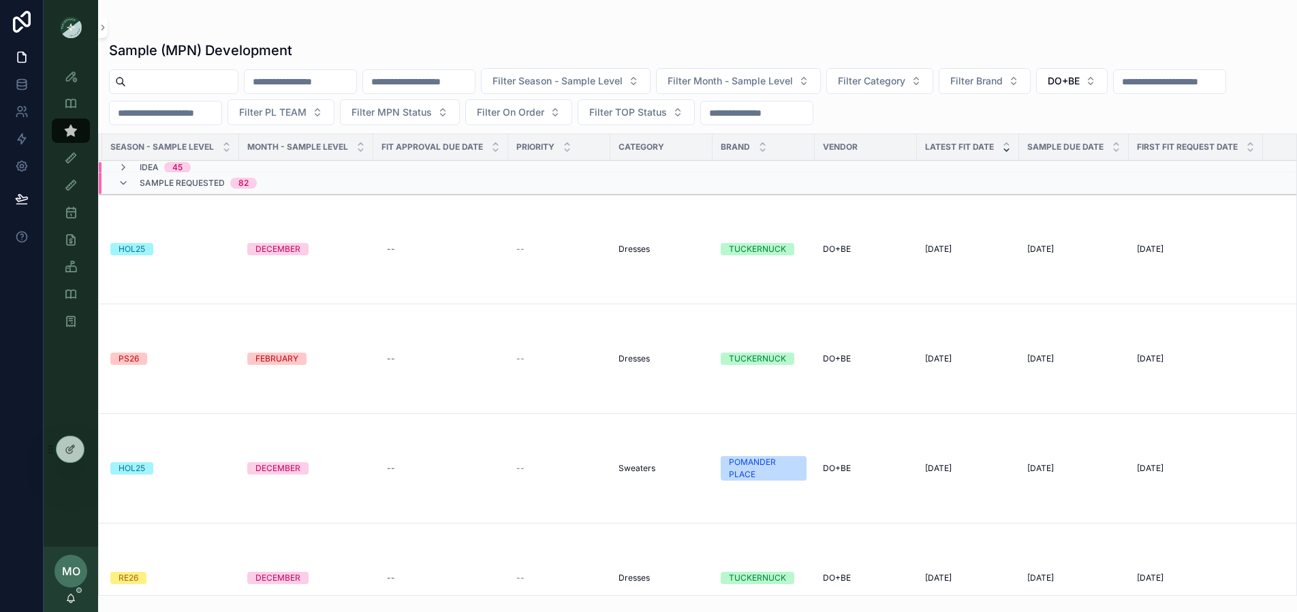
click at [1243, 151] on div "First Fit Request Date" at bounding box center [1195, 147] width 134 height 26
click at [1246, 152] on icon "scrollable content" at bounding box center [1250, 150] width 9 height 9
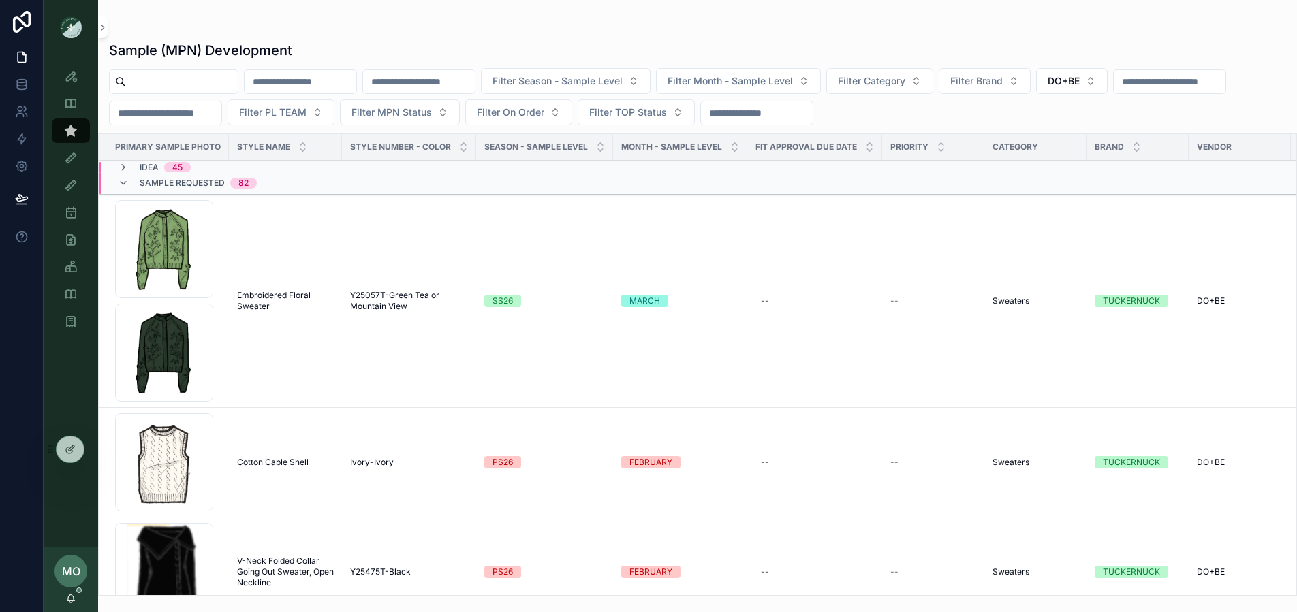
click at [174, 174] on div "Sample Requested 82" at bounding box center [198, 183] width 117 height 22
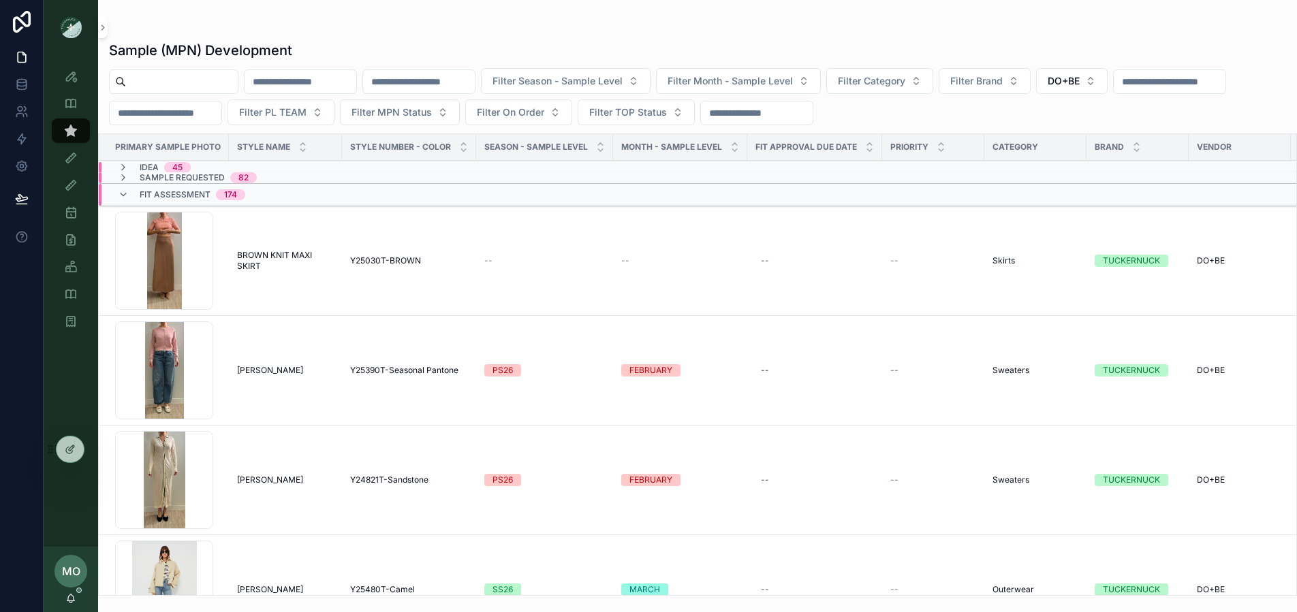
click at [162, 193] on span "Fit Assessment" at bounding box center [175, 194] width 71 height 11
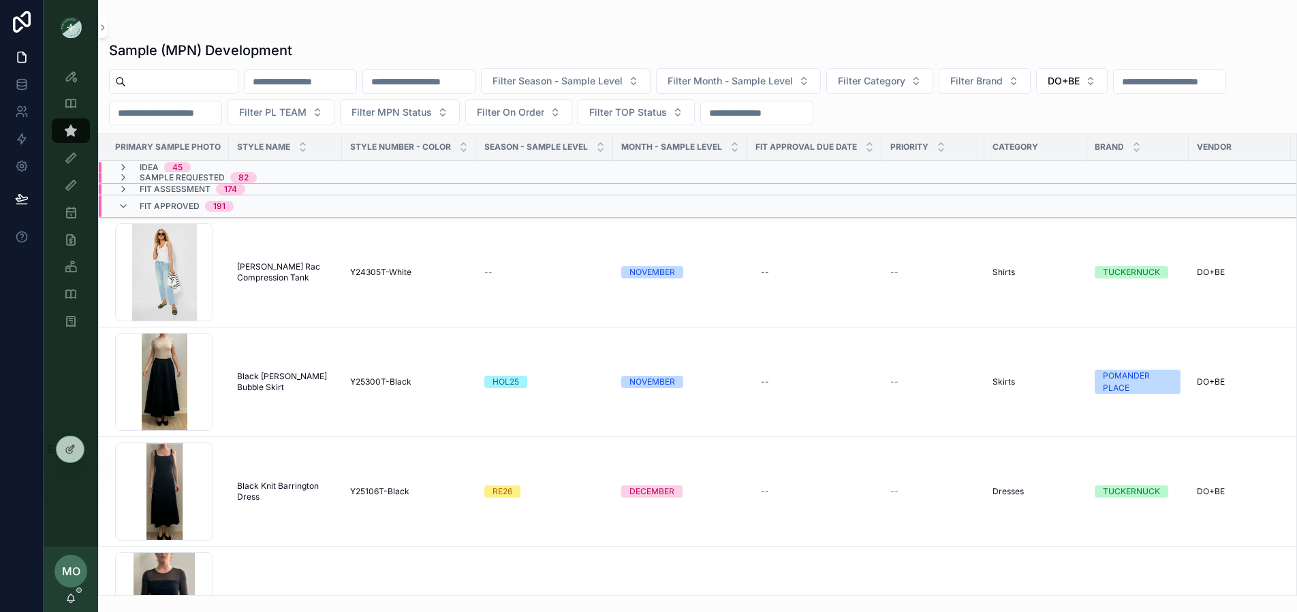
click at [162, 181] on span "Sample Requested" at bounding box center [182, 177] width 85 height 11
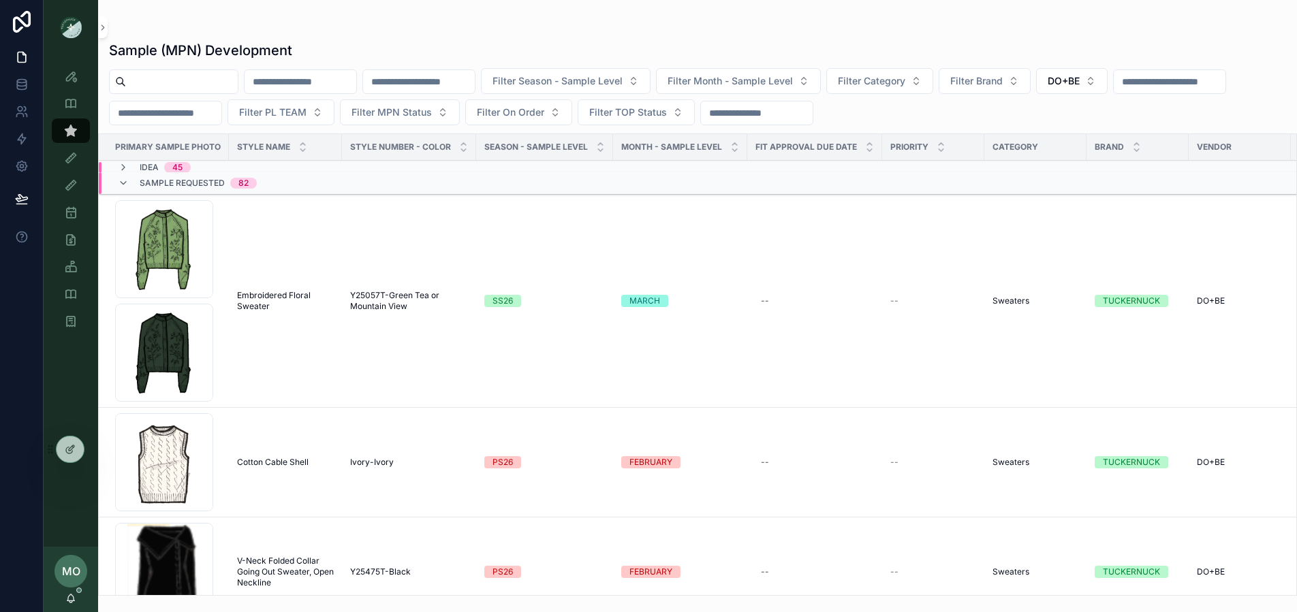
click at [162, 184] on span "Sample Requested" at bounding box center [182, 183] width 85 height 11
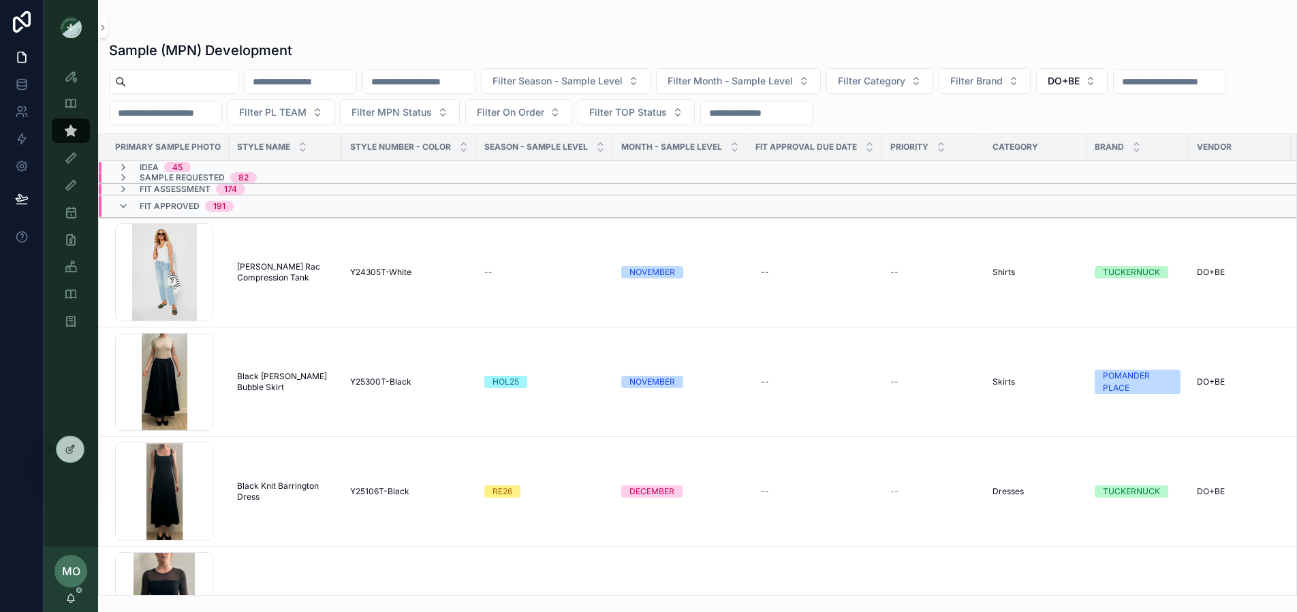
click at [153, 206] on span "Fit Approved" at bounding box center [170, 206] width 60 height 11
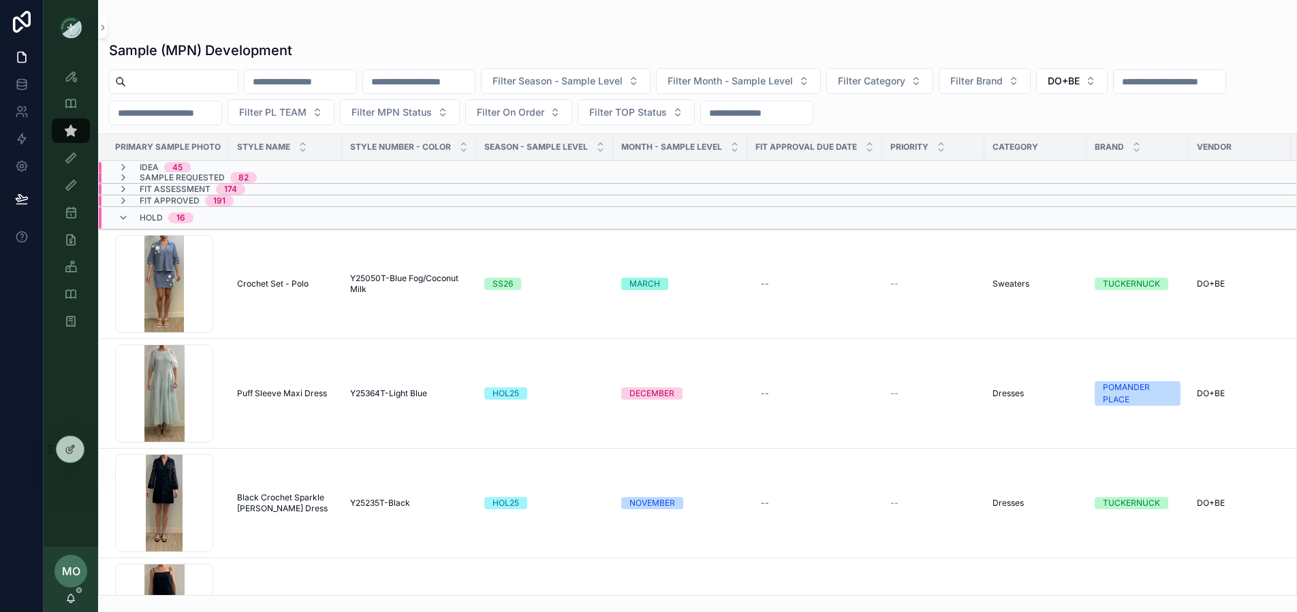
click at [148, 221] on span "Hold" at bounding box center [151, 217] width 23 height 11
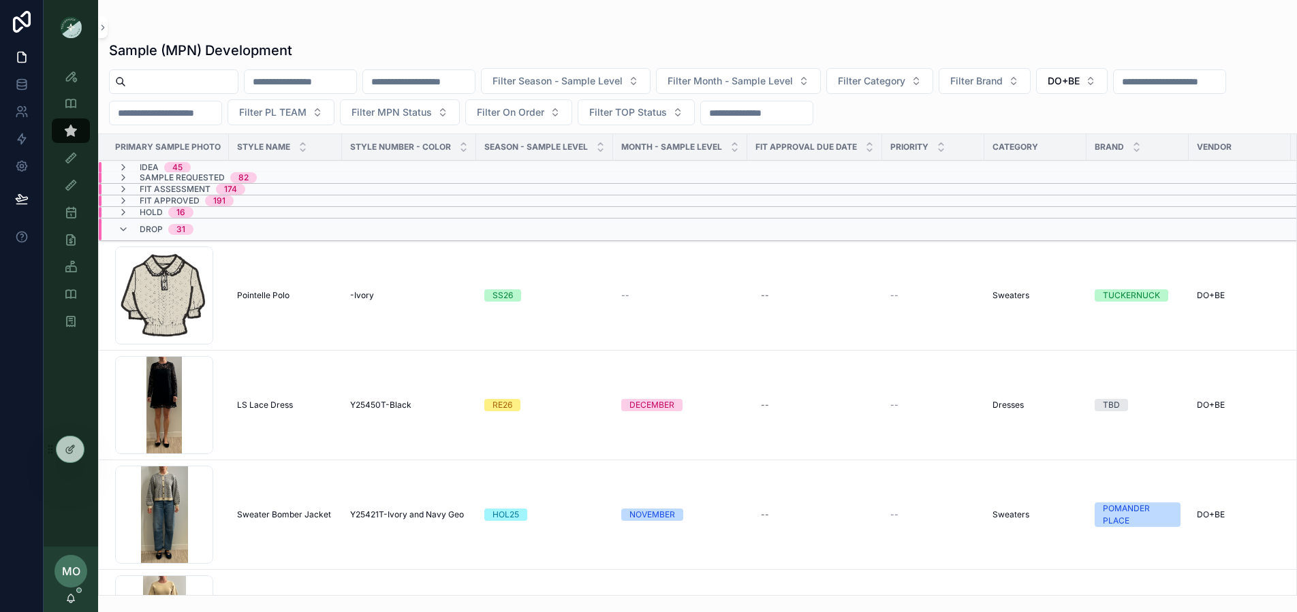
click at [146, 229] on span "Drop" at bounding box center [151, 229] width 23 height 11
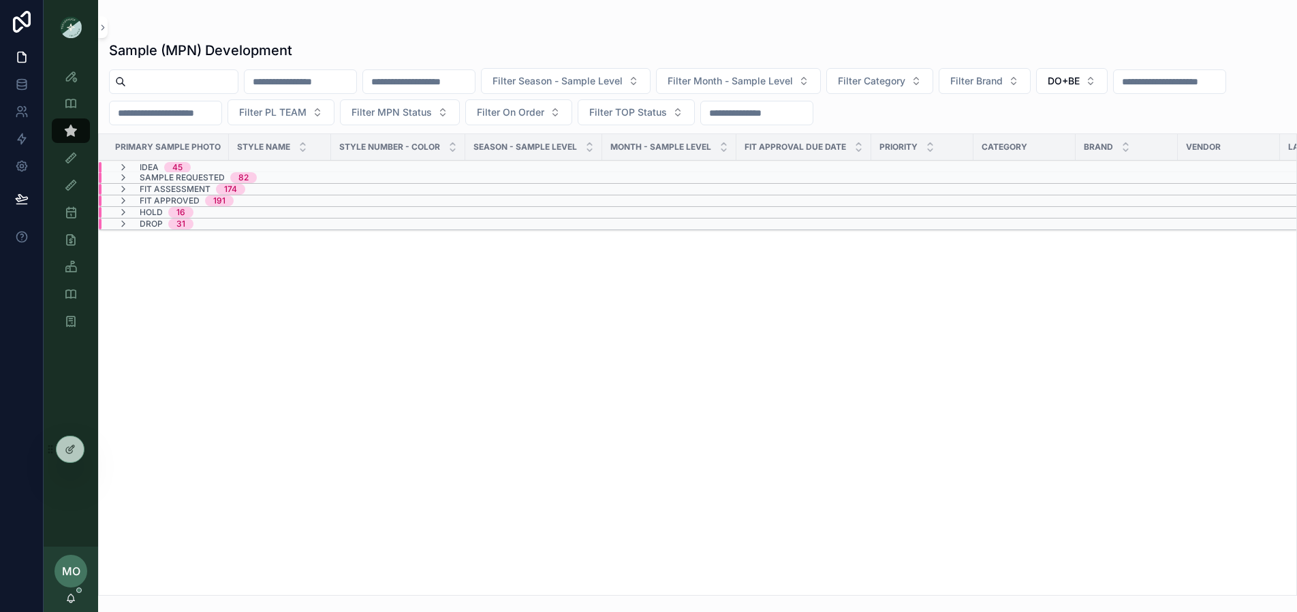
click at [165, 175] on span "Sample Requested" at bounding box center [182, 177] width 85 height 11
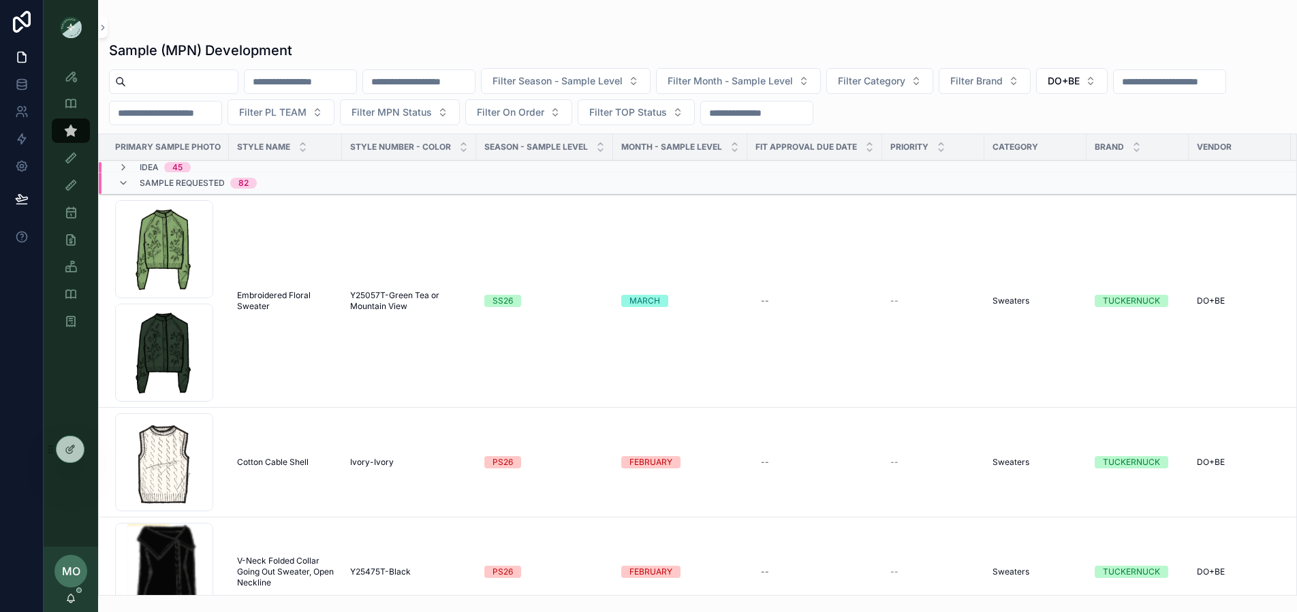
click at [171, 180] on span "Sample Requested" at bounding box center [182, 183] width 85 height 11
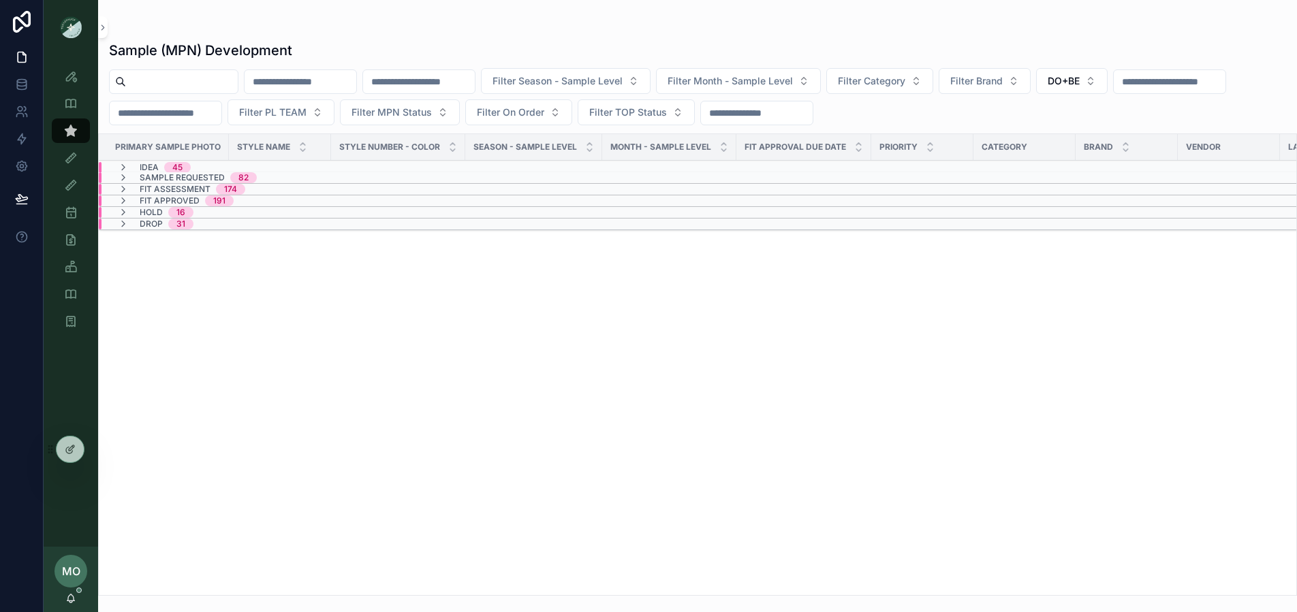
click at [150, 168] on span "Idea" at bounding box center [149, 167] width 19 height 11
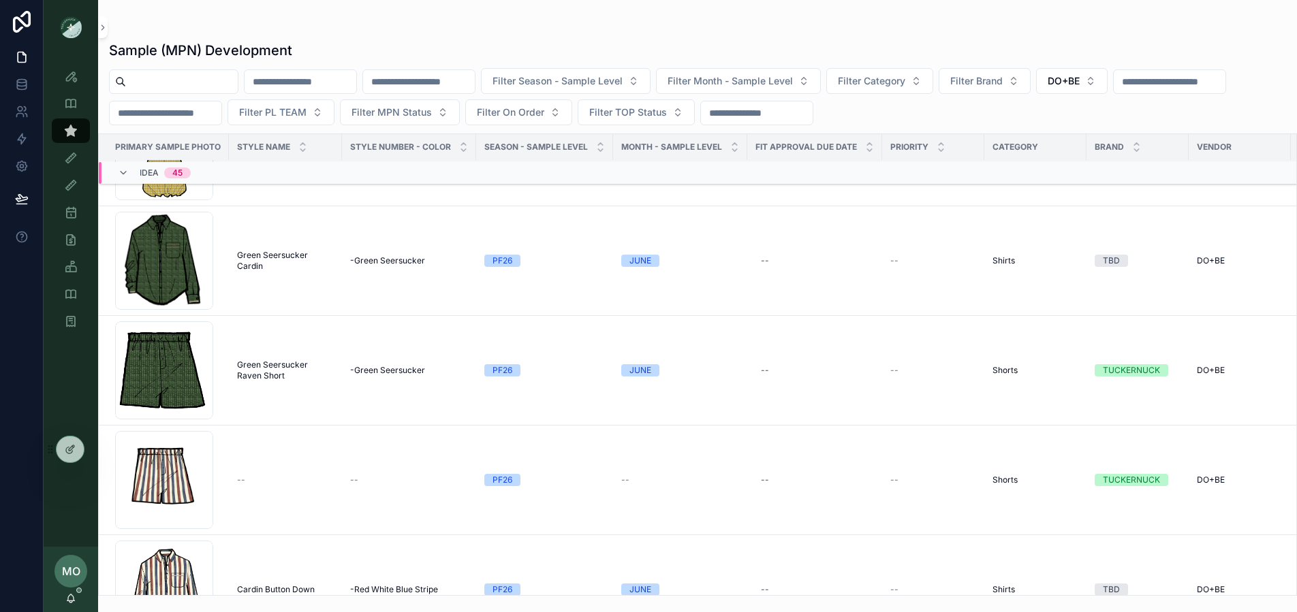
scroll to position [747, 0]
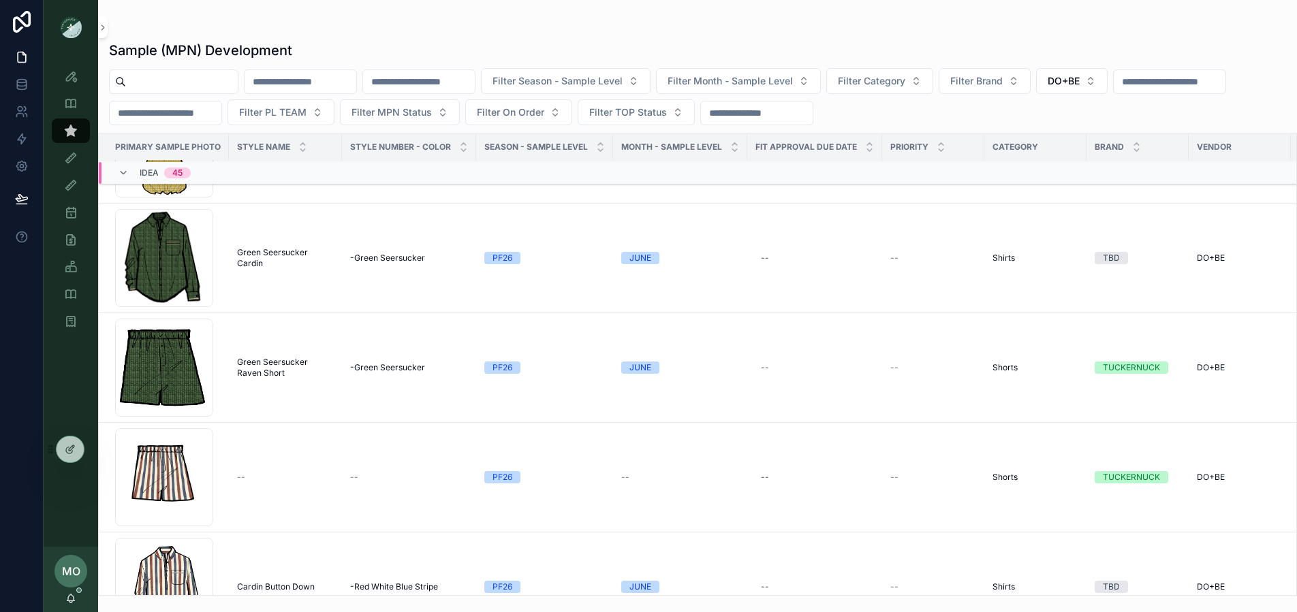
click at [266, 253] on span "Green Seersucker Cardin" at bounding box center [285, 258] width 97 height 22
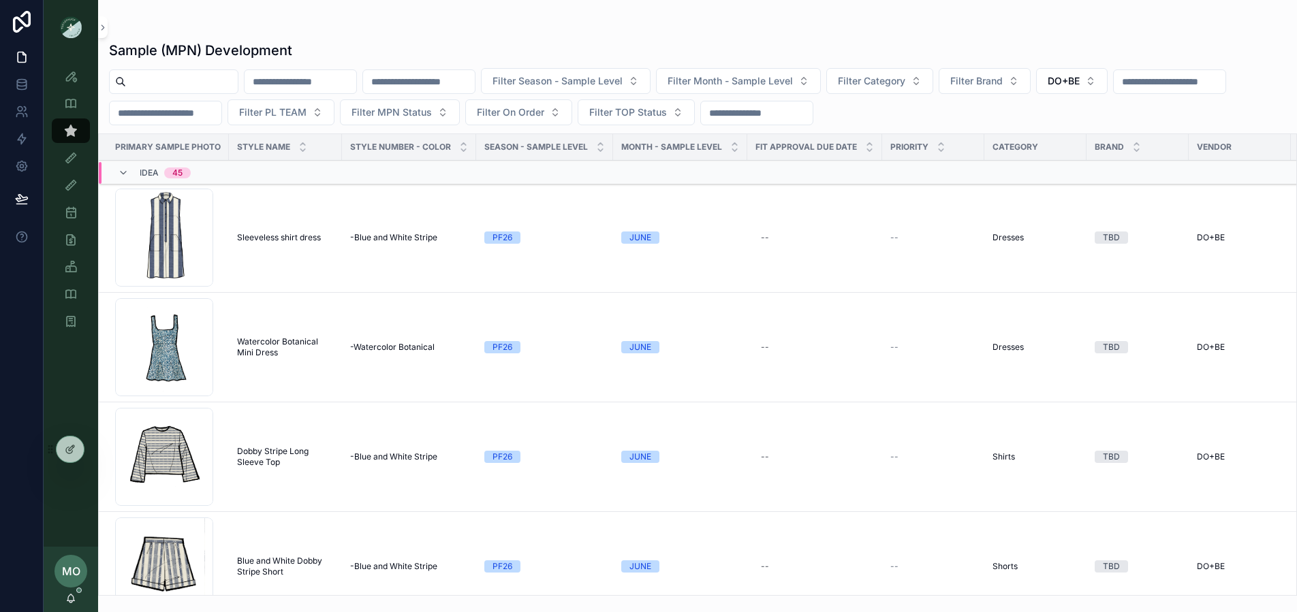
click at [154, 168] on span "Idea" at bounding box center [149, 173] width 19 height 11
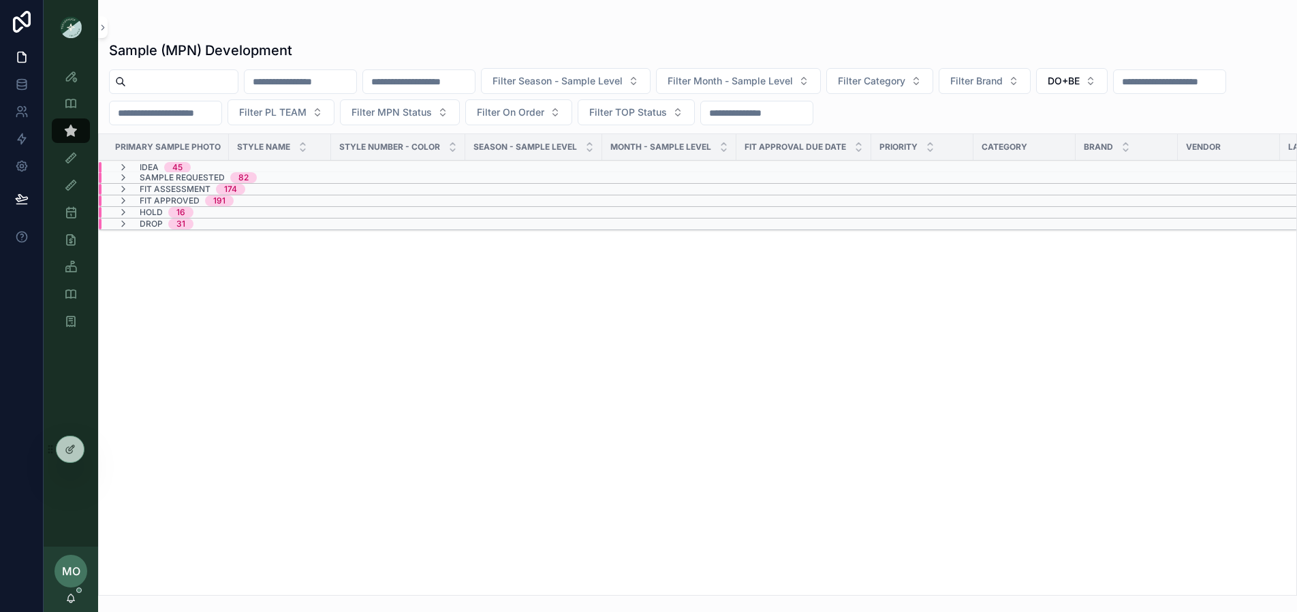
click at [73, 574] on span "MO" at bounding box center [71, 571] width 18 height 16
click at [74, 592] on div "MO Maggie Oaks" at bounding box center [71, 579] width 54 height 65
click at [73, 598] on icon "scrollable content" at bounding box center [70, 598] width 7 height 6
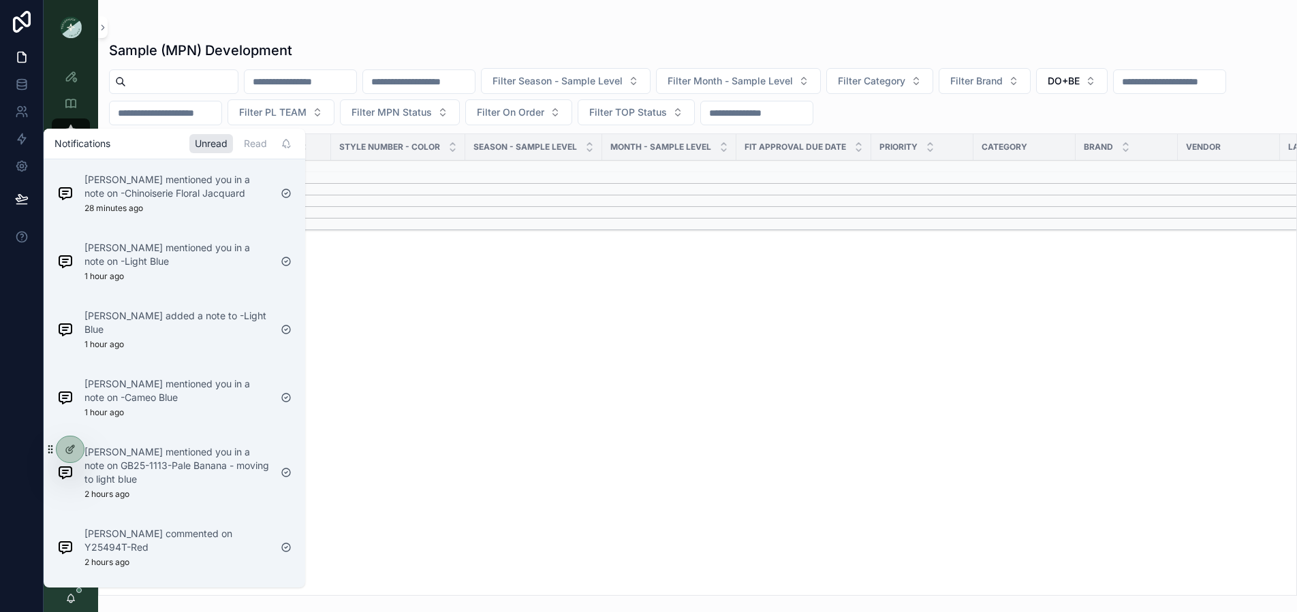
click at [195, 255] on p "Noelle Garcia-Farris mentioned you in a note on -Light Blue" at bounding box center [176, 254] width 185 height 27
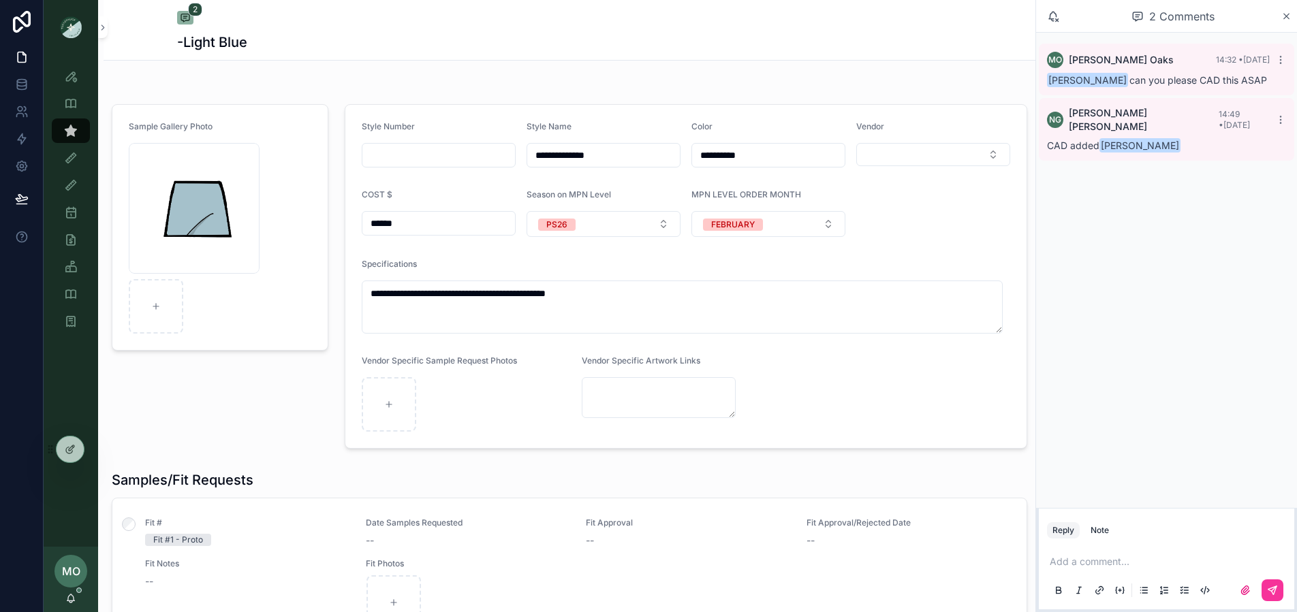
drag, startPoint x: 603, startPoint y: 158, endPoint x: 523, endPoint y: 157, distance: 80.4
click at [527, 157] on input "**********" at bounding box center [603, 155] width 153 height 19
click at [81, 127] on div "Sample (MPN) View" at bounding box center [71, 131] width 22 height 22
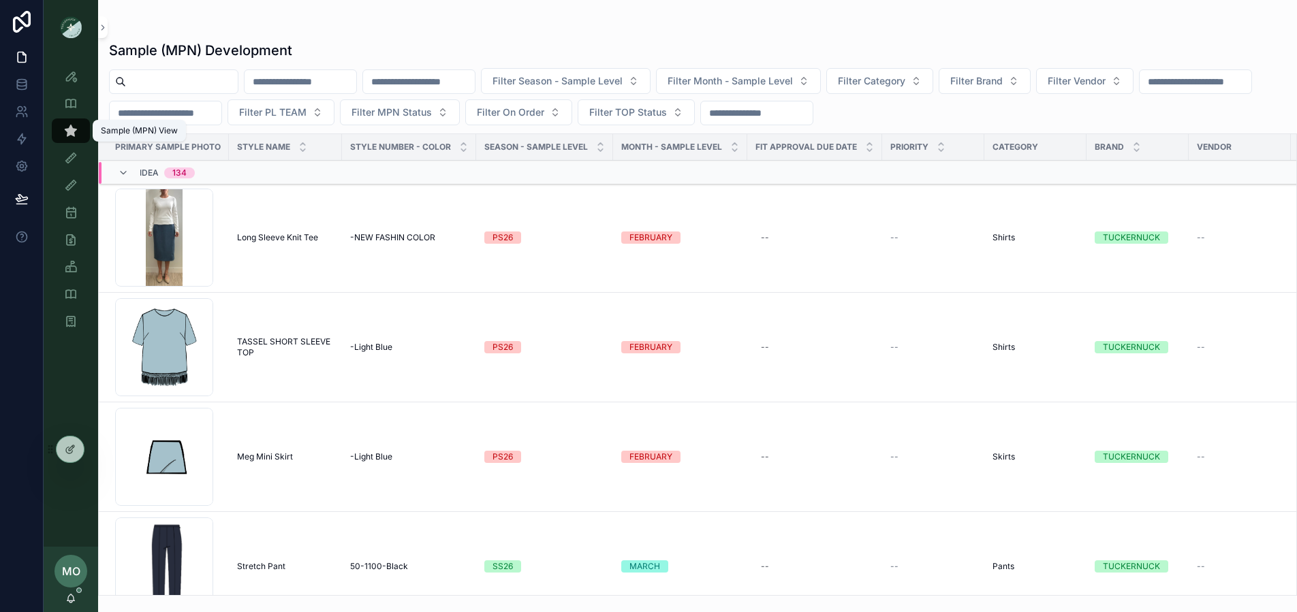
click at [74, 131] on icon "scrollable content" at bounding box center [71, 131] width 14 height 14
click at [200, 82] on input "scrollable content" at bounding box center [182, 81] width 112 height 19
paste input "**********"
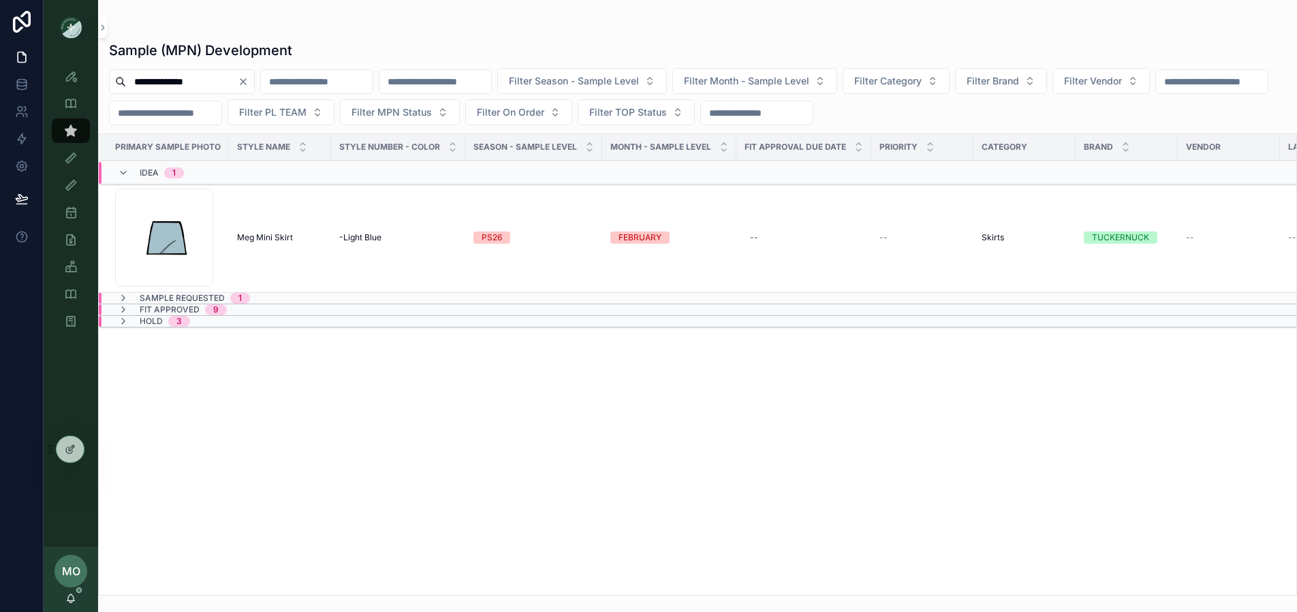
type input "**********"
click at [265, 235] on span "Meg Mini Skirt" at bounding box center [265, 237] width 56 height 11
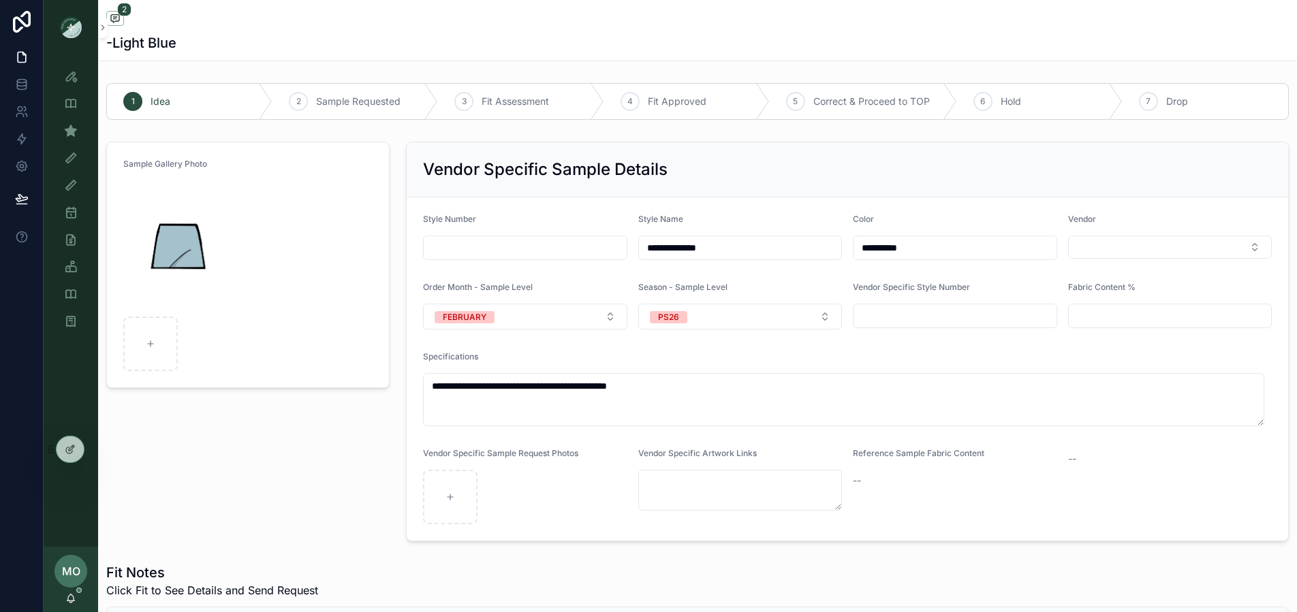
click at [69, 112] on div "Style View - Vendor Specific" at bounding box center [71, 104] width 22 height 22
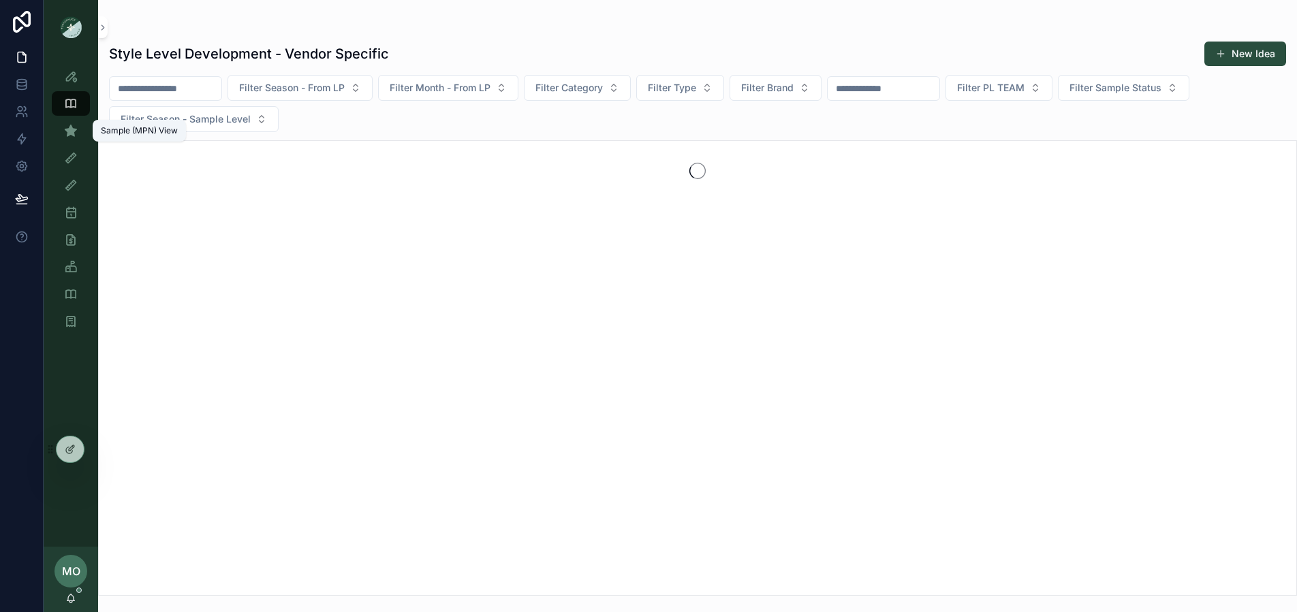
click at [74, 137] on icon "scrollable content" at bounding box center [71, 131] width 14 height 14
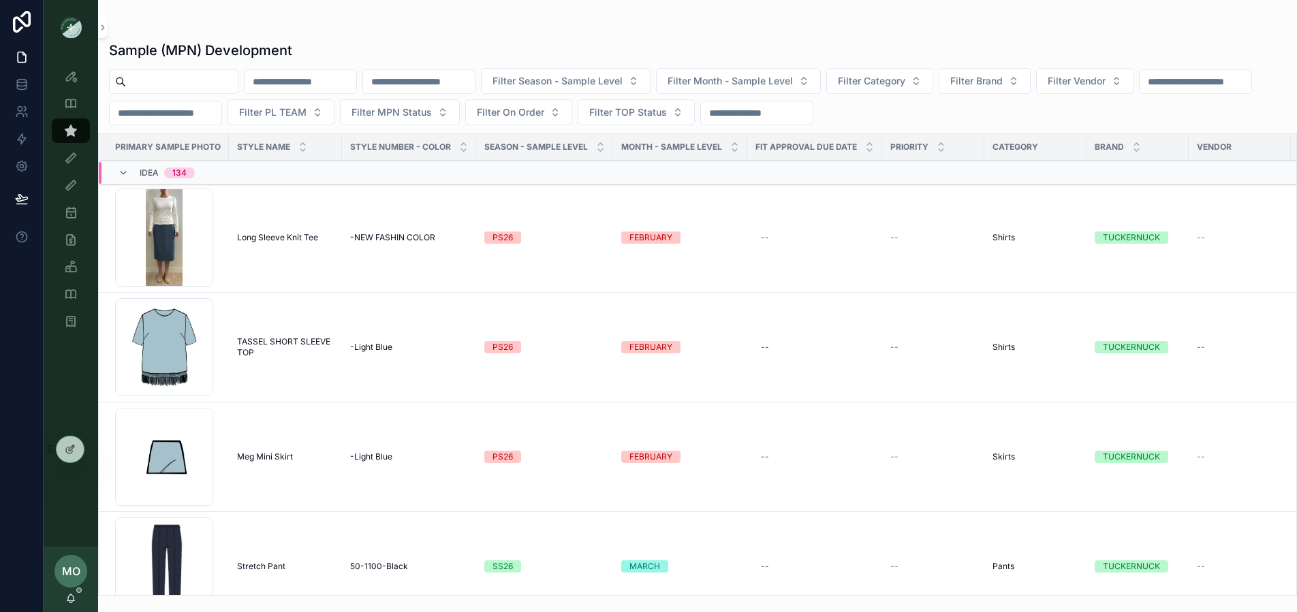
click at [182, 88] on input "scrollable content" at bounding box center [182, 81] width 112 height 19
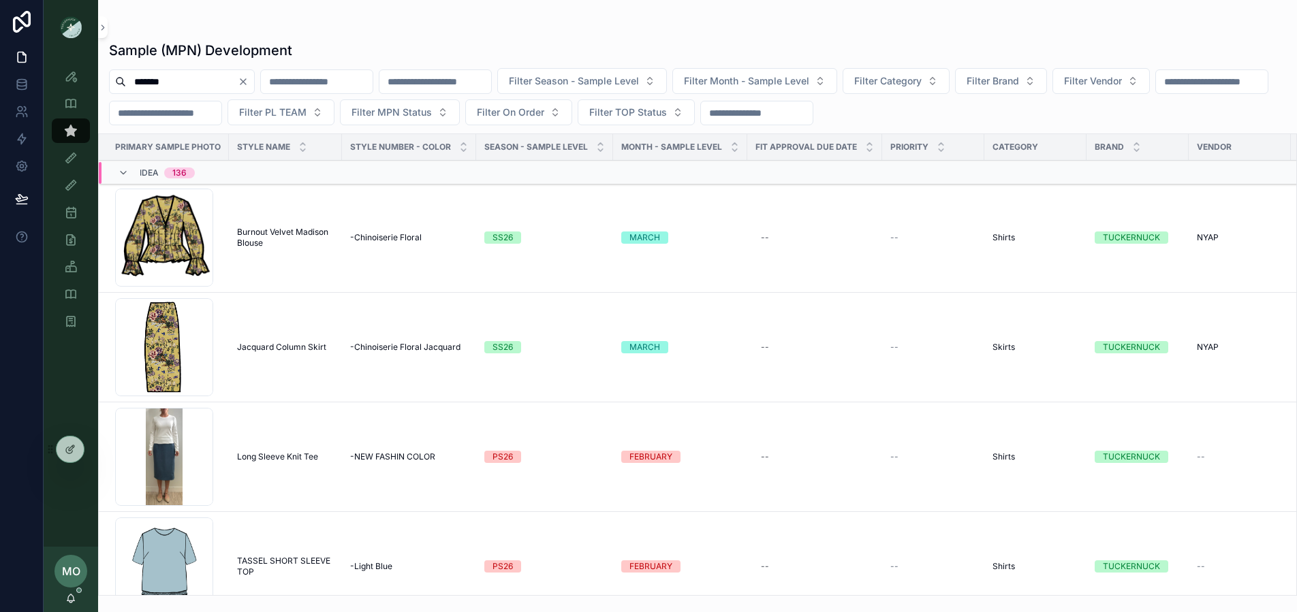
type input "*******"
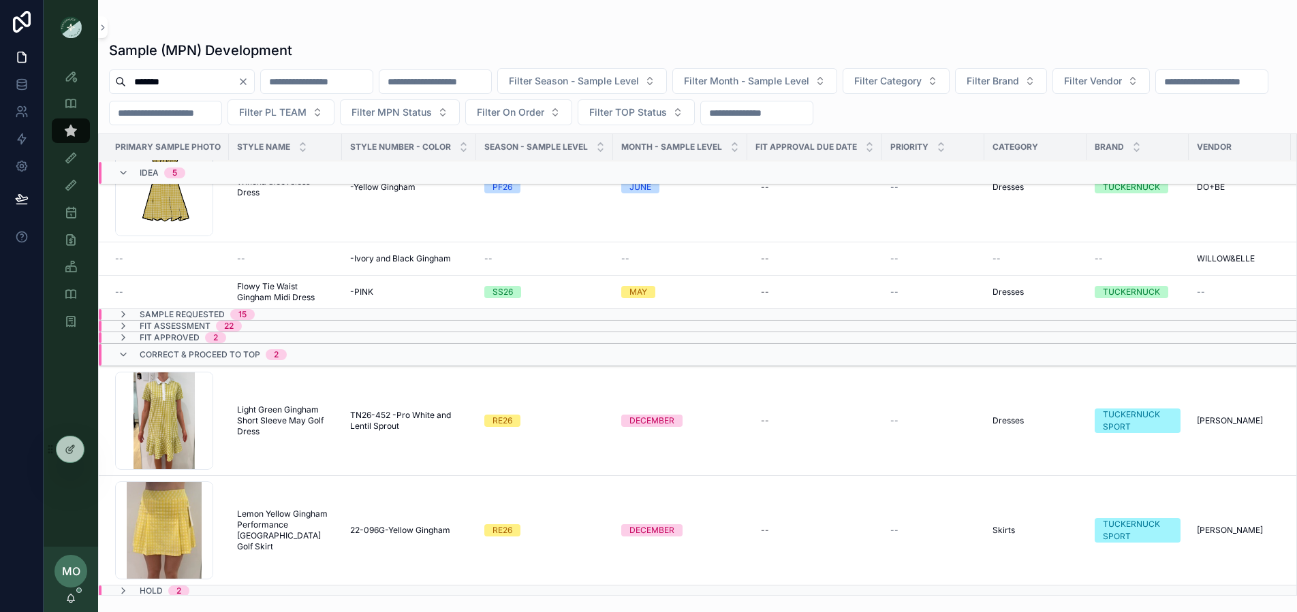
scroll to position [294, 0]
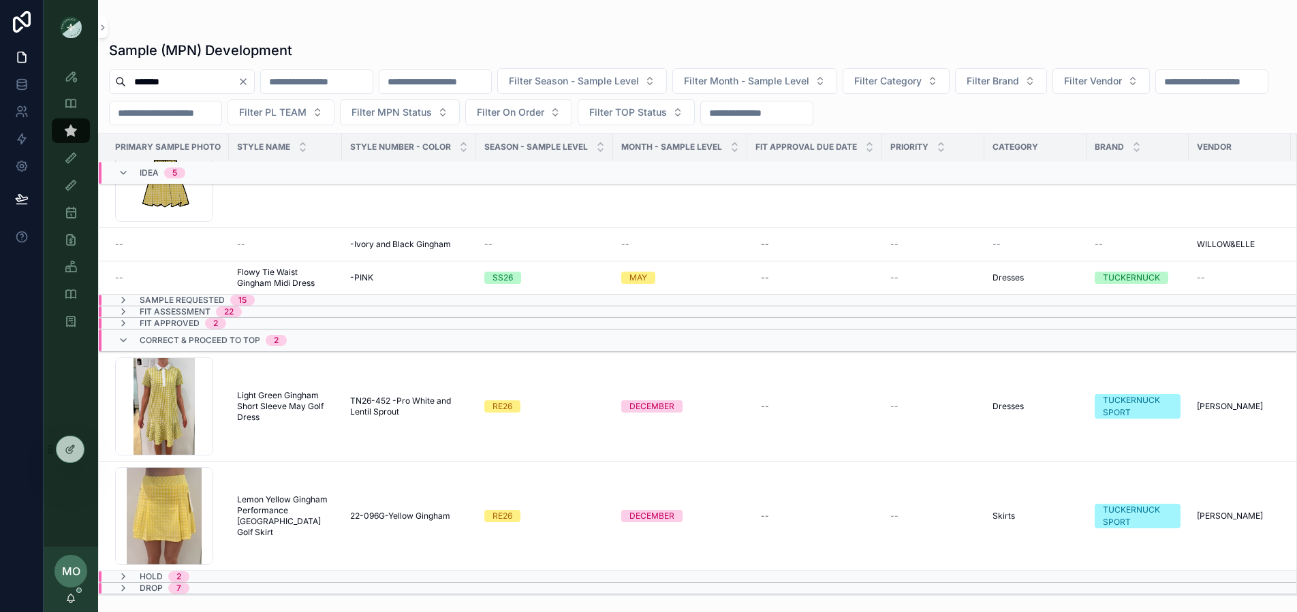
click at [217, 295] on span "Sample Requested" at bounding box center [182, 300] width 85 height 11
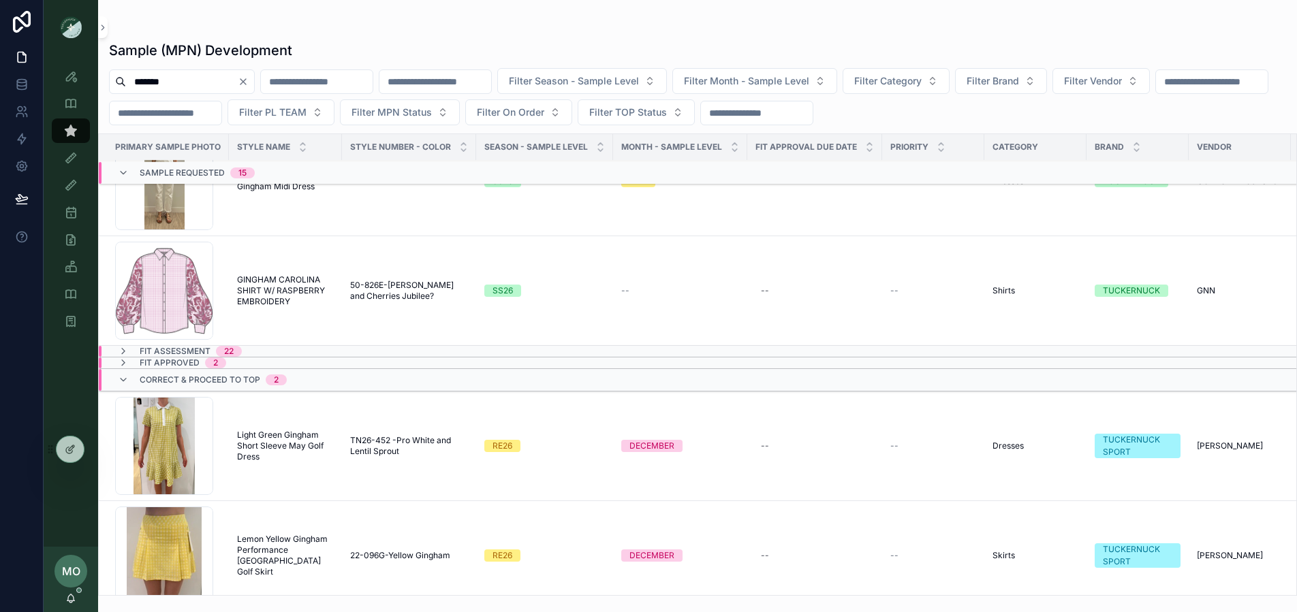
scroll to position [2031, 0]
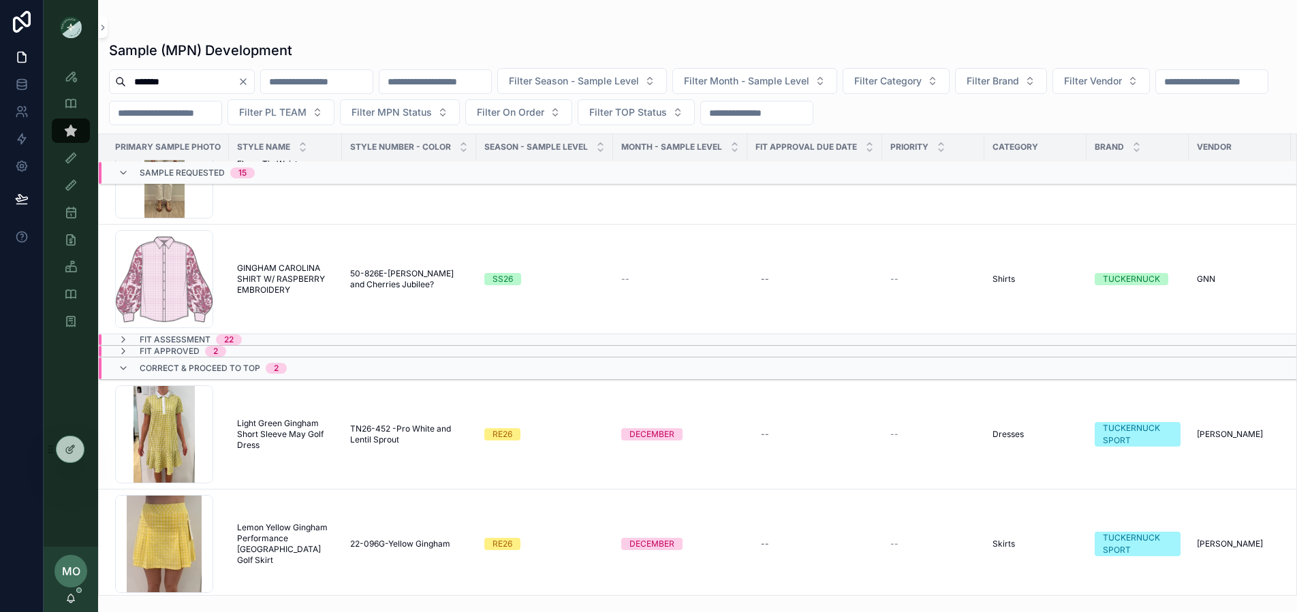
click at [189, 343] on span "Fit Assessment" at bounding box center [175, 339] width 71 height 11
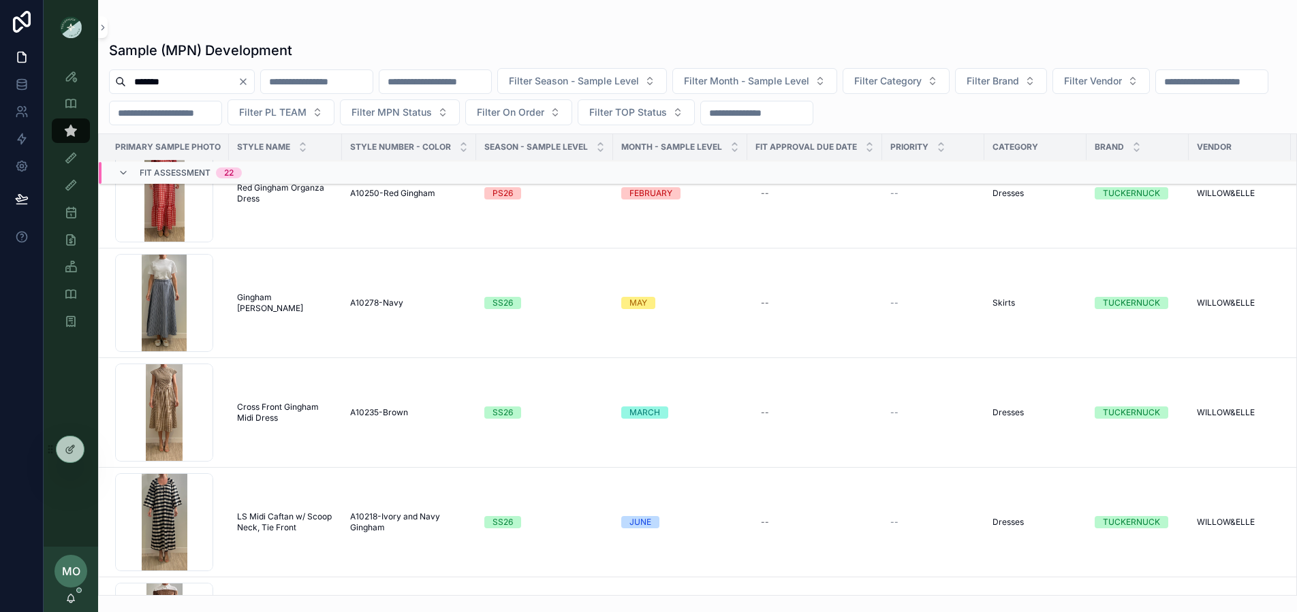
scroll to position [3373, 0]
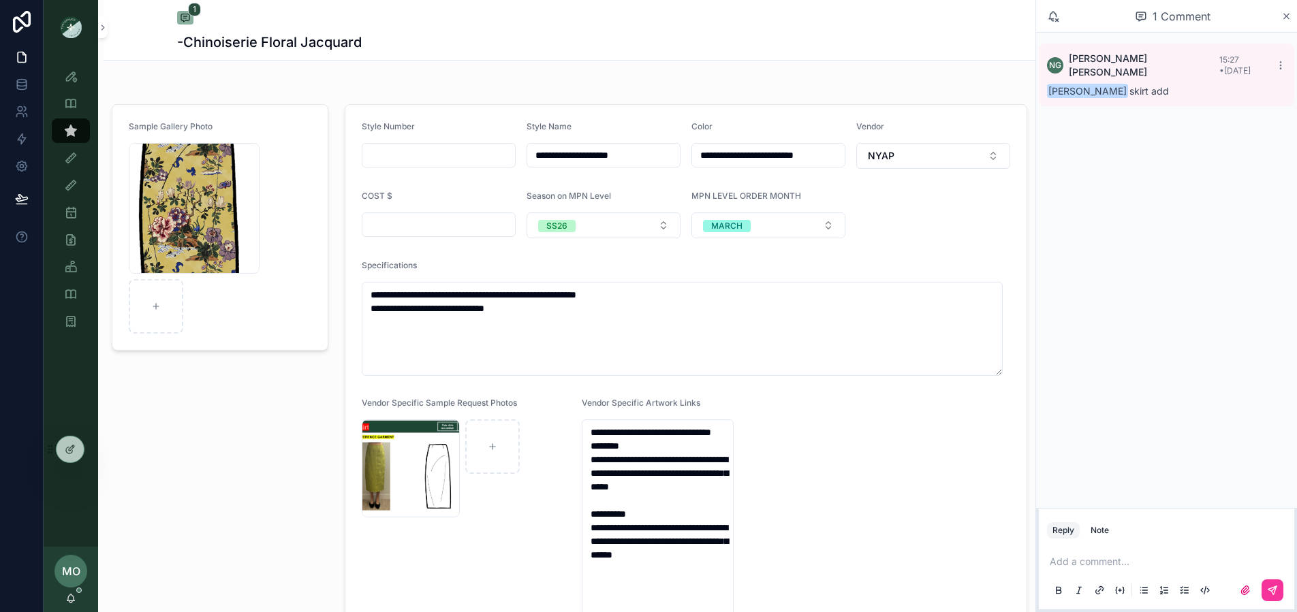
click at [1285, 14] on icon "scrollable content" at bounding box center [1286, 16] width 10 height 11
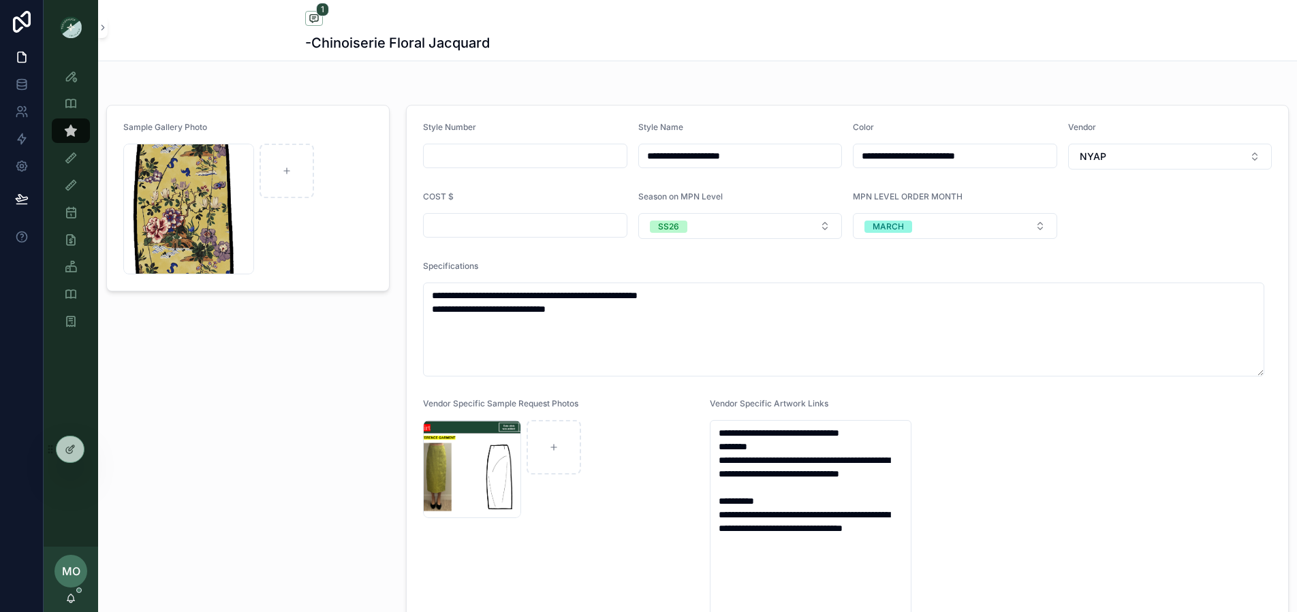
drag, startPoint x: 771, startPoint y: 158, endPoint x: 632, endPoint y: 152, distance: 139.1
click at [632, 152] on form "**********" at bounding box center [847, 386] width 881 height 561
click at [72, 132] on icon "scrollable content" at bounding box center [71, 131] width 14 height 14
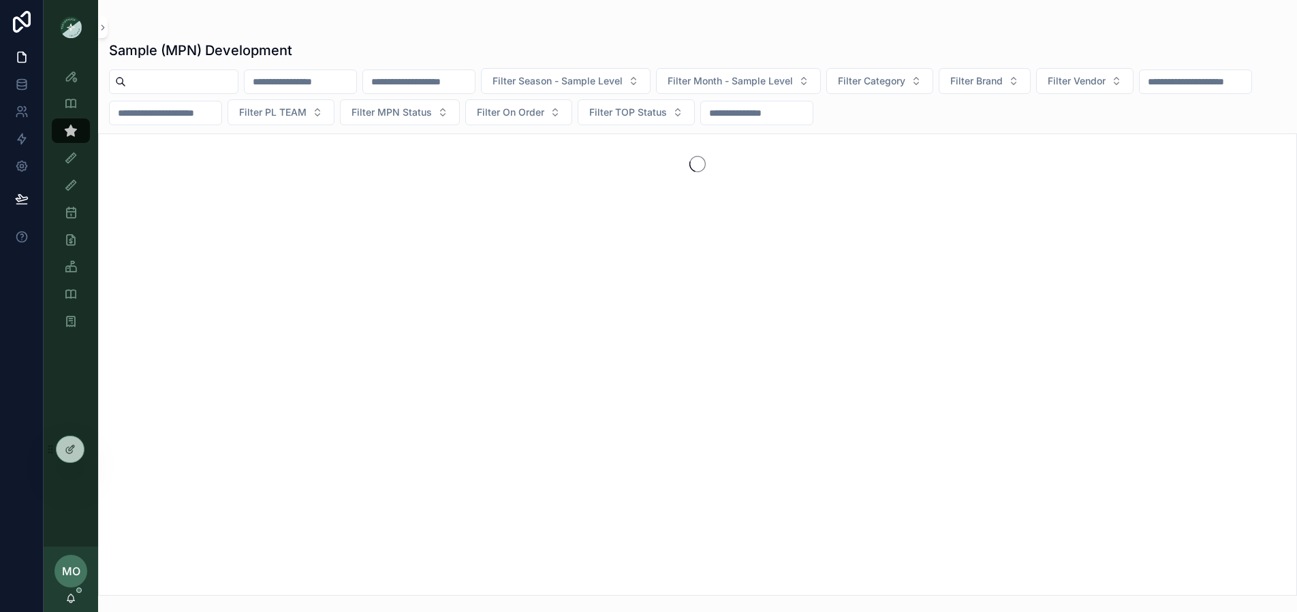
click at [195, 86] on input "scrollable content" at bounding box center [182, 81] width 112 height 19
paste input "**********"
type input "**********"
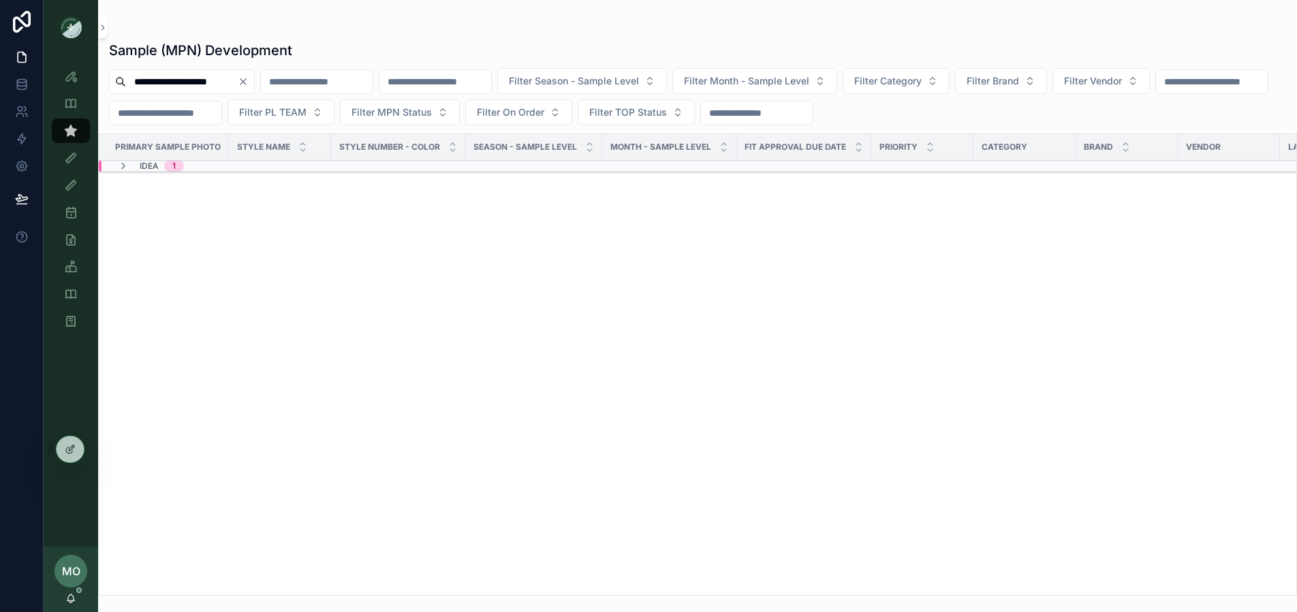
click at [200, 168] on div "Idea 1" at bounding box center [150, 166] width 99 height 11
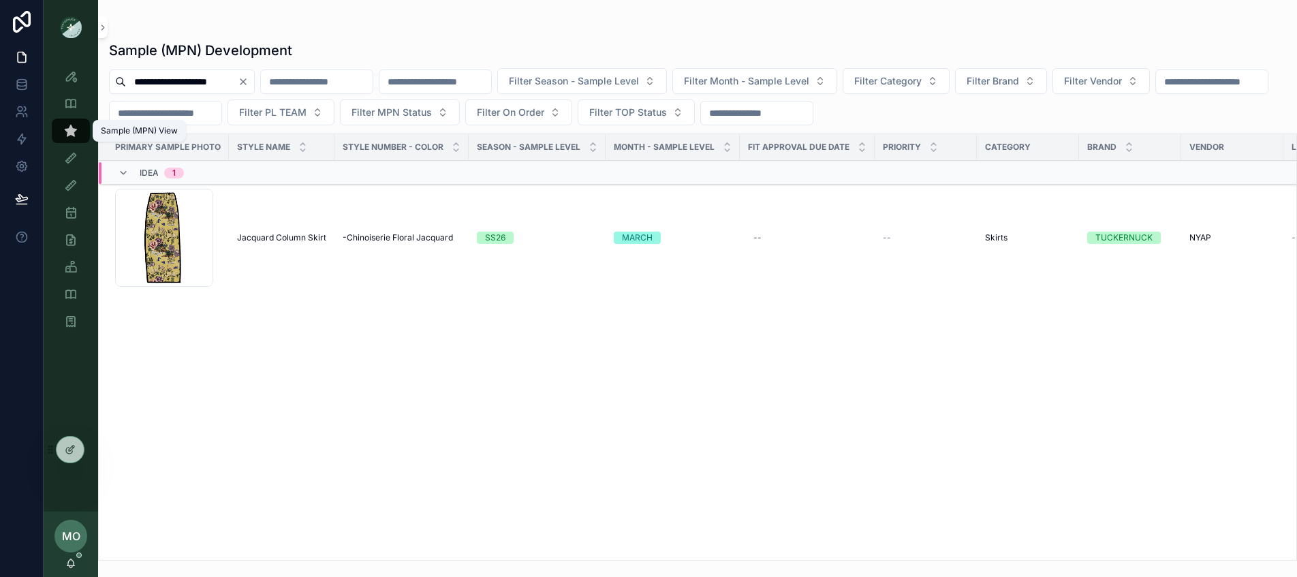
click at [71, 127] on icon "scrollable content" at bounding box center [71, 131] width 14 height 14
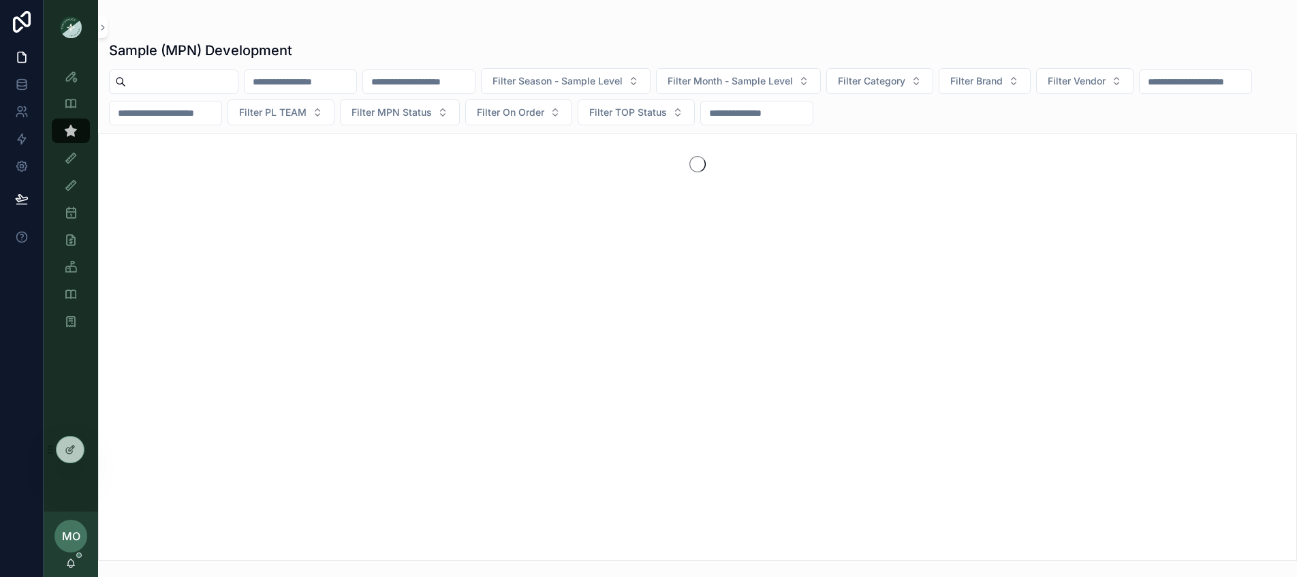
click at [212, 84] on input "**********" at bounding box center [182, 81] width 112 height 19
click at [226, 79] on input "**********" at bounding box center [182, 81] width 112 height 19
click at [225, 83] on input "**********" at bounding box center [182, 81] width 112 height 19
type input "****"
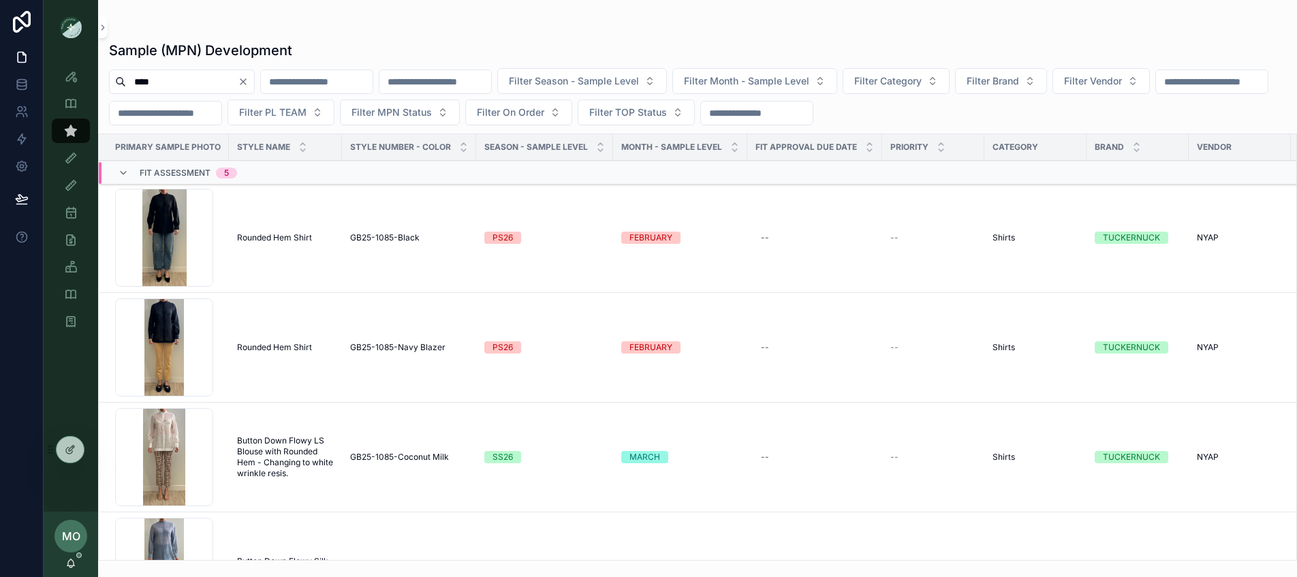
click at [282, 237] on span "Rounded Hem Shirt" at bounding box center [274, 237] width 75 height 11
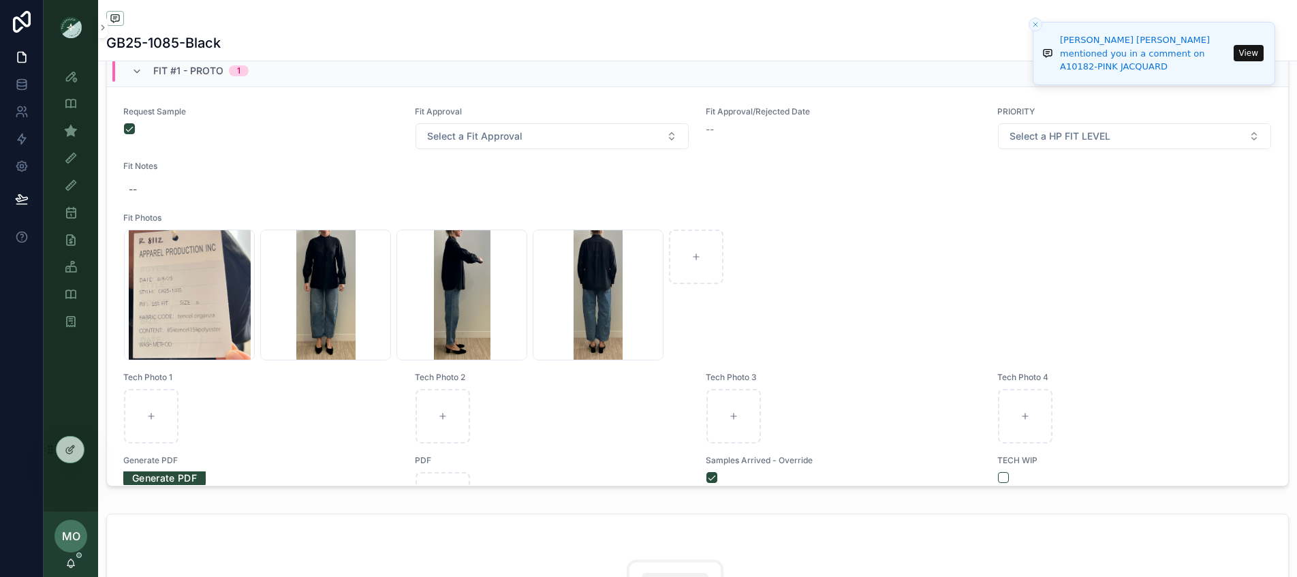
scroll to position [609, 0]
click at [74, 129] on icon "scrollable content" at bounding box center [71, 131] width 14 height 14
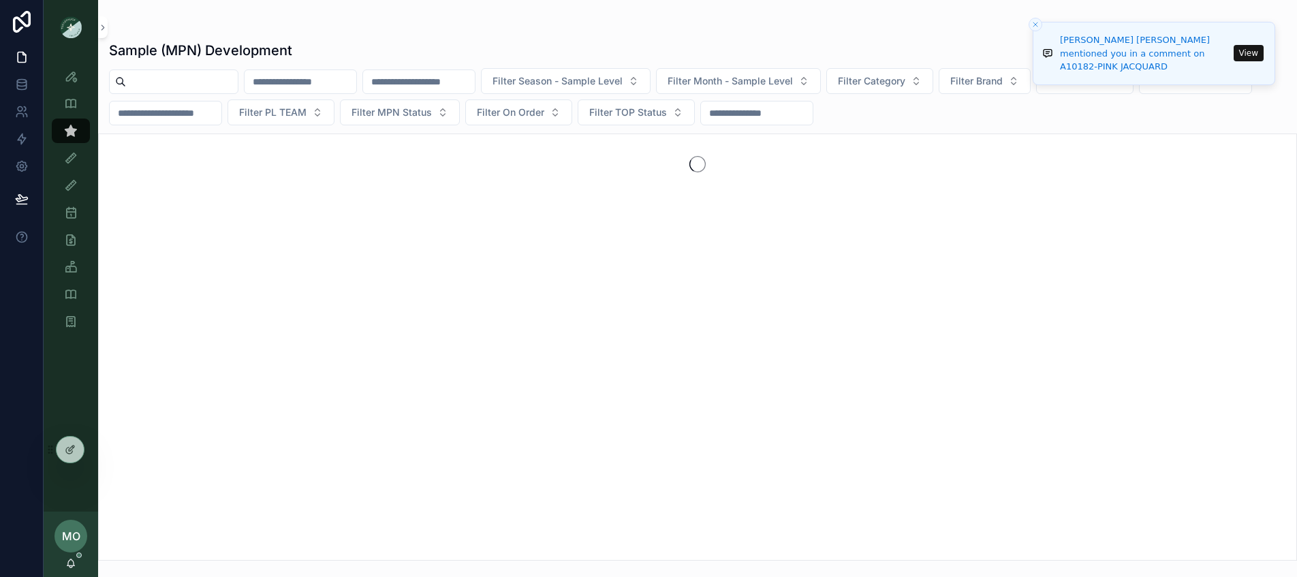
click at [131, 90] on input "scrollable content" at bounding box center [182, 81] width 112 height 19
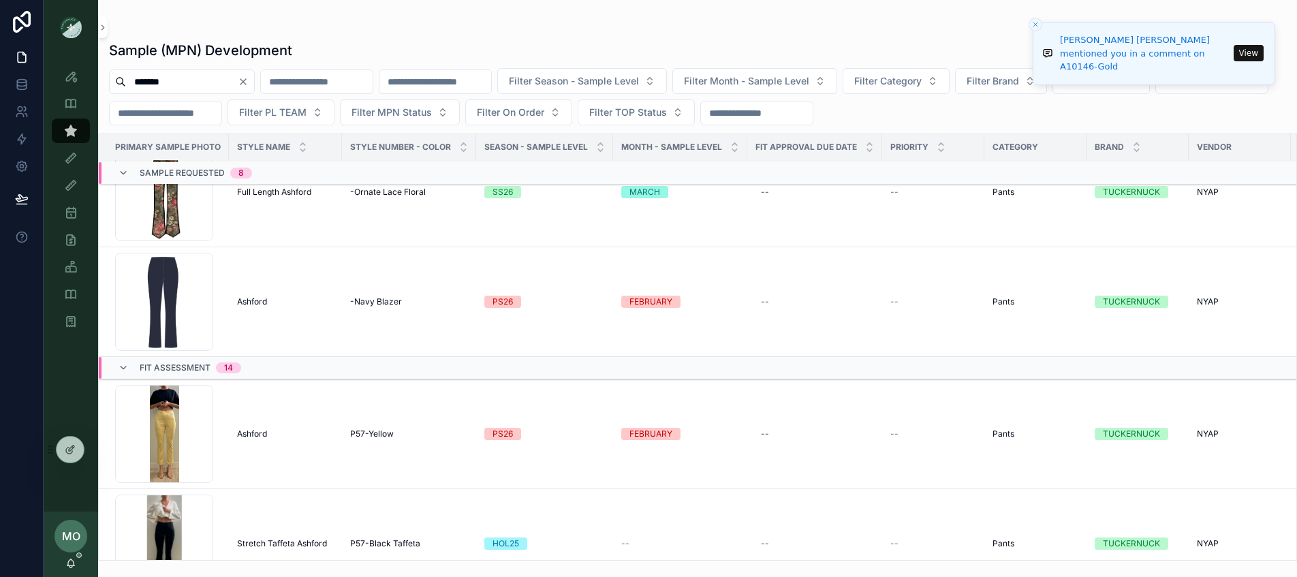
scroll to position [761, 0]
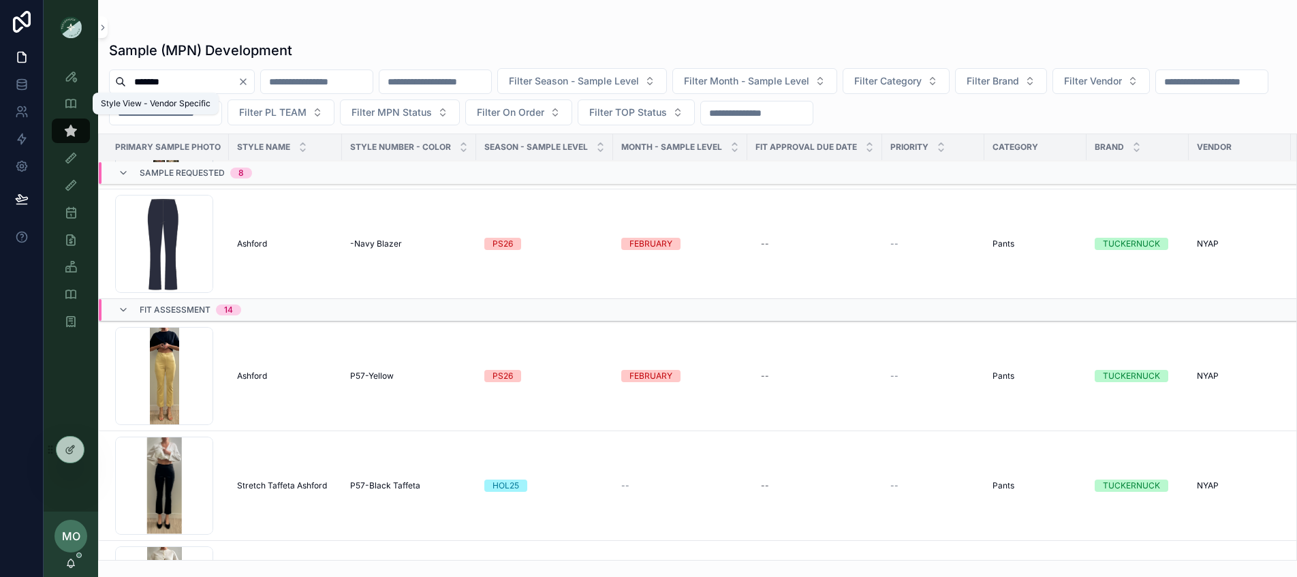
click at [72, 127] on icon "scrollable content" at bounding box center [71, 131] width 14 height 14
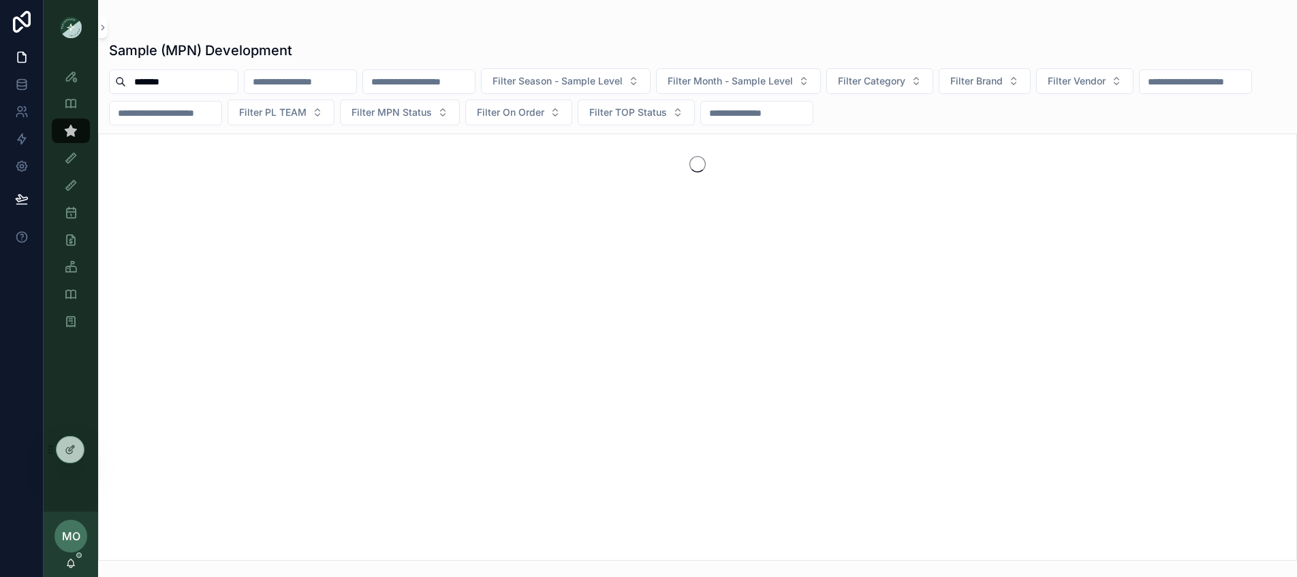
click at [185, 86] on input "*******" at bounding box center [182, 81] width 112 height 19
drag, startPoint x: 145, startPoint y: 86, endPoint x: 118, endPoint y: 88, distance: 27.3
click at [118, 88] on div "*******" at bounding box center [173, 81] width 129 height 25
type input "*********"
drag, startPoint x: 196, startPoint y: 78, endPoint x: 121, endPoint y: 78, distance: 75.6
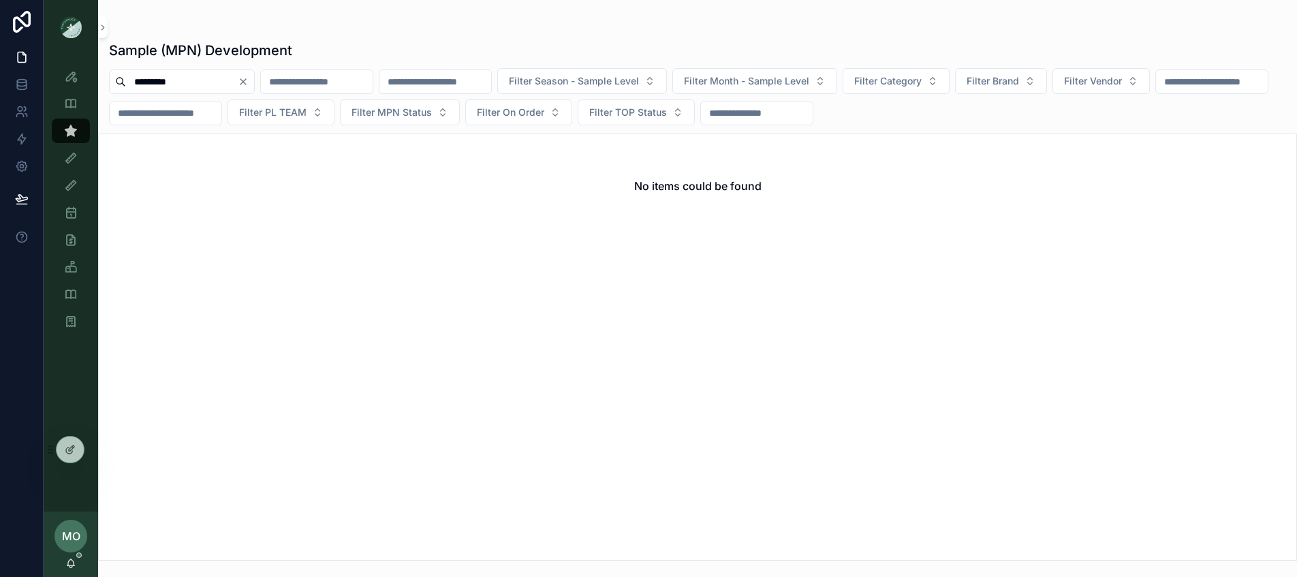
click at [121, 78] on div "*********" at bounding box center [182, 81] width 146 height 25
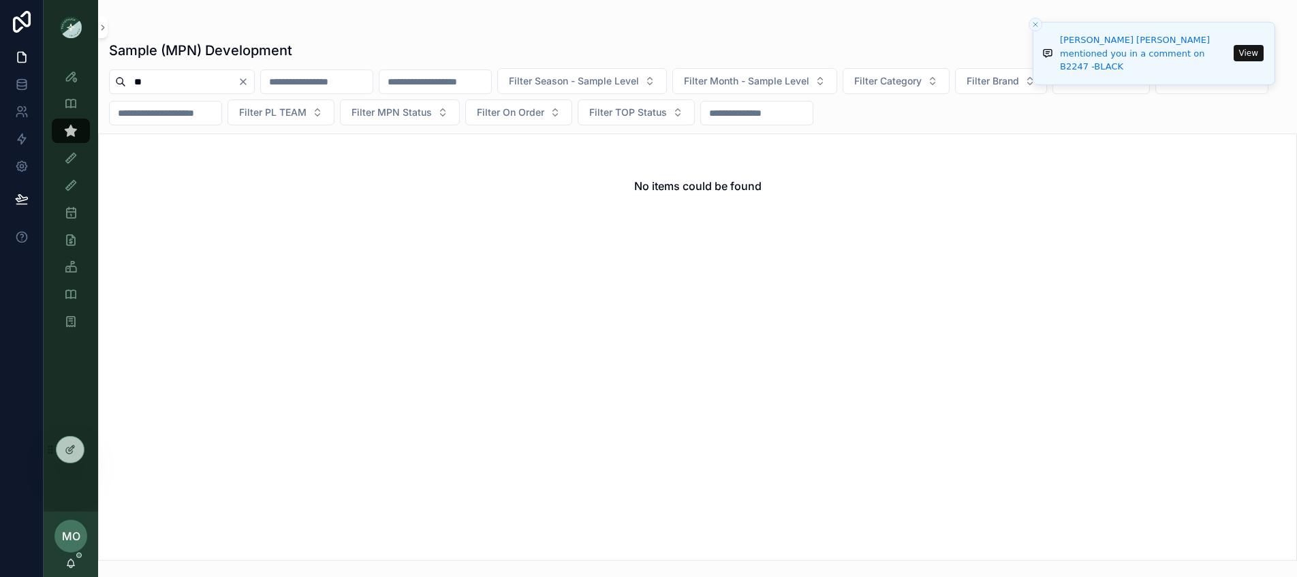
type input "*"
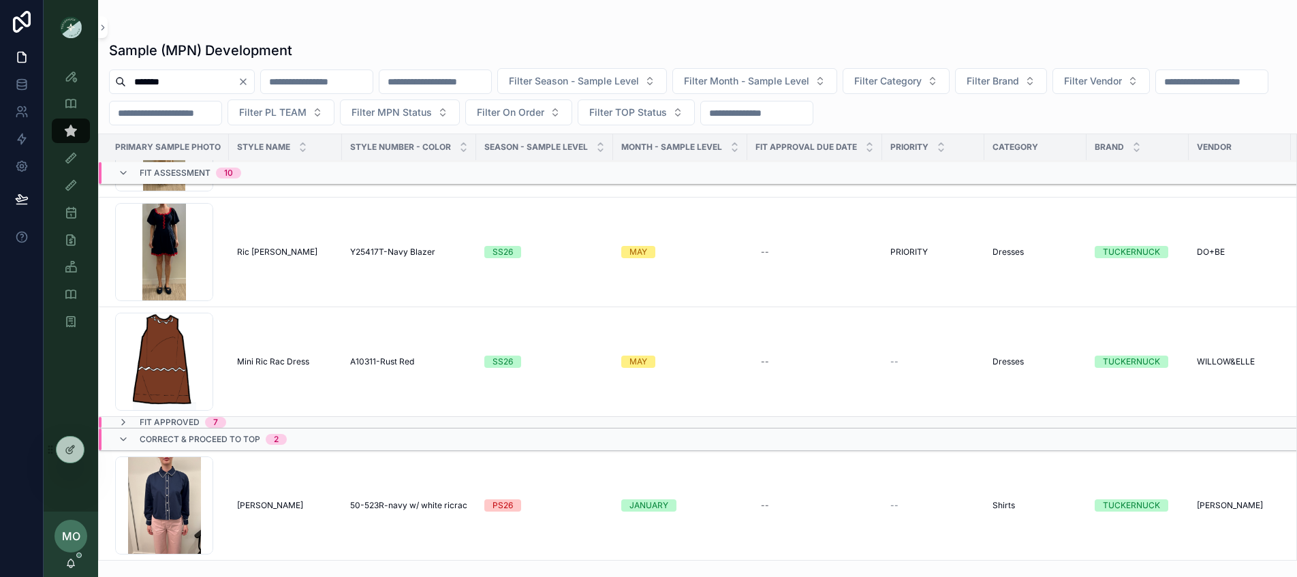
scroll to position [1920, 0]
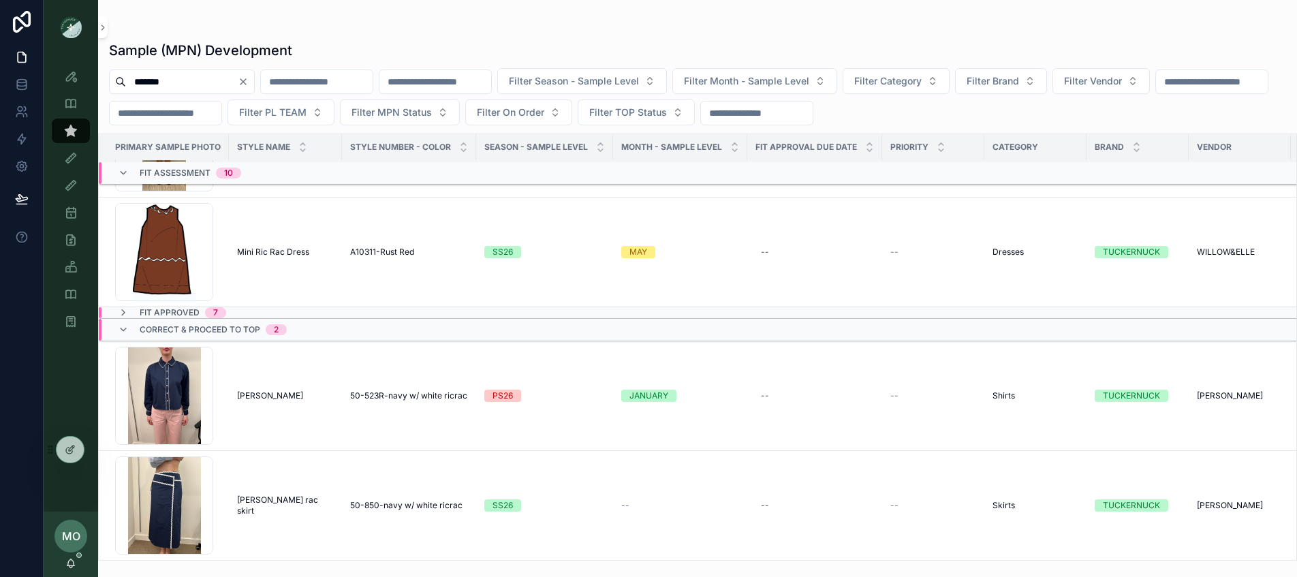
click at [236, 307] on div "Fit Approved 7" at bounding box center [171, 312] width 141 height 11
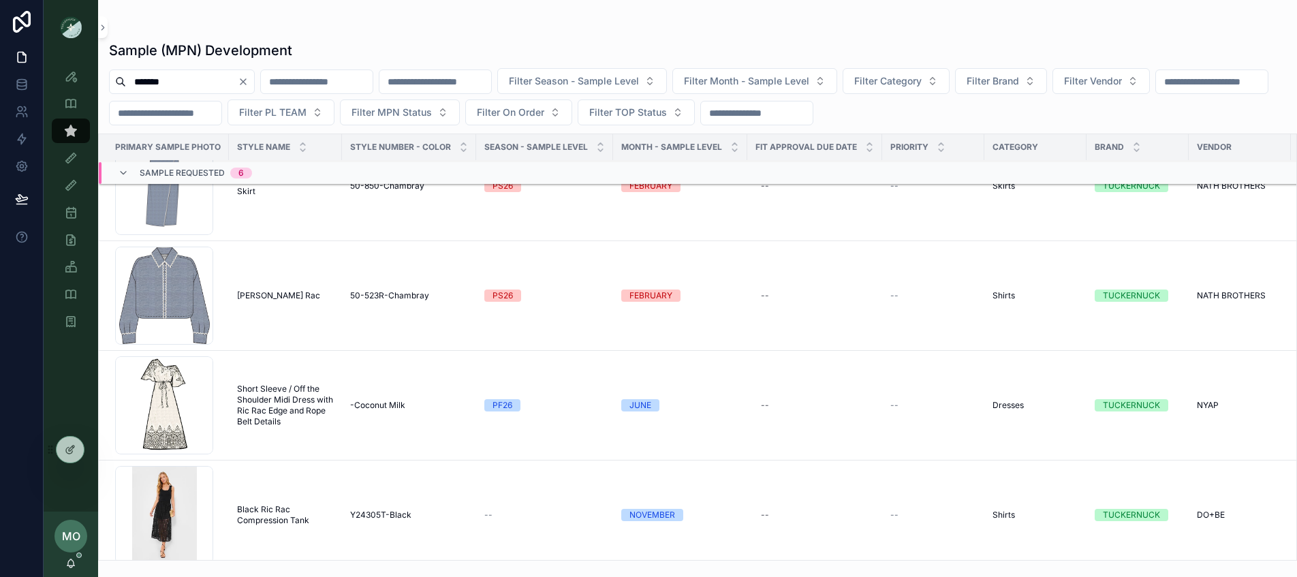
scroll to position [40, 0]
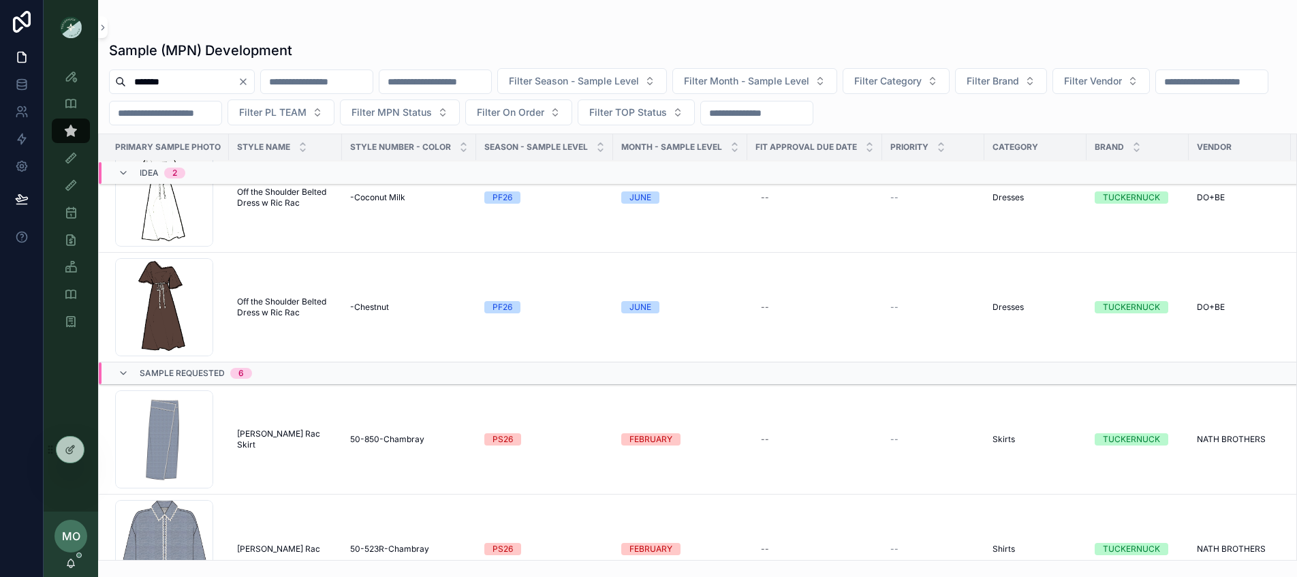
drag, startPoint x: 180, startPoint y: 78, endPoint x: 97, endPoint y: 79, distance: 82.4
click at [98, 79] on div "******* Filter Season - Sample Level Filter Month - Sample Level Filter Categor…" at bounding box center [697, 96] width 1199 height 57
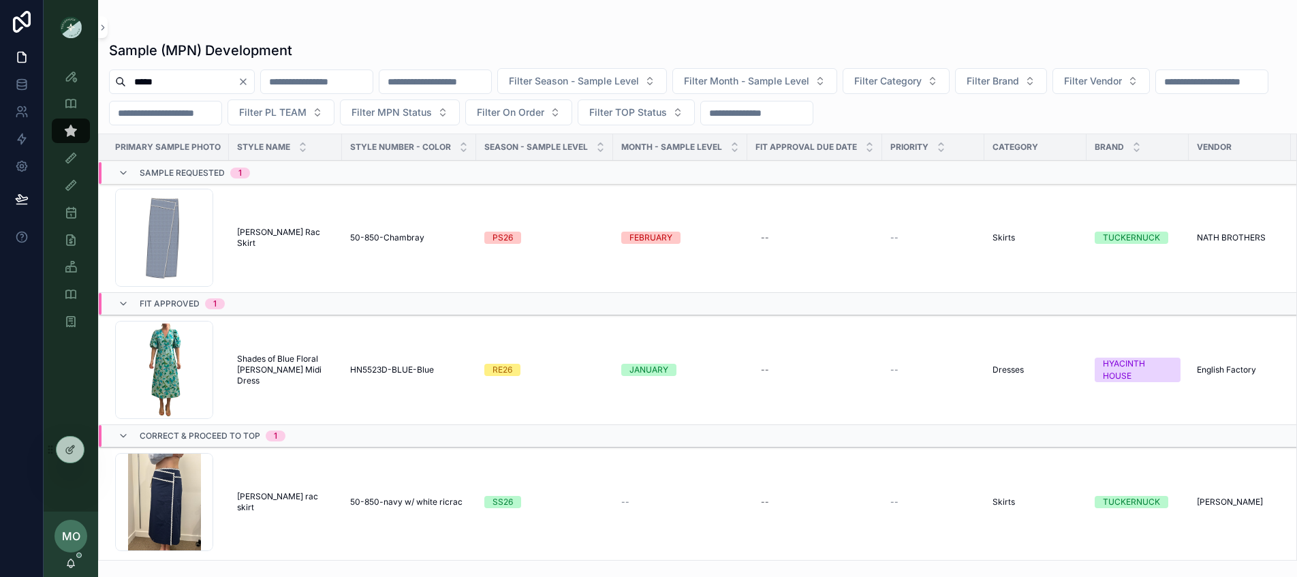
drag, startPoint x: 176, startPoint y: 84, endPoint x: 121, endPoint y: 82, distance: 55.2
click at [121, 82] on div "*****" at bounding box center [182, 81] width 146 height 25
type input "*"
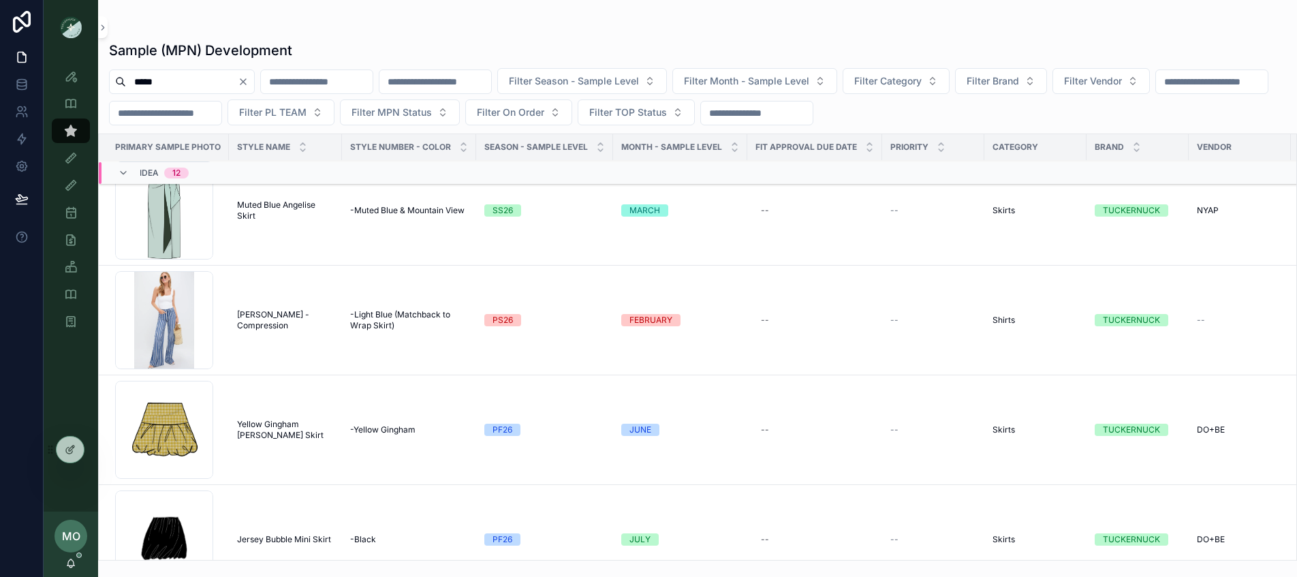
scroll to position [247, 0]
drag, startPoint x: 170, startPoint y: 91, endPoint x: 114, endPoint y: 90, distance: 55.9
click at [114, 90] on div "*****" at bounding box center [182, 81] width 146 height 25
click at [167, 77] on input "*****" at bounding box center [182, 81] width 112 height 19
drag, startPoint x: 163, startPoint y: 81, endPoint x: 115, endPoint y: 82, distance: 47.7
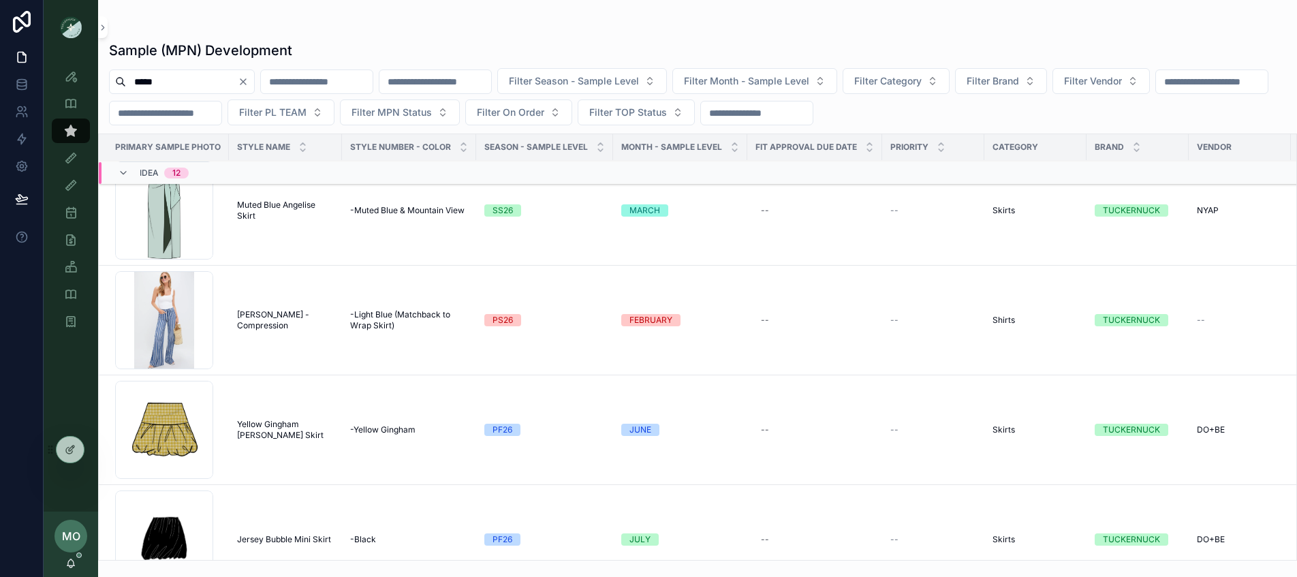
click at [115, 82] on div "*****" at bounding box center [182, 81] width 146 height 25
type input "********"
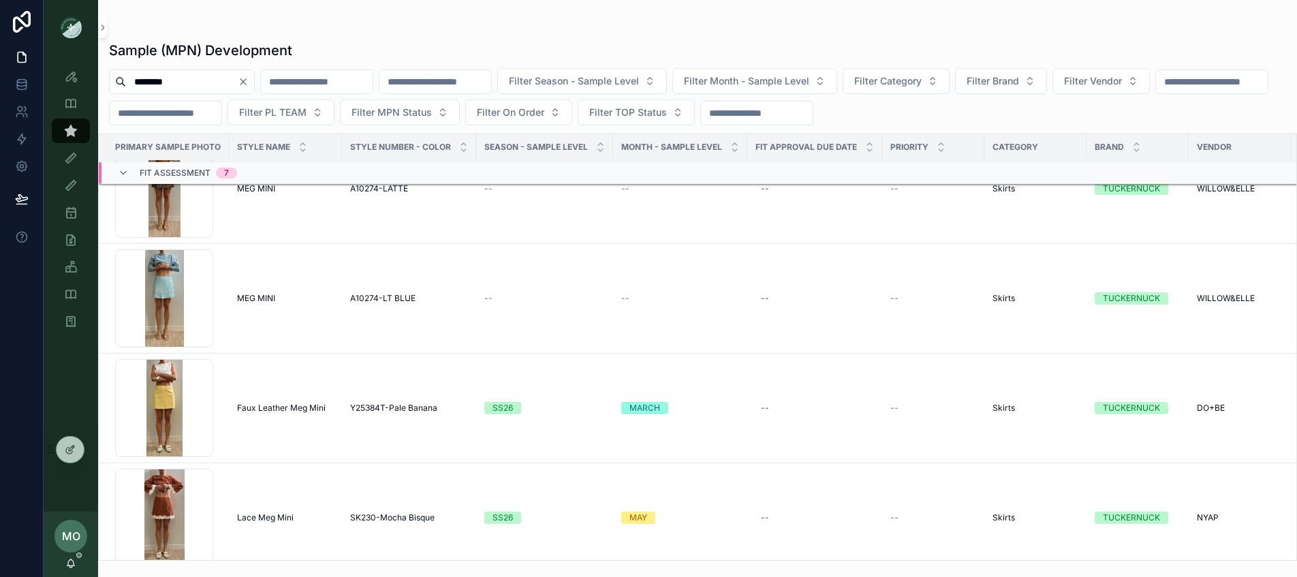
scroll to position [349, 0]
click at [257, 299] on span "MEG MINI" at bounding box center [256, 296] width 38 height 11
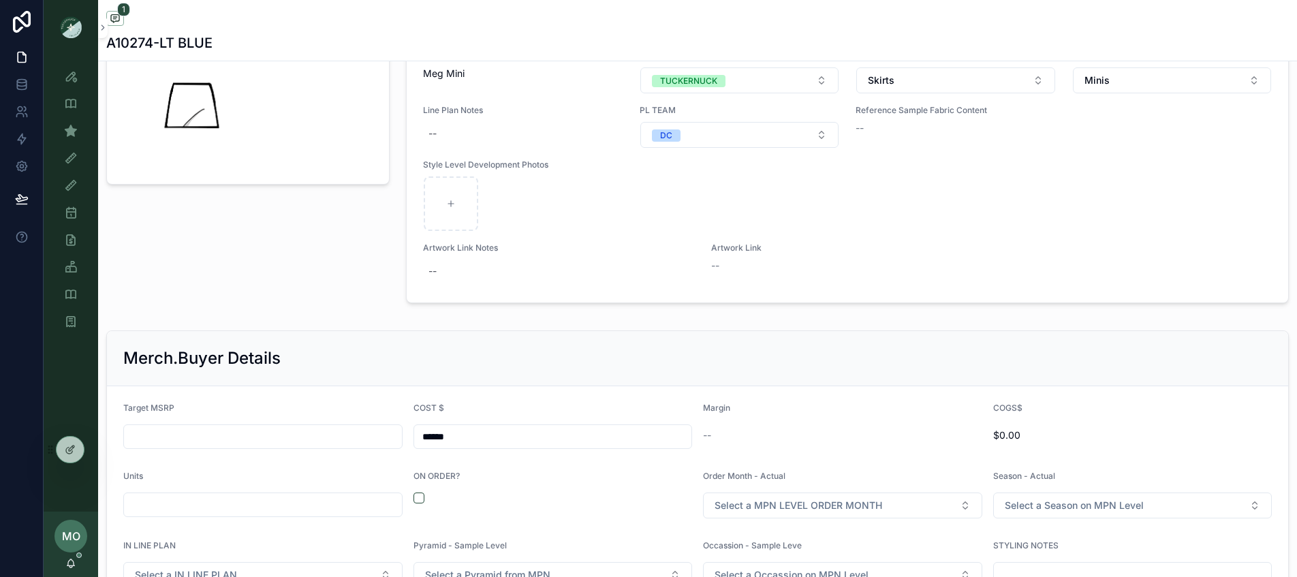
scroll to position [1535, 0]
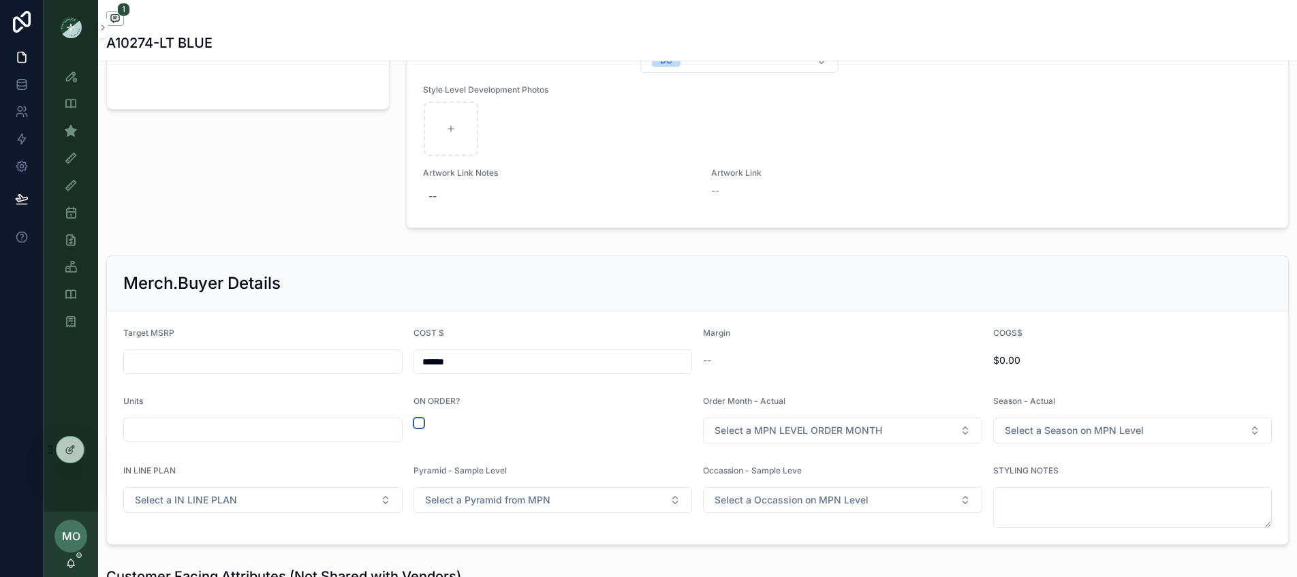
click at [416, 417] on button "scrollable content" at bounding box center [418, 422] width 11 height 11
click at [358, 422] on input "scrollable content" at bounding box center [263, 429] width 278 height 19
type input "*****"
click at [266, 379] on form "Target MSRP COST $ ****** Margin -- COGS$ $834.00 Units ***** ON ORDER? Order M…" at bounding box center [697, 427] width 1181 height 233
click at [240, 360] on input "scrollable content" at bounding box center [263, 361] width 278 height 19
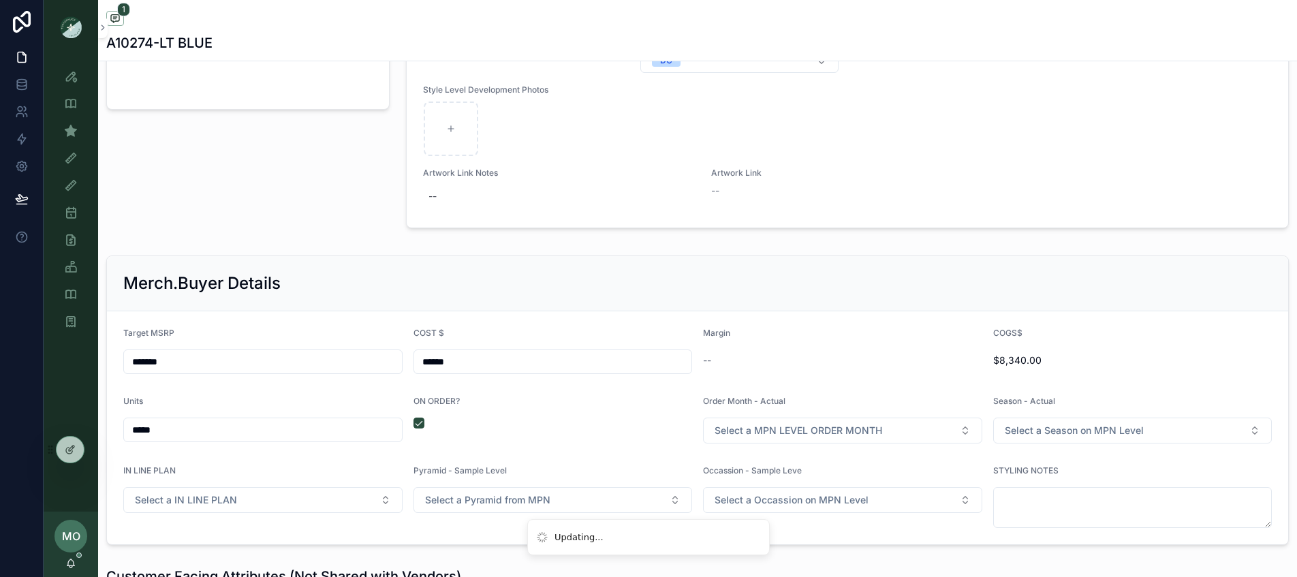
type input "*******"
click at [756, 353] on div "--" at bounding box center [842, 360] width 279 height 14
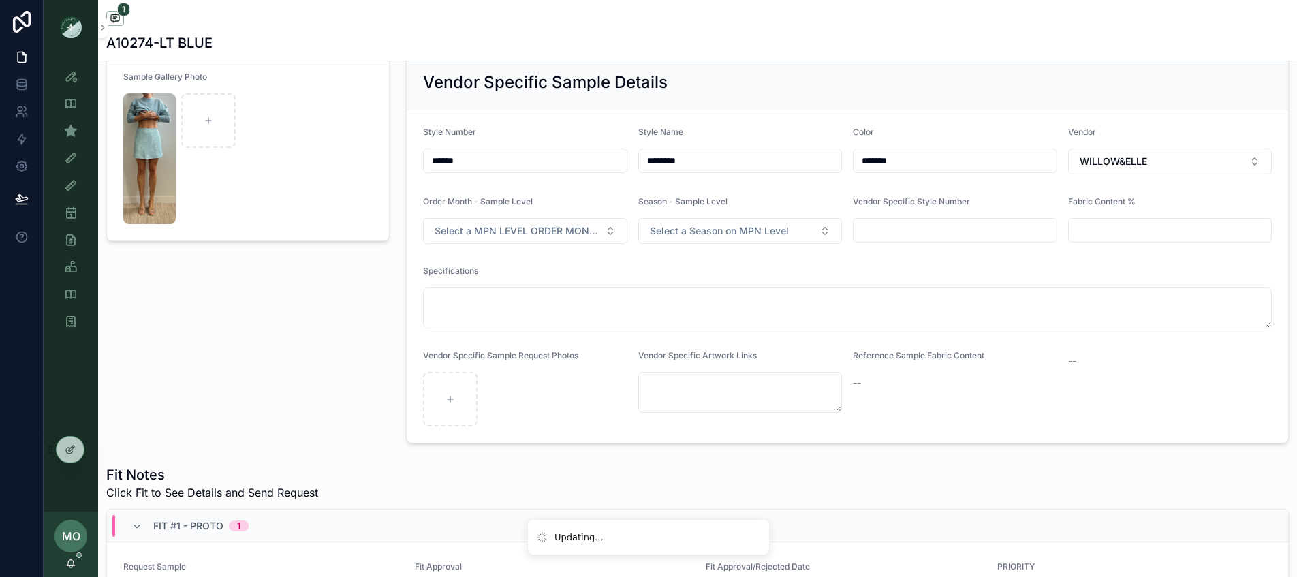
scroll to position [0, 0]
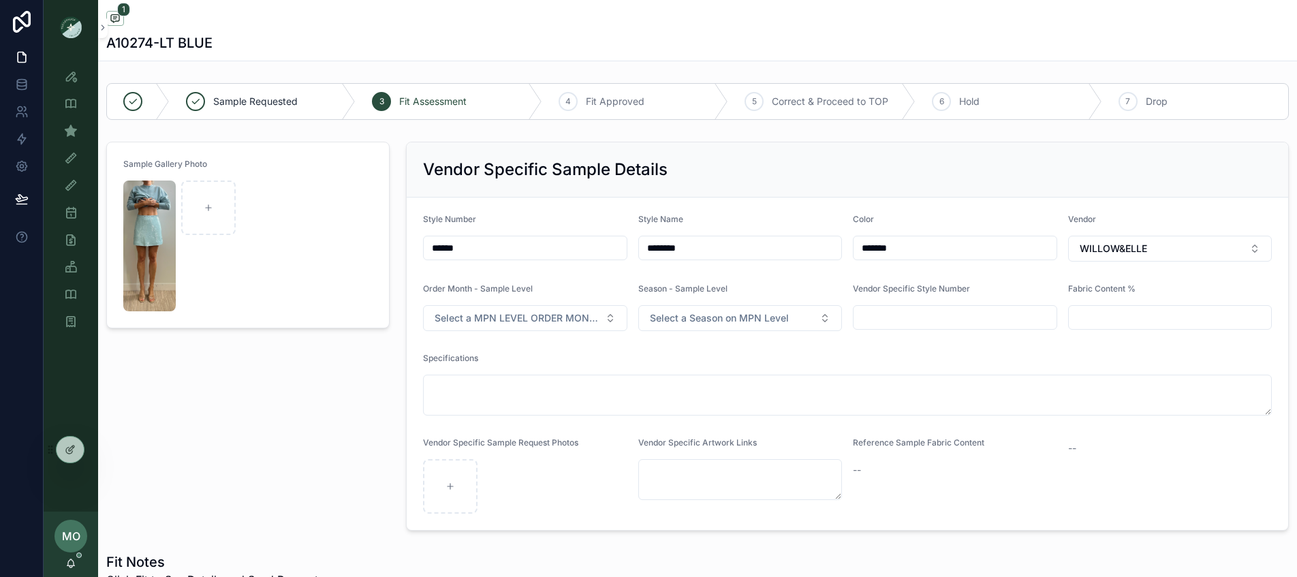
click at [729, 316] on span "Select a Season on MPN Level" at bounding box center [719, 318] width 139 height 14
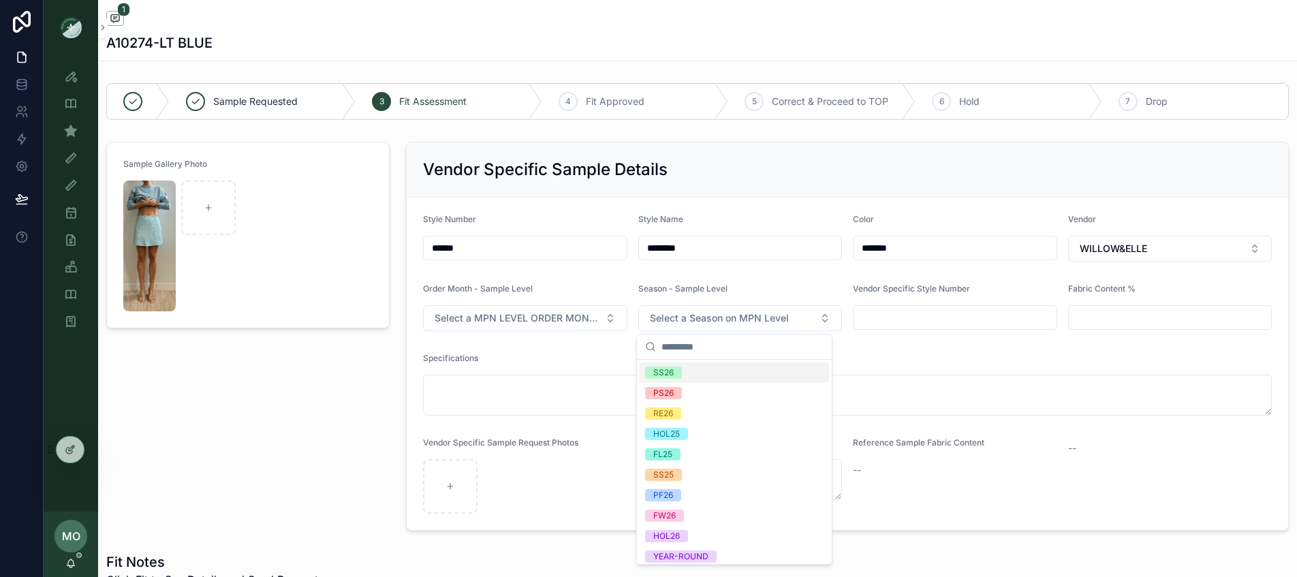
click at [556, 319] on span "Select a MPN LEVEL ORDER MONTH" at bounding box center [516, 318] width 165 height 14
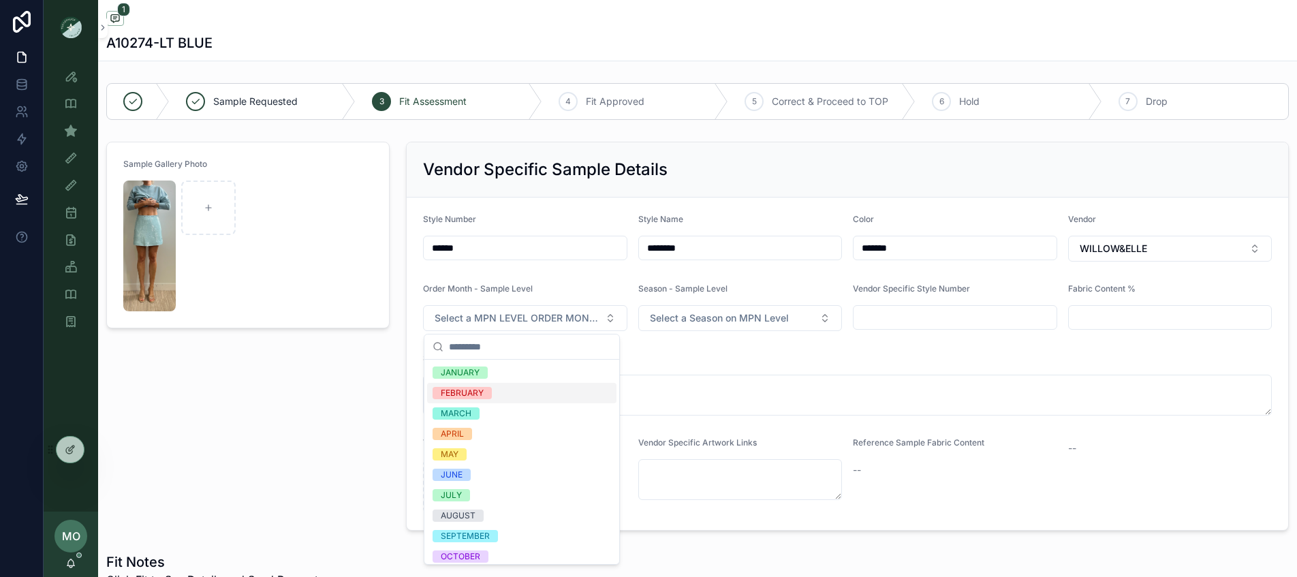
click at [472, 399] on div "FEBRUARY" at bounding box center [521, 393] width 189 height 20
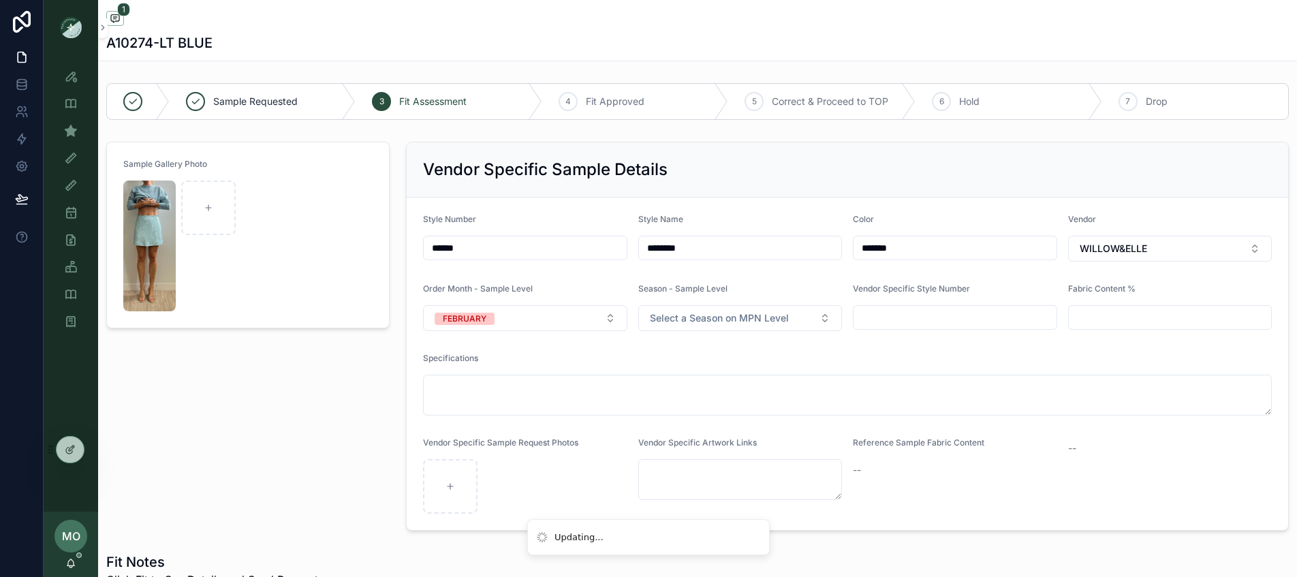
click at [701, 329] on button "Select a Season on MPN Level" at bounding box center [740, 318] width 204 height 26
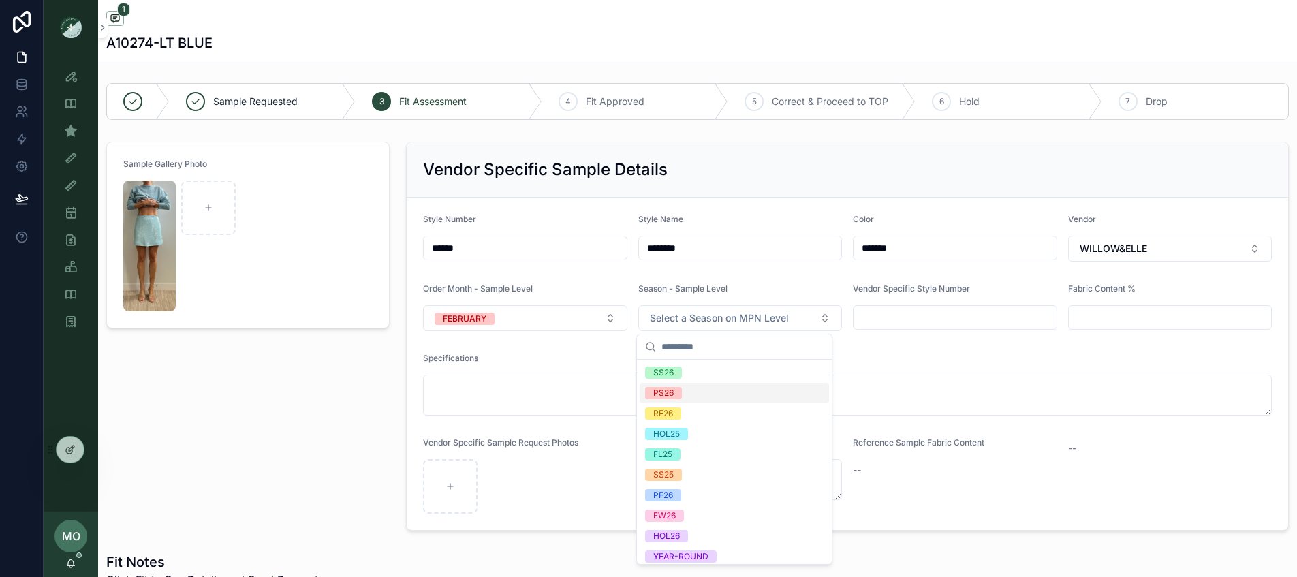
click at [674, 395] on span "PS26" at bounding box center [663, 393] width 37 height 12
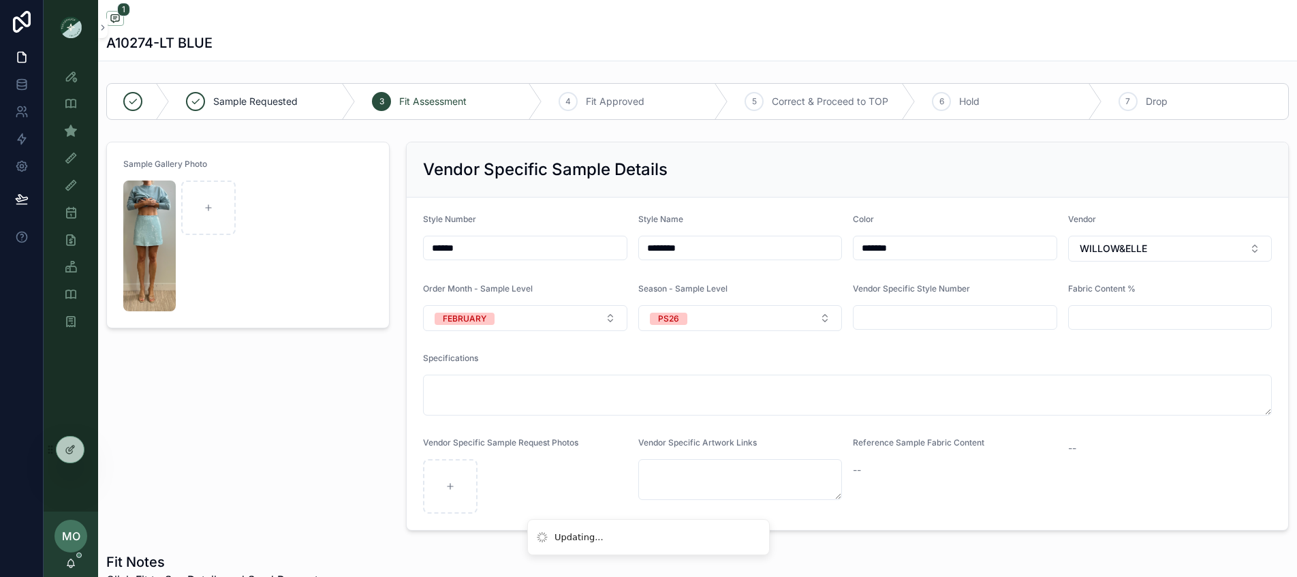
click at [269, 415] on div "Sample Gallery Photo" at bounding box center [248, 336] width 300 height 400
click at [518, 310] on button "FEBRUARY" at bounding box center [525, 318] width 204 height 26
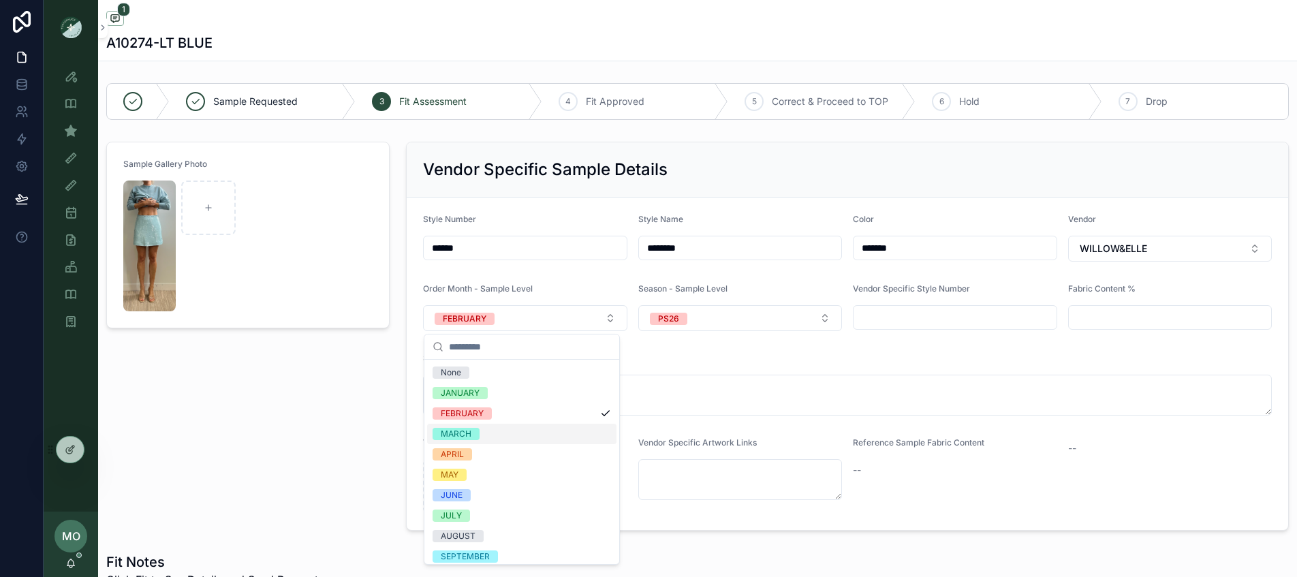
click at [460, 430] on div "MARCH" at bounding box center [456, 434] width 31 height 12
click at [703, 323] on button "PS26" at bounding box center [740, 318] width 204 height 26
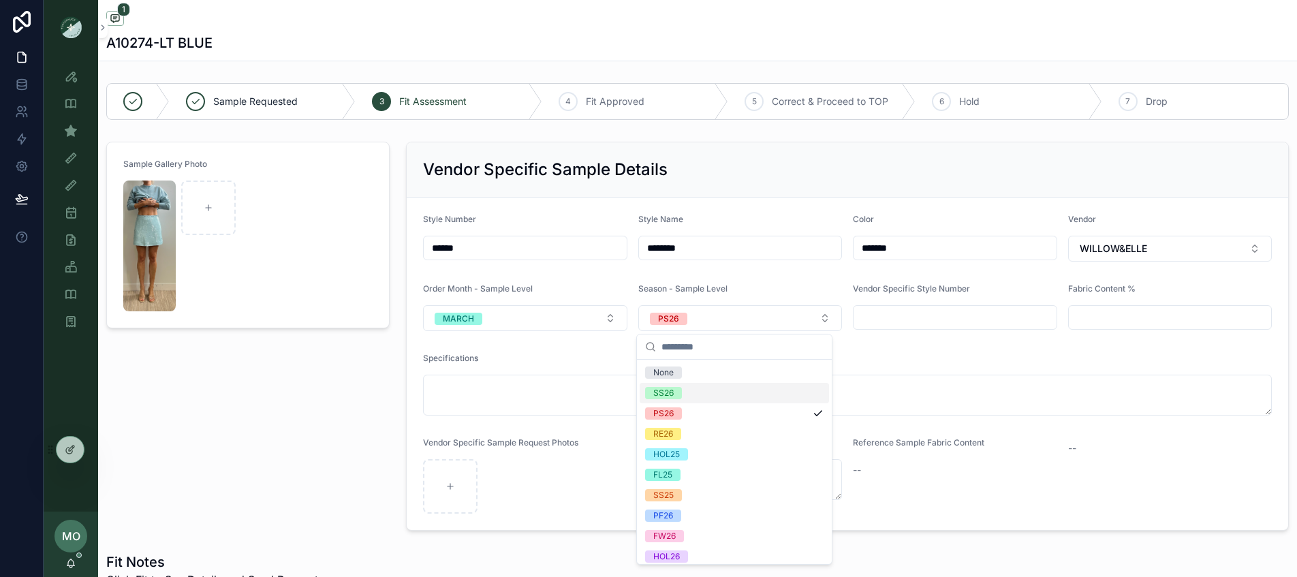
click at [665, 393] on div "SS26" at bounding box center [663, 393] width 20 height 12
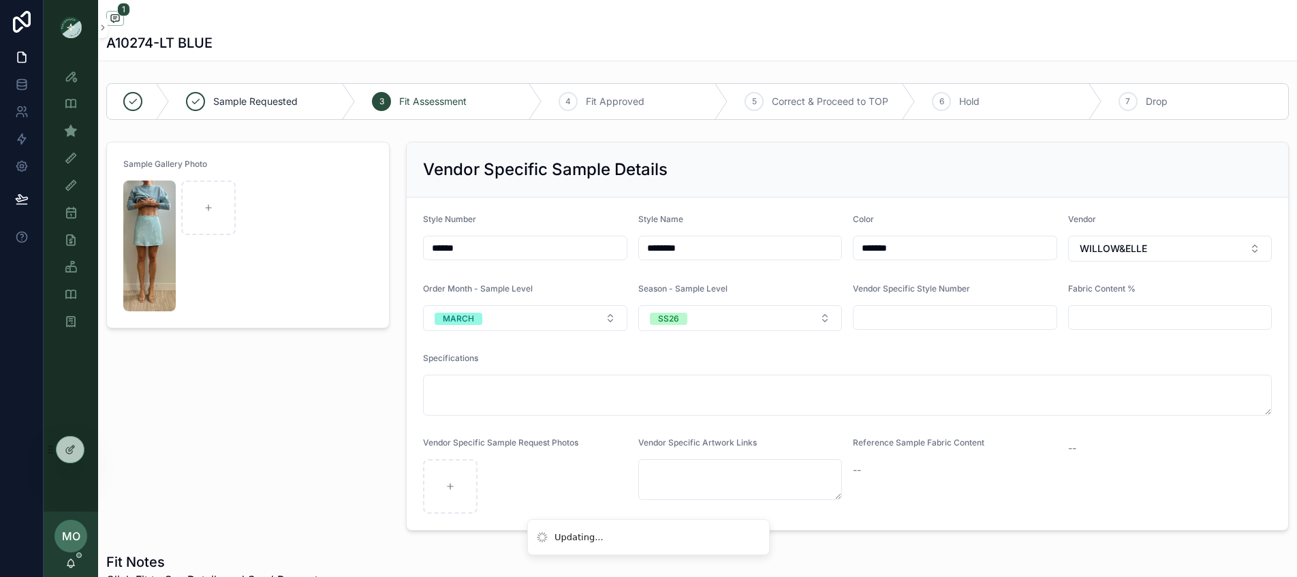
click at [350, 409] on div "Sample Gallery Photo" at bounding box center [248, 336] width 300 height 400
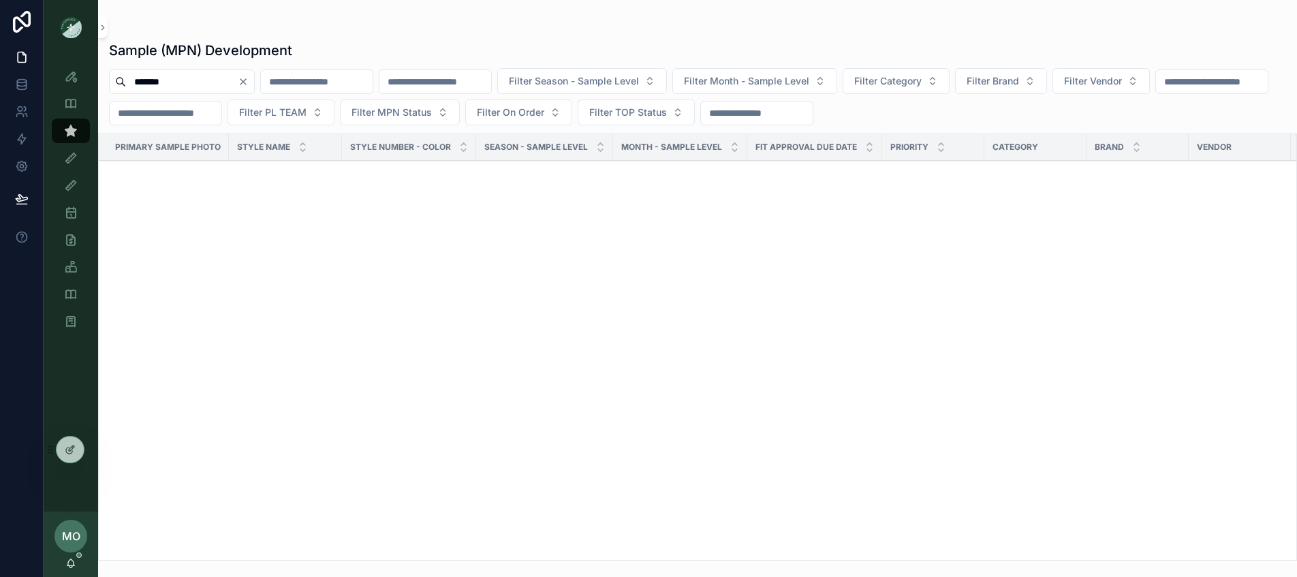
scroll to position [3373, 0]
